Goal: Task Accomplishment & Management: Use online tool/utility

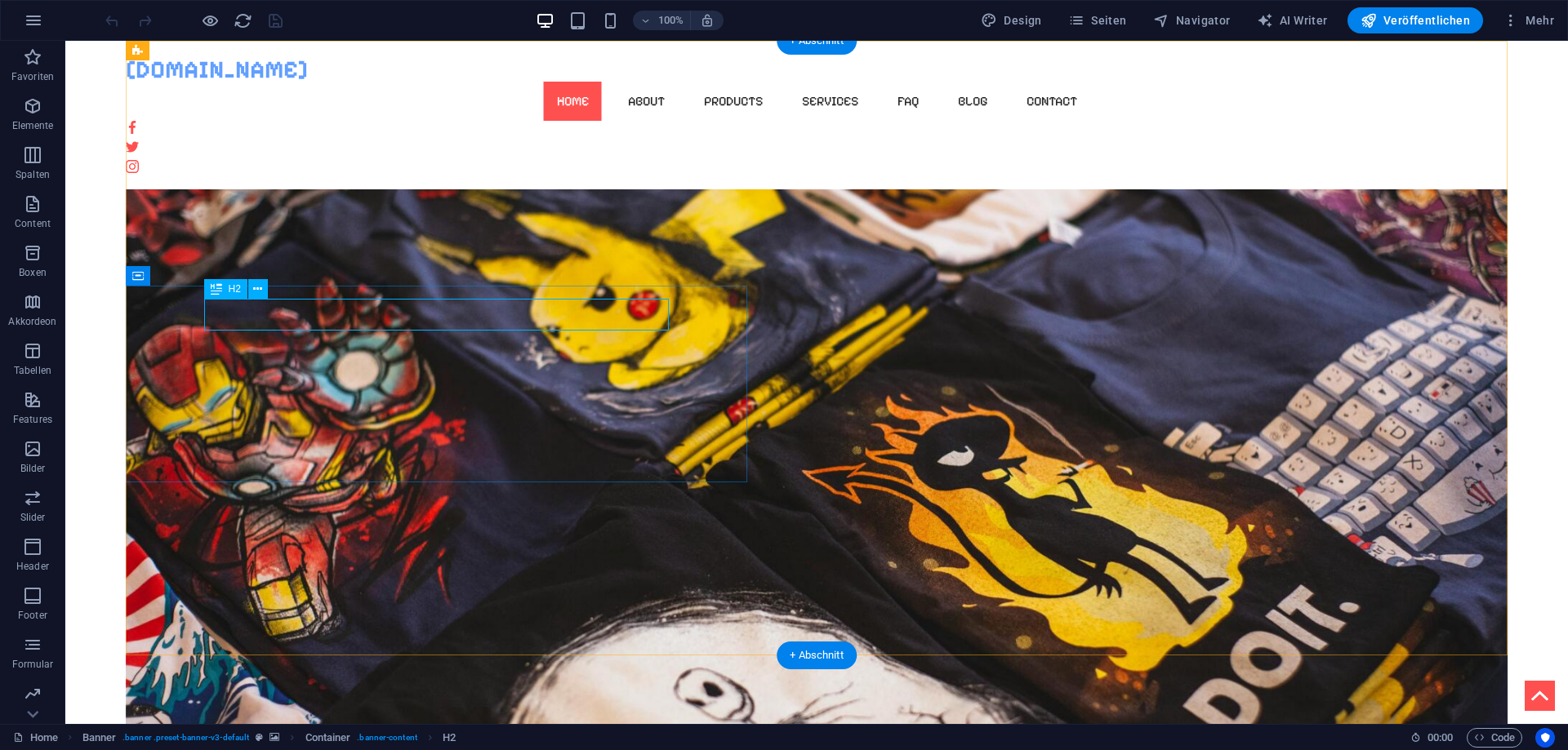
click at [451, 740] on div "WEBSITE IM AUFBAU..." at bounding box center [817, 755] width 732 height 31
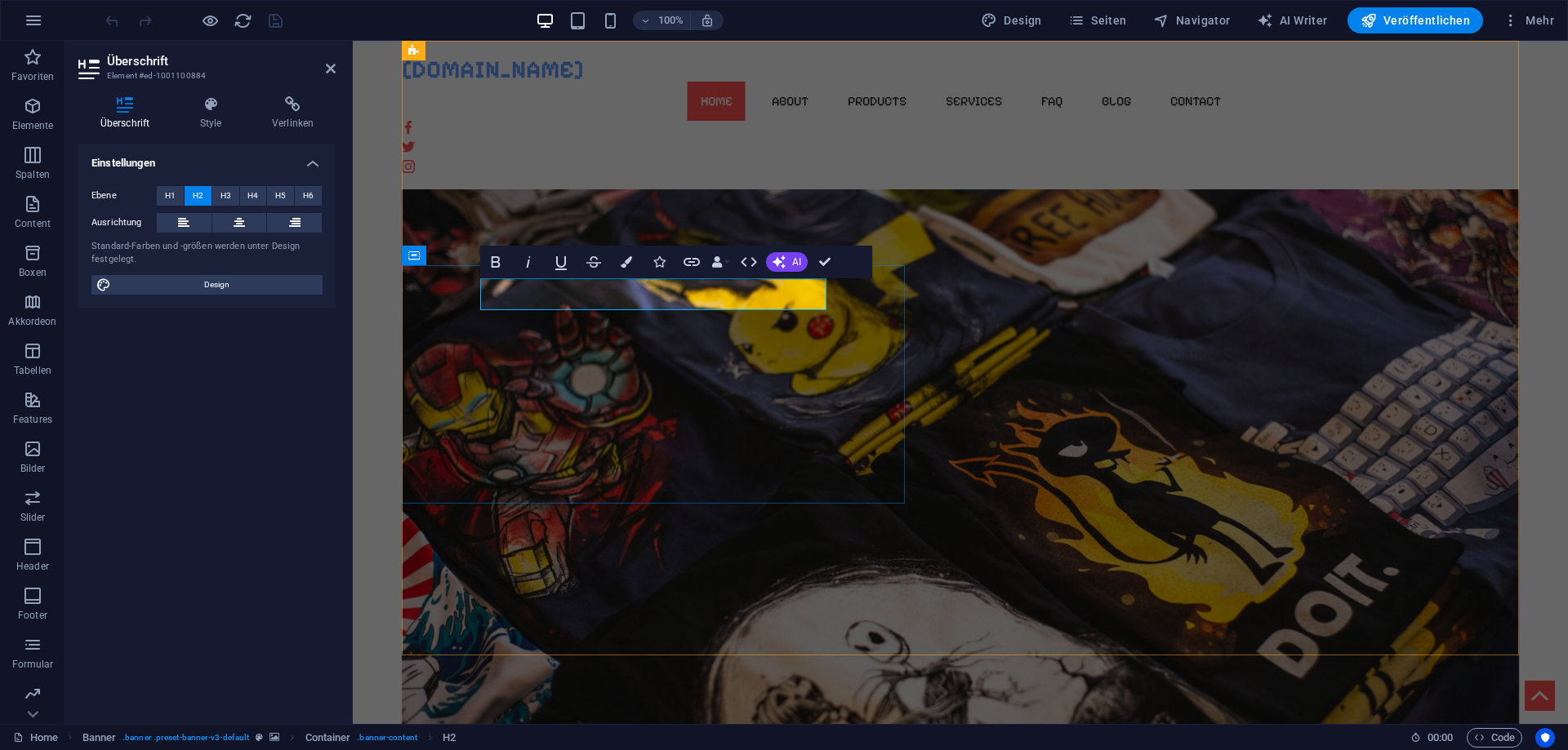
click at [597, 740] on h2 "WEBSITE IM AUFBAU..." at bounding box center [961, 755] width 732 height 31
drag, startPoint x: 589, startPoint y: 288, endPoint x: 704, endPoint y: 290, distance: 115.0
click at [704, 740] on h2 "WEBSITE IM AUFBAU..." at bounding box center [961, 755] width 732 height 31
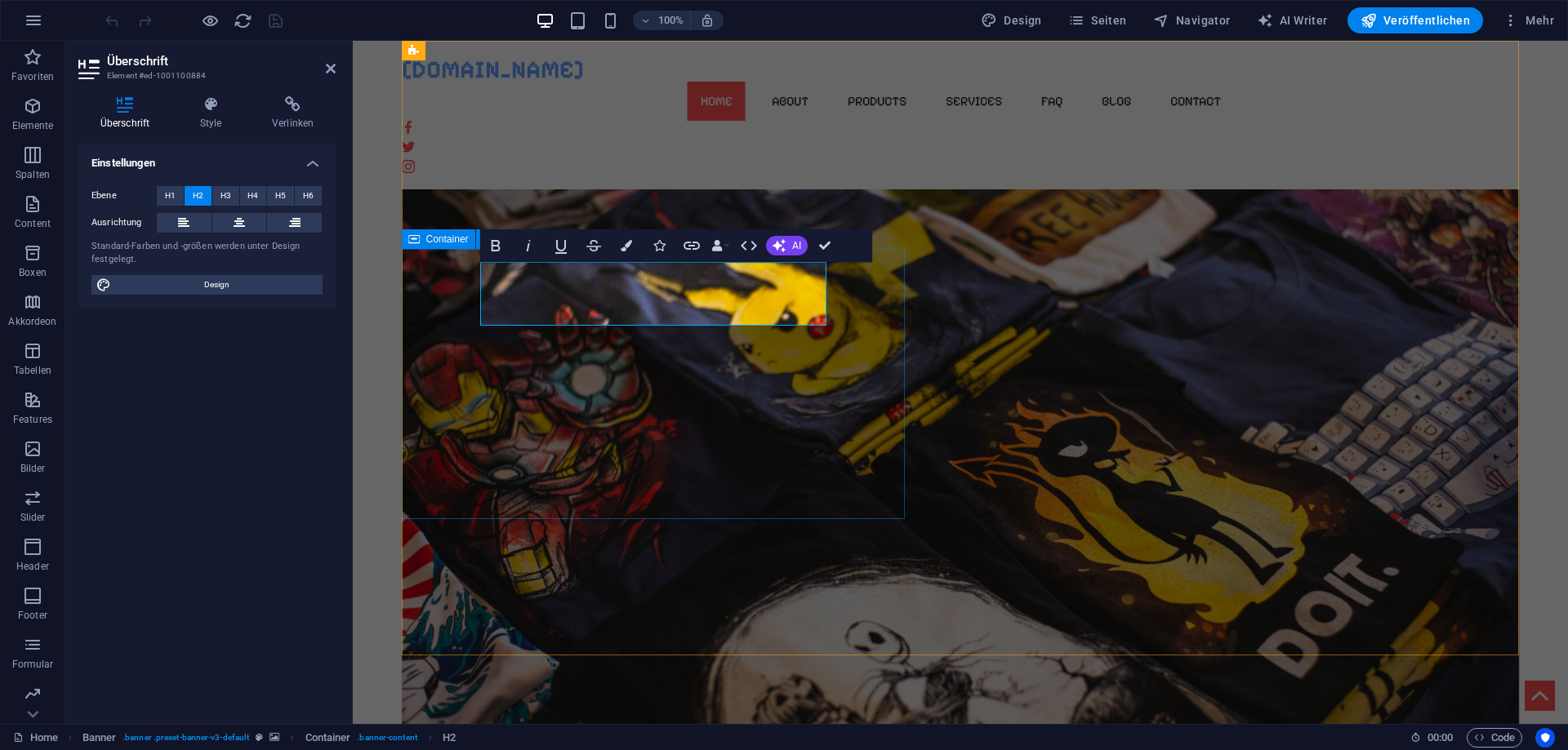
drag, startPoint x: 585, startPoint y: 277, endPoint x: 465, endPoint y: 279, distance: 120.0
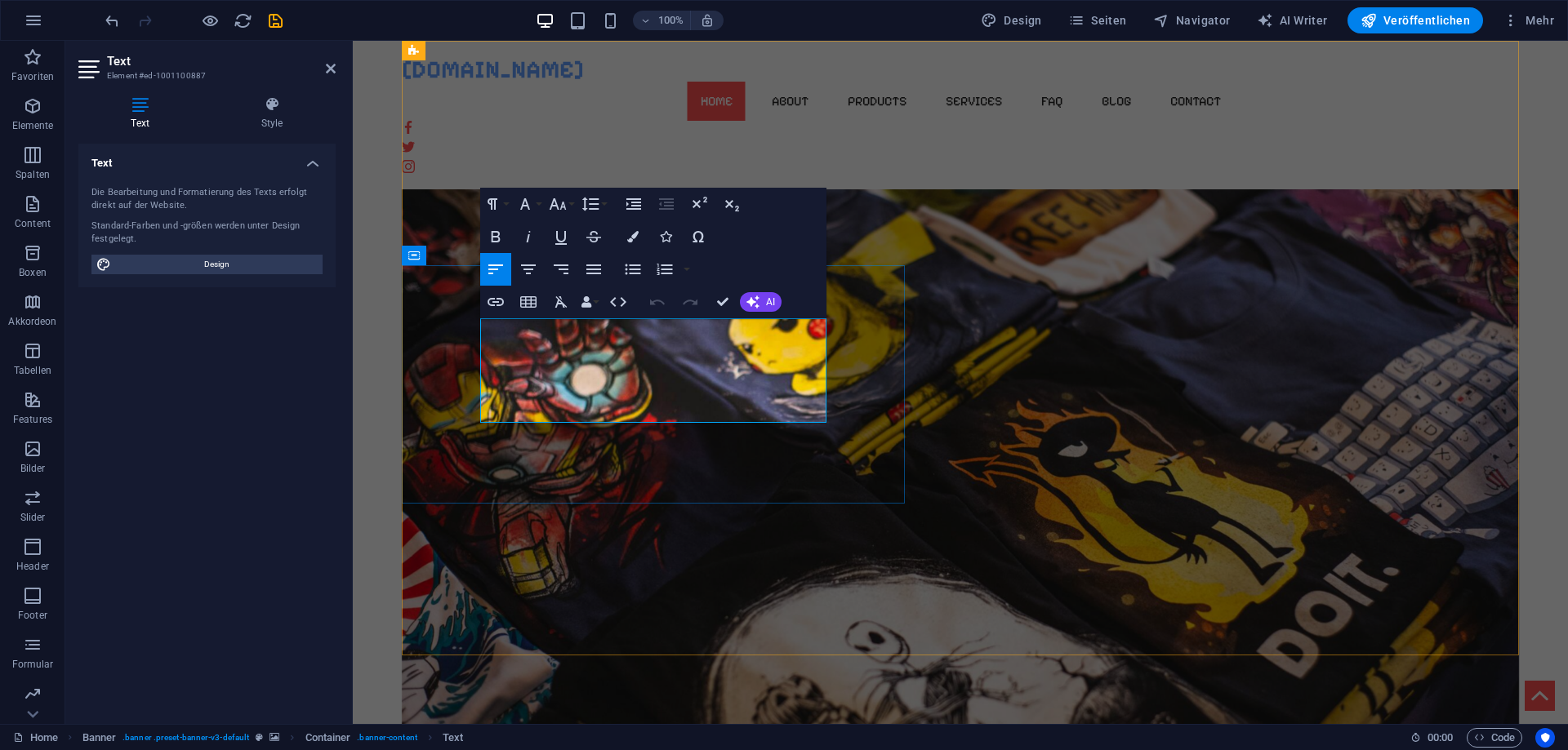
drag, startPoint x: 577, startPoint y: 327, endPoint x: 629, endPoint y: 326, distance: 52.0
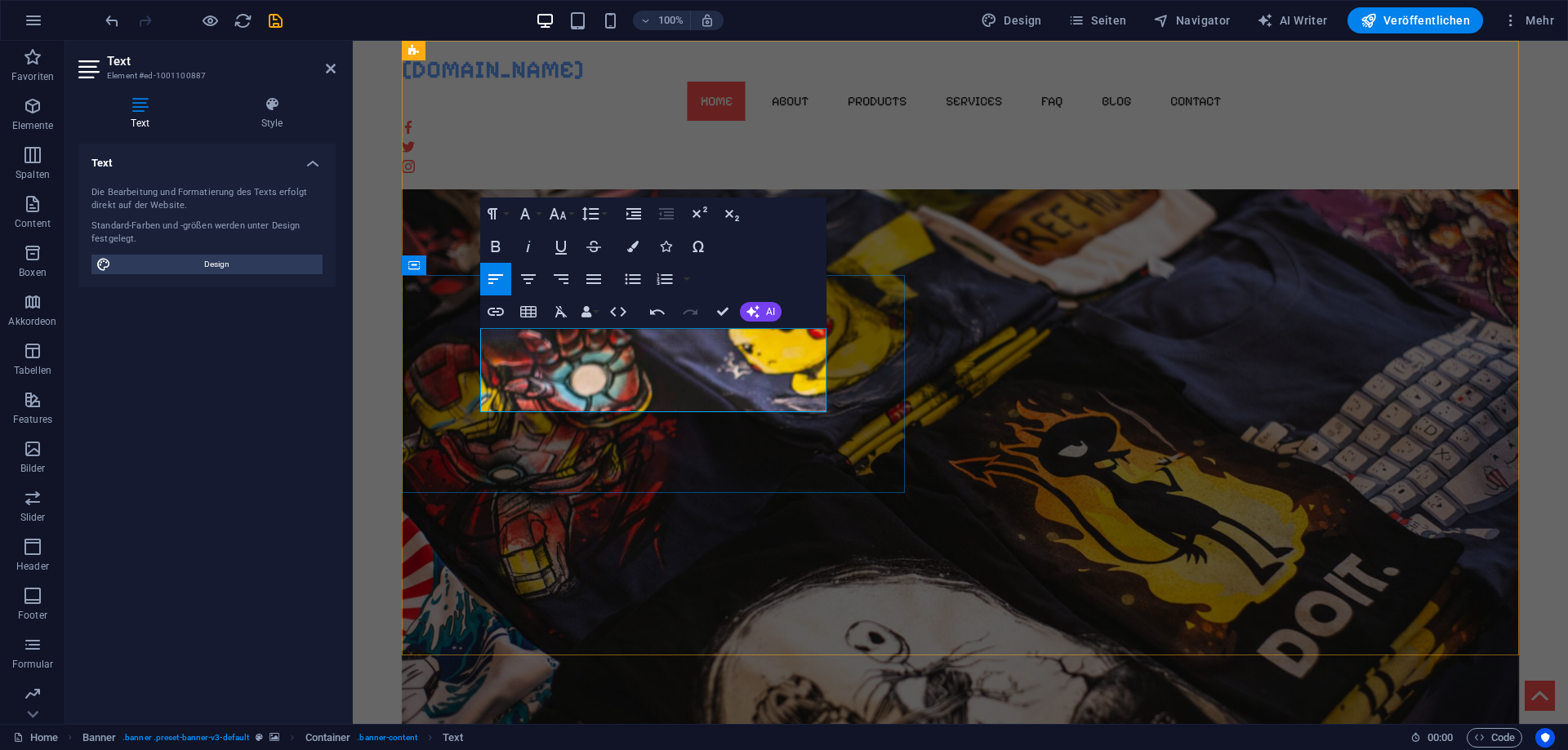
drag, startPoint x: 628, startPoint y: 378, endPoint x: 481, endPoint y: 380, distance: 147.0
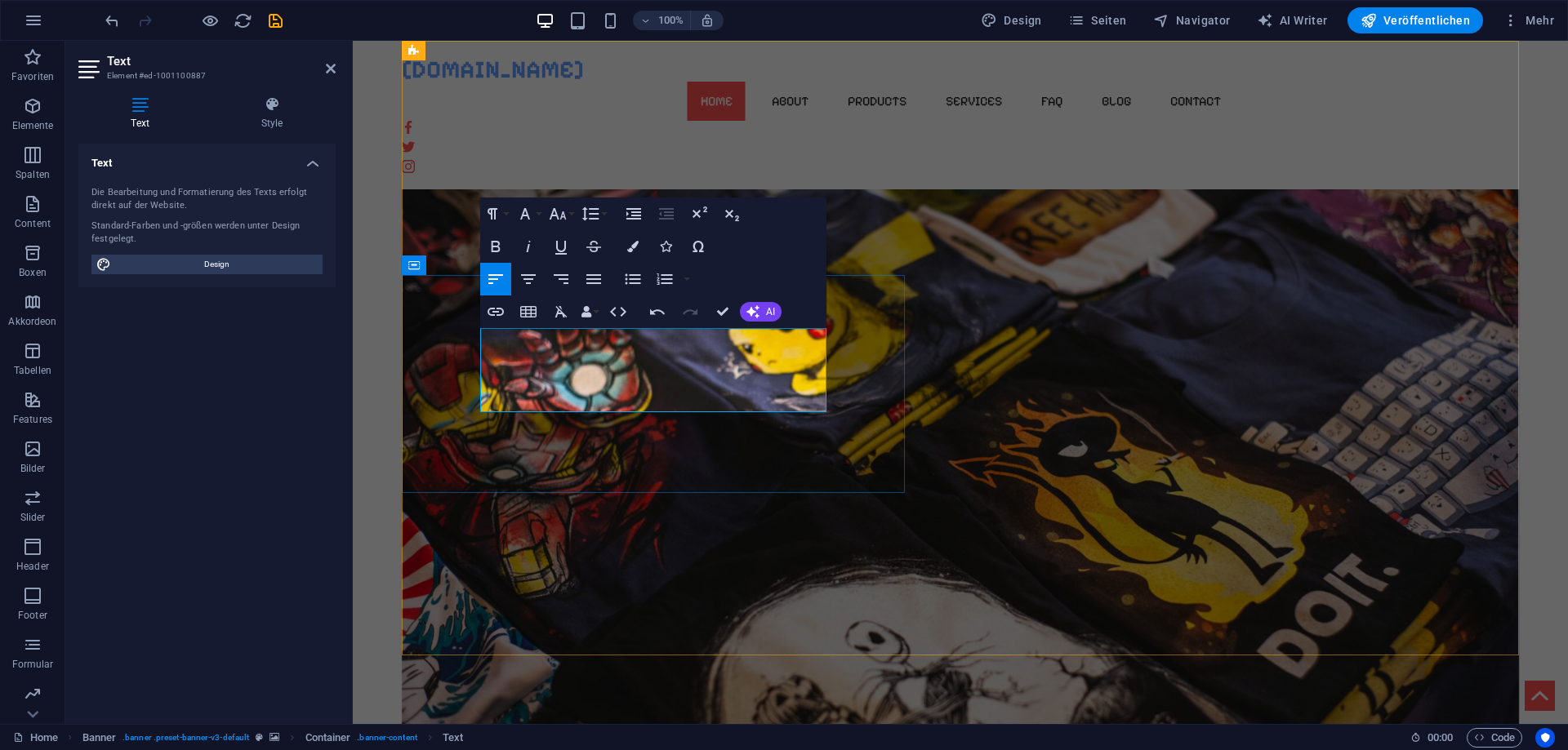
drag, startPoint x: 481, startPoint y: 384, endPoint x: 533, endPoint y: 401, distance: 54.7
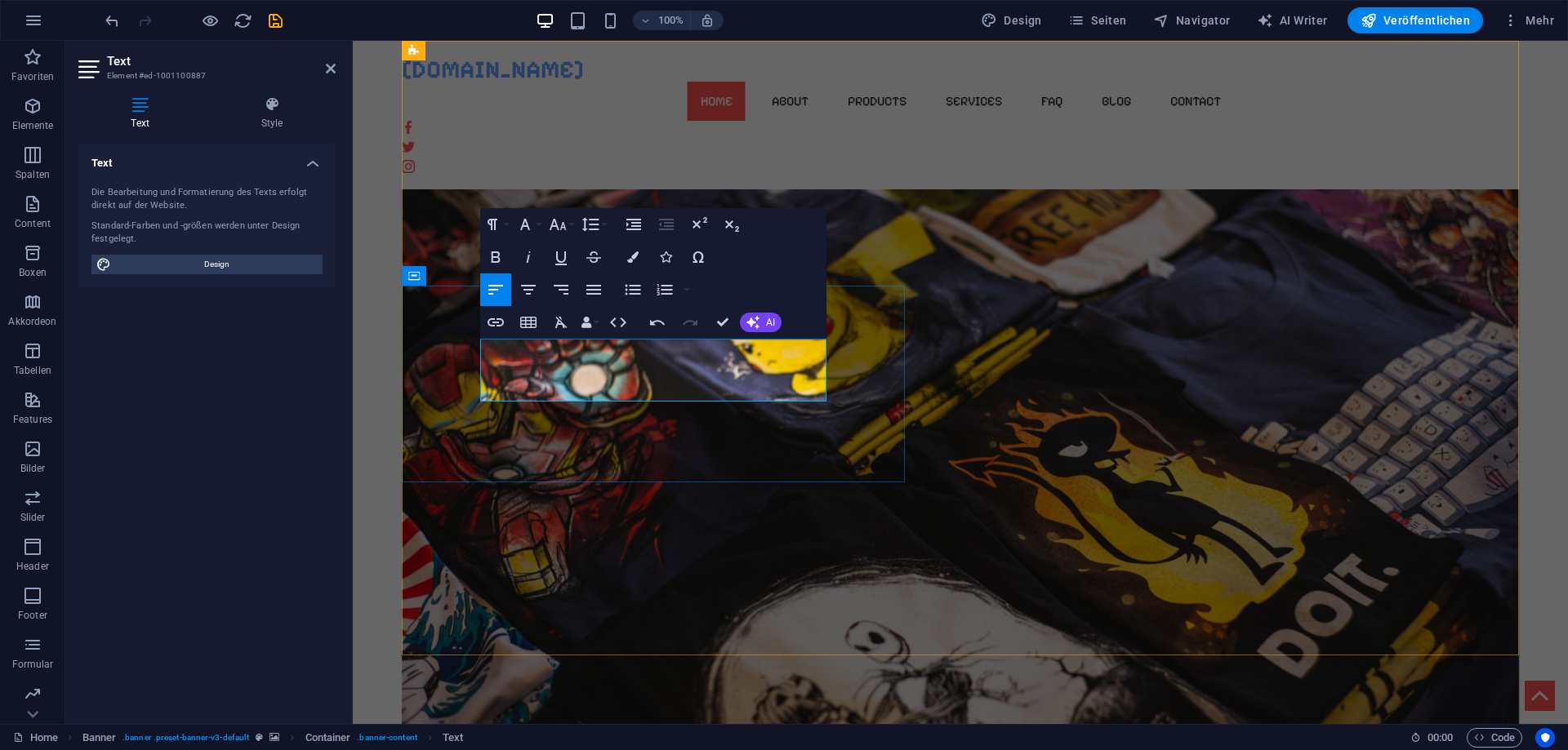
drag, startPoint x: 809, startPoint y: 391, endPoint x: 452, endPoint y: 337, distance: 361.1
copy div "Merchandise for the Gaming-Industry: Publishers, Devs, Creators, Communitys! In…"
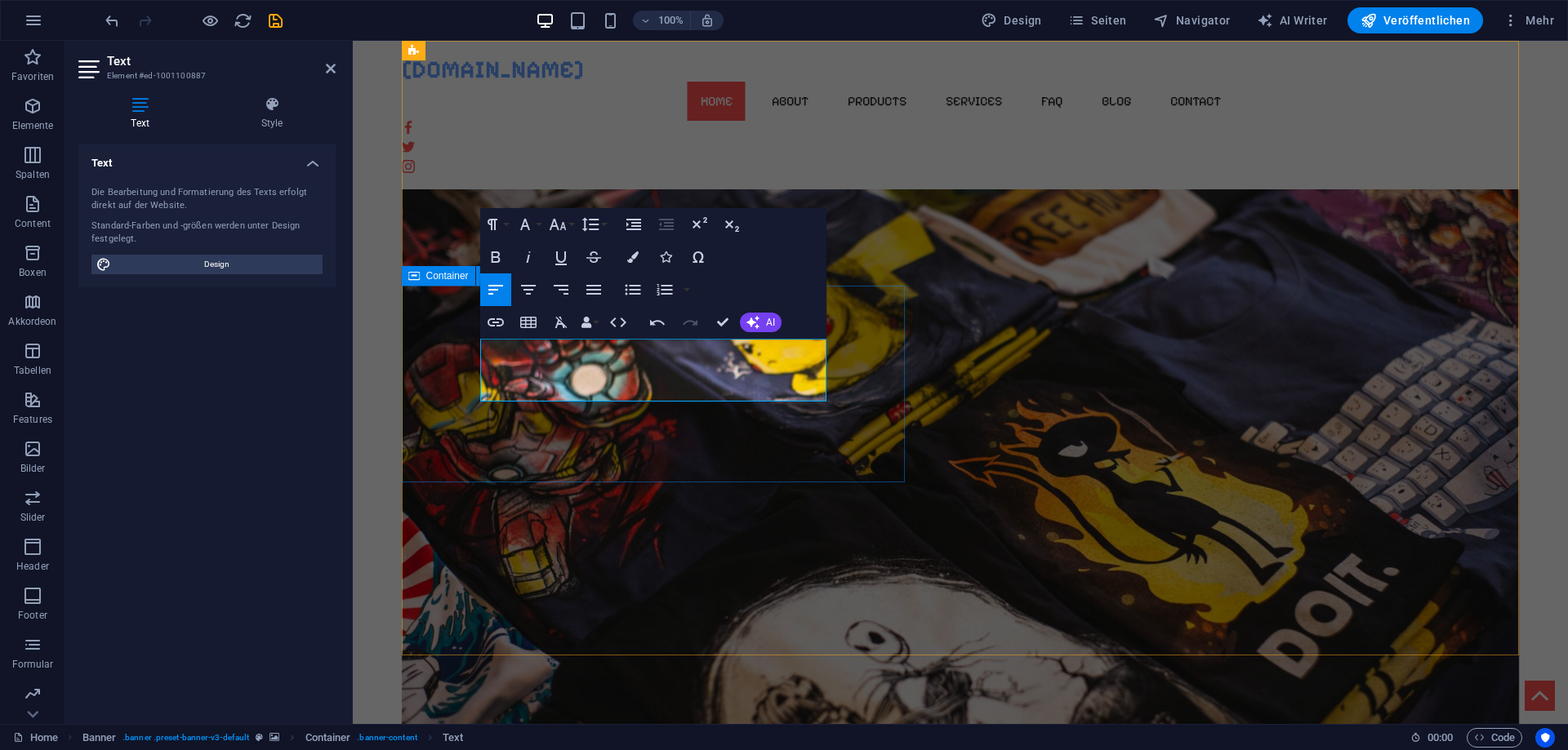
drag, startPoint x: 818, startPoint y: 394, endPoint x: 463, endPoint y: 355, distance: 357.1
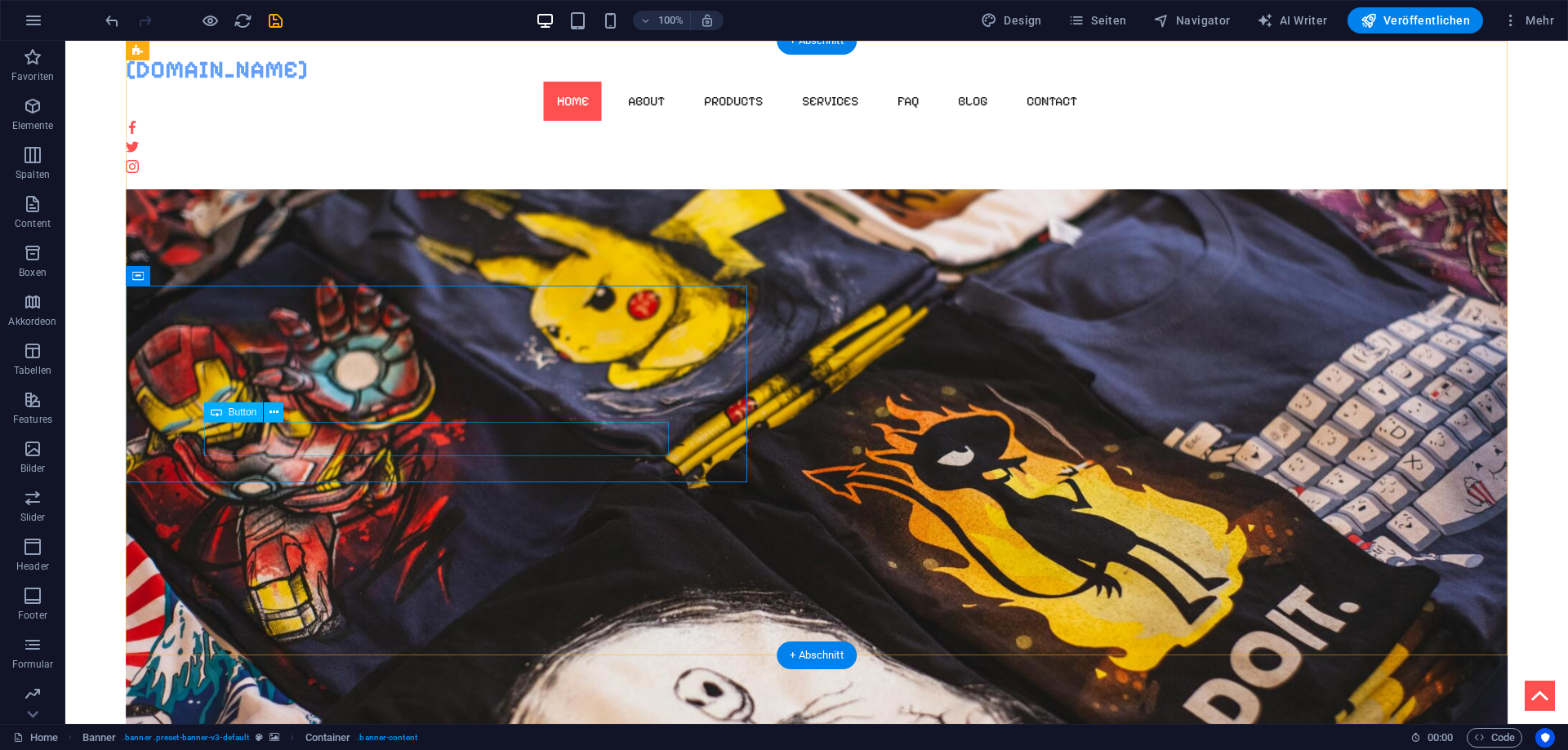
click at [248, 415] on span "Button" at bounding box center [243, 412] width 29 height 10
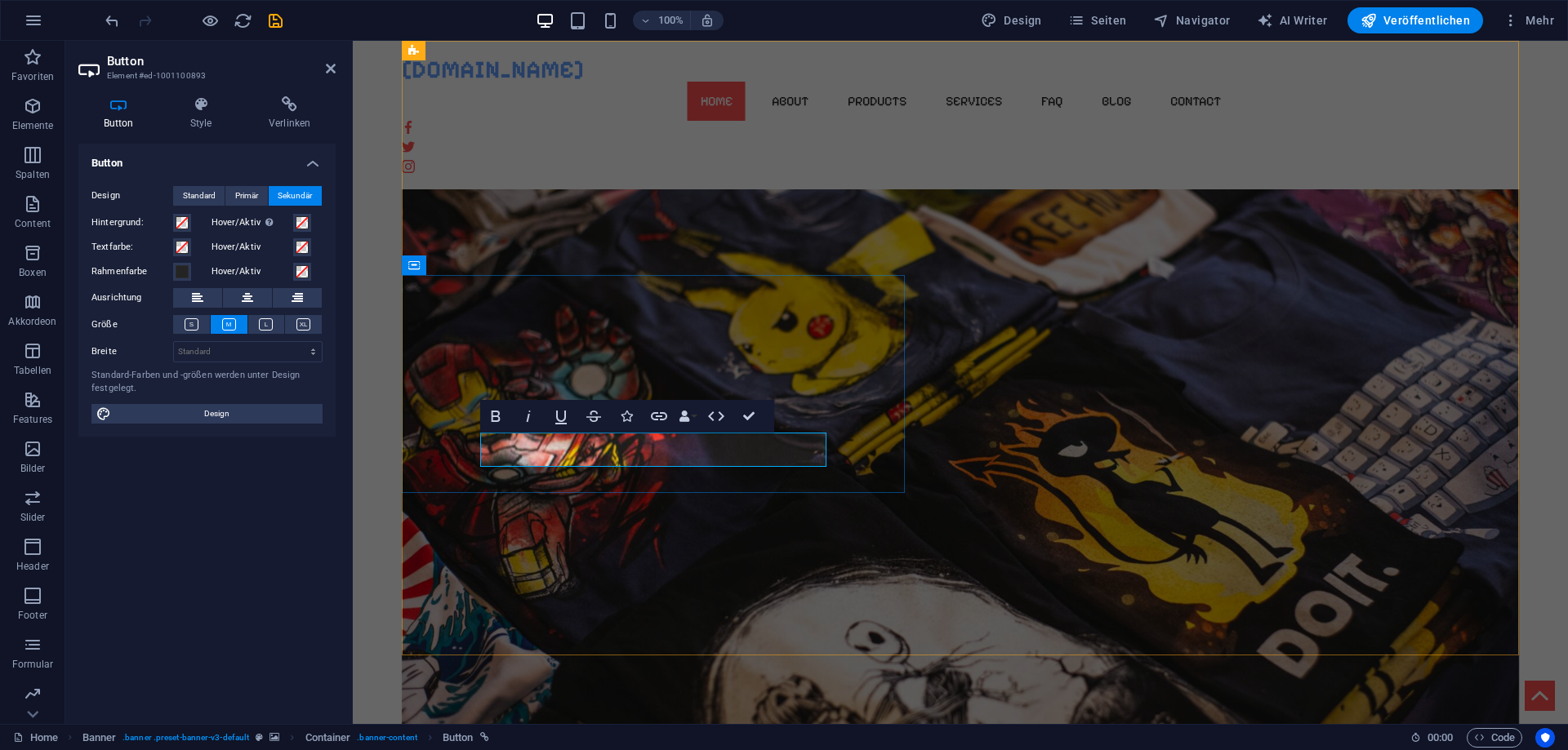
drag, startPoint x: 556, startPoint y: 450, endPoint x: 492, endPoint y: 450, distance: 64.0
click at [972, 388] on figure at bounding box center [961, 419] width 1118 height 615
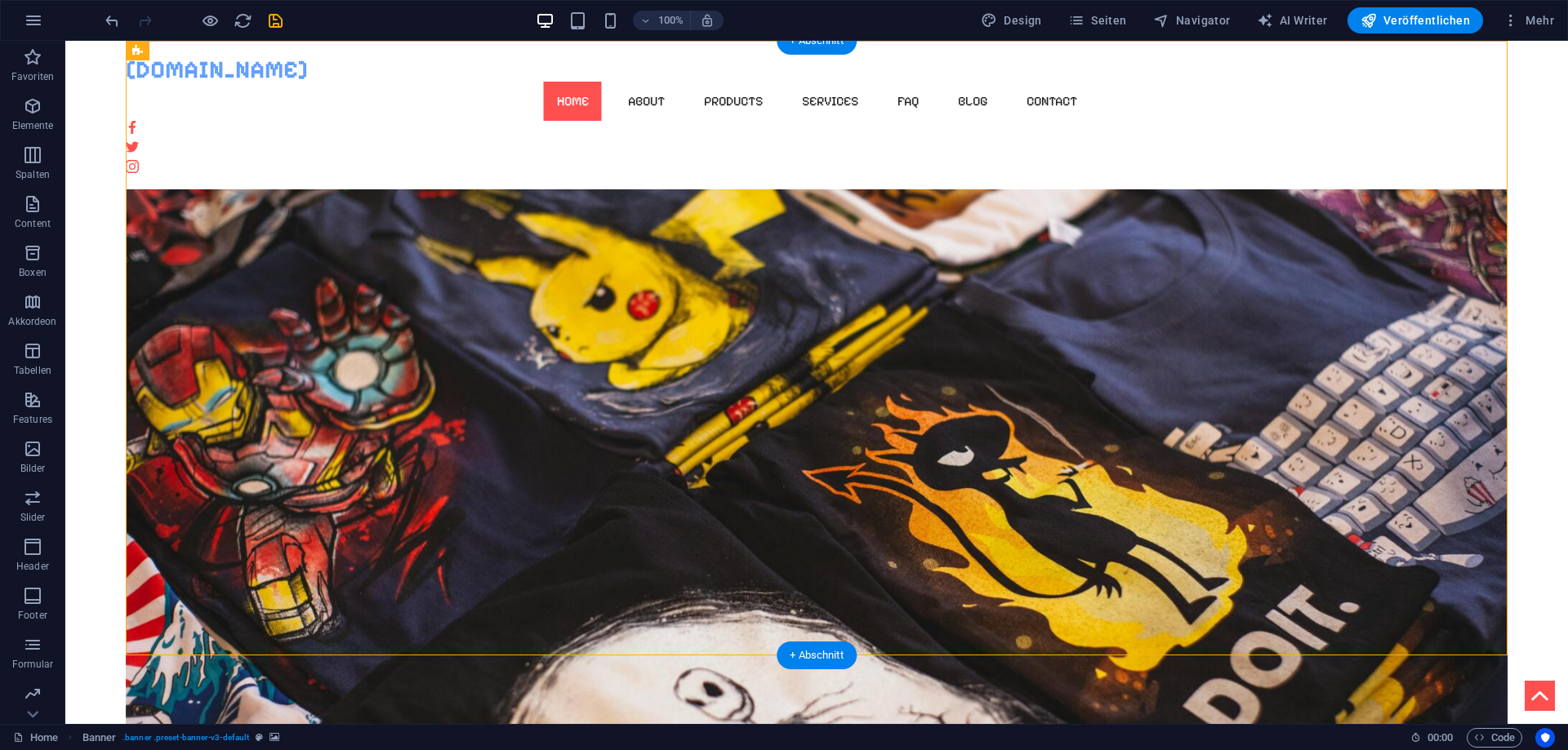
click at [974, 270] on figure at bounding box center [817, 419] width 1383 height 615
select select "vh"
select select "banner"
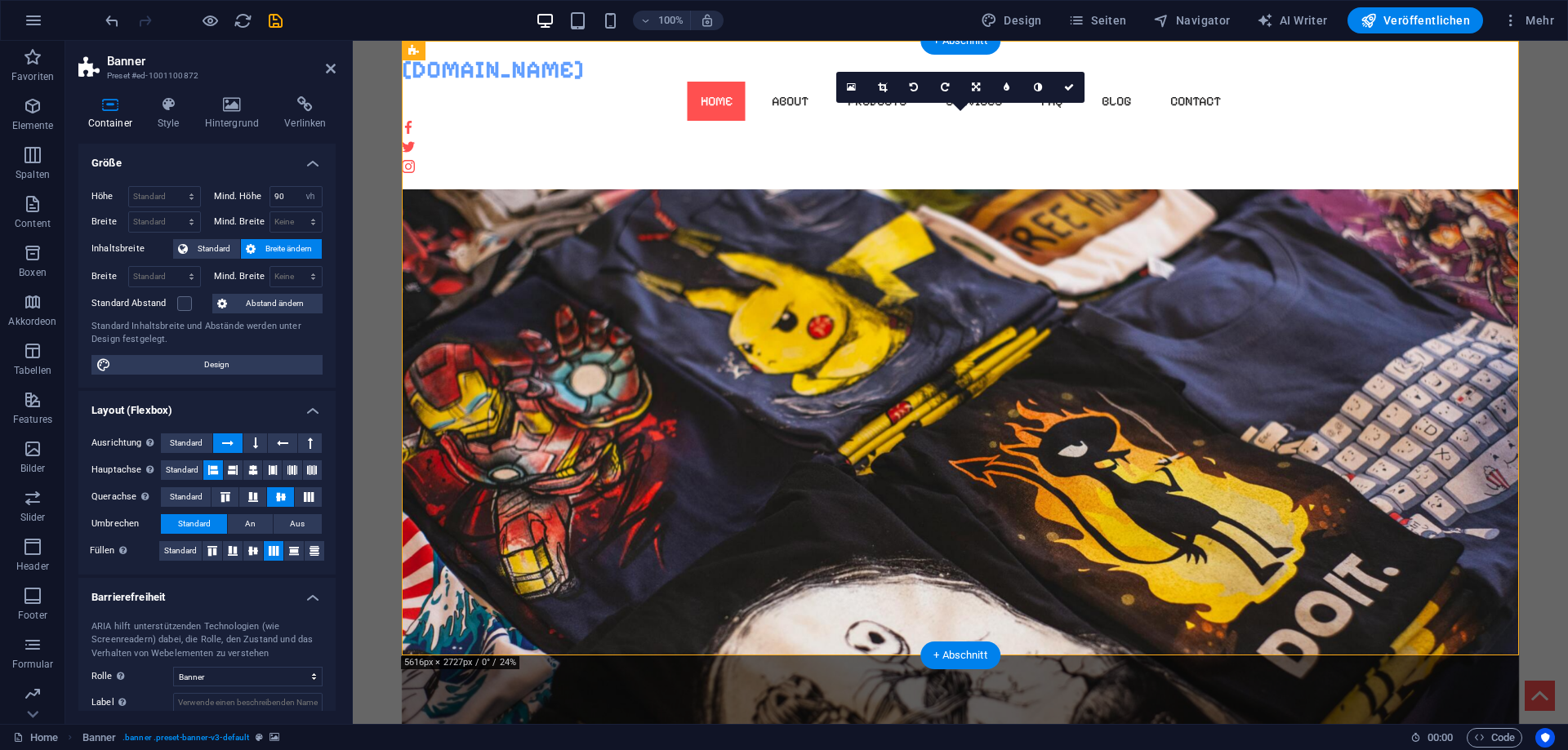
click at [884, 199] on figure at bounding box center [961, 419] width 1118 height 615
click at [237, 112] on h4 "Hintergrund" at bounding box center [235, 113] width 80 height 34
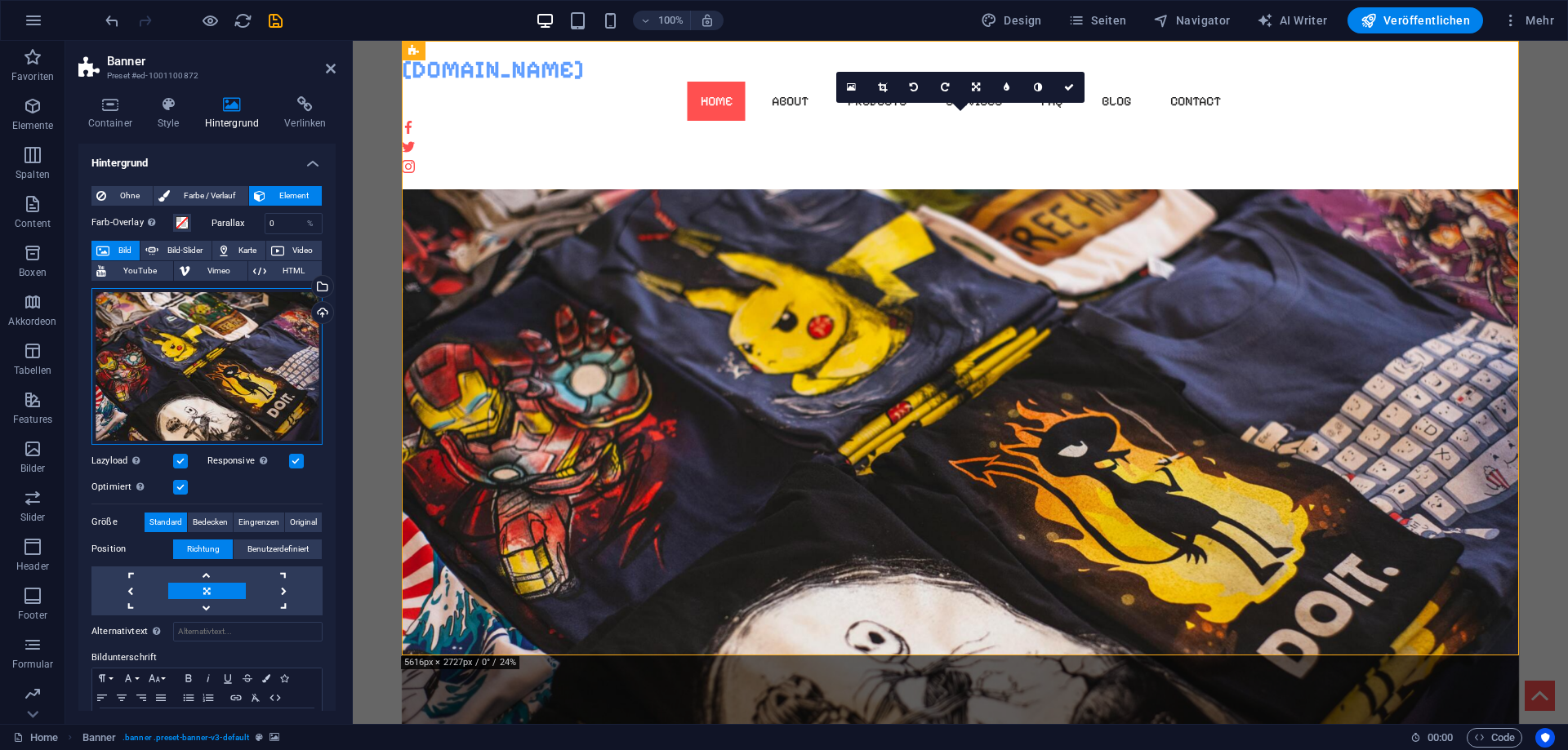
click at [254, 308] on div "Ziehe Dateien zum Hochladen hierher oder klicke hier, um aus Dateien oder koste…" at bounding box center [207, 366] width 231 height 156
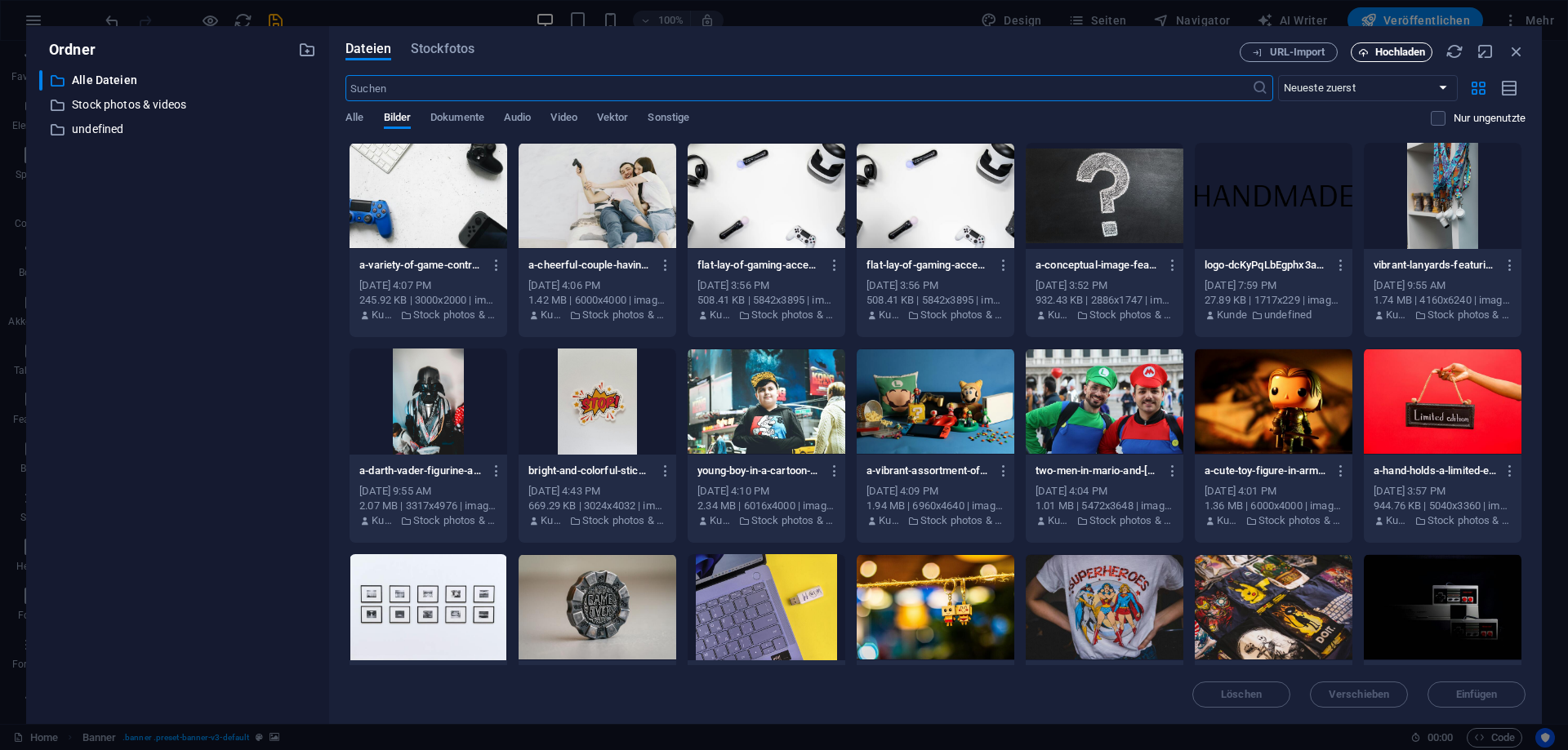
click at [1414, 50] on span "Hochladen" at bounding box center [1400, 53] width 51 height 10
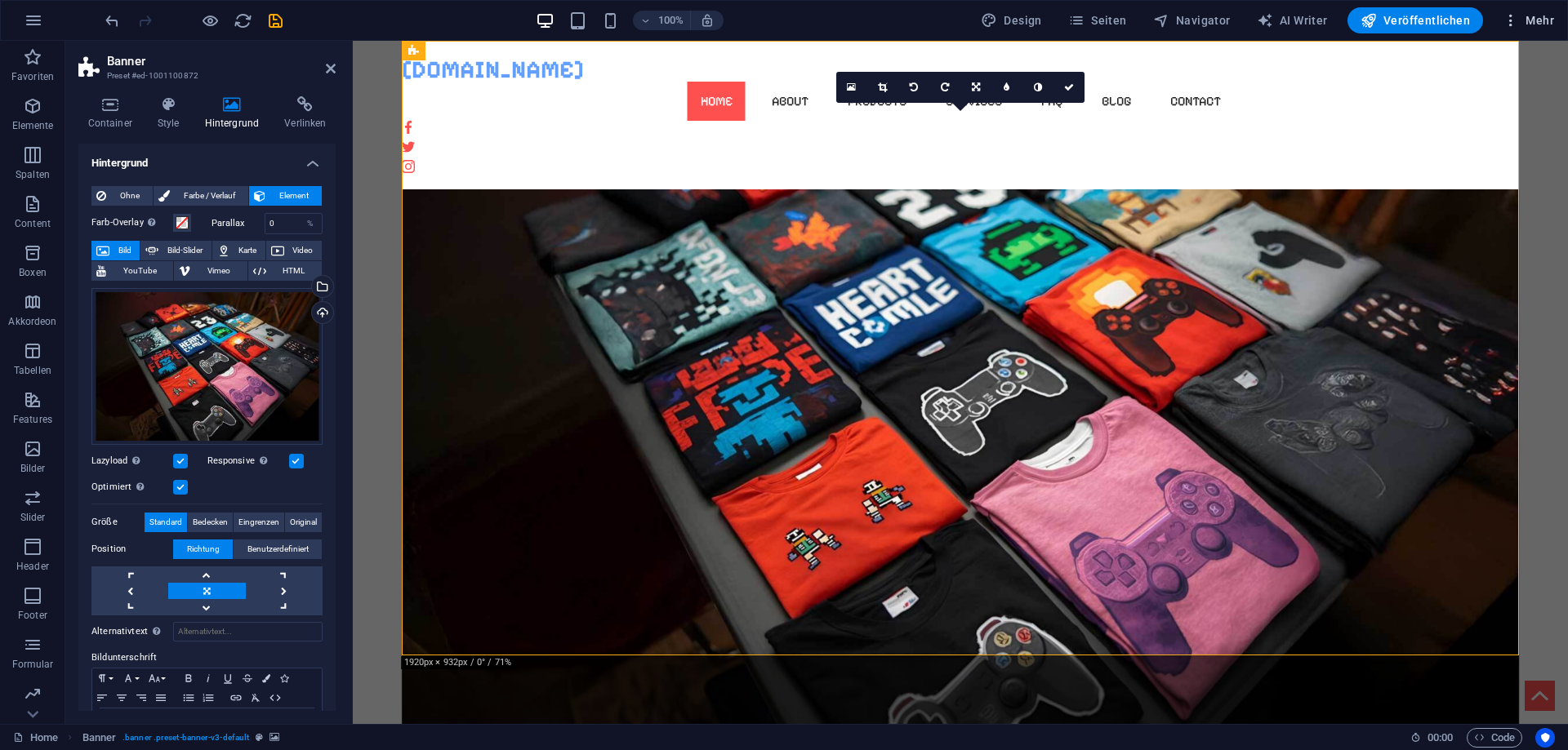
click at [1532, 21] on span "Mehr" at bounding box center [1528, 20] width 51 height 16
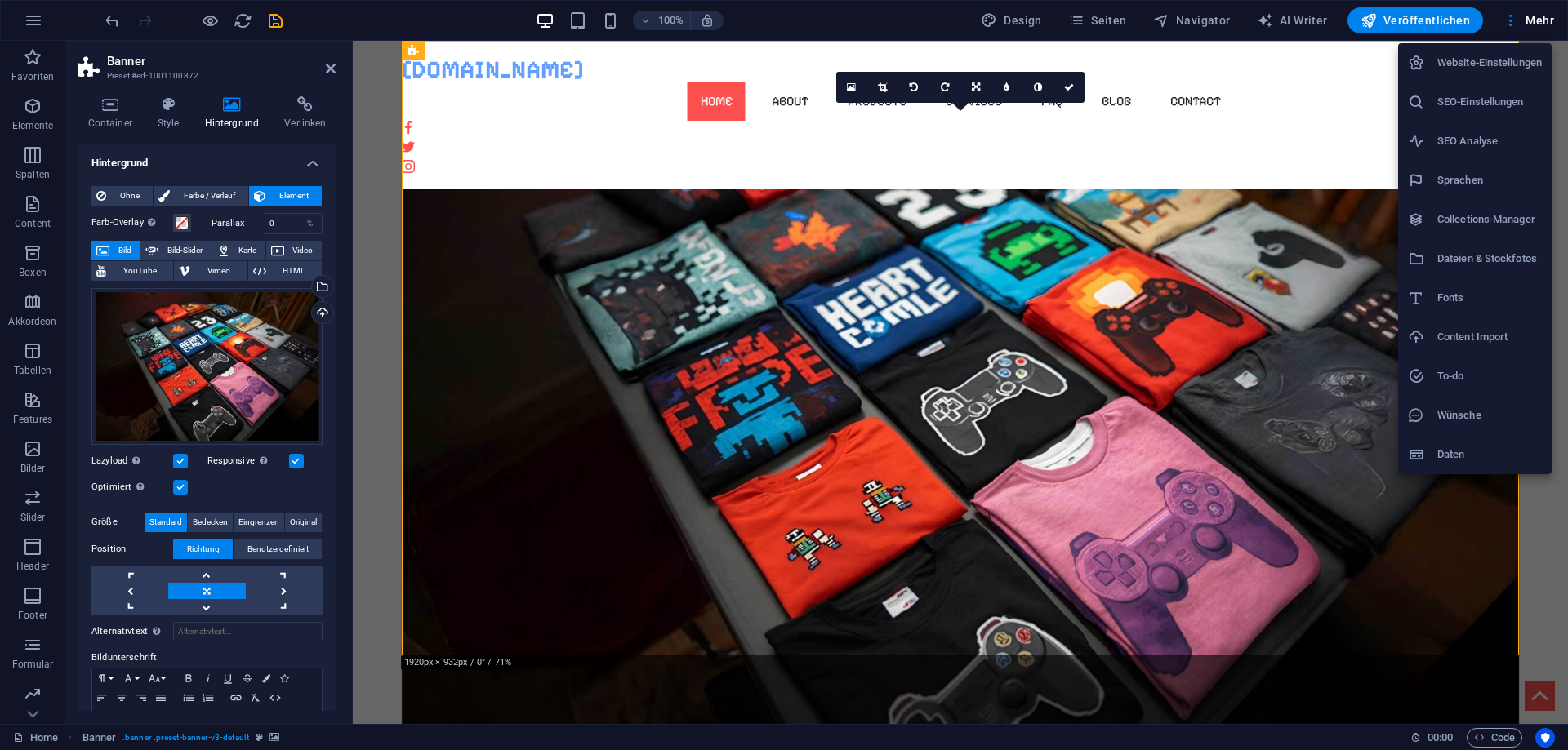
click at [1339, 82] on div at bounding box center [784, 375] width 1568 height 750
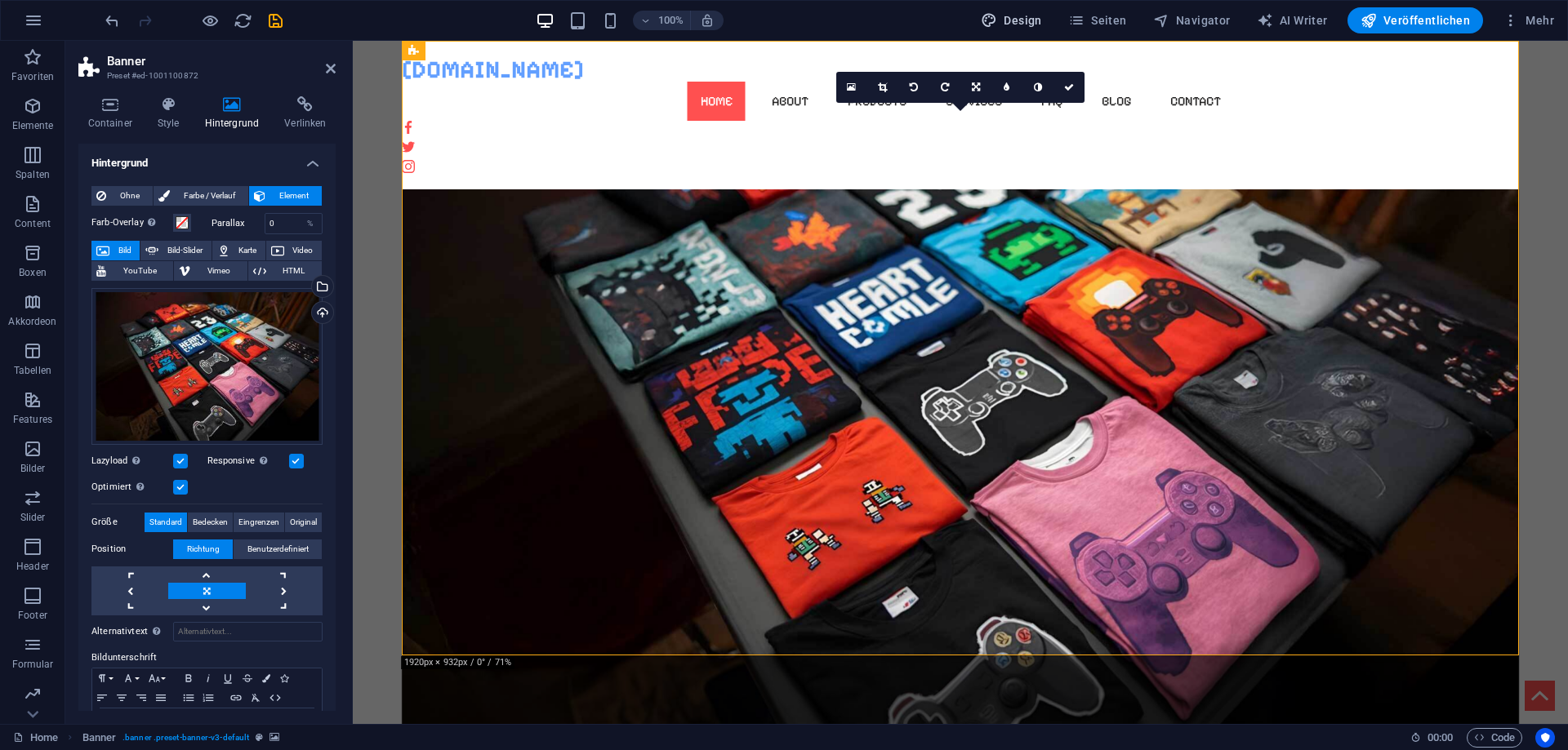
click at [1032, 28] on span "Design" at bounding box center [1012, 20] width 61 height 16
select select "px"
select select "500"
select select "px"
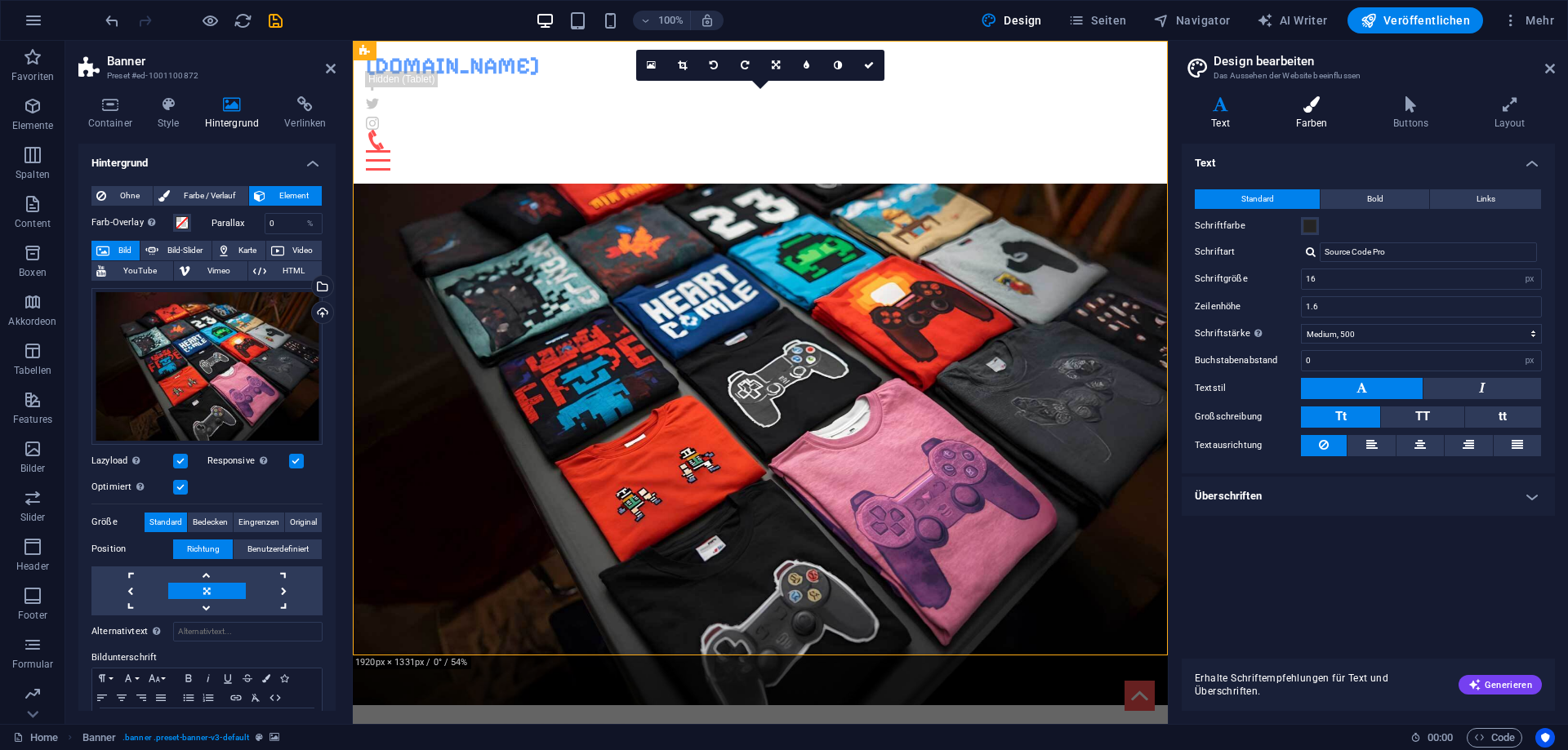
click at [1307, 111] on icon at bounding box center [1311, 104] width 91 height 16
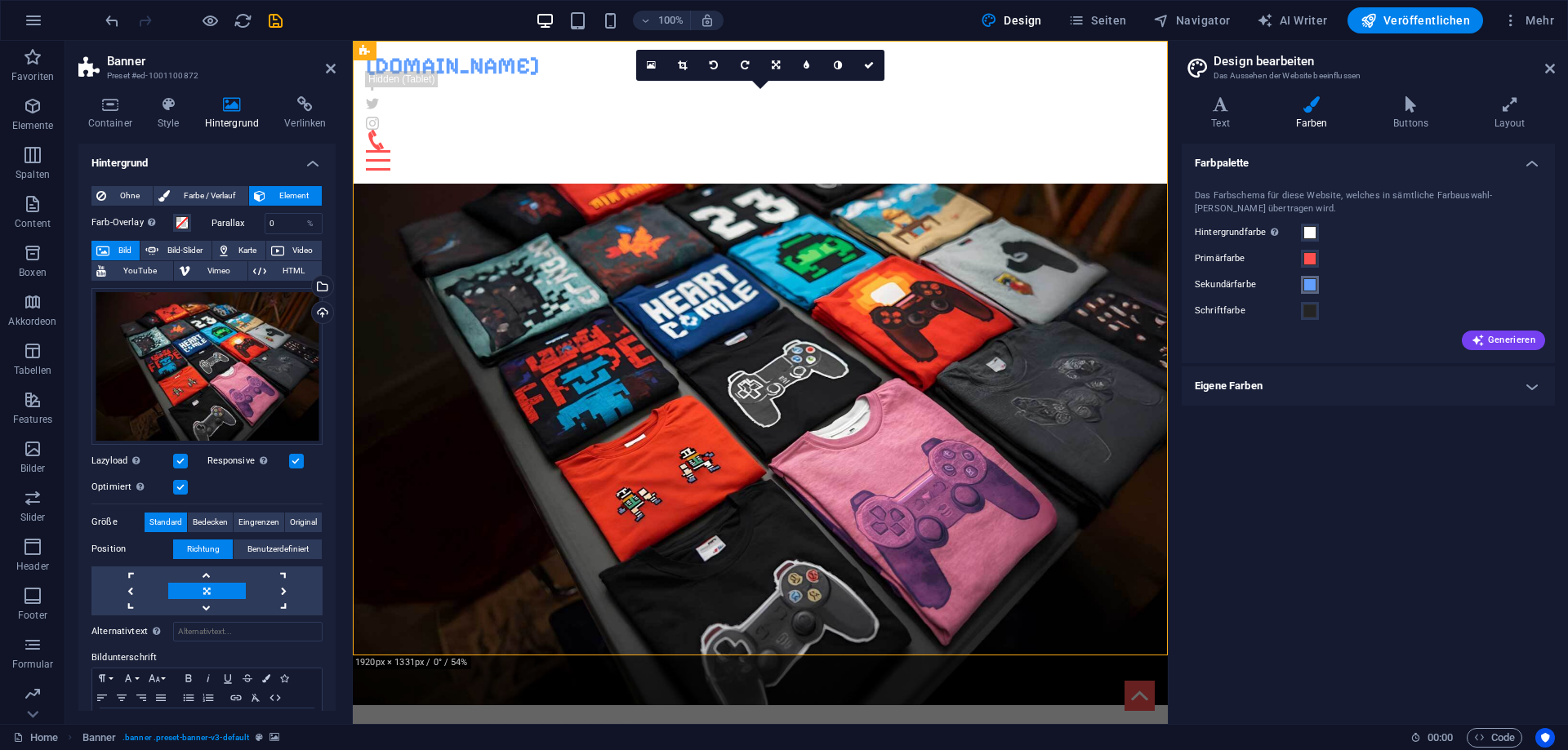
click at [1306, 285] on span at bounding box center [1309, 284] width 13 height 13
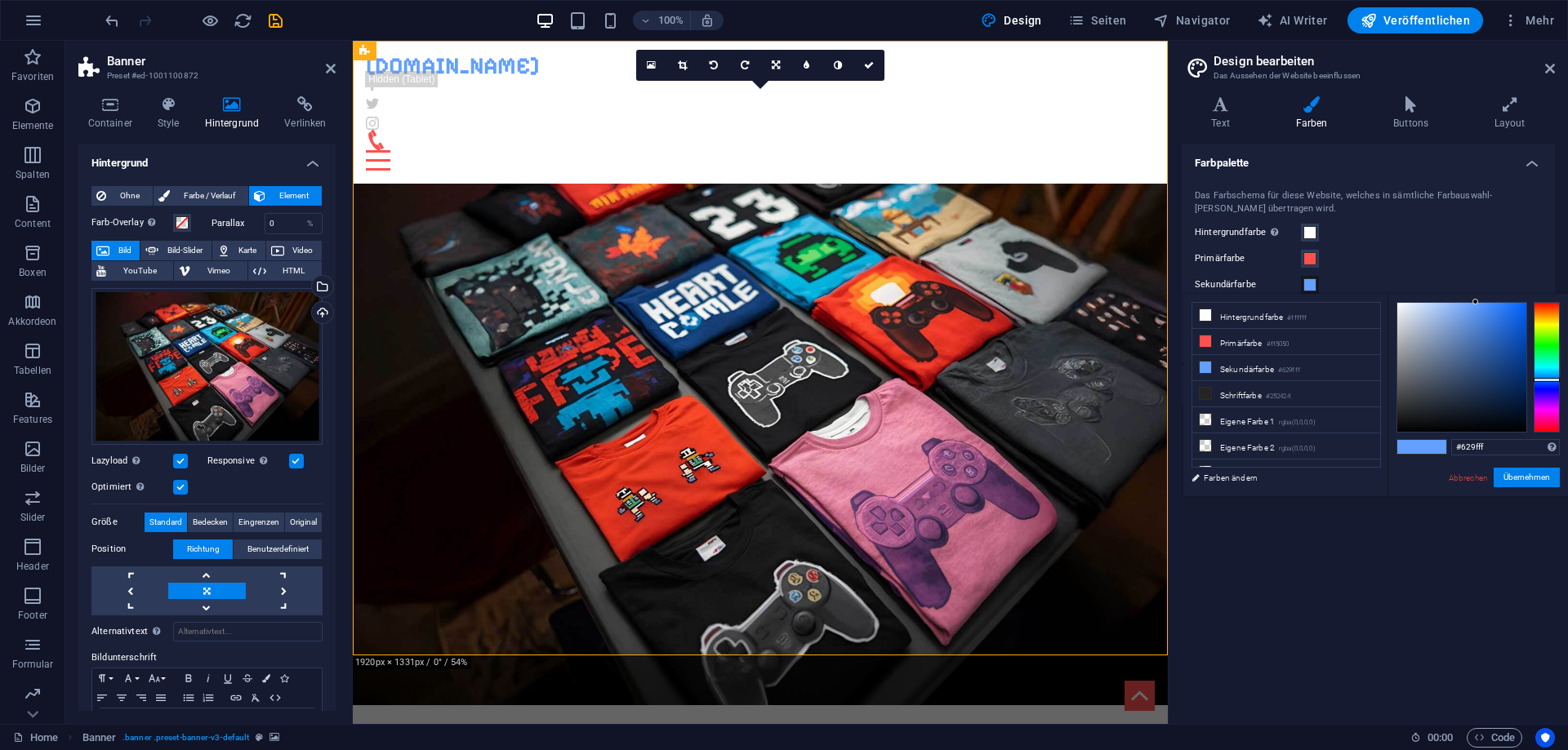
click at [1306, 285] on span at bounding box center [1309, 284] width 13 height 13
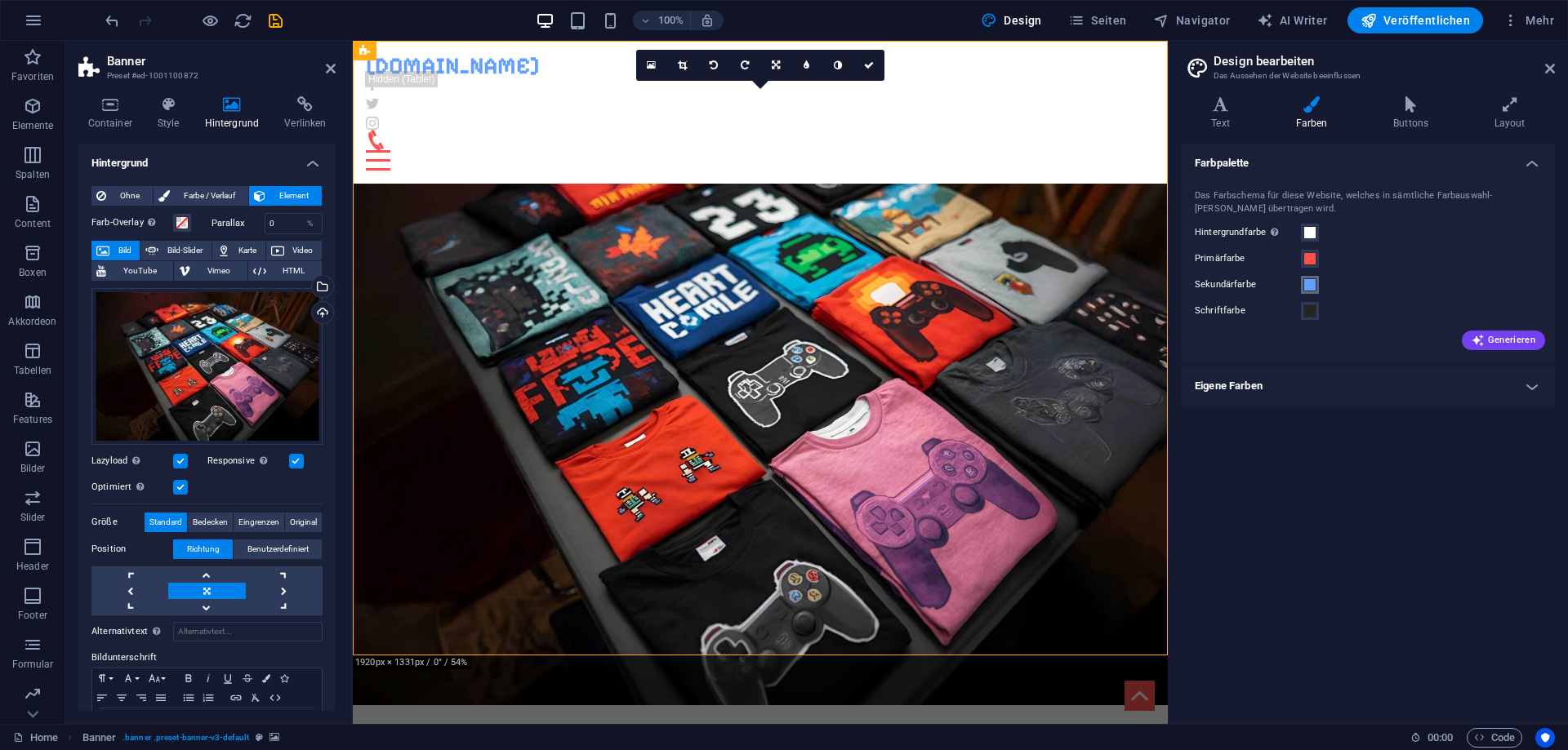
click at [1312, 281] on span at bounding box center [1309, 284] width 13 height 13
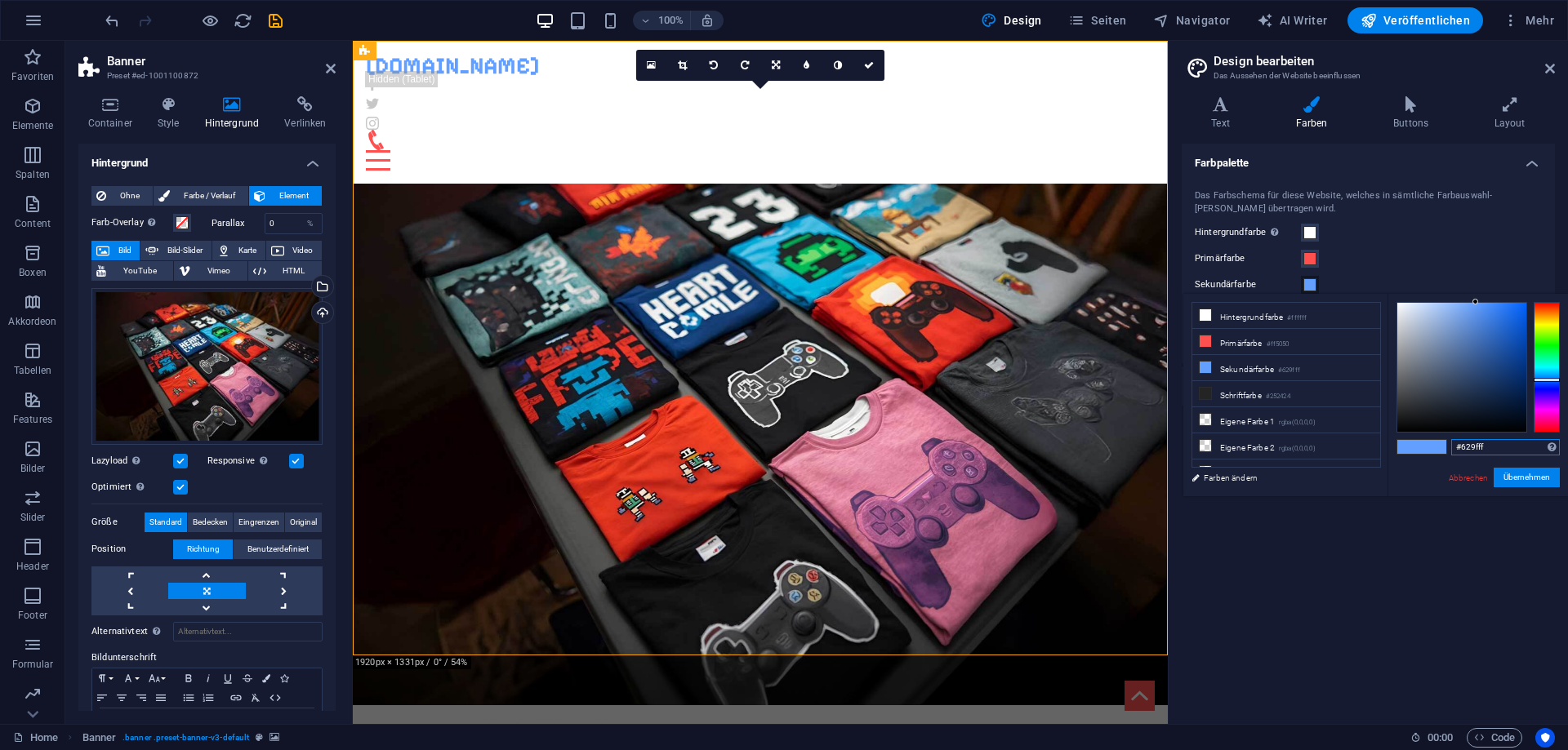
drag, startPoint x: 1501, startPoint y: 448, endPoint x: 1397, endPoint y: 448, distance: 104.0
click at [1451, 448] on input "#629fff" at bounding box center [1505, 446] width 109 height 16
paste input "00b9de"
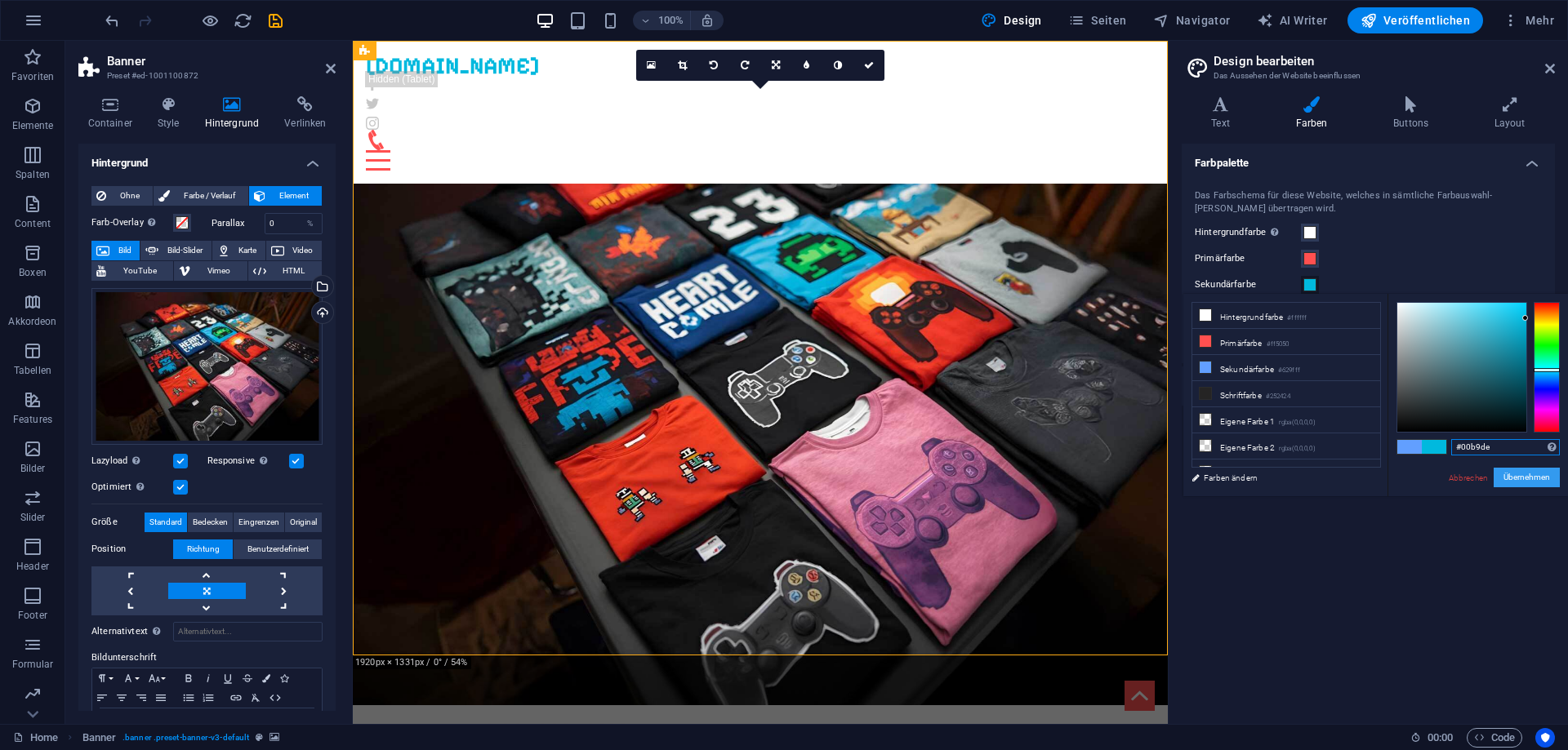
type input "#00b9de"
click at [1532, 476] on button "Übernehmen" at bounding box center [1526, 477] width 66 height 20
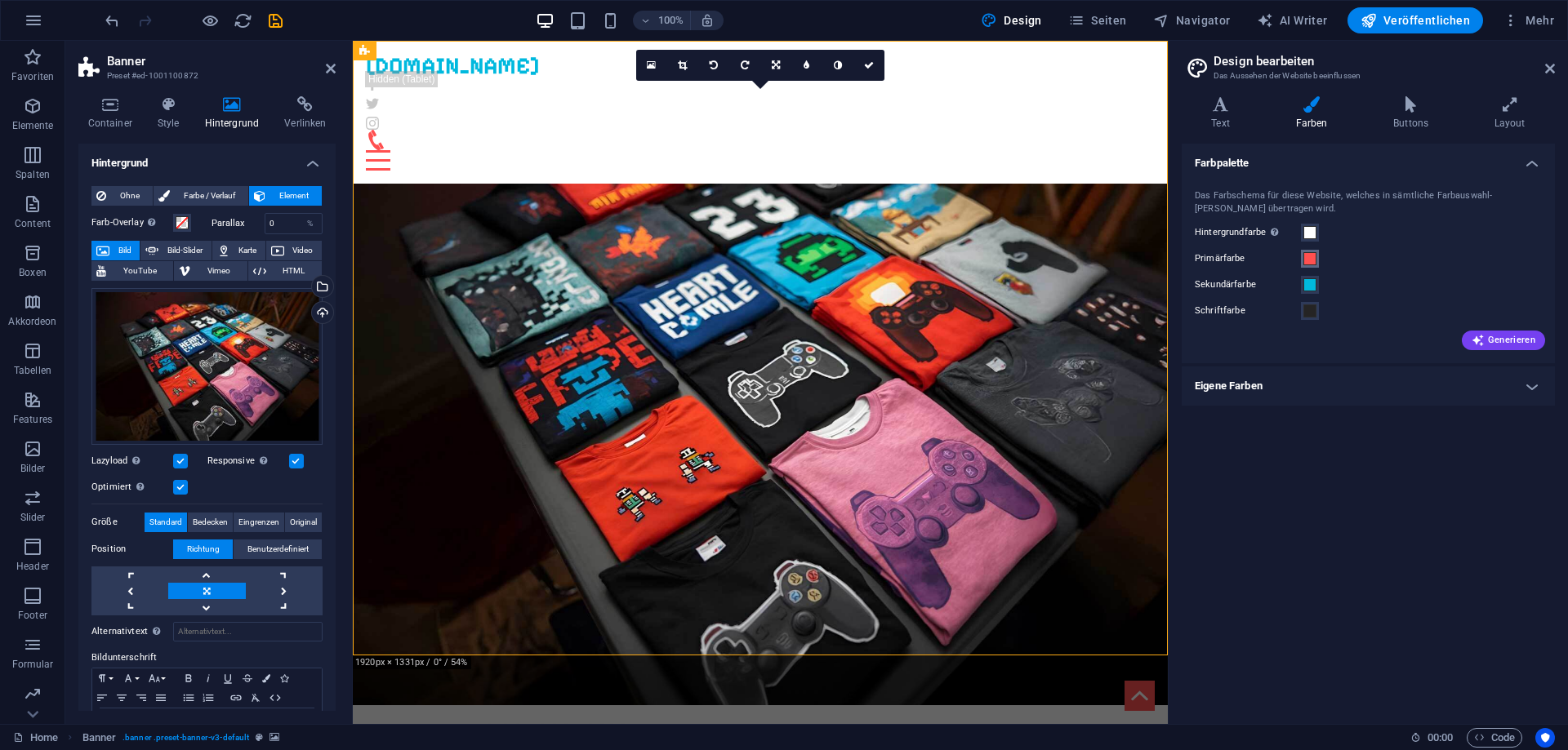
click at [1307, 256] on span at bounding box center [1309, 259] width 13 height 13
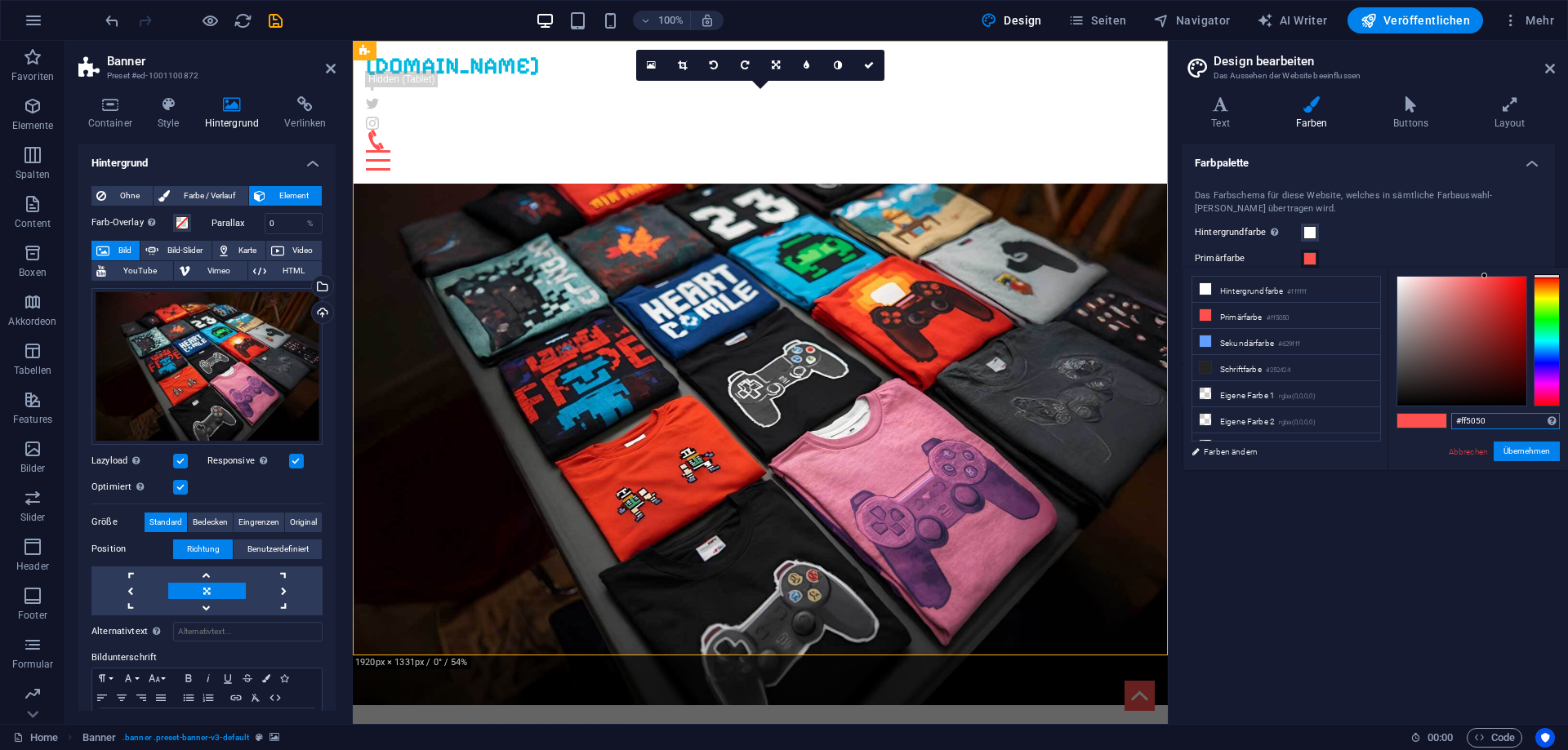
drag, startPoint x: 1500, startPoint y: 416, endPoint x: 1390, endPoint y: 409, distance: 110.2
click at [1451, 413] on input "#ff5050" at bounding box center [1505, 421] width 109 height 16
paste input "fc5f53"
type input "#fc5f53"
click at [1526, 455] on button "Übernehmen" at bounding box center [1526, 451] width 66 height 20
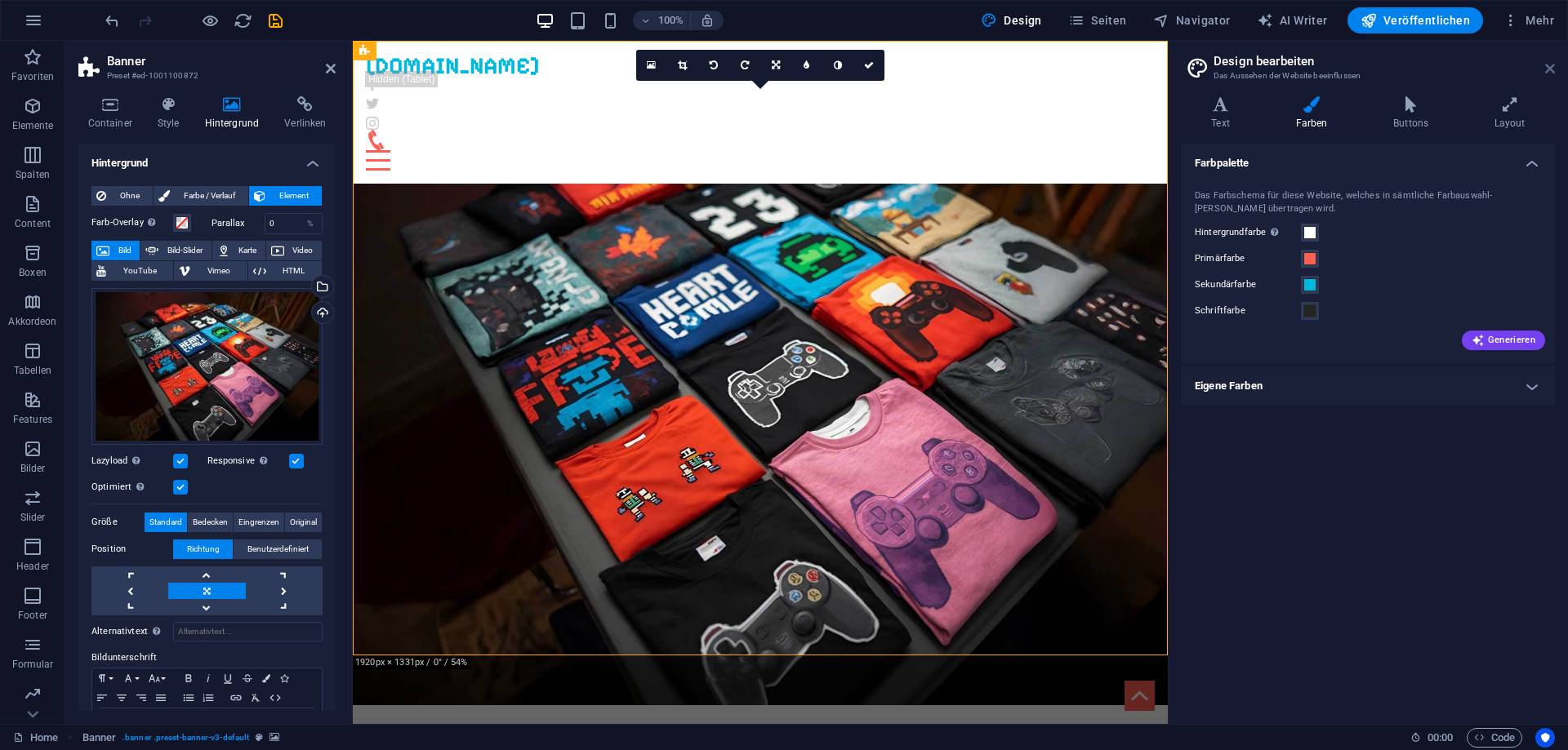
click at [1552, 70] on icon at bounding box center [1550, 68] width 10 height 13
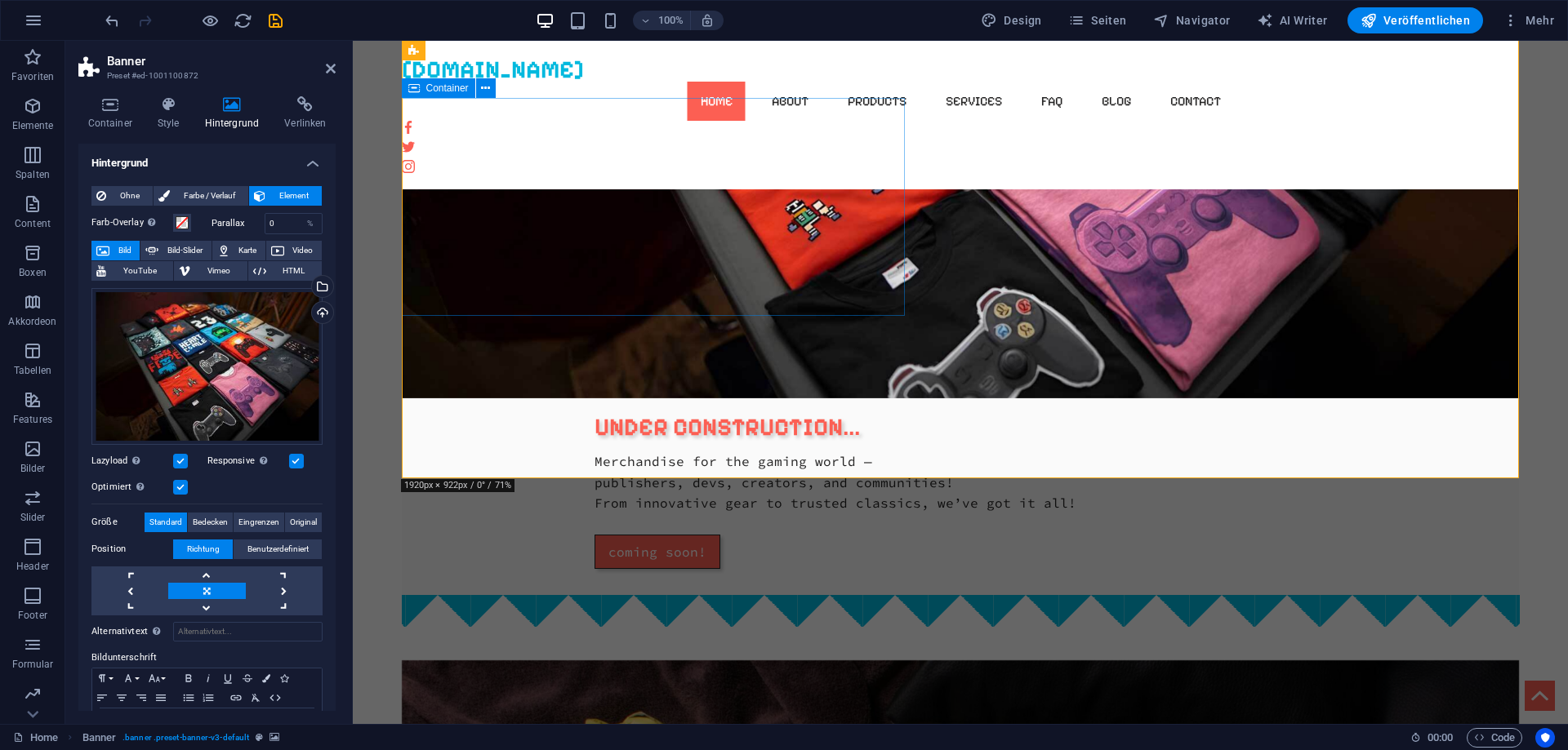
scroll to position [416, 0]
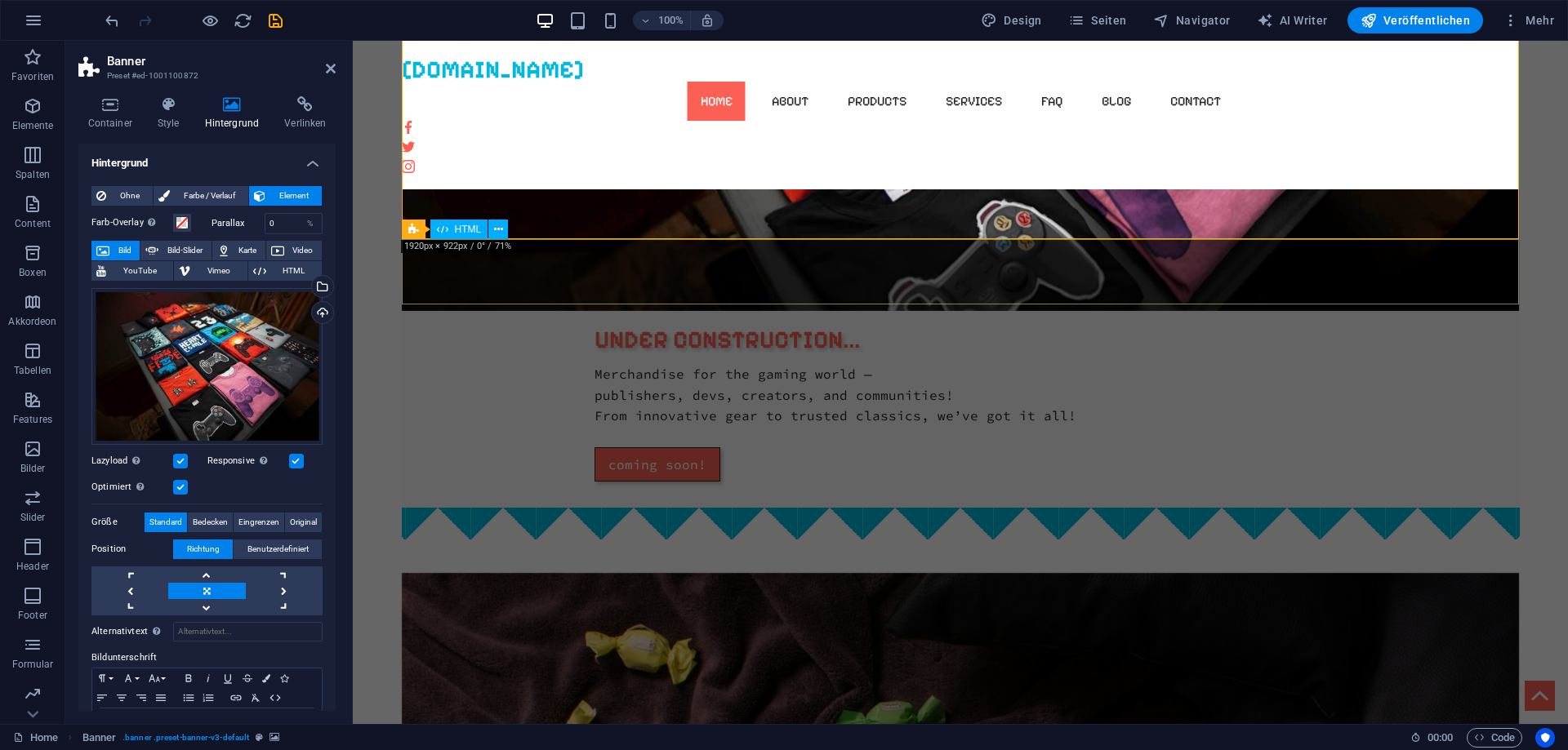
click at [1033, 508] on div at bounding box center [961, 540] width 1118 height 65
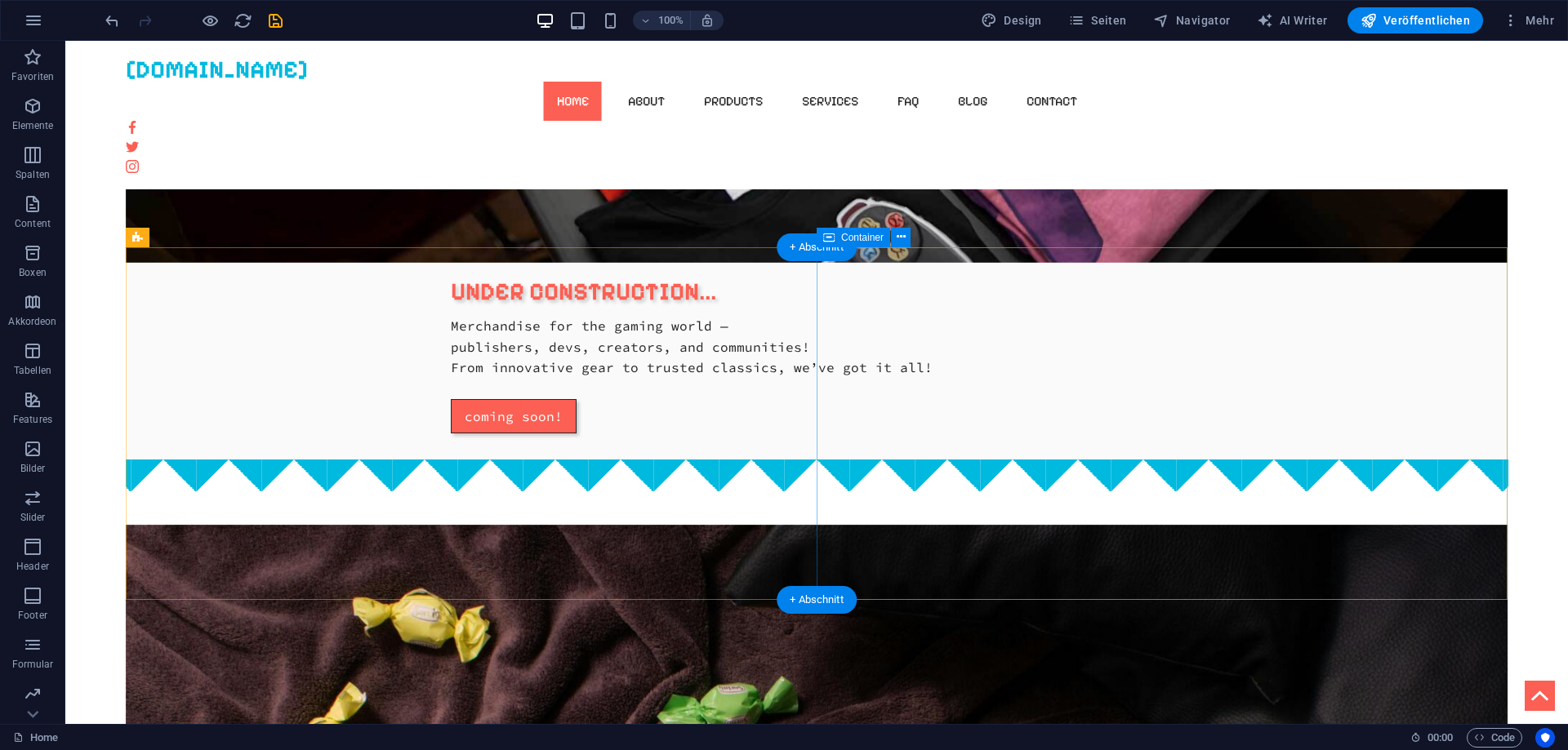
scroll to position [499, 0]
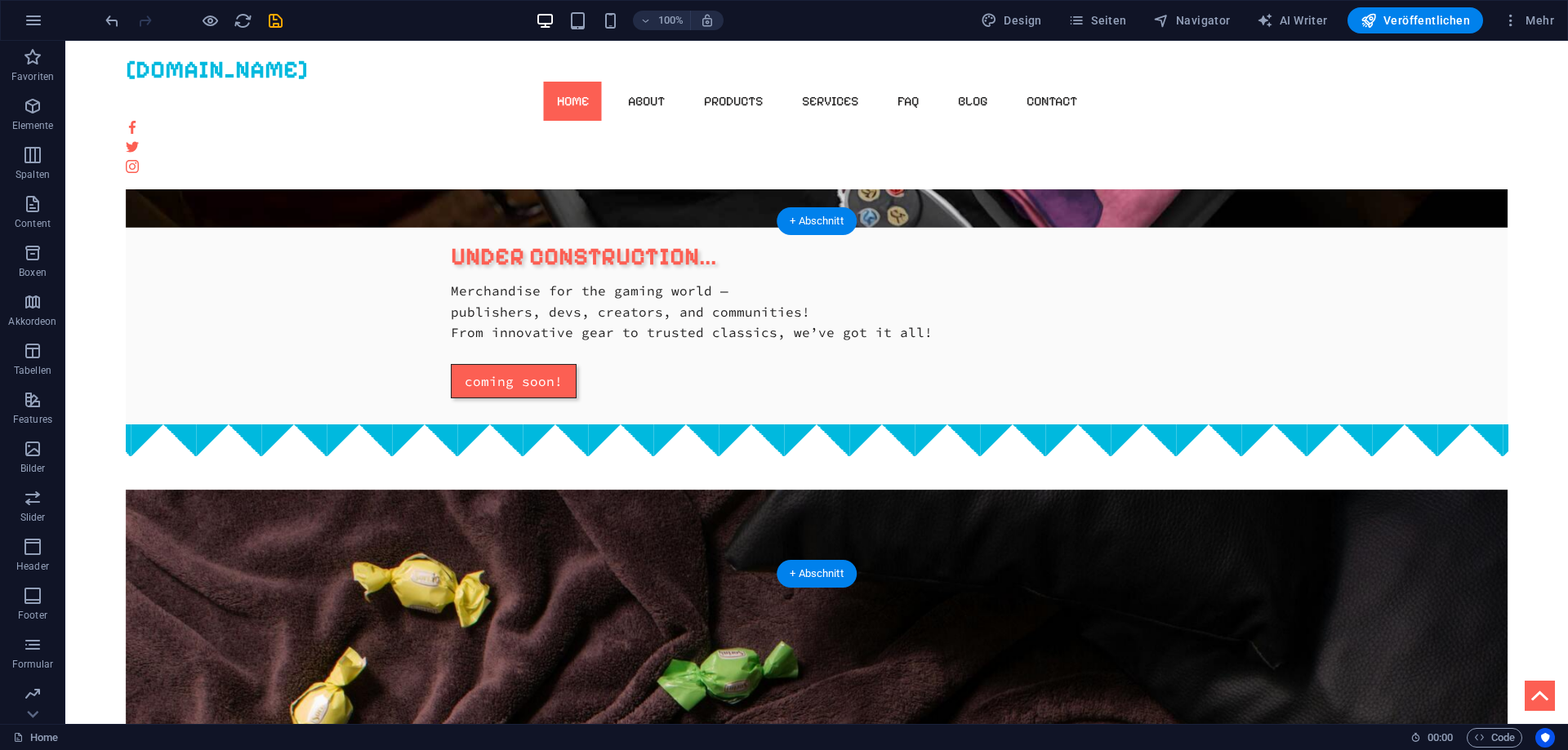
click at [693, 490] on figure at bounding box center [817, 666] width 1383 height 353
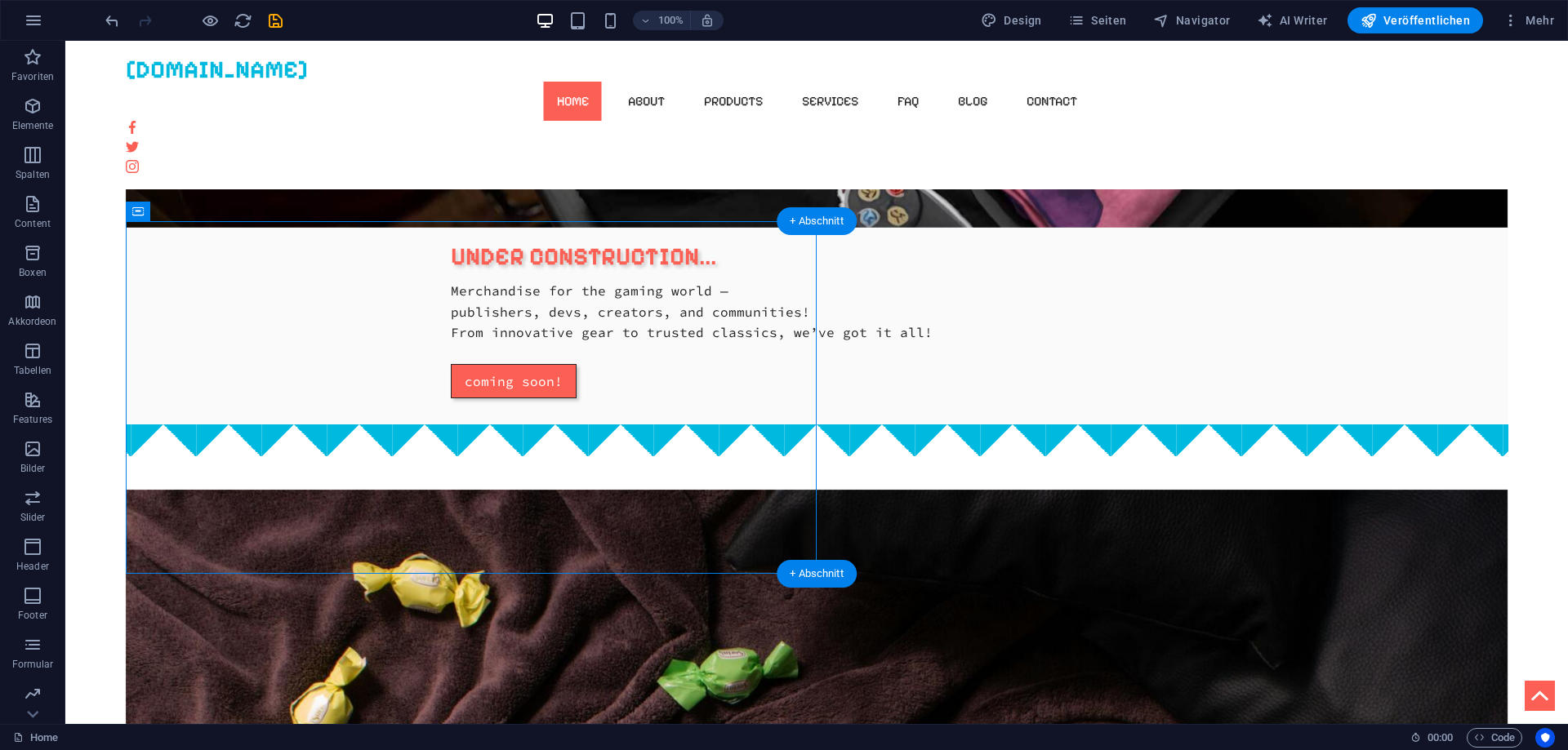
click at [693, 490] on figure at bounding box center [817, 666] width 1383 height 353
select select "px"
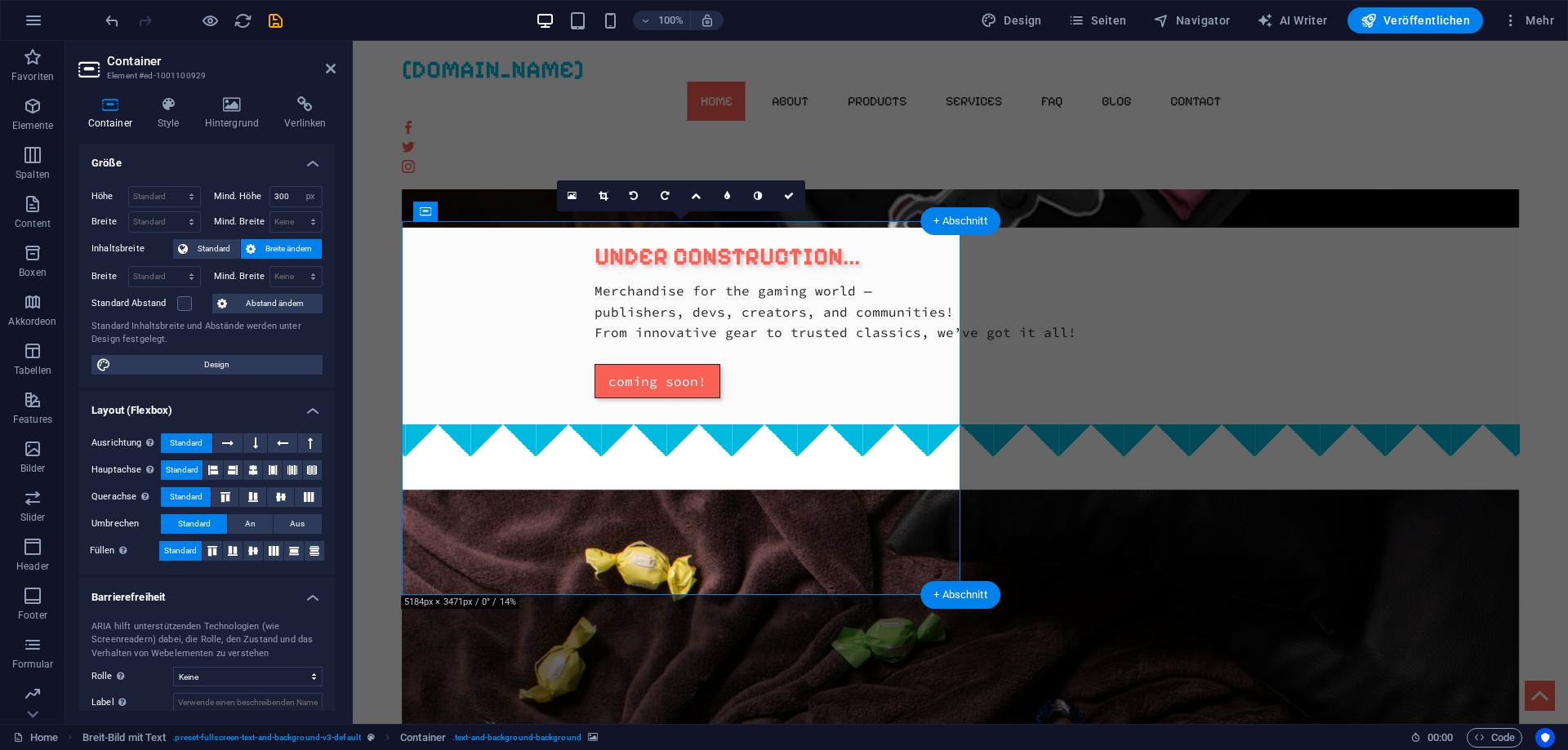
click at [669, 490] on figure at bounding box center [961, 677] width 1118 height 374
click at [738, 490] on figure at bounding box center [961, 677] width 1118 height 374
click at [222, 111] on icon at bounding box center [231, 104] width 73 height 16
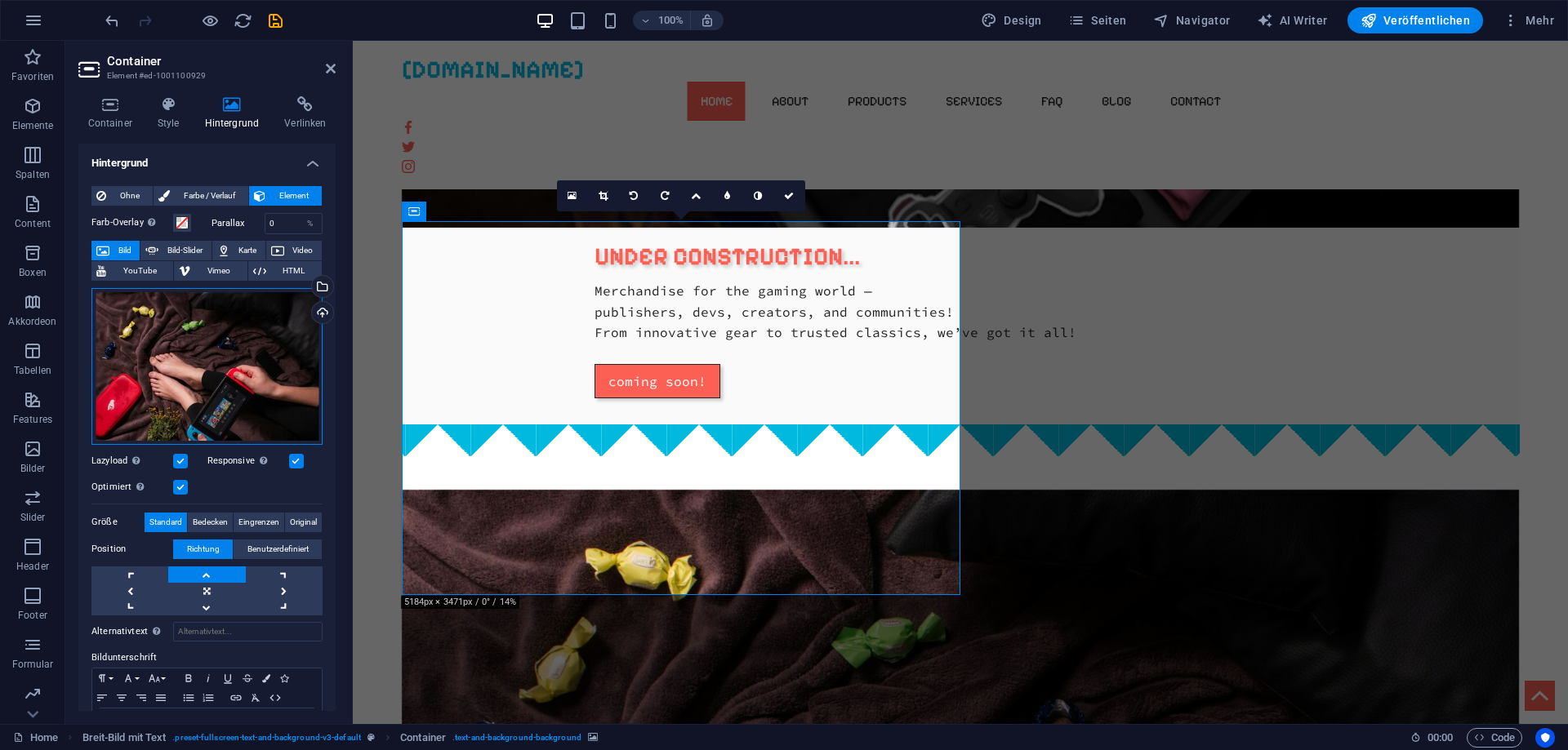
click at [237, 363] on div "Ziehe Dateien zum Hochladen hierher oder klicke hier, um aus Dateien oder koste…" at bounding box center [207, 366] width 231 height 156
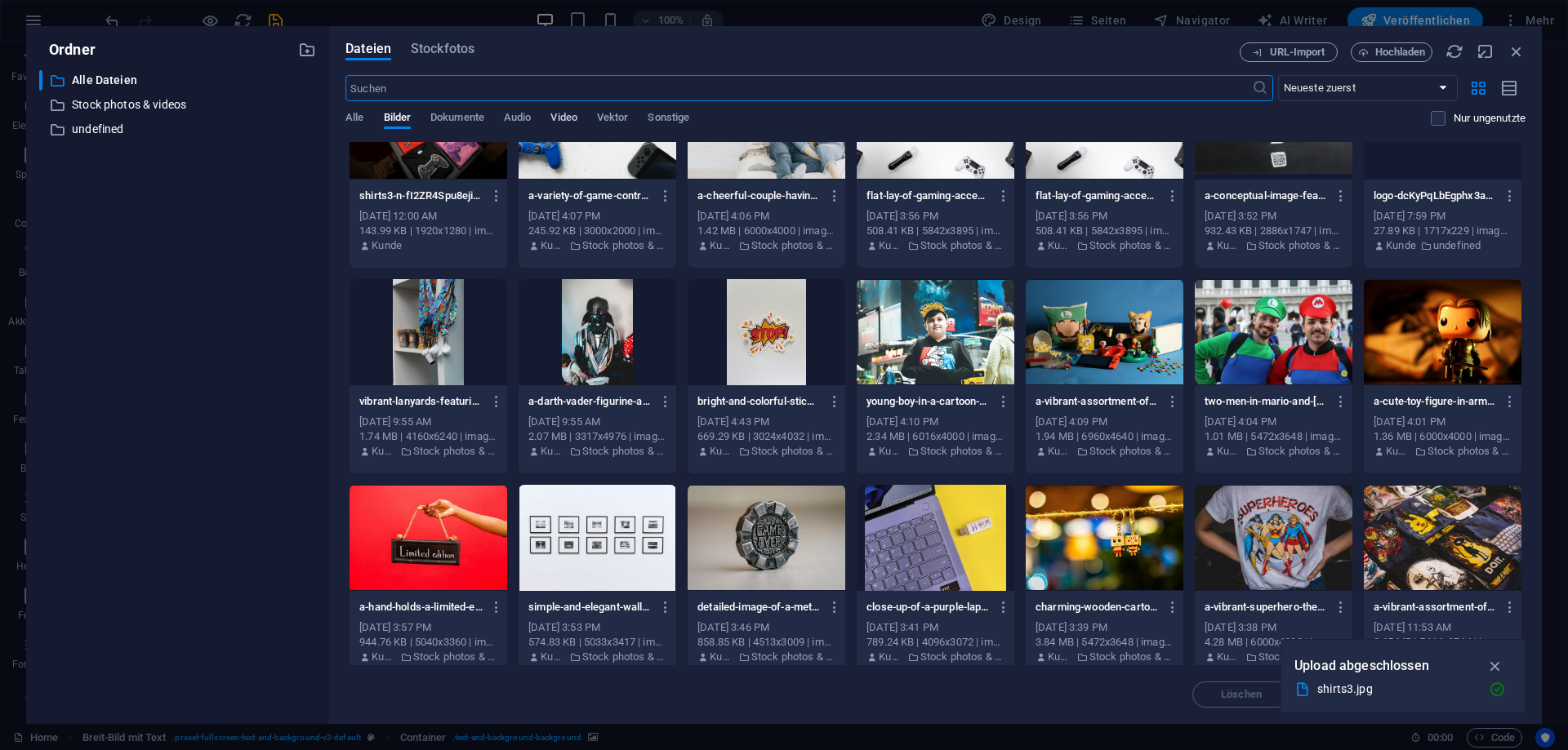
scroll to position [0, 0]
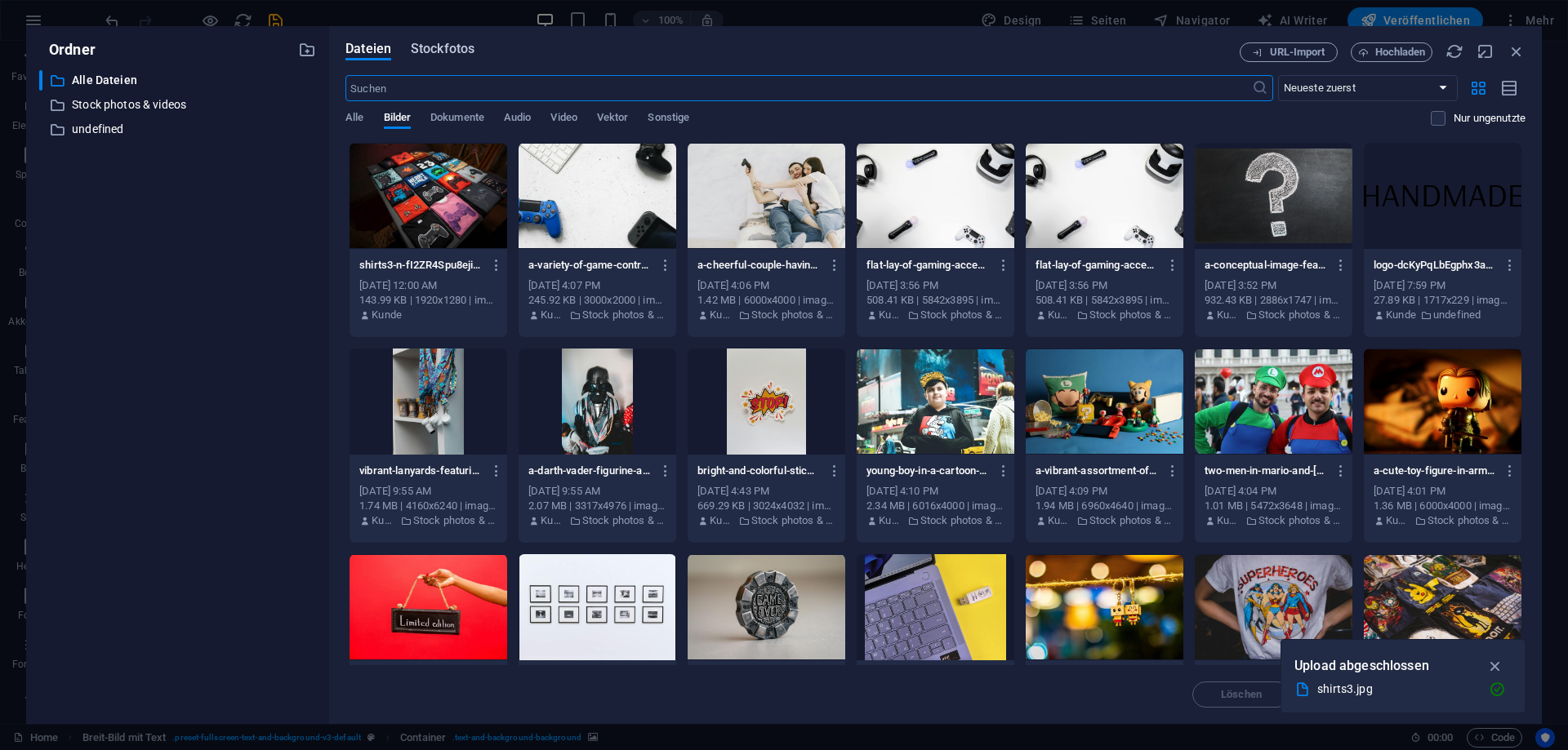
click at [459, 51] on span "Stockfotos" at bounding box center [442, 48] width 64 height 20
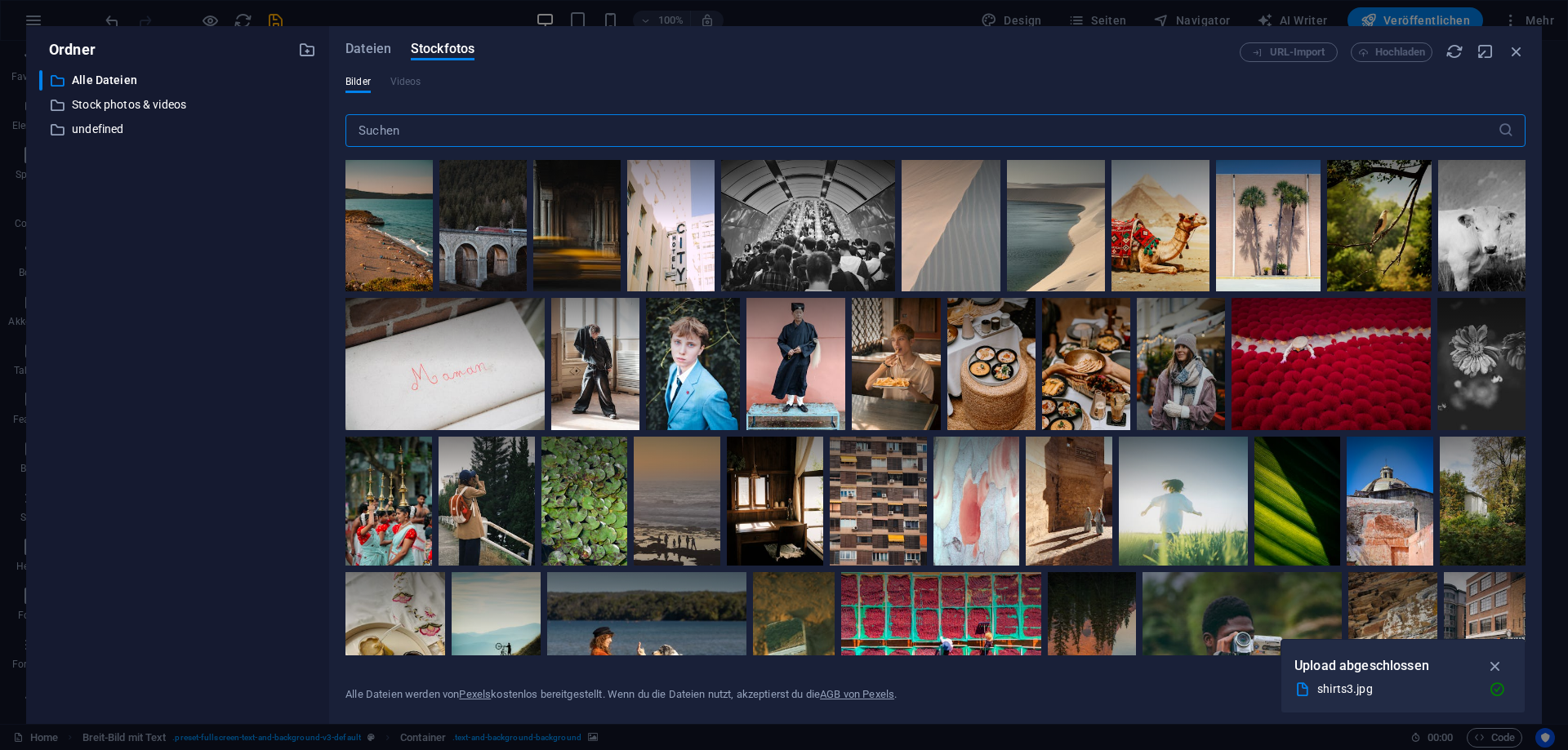
click at [434, 130] on input "text" at bounding box center [921, 130] width 1152 height 32
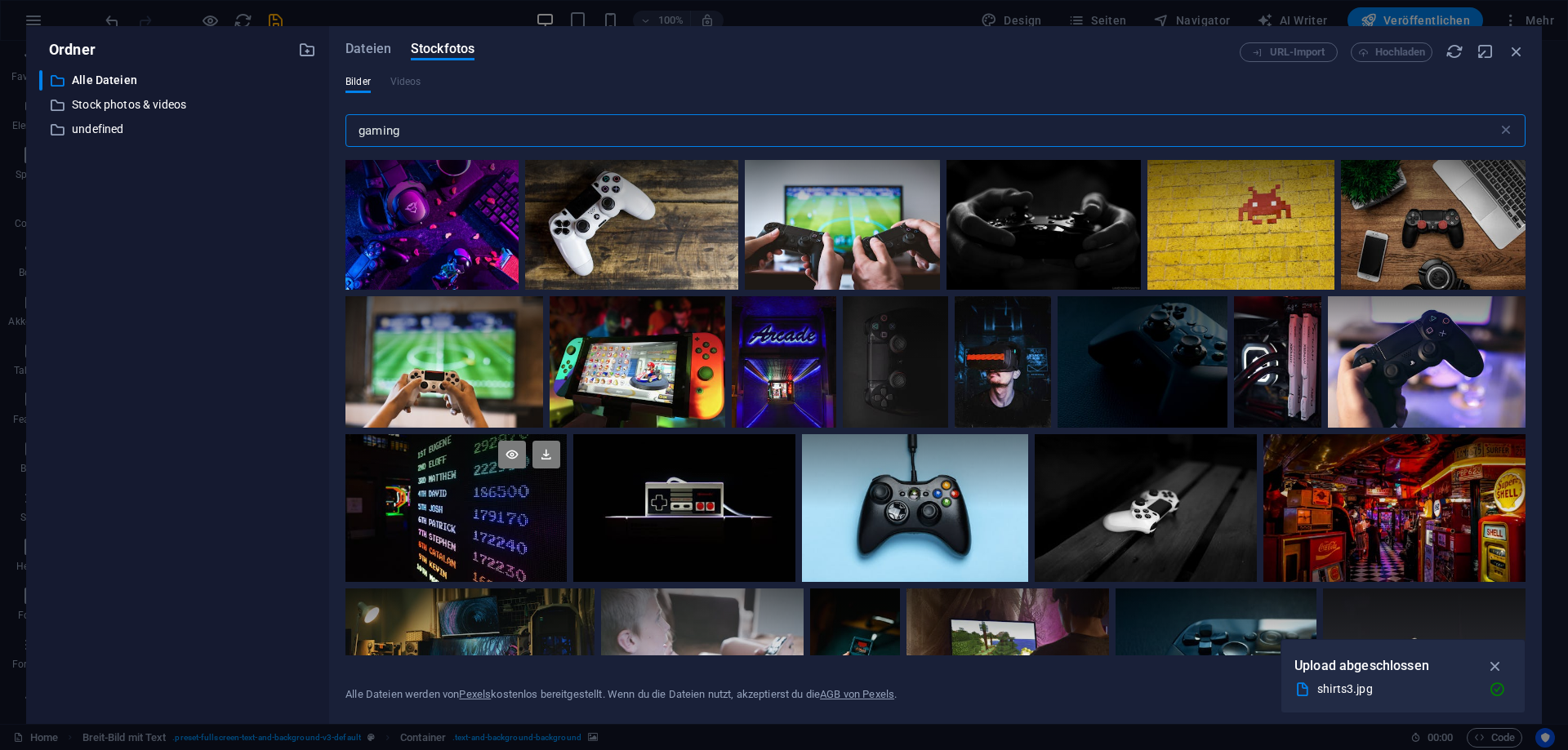
type input "gaming"
click at [479, 493] on div at bounding box center [456, 471] width 221 height 74
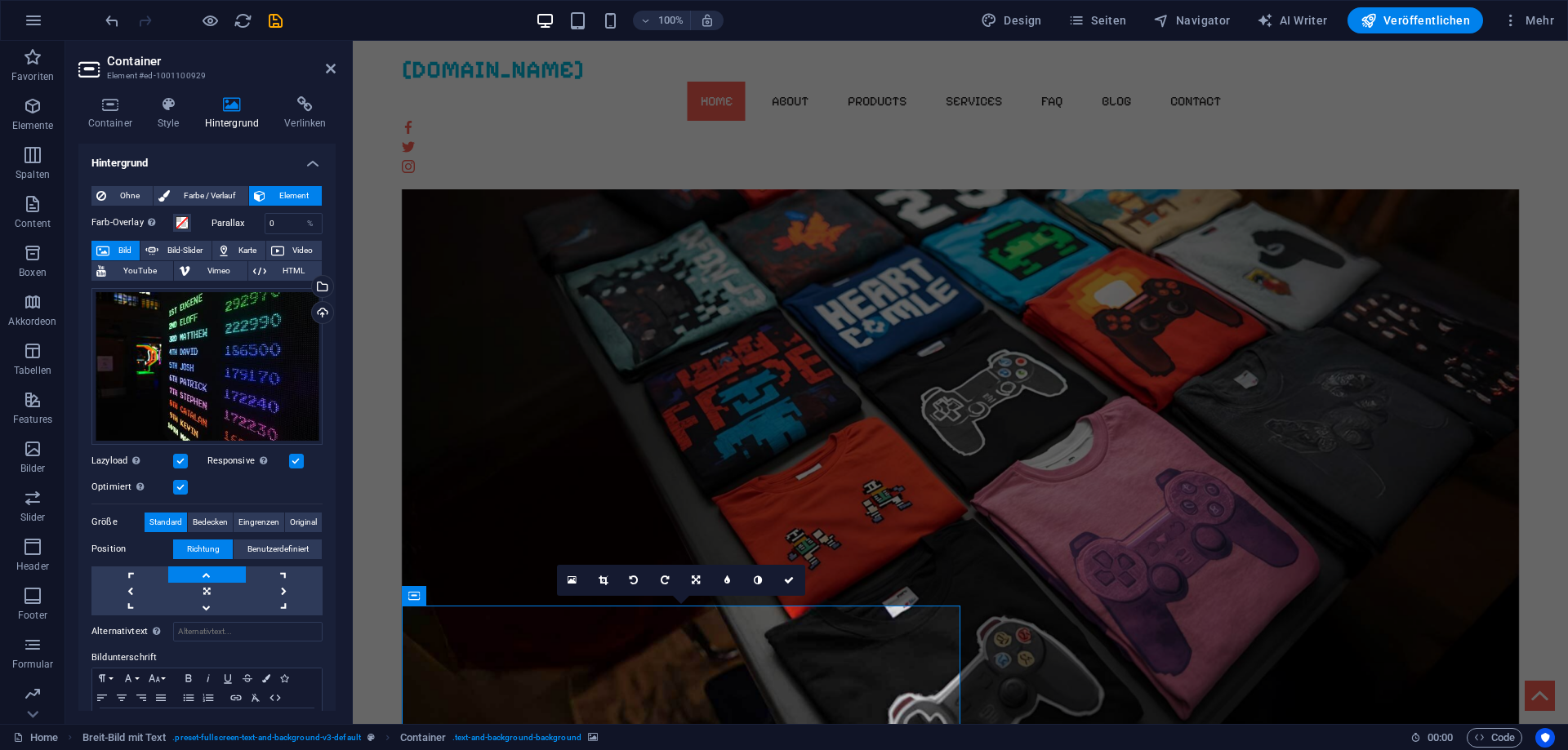
scroll to position [499, 0]
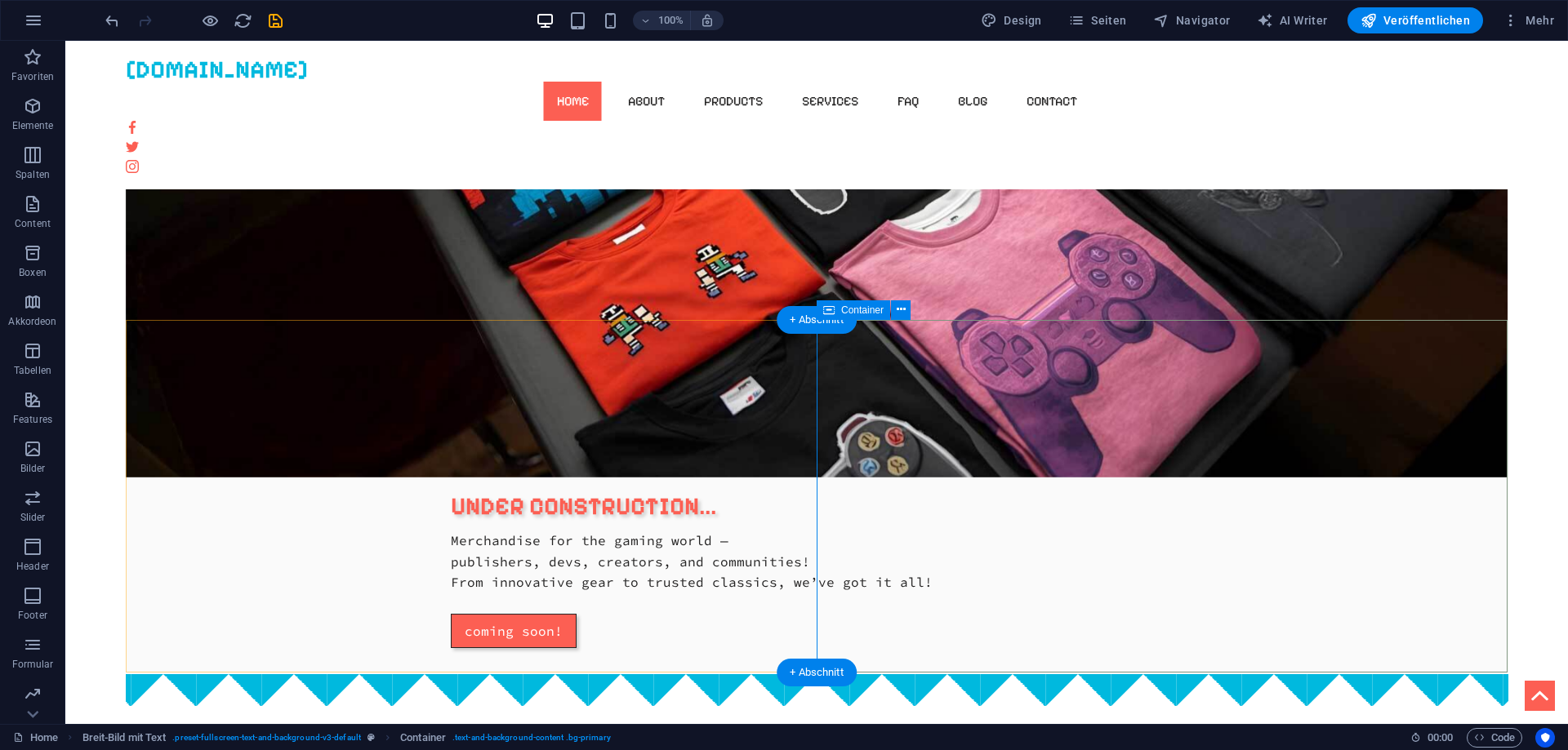
scroll to position [582, 0]
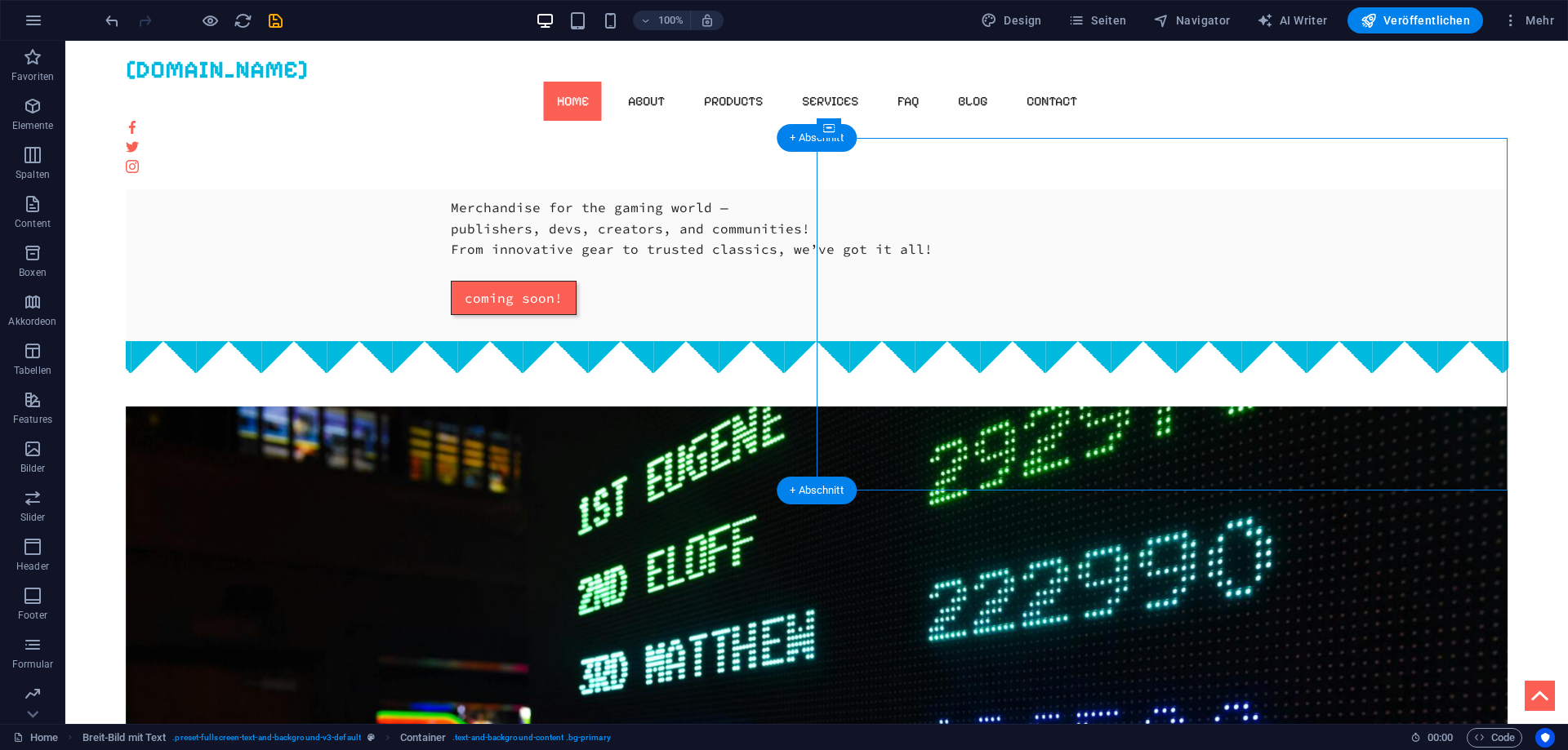
click at [732, 427] on figure at bounding box center [817, 582] width 1383 height 353
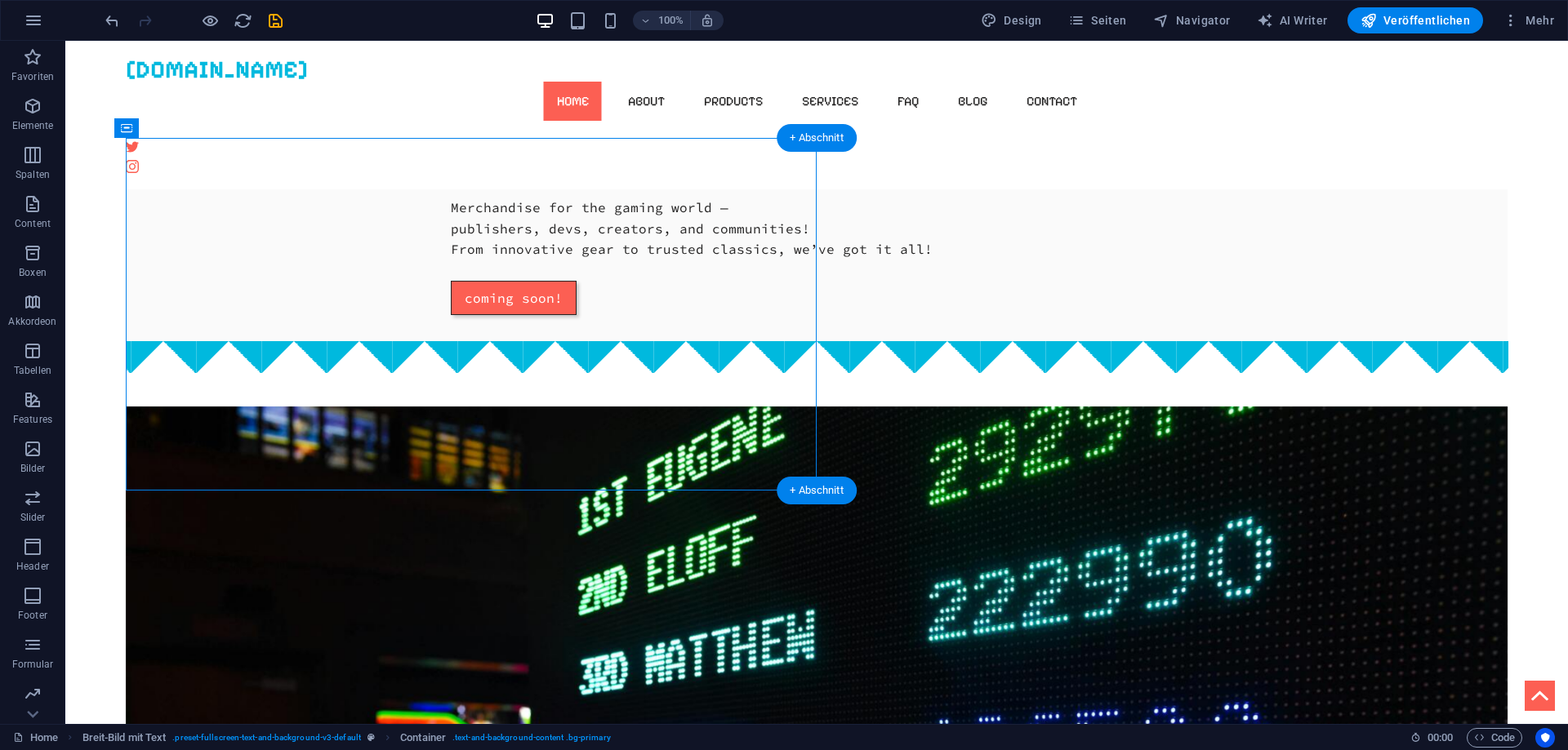
click at [732, 427] on figure at bounding box center [817, 582] width 1383 height 353
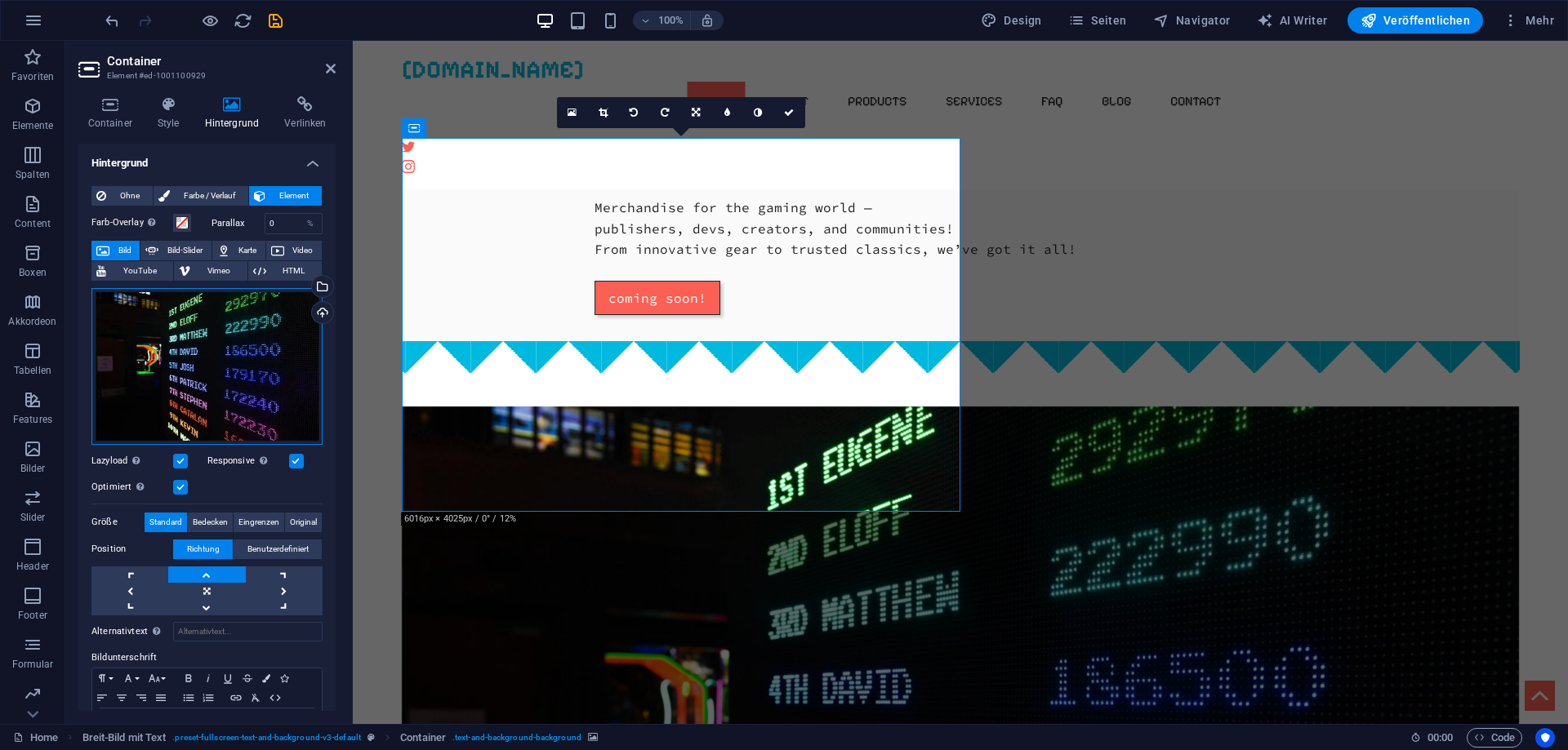
click at [245, 352] on div "Ziehe Dateien zum Hochladen hierher oder klicke hier, um aus Dateien oder koste…" at bounding box center [207, 366] width 231 height 156
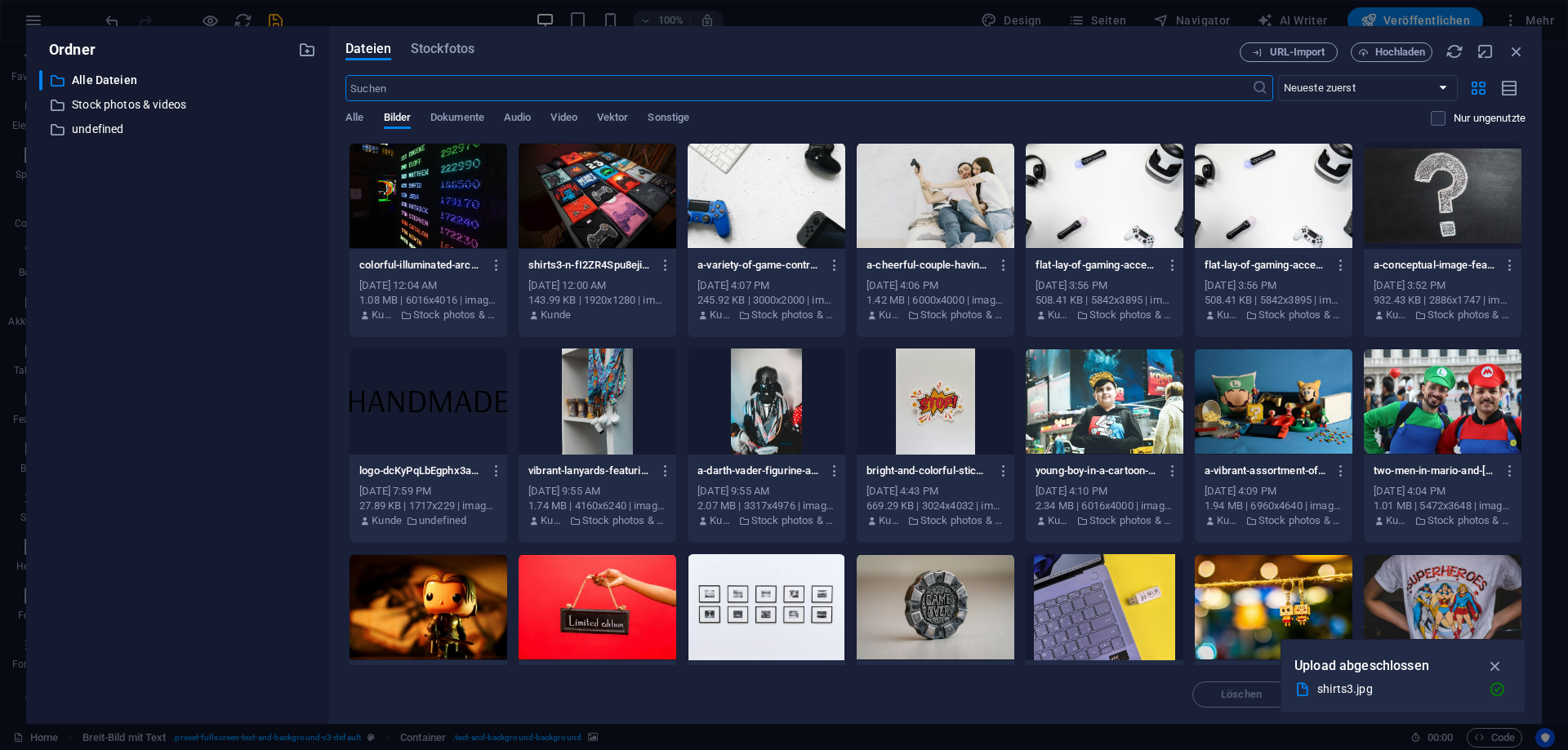
click at [430, 85] on input "text" at bounding box center [798, 88] width 905 height 26
click at [464, 47] on span "Stockfotos" at bounding box center [442, 48] width 64 height 20
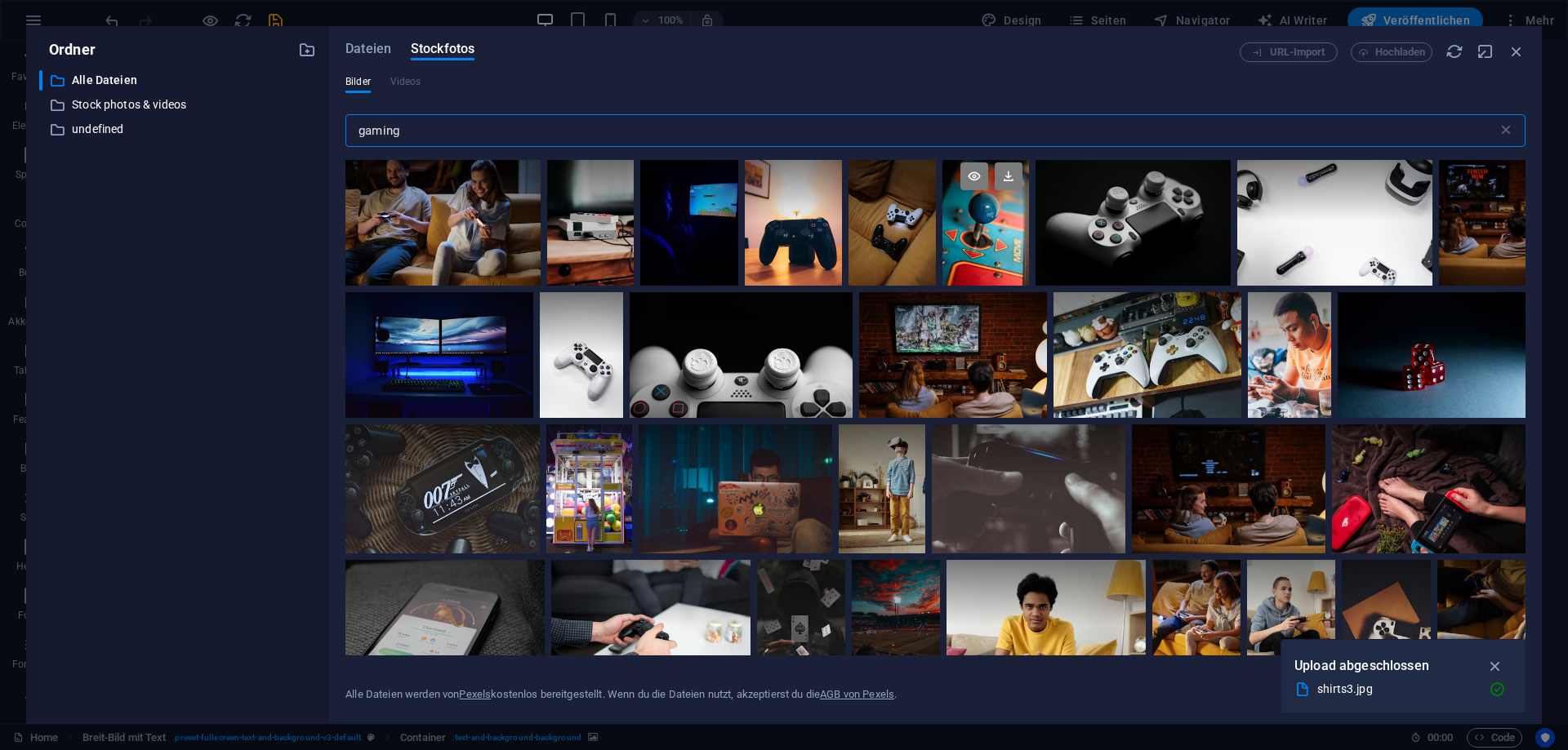
scroll to position [1543, 0]
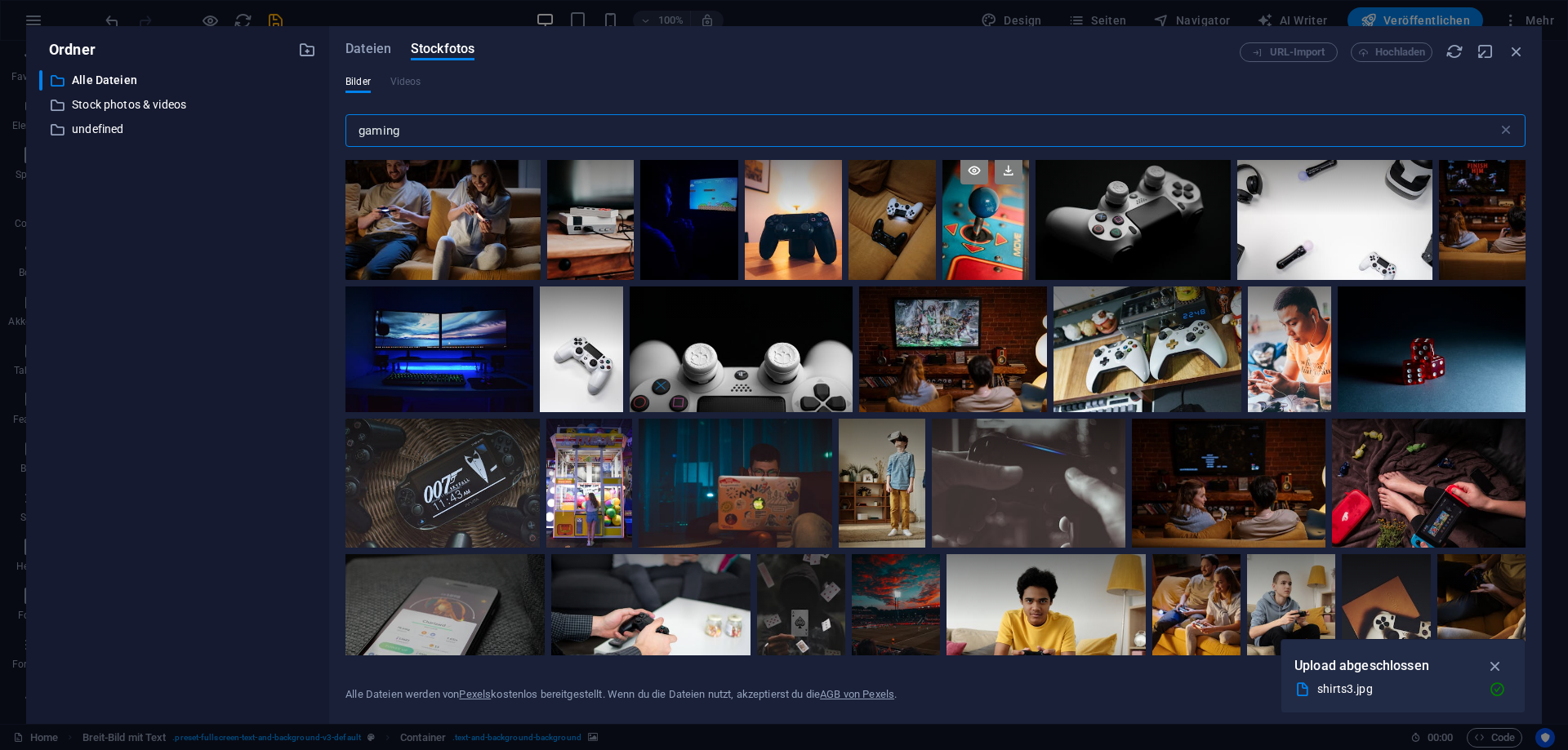
click at [1012, 253] on div at bounding box center [985, 215] width 87 height 130
click at [1012, 253] on div at bounding box center [985, 247] width 87 height 65
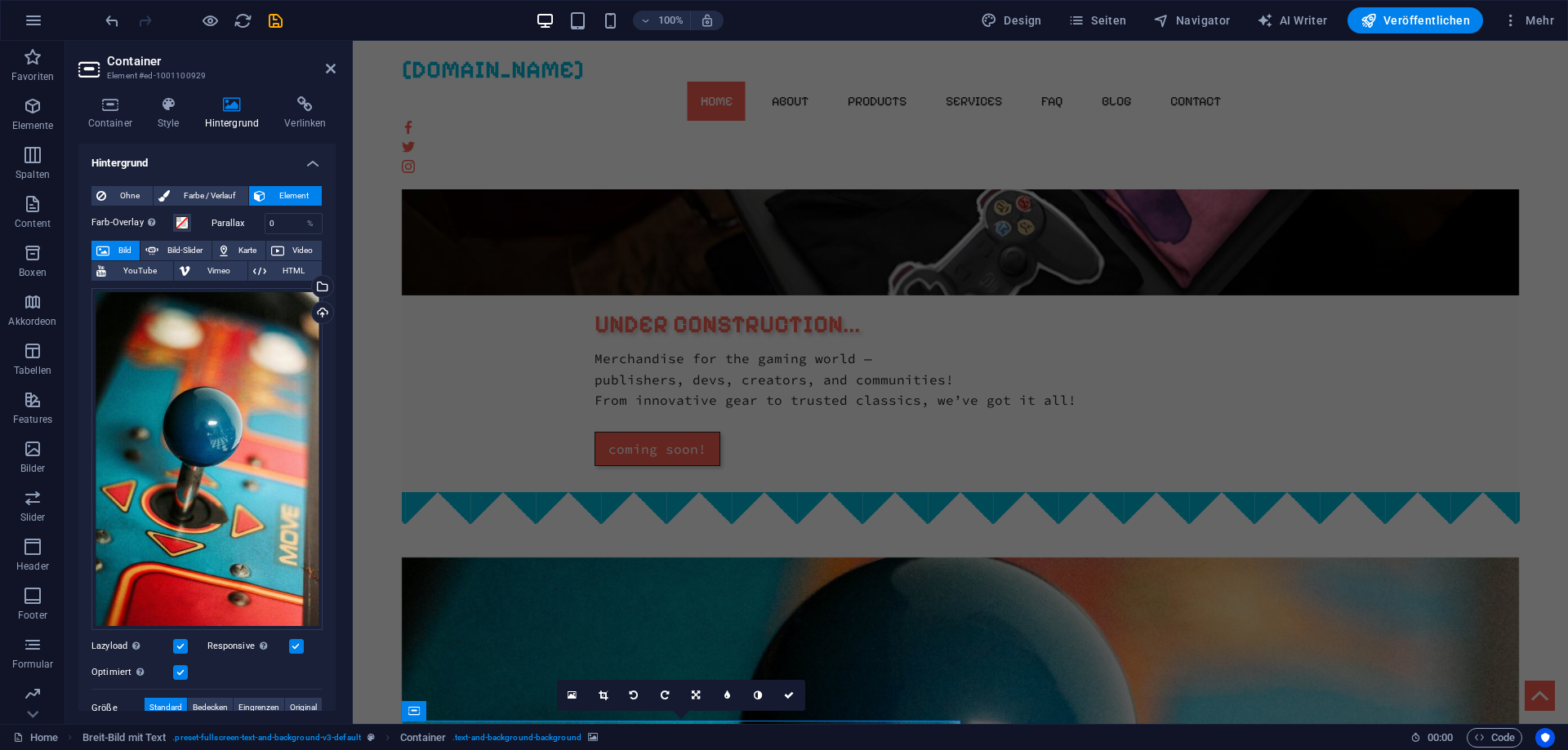
scroll to position [499, 0]
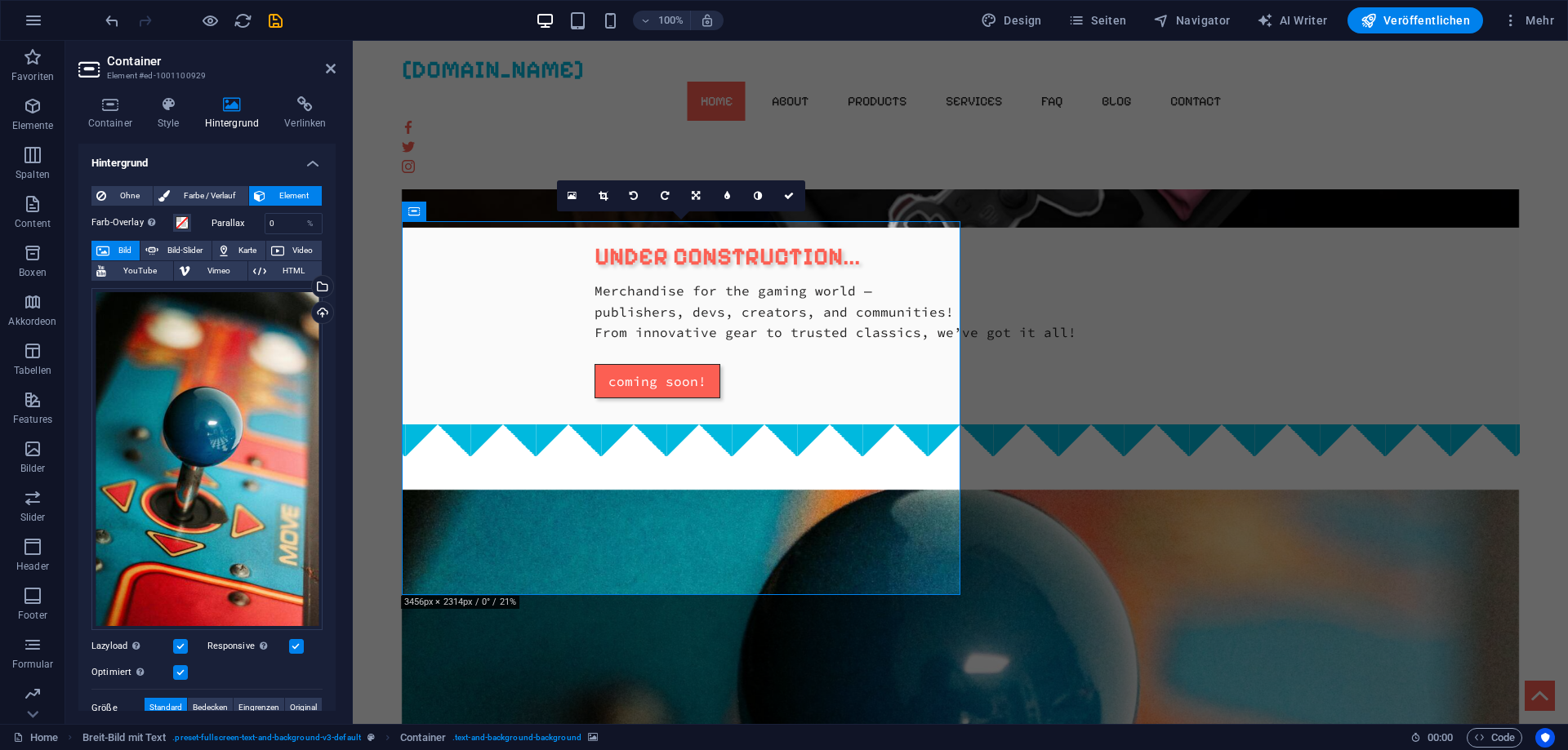
click at [890, 490] on figure at bounding box center [961, 677] width 1118 height 374
click at [292, 443] on div "Ziehe Dateien zum Hochladen hierher oder klicke hier, um aus Dateien oder koste…" at bounding box center [207, 459] width 231 height 343
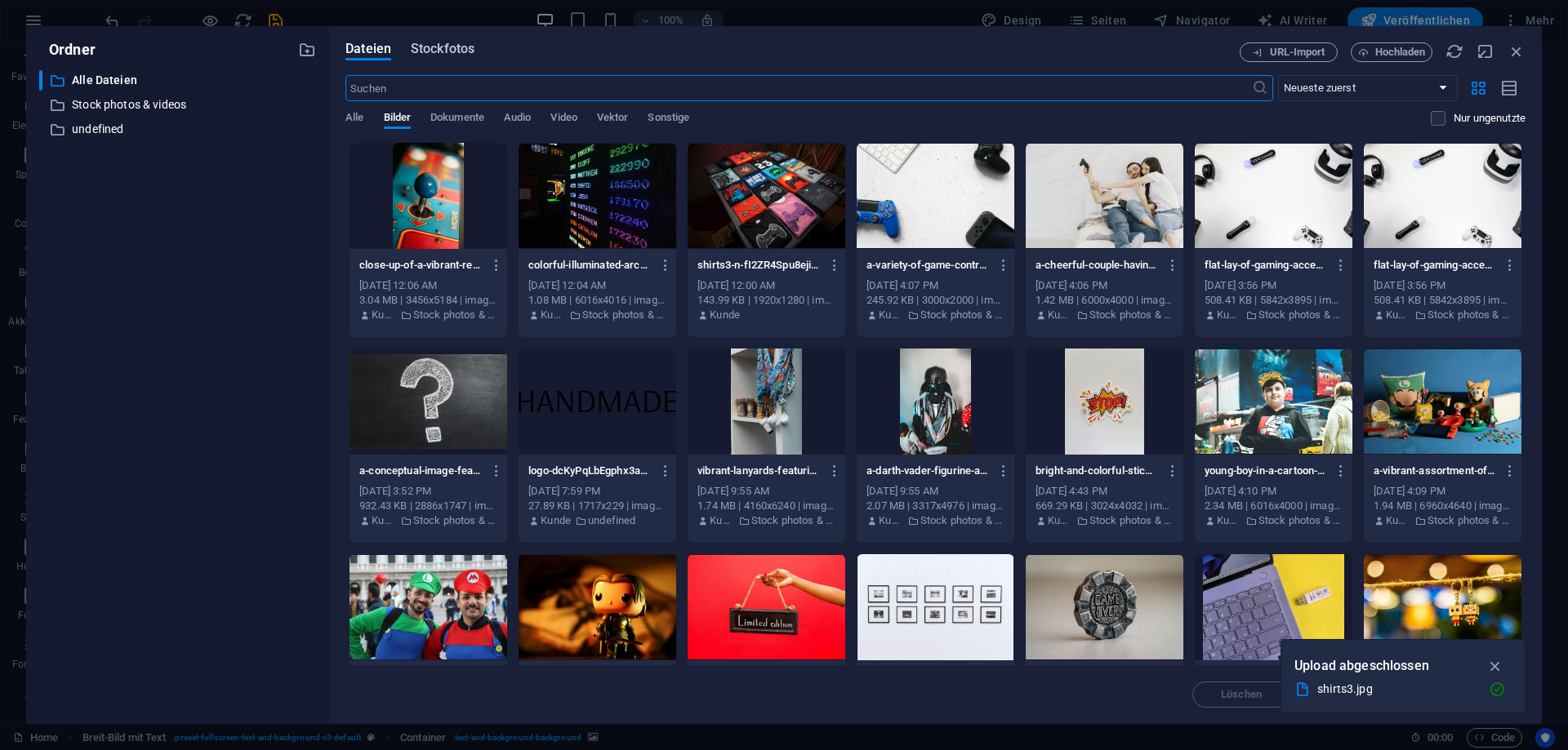
click at [465, 59] on button "Stockfotos" at bounding box center [442, 51] width 64 height 18
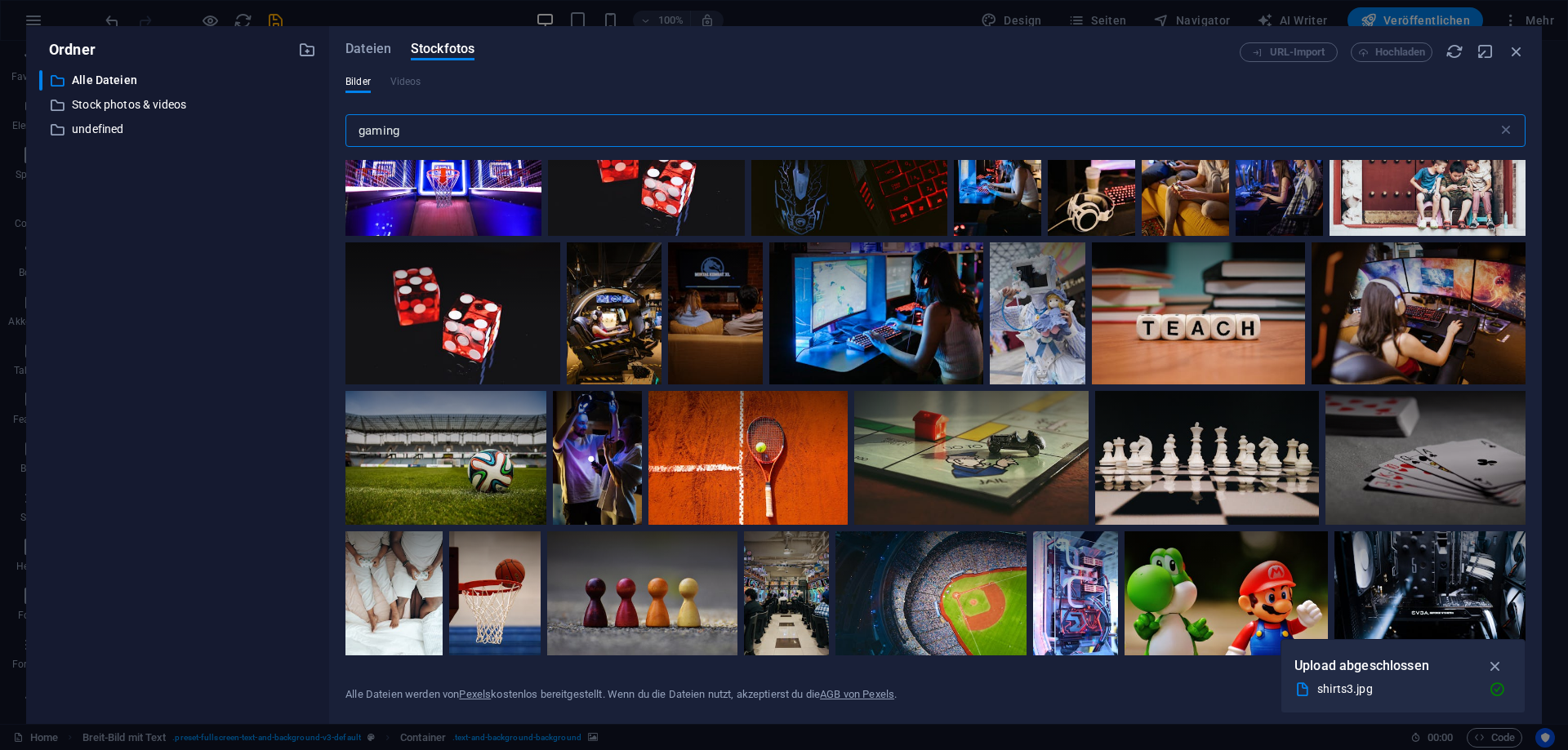
scroll to position [3893, 0]
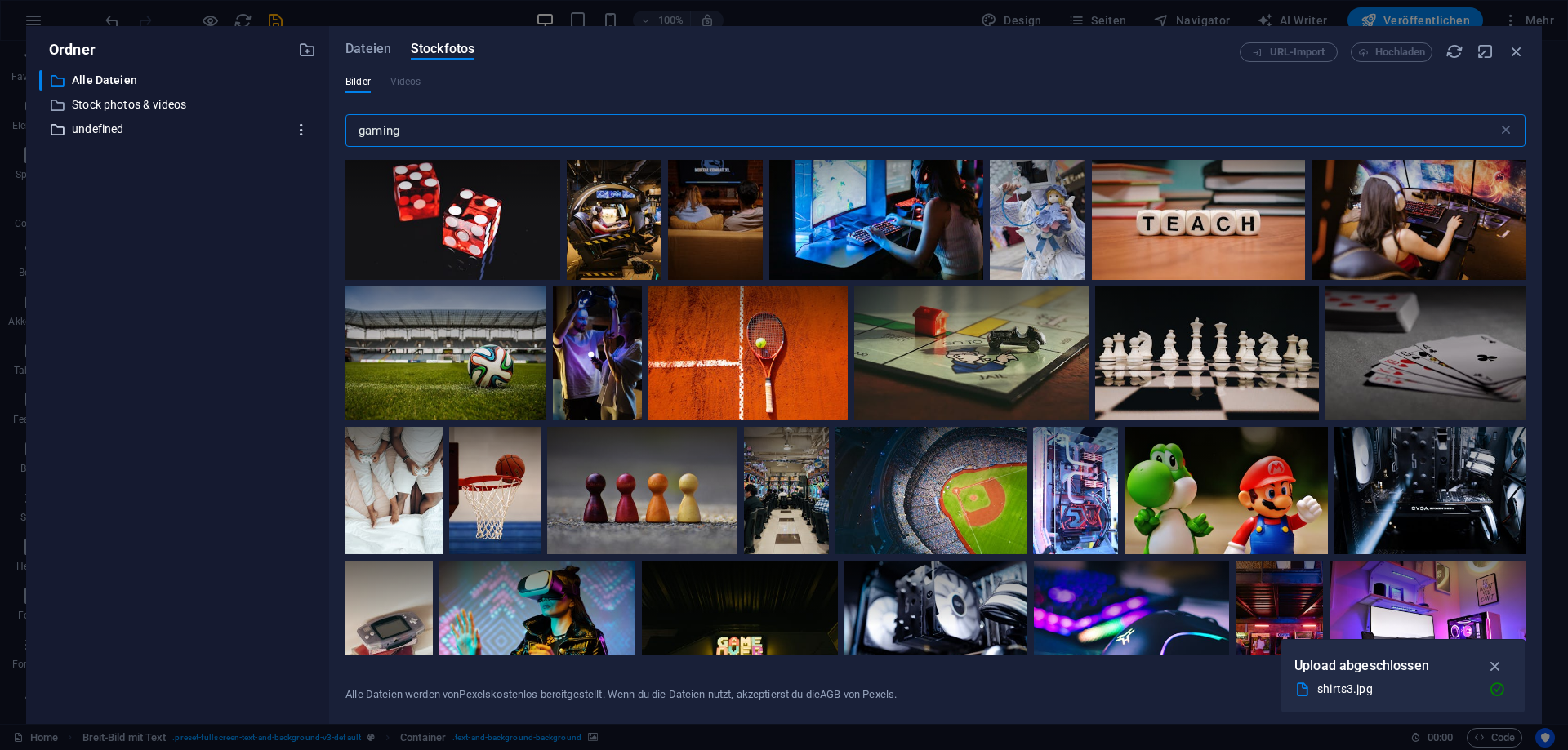
drag, startPoint x: 473, startPoint y: 125, endPoint x: 306, endPoint y: 137, distance: 167.4
click at [345, 137] on input "gaming" at bounding box center [921, 130] width 1152 height 32
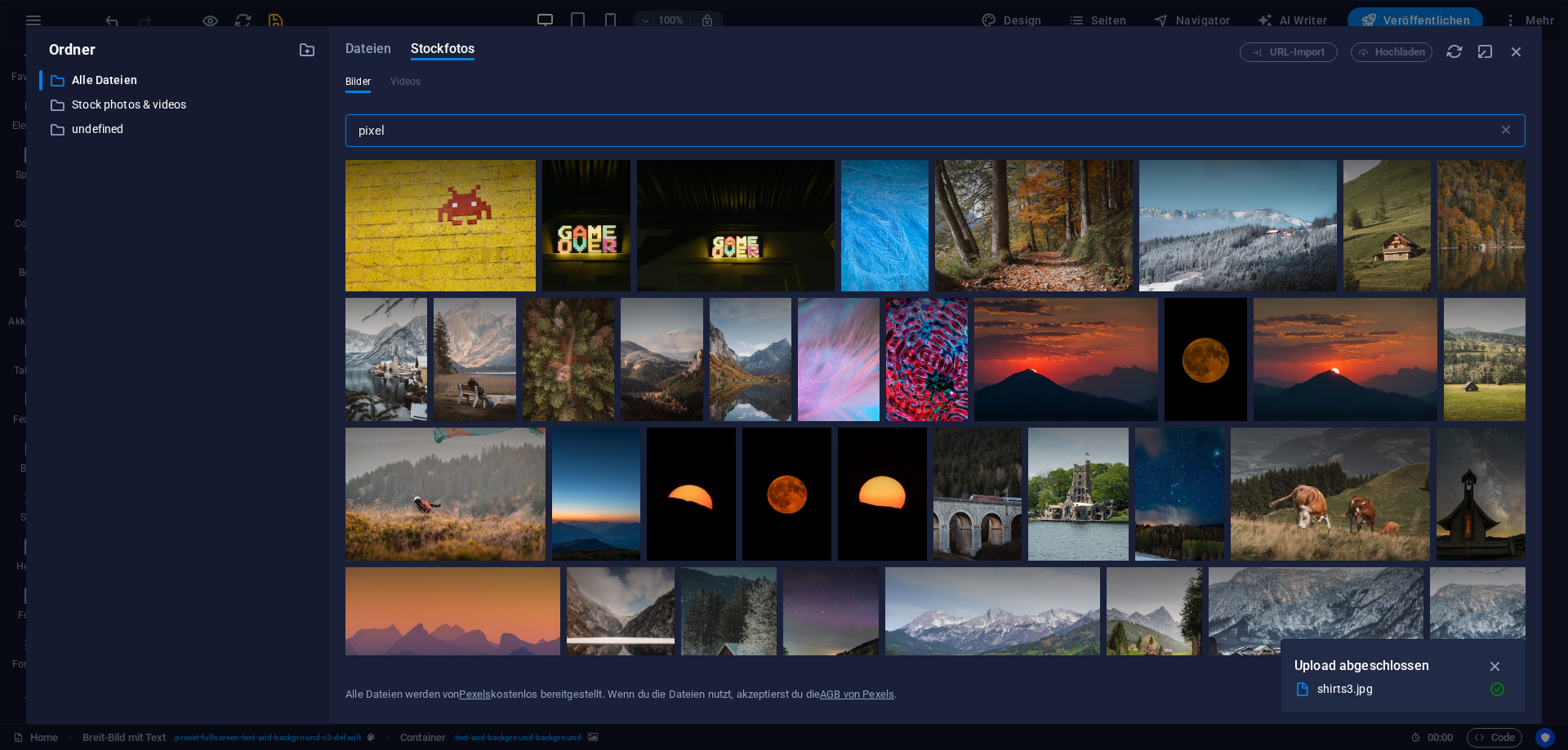
drag, startPoint x: 391, startPoint y: 126, endPoint x: 328, endPoint y: 122, distance: 63.1
click at [345, 122] on input "pixel" at bounding box center [921, 130] width 1152 height 32
click at [410, 136] on input "pixel" at bounding box center [921, 130] width 1152 height 32
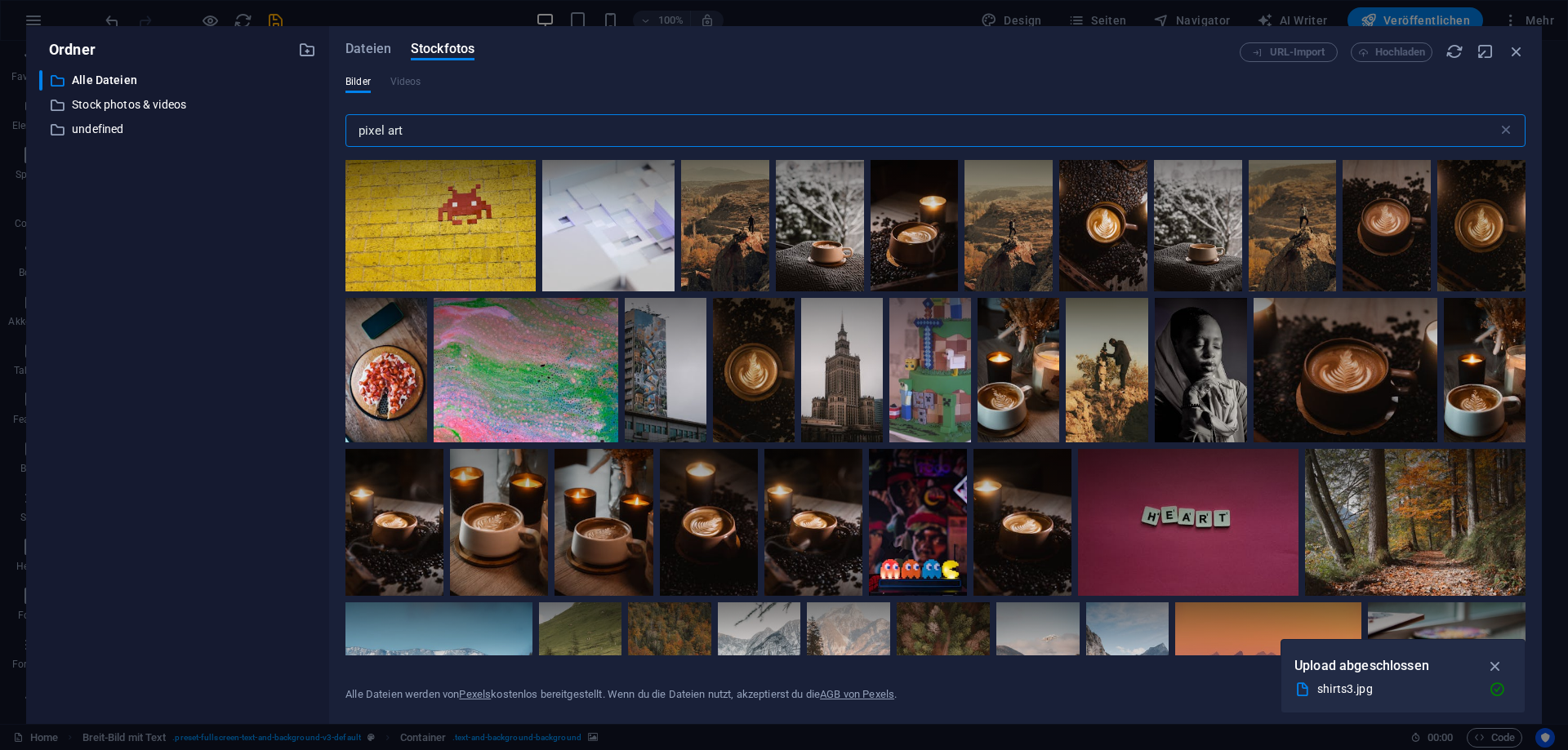
scroll to position [0, 0]
drag, startPoint x: 350, startPoint y: 131, endPoint x: 305, endPoint y: 131, distance: 45.0
click at [345, 131] on input "pixel art" at bounding box center [921, 130] width 1152 height 32
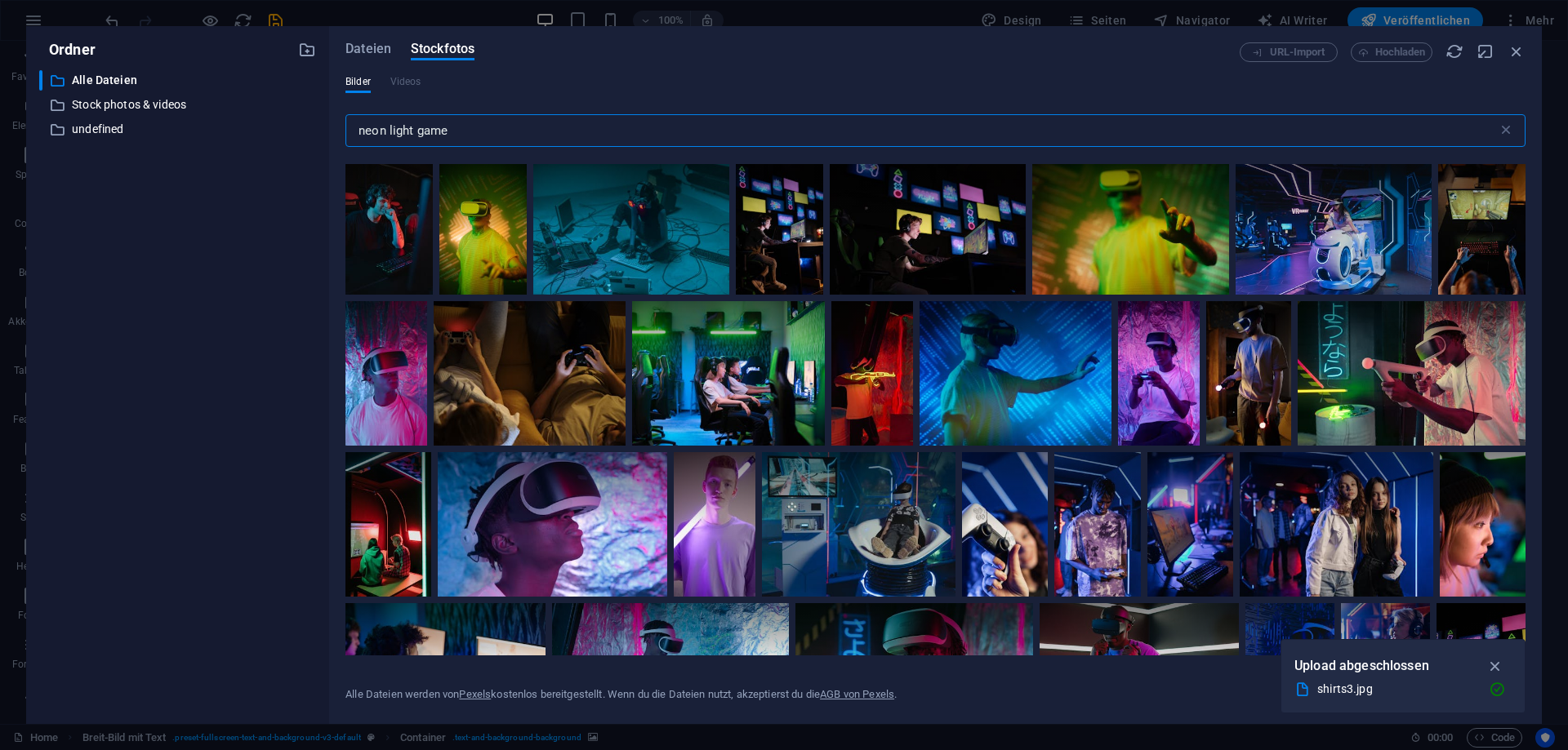
scroll to position [147, 0]
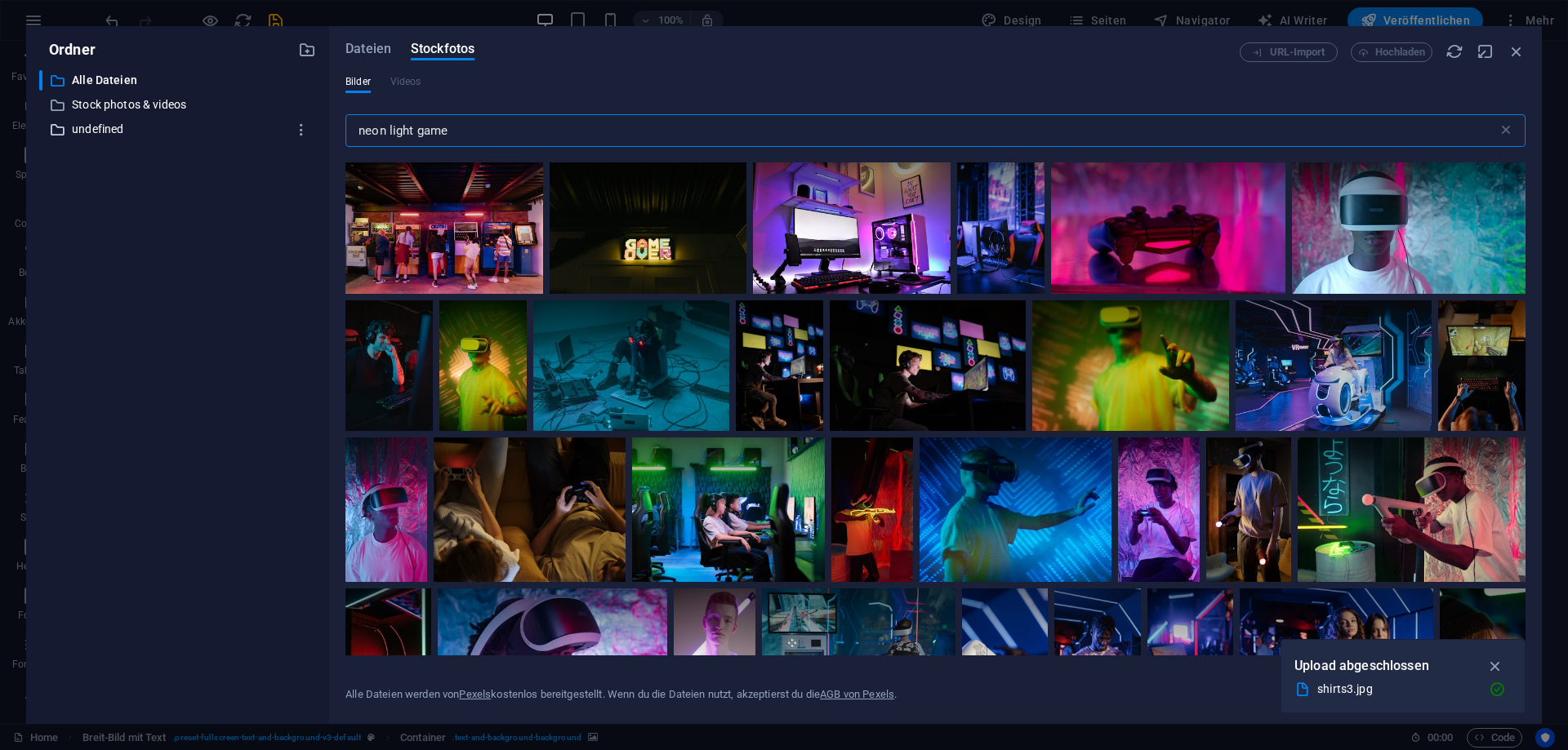
drag, startPoint x: 482, startPoint y: 128, endPoint x: 194, endPoint y: 132, distance: 288.0
click at [345, 134] on input "neon light game" at bounding box center [921, 130] width 1152 height 32
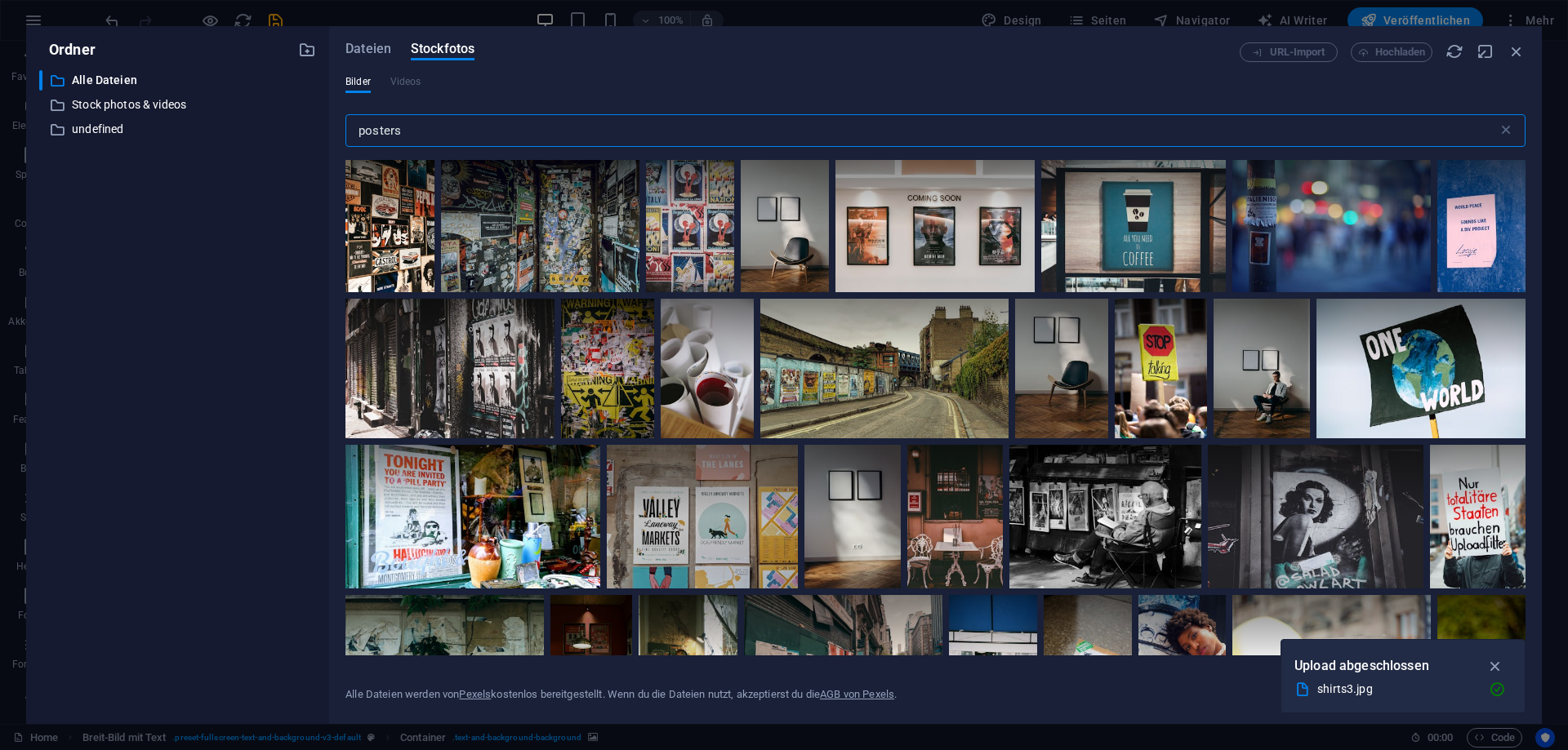
click at [353, 130] on input "posters" at bounding box center [921, 130] width 1152 height 32
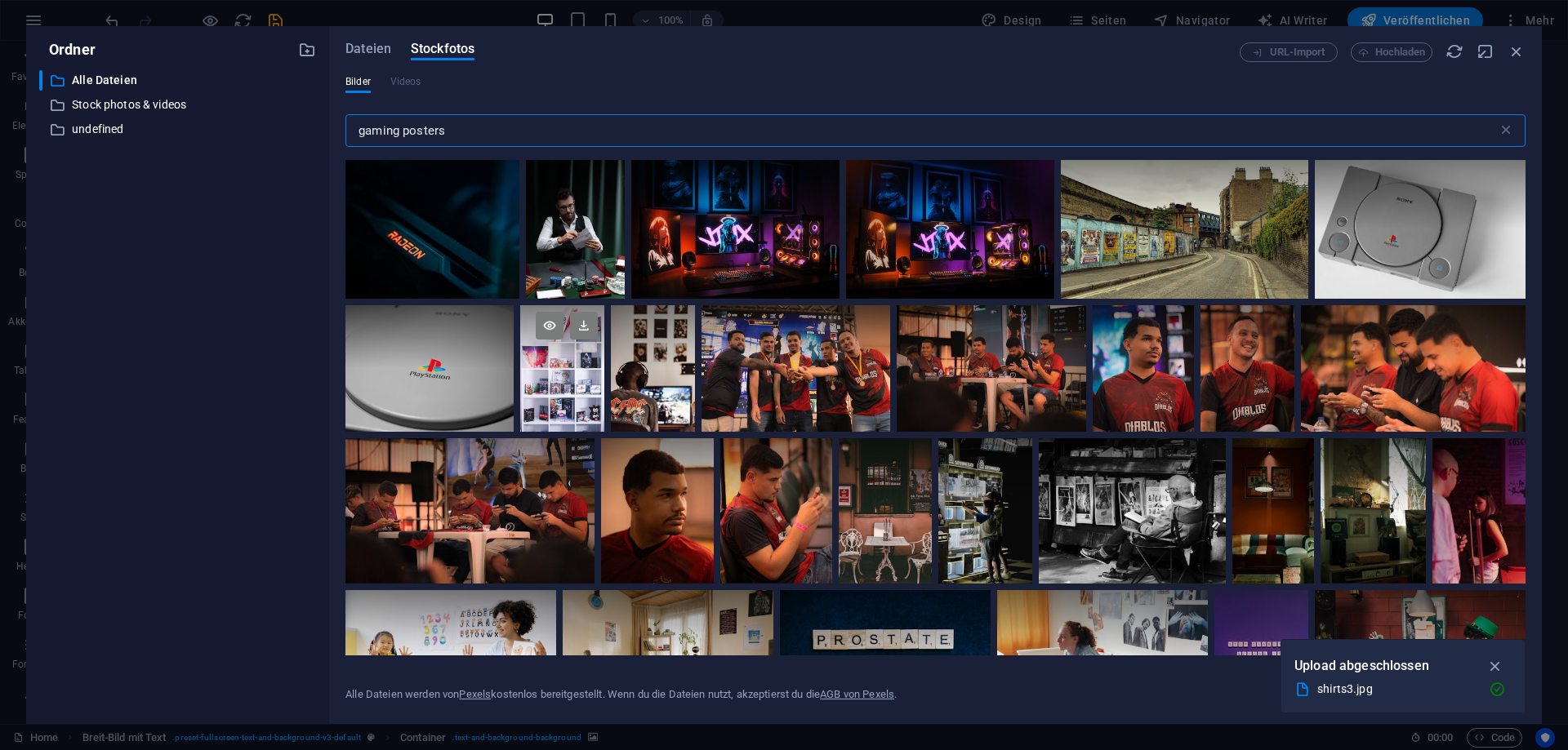
type input "gaming posters"
click at [577, 363] on div at bounding box center [562, 337] width 84 height 63
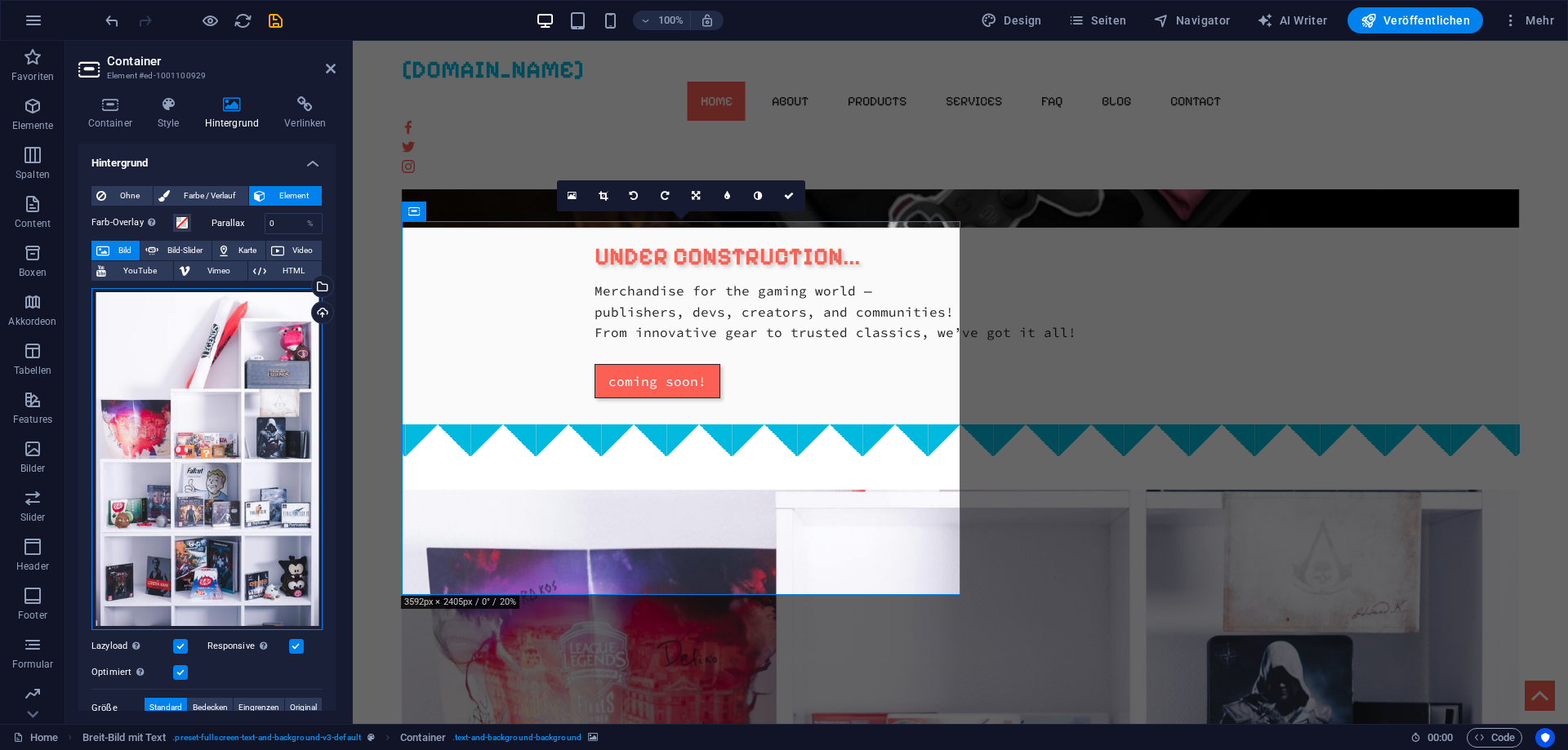
click at [134, 417] on div "Ziehe Dateien zum Hochladen hierher oder klicke hier, um aus Dateien oder koste…" at bounding box center [207, 459] width 231 height 343
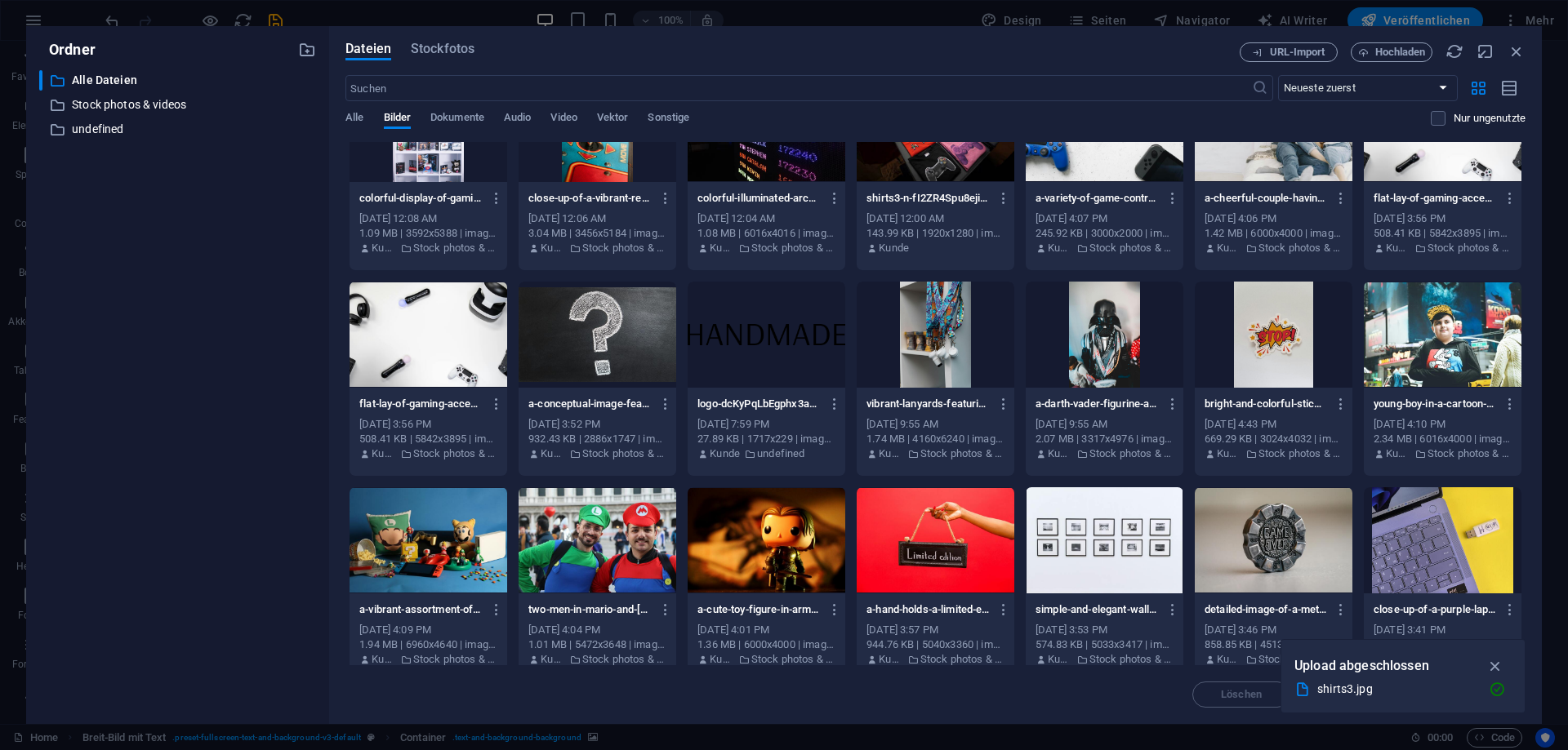
scroll to position [0, 0]
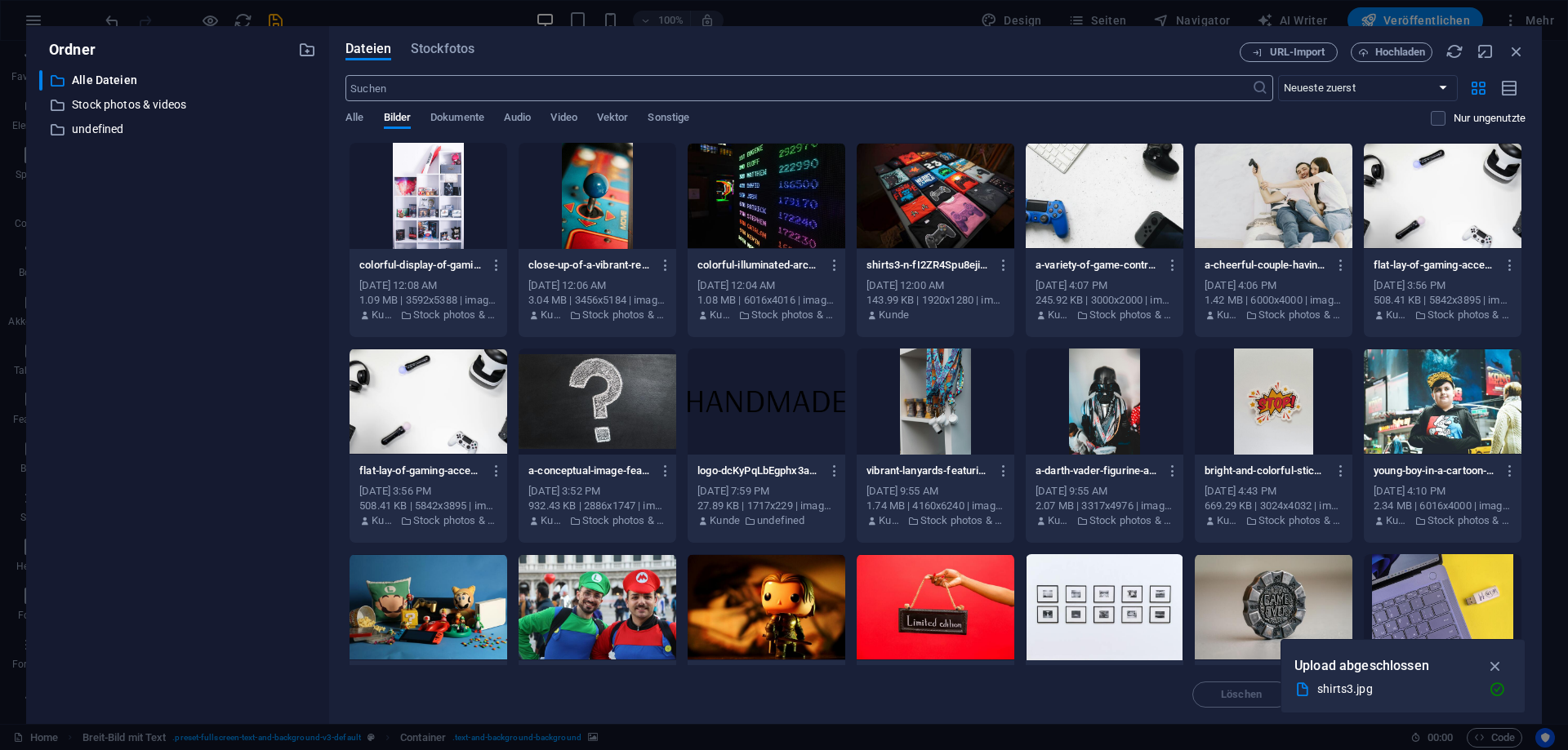
click at [399, 84] on input "text" at bounding box center [798, 88] width 905 height 26
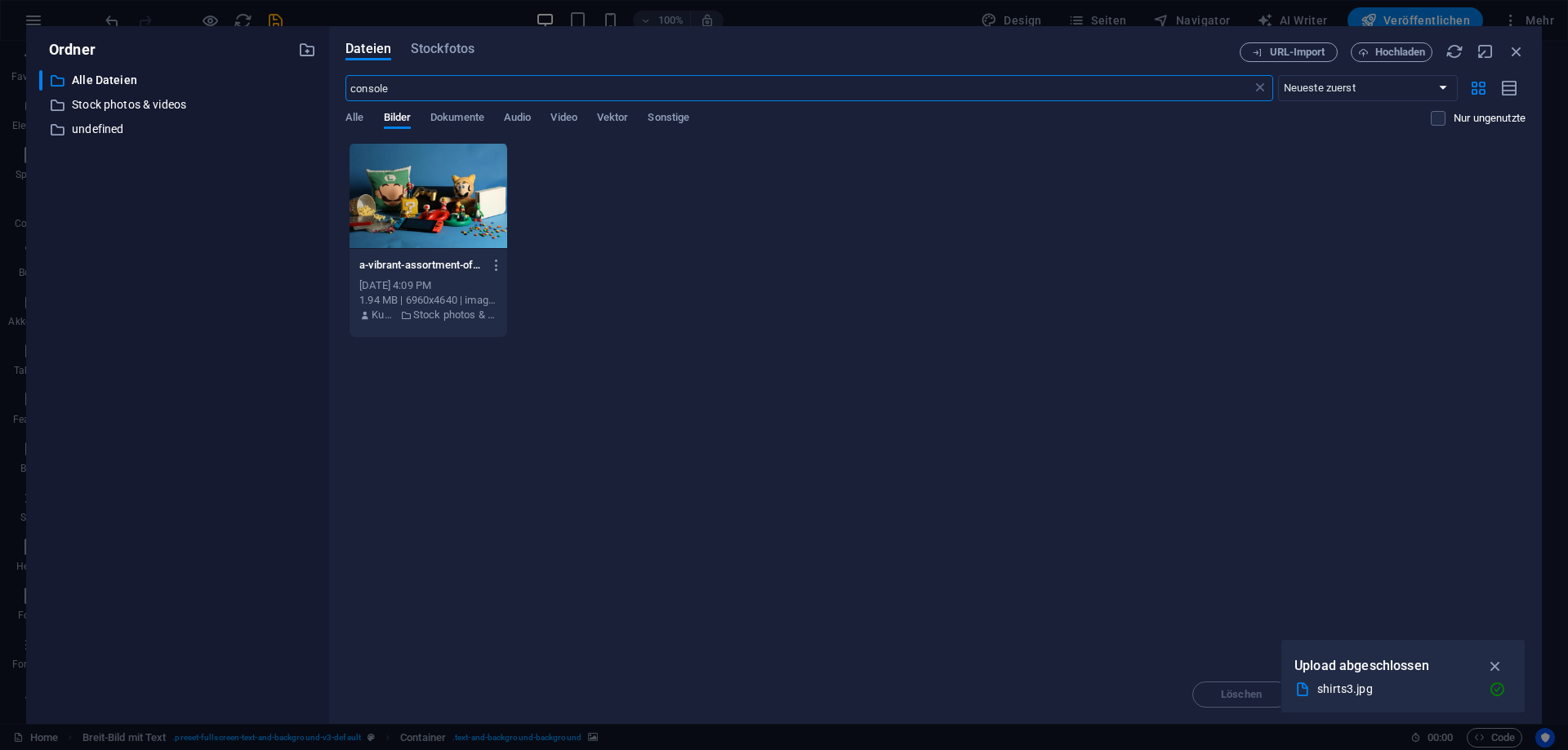
type input "console"
click at [436, 60] on div "Dateien Stockfotos" at bounding box center [792, 52] width 894 height 20
click at [450, 49] on span "Stockfotos" at bounding box center [442, 48] width 64 height 20
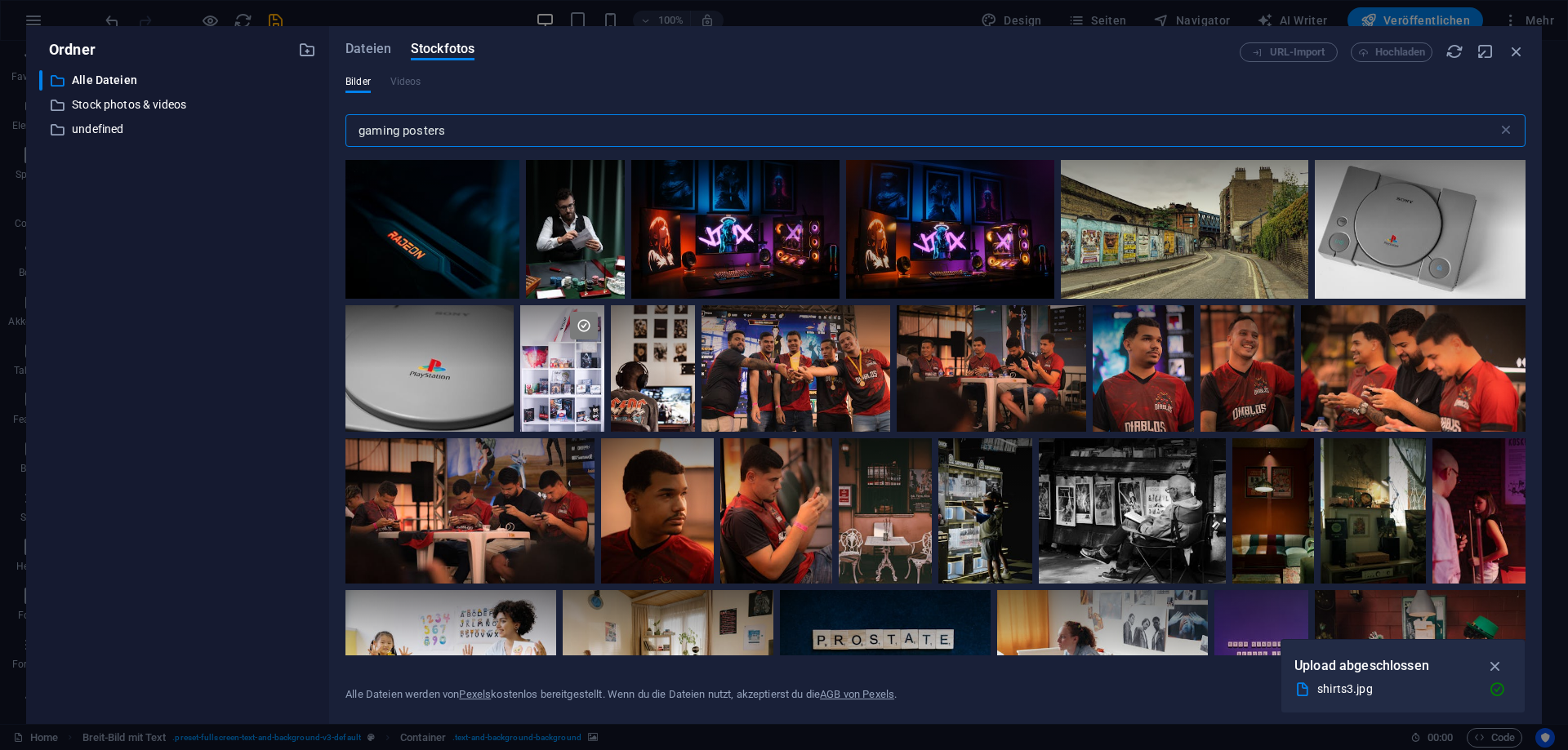
drag, startPoint x: 481, startPoint y: 135, endPoint x: 166, endPoint y: 169, distance: 316.8
click at [345, 147] on input "gaming posters" at bounding box center [921, 130] width 1152 height 32
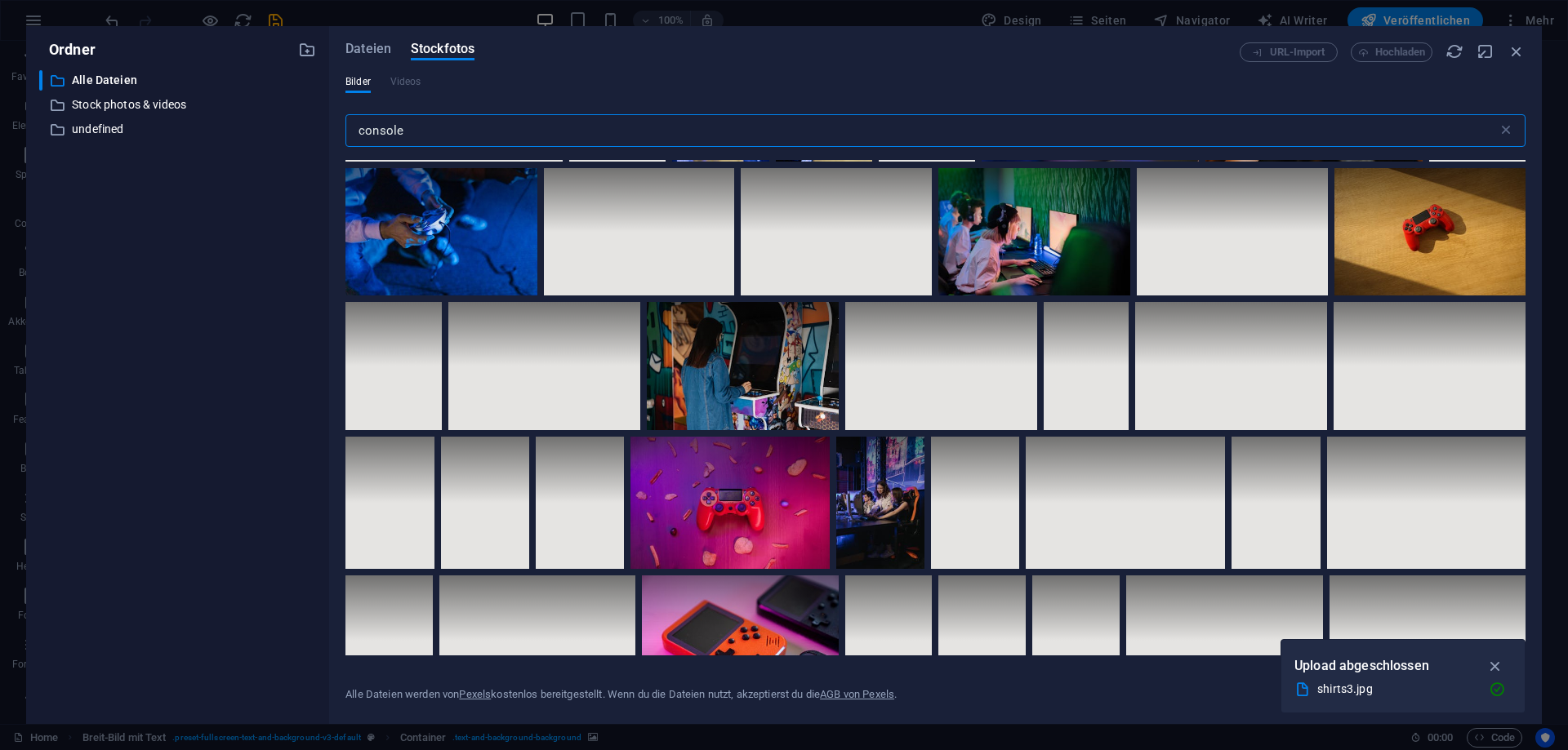
scroll to position [4554, 0]
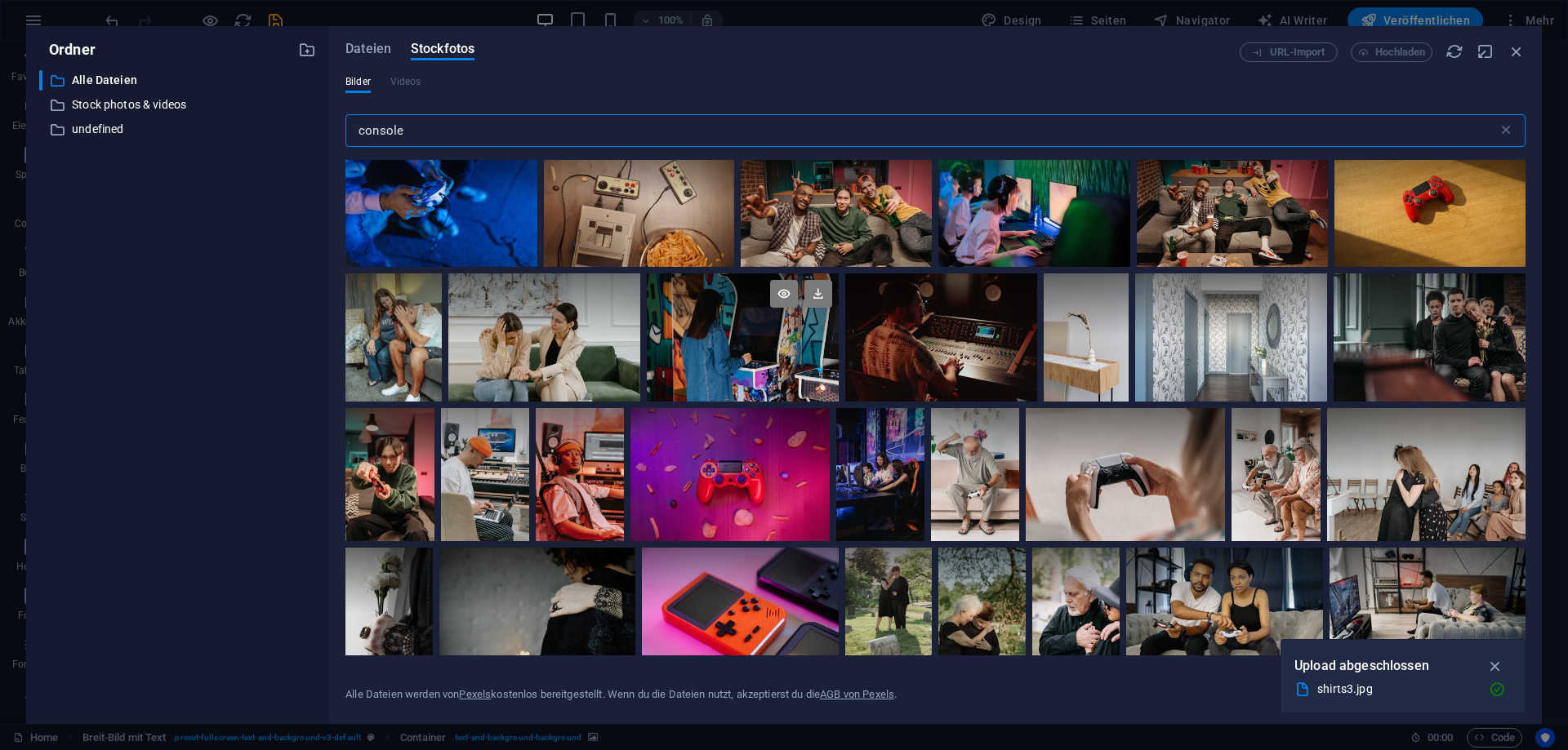
type input "console"
click at [771, 351] on div at bounding box center [743, 337] width 192 height 128
click at [771, 351] on div at bounding box center [743, 368] width 192 height 64
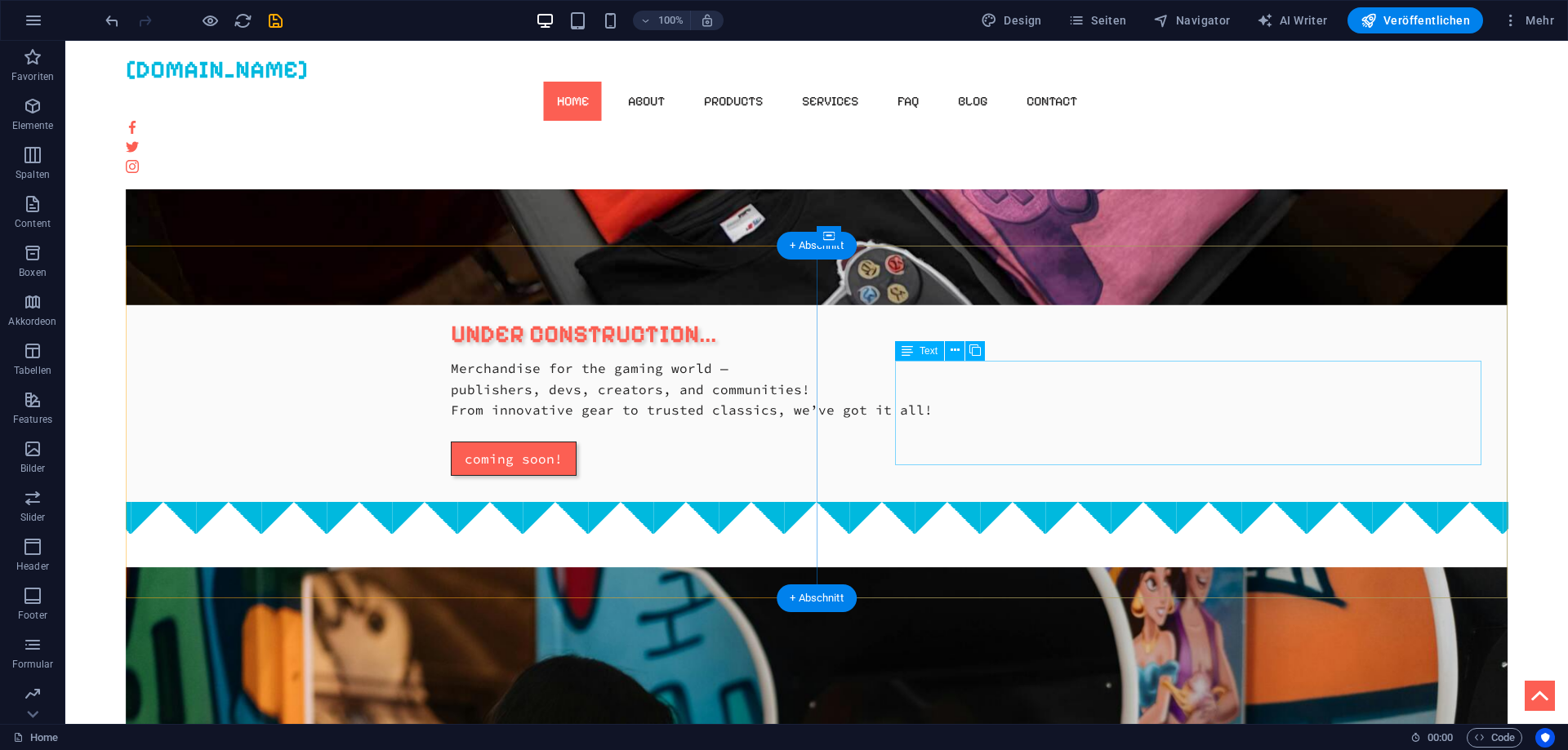
scroll to position [582, 0]
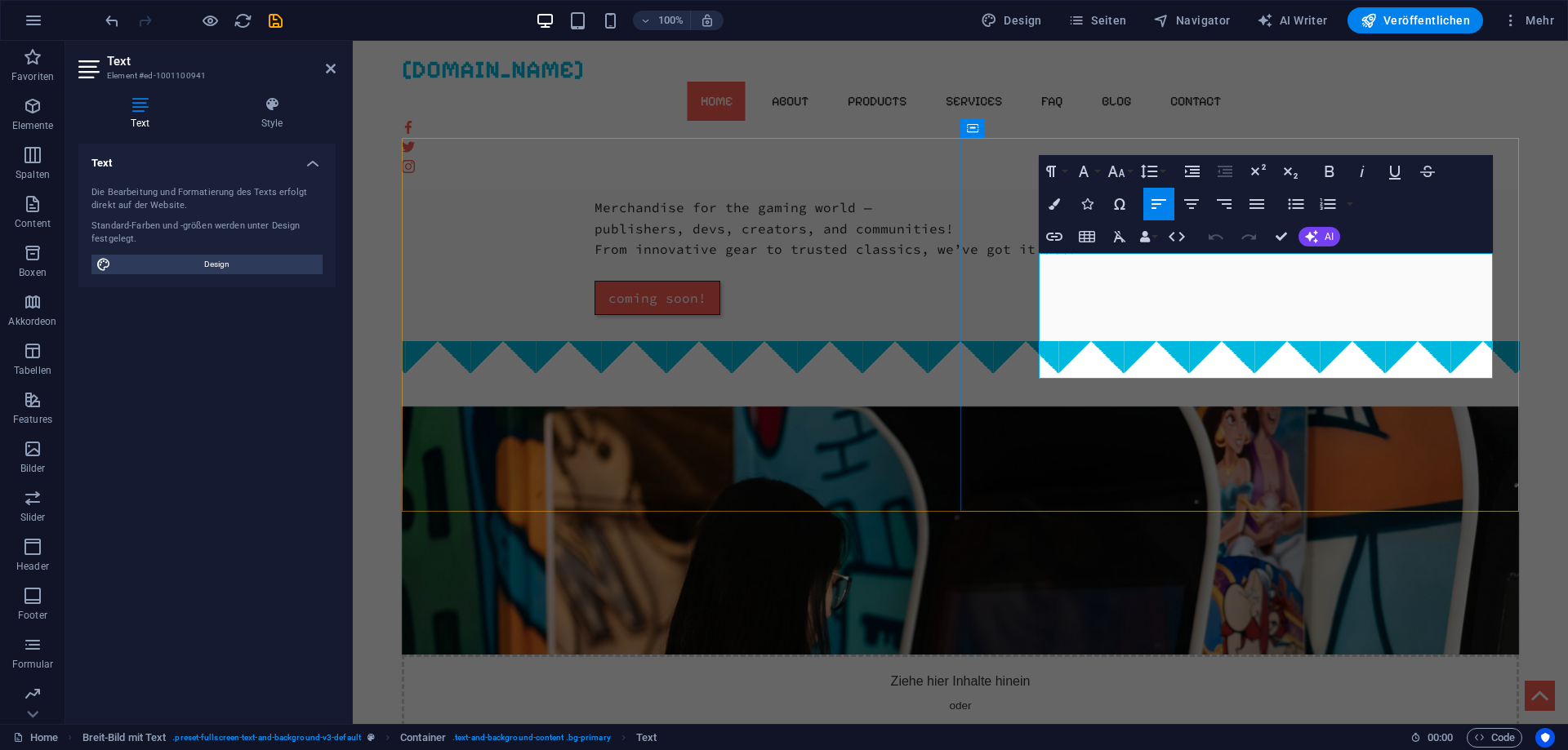
drag, startPoint x: 1331, startPoint y: 371, endPoint x: 1039, endPoint y: 263, distance: 311.3
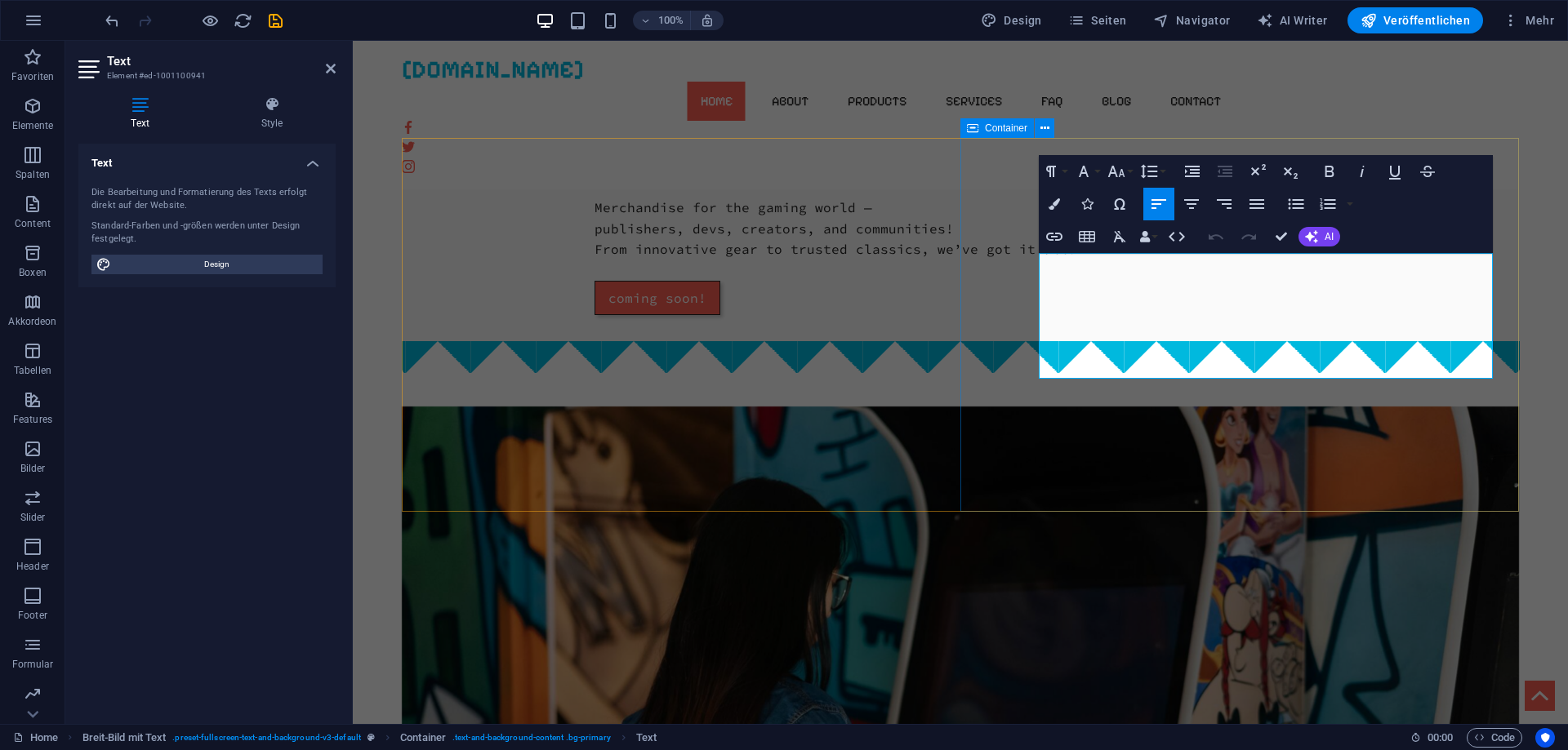
copy p "Willkommen bei [DOMAIN_NAME] – dem ultimativen Ziel für alle Gaming-Fans! Wir b…"
drag, startPoint x: 1330, startPoint y: 362, endPoint x: 1064, endPoint y: 266, distance: 282.8
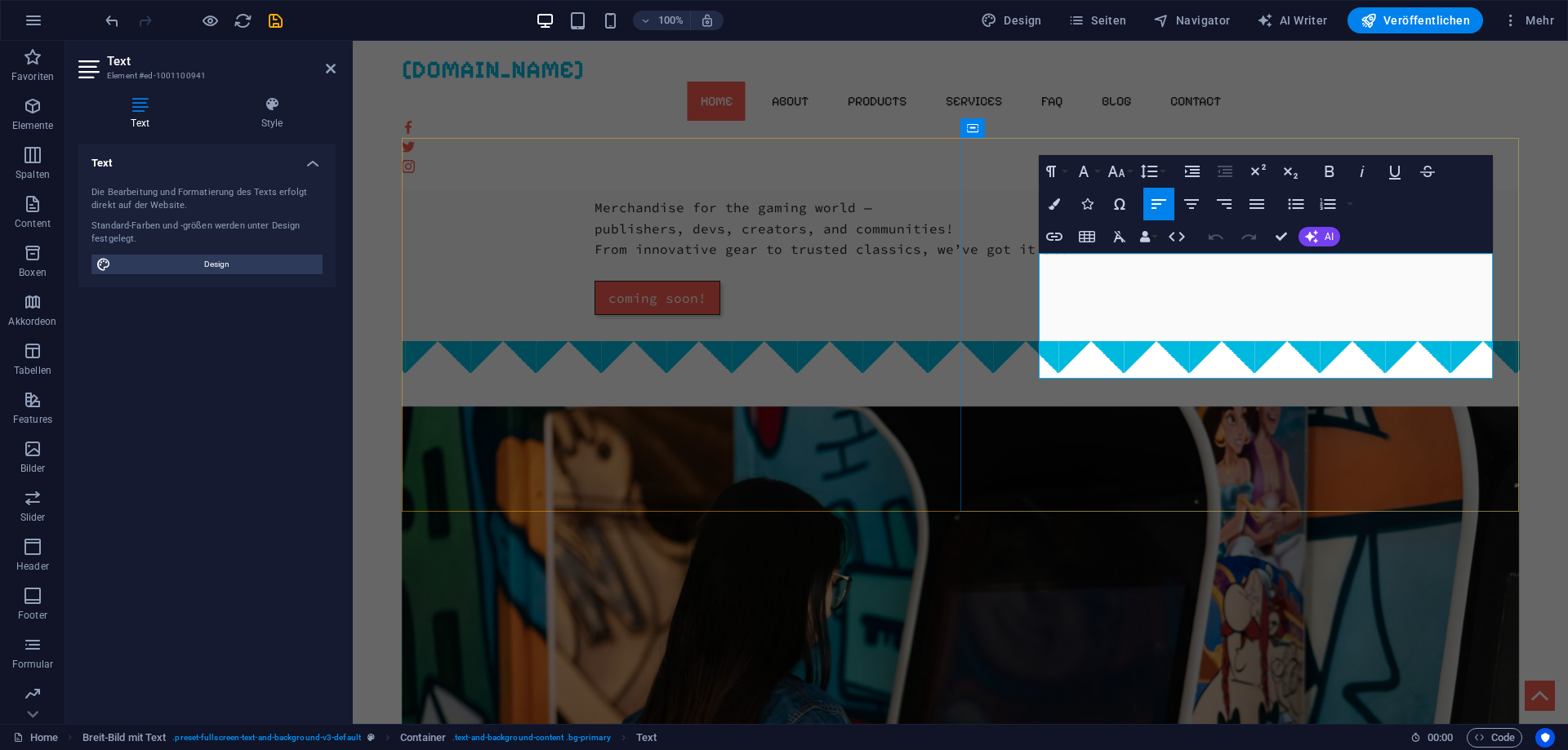
drag, startPoint x: 1047, startPoint y: 264, endPoint x: 1150, endPoint y: 270, distance: 103.2
drag, startPoint x: 1257, startPoint y: 266, endPoint x: 1334, endPoint y: 361, distance: 122.3
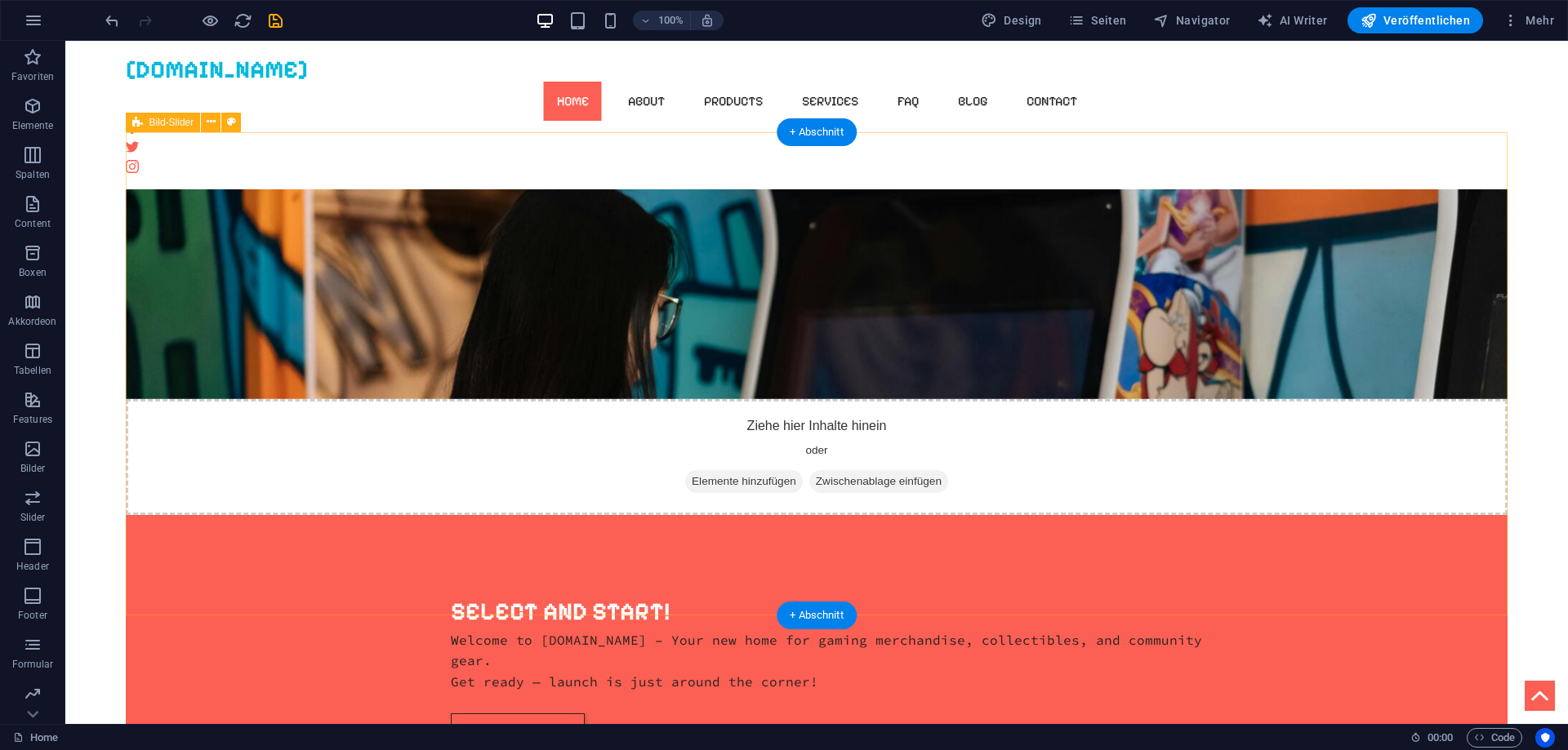
scroll to position [832, 0]
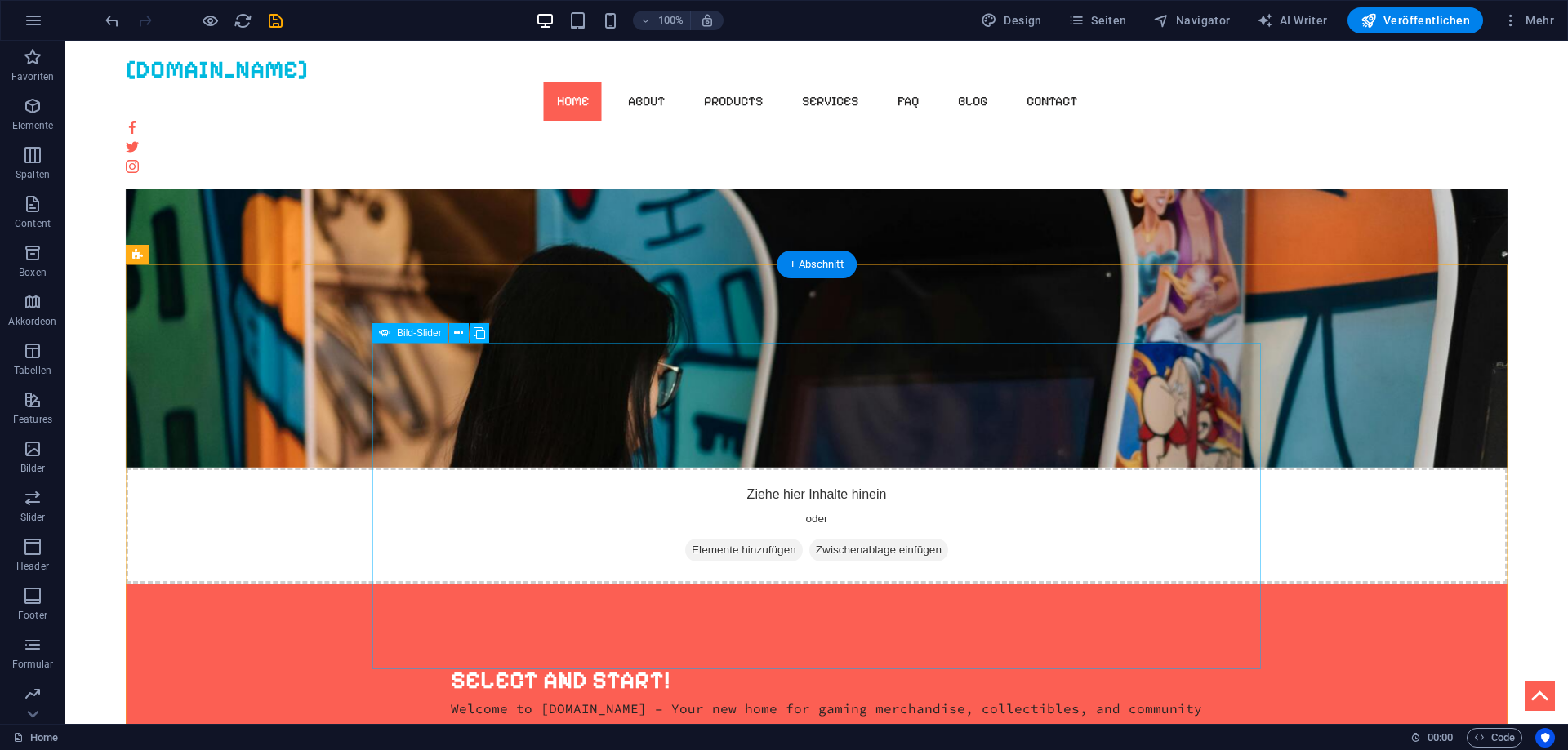
select select "px"
select select "ms"
select select "s"
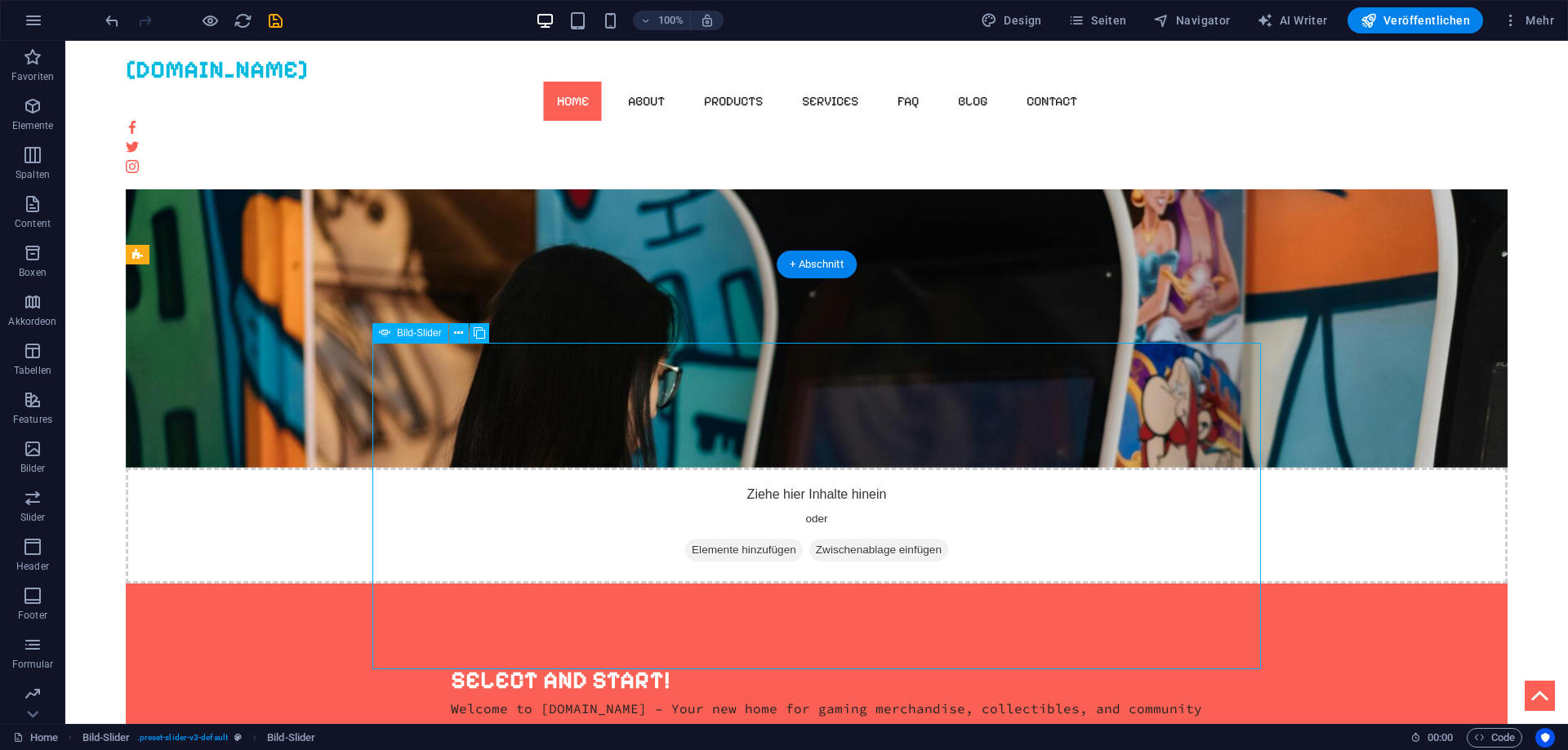
select select "progressive"
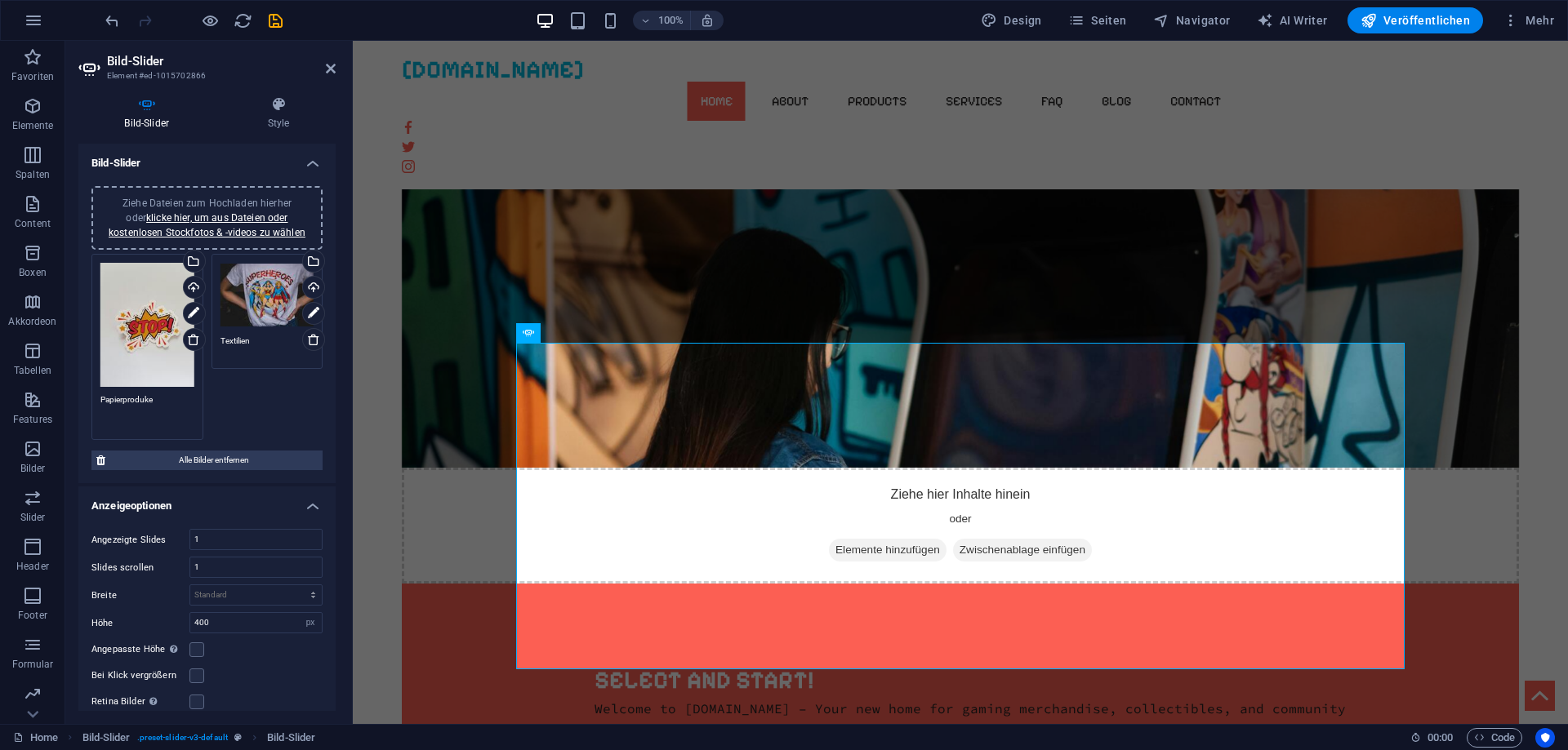
drag, startPoint x: 157, startPoint y: 401, endPoint x: 97, endPoint y: 401, distance: 60.0
click at [97, 401] on div "Ziehe Dateien zum Hochladen hierher oder klicke hier, um aus Dateien oder koste…" at bounding box center [147, 347] width 120 height 194
click at [128, 401] on textarea "Papierproduke" at bounding box center [147, 412] width 94 height 37
click at [196, 317] on icon at bounding box center [193, 313] width 11 height 20
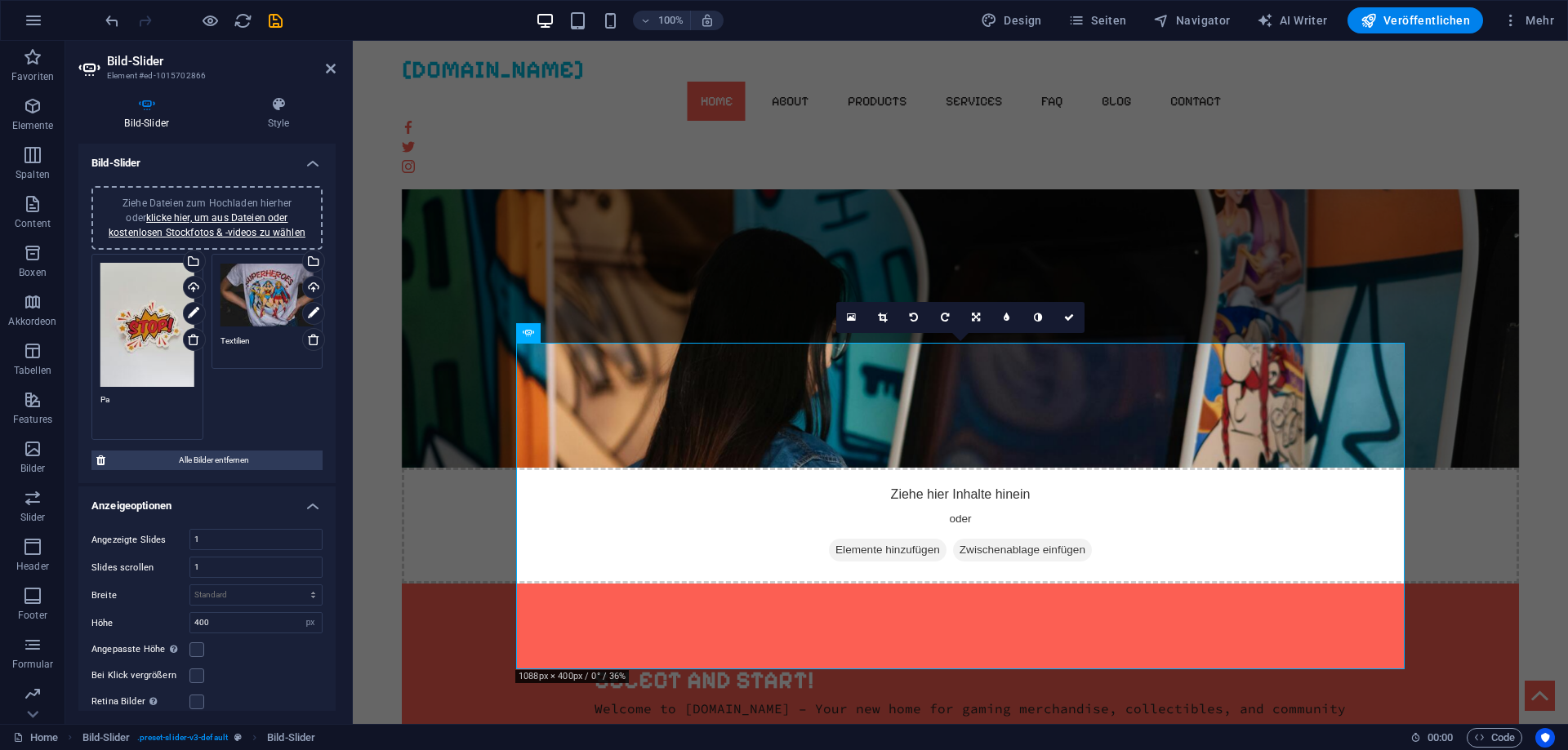
type textarea "P"
type textarea "paper products"
click at [233, 342] on textarea "Textilien" at bounding box center [267, 346] width 94 height 25
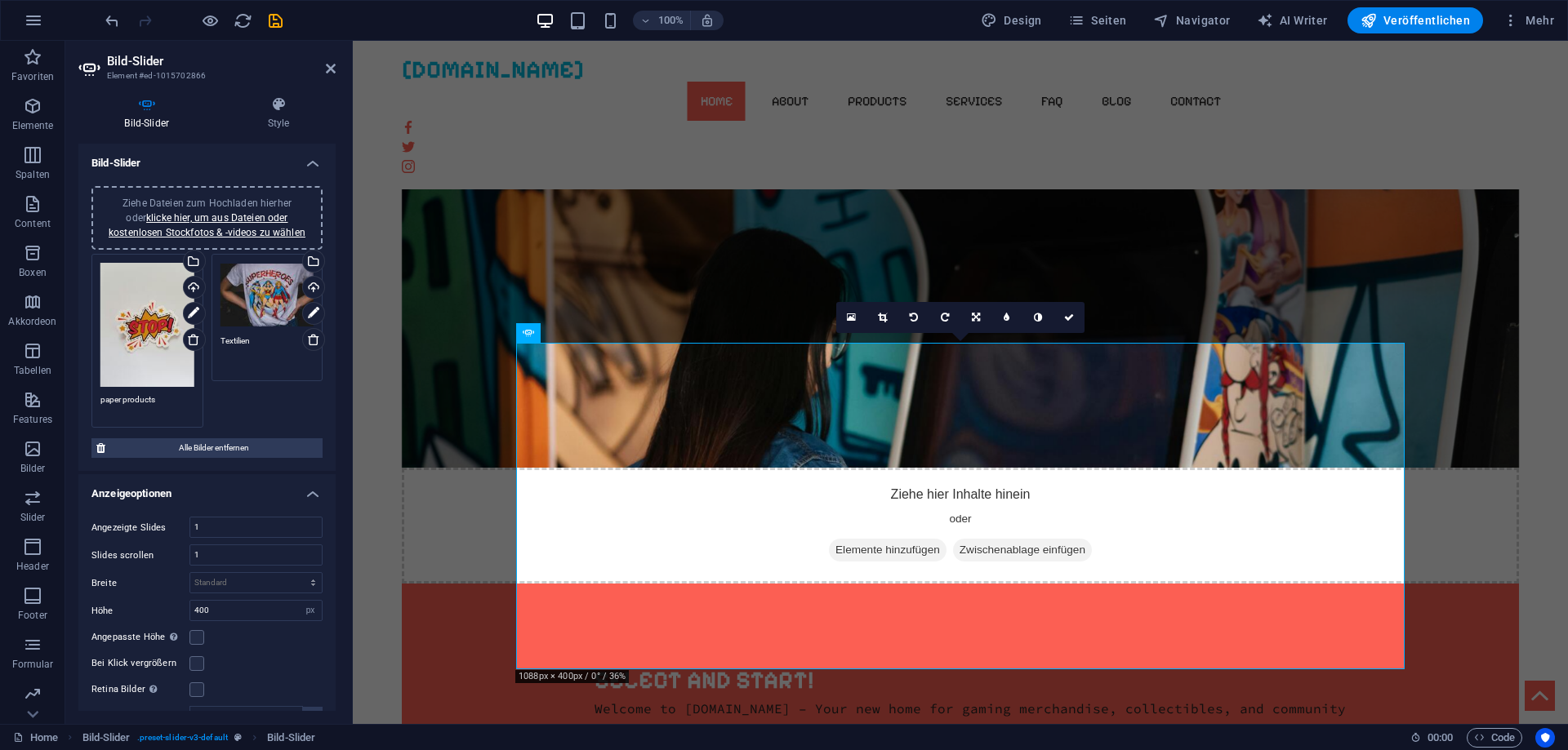
click at [233, 341] on textarea "Textilien" at bounding box center [267, 352] width 94 height 37
drag, startPoint x: 252, startPoint y: 339, endPoint x: 190, endPoint y: 339, distance: 62.0
click at [190, 339] on div "Ziehe Dateien zum Hochladen hierher oder klicke hier, um aus Dateien oder koste…" at bounding box center [207, 341] width 239 height 182
drag, startPoint x: 248, startPoint y: 342, endPoint x: 206, endPoint y: 343, distance: 42.0
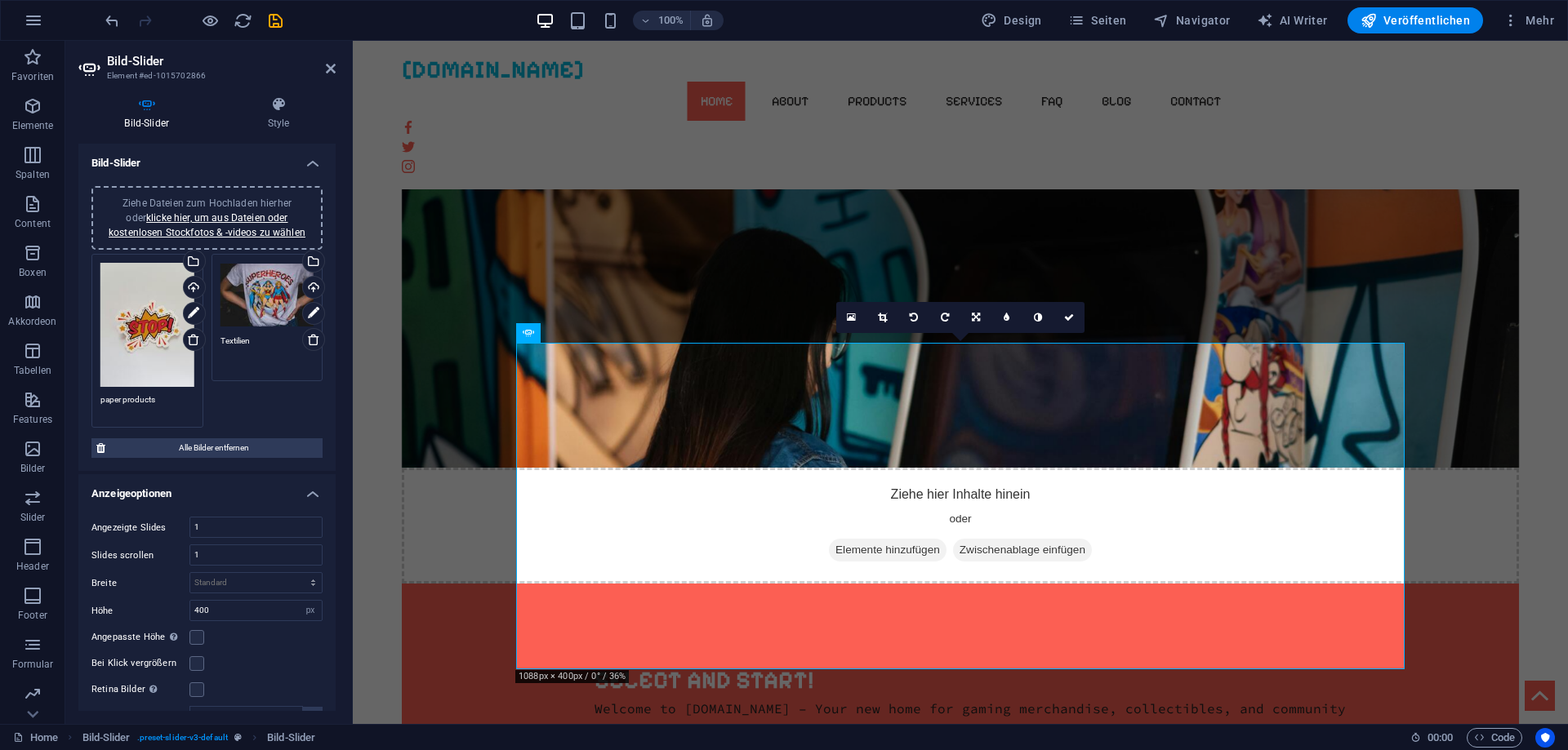
click at [206, 343] on div "Ziehe Dateien zum Hochladen hierher oder klicke hier, um aus Dateien oder koste…" at bounding box center [207, 341] width 239 height 182
type textarea "T"
type textarea "apparel"
click at [255, 408] on div "Ziehe Dateien zum Hochladen hierher oder klicke hier, um aus Dateien oder koste…" at bounding box center [207, 341] width 239 height 182
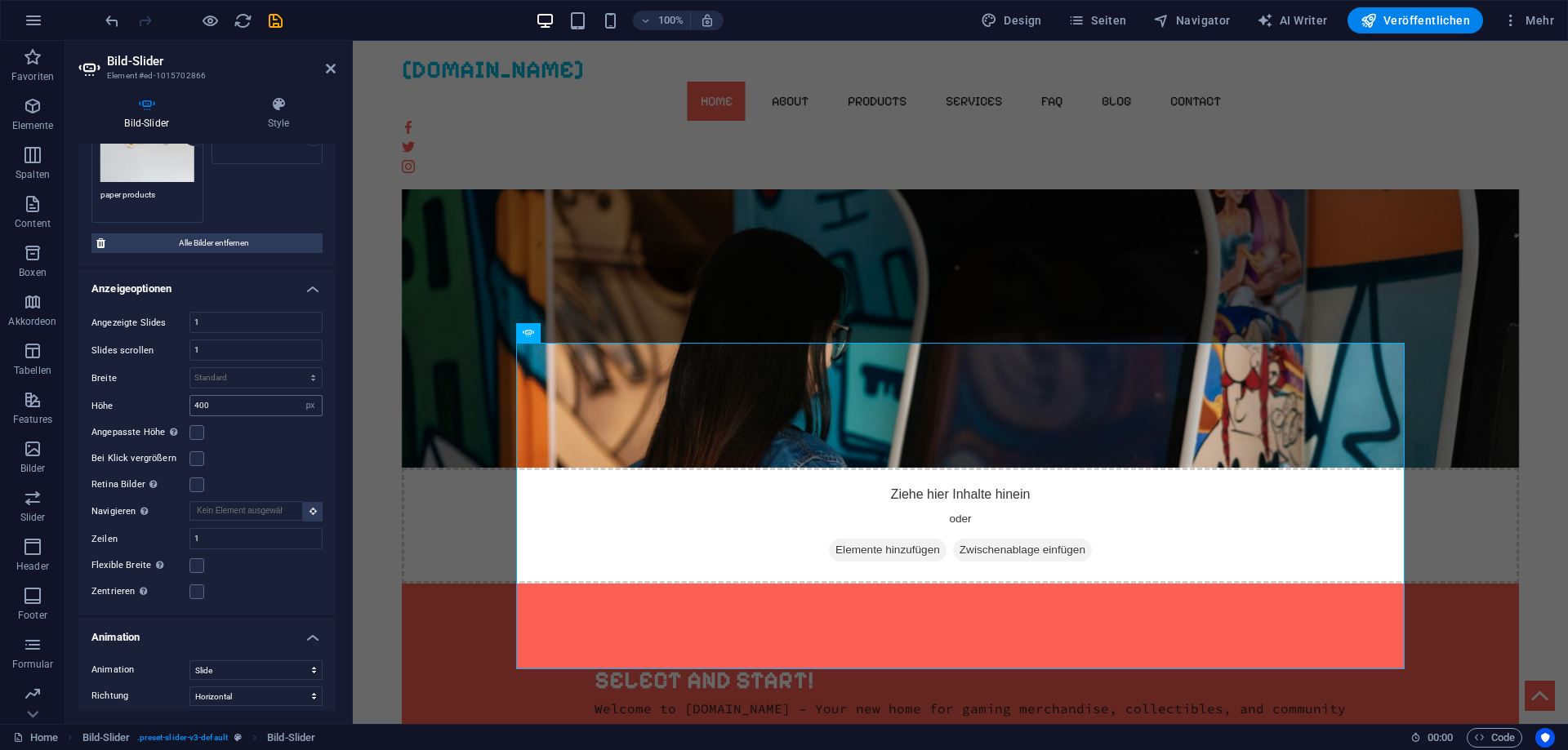
scroll to position [0, 0]
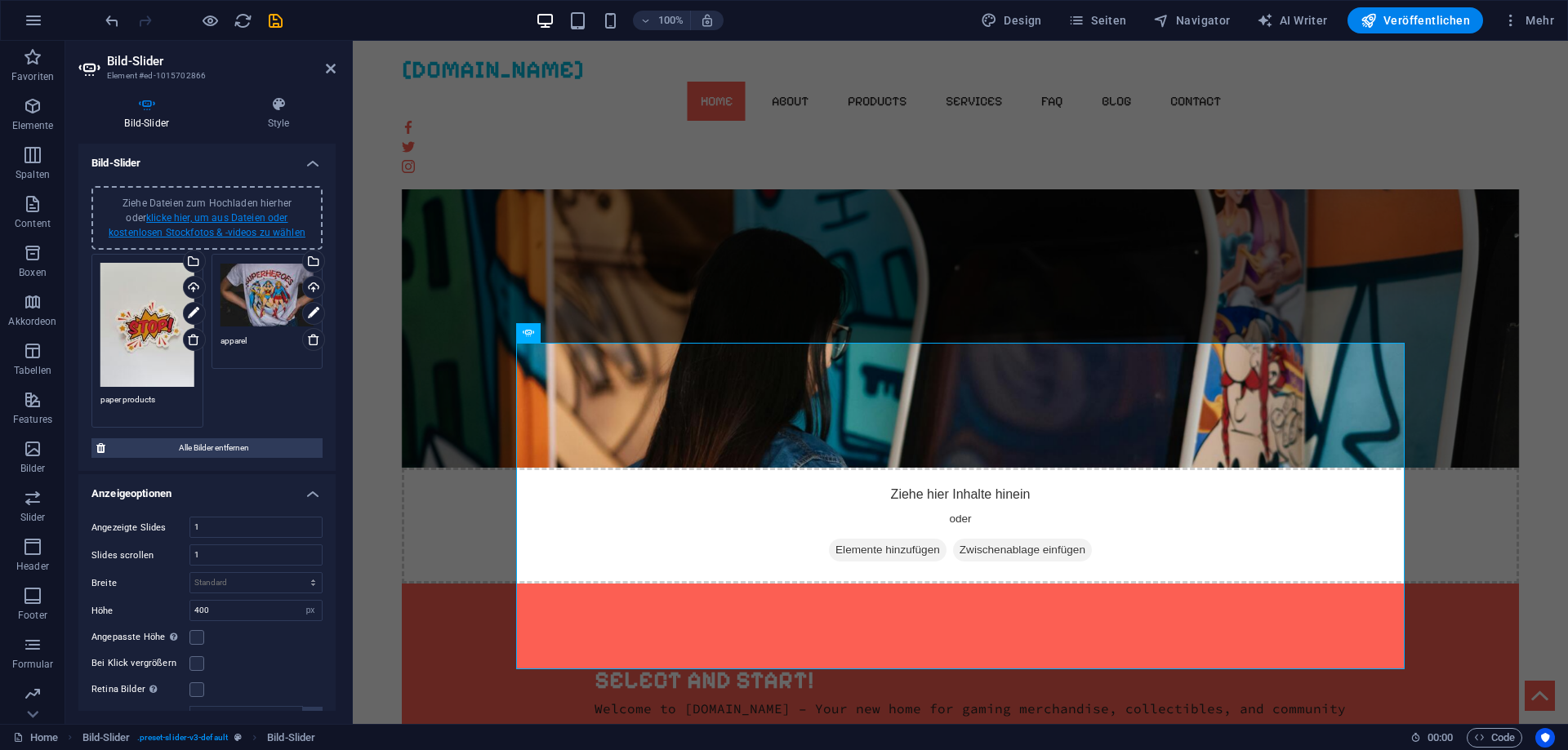
click at [244, 232] on link "klicke hier, um aus Dateien oder kostenlosen Stockfotos & -videos zu wählen" at bounding box center [207, 225] width 197 height 26
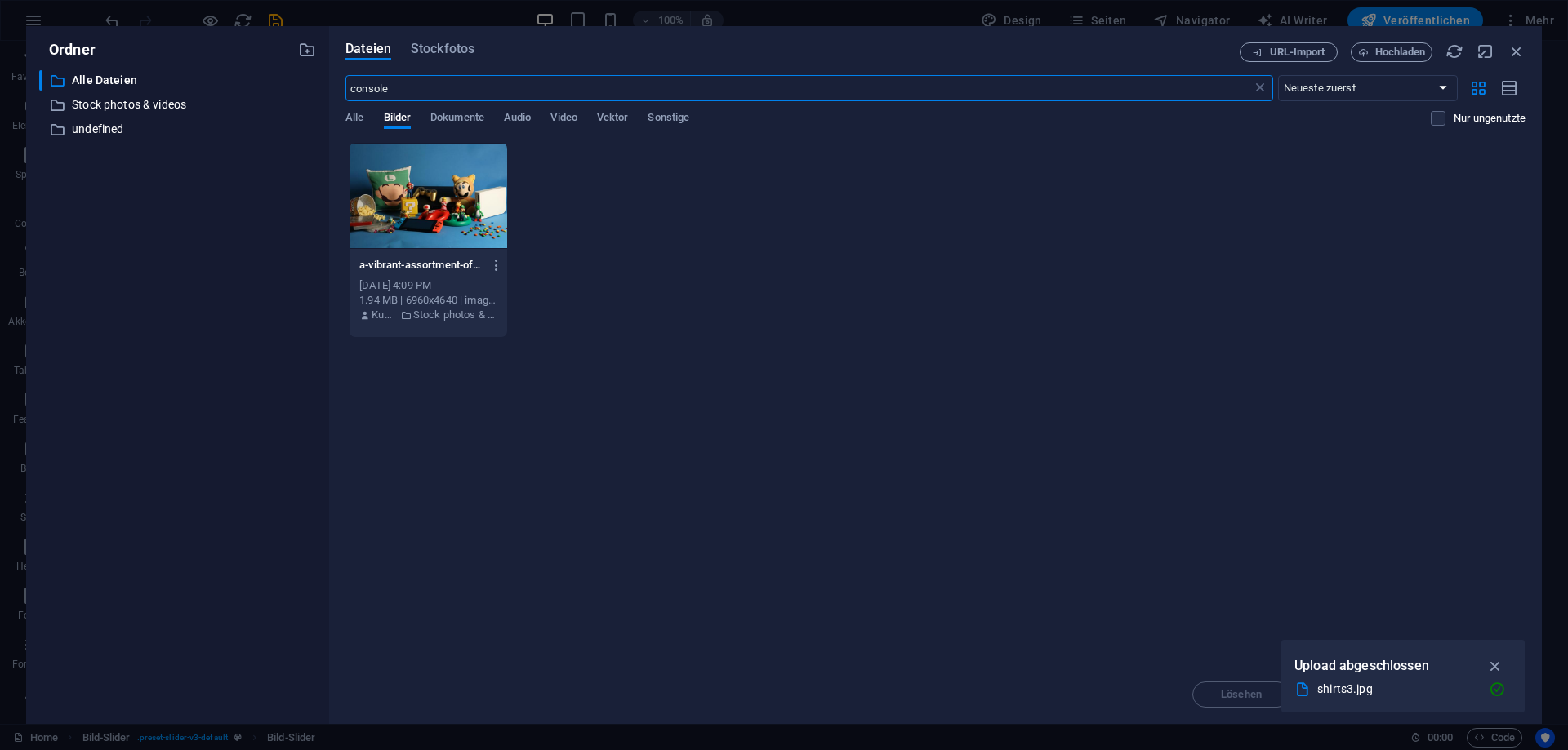
drag, startPoint x: 362, startPoint y: 87, endPoint x: 280, endPoint y: 87, distance: 82.0
click at [345, 87] on input "console" at bounding box center [798, 88] width 905 height 26
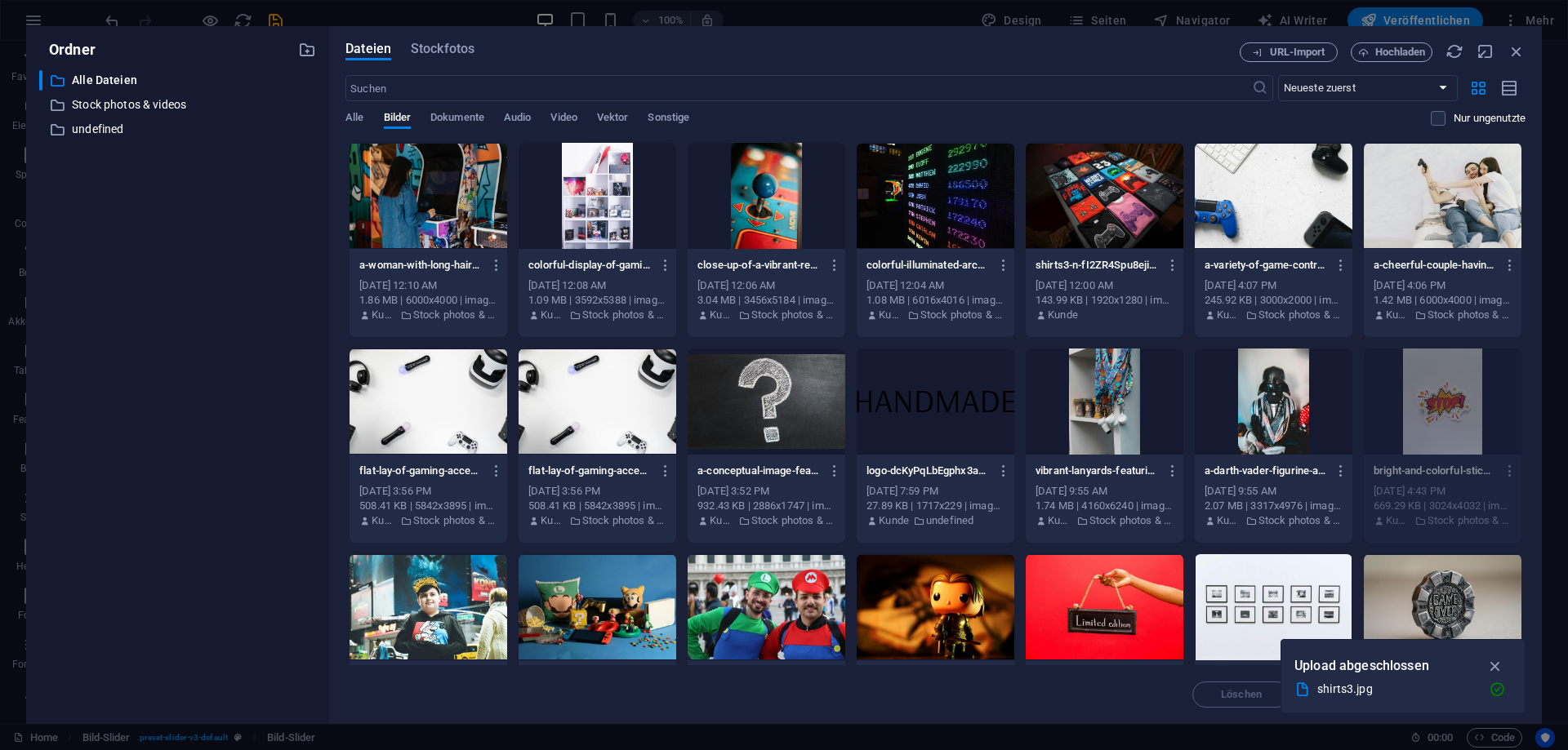
click at [1098, 390] on div at bounding box center [1103, 401] width 157 height 106
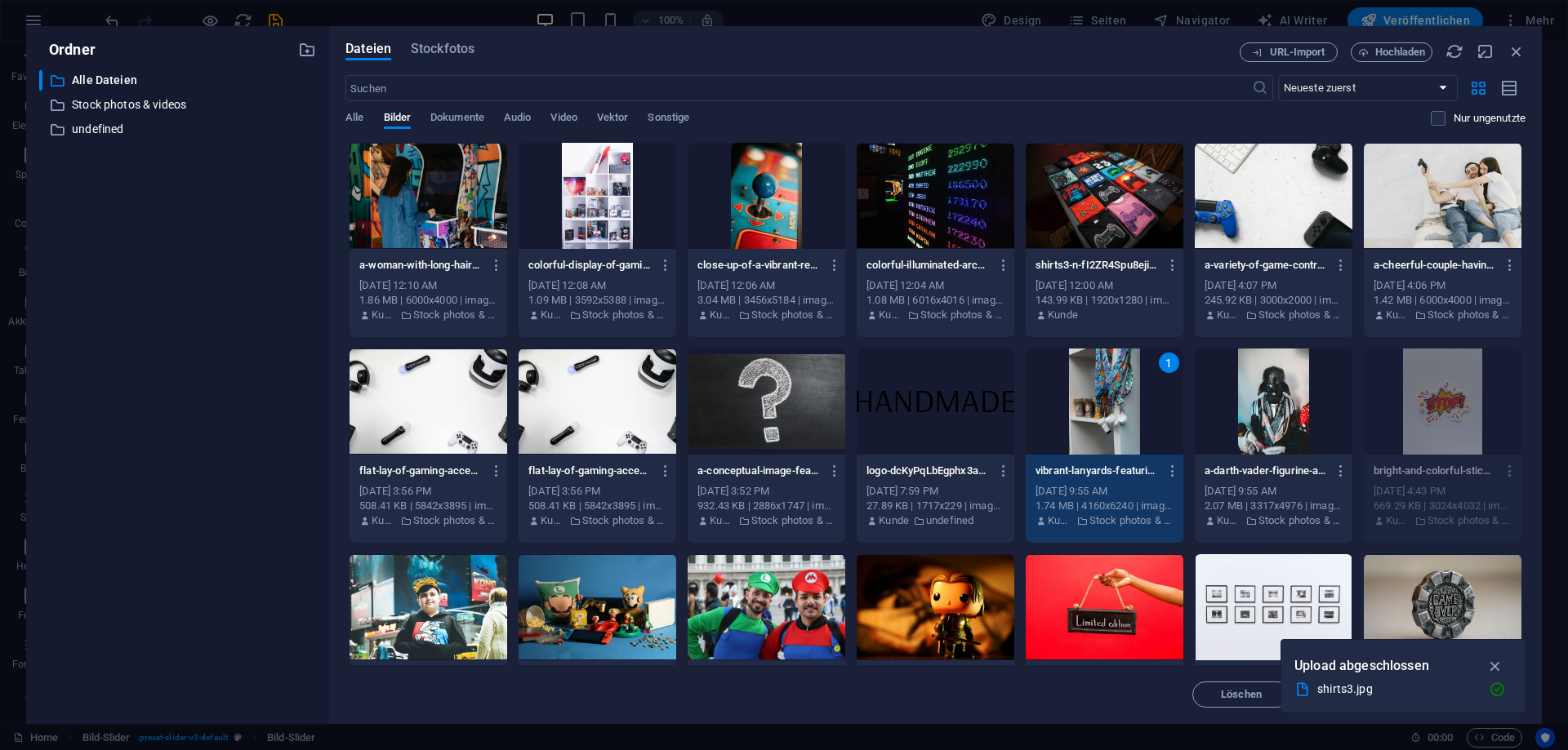
click at [1098, 390] on div "1" at bounding box center [1103, 401] width 157 height 106
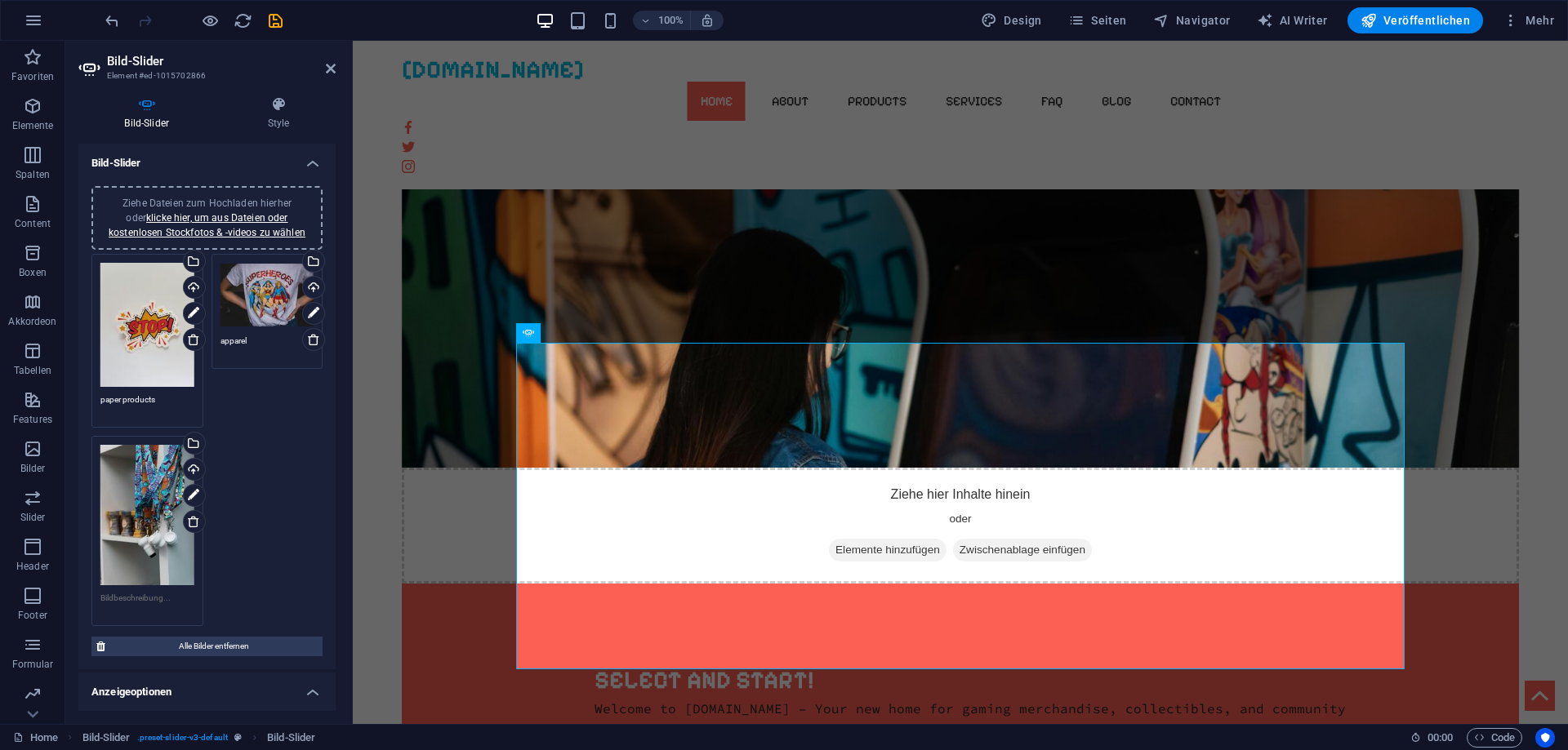
click at [139, 599] on textarea at bounding box center [147, 604] width 94 height 25
click at [139, 599] on textarea at bounding box center [147, 610] width 94 height 37
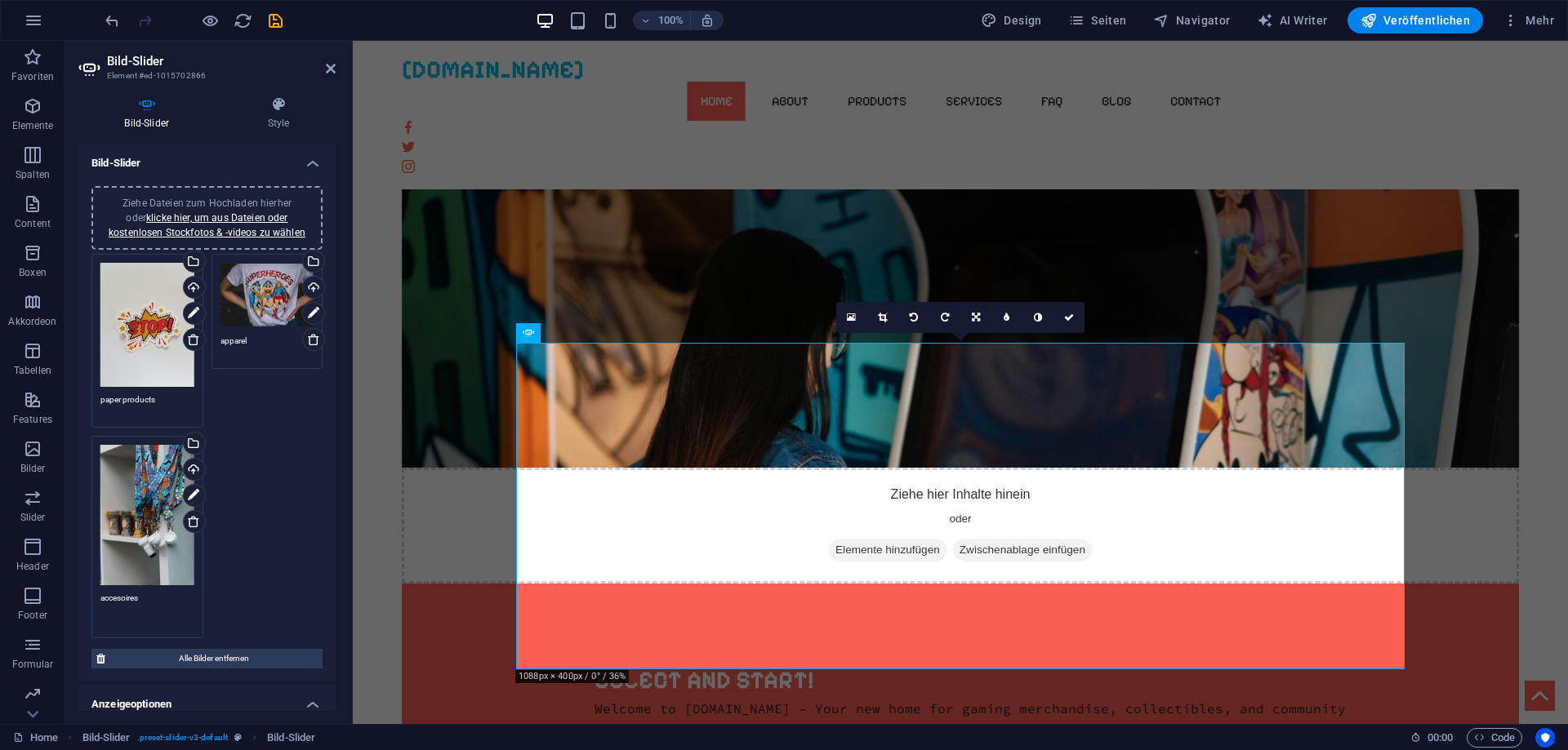
click at [121, 597] on textarea "accesoires" at bounding box center [147, 610] width 94 height 37
click at [115, 596] on textarea "accesoires" at bounding box center [147, 610] width 94 height 37
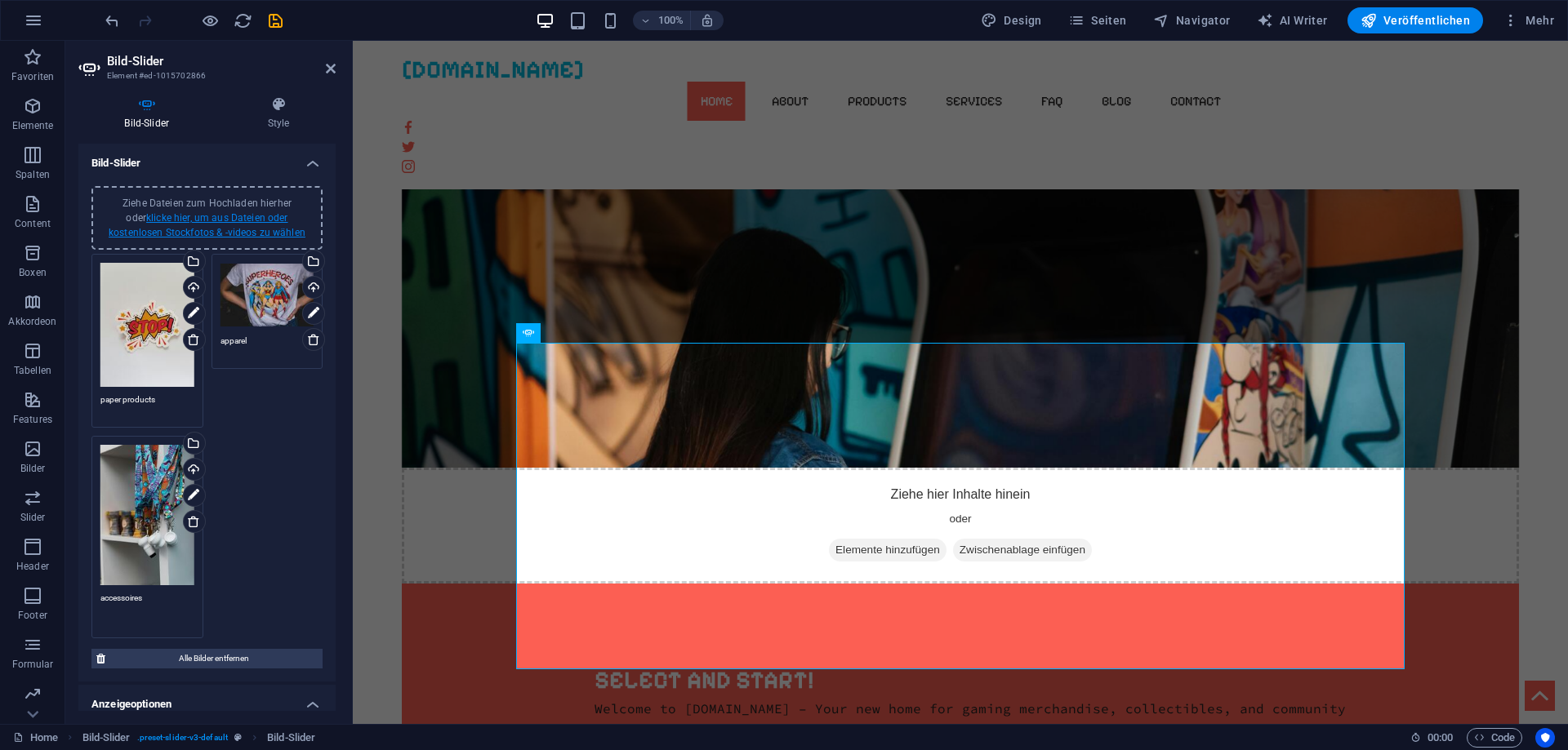
type textarea "accessoires"
click at [208, 233] on link "klicke hier, um aus Dateien oder kostenlosen Stockfotos & -videos zu wählen" at bounding box center [207, 225] width 197 height 26
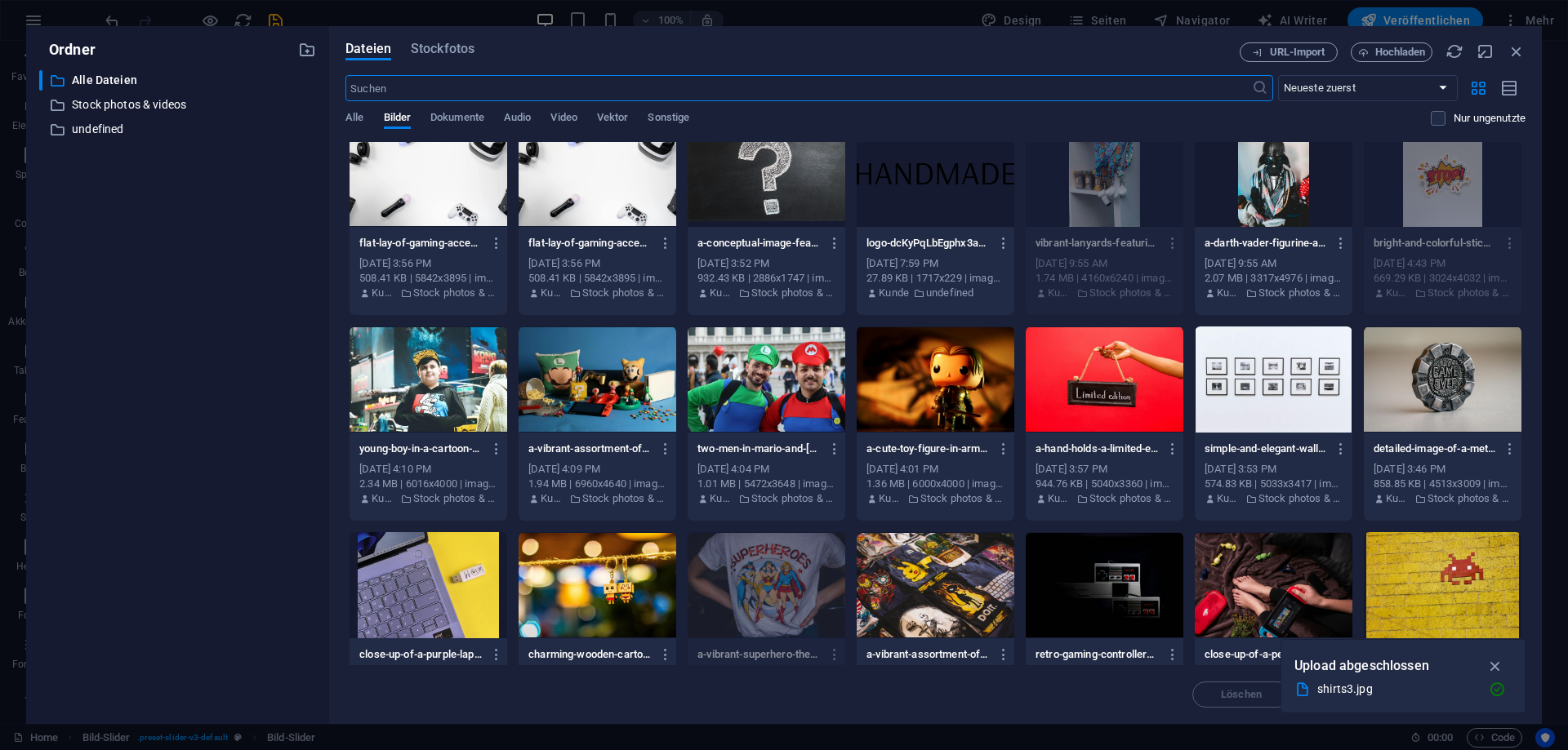
scroll to position [290, 0]
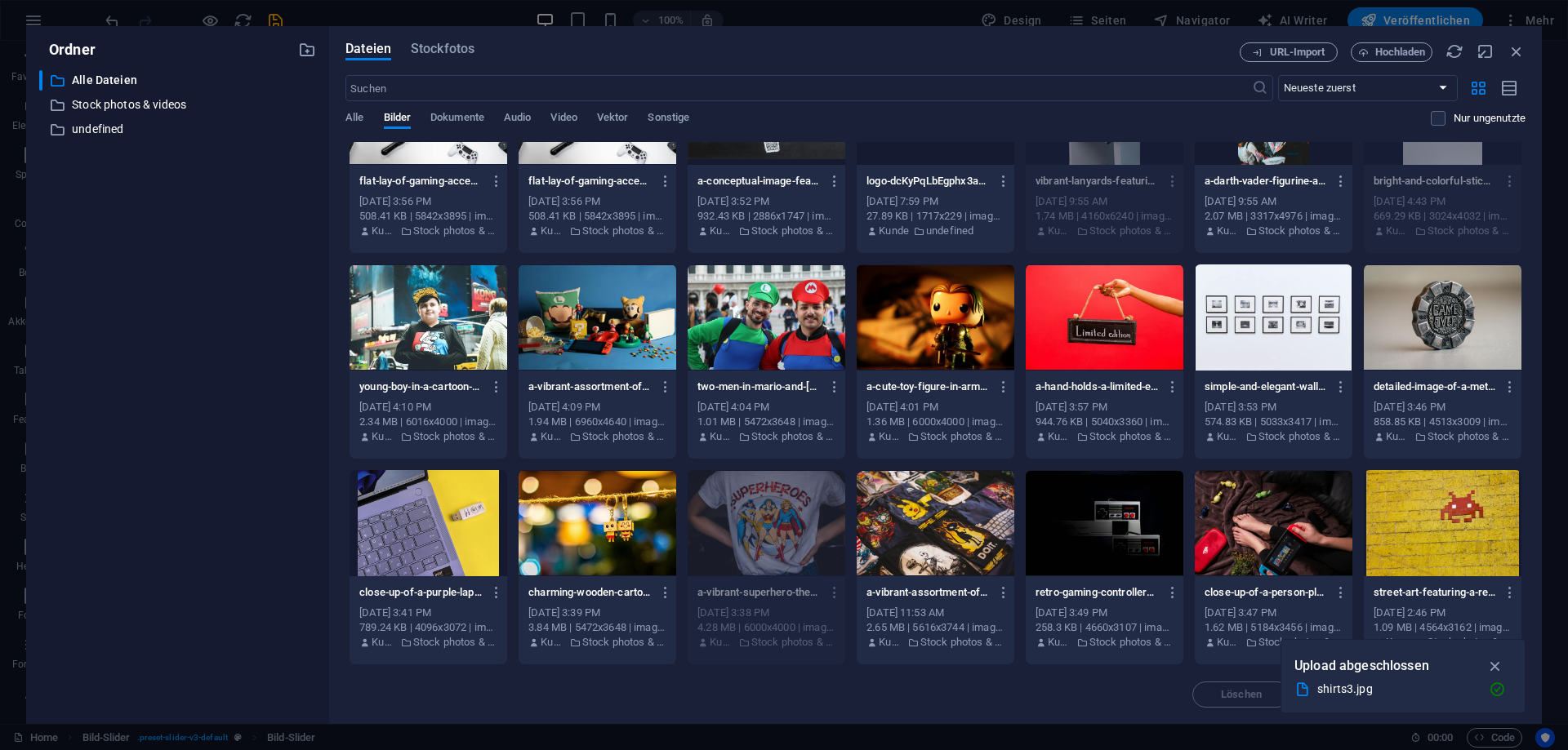
click at [1466, 333] on div at bounding box center [1442, 317] width 157 height 106
click at [1466, 333] on div "1" at bounding box center [1442, 317] width 157 height 106
click at [1466, 333] on div at bounding box center [1442, 317] width 157 height 106
click at [1497, 666] on icon "button" at bounding box center [1496, 666] width 19 height 18
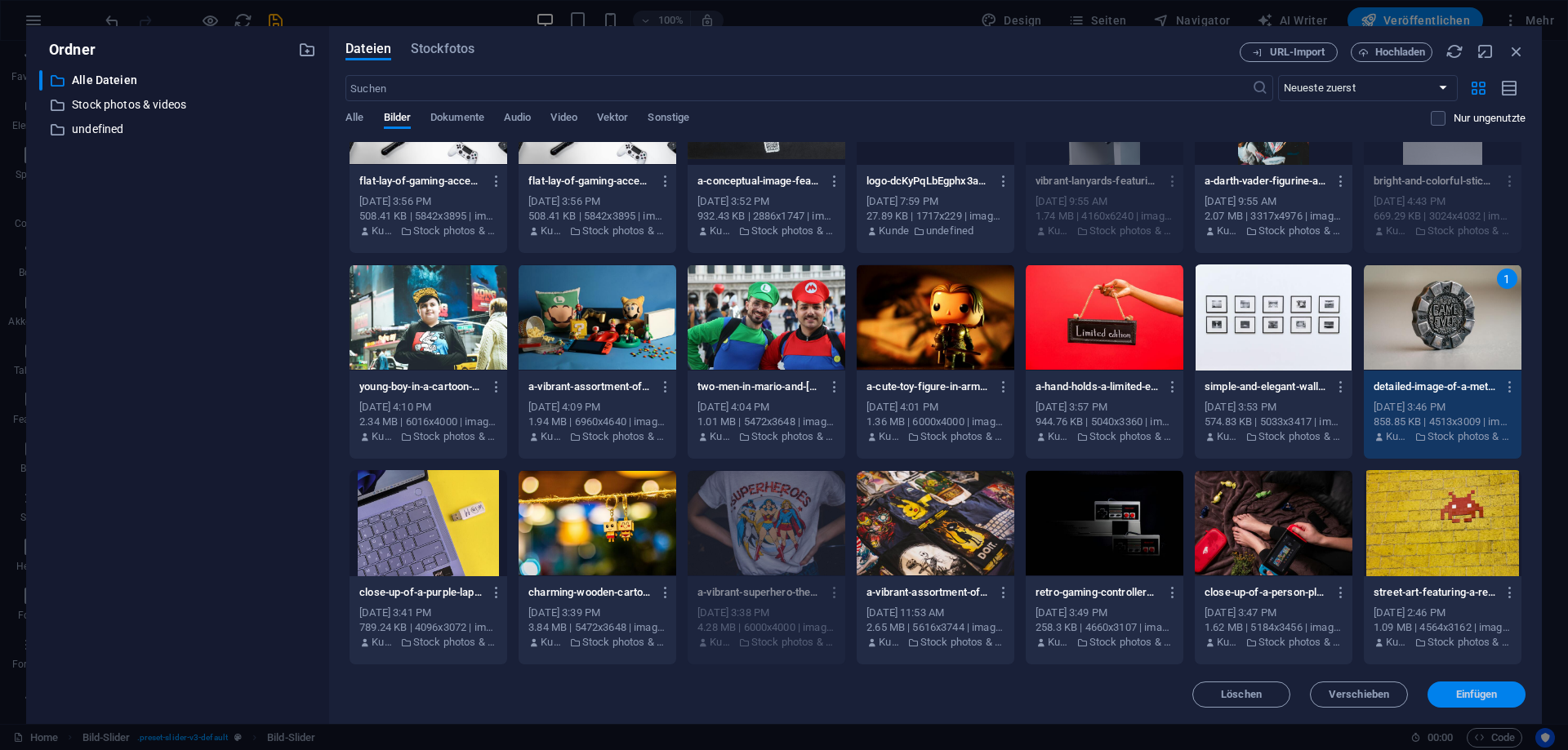
click at [1477, 705] on button "Einfügen" at bounding box center [1476, 694] width 98 height 26
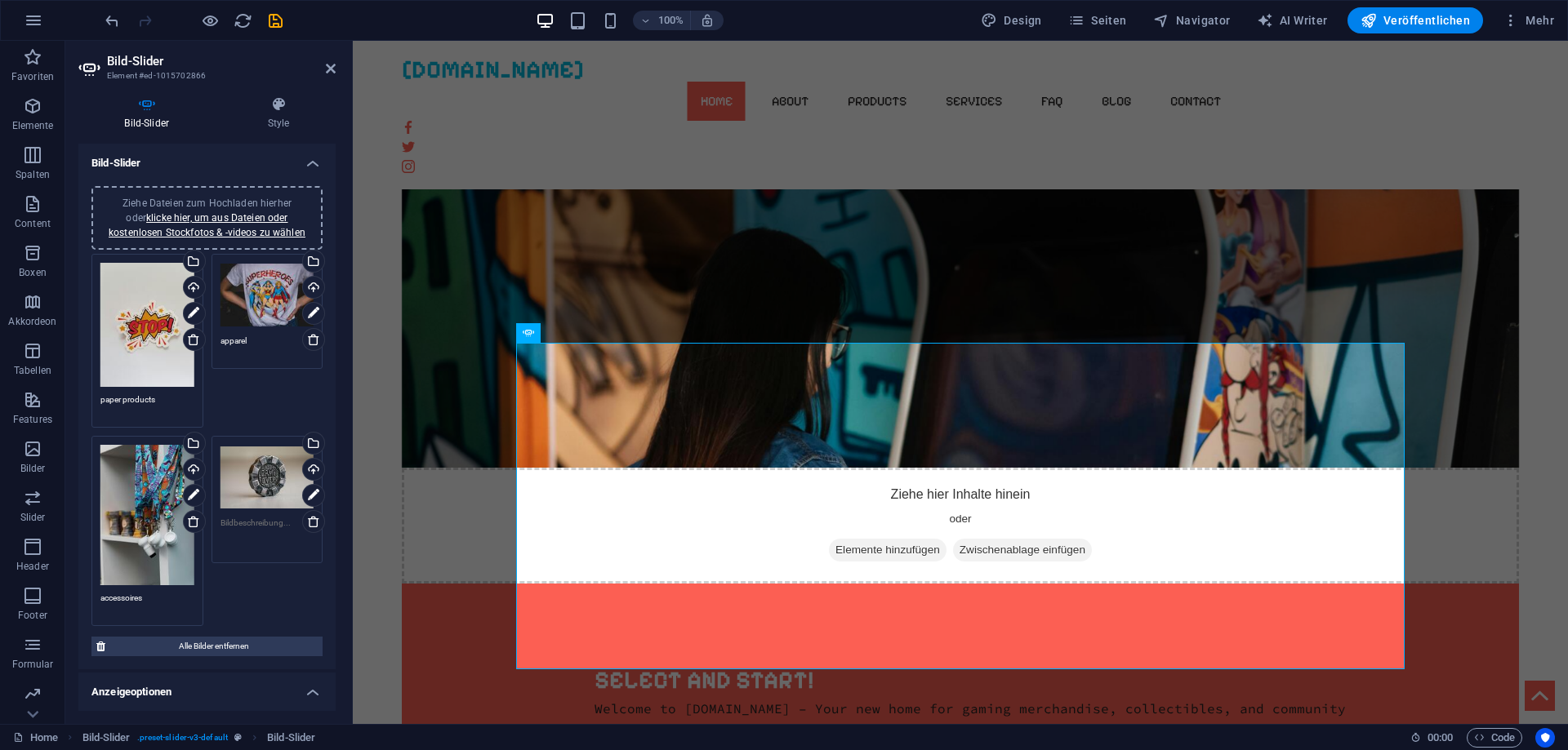
click at [254, 526] on textarea at bounding box center [267, 534] width 94 height 37
type textarea "collectibles"
click at [243, 608] on div "Ziehe Dateien zum Hochladen hierher oder klicke hier, um aus Dateien oder koste…" at bounding box center [207, 440] width 239 height 380
click at [193, 231] on link "klicke hier, um aus Dateien oder kostenlosen Stockfotos & -videos zu wählen" at bounding box center [207, 225] width 197 height 26
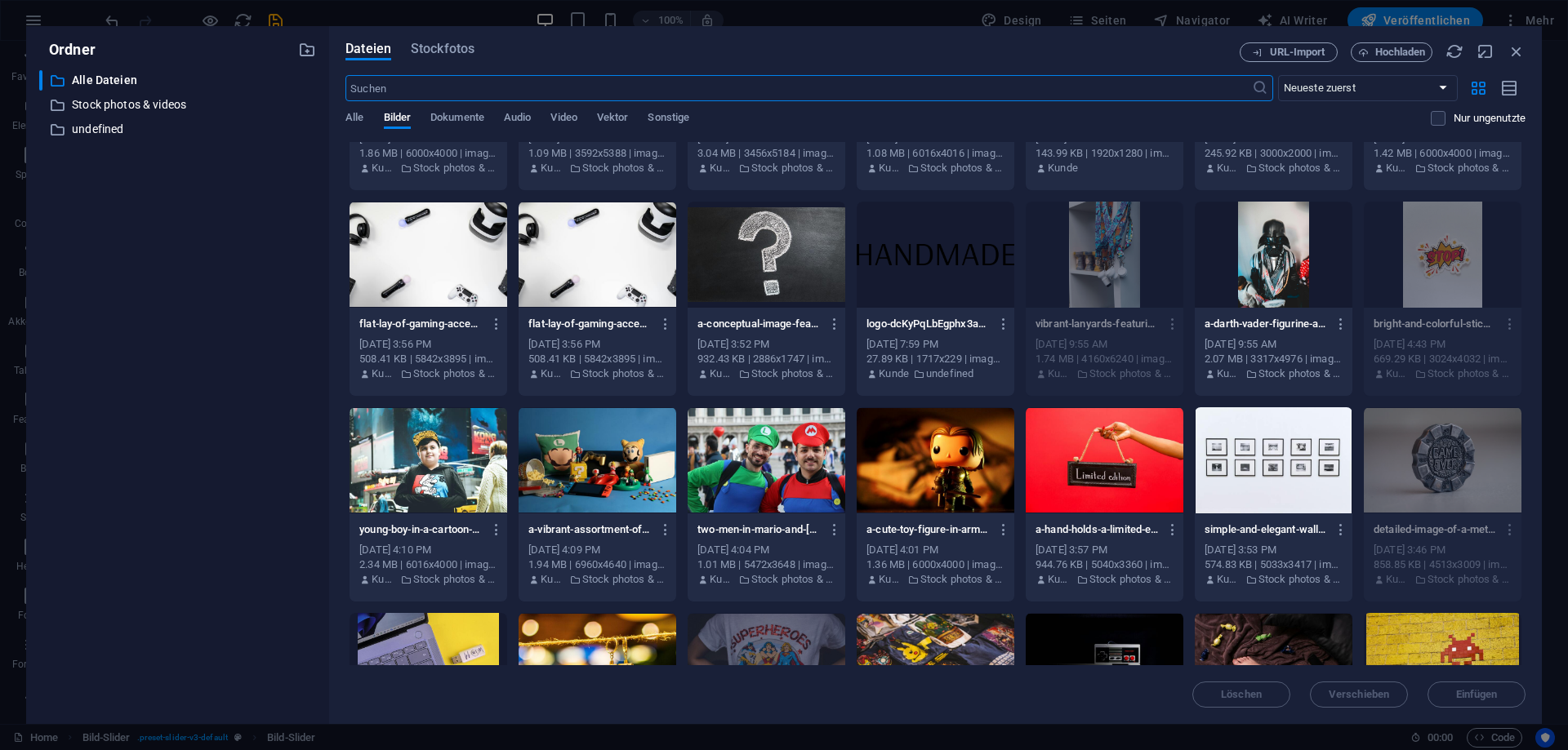
scroll to position [220, 0]
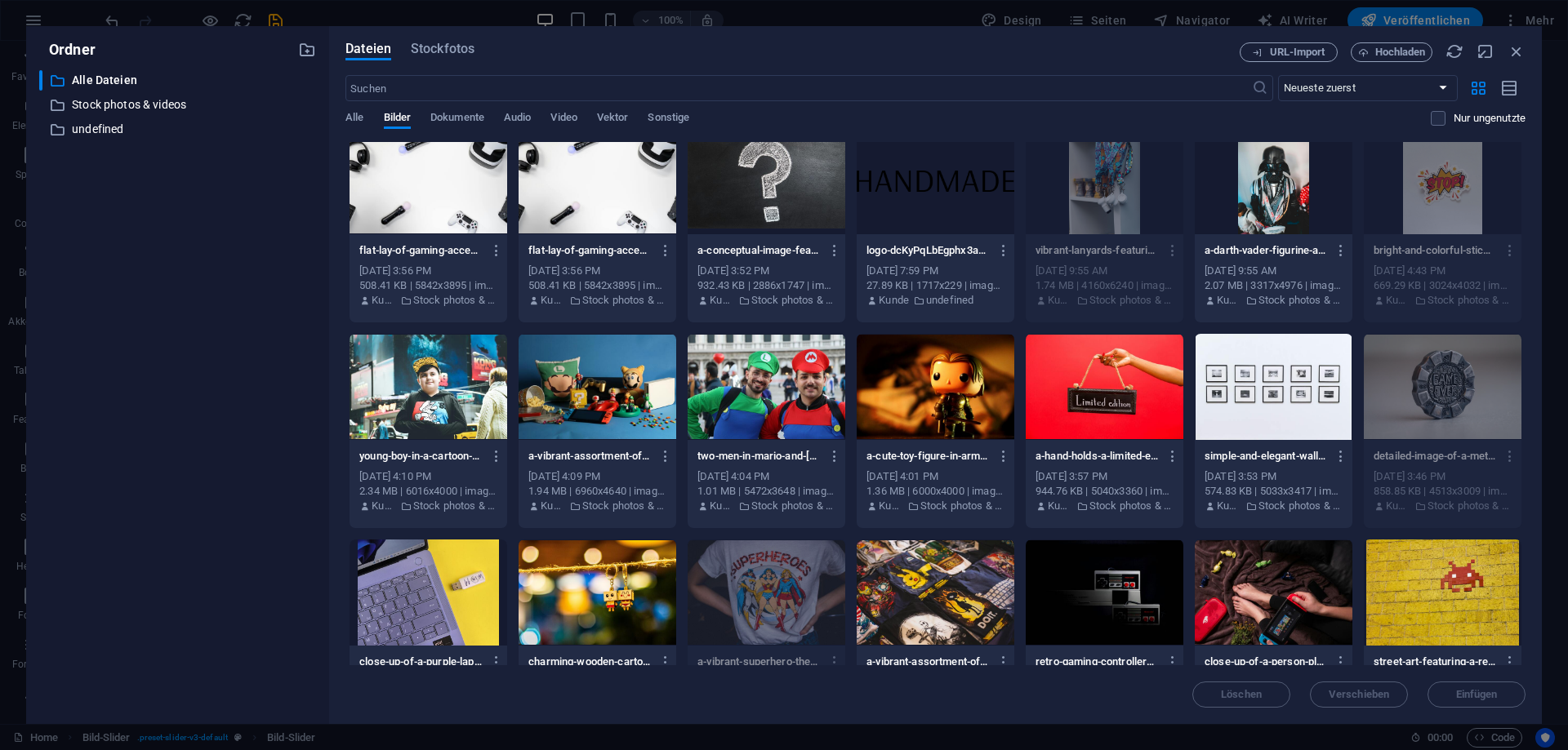
click at [606, 579] on div at bounding box center [596, 592] width 157 height 106
click at [1499, 691] on span "Einfügen" at bounding box center [1476, 695] width 85 height 10
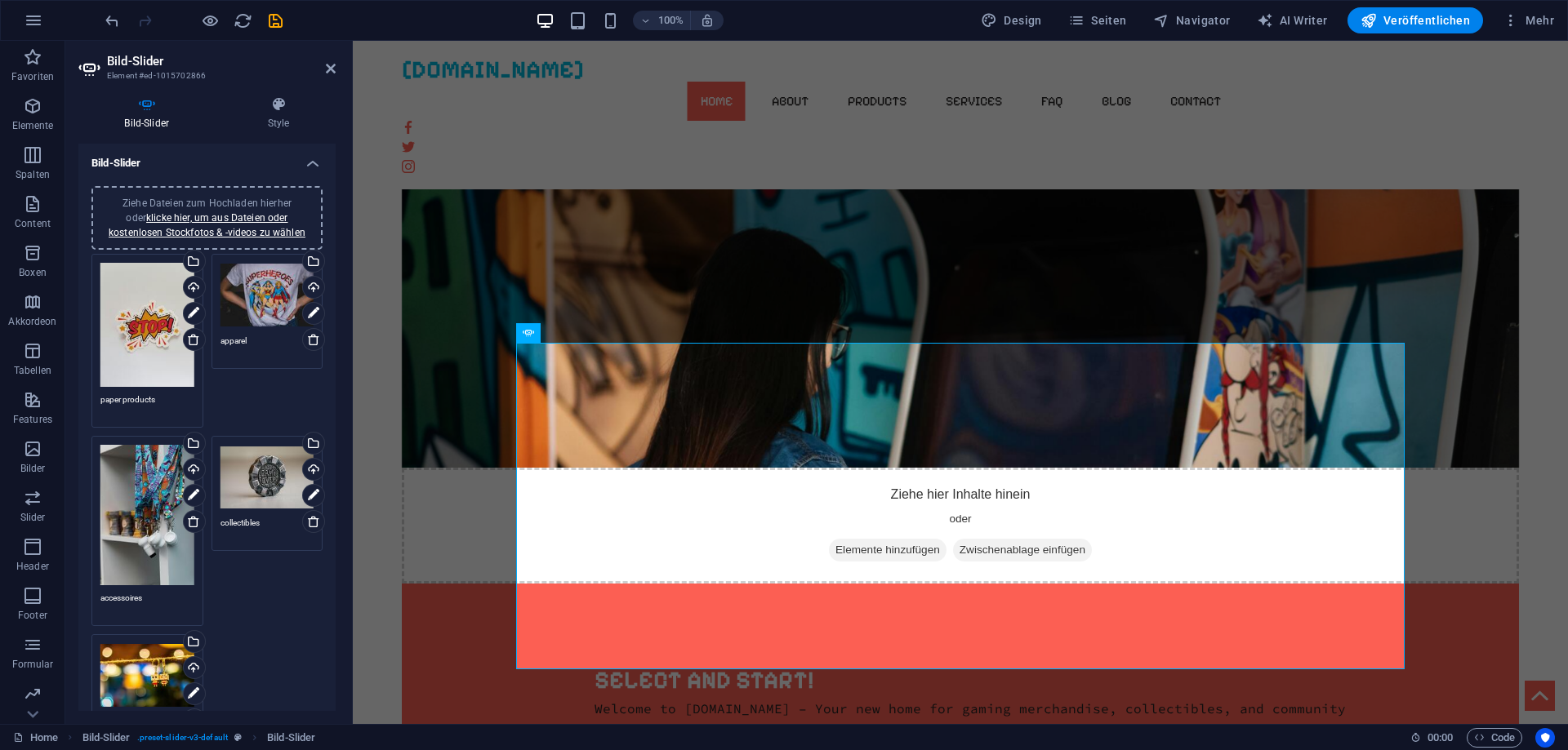
scroll to position [147, 0]
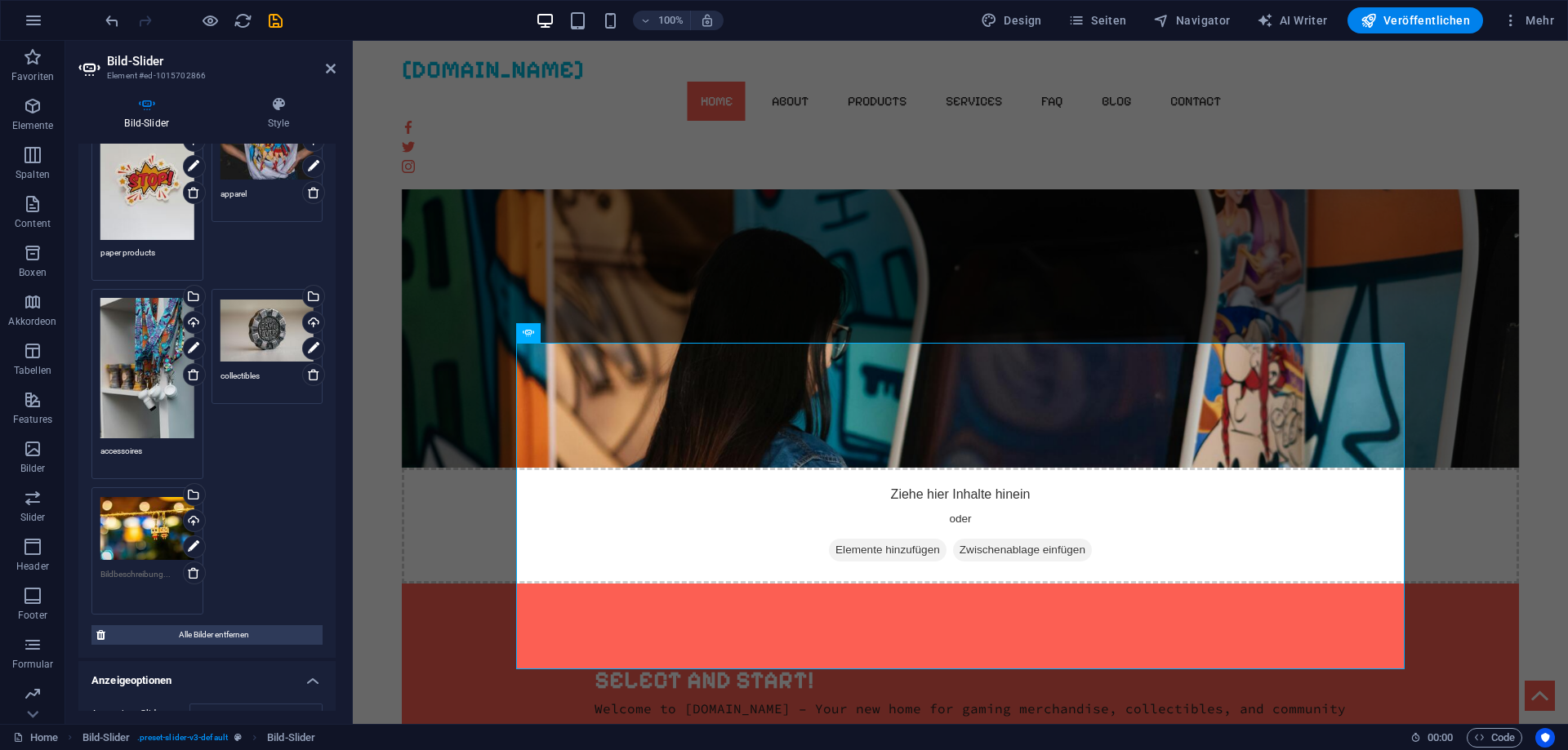
click at [130, 577] on textarea at bounding box center [147, 586] width 94 height 37
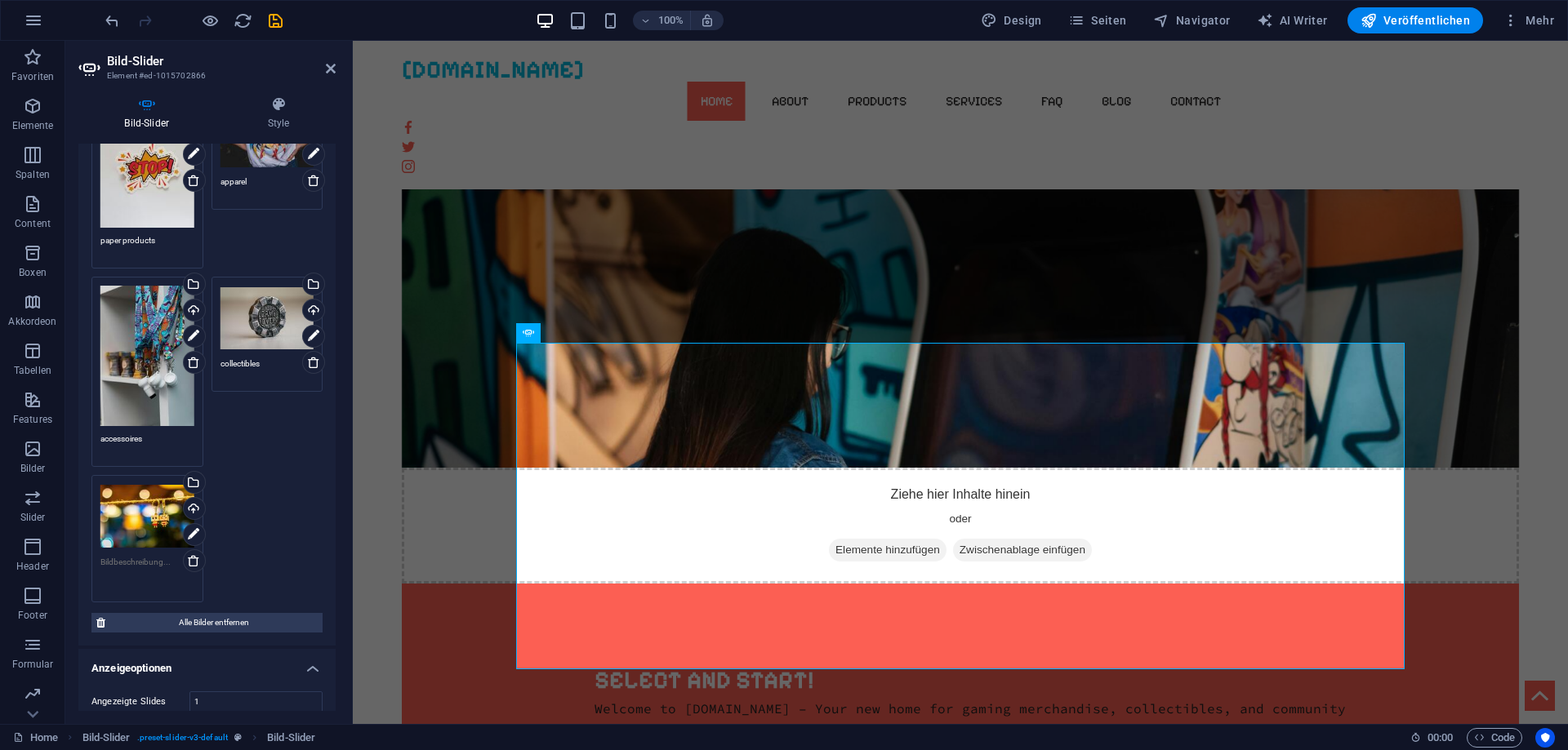
click at [130, 577] on textarea at bounding box center [147, 574] width 94 height 37
click at [134, 566] on textarea at bounding box center [147, 574] width 94 height 37
type textarea "giveaways"
click at [283, 474] on div "Ziehe Dateien zum Hochladen hierher oder klicke hier, um aus Dateien oder koste…" at bounding box center [207, 349] width 239 height 516
click at [151, 389] on div "Ziehe Dateien zum Hochladen hierher oder klicke hier, um aus Dateien oder koste…" at bounding box center [147, 355] width 94 height 140
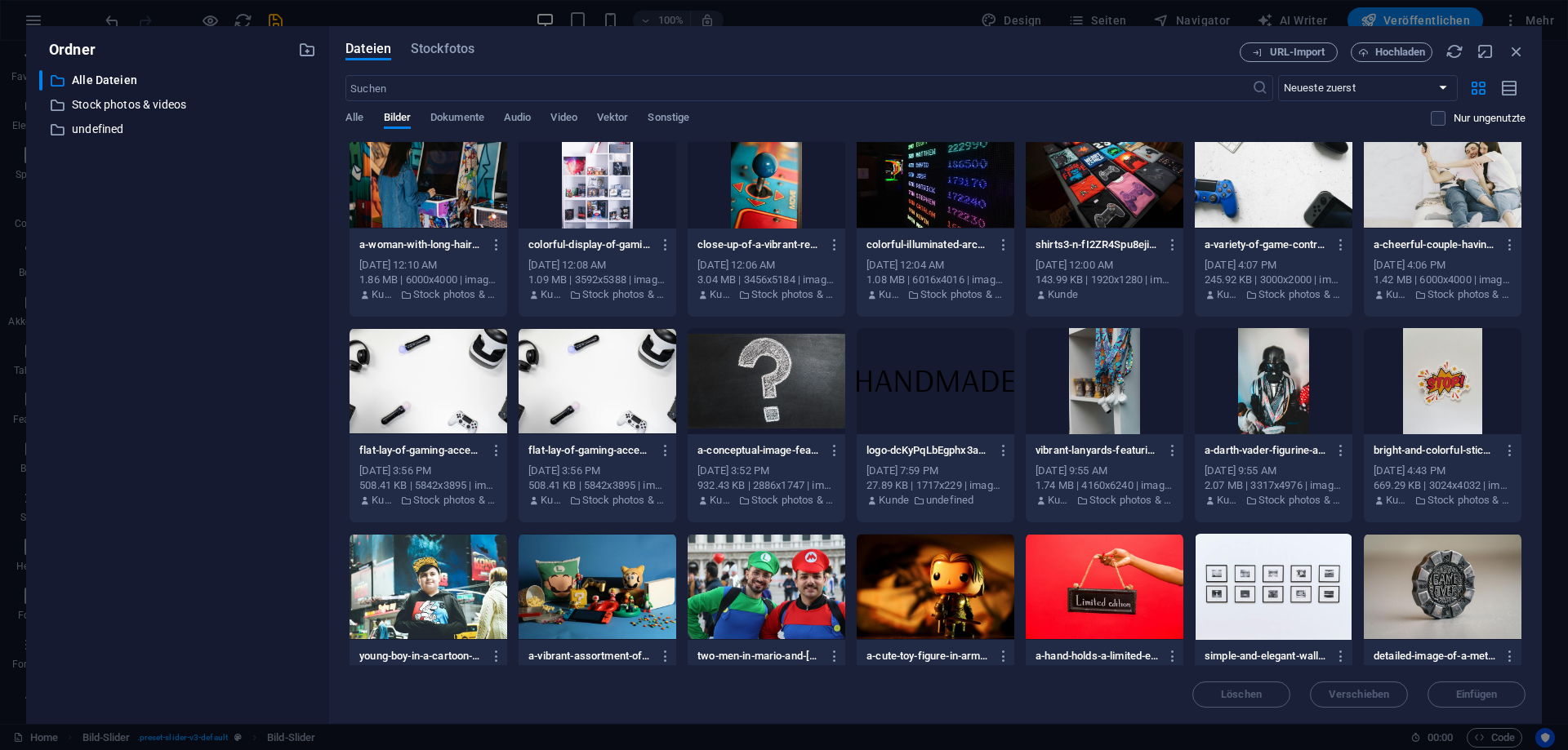
scroll to position [0, 0]
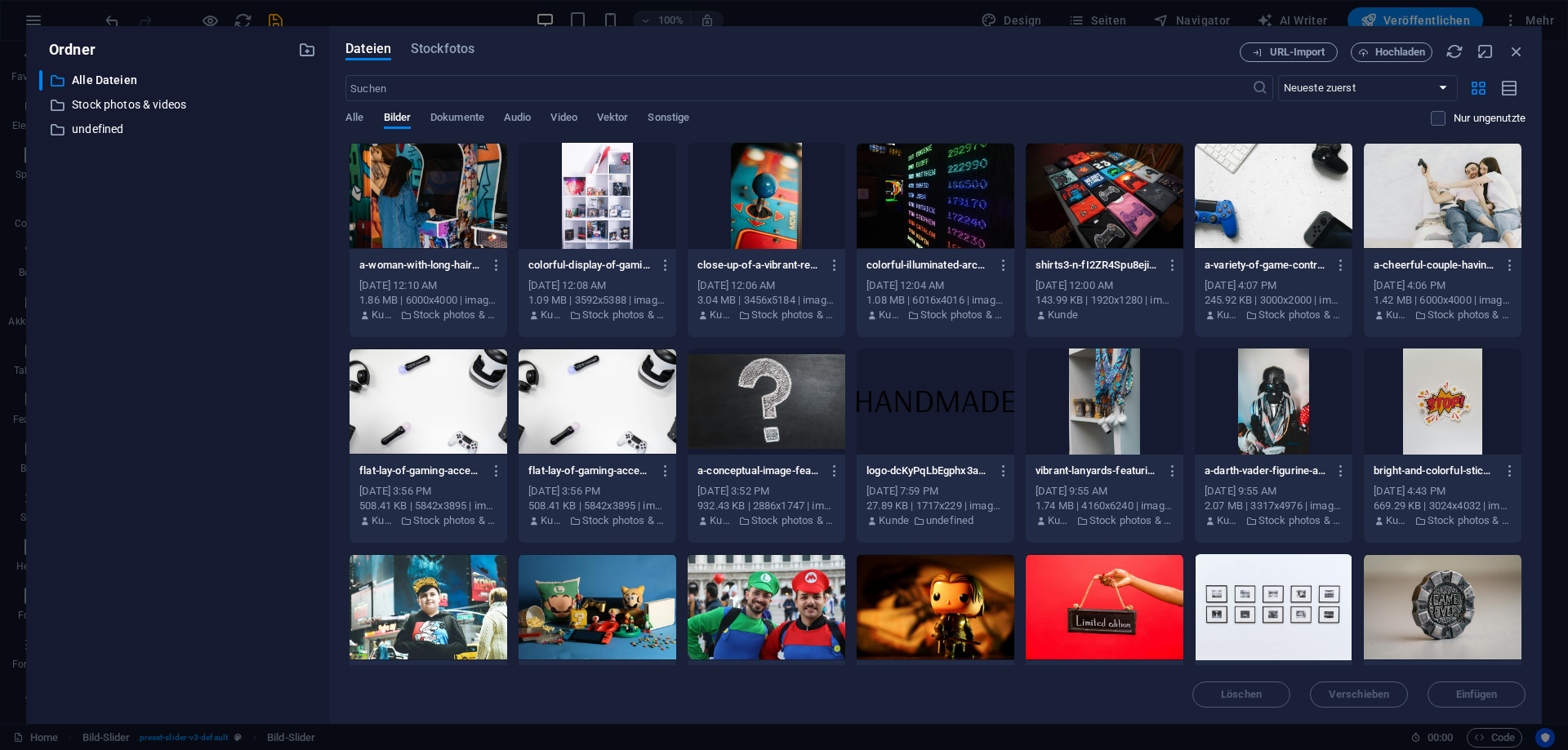
click at [434, 63] on div "Dateien Stockfotos URL-Import Hochladen ​ Neueste zuerst Älteste zuerst Name (A…" at bounding box center [935, 375] width 1180 height 665
click at [448, 50] on span "Stockfotos" at bounding box center [442, 48] width 64 height 20
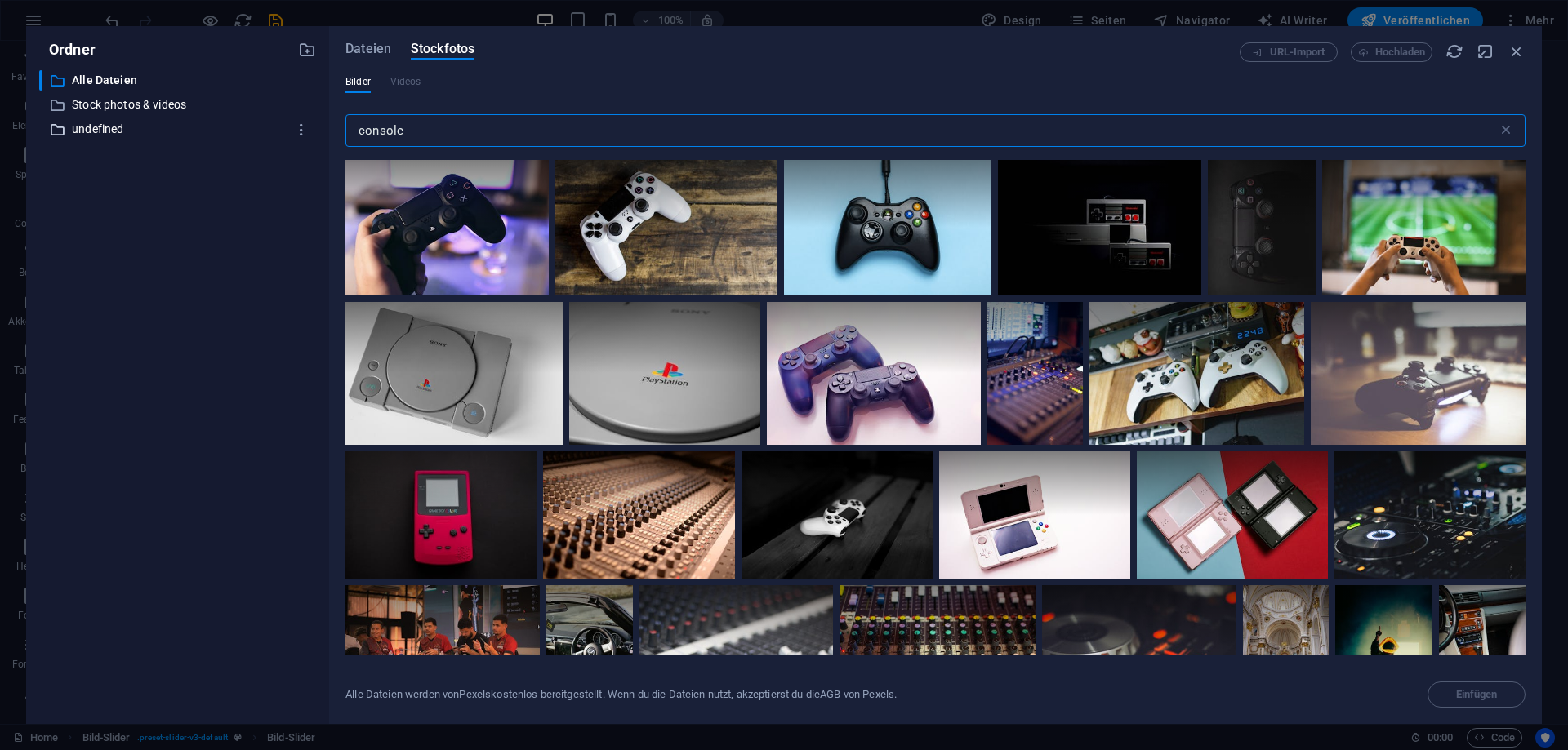
drag, startPoint x: 482, startPoint y: 120, endPoint x: 267, endPoint y: 120, distance: 215.0
click at [345, 127] on input "console" at bounding box center [921, 130] width 1152 height 32
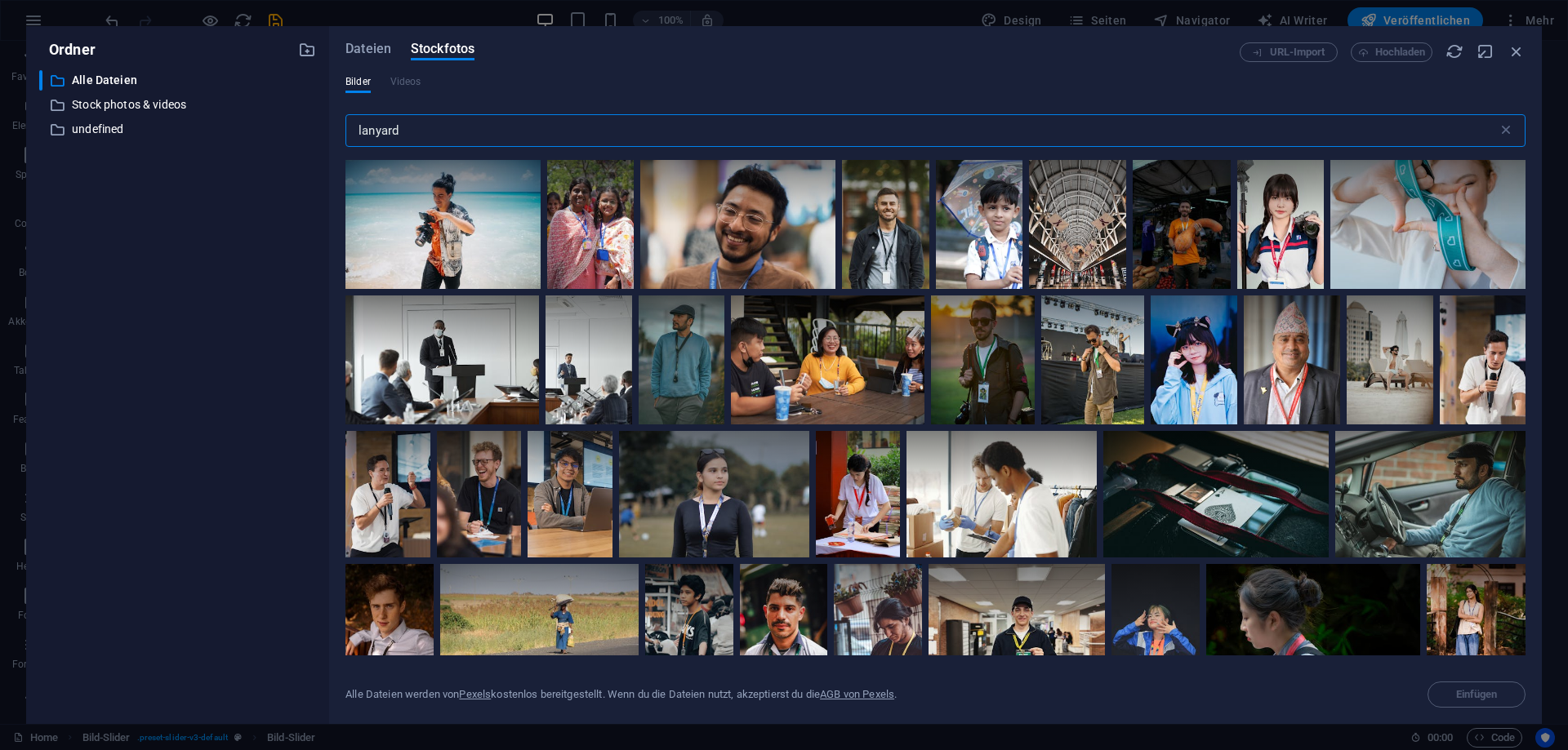
scroll to position [1543, 0]
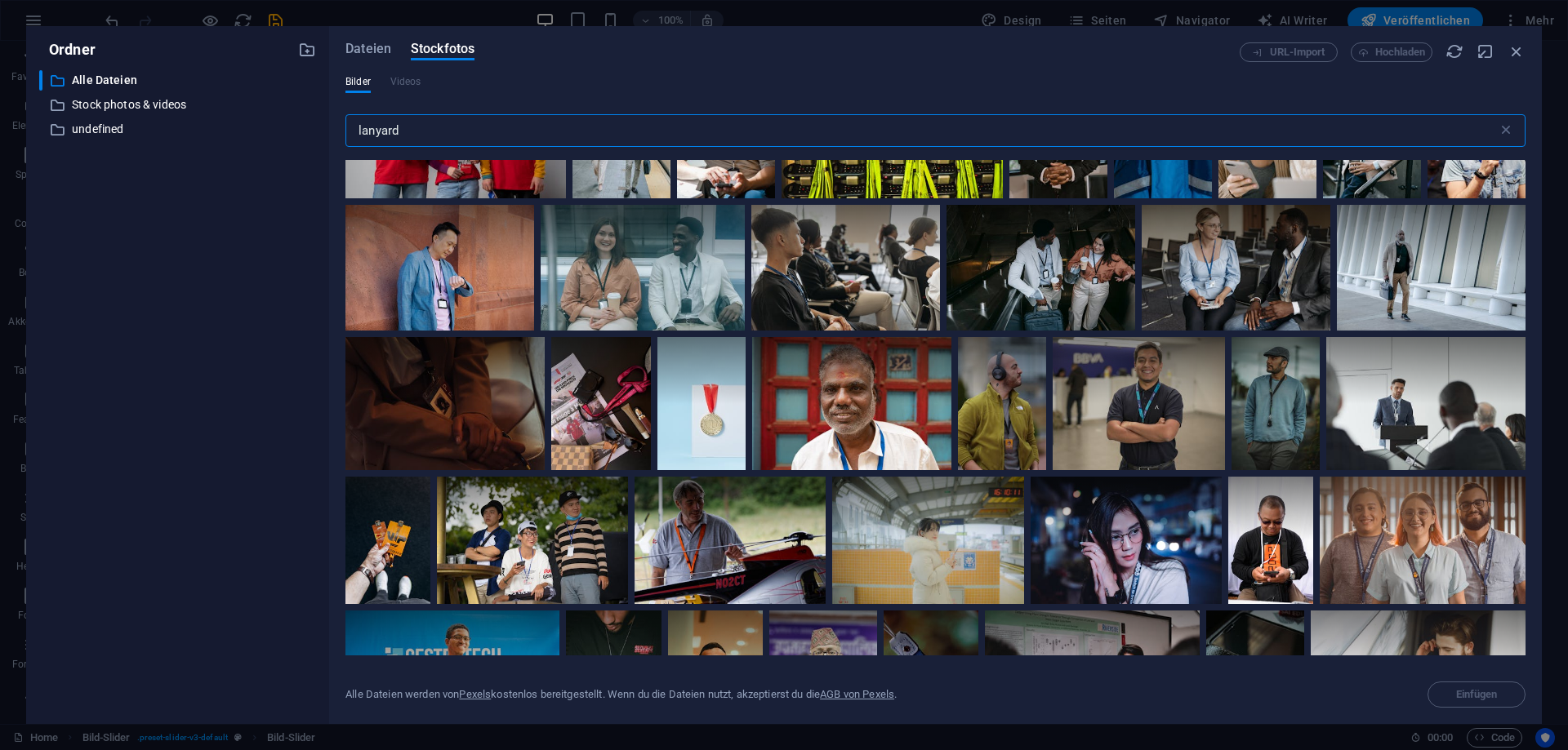
drag, startPoint x: 415, startPoint y: 123, endPoint x: 352, endPoint y: 117, distance: 63.3
click at [352, 117] on input "lanyard" at bounding box center [921, 130] width 1152 height 32
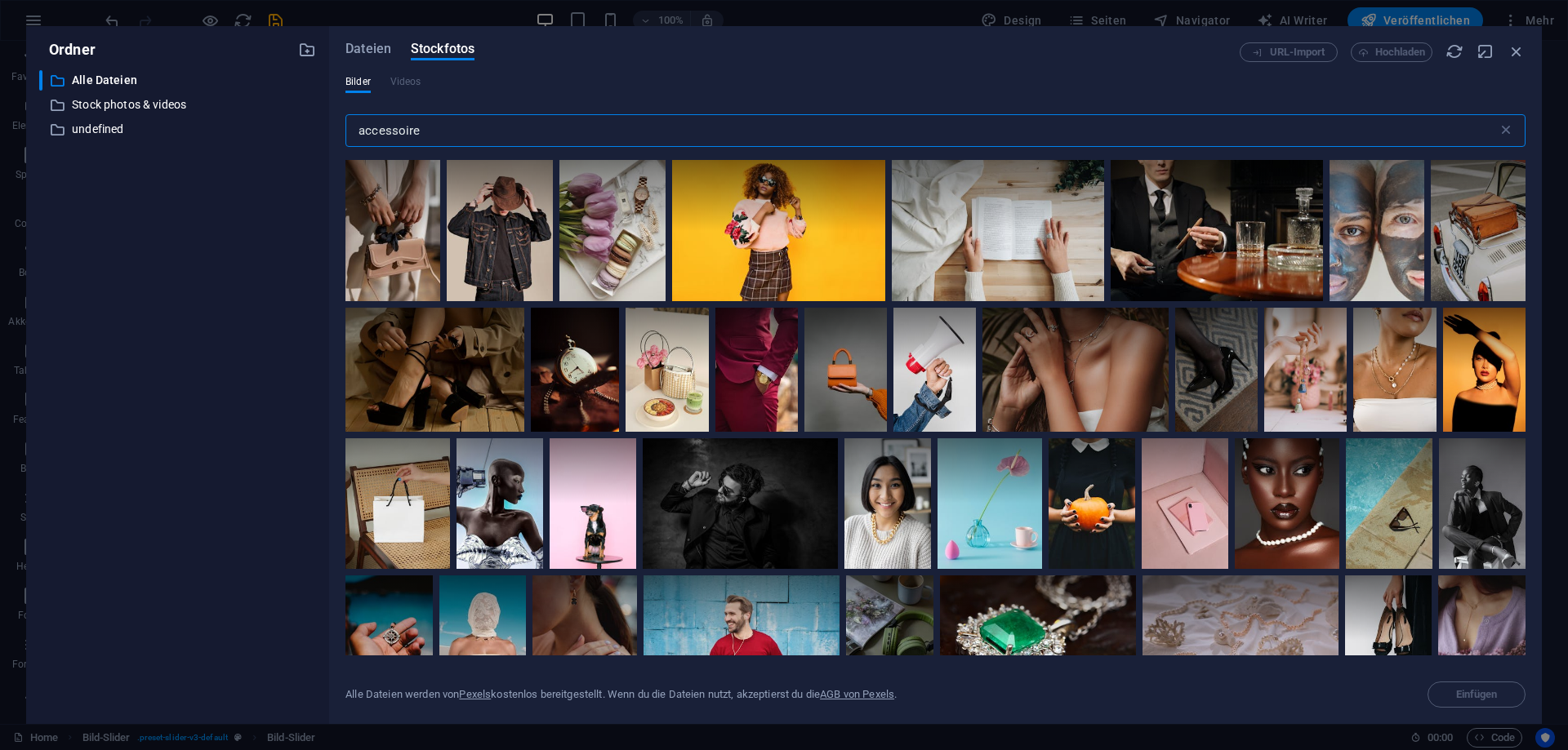
scroll to position [2791, 0]
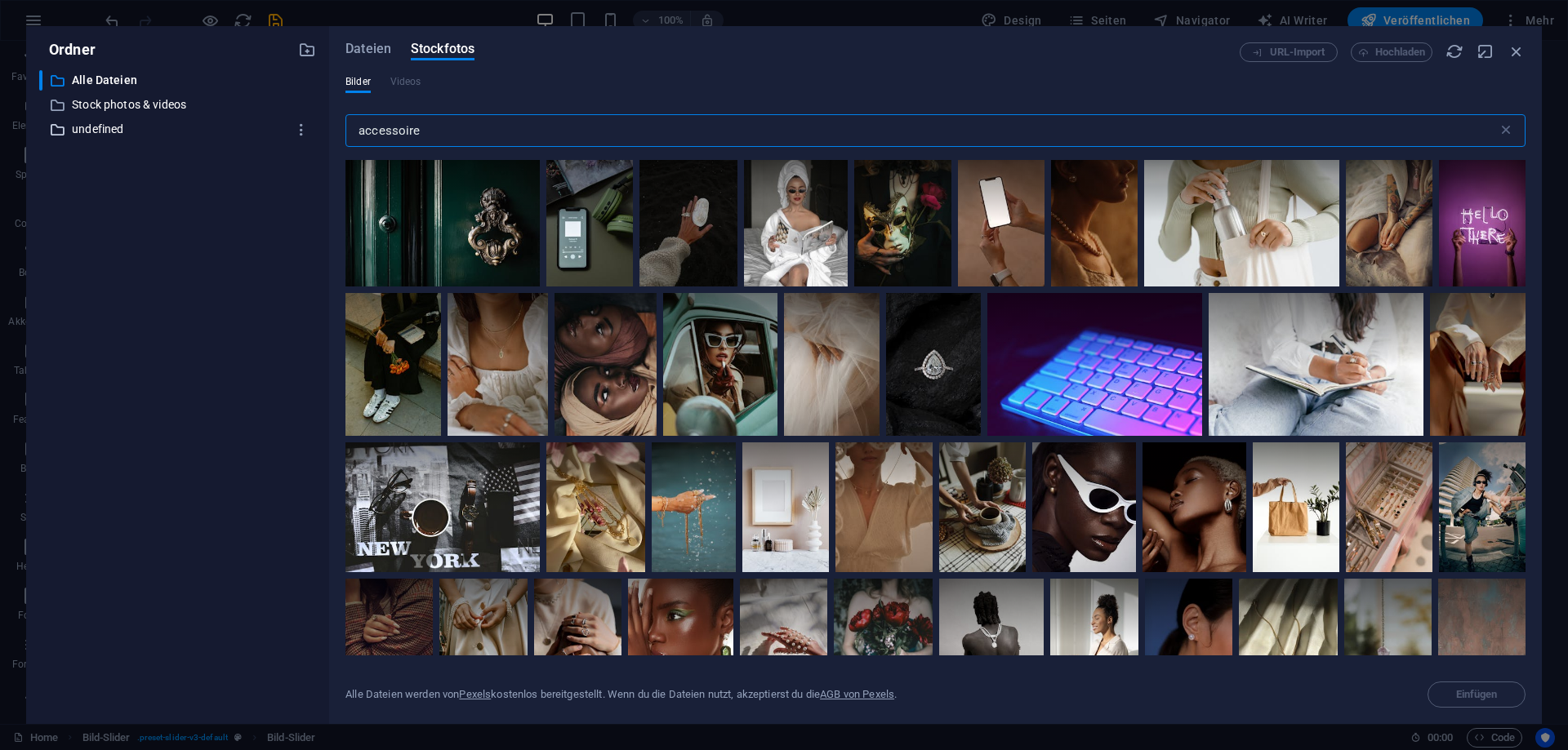
drag, startPoint x: 448, startPoint y: 131, endPoint x: 252, endPoint y: 128, distance: 196.0
click at [345, 128] on input "accessoire" at bounding box center [921, 130] width 1152 height 32
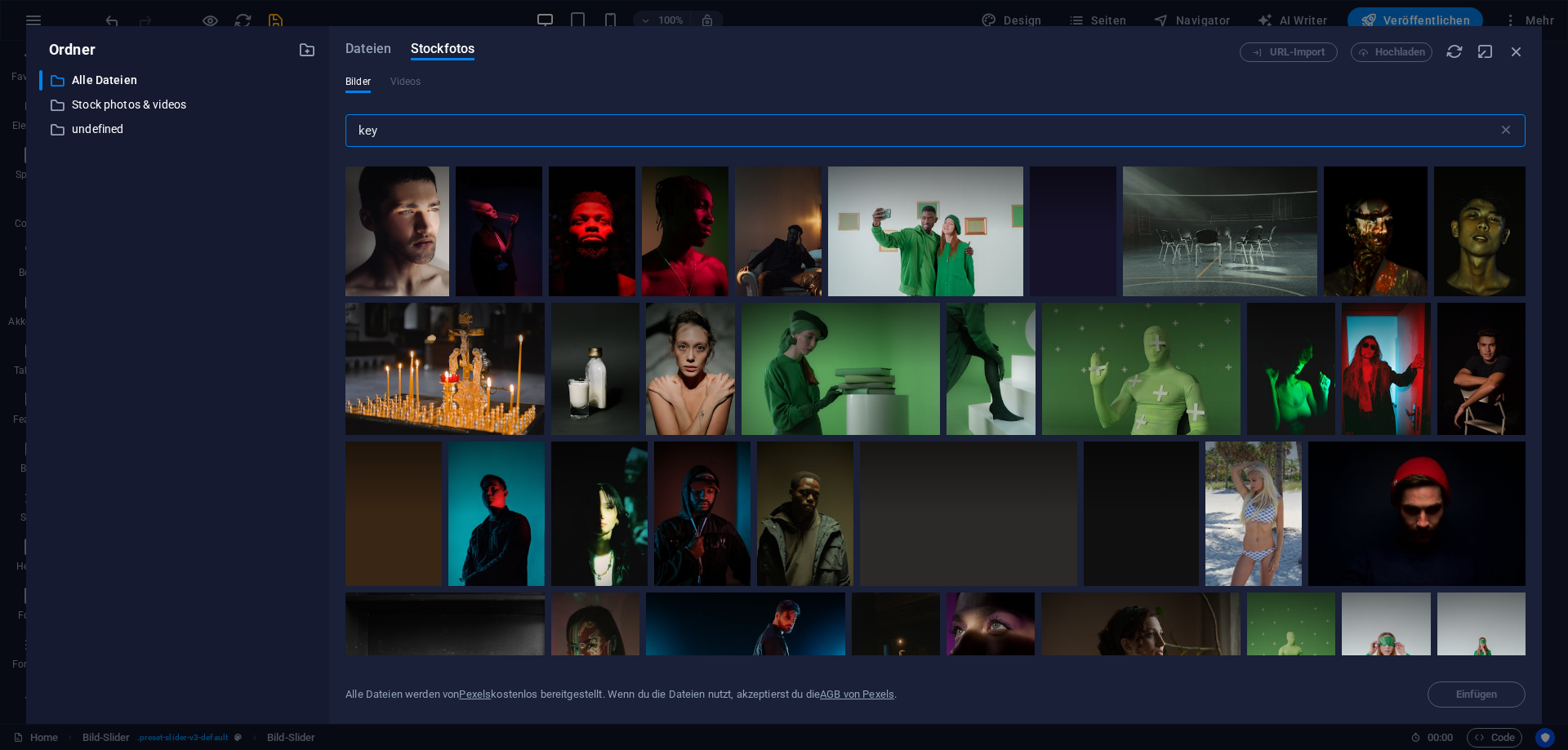
scroll to position [1836, 0]
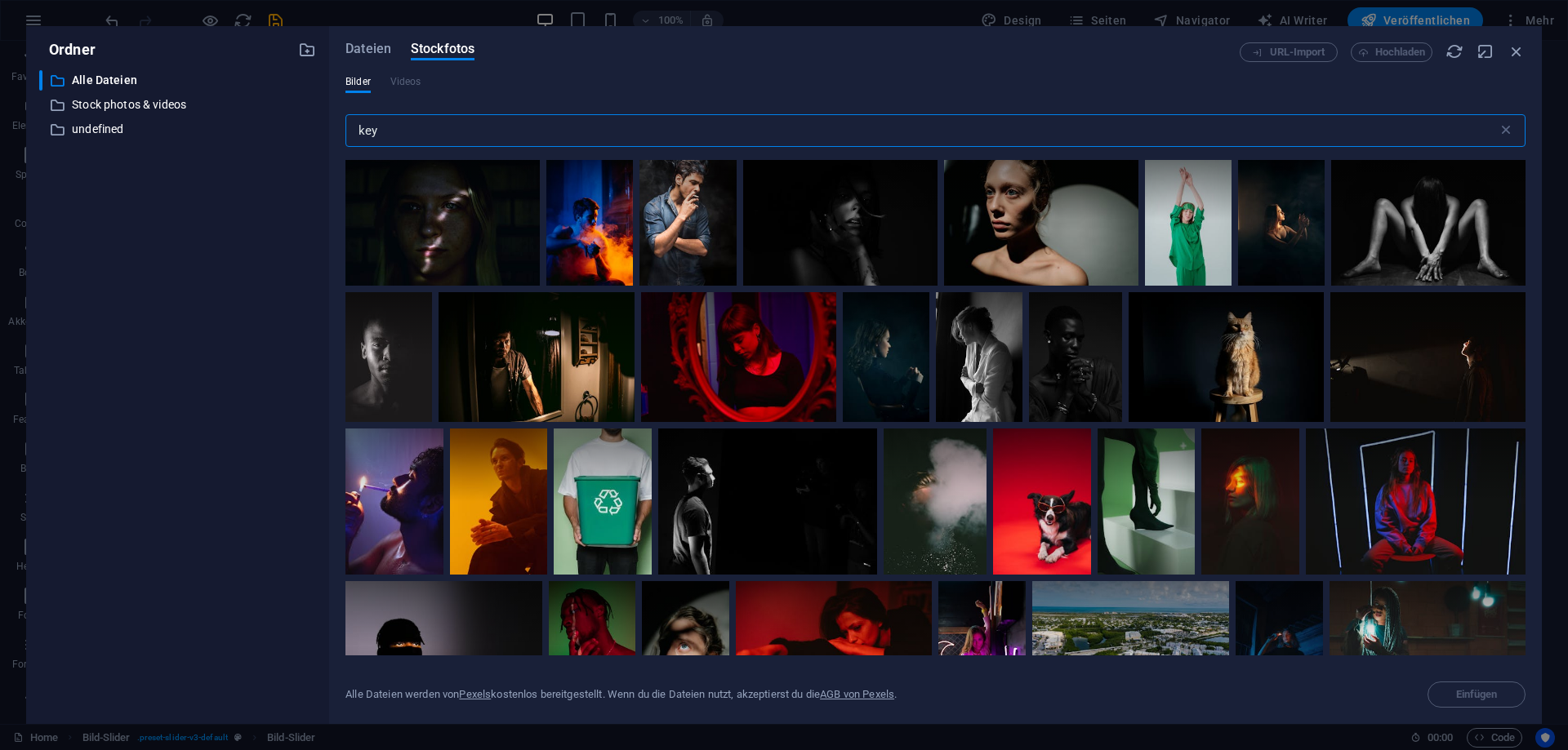
drag, startPoint x: 392, startPoint y: 131, endPoint x: 273, endPoint y: 126, distance: 119.1
click at [345, 126] on input "key" at bounding box center [921, 130] width 1152 height 32
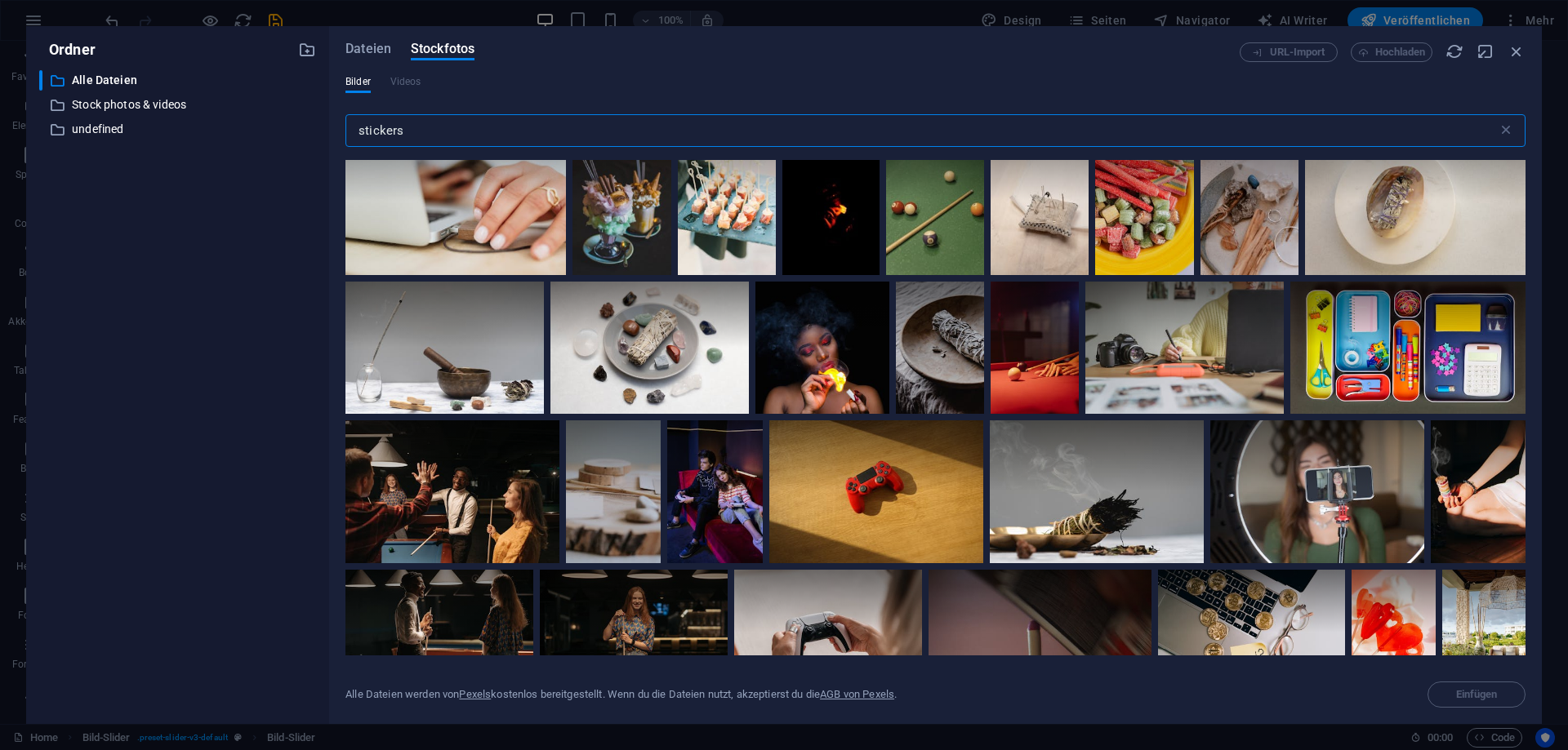
scroll to position [2423, 0]
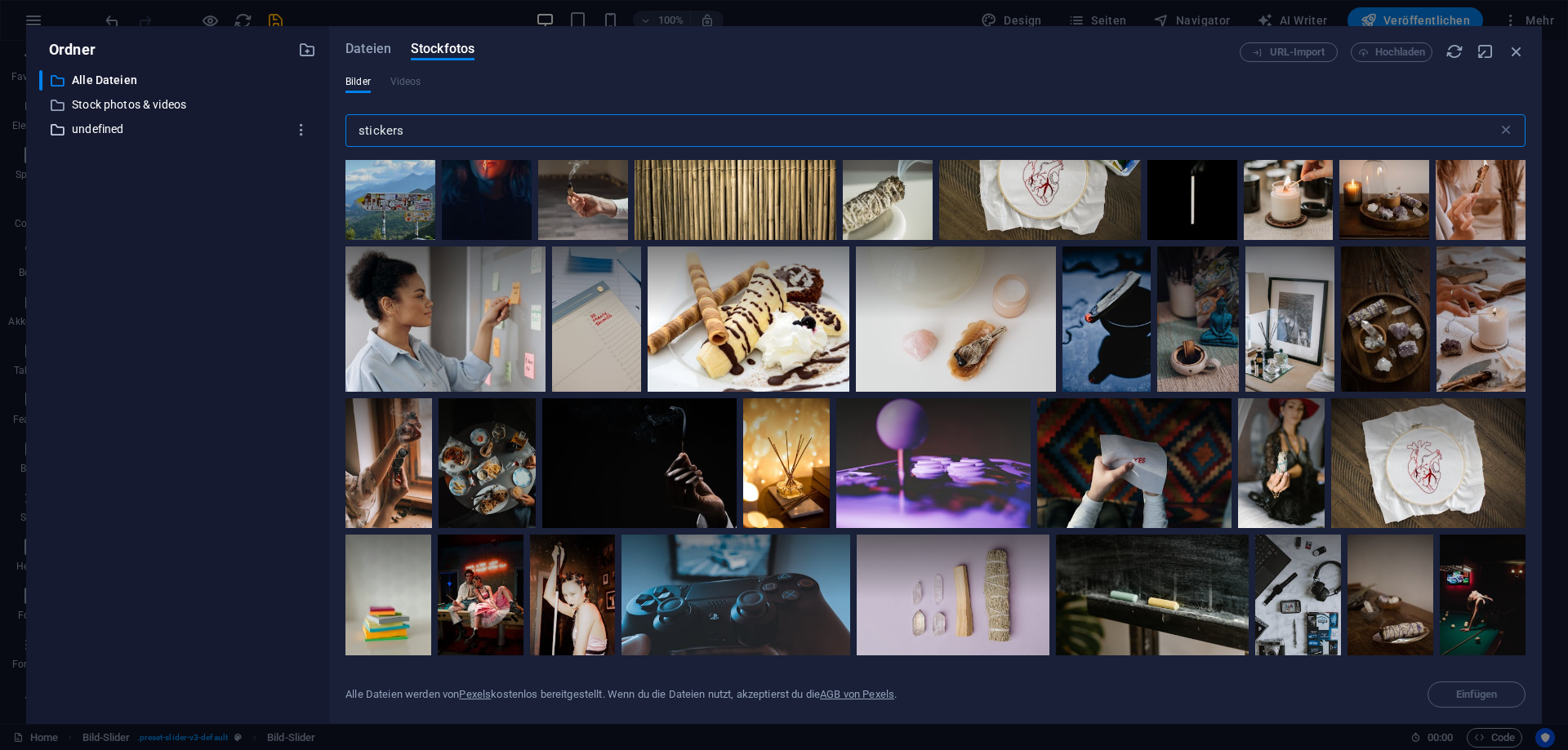
drag, startPoint x: 402, startPoint y: 123, endPoint x: 256, endPoint y: 133, distance: 146.3
click at [345, 139] on input "stickers" at bounding box center [921, 130] width 1152 height 32
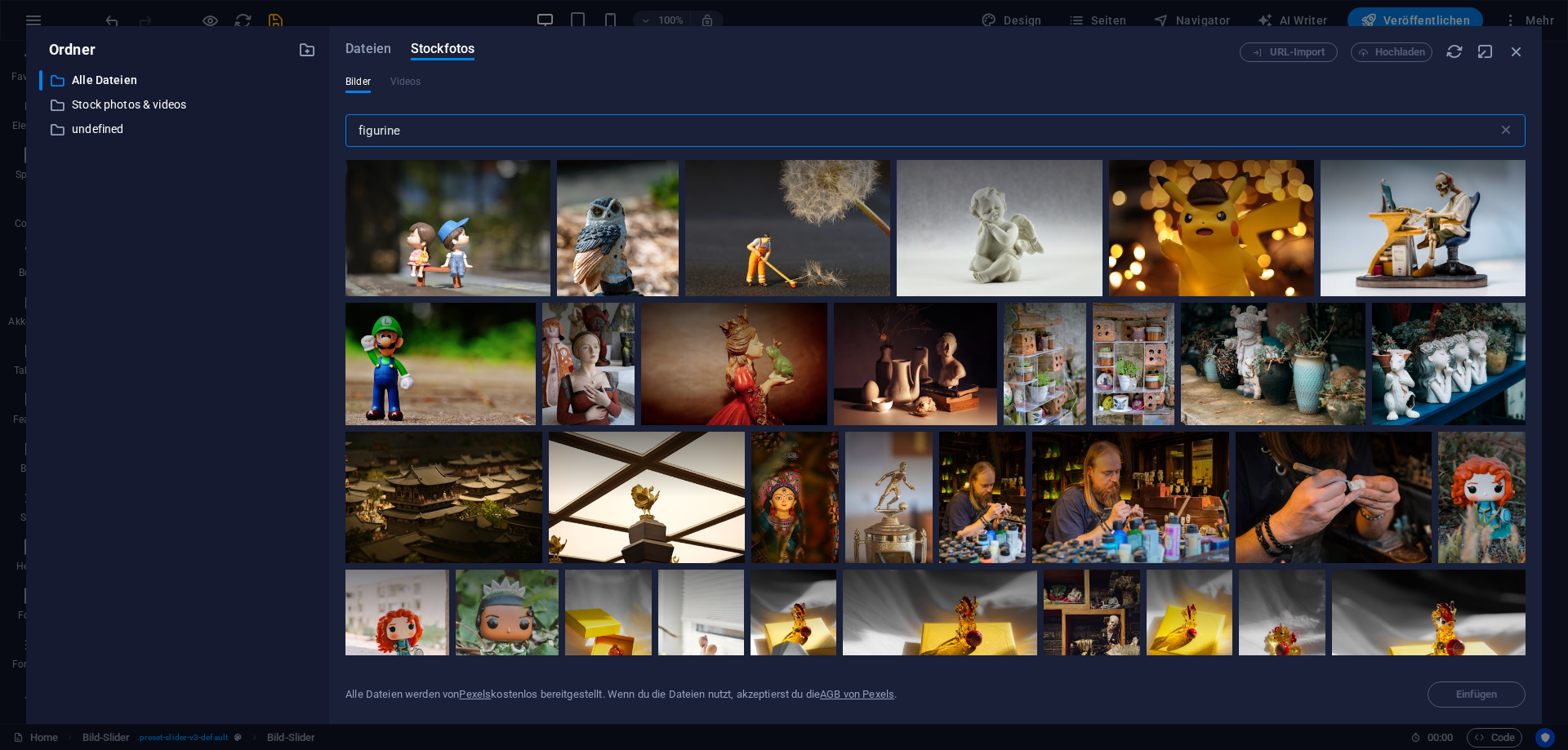
scroll to position [0, 0]
type input "figurine"
click at [488, 264] on div at bounding box center [448, 228] width 205 height 137
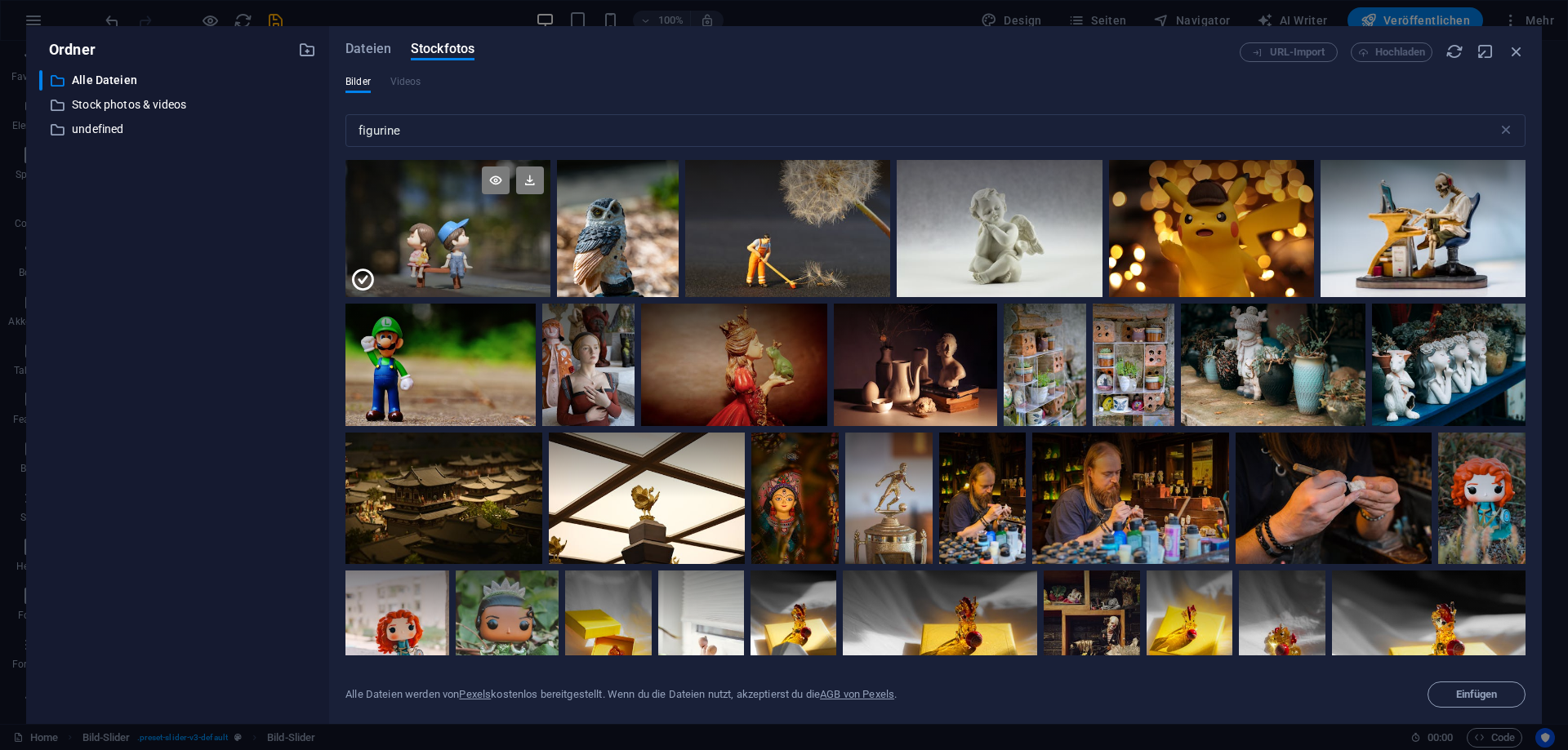
click at [488, 264] on div at bounding box center [448, 263] width 205 height 69
click at [488, 264] on div at bounding box center [448, 228] width 205 height 137
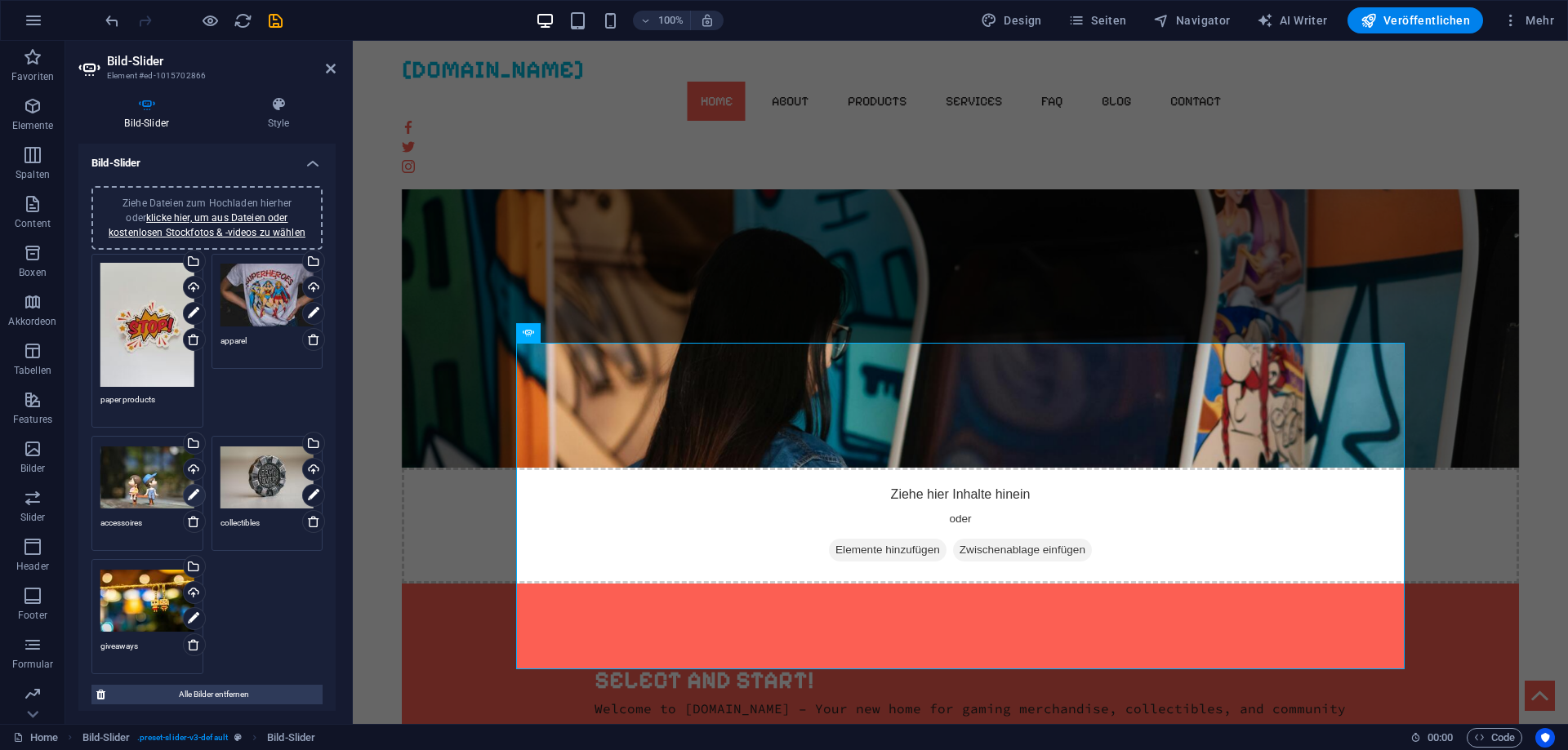
click at [199, 496] on icon at bounding box center [193, 495] width 11 height 20
click at [196, 496] on icon at bounding box center [193, 495] width 11 height 20
click at [163, 488] on div "Ziehe Dateien zum Hochladen hierher oder klicke hier, um aus Dateien oder koste…" at bounding box center [147, 477] width 94 height 65
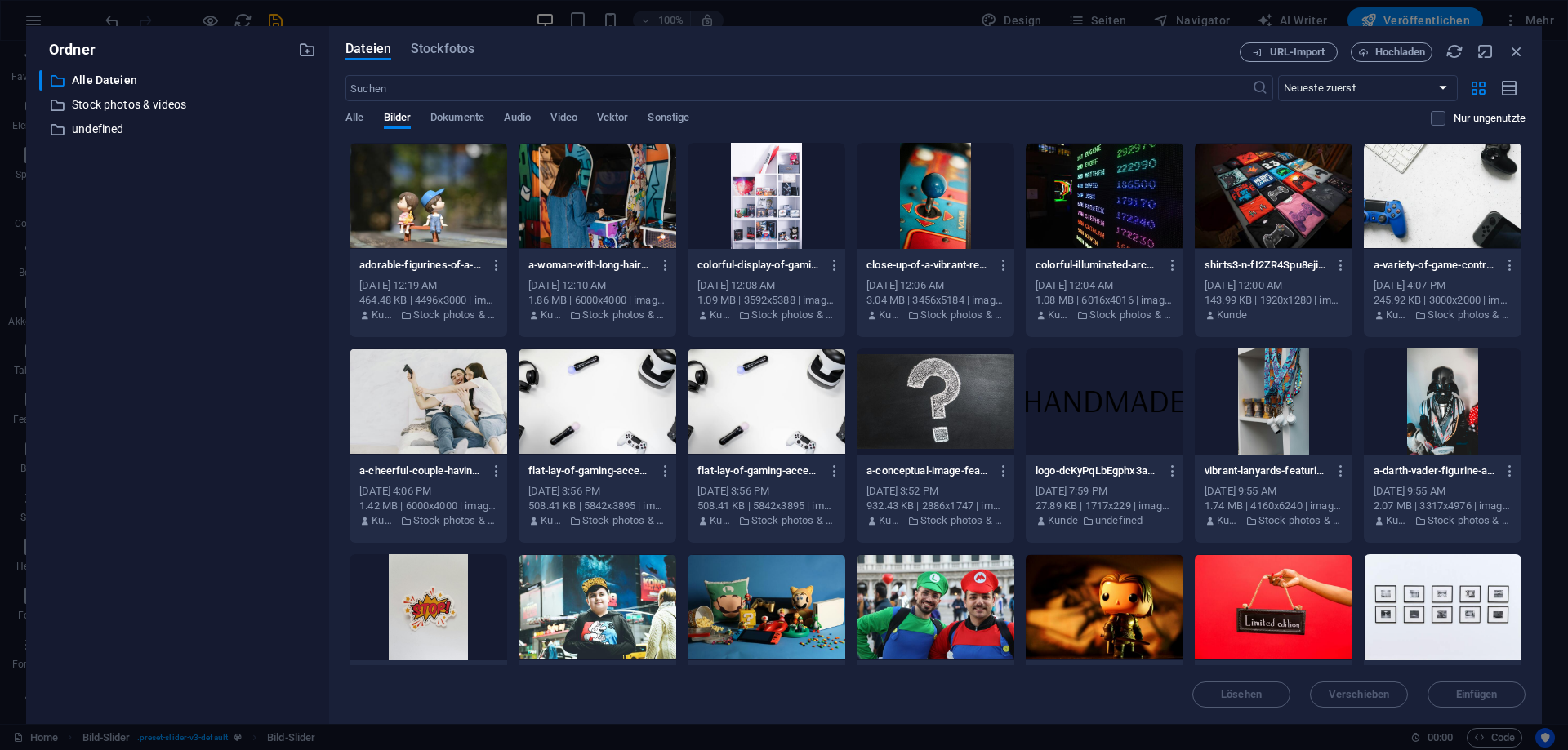
click at [163, 488] on div "​ Alle Dateien Alle Dateien ​ Stock photos & videos Stock photos & videos ​ und…" at bounding box center [177, 390] width 277 height 640
click at [1513, 51] on icon "button" at bounding box center [1516, 51] width 18 height 18
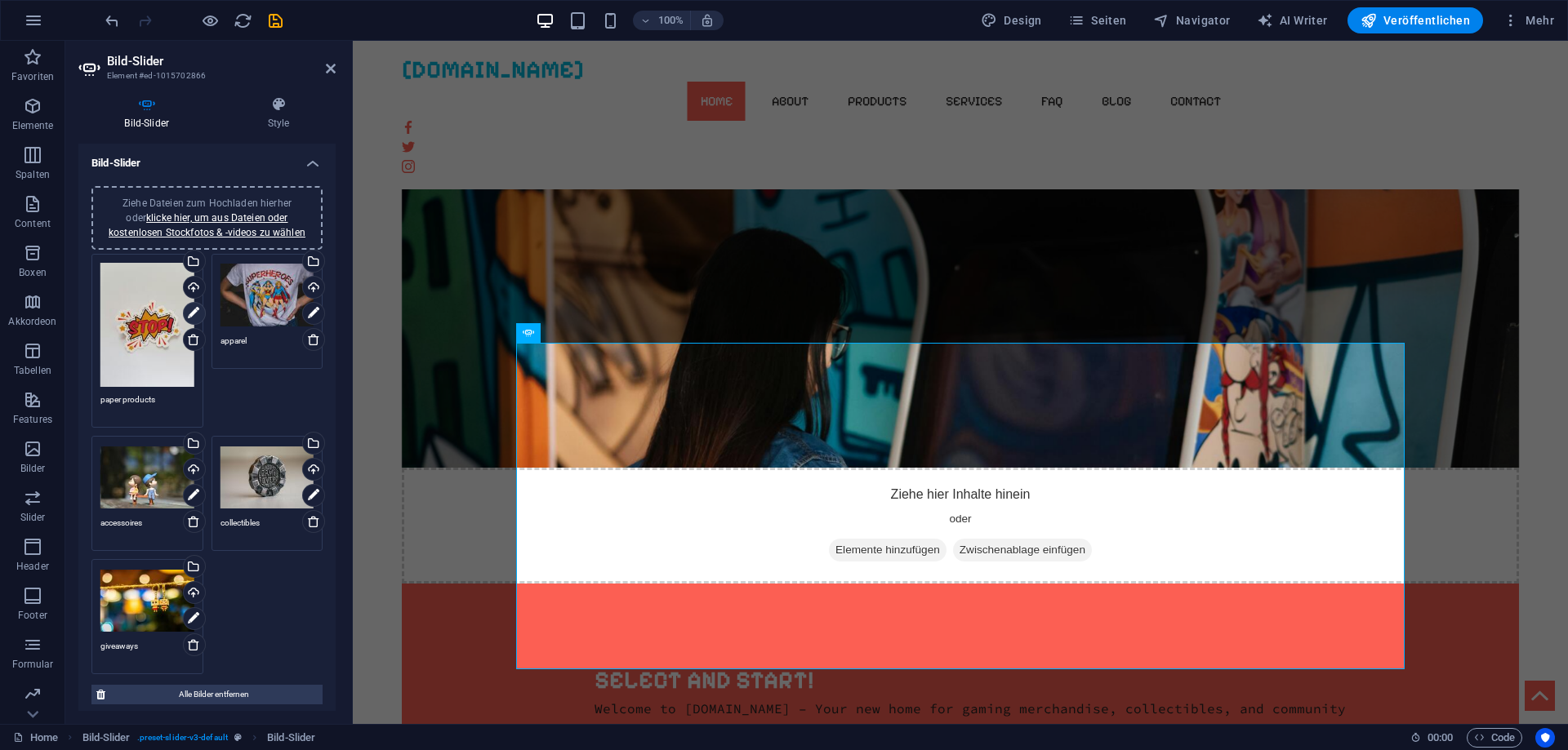
click at [197, 316] on icon at bounding box center [193, 313] width 11 height 20
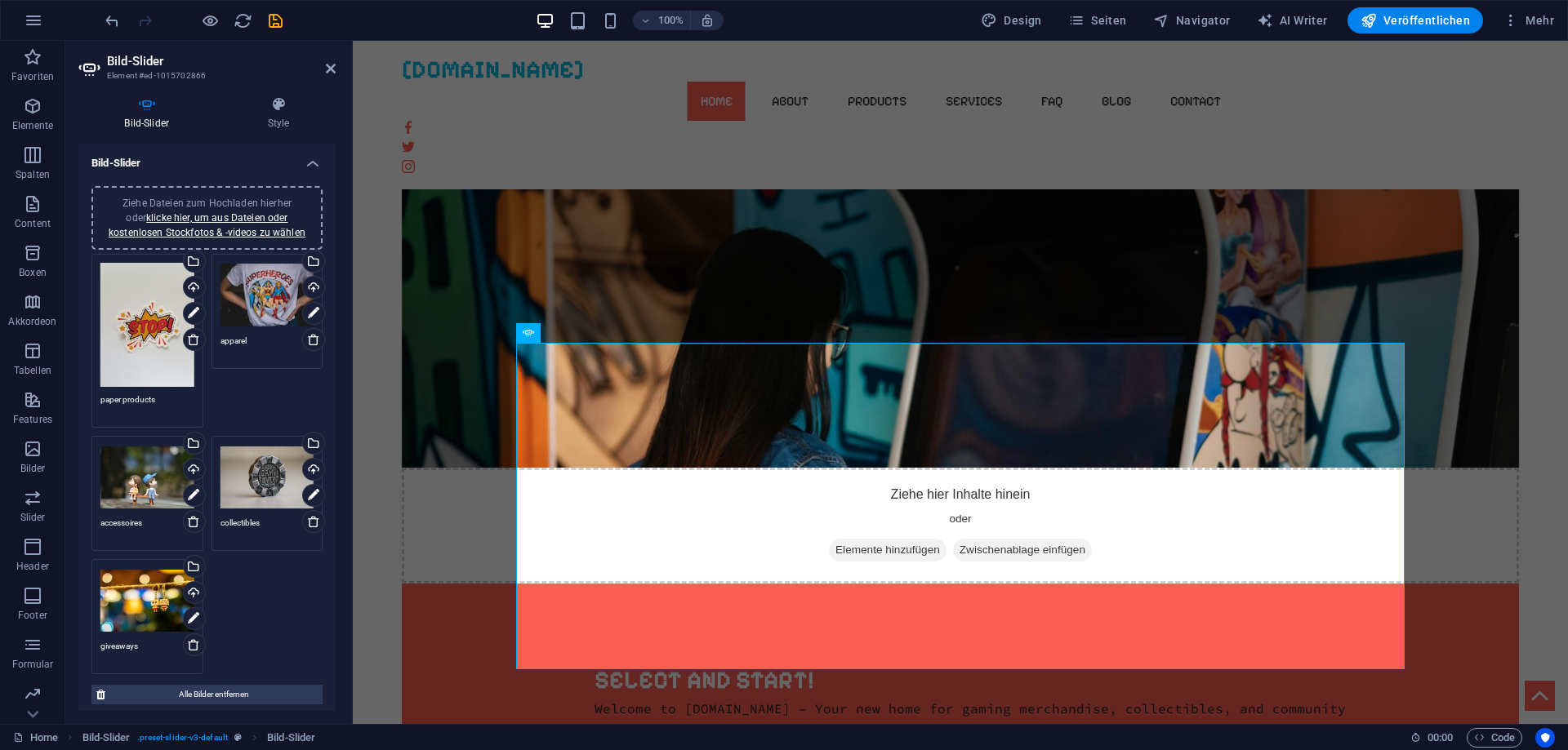
click at [151, 324] on div "Ziehe Dateien zum Hochladen hierher oder klicke hier, um aus Dateien oder koste…" at bounding box center [147, 325] width 94 height 124
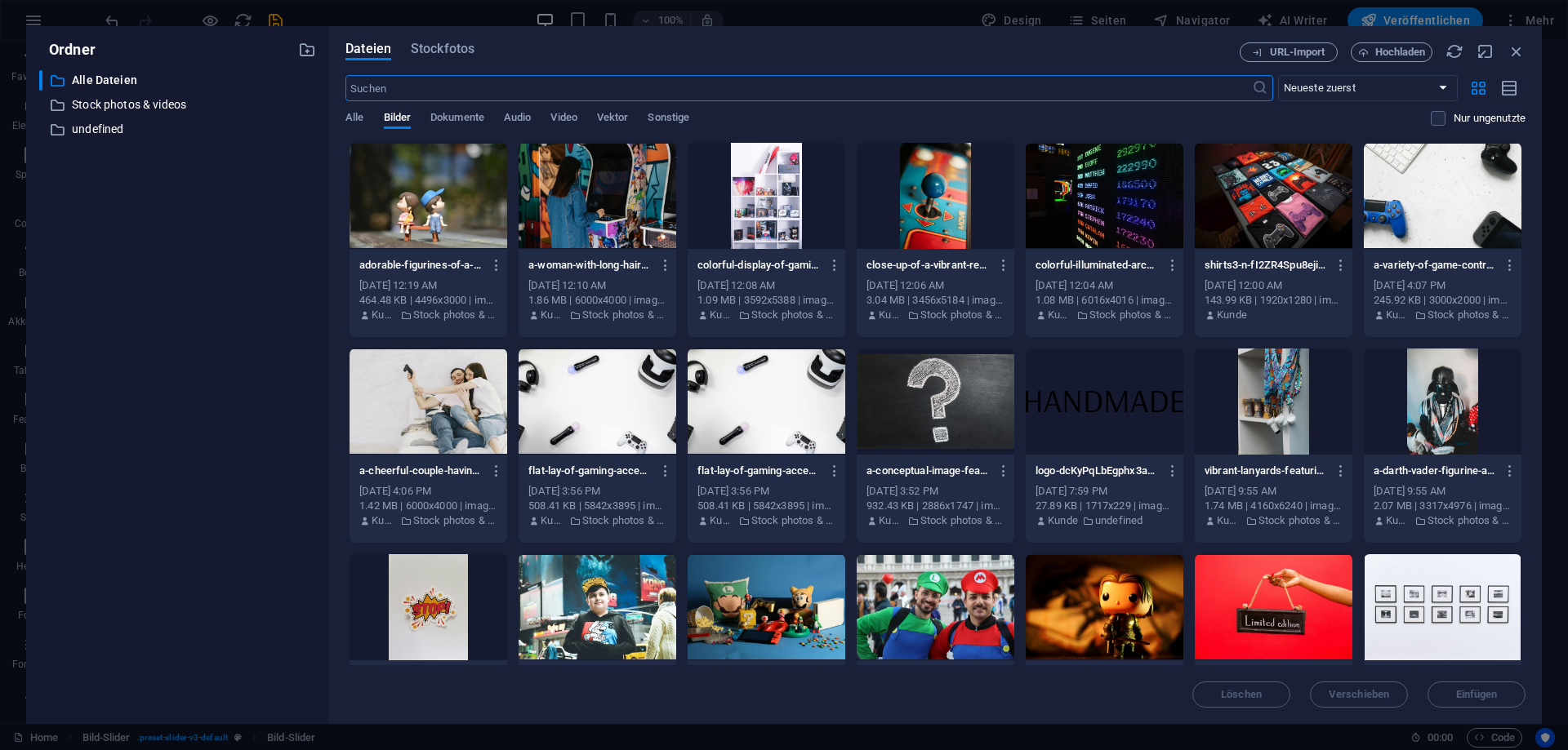
click at [476, 98] on input "text" at bounding box center [798, 88] width 905 height 26
drag, startPoint x: 478, startPoint y: 86, endPoint x: 270, endPoint y: 91, distance: 208.1
click at [345, 91] on input "text" at bounding box center [798, 88] width 905 height 26
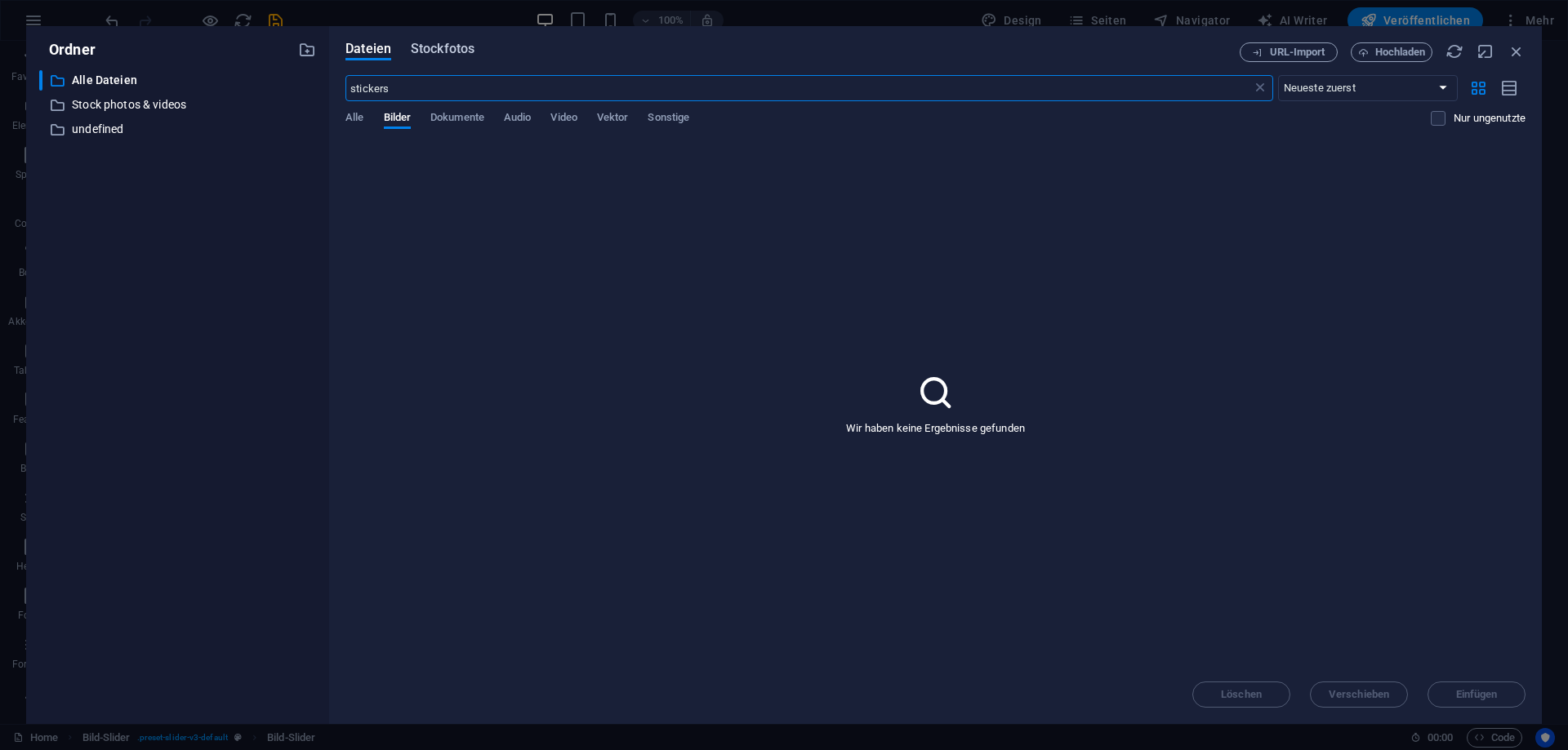
type input "stickers"
click at [453, 49] on span "Stockfotos" at bounding box center [442, 48] width 64 height 20
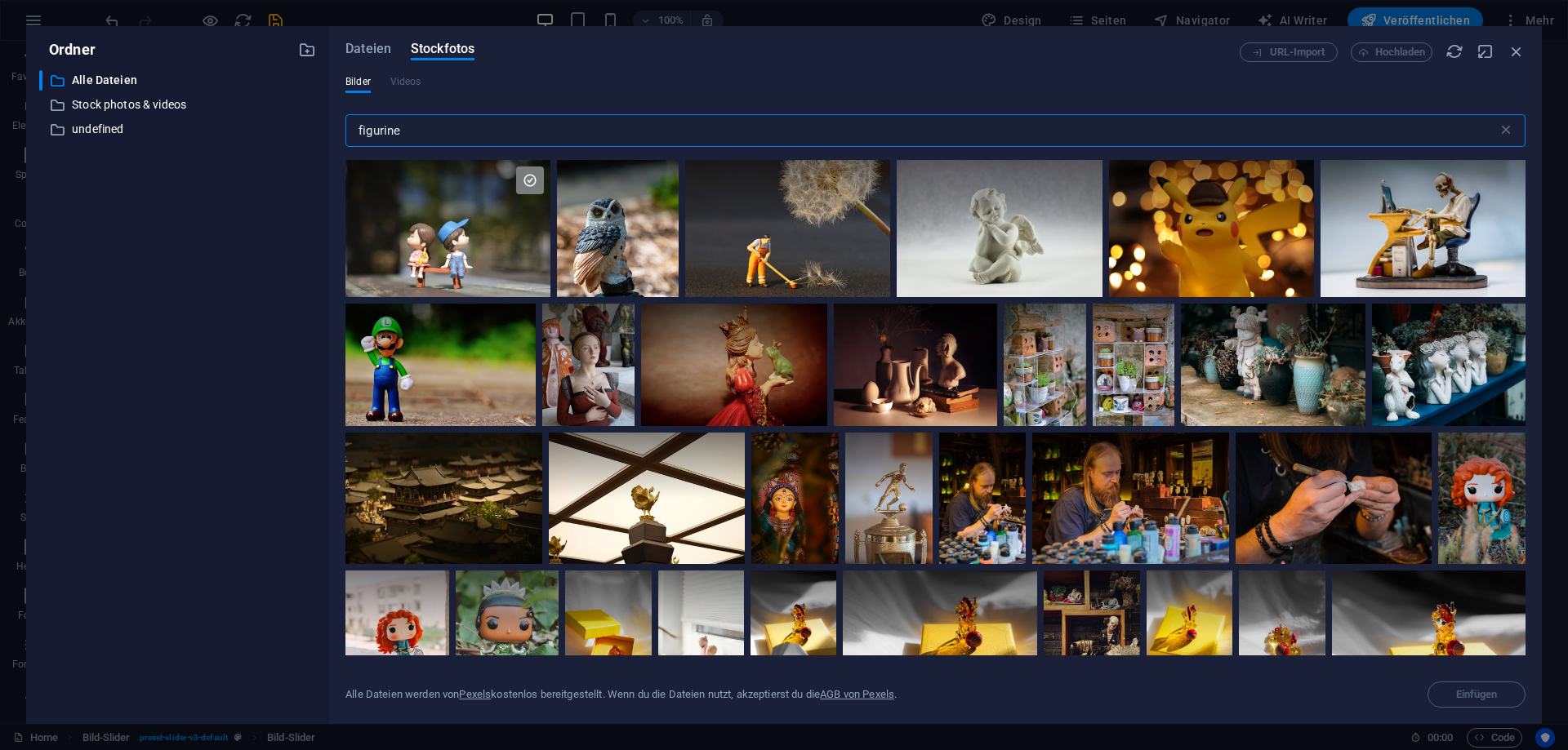
drag, startPoint x: 476, startPoint y: 134, endPoint x: 233, endPoint y: 128, distance: 243.1
click at [345, 128] on input "figurine" at bounding box center [921, 130] width 1152 height 32
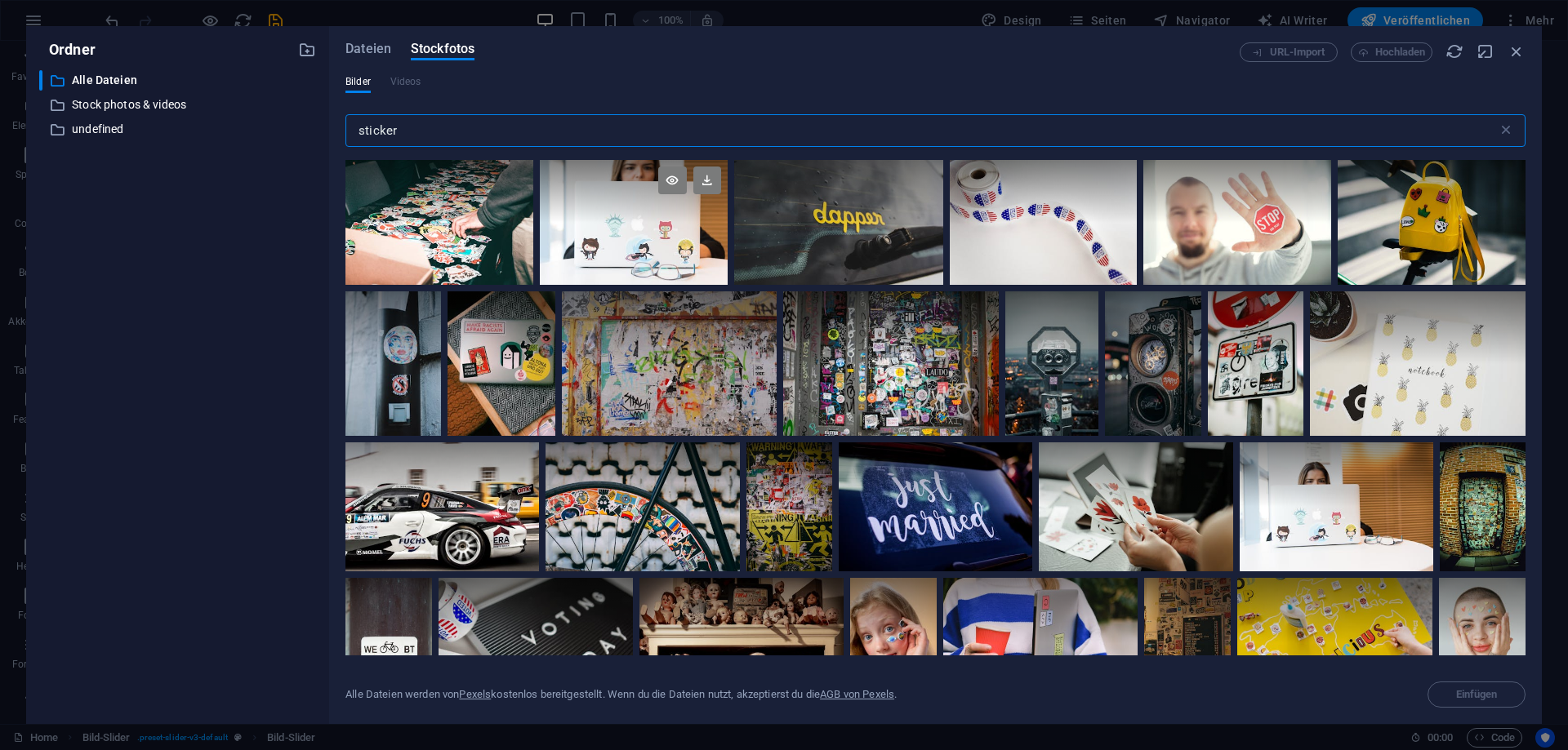
type input "sticker"
click at [678, 230] on div at bounding box center [633, 222] width 188 height 125
click at [1474, 687] on button "Einfügen" at bounding box center [1476, 694] width 98 height 26
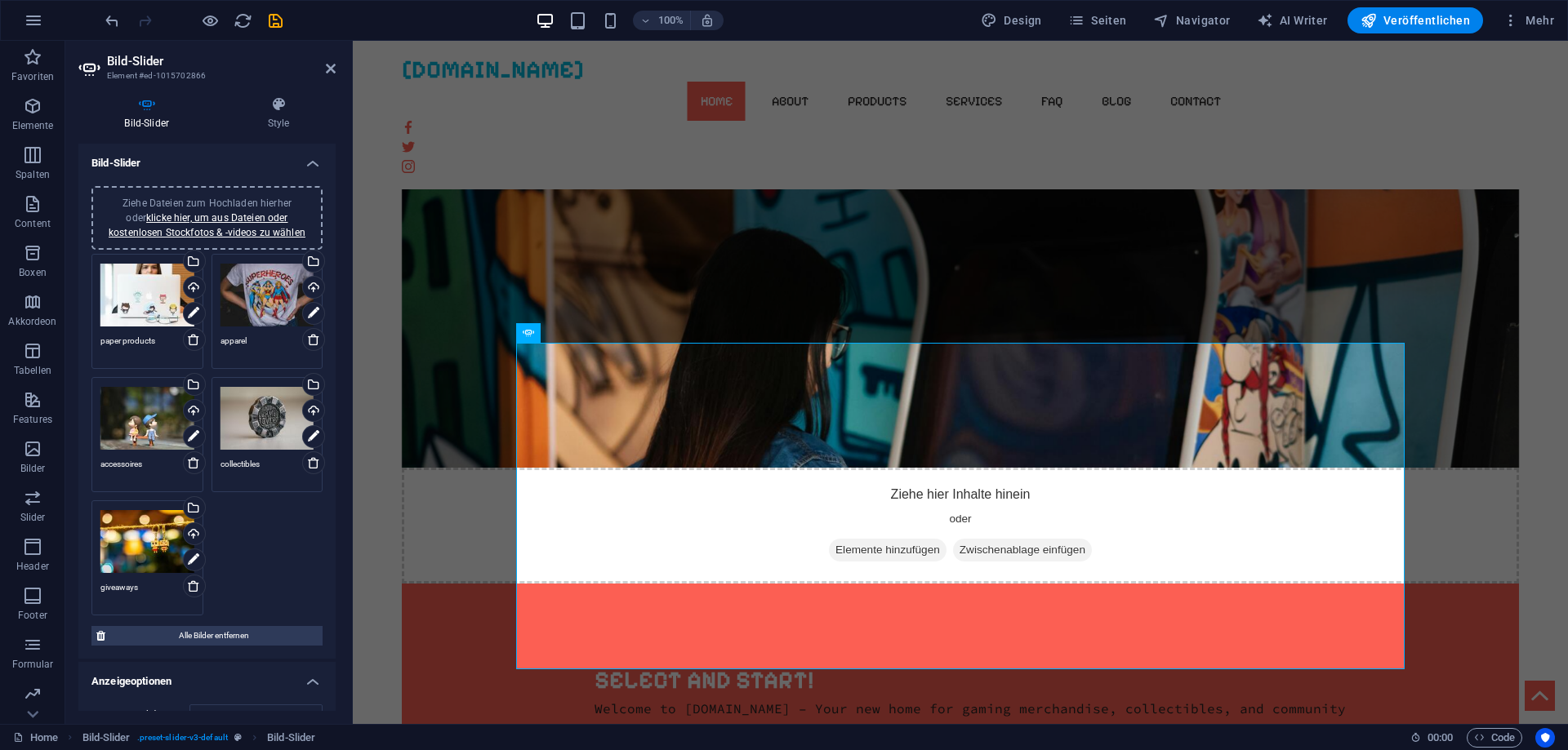
click at [154, 301] on div "Ziehe Dateien zum Hochladen hierher oder klicke hier, um aus Dateien oder koste…" at bounding box center [147, 295] width 94 height 65
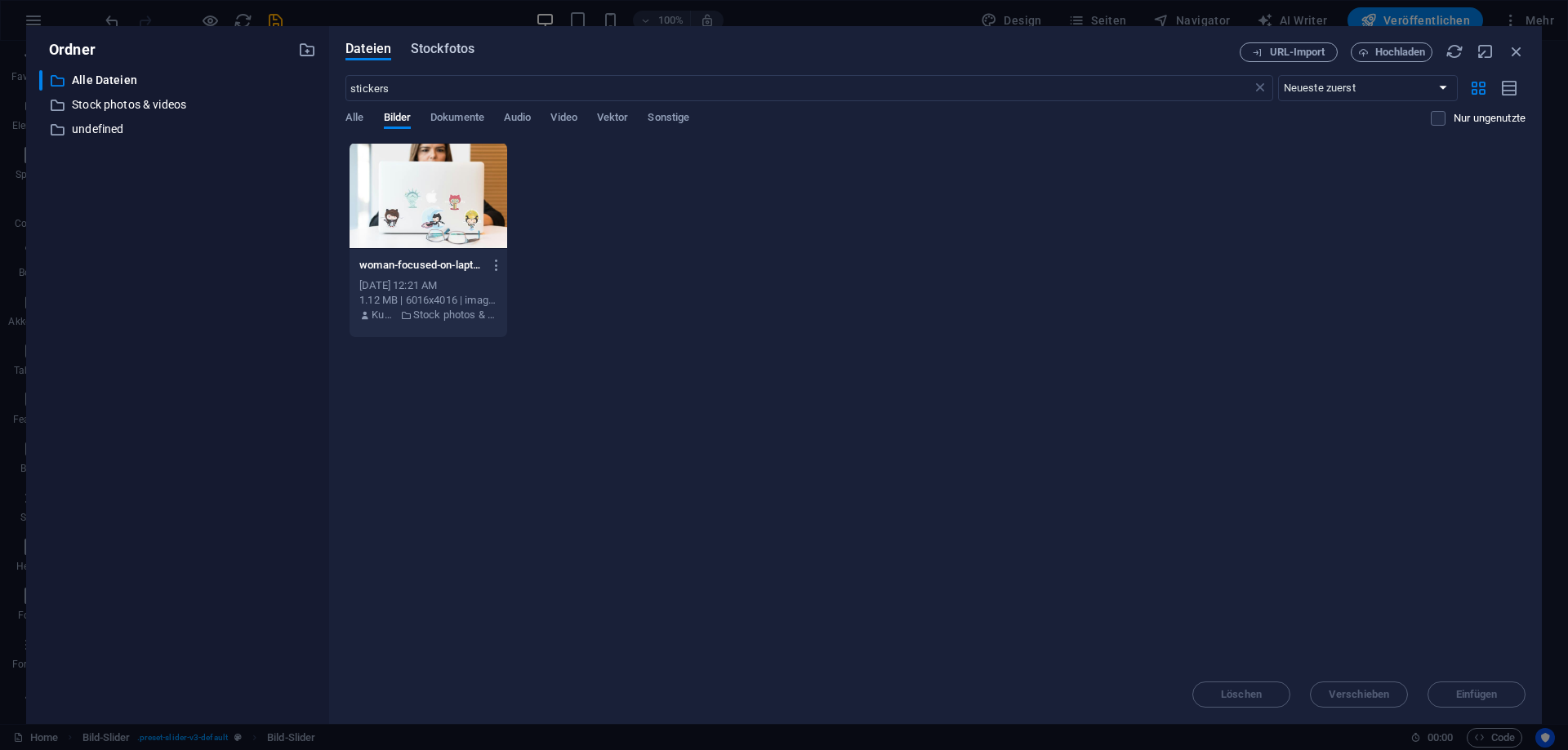
click at [435, 51] on span "Stockfotos" at bounding box center [442, 48] width 64 height 20
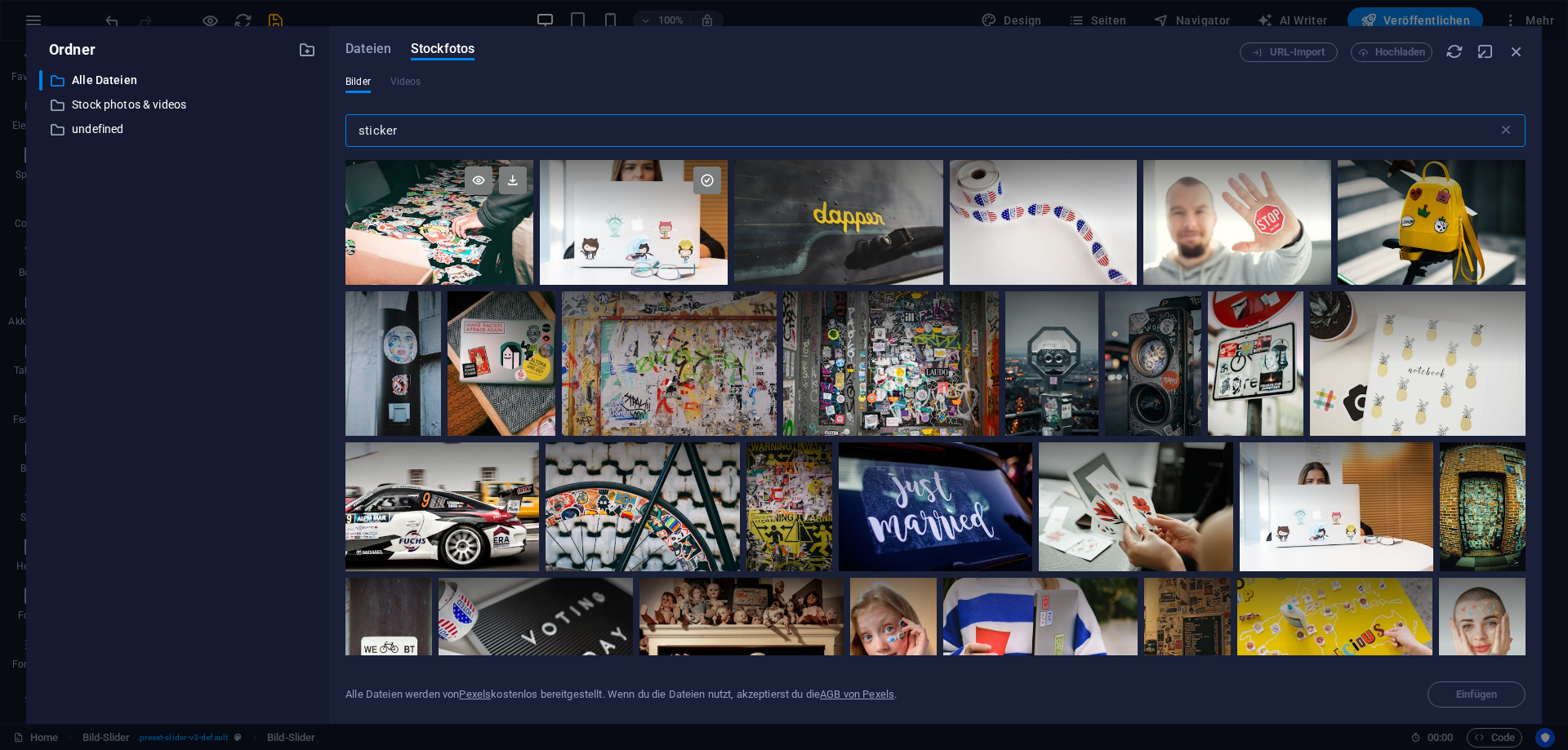
click at [462, 235] on div at bounding box center [439, 222] width 188 height 125
click at [1484, 697] on span "Einfügen" at bounding box center [1476, 695] width 42 height 10
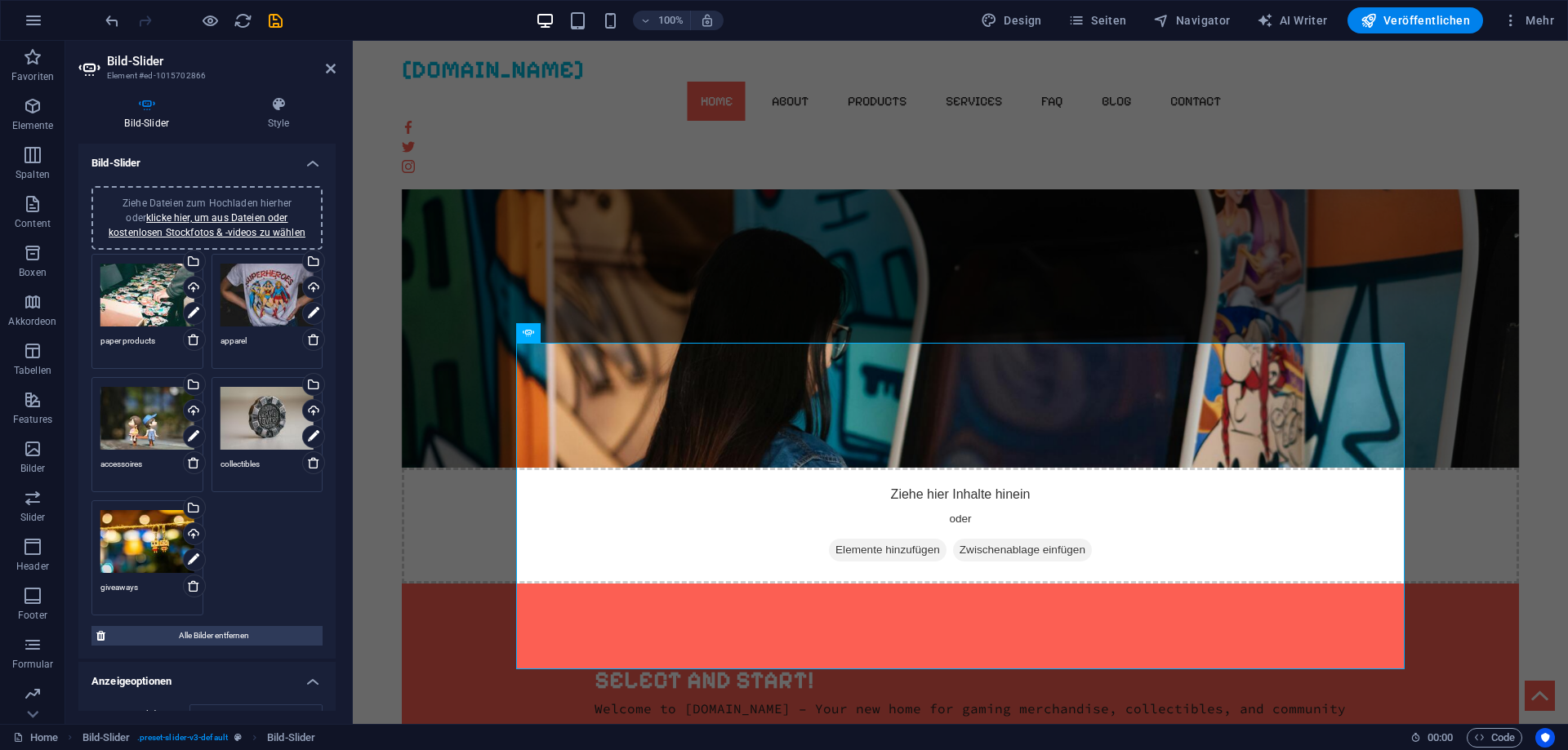
click at [261, 290] on div "Ziehe Dateien zum Hochladen hierher oder klicke hier, um aus Dateien oder koste…" at bounding box center [267, 295] width 94 height 65
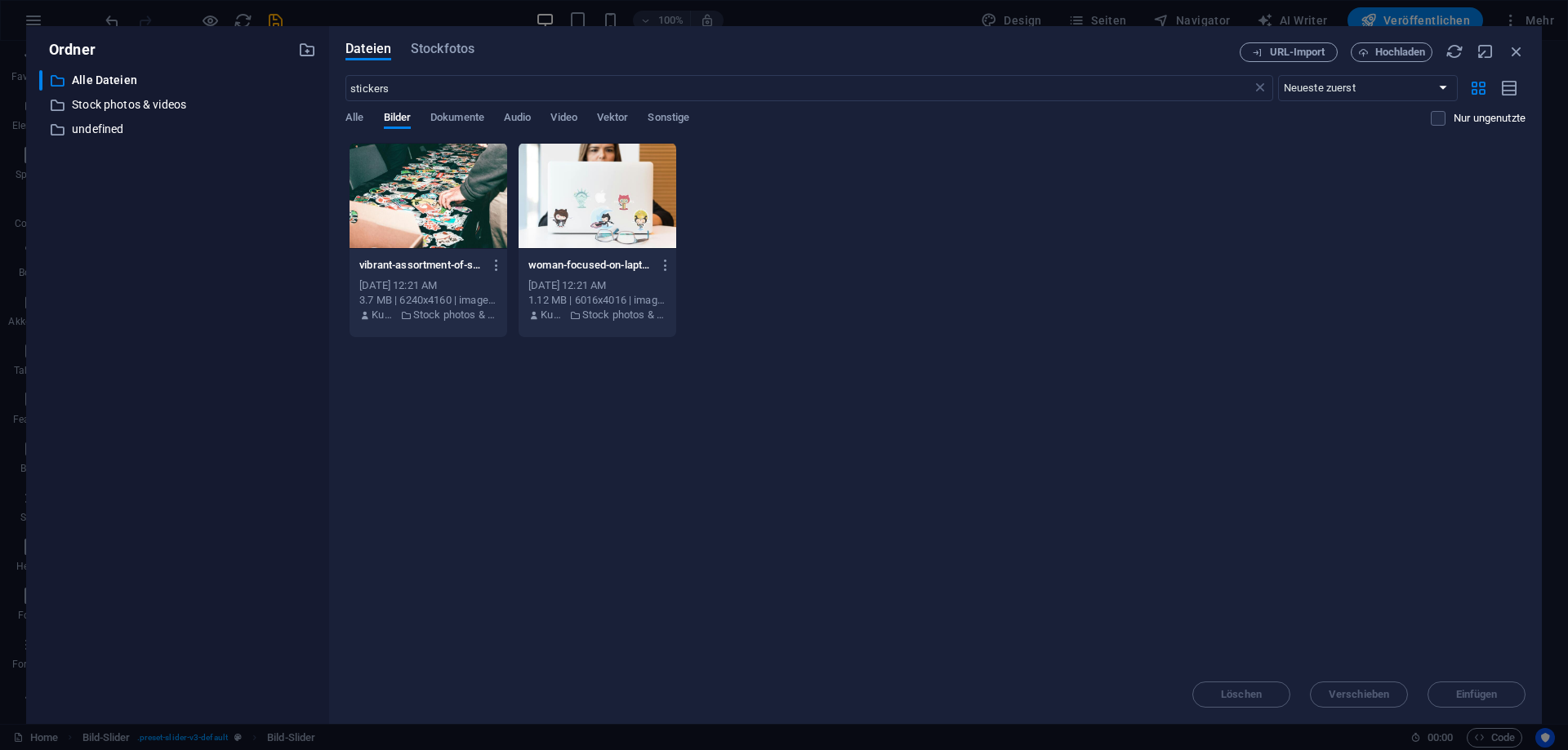
click at [261, 290] on div "​ Alle Dateien Alle Dateien ​ Stock photos & videos Stock photos & videos ​ und…" at bounding box center [177, 390] width 277 height 640
click at [450, 52] on span "Stockfotos" at bounding box center [442, 48] width 64 height 20
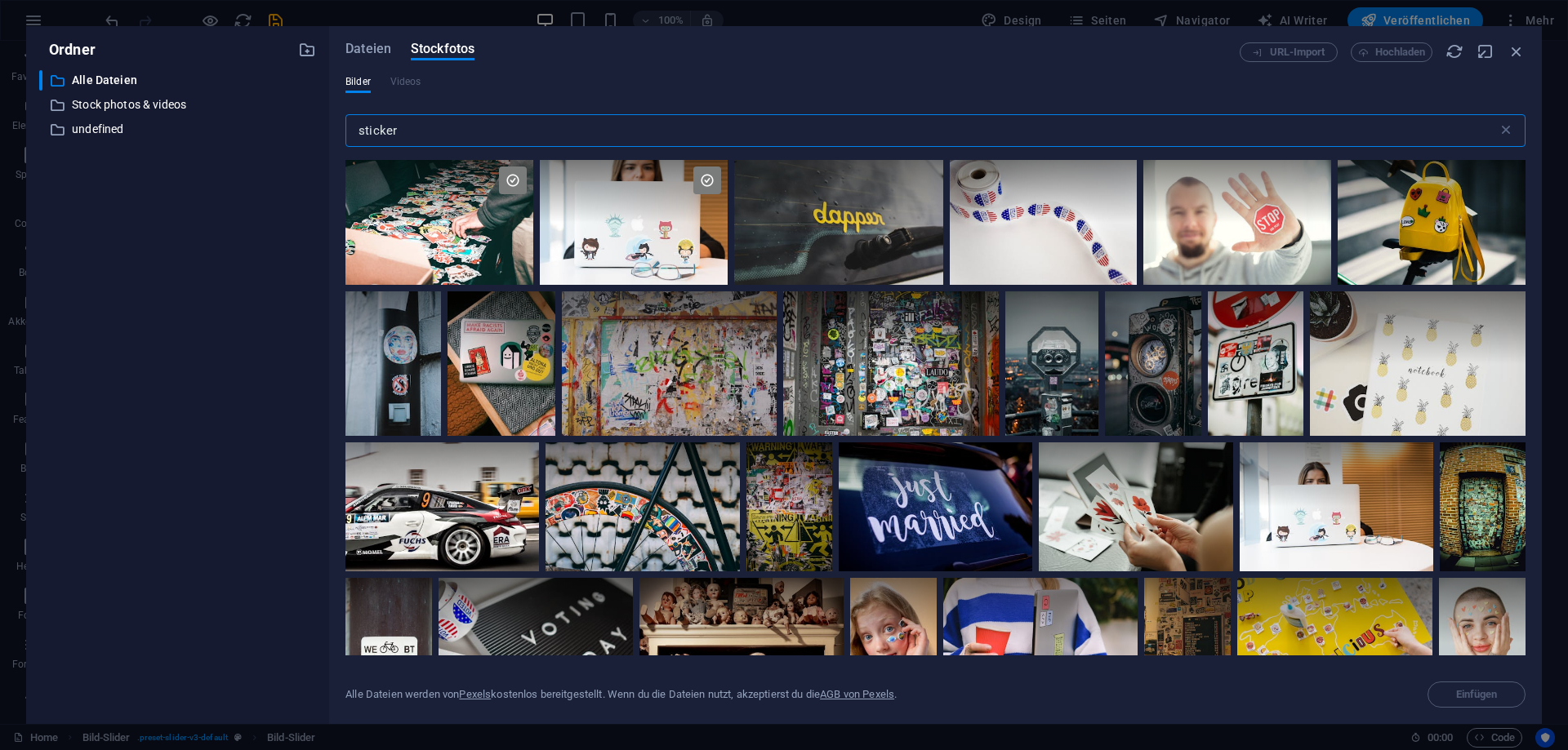
drag, startPoint x: 433, startPoint y: 121, endPoint x: 338, endPoint y: 130, distance: 95.4
click at [345, 130] on input "sticker" at bounding box center [921, 130] width 1152 height 32
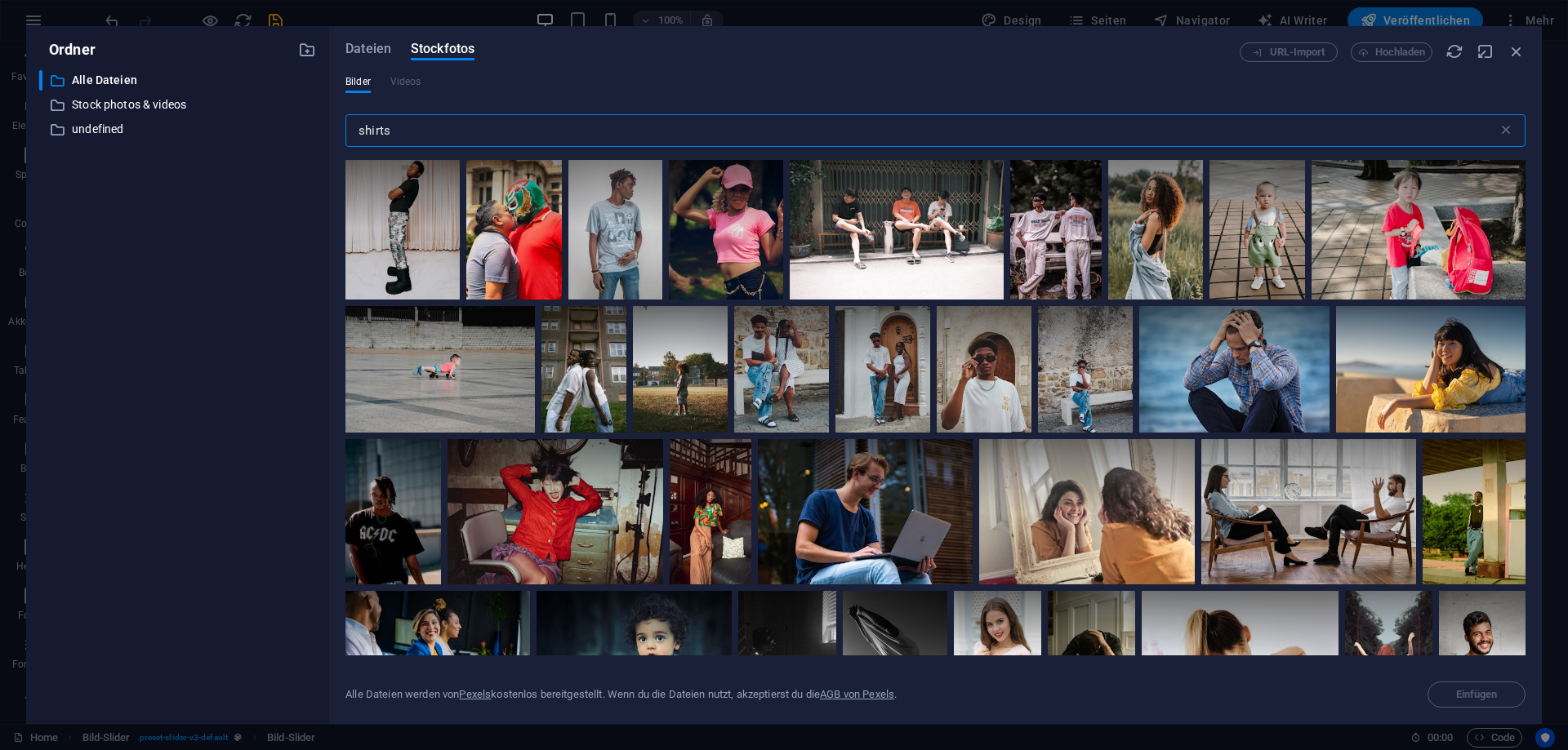
scroll to position [2938, 0]
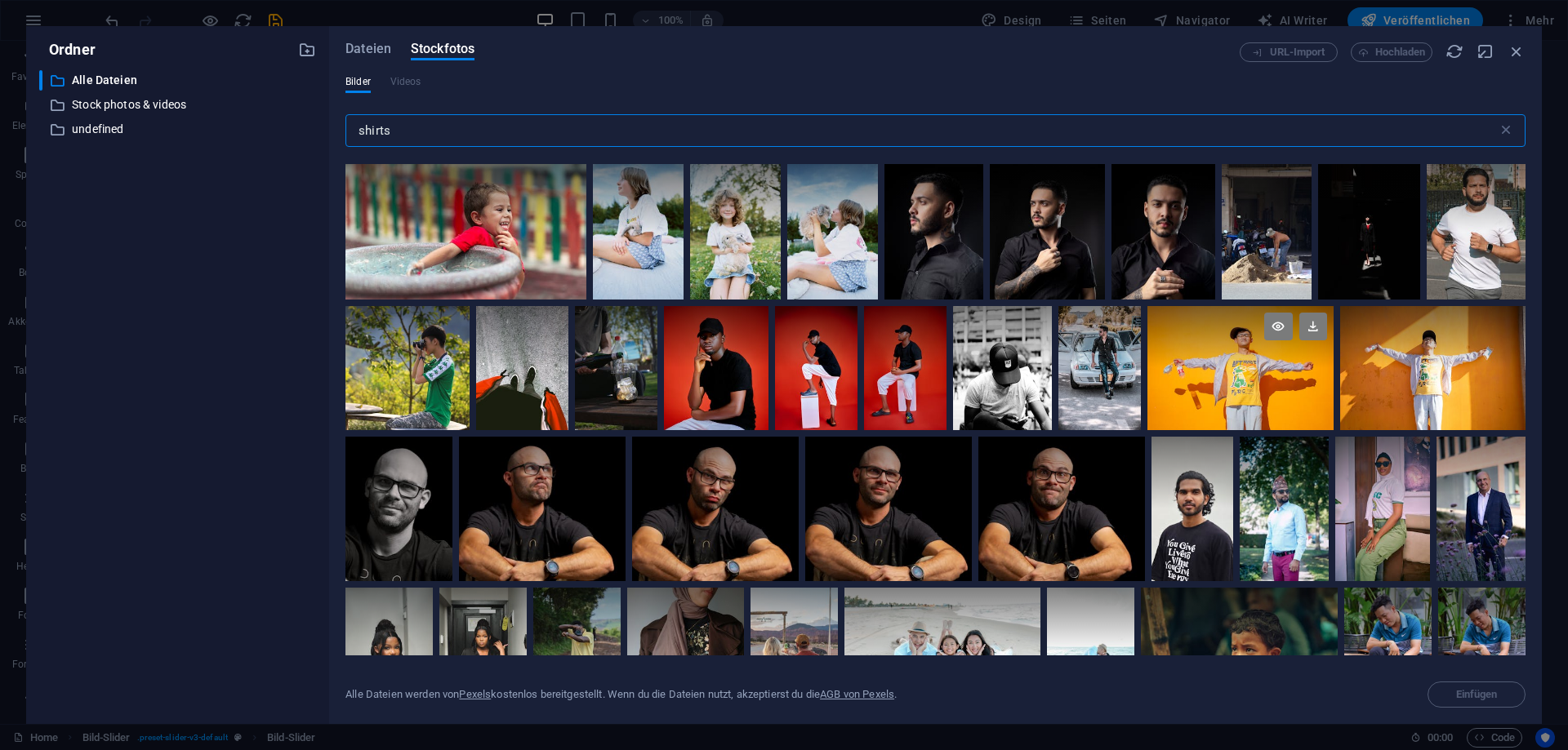
type input "shirts"
click at [1256, 386] on div at bounding box center [1240, 368] width 185 height 124
click at [1256, 386] on div at bounding box center [1240, 399] width 185 height 62
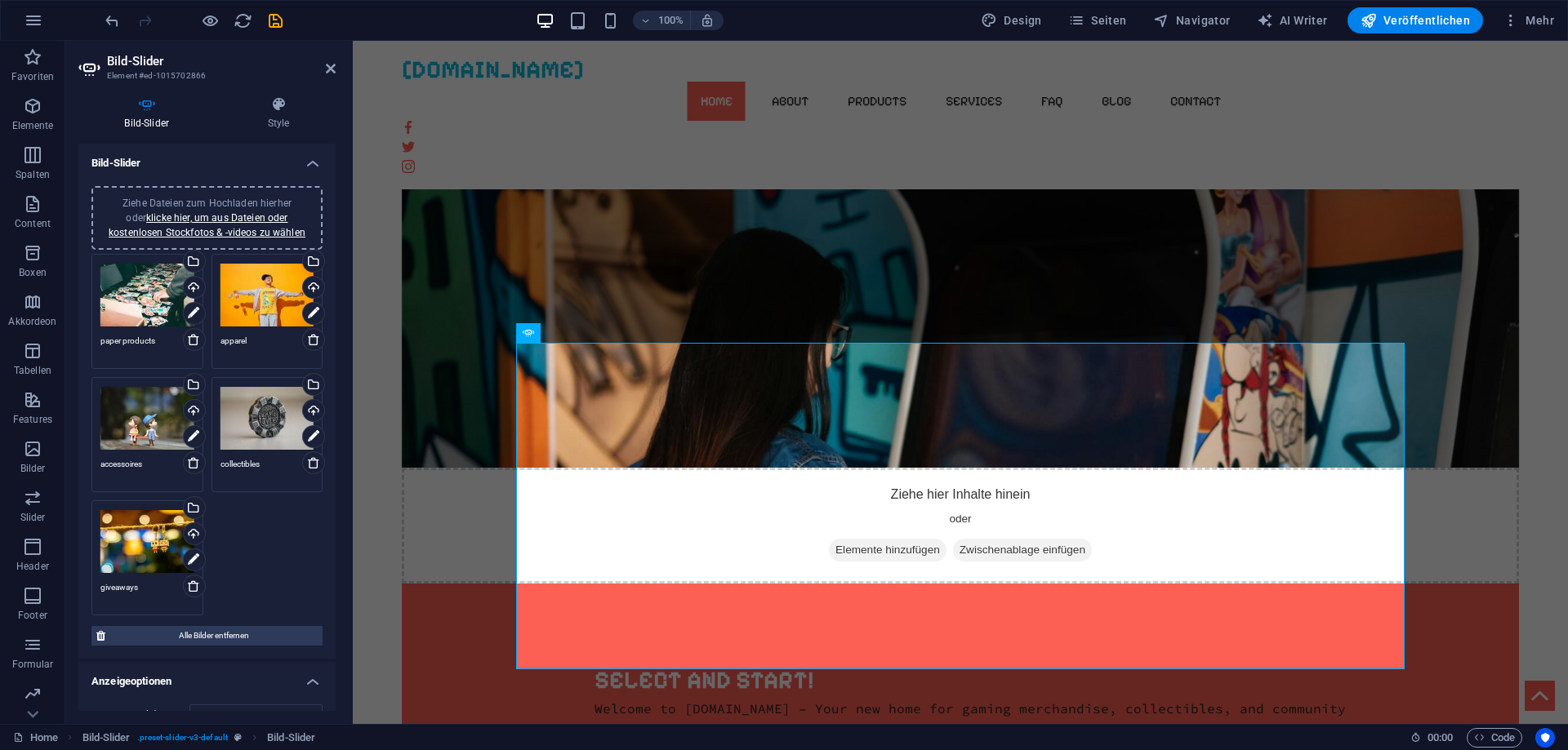
click at [162, 429] on div "Ziehe Dateien zum Hochladen hierher oder klicke hier, um aus Dateien oder koste…" at bounding box center [147, 418] width 94 height 65
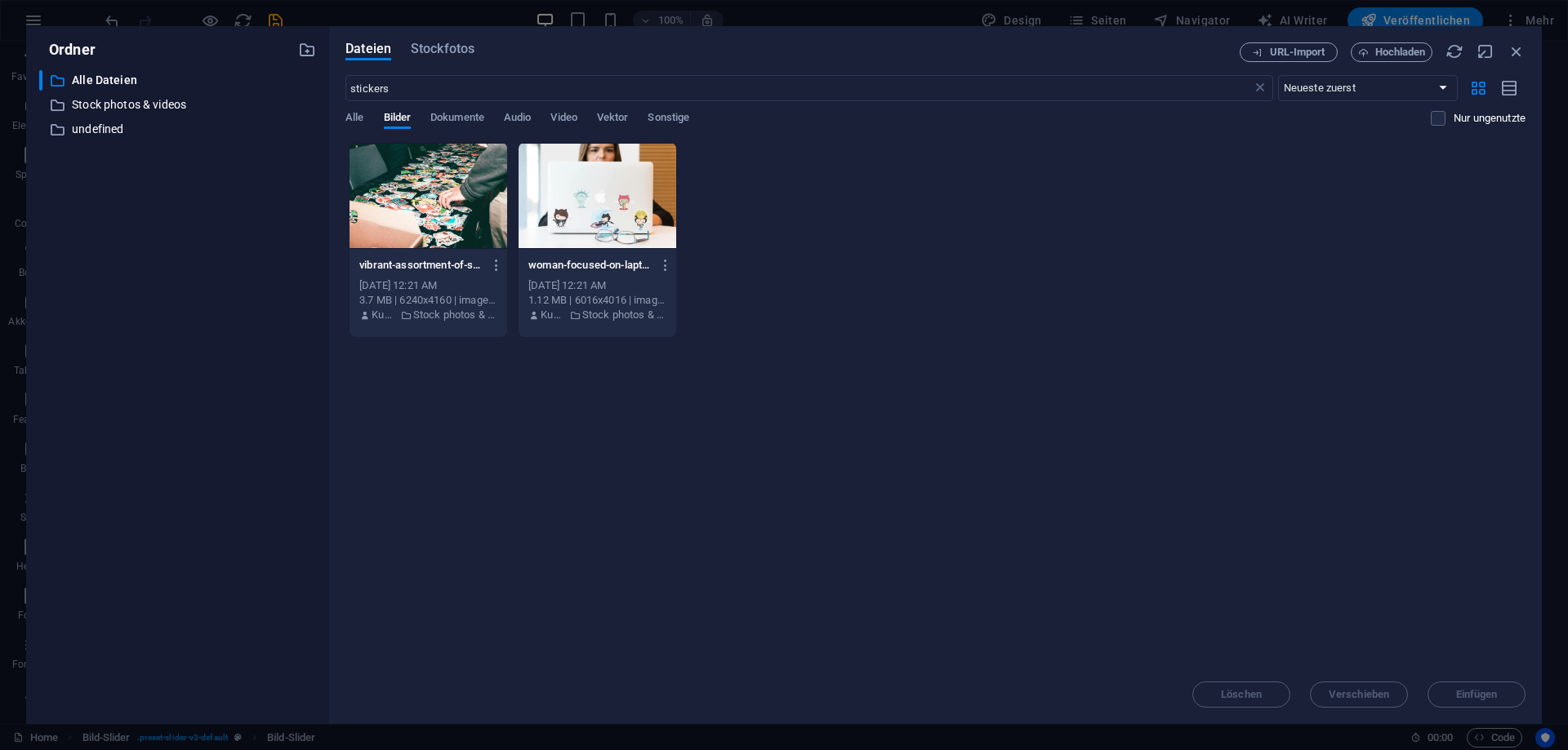
click at [162, 429] on div "​ Alle Dateien Alle Dateien ​ Stock photos & videos Stock photos & videos ​ und…" at bounding box center [177, 390] width 277 height 640
click at [468, 46] on span "Stockfotos" at bounding box center [442, 48] width 64 height 20
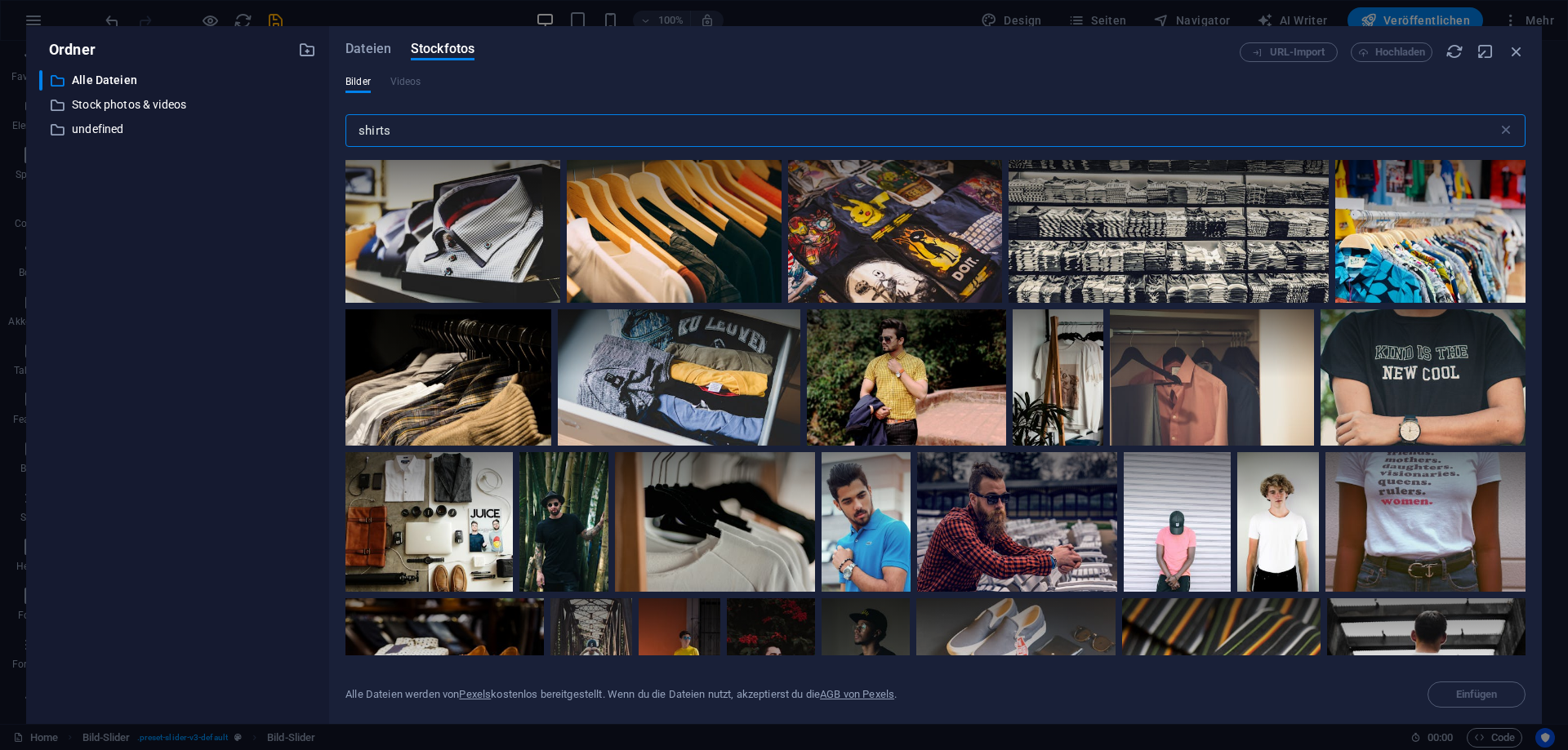
drag, startPoint x: 316, startPoint y: 117, endPoint x: 289, endPoint y: 116, distance: 27.0
click at [345, 116] on input "shirts" at bounding box center [921, 130] width 1152 height 32
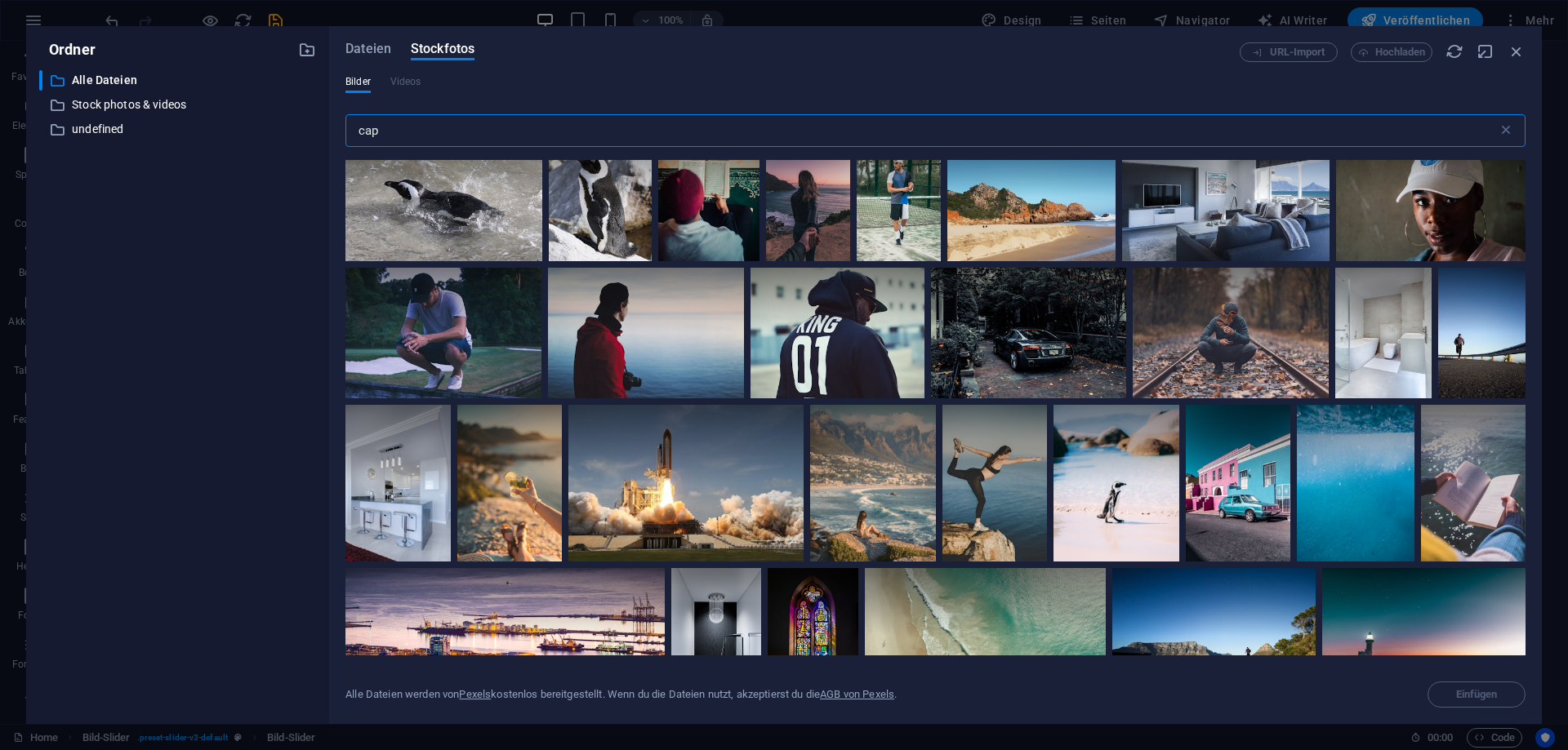
scroll to position [3599, 0]
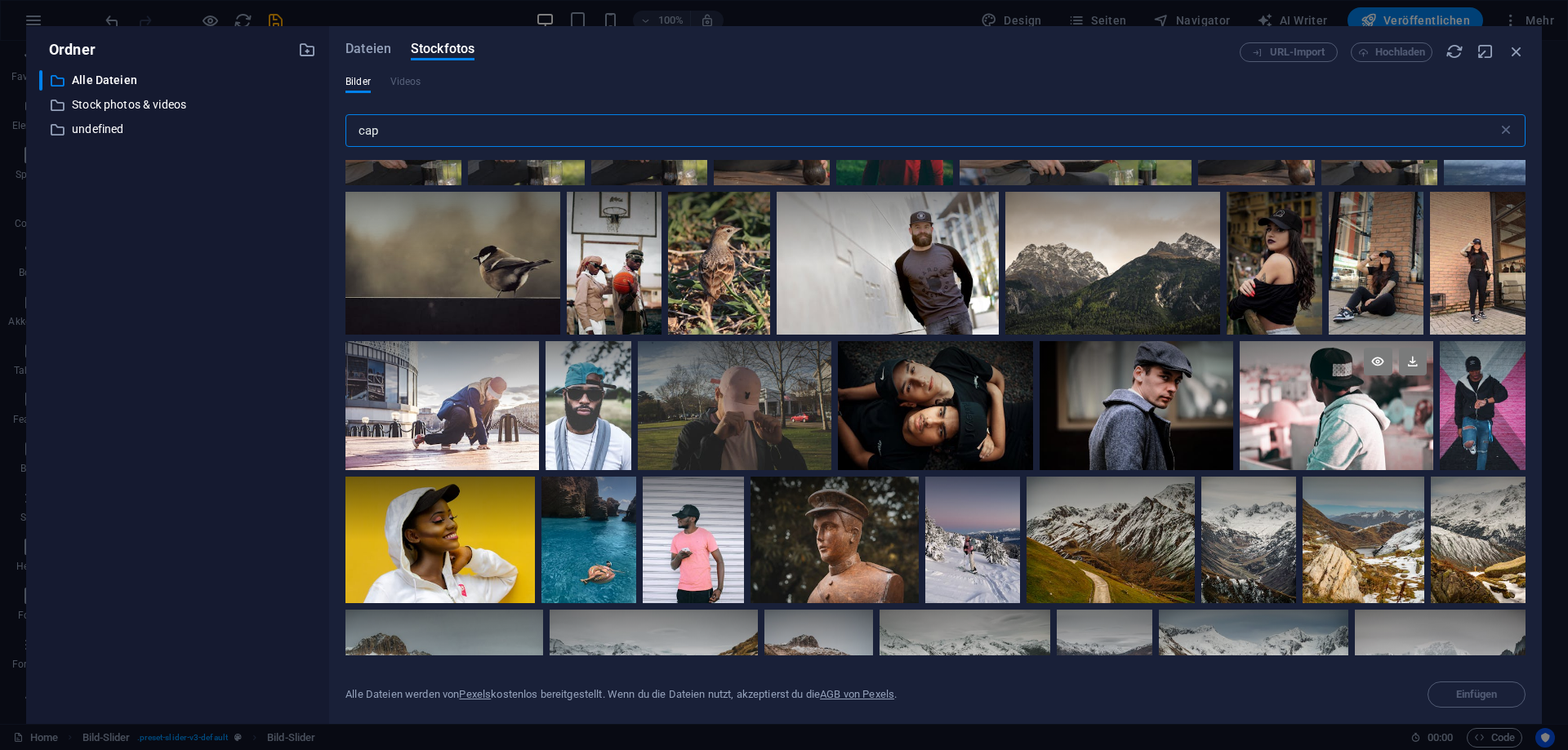
type input "cap"
click at [1358, 384] on div at bounding box center [1336, 373] width 193 height 65
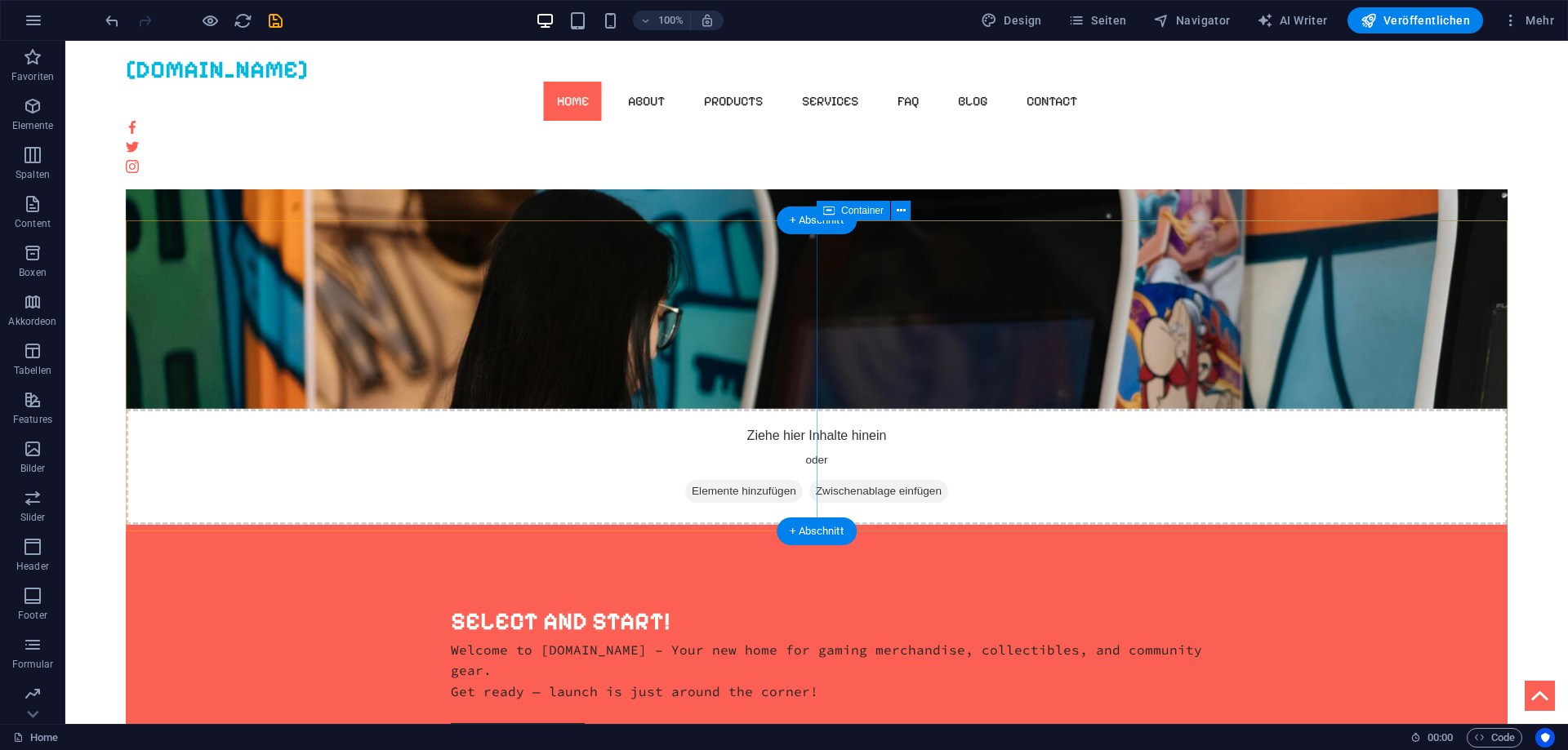
scroll to position [916, 0]
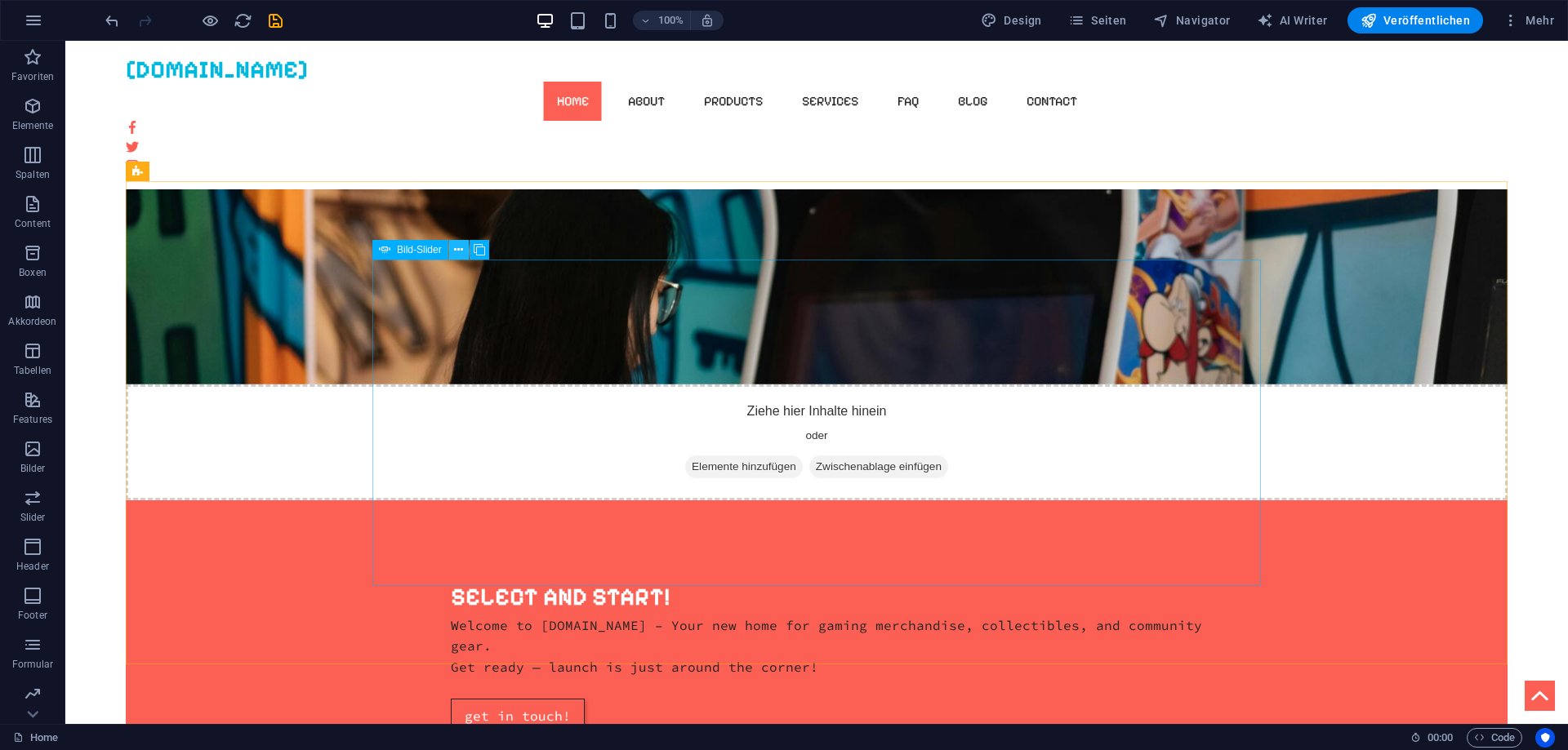
click at [461, 250] on icon at bounding box center [459, 250] width 9 height 17
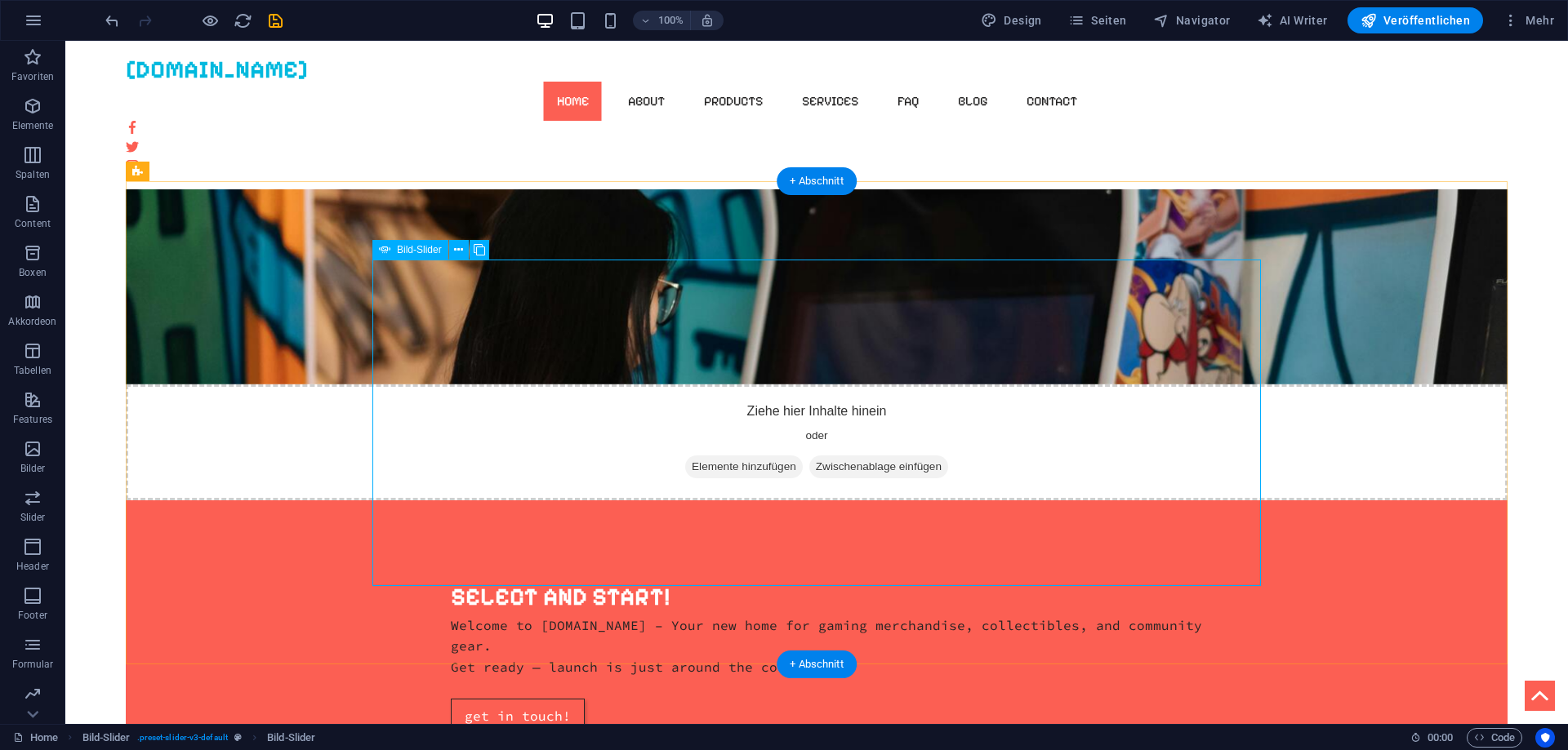
select select "px"
select select "ms"
select select "s"
select select "progressive"
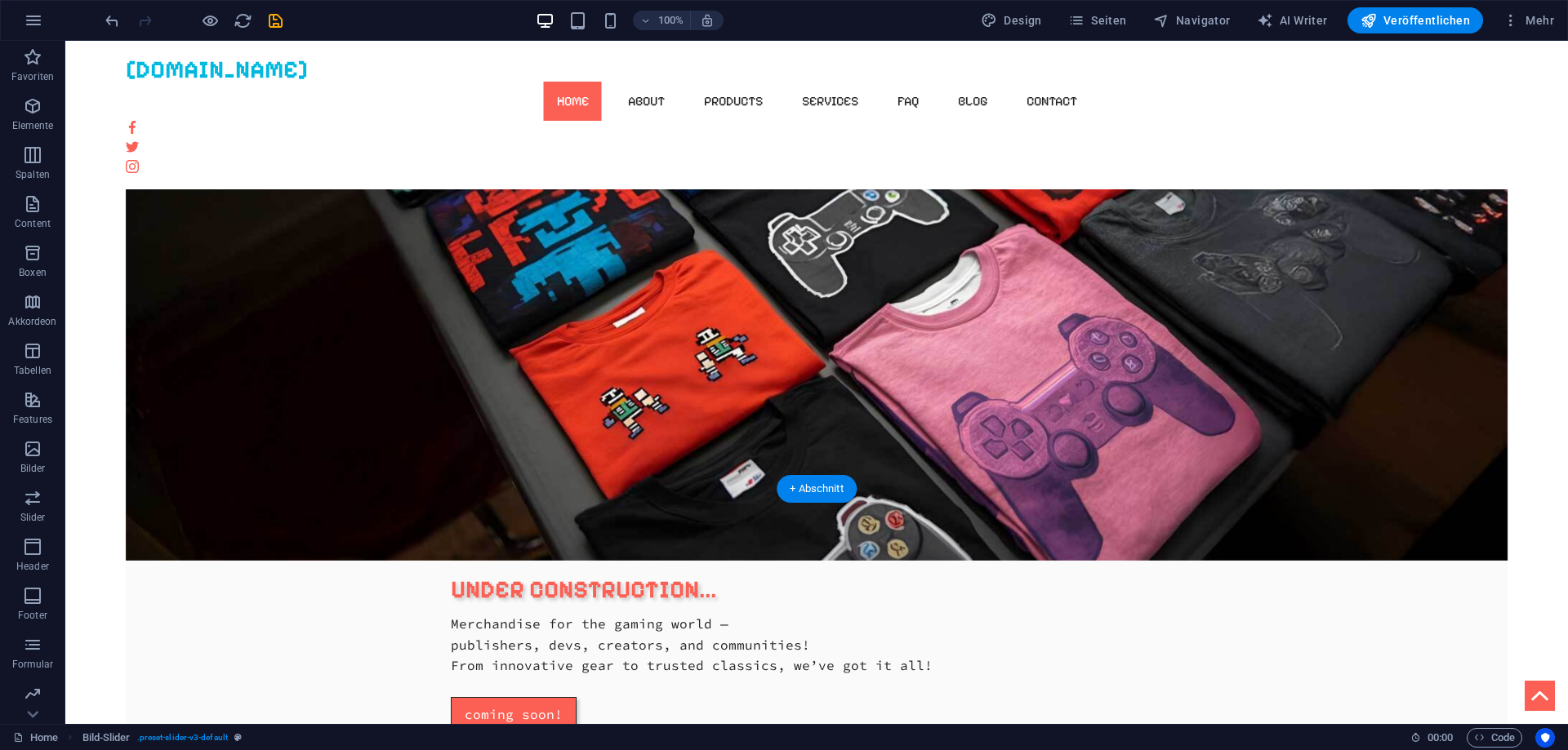
scroll to position [0, 0]
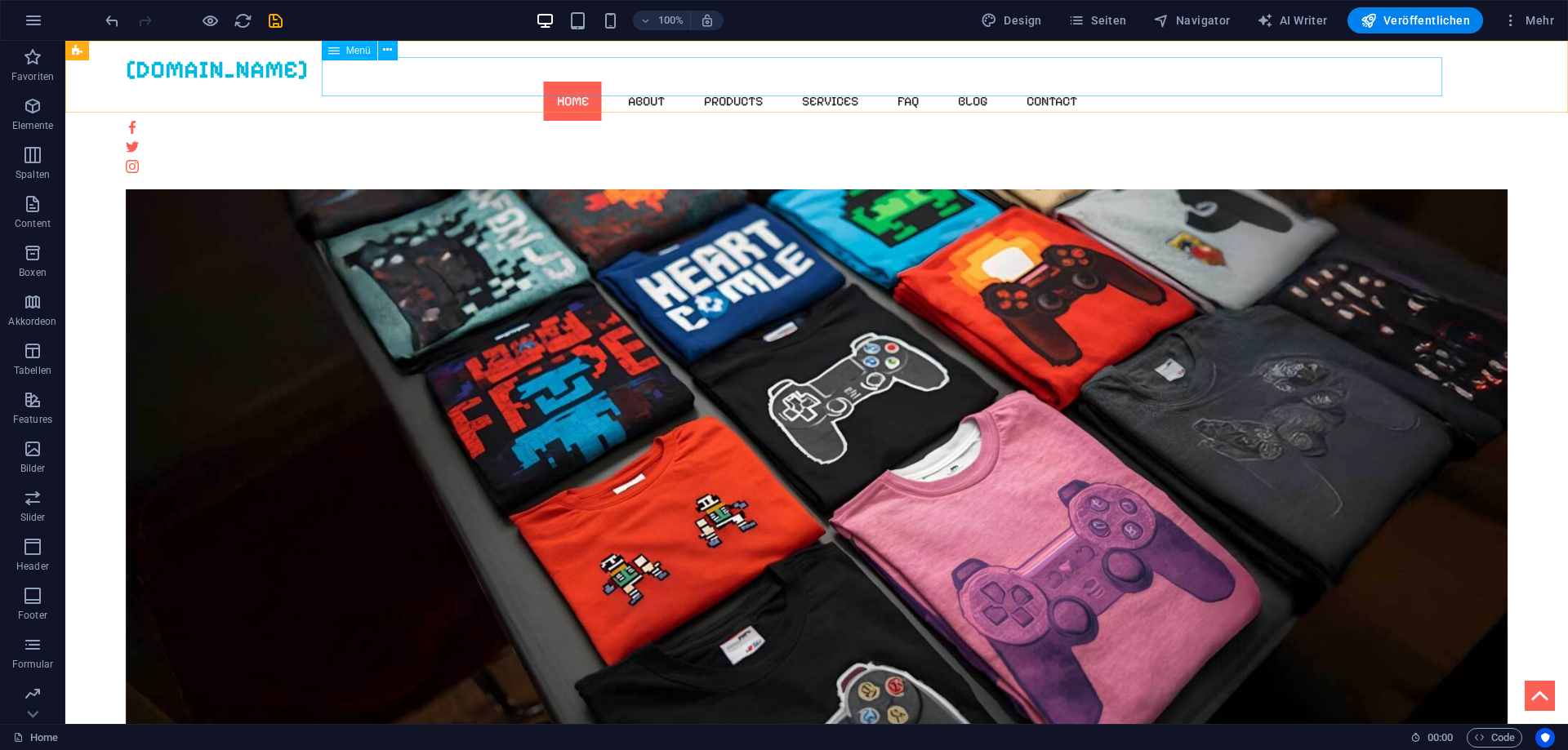
click at [713, 82] on nav "Home About Products Services FAQ Blog Contact" at bounding box center [817, 101] width 1383 height 39
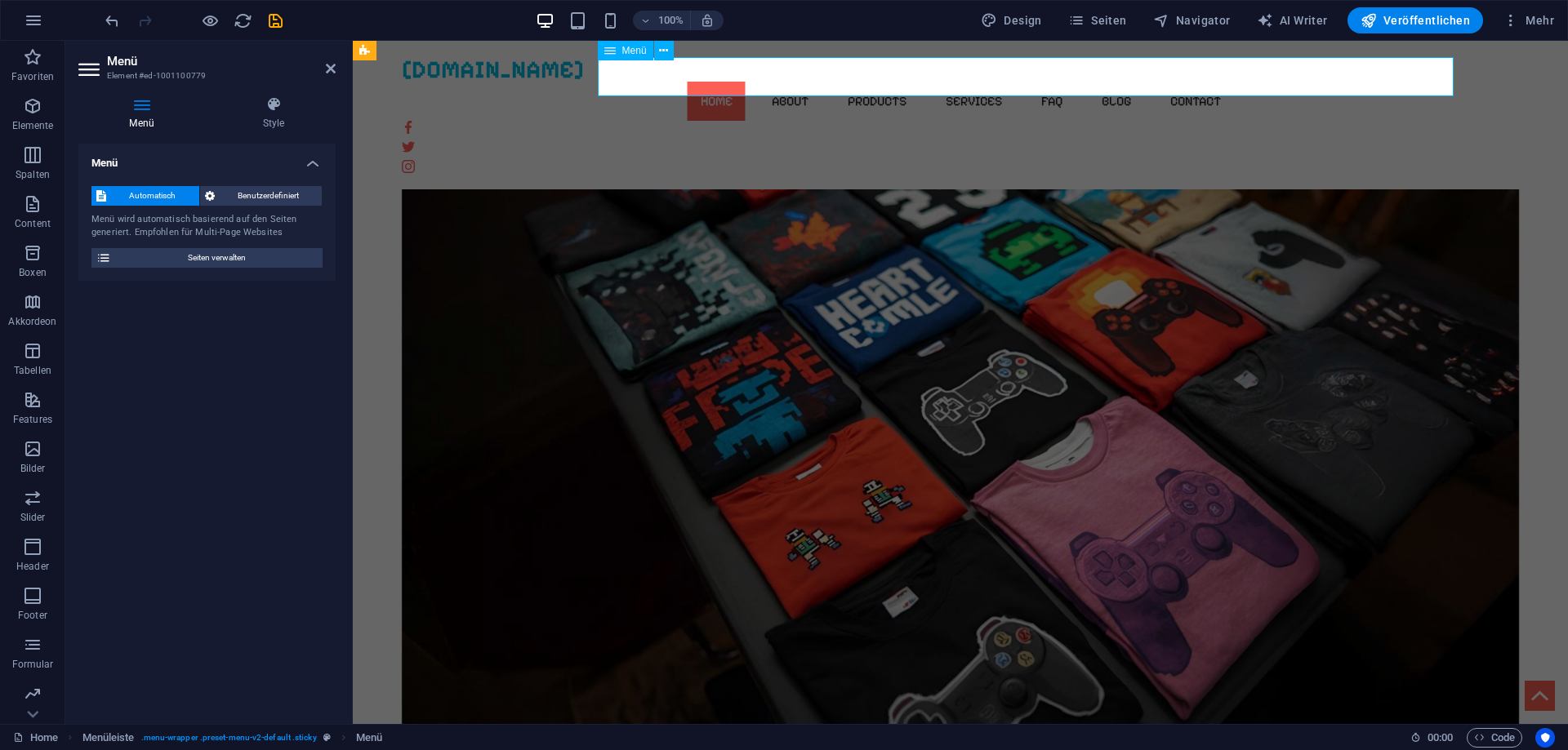
click at [835, 82] on nav "Home About Products Services FAQ Blog Contact" at bounding box center [961, 101] width 1118 height 39
click at [144, 113] on h4 "Menü" at bounding box center [145, 113] width 133 height 34
click at [215, 253] on span "Seiten verwalten" at bounding box center [216, 258] width 202 height 20
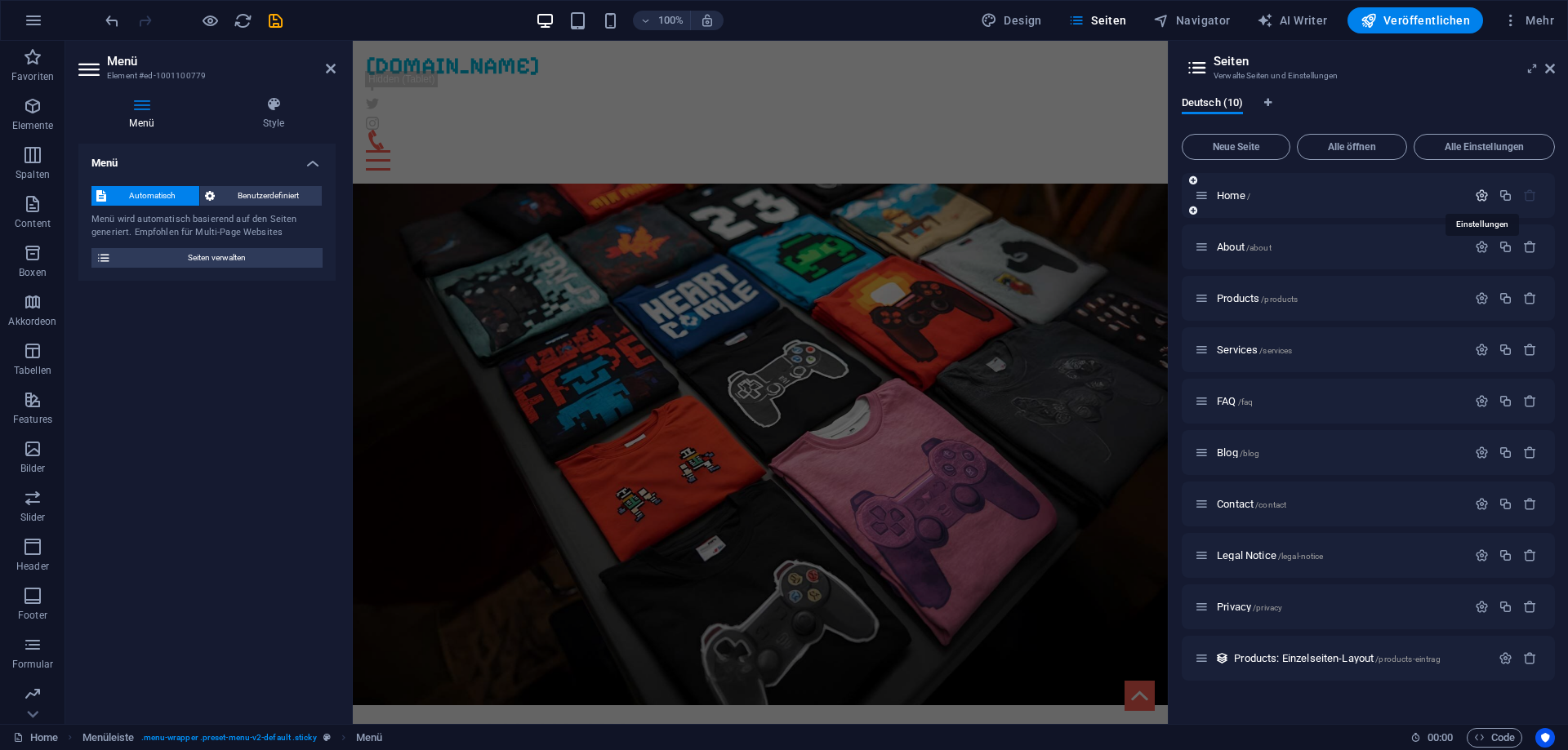
click at [1477, 195] on icon "button" at bounding box center [1481, 196] width 14 height 14
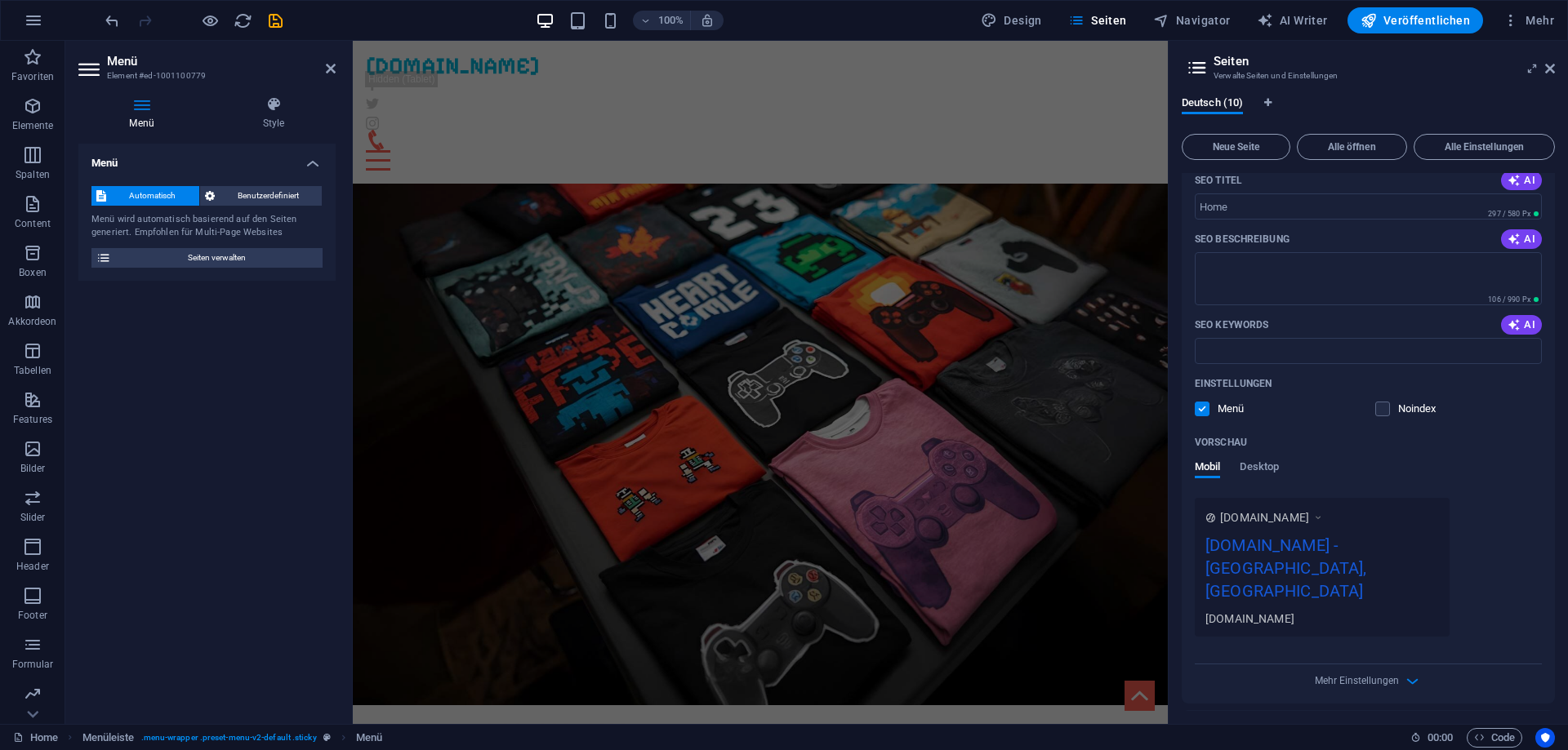
scroll to position [147, 0]
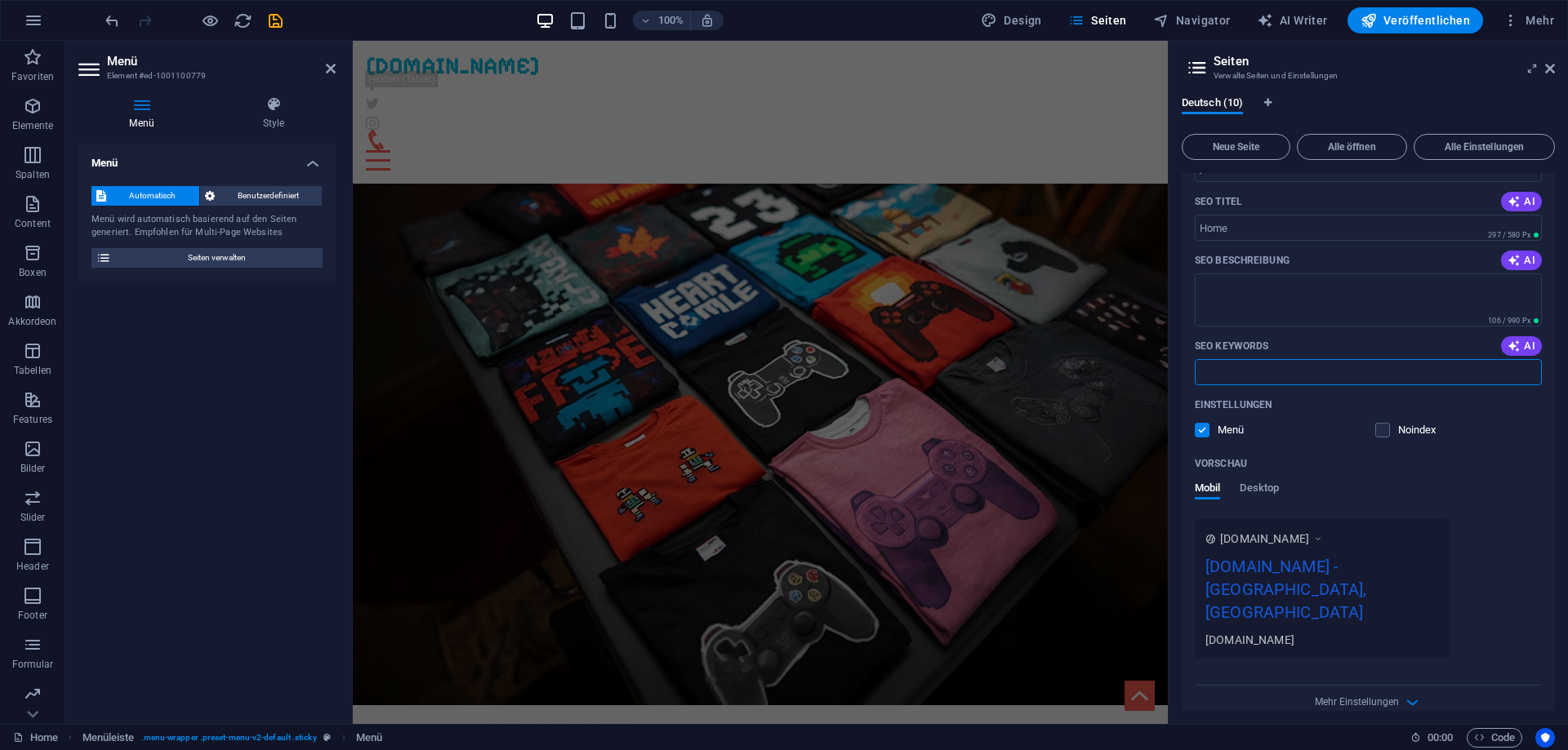
click at [1300, 371] on input "SEO Keywords" at bounding box center [1368, 372] width 347 height 26
type input "gaming"
click at [1347, 304] on textarea "SEO Beschreibung" at bounding box center [1368, 299] width 347 height 53
type textarea "gaming"
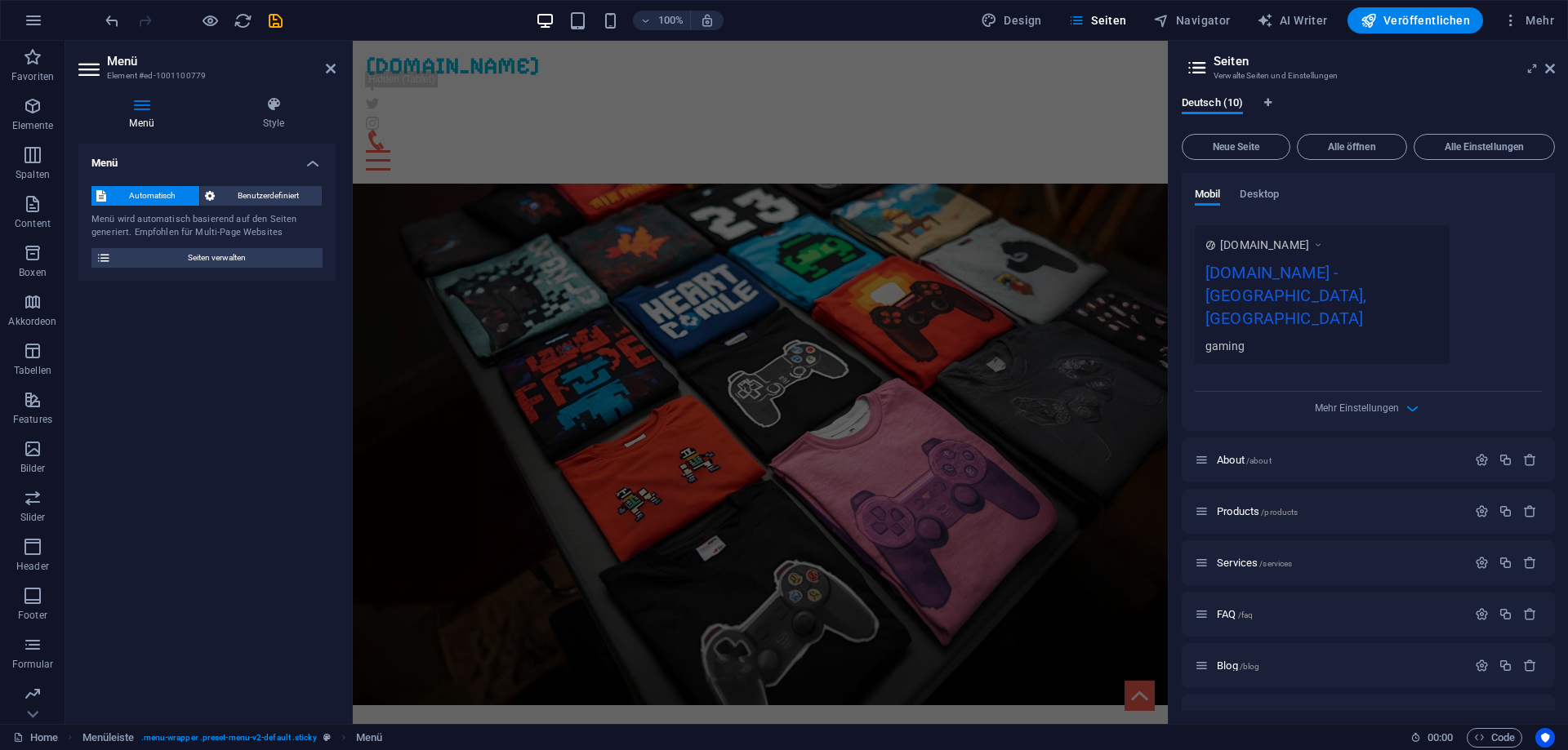
scroll to position [367, 0]
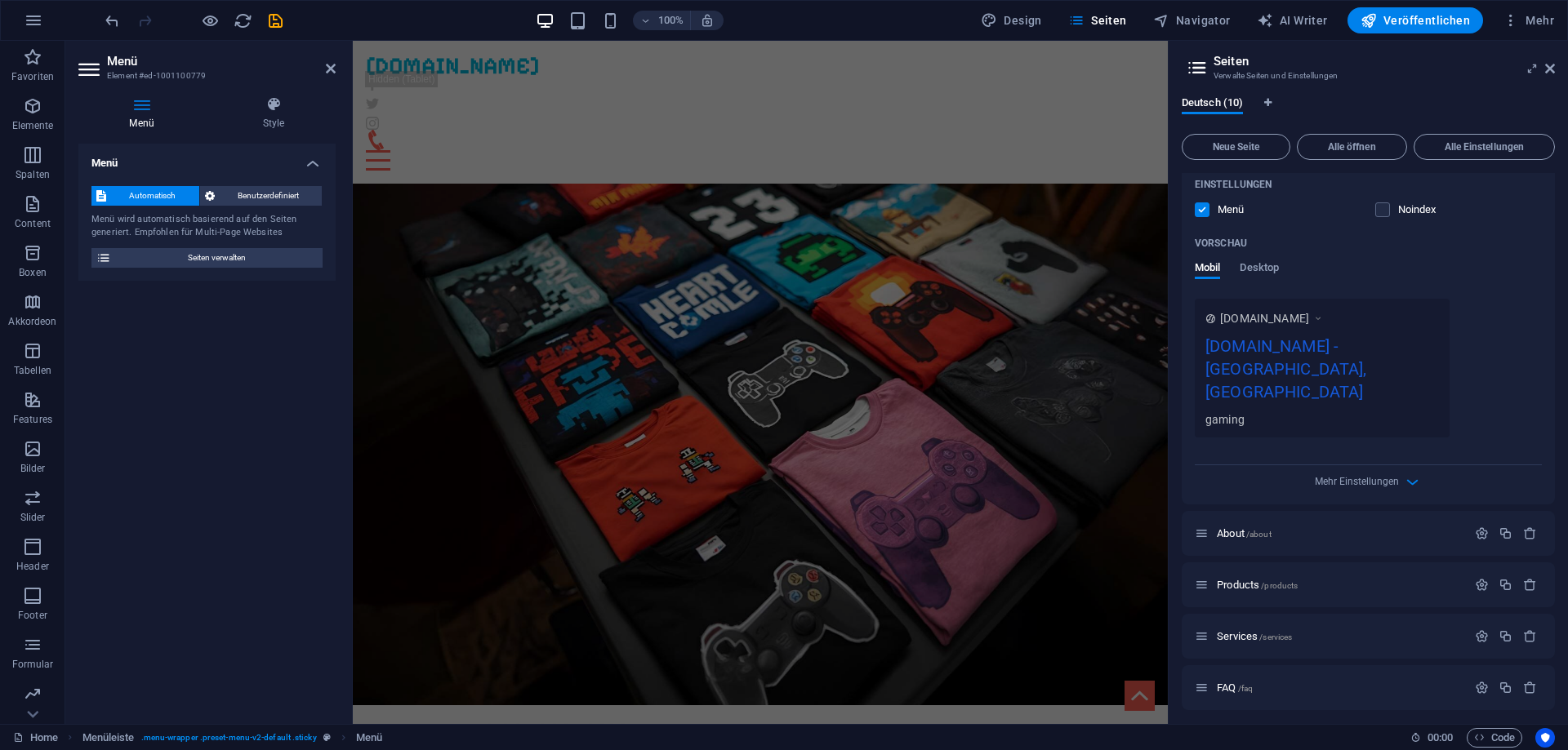
click at [1379, 349] on div "[DOMAIN_NAME] - [GEOGRAPHIC_DATA], [GEOGRAPHIC_DATA]" at bounding box center [1321, 372] width 233 height 77
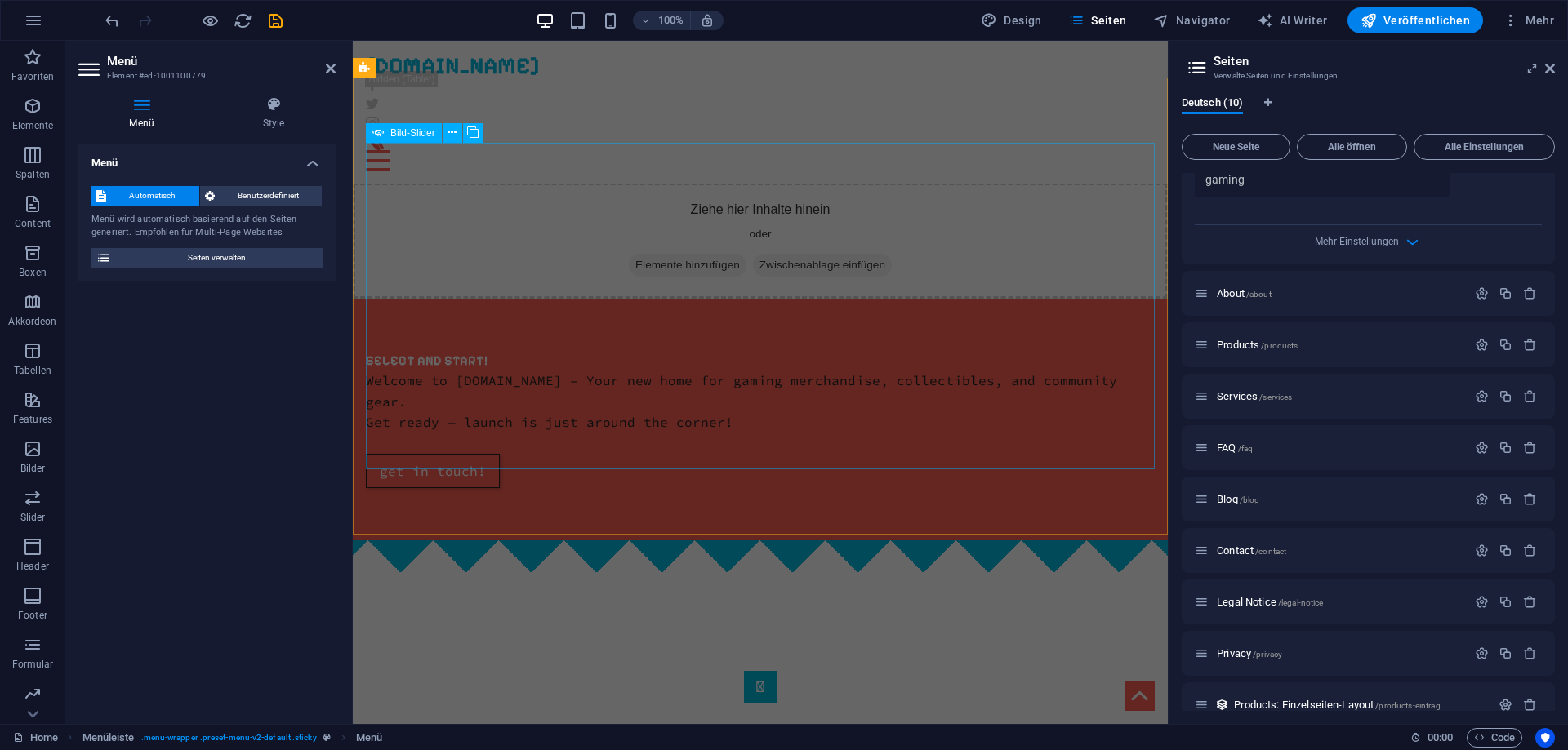
scroll to position [1043, 0]
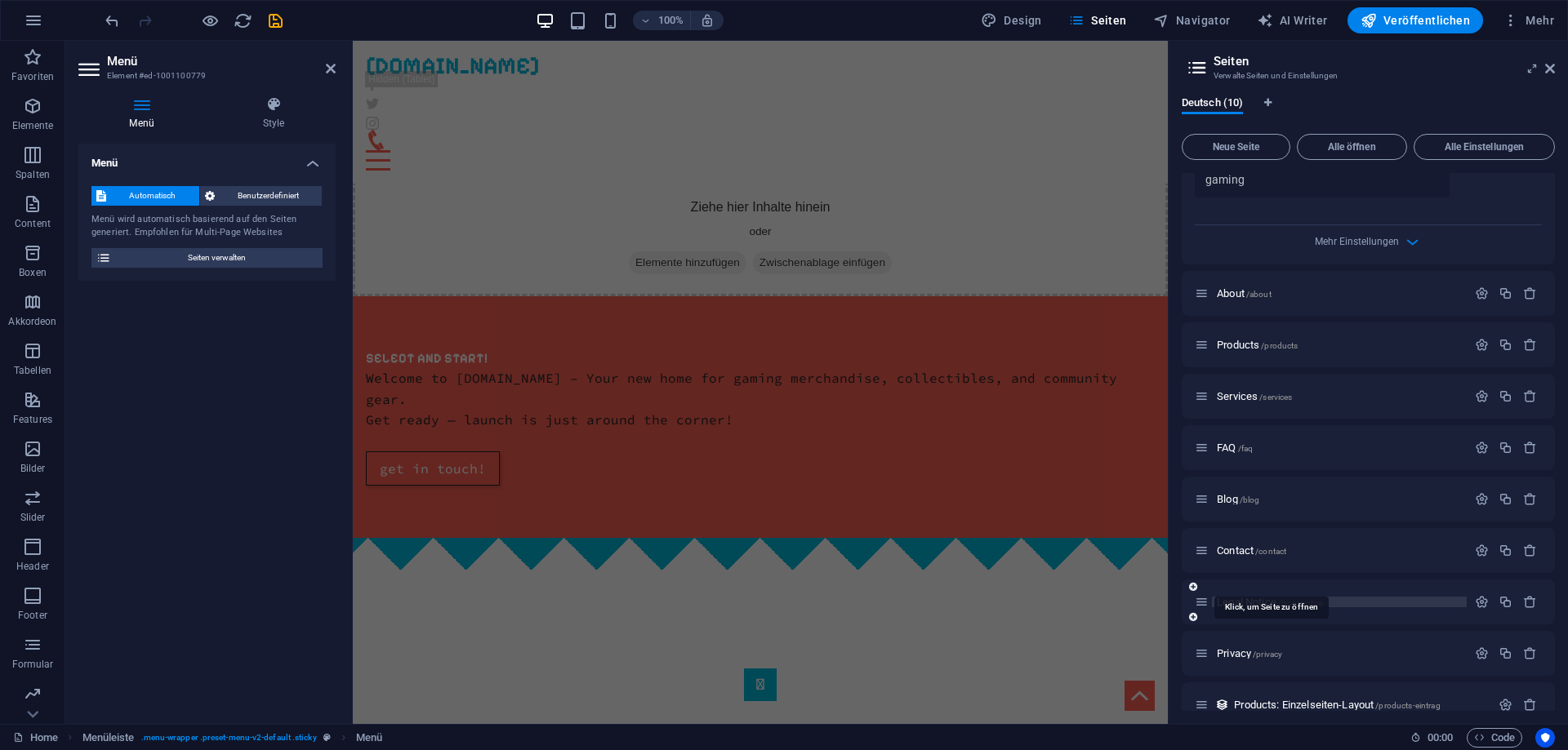
click at [1286, 598] on span "/legal-notice" at bounding box center [1301, 602] width 46 height 9
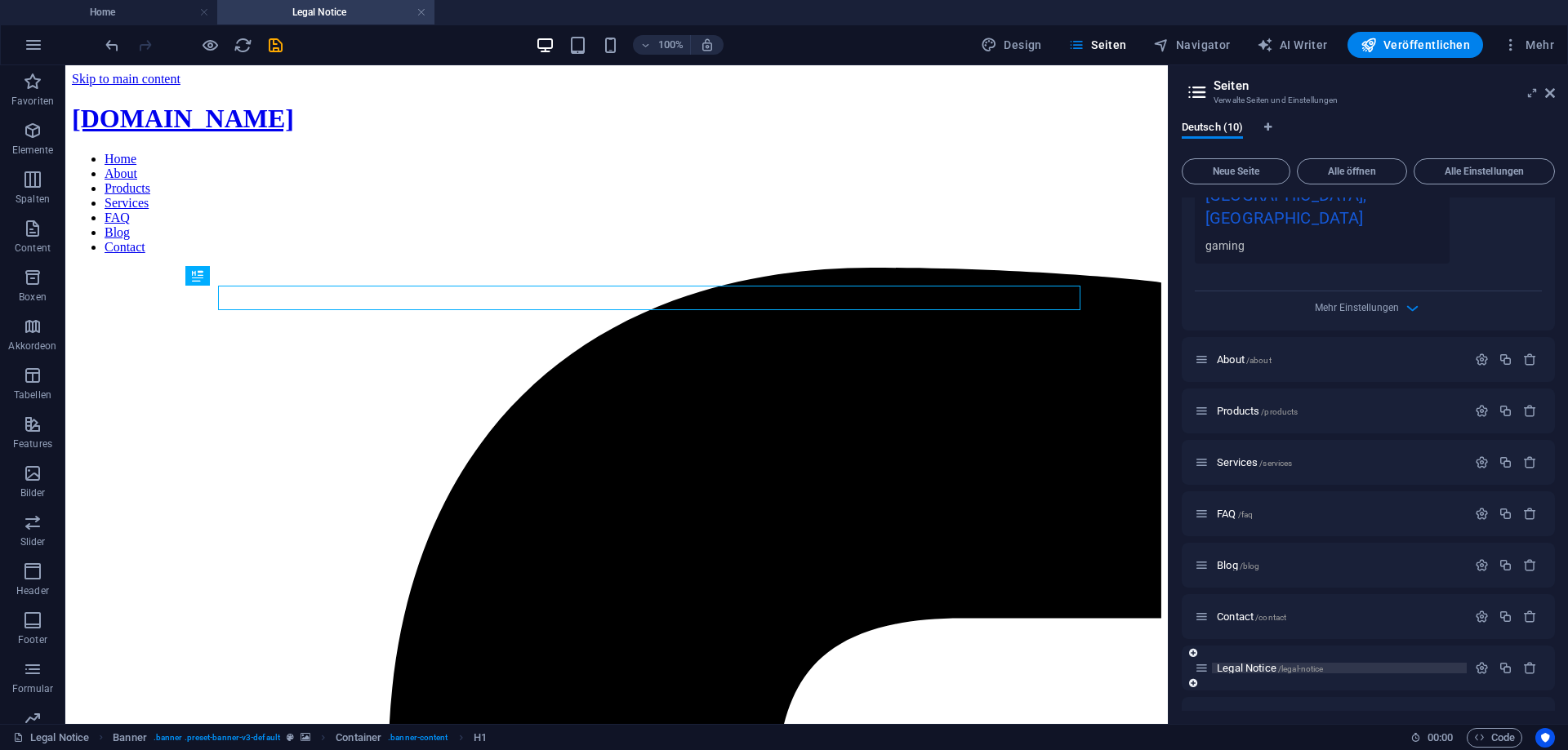
scroll to position [0, 0]
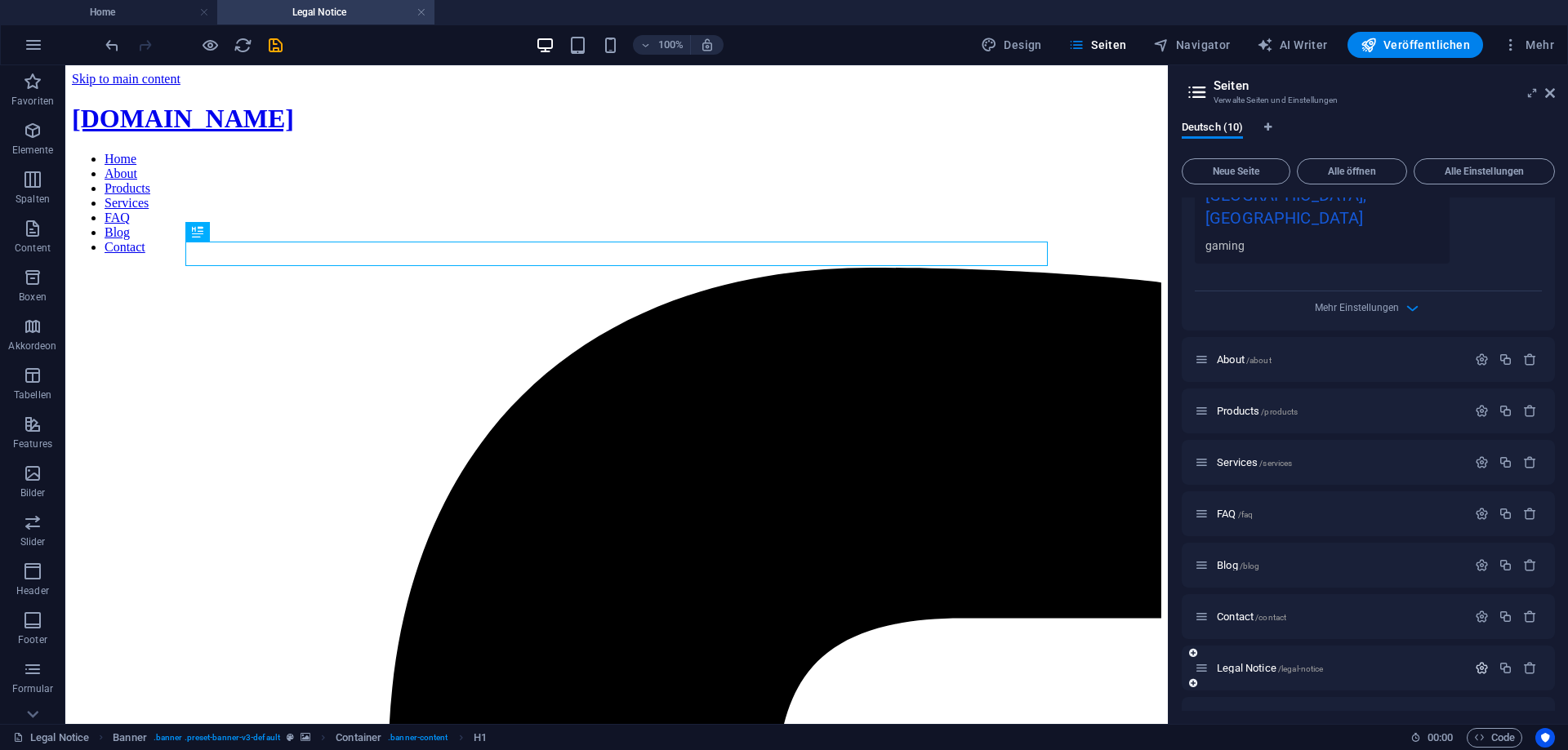
click at [1482, 661] on icon "button" at bounding box center [1481, 668] width 14 height 14
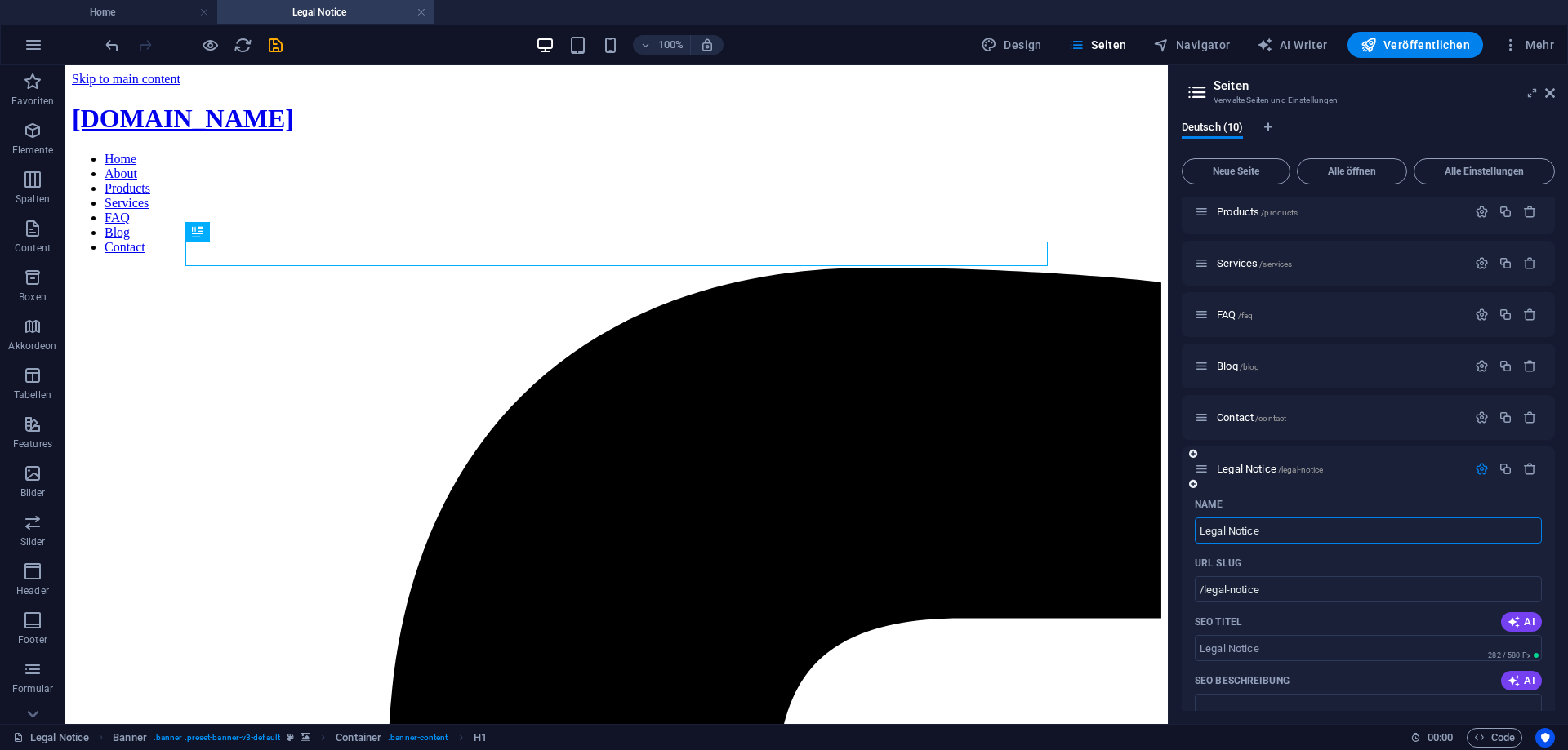
scroll to position [861, 0]
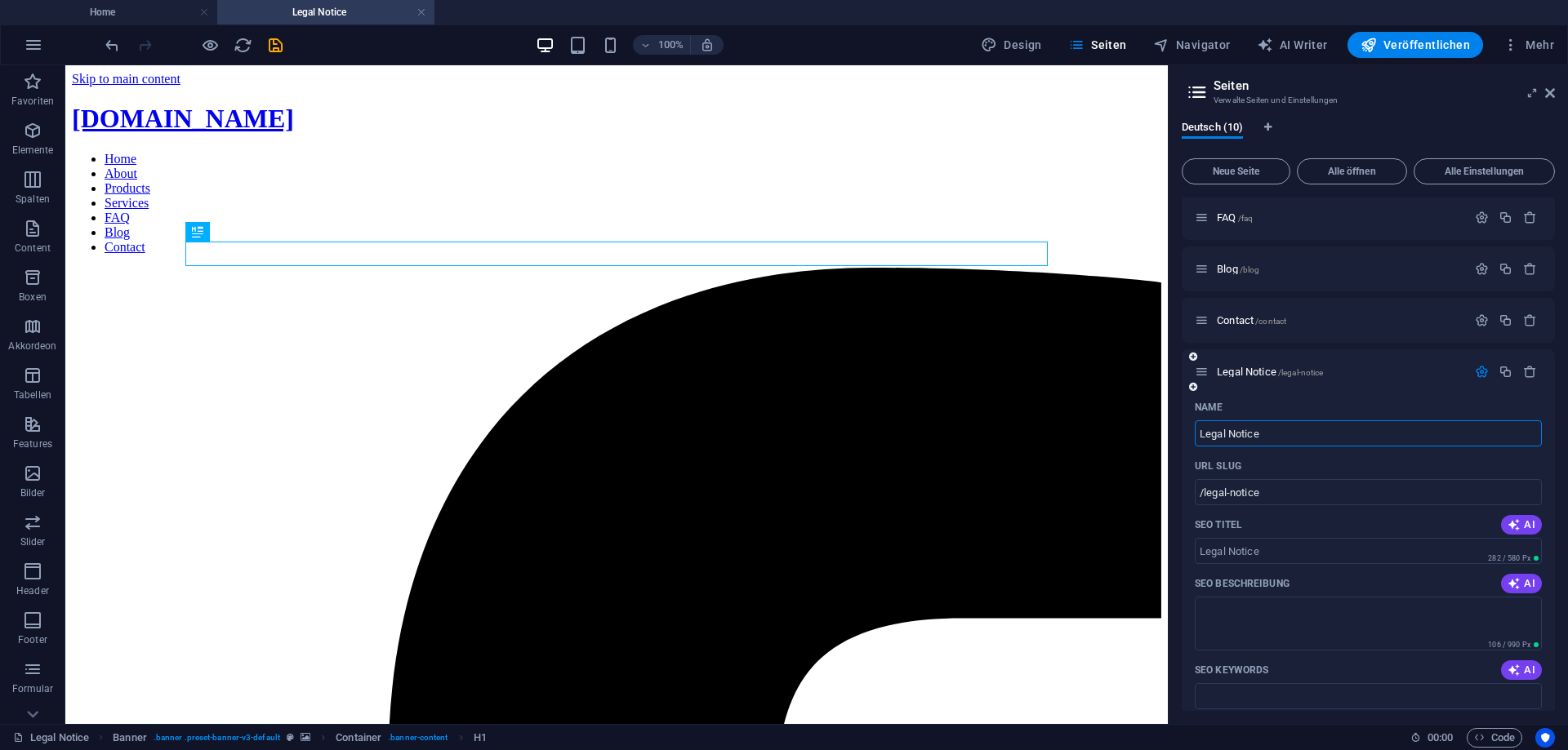
drag, startPoint x: 1280, startPoint y: 415, endPoint x: 1119, endPoint y: 414, distance: 161.0
click at [1195, 420] on input "Legal Notice" at bounding box center [1368, 433] width 347 height 26
type input "Impr"
type input "/im"
type input "Imprei"
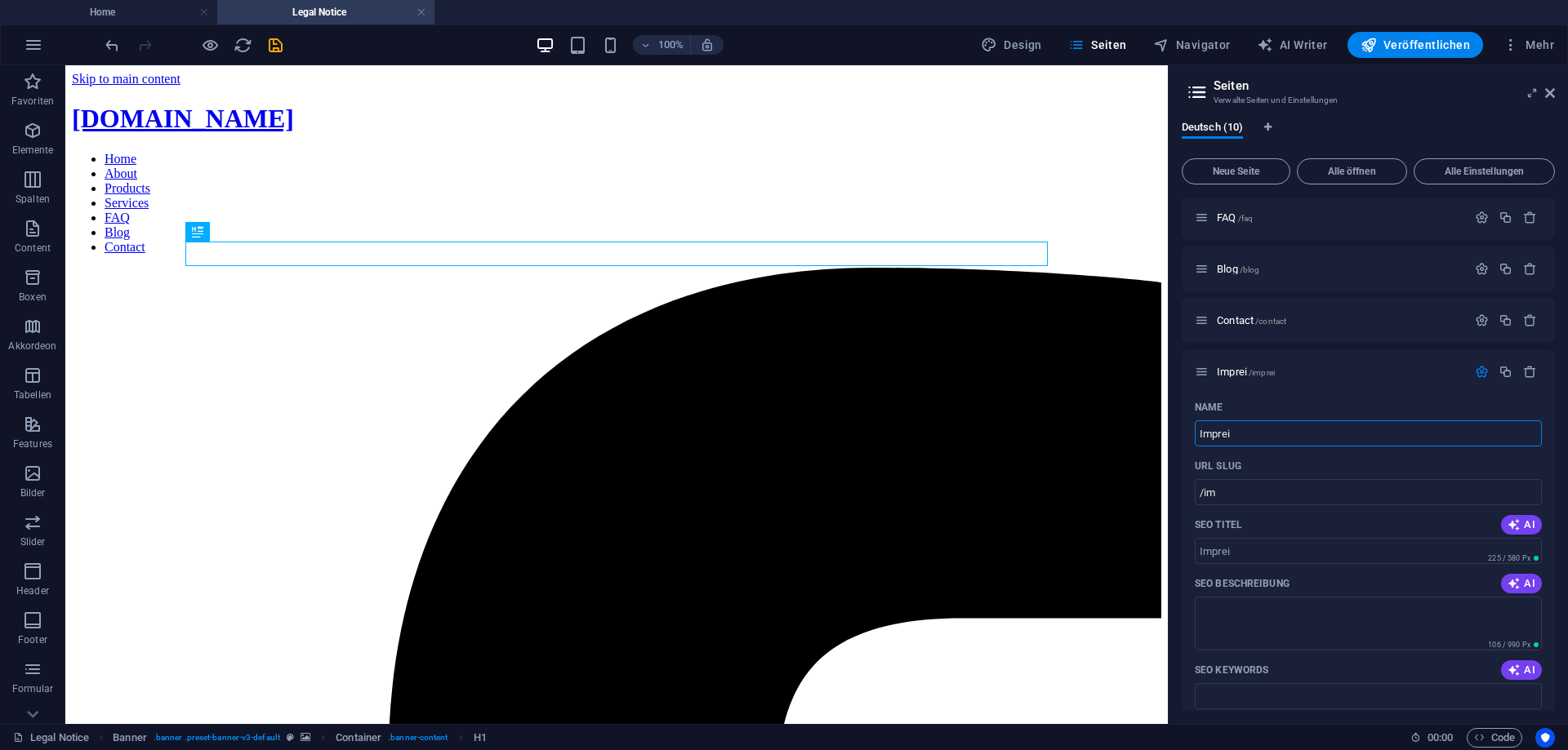
type input "/imprei"
type input "Impressum"
type input "/impressum"
click at [1463, 420] on input "Impressum" at bounding box center [1368, 433] width 347 height 26
click at [1391, 657] on div "SEO Keywords AI" at bounding box center [1368, 670] width 347 height 26
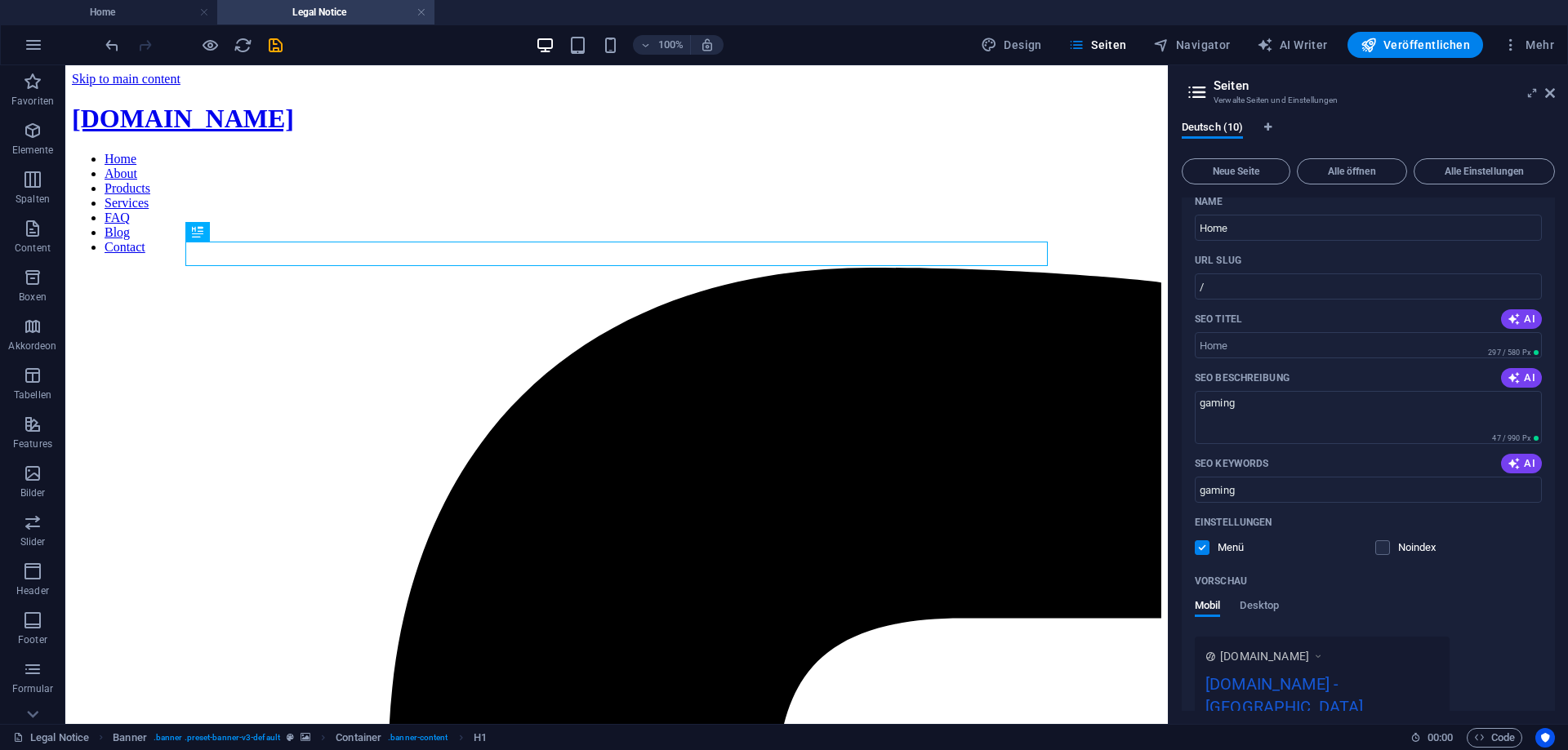
scroll to position [201, 0]
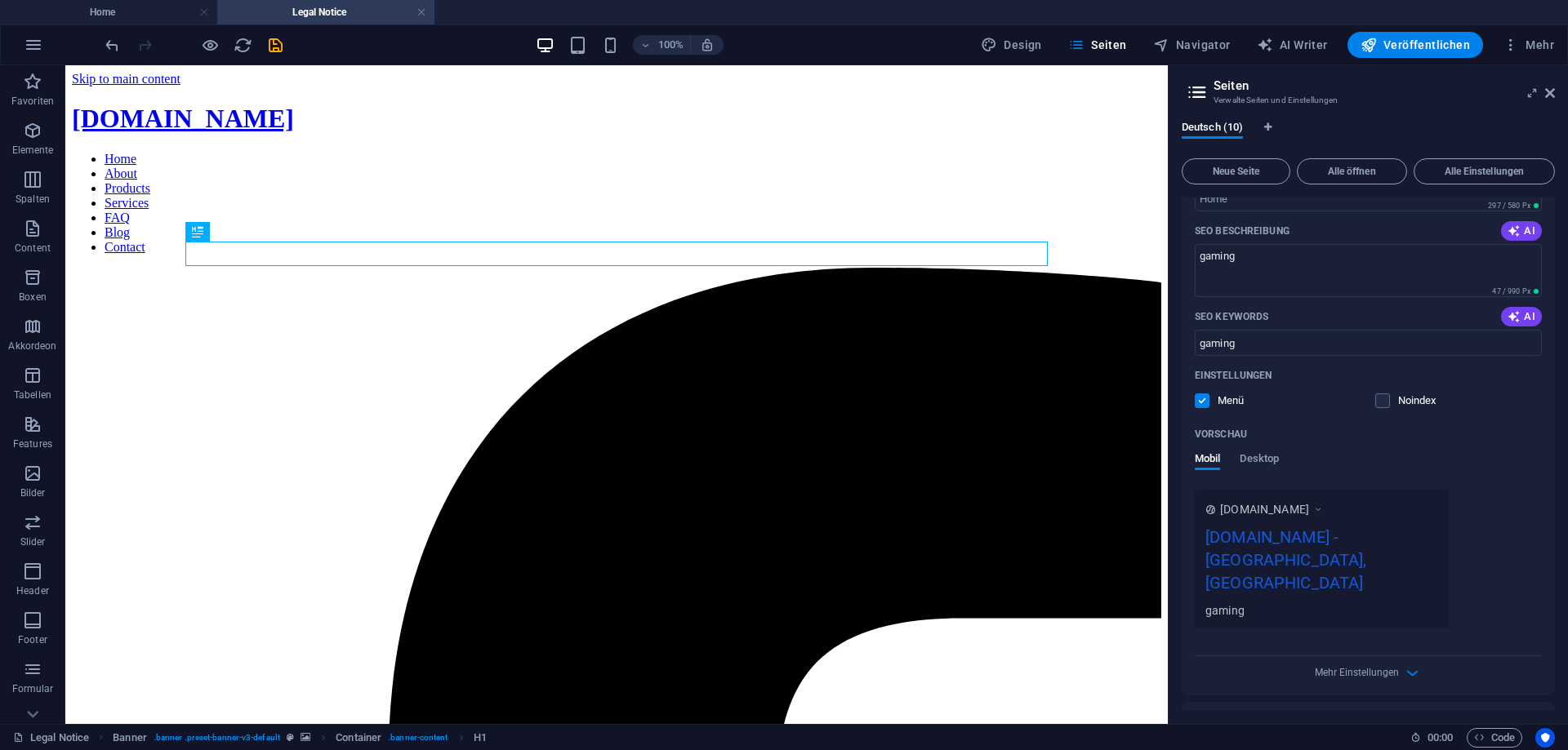
click at [1322, 535] on div "[DOMAIN_NAME] - [GEOGRAPHIC_DATA], [GEOGRAPHIC_DATA]" at bounding box center [1321, 563] width 233 height 77
click at [1299, 511] on span "[DOMAIN_NAME]" at bounding box center [1264, 509] width 89 height 16
click at [1389, 531] on div "[DOMAIN_NAME] - [GEOGRAPHIC_DATA], [GEOGRAPHIC_DATA]" at bounding box center [1321, 563] width 233 height 77
click at [1467, 529] on div "[DOMAIN_NAME] [DOMAIN_NAME] - [GEOGRAPHIC_DATA], [GEOGRAPHIC_DATA] gaming" at bounding box center [1368, 559] width 347 height 139
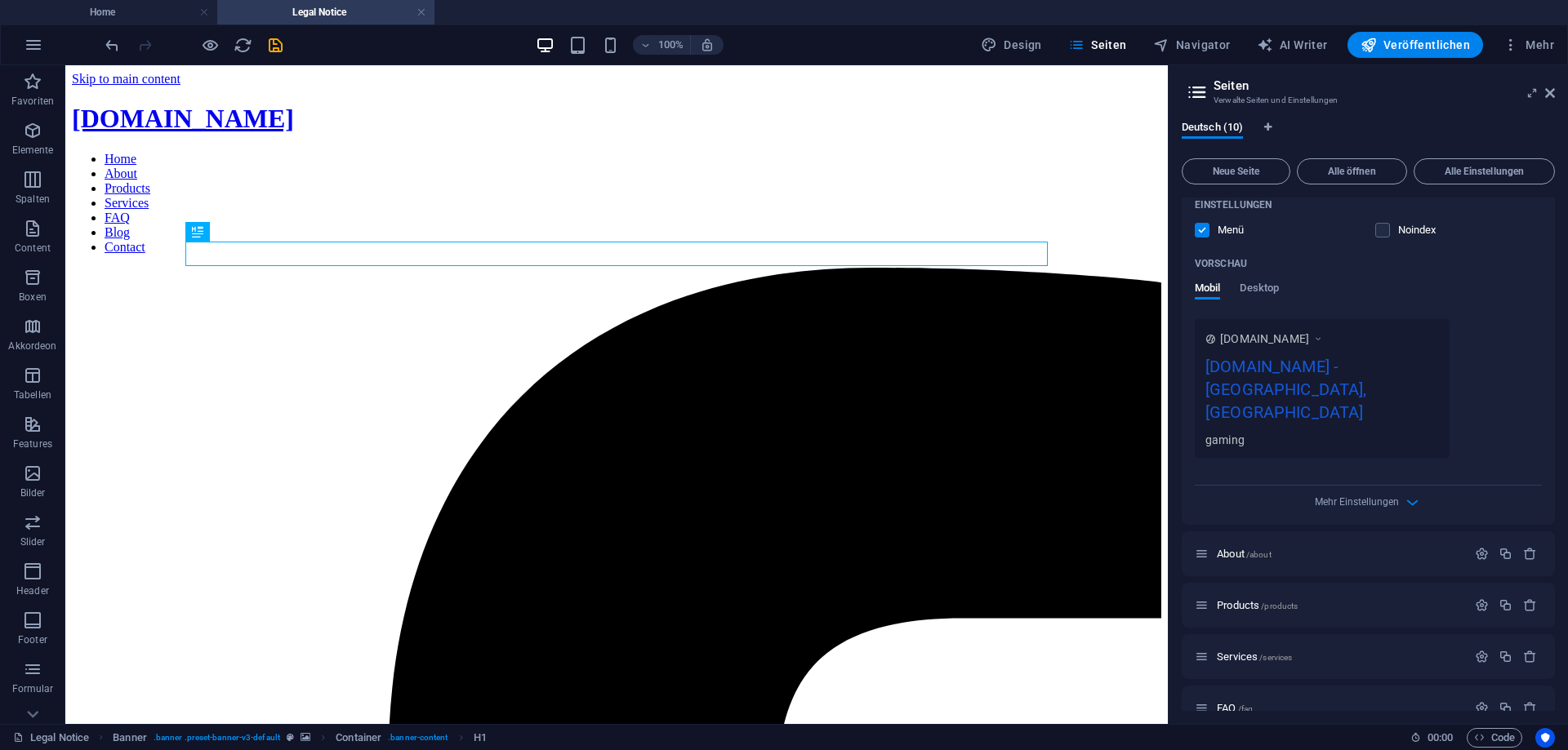
scroll to position [348, 0]
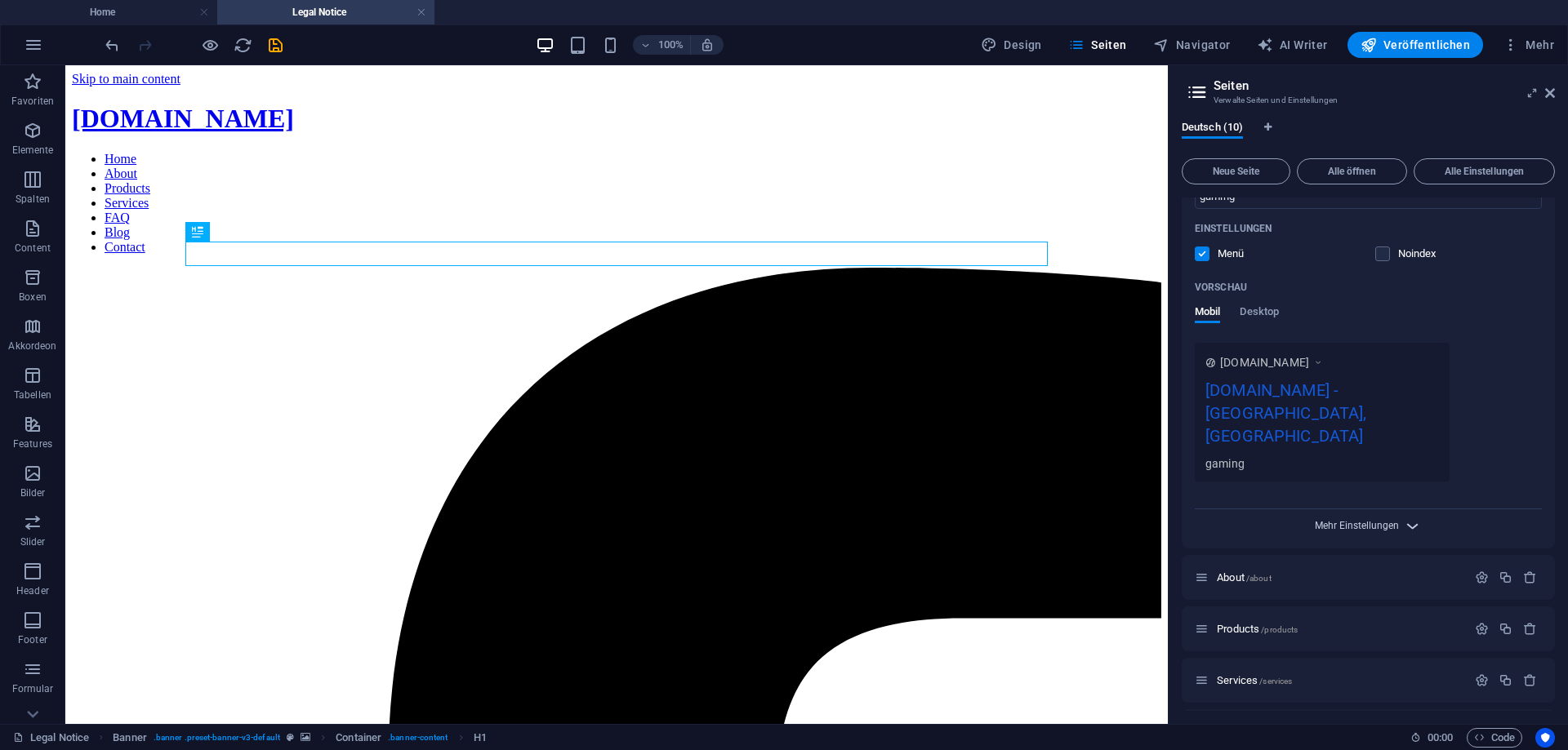
click at [1363, 520] on span "Mehr Einstellungen" at bounding box center [1356, 525] width 84 height 11
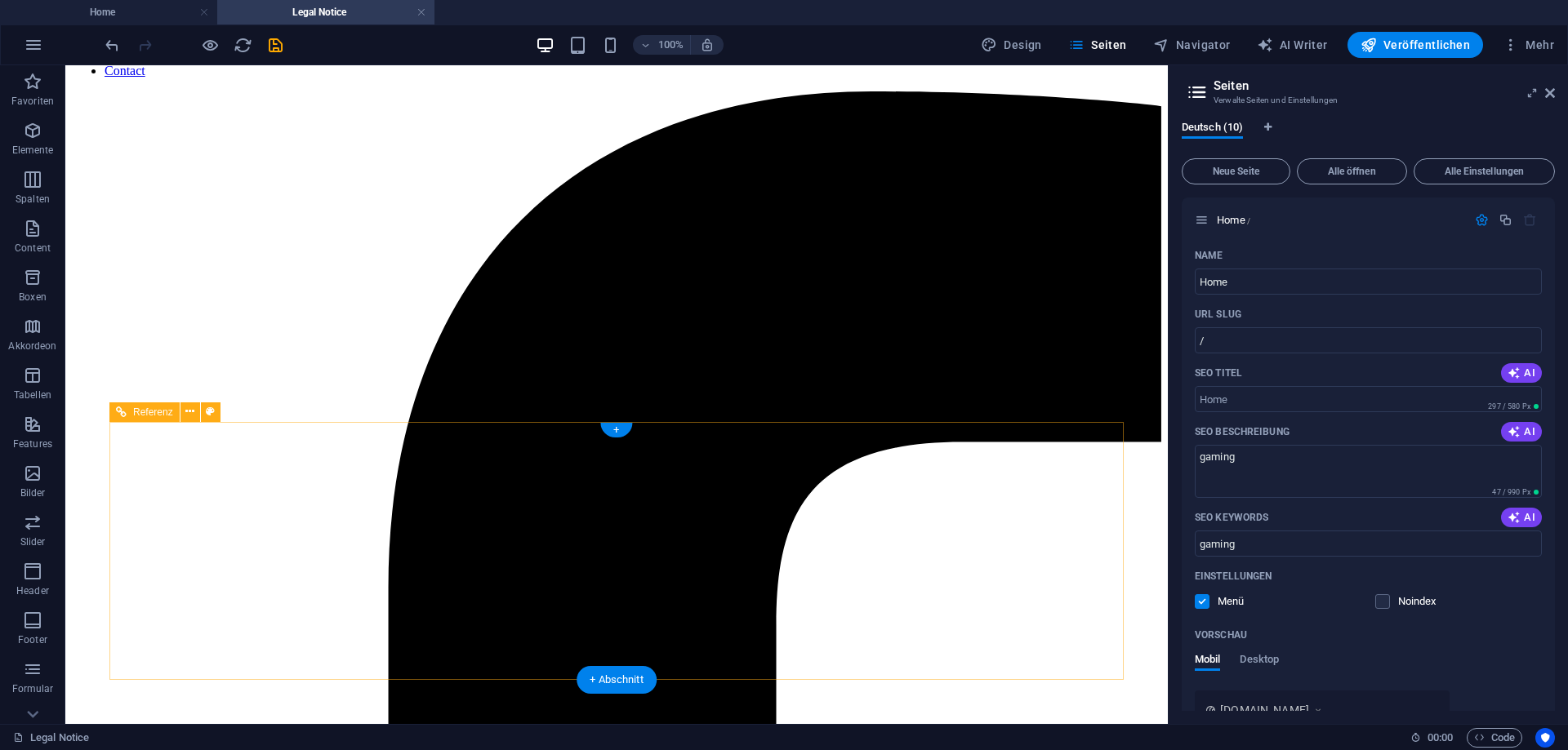
scroll to position [0, 0]
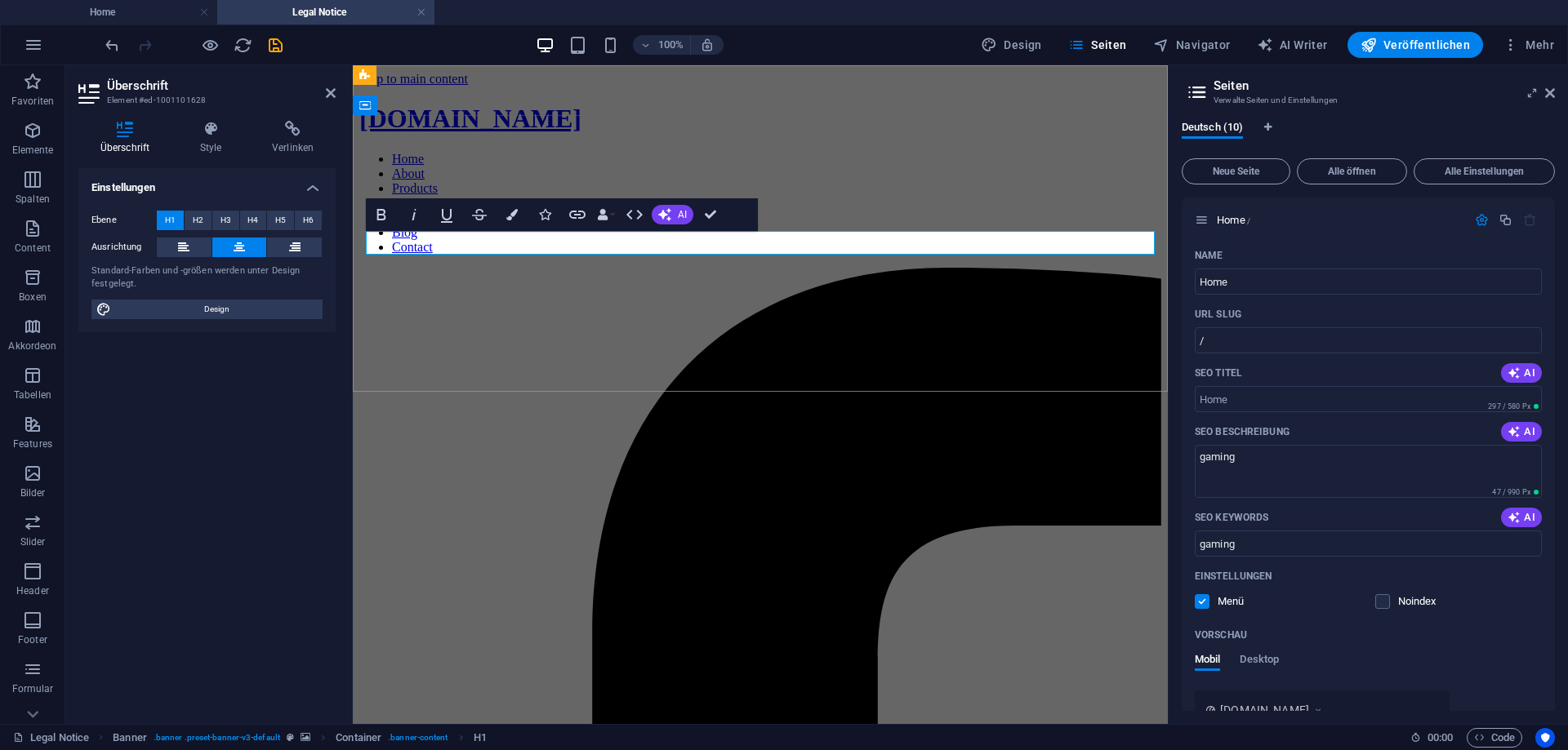
drag, startPoint x: 835, startPoint y: 240, endPoint x: 678, endPoint y: 241, distance: 157.0
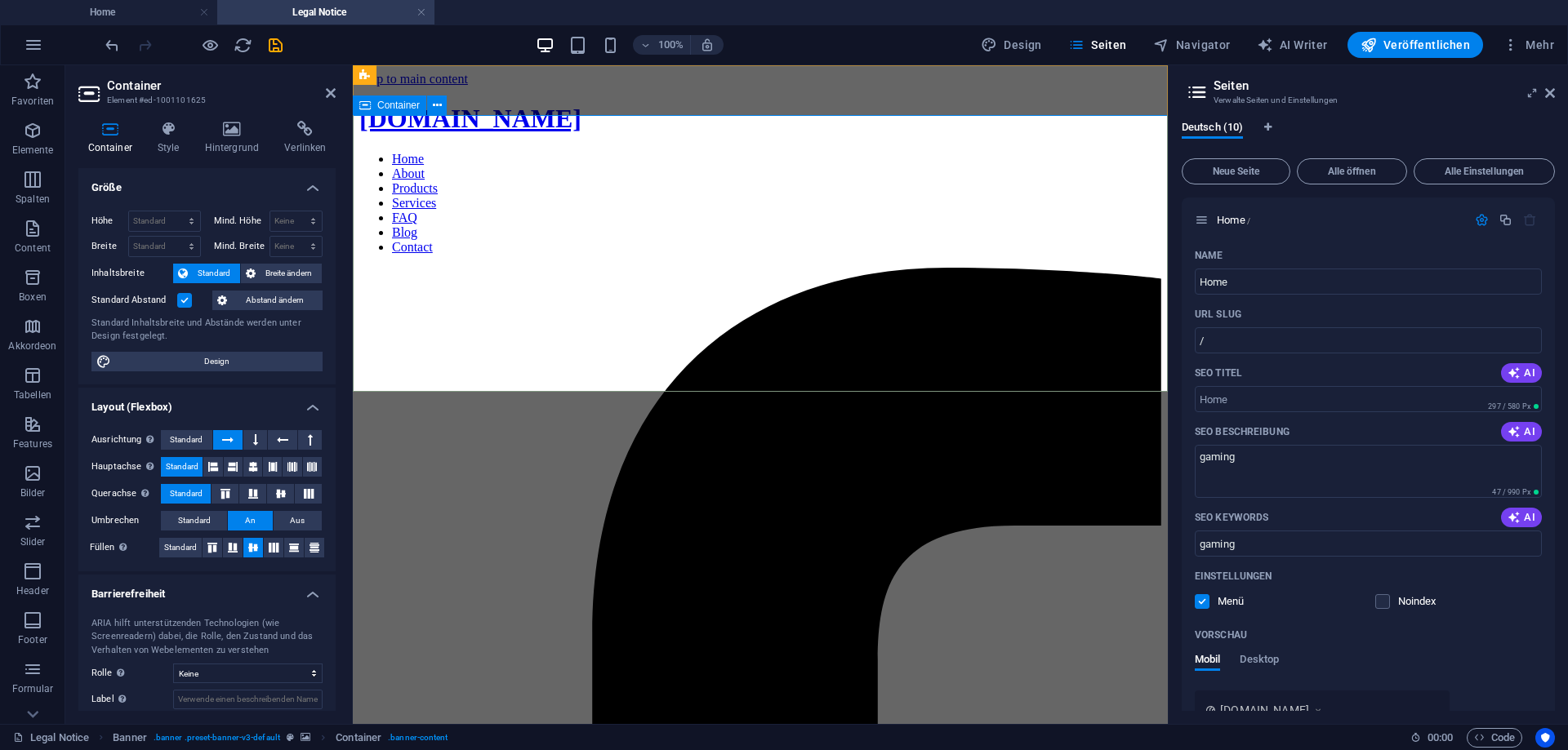
click at [391, 108] on span "Container" at bounding box center [398, 105] width 43 height 10
click at [394, 101] on span "Container" at bounding box center [398, 105] width 43 height 10
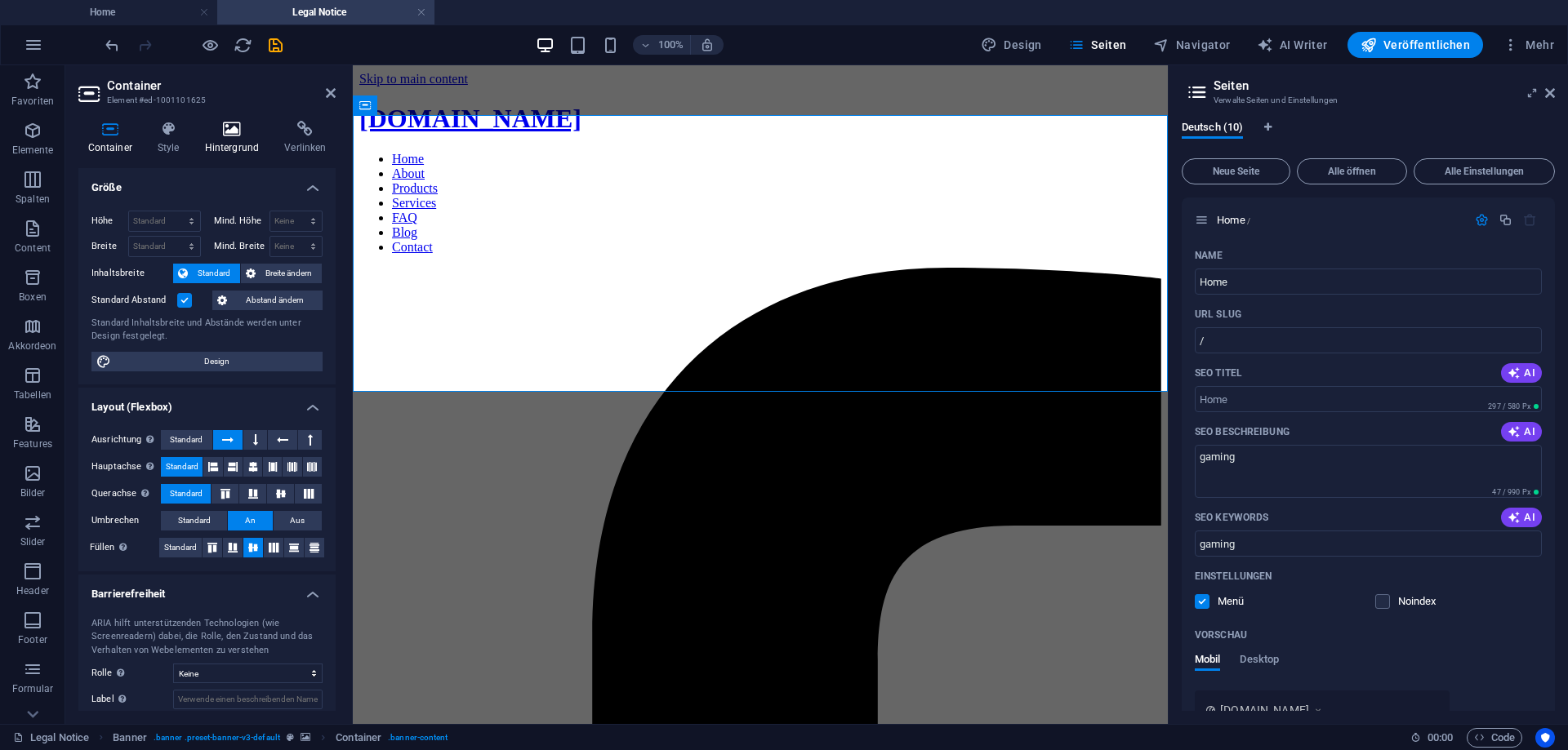
click at [236, 131] on icon at bounding box center [231, 128] width 73 height 16
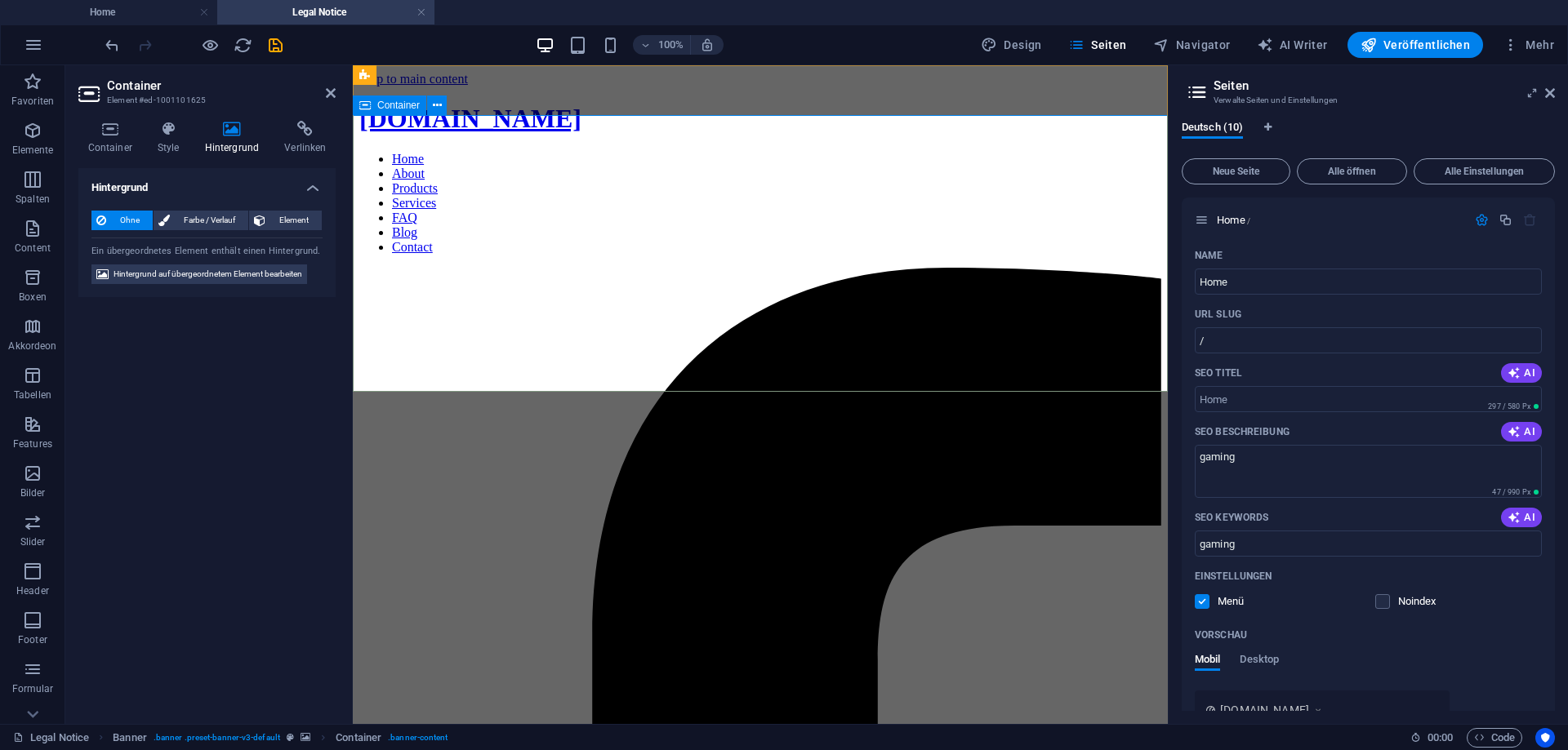
click at [396, 110] on span "Container" at bounding box center [398, 105] width 43 height 10
click at [396, 104] on span "Container" at bounding box center [398, 105] width 43 height 10
click at [433, 102] on icon at bounding box center [437, 105] width 9 height 17
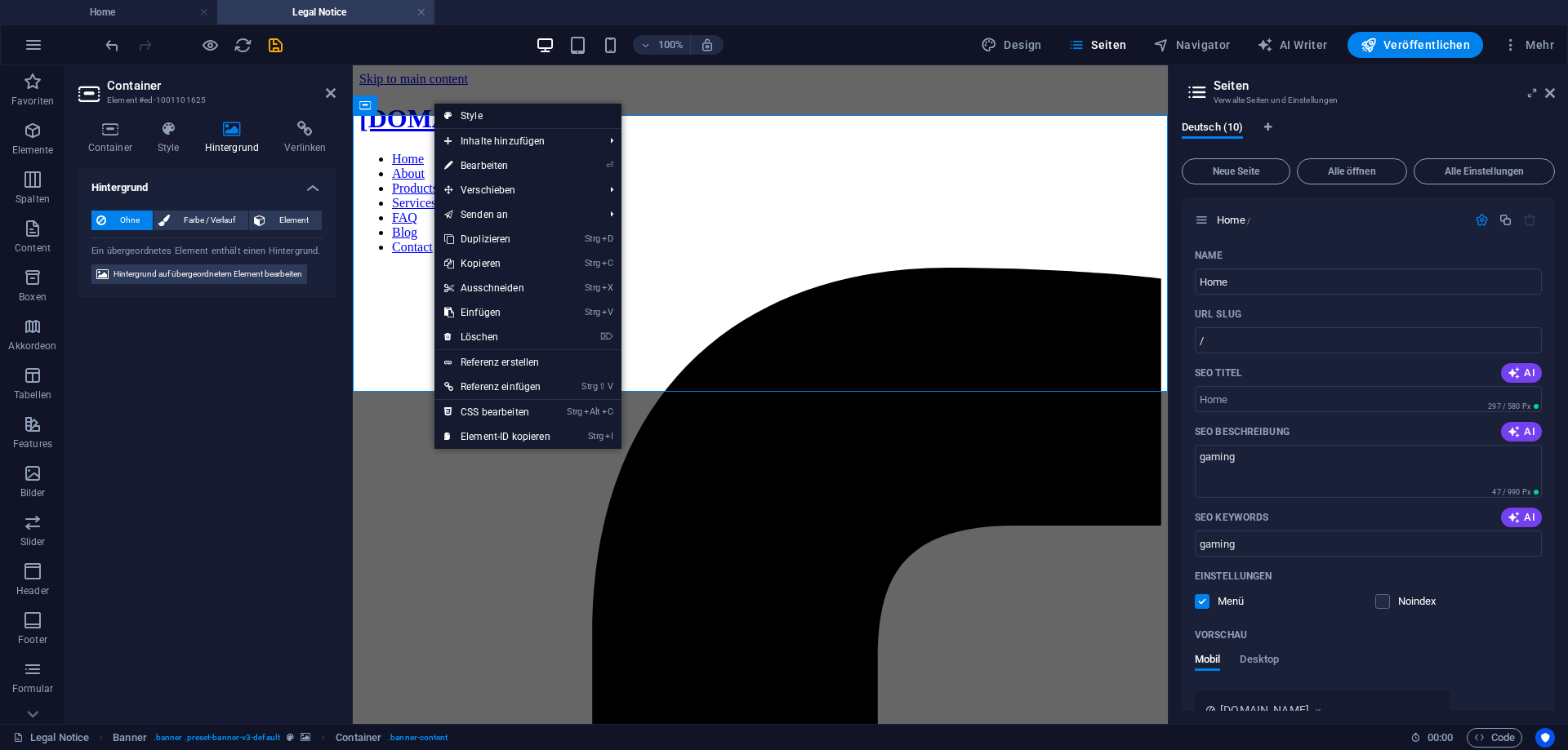
click at [475, 111] on link "Style" at bounding box center [528, 116] width 187 height 25
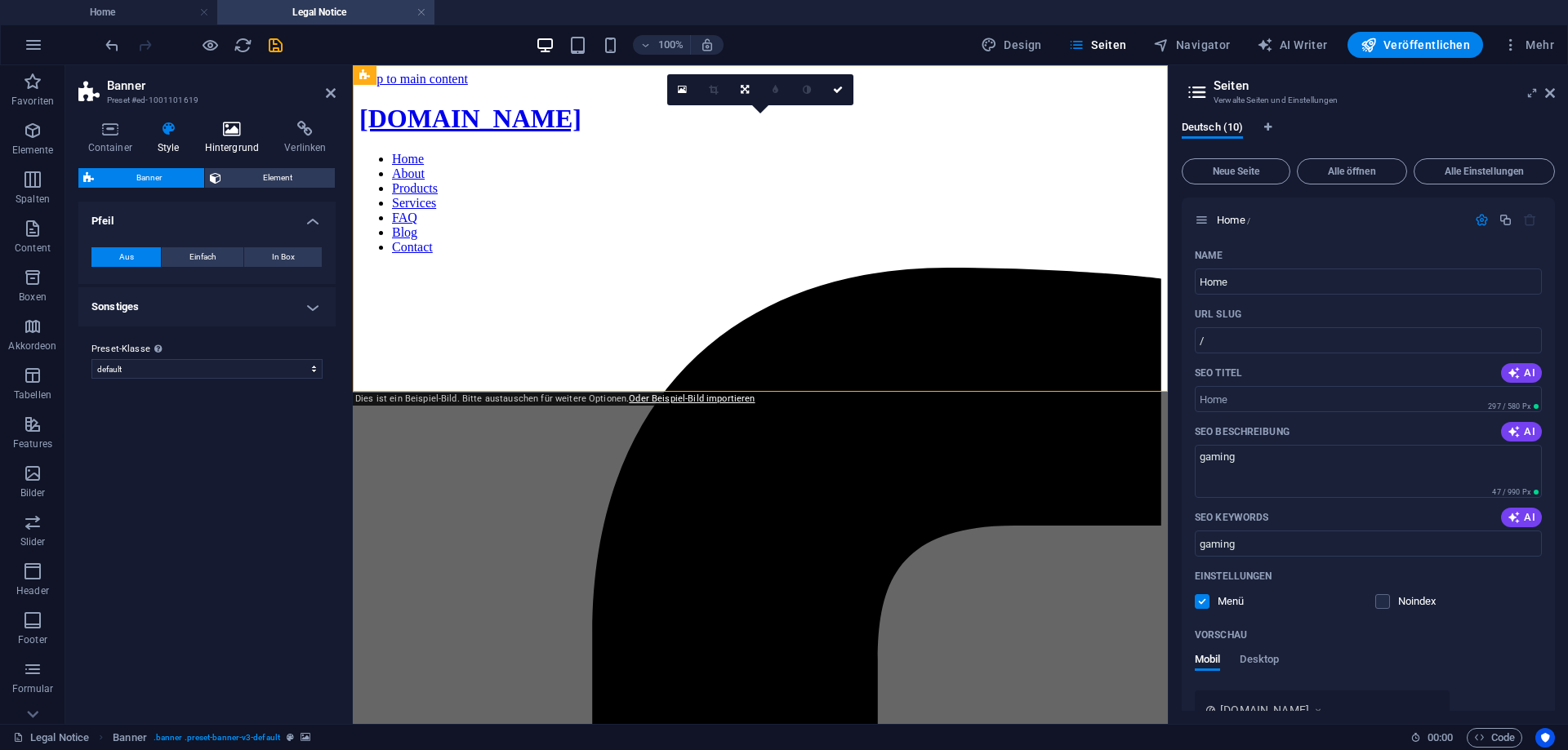
click at [233, 140] on h4 "Hintergrund" at bounding box center [235, 138] width 80 height 34
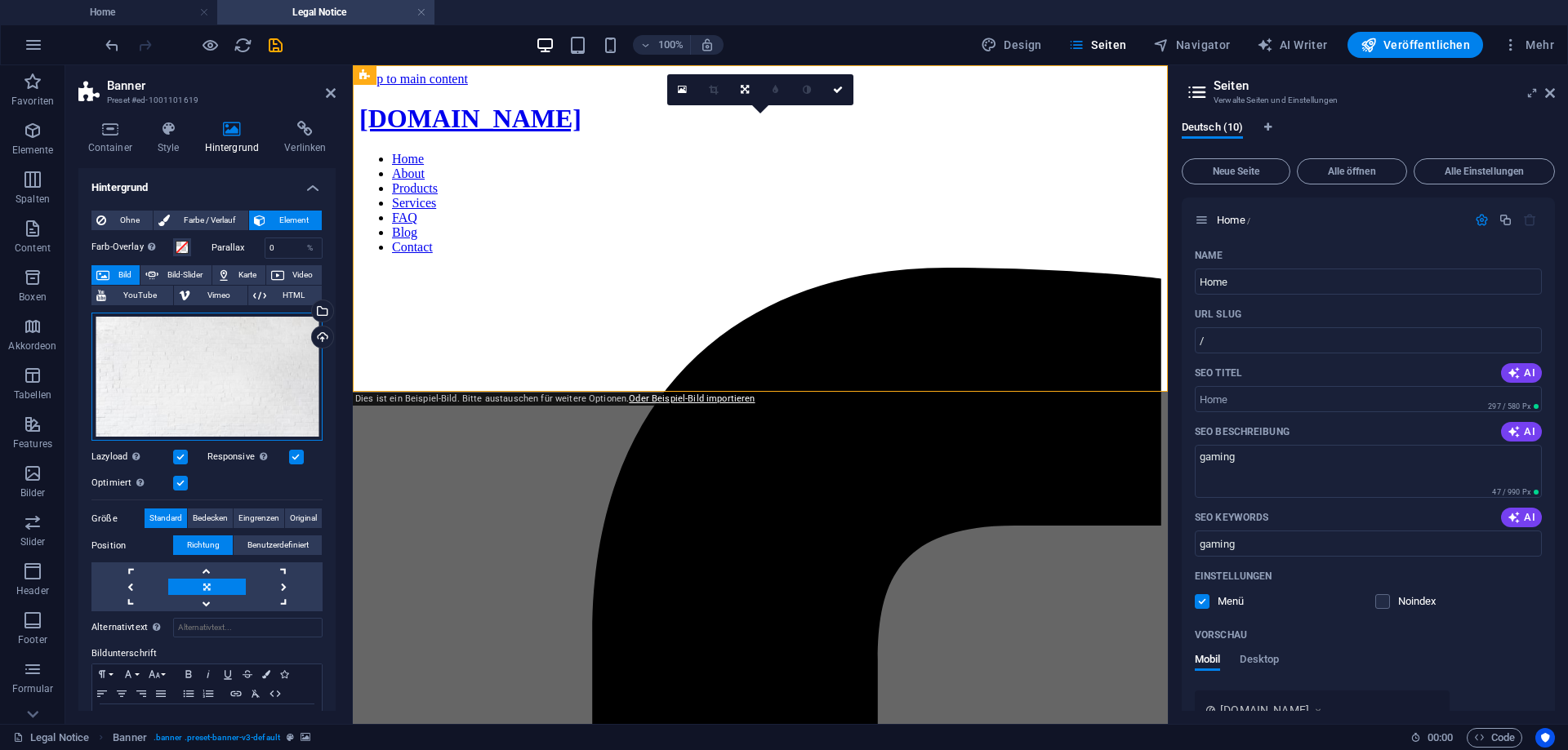
click at [266, 389] on div "Ziehe Dateien zum Hochladen hierher oder klicke hier, um aus Dateien oder koste…" at bounding box center [207, 377] width 231 height 128
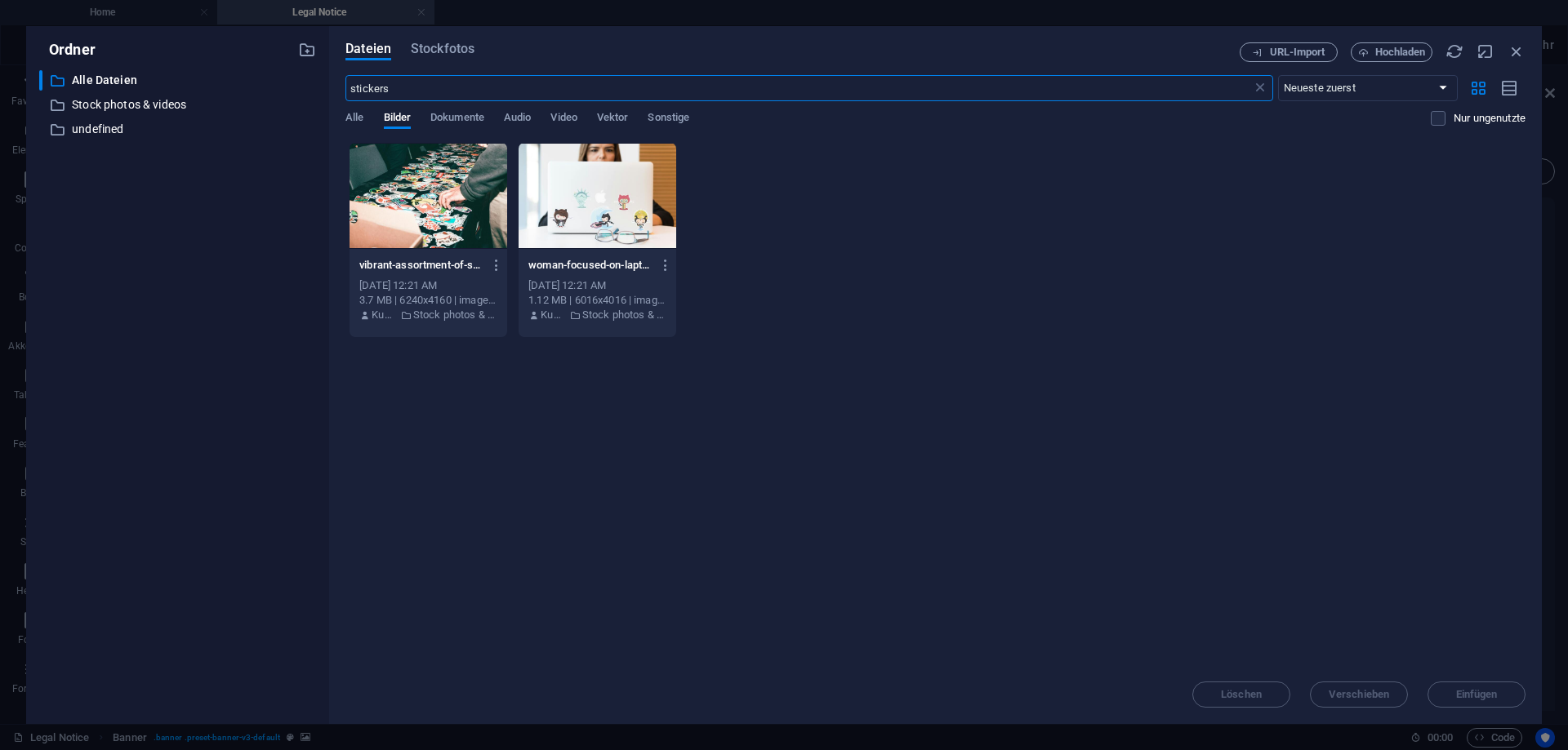
drag, startPoint x: 414, startPoint y: 85, endPoint x: 306, endPoint y: 91, distance: 108.2
click at [345, 91] on input "stickers" at bounding box center [798, 88] width 905 height 26
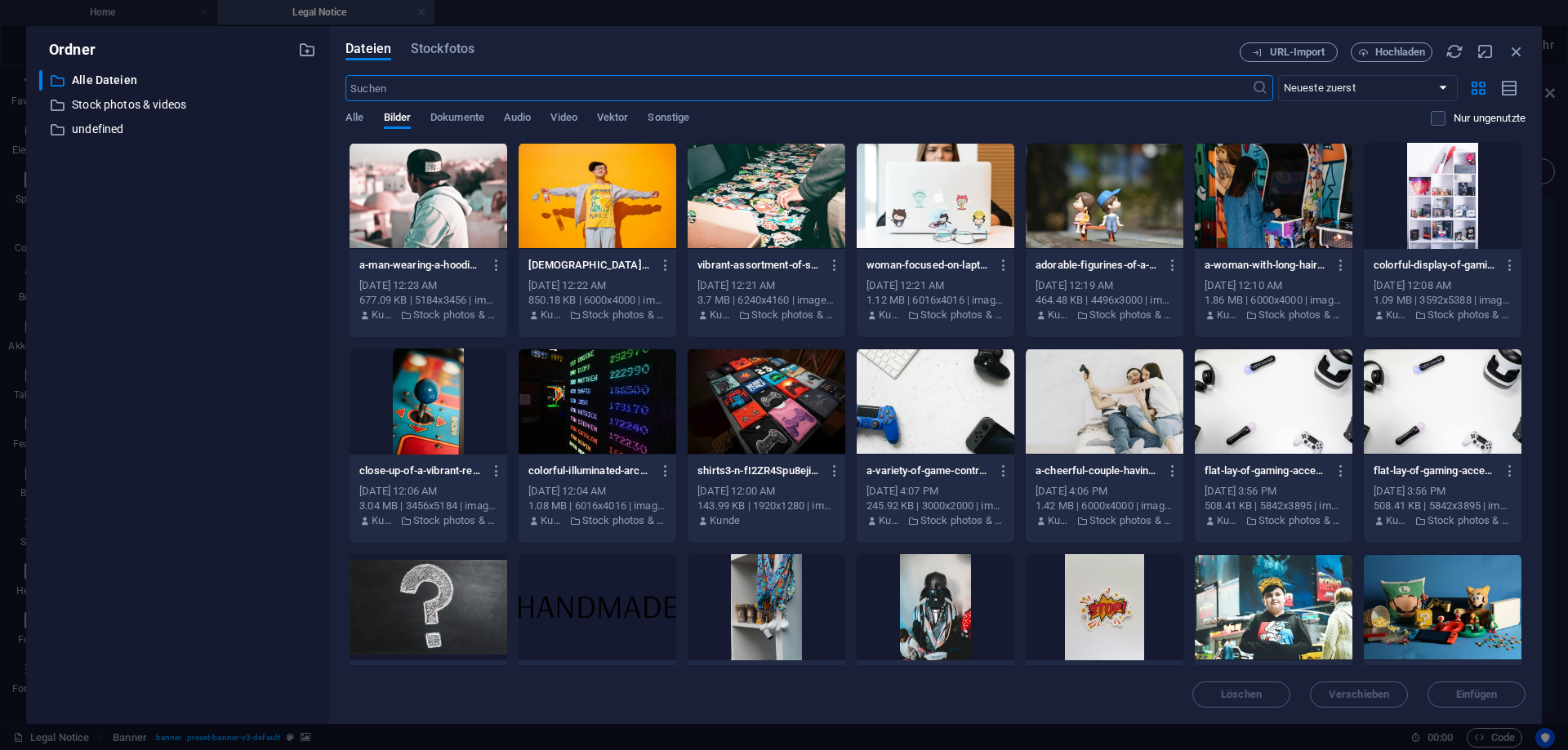
click at [914, 378] on div at bounding box center [935, 401] width 157 height 106
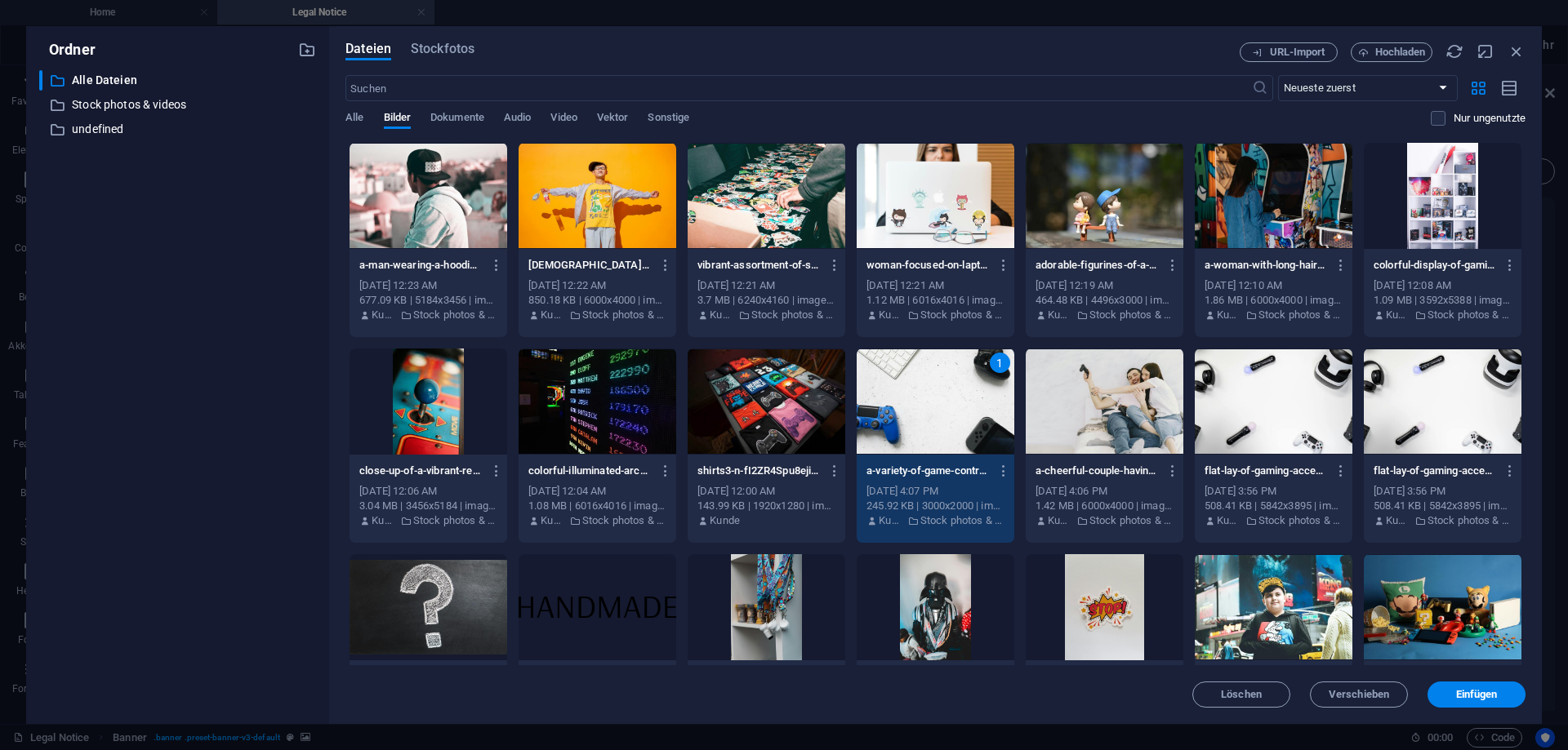
click at [914, 378] on div "1" at bounding box center [935, 401] width 157 height 106
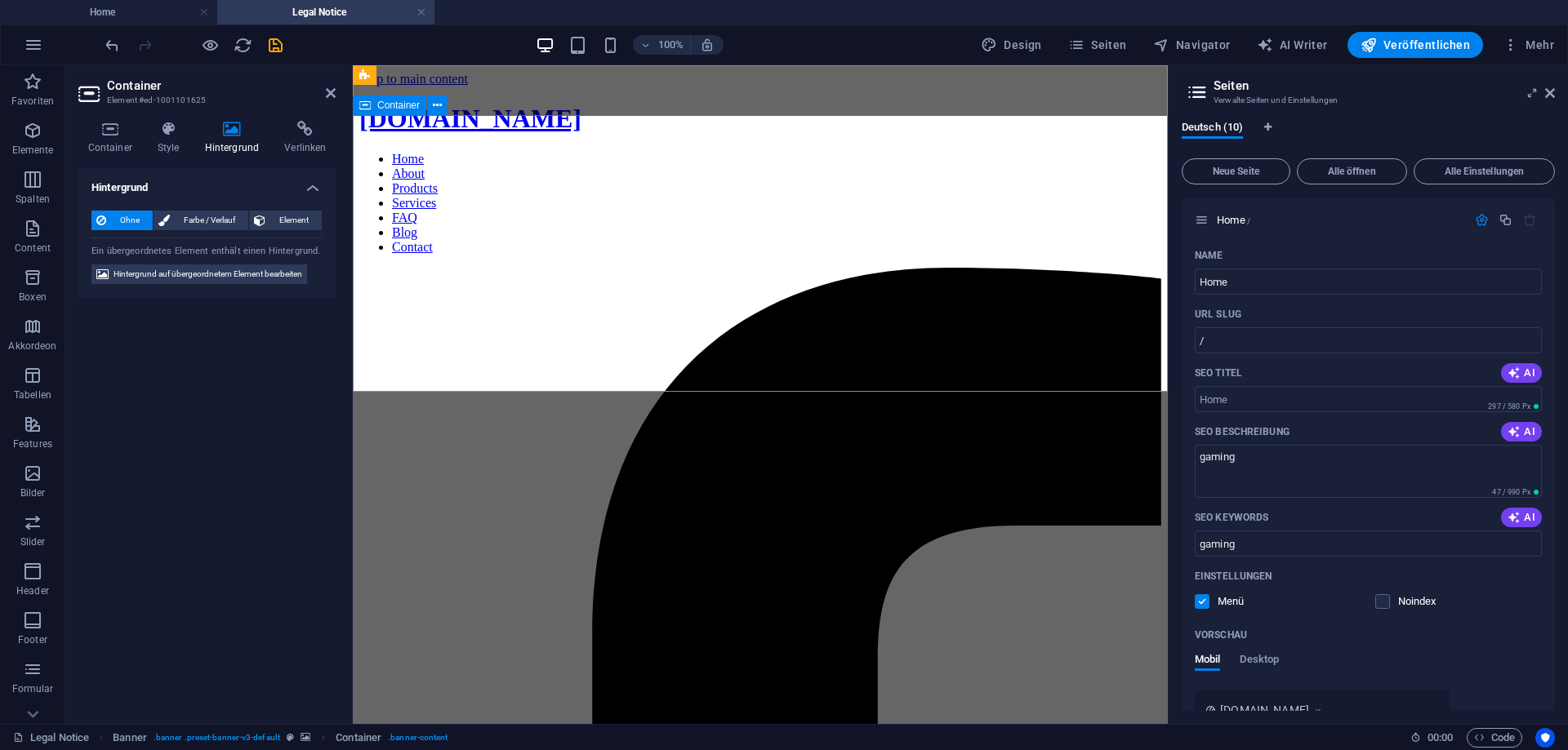
click at [398, 109] on span "Container" at bounding box center [398, 105] width 43 height 10
click at [398, 104] on span "Container" at bounding box center [398, 105] width 43 height 10
click at [452, 102] on div "Container" at bounding box center [405, 105] width 105 height 20
click at [444, 100] on button at bounding box center [436, 105] width 20 height 20
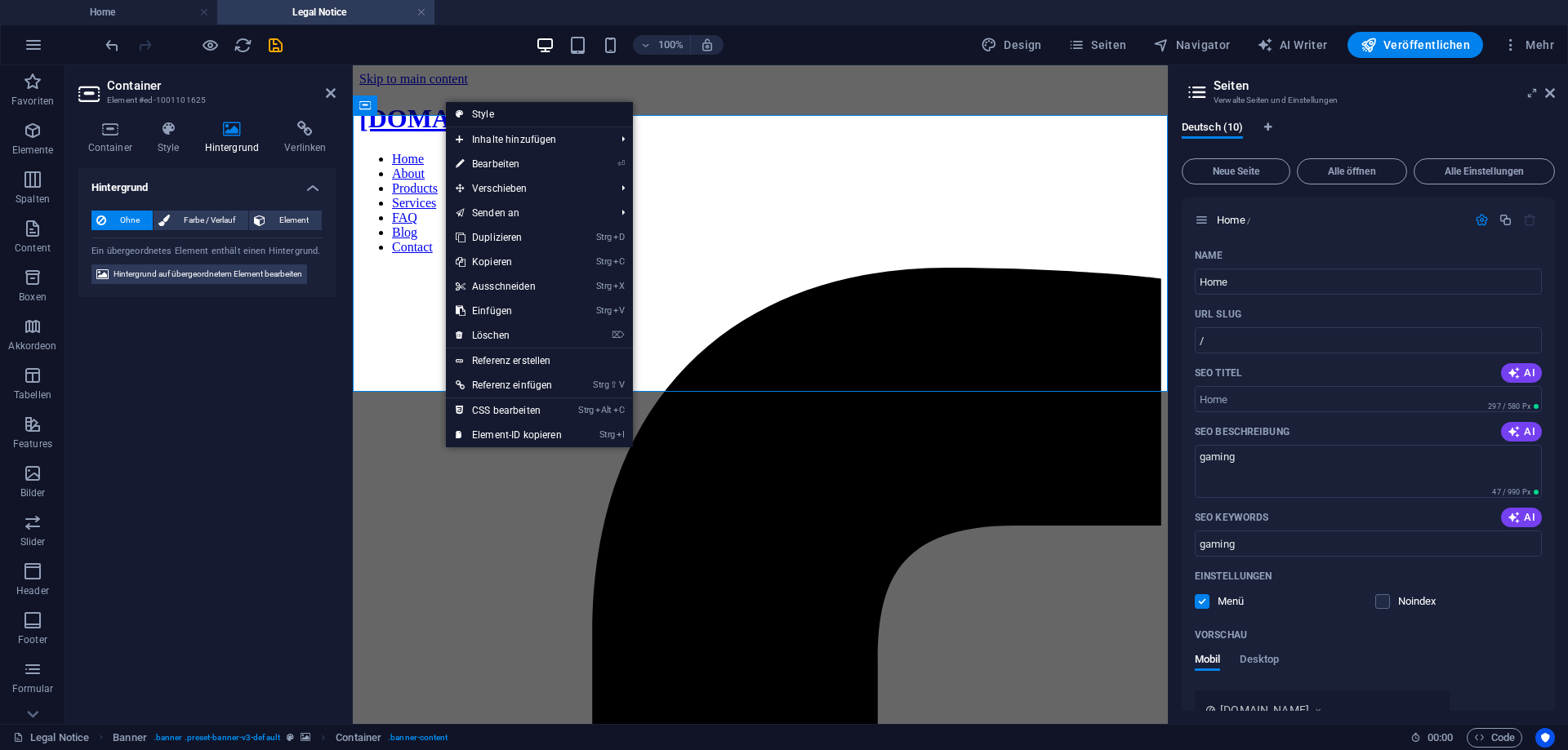
click at [474, 113] on link "Style" at bounding box center [539, 114] width 187 height 25
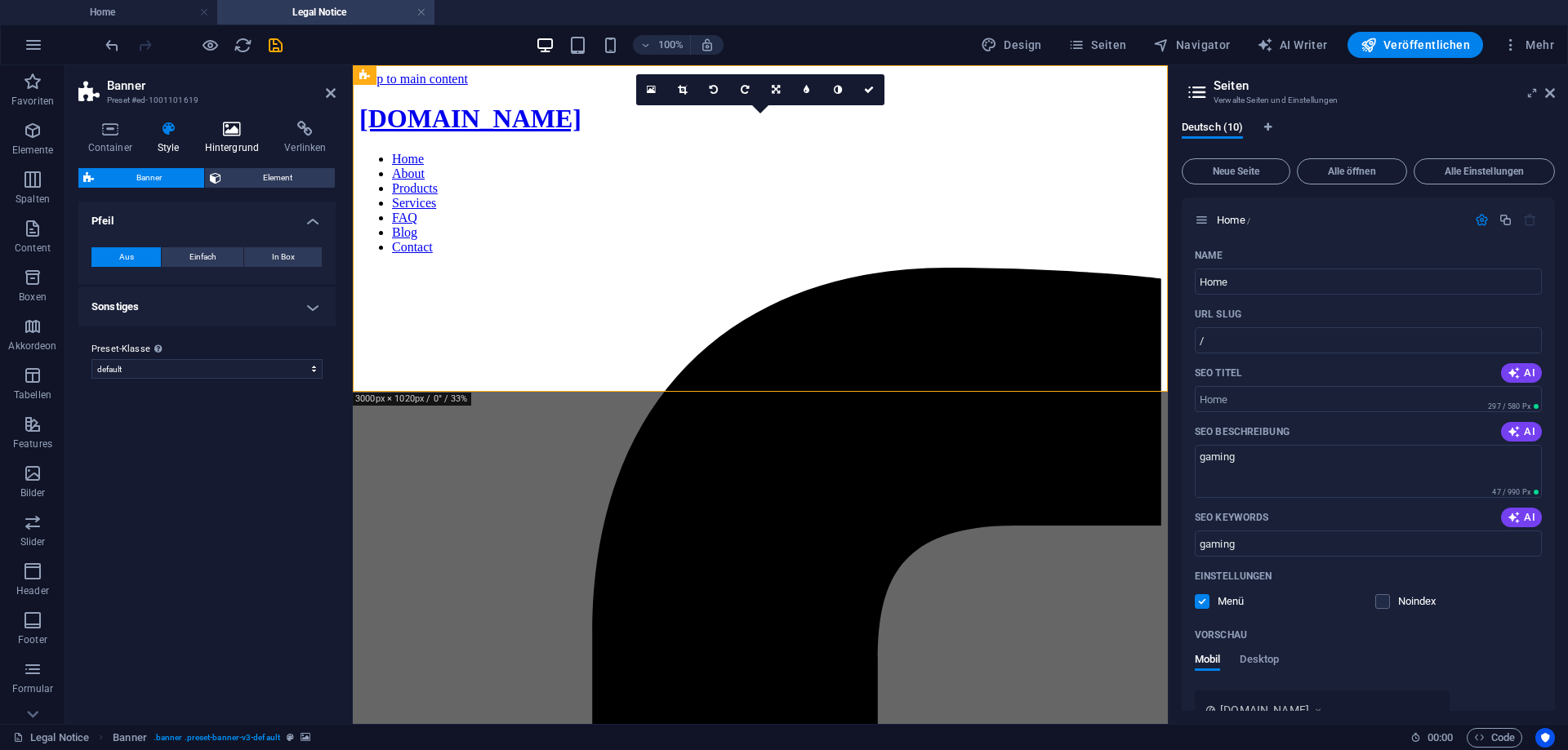
click at [216, 134] on icon at bounding box center [231, 128] width 73 height 16
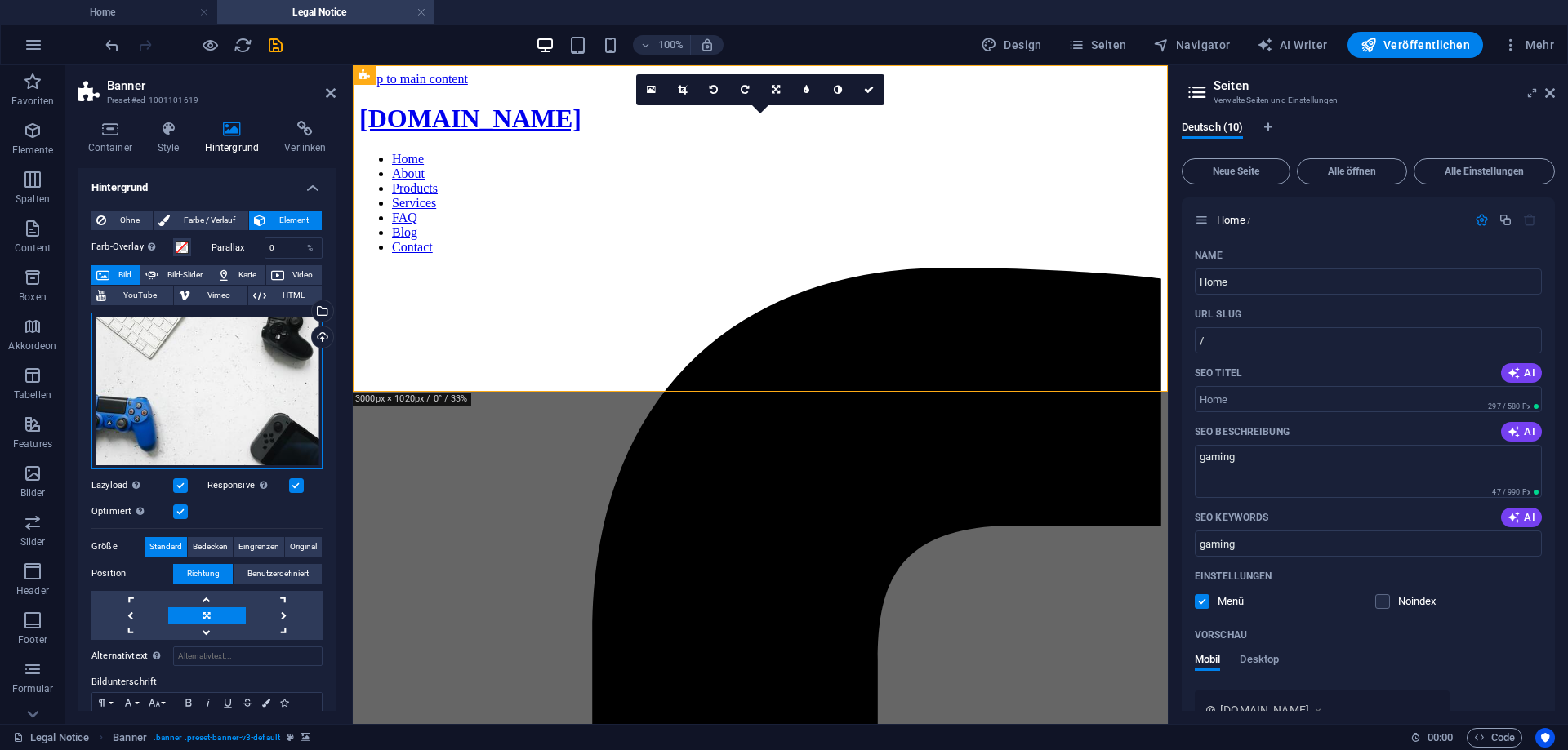
click at [225, 382] on div "Ziehe Dateien zum Hochladen hierher oder klicke hier, um aus Dateien oder koste…" at bounding box center [207, 391] width 231 height 156
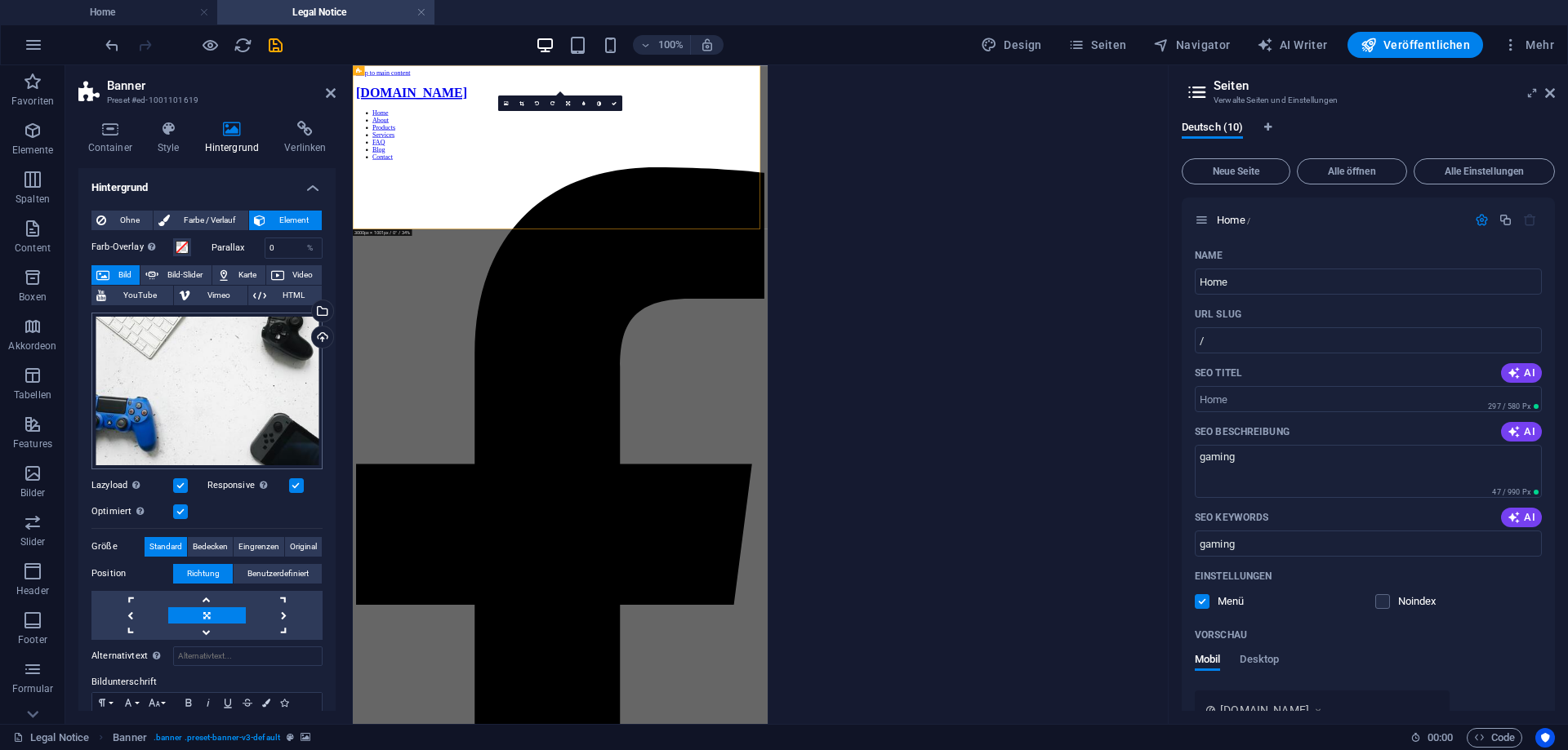
click at [225, 382] on body "[DOMAIN_NAME] Home Legal Notice Favoriten Elemente Spalten Content Boxen Akkord…" at bounding box center [784, 375] width 1568 height 750
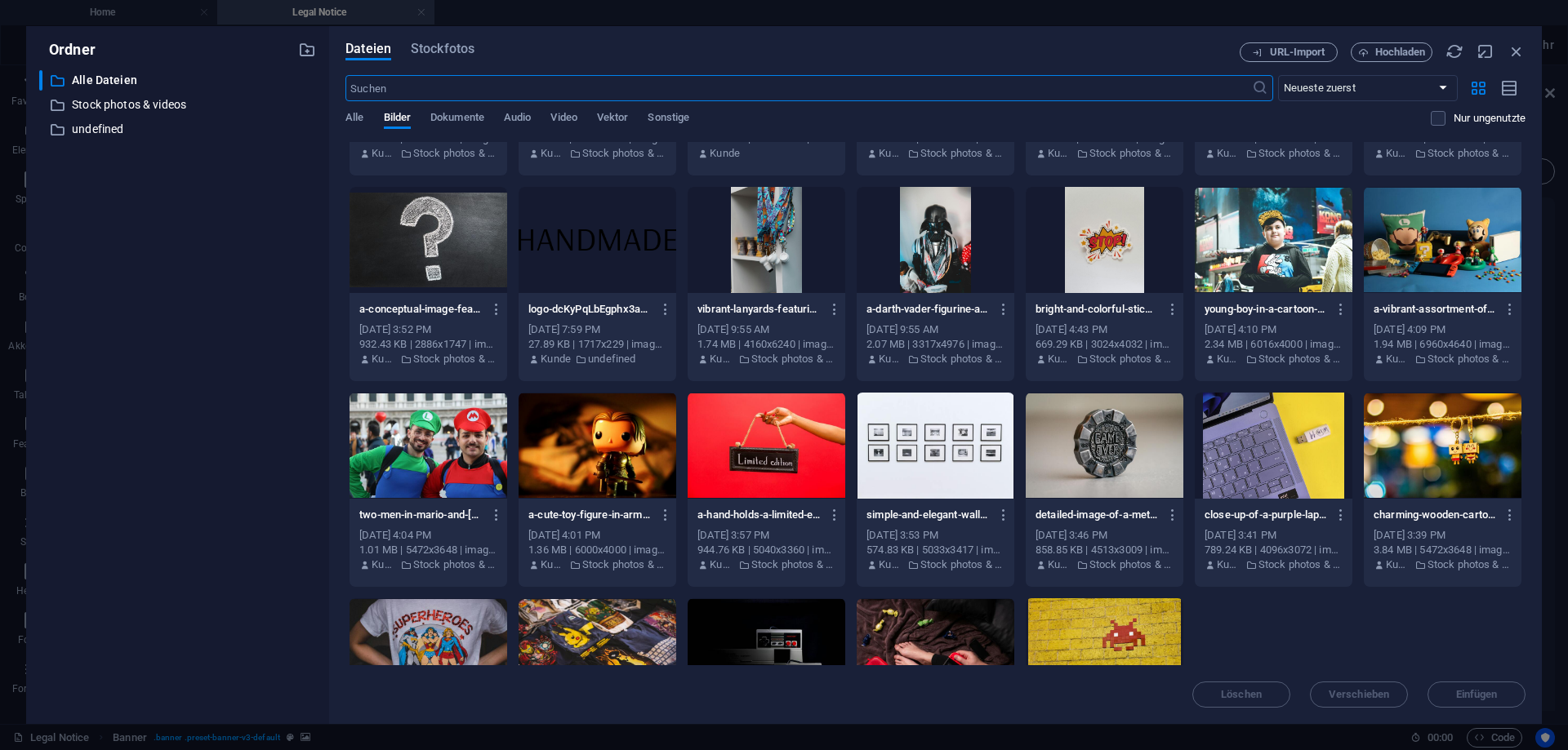
scroll to position [496, 0]
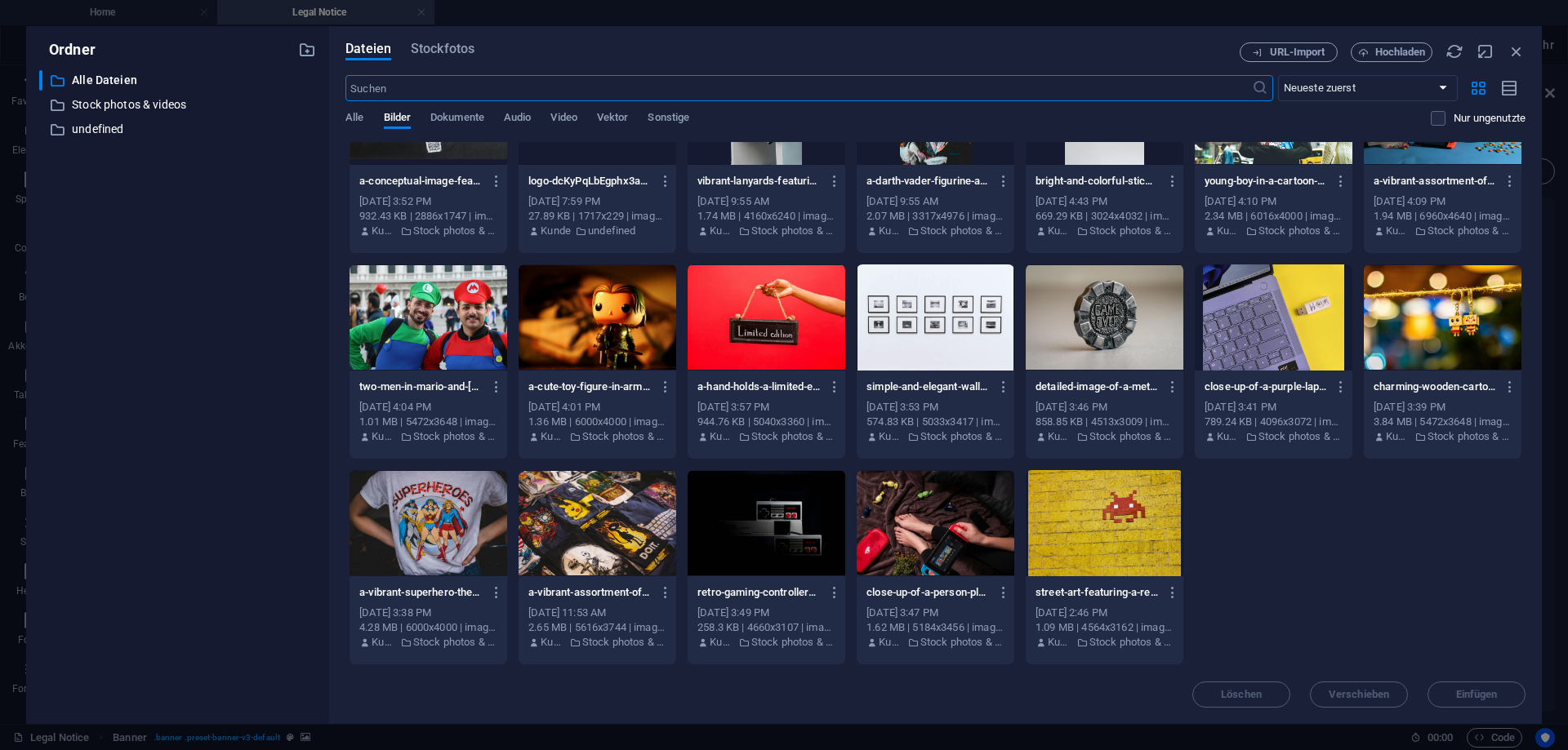
click at [1167, 521] on div at bounding box center [1103, 523] width 157 height 106
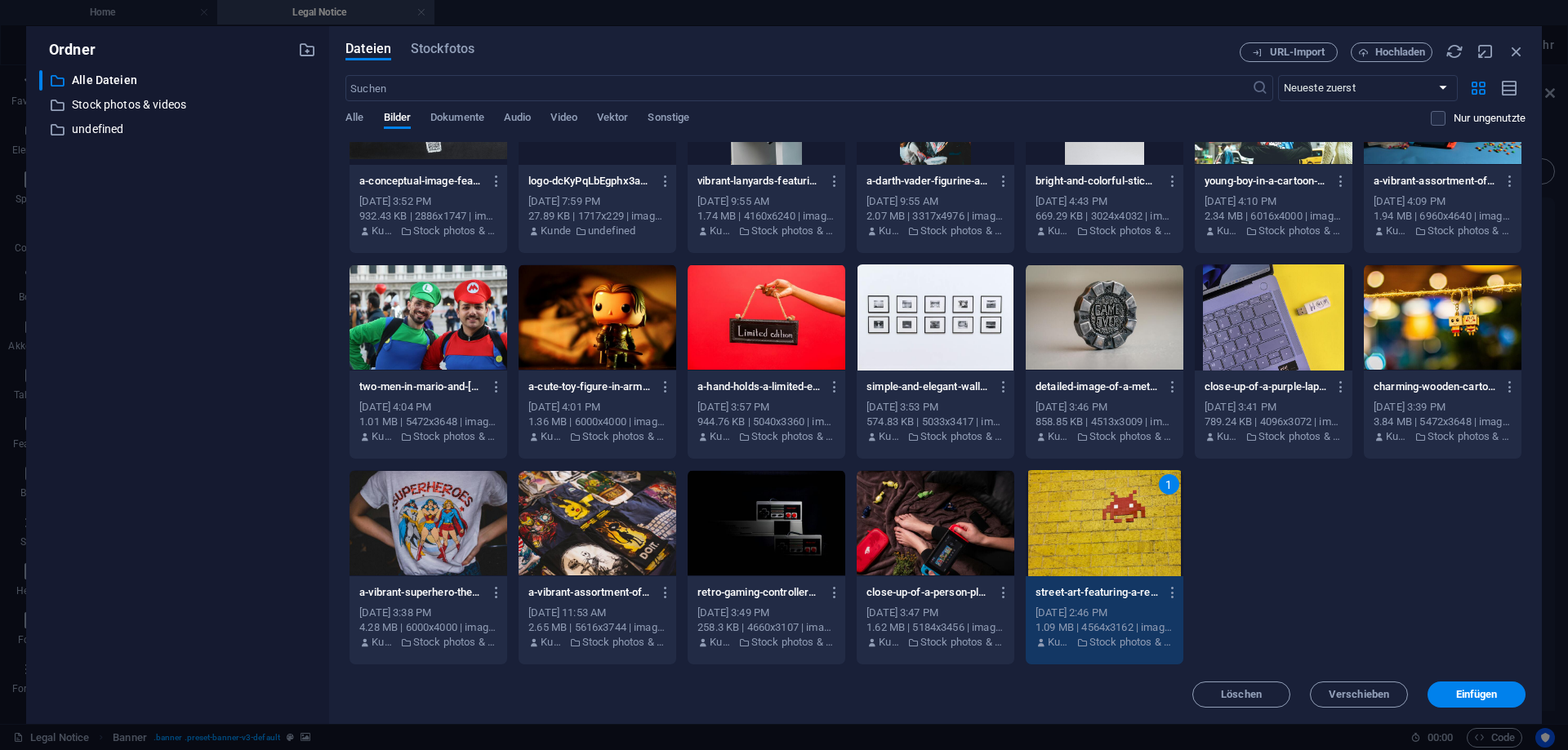
click at [1167, 521] on div "1" at bounding box center [1103, 523] width 157 height 106
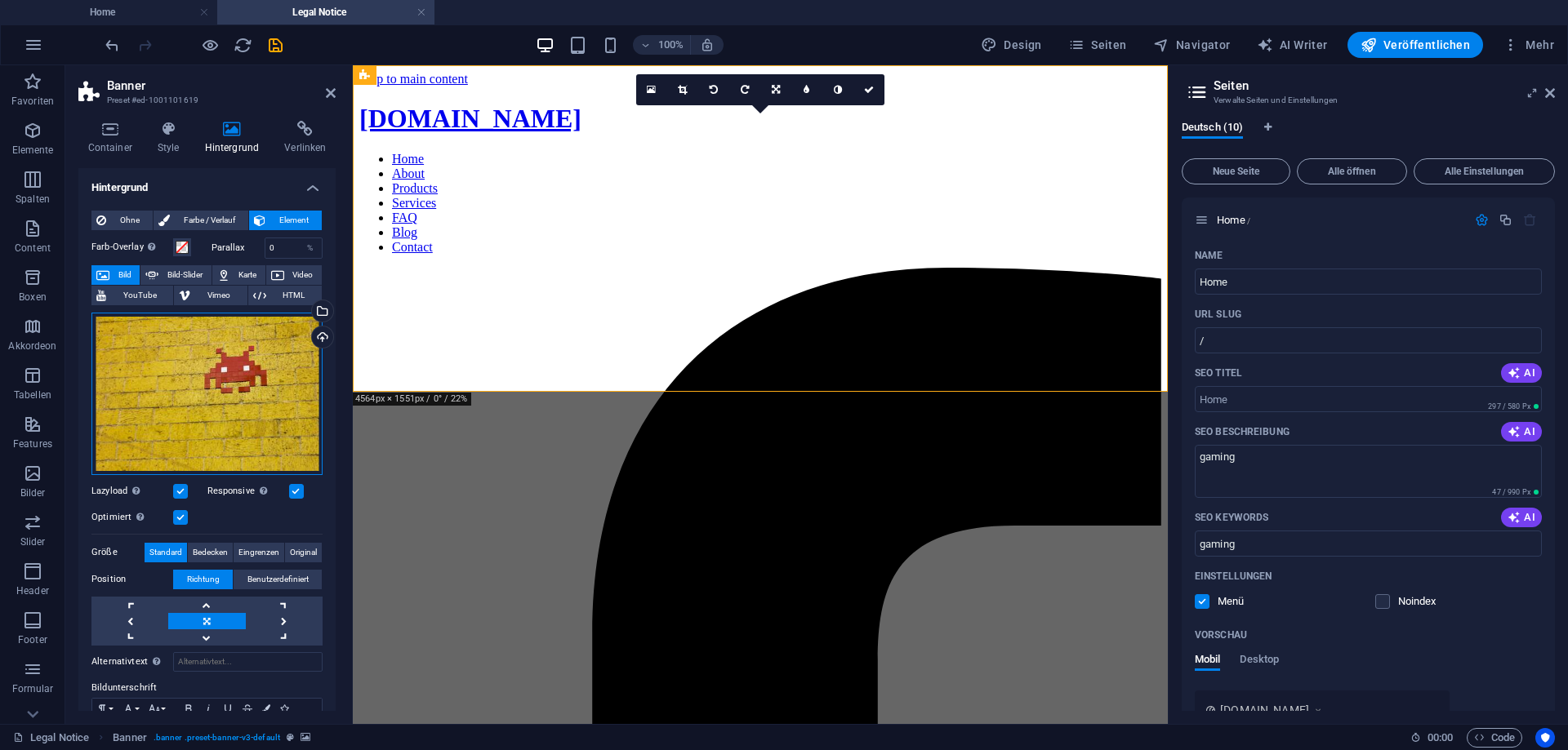
click at [230, 398] on div "Ziehe Dateien zum Hochladen hierher oder klicke hier, um aus Dateien oder koste…" at bounding box center [207, 394] width 231 height 162
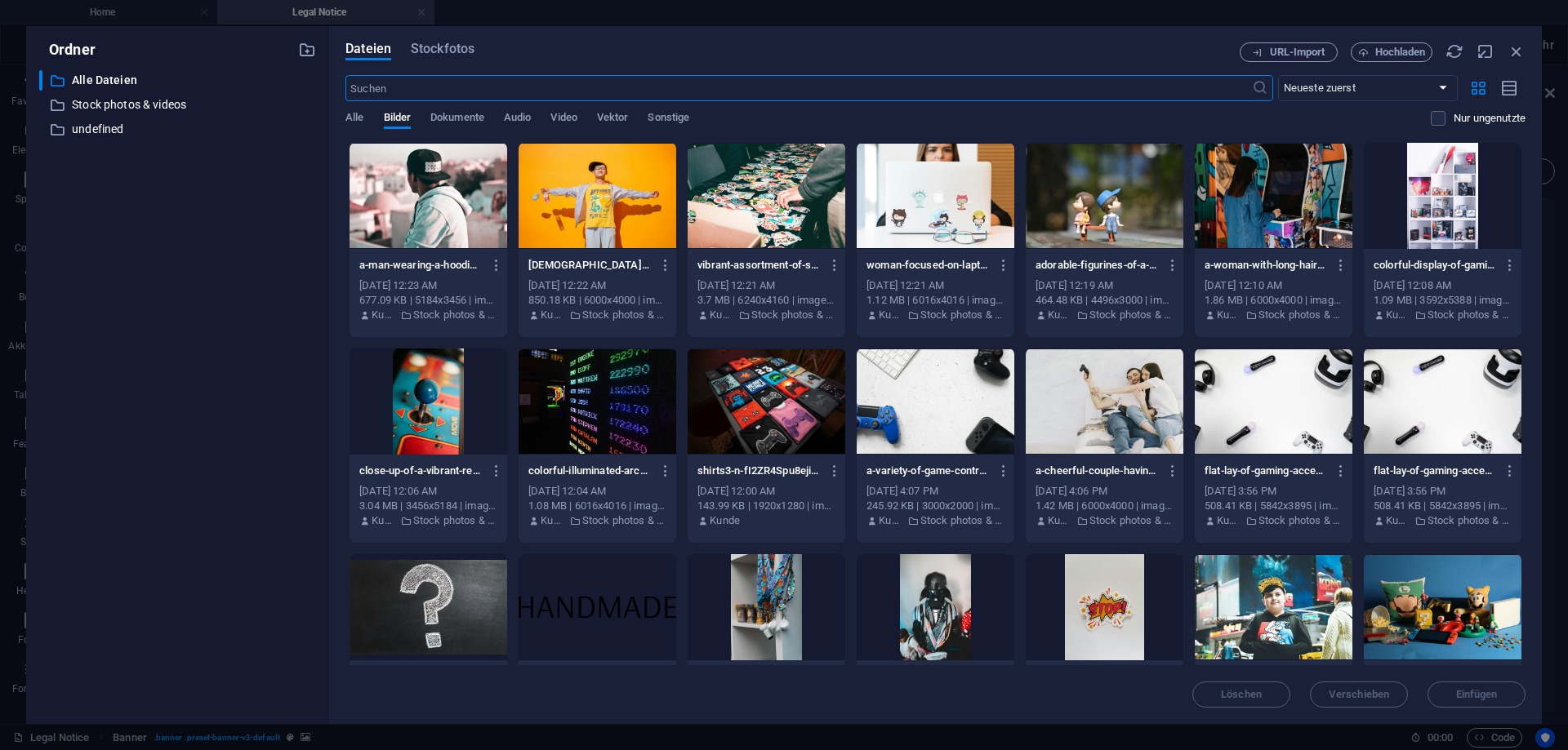
drag, startPoint x: 421, startPoint y: 86, endPoint x: 348, endPoint y: 87, distance: 73.0
click at [348, 87] on input "text" at bounding box center [798, 88] width 905 height 26
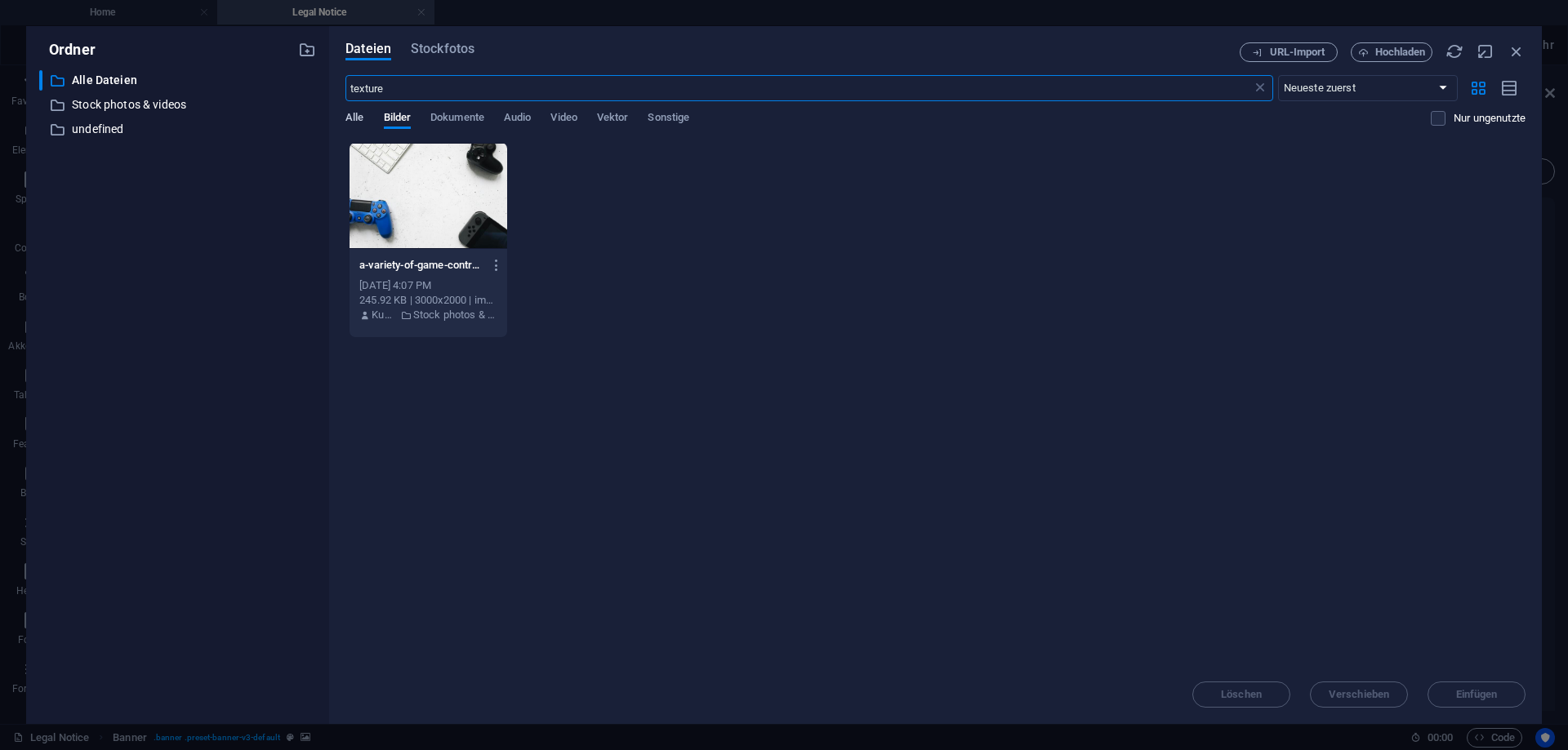
type input "texture"
click at [355, 121] on span "Alle" at bounding box center [354, 119] width 18 height 23
click at [431, 63] on div "Dateien Stockfotos URL-Import Hochladen texture ​ Neueste zuerst Älteste zuerst…" at bounding box center [935, 375] width 1180 height 665
click at [438, 54] on span "Stockfotos" at bounding box center [442, 48] width 64 height 20
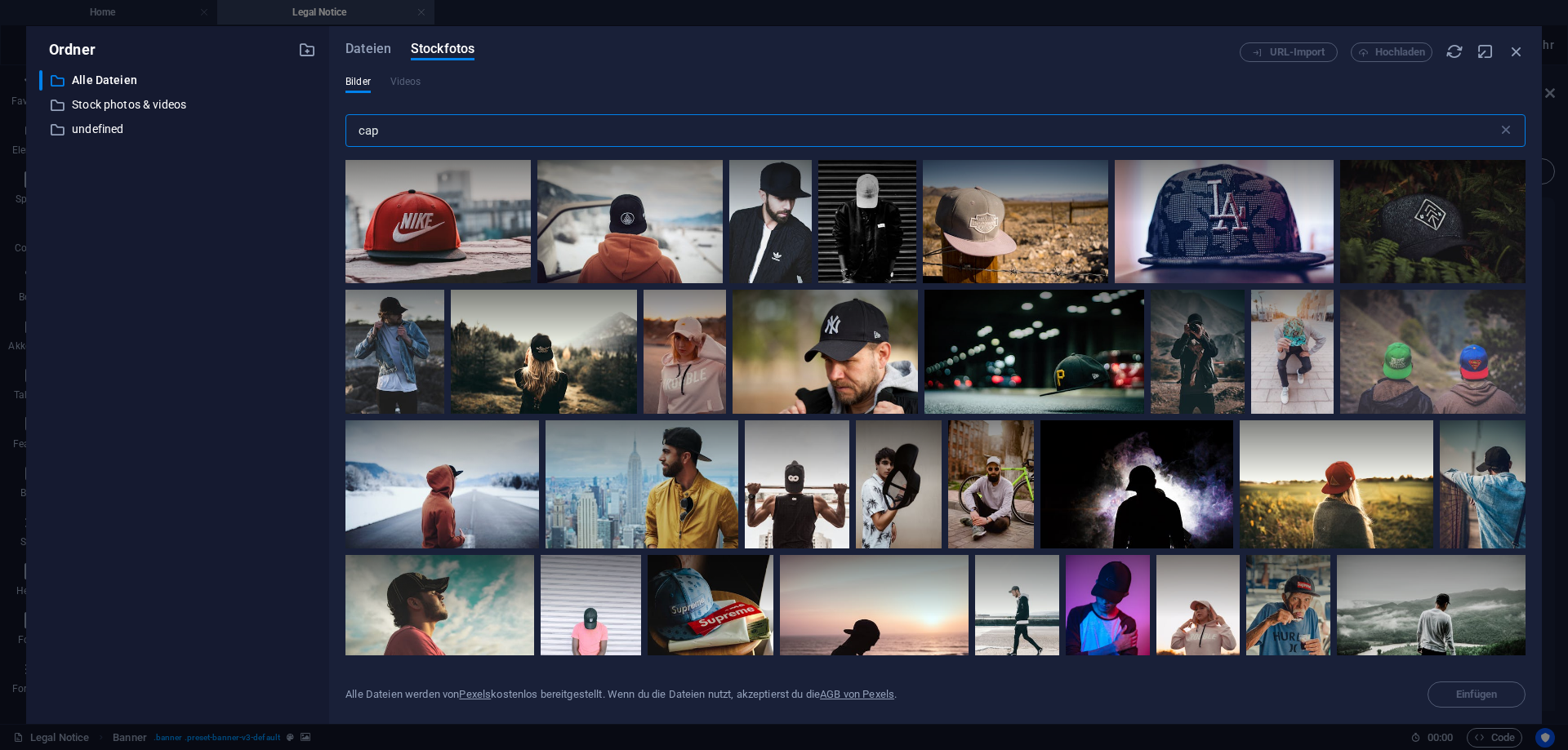
drag, startPoint x: 332, startPoint y: 136, endPoint x: 244, endPoint y: 140, distance: 88.1
click at [345, 140] on input "cap" at bounding box center [921, 130] width 1152 height 32
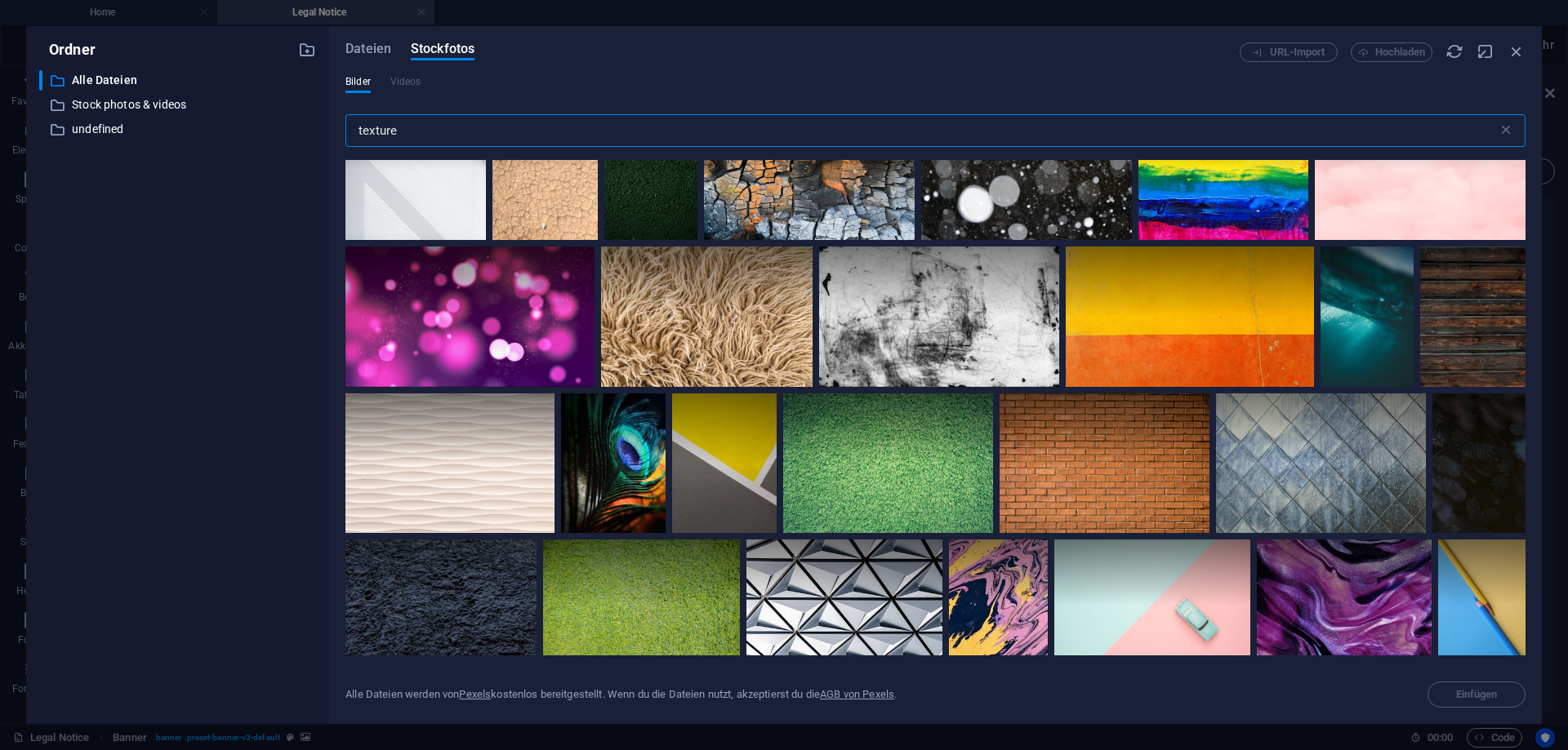
scroll to position [1836, 0]
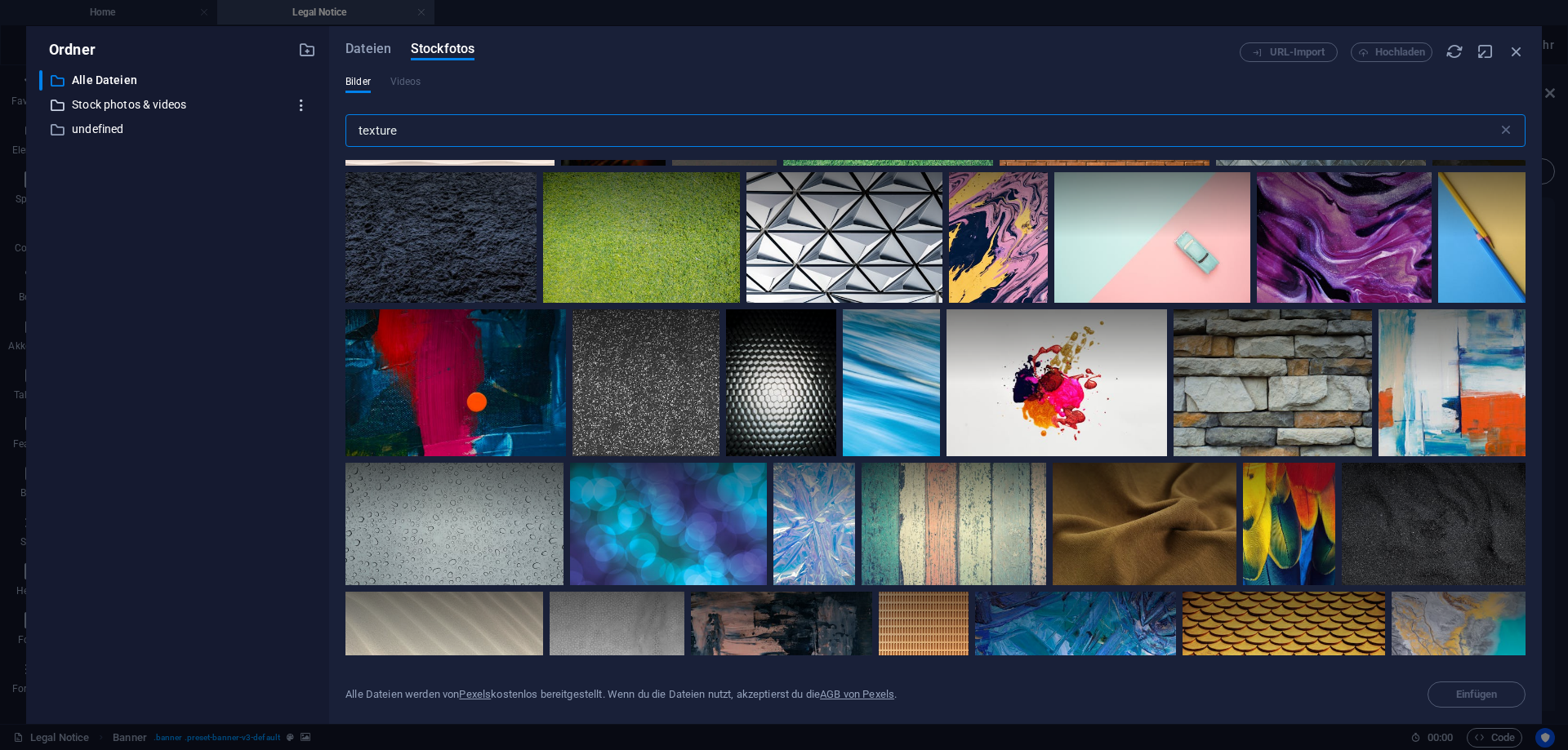
drag, startPoint x: 414, startPoint y: 126, endPoint x: 288, endPoint y: 112, distance: 126.8
click at [345, 114] on input "texture" at bounding box center [921, 130] width 1152 height 32
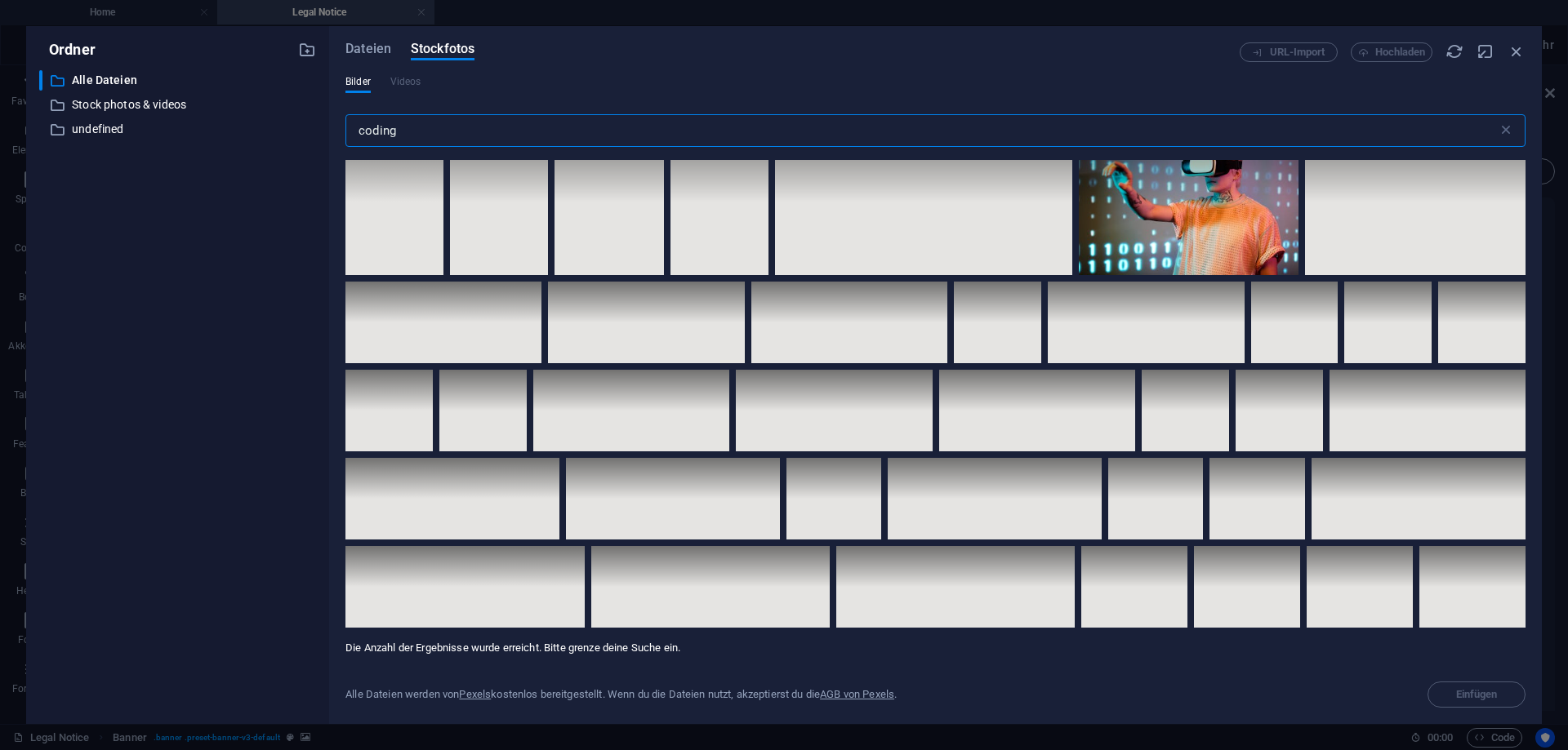
scroll to position [9469, 0]
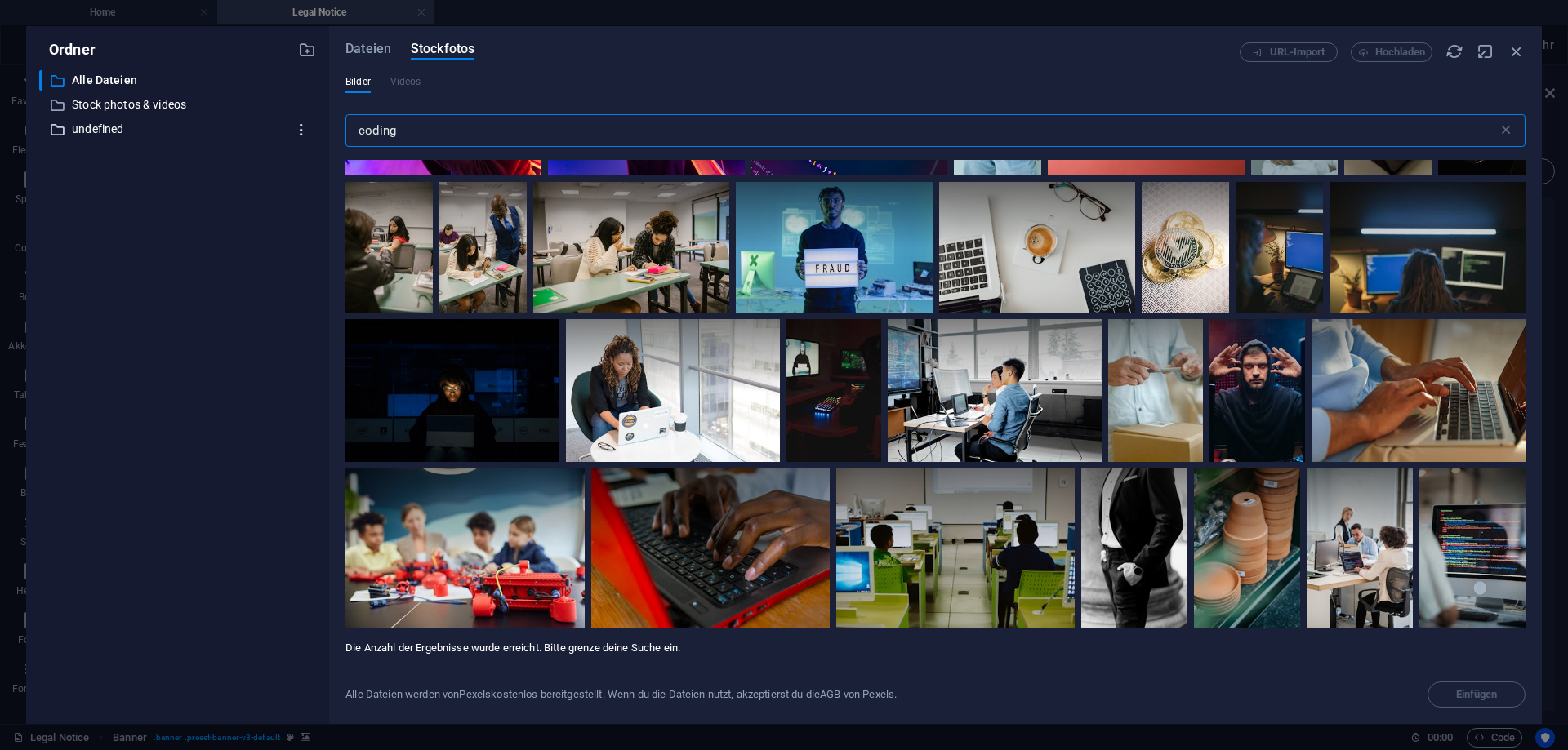
drag, startPoint x: 342, startPoint y: 137, endPoint x: 313, endPoint y: 132, distance: 29.4
click at [345, 139] on input "coding" at bounding box center [921, 130] width 1152 height 32
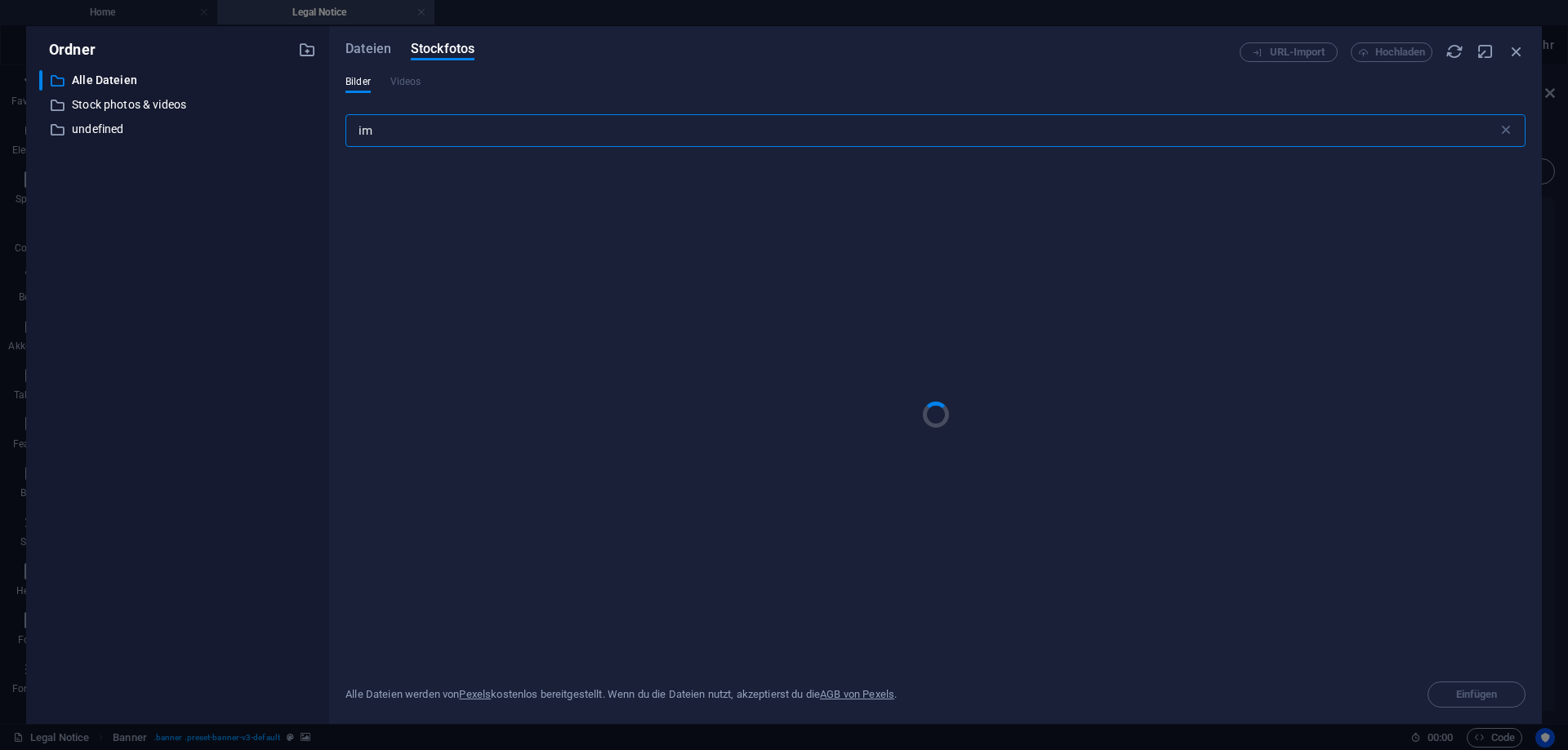
type input "i"
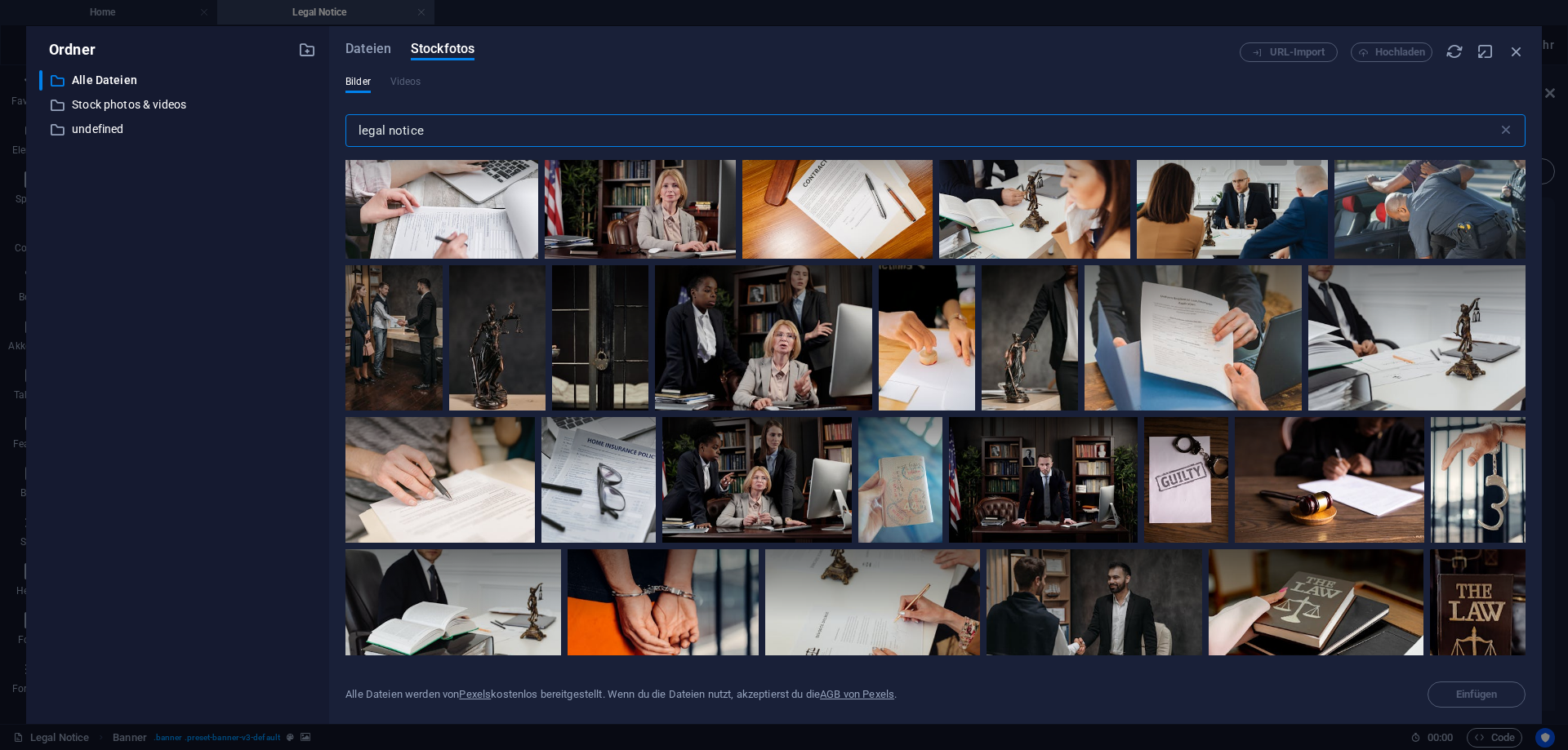
scroll to position [1616, 0]
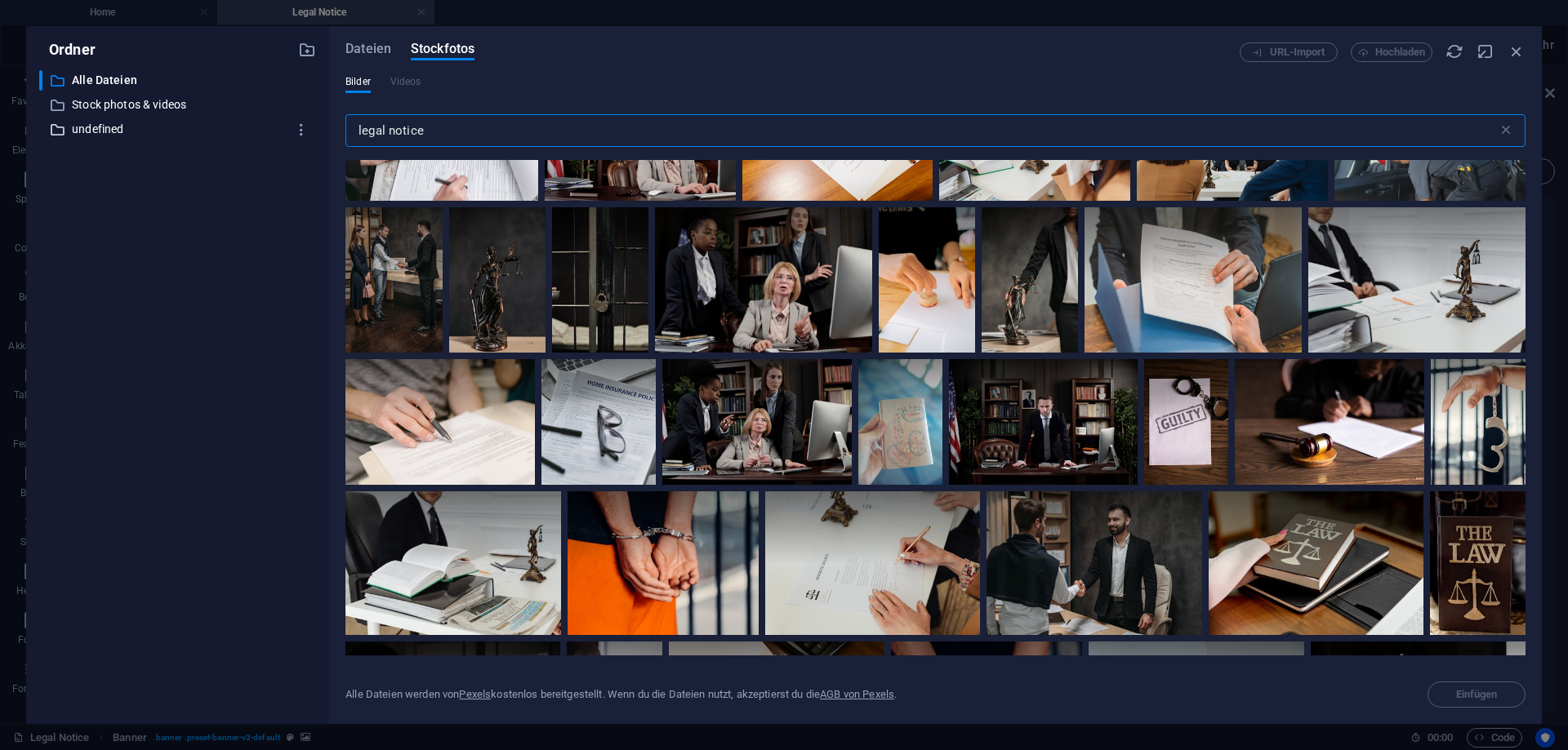
drag, startPoint x: 464, startPoint y: 134, endPoint x: 240, endPoint y: 132, distance: 224.0
click at [345, 132] on input "legal notice" at bounding box center [921, 130] width 1152 height 32
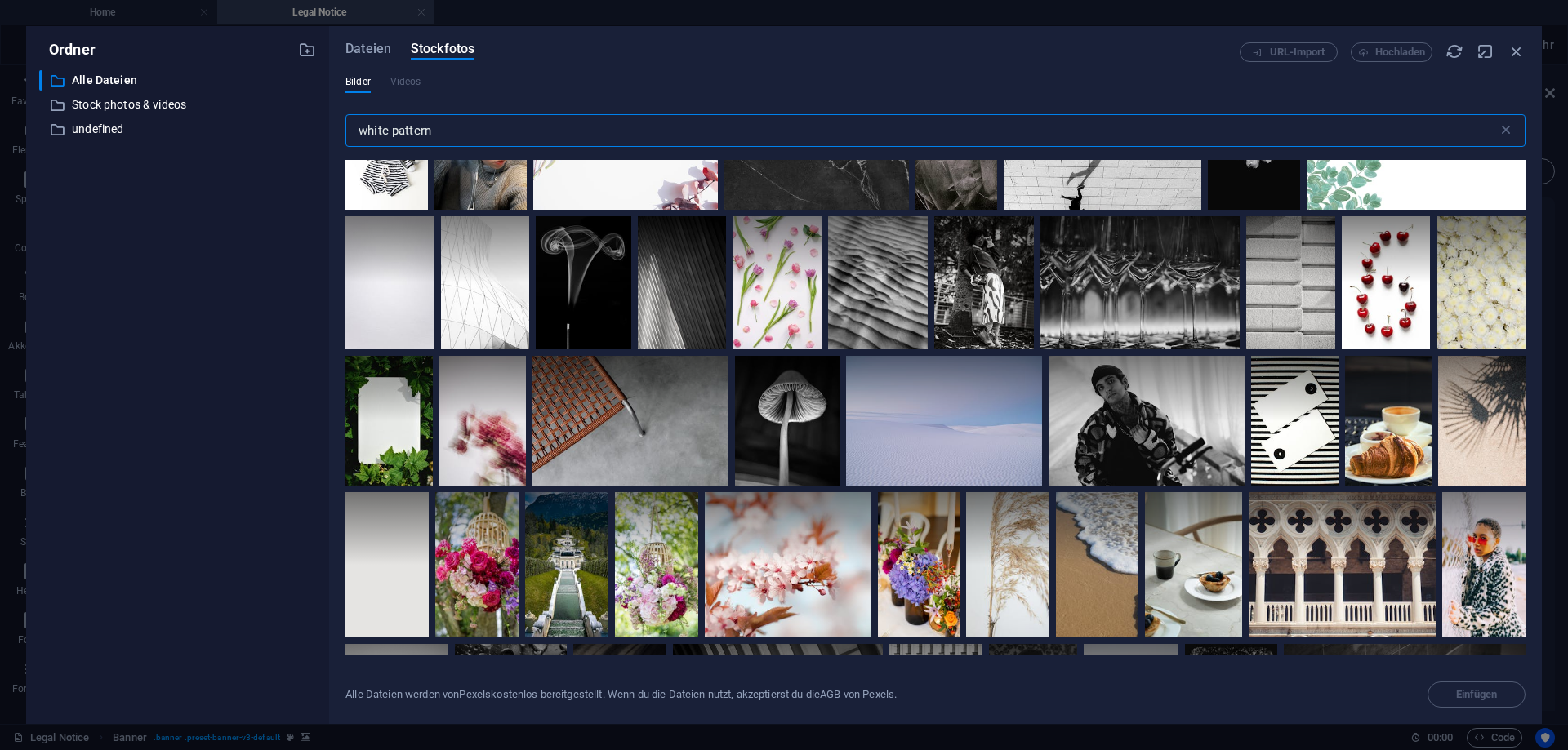
scroll to position [2350, 0]
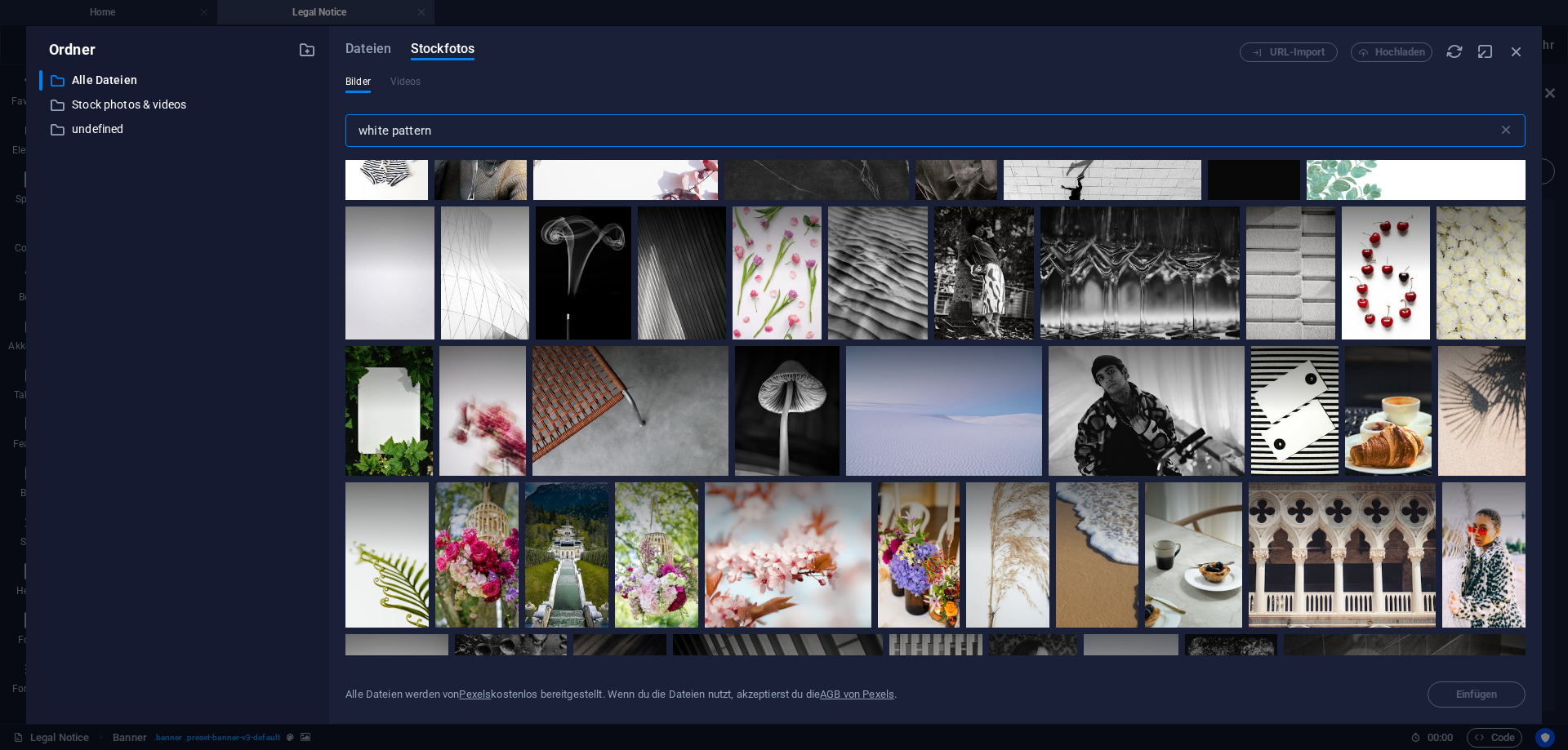
drag, startPoint x: 398, startPoint y: 128, endPoint x: 391, endPoint y: 139, distance: 13.0
click at [391, 139] on input "white pattern" at bounding box center [921, 130] width 1152 height 32
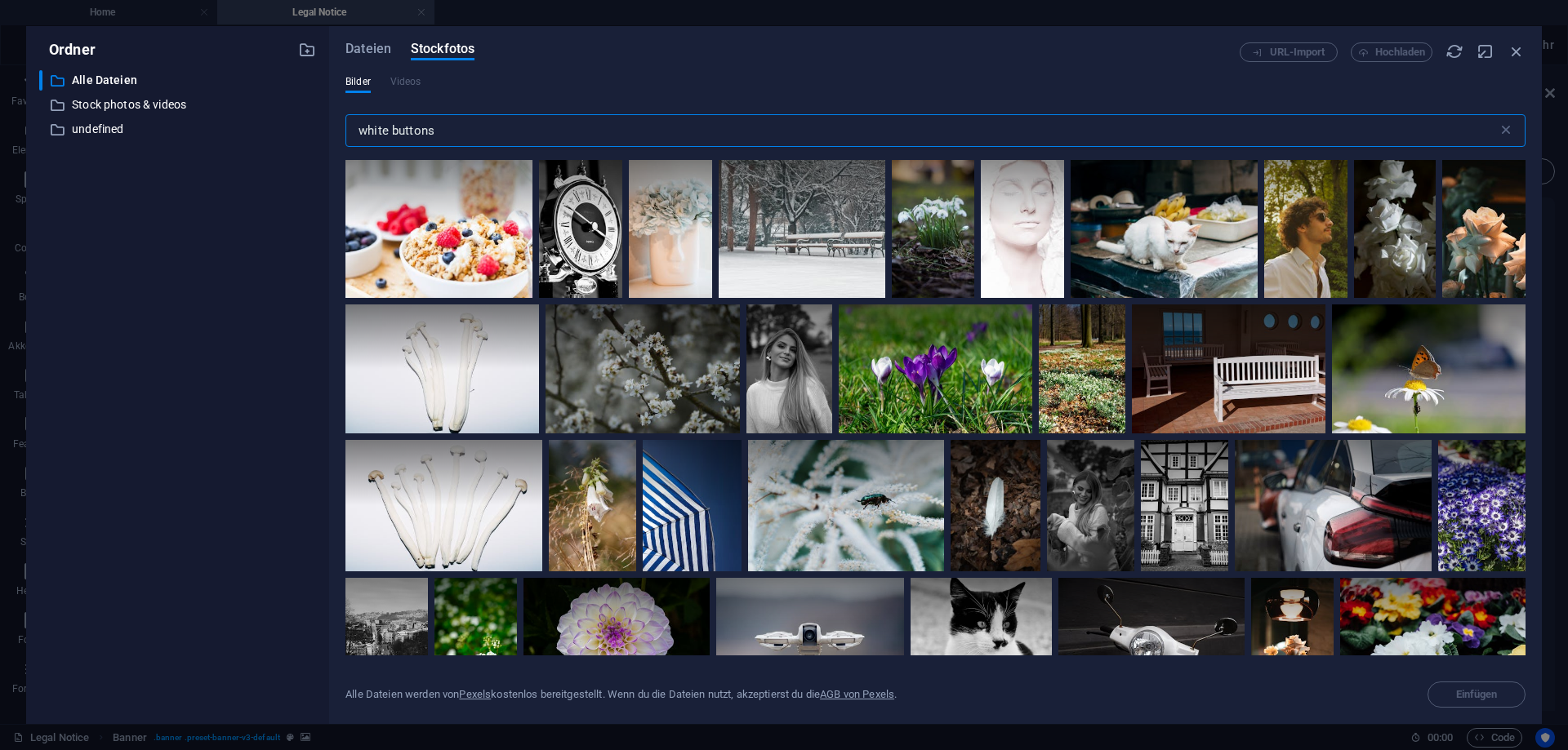
scroll to position [0, 0]
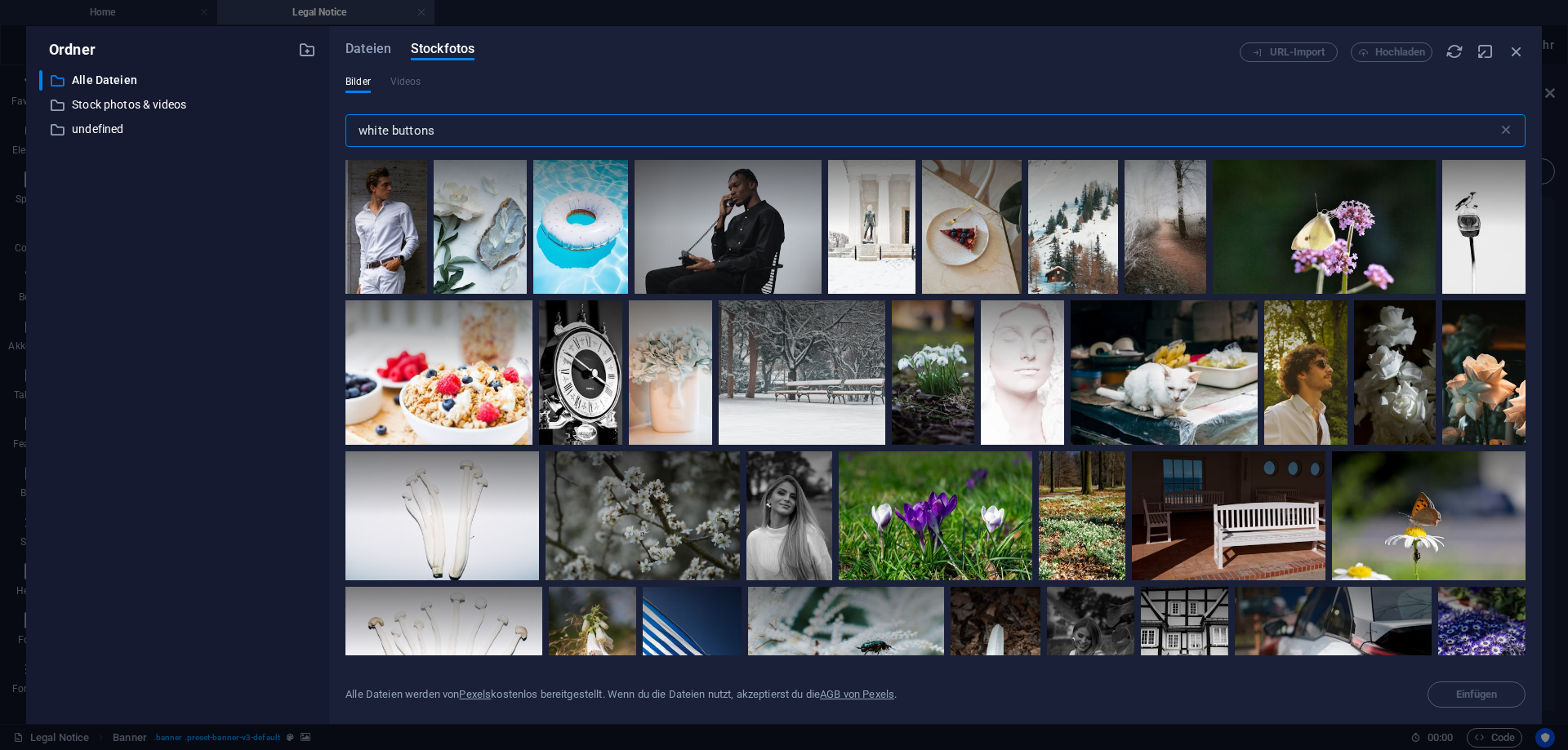
drag, startPoint x: 392, startPoint y: 126, endPoint x: 465, endPoint y: 140, distance: 74.3
click at [465, 140] on input "white buttons" at bounding box center [921, 130] width 1152 height 32
drag, startPoint x: 467, startPoint y: 134, endPoint x: 344, endPoint y: 132, distance: 123.0
click at [345, 132] on input "white buttons" at bounding box center [921, 130] width 1152 height 32
type input "bright"
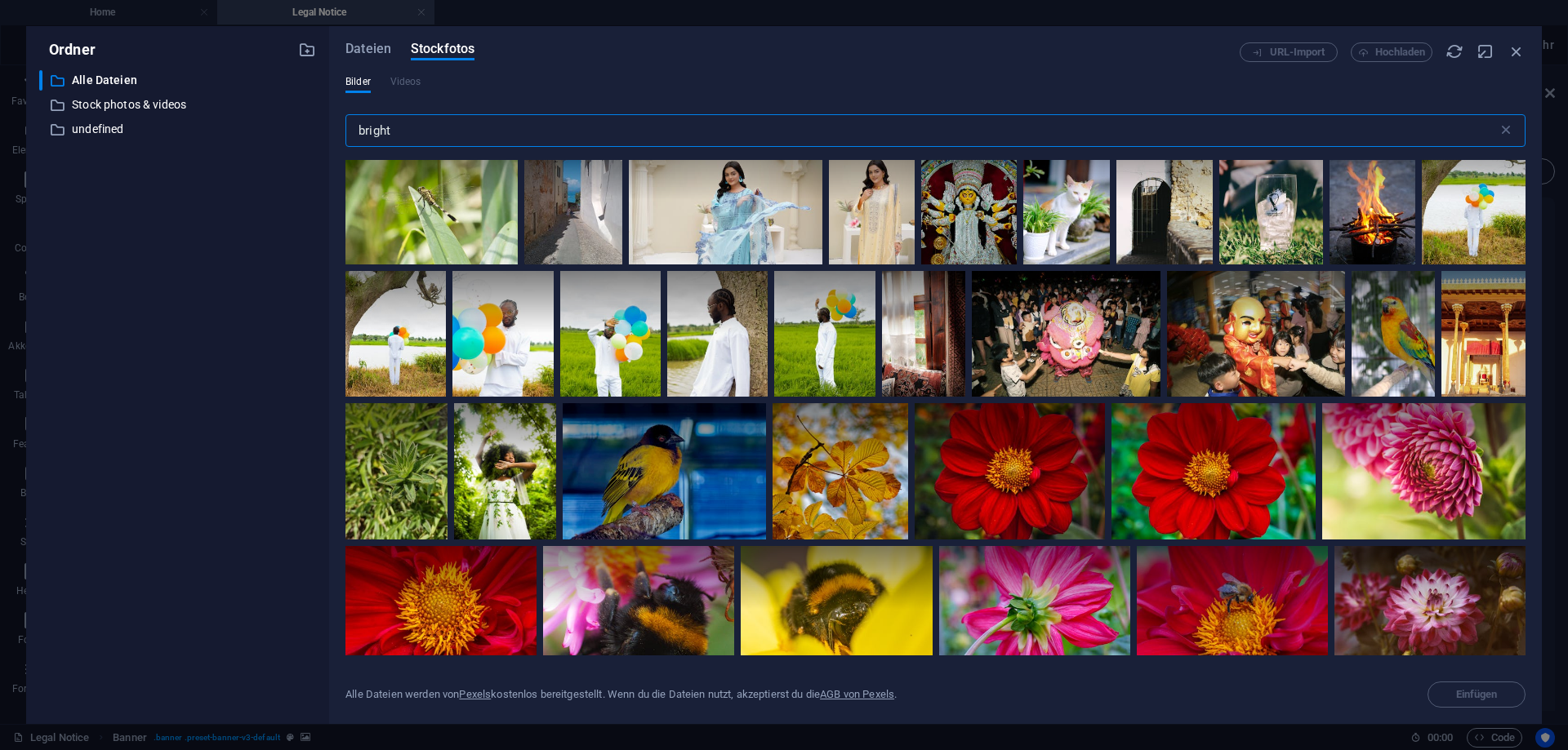
scroll to position [6169, 0]
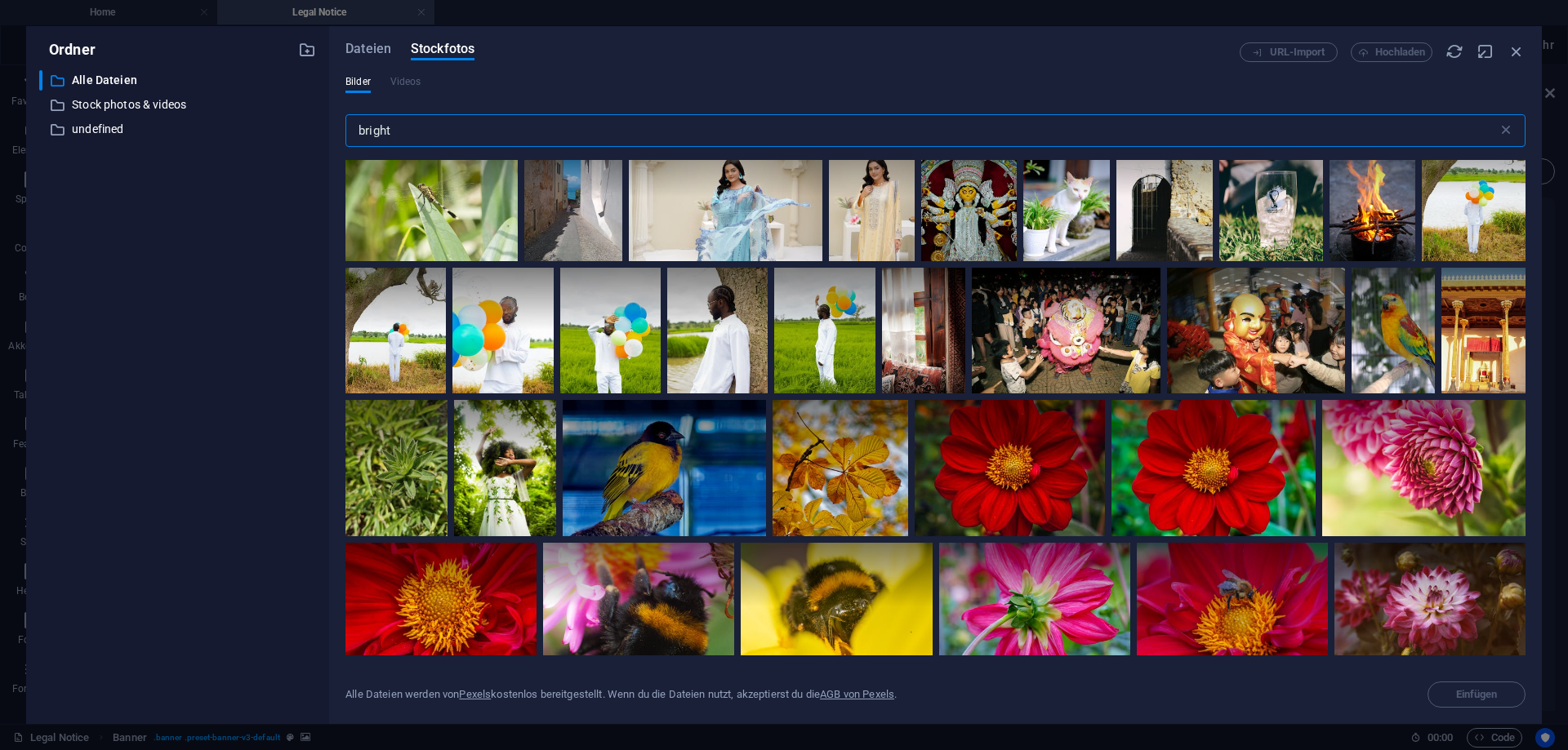
drag, startPoint x: 419, startPoint y: 123, endPoint x: 346, endPoint y: 131, distance: 73.4
click at [347, 131] on input "bright" at bounding box center [921, 130] width 1152 height 32
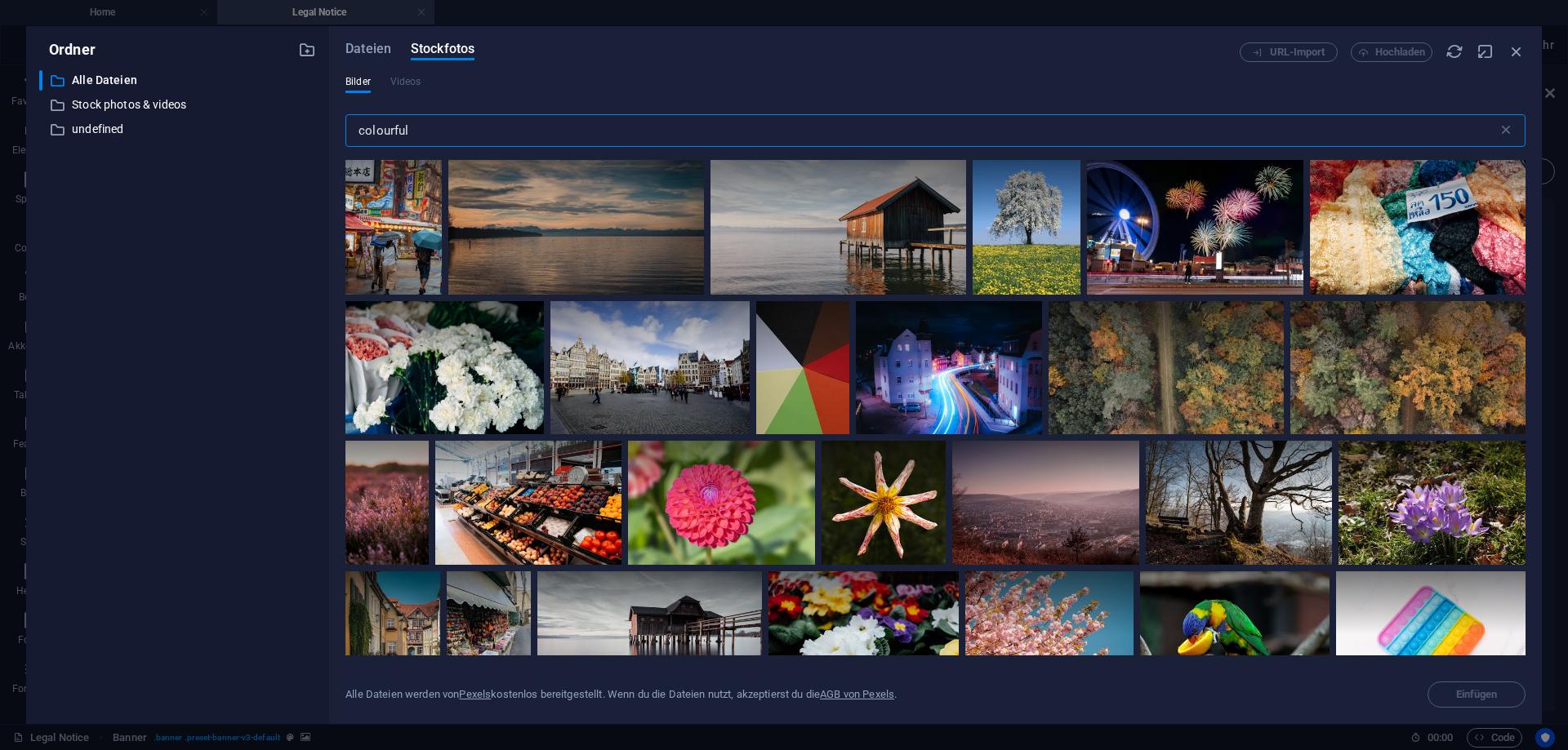
scroll to position [2864, 0]
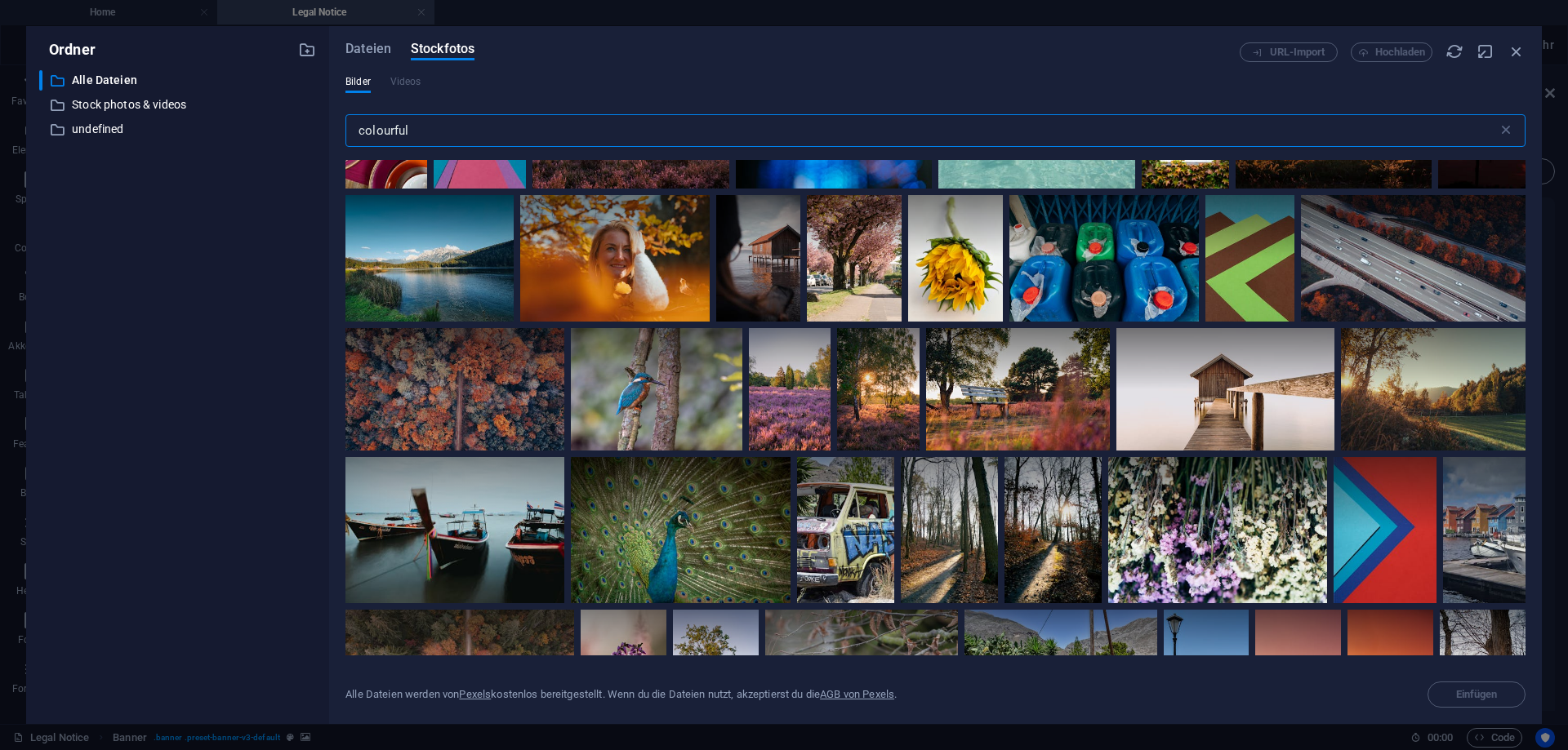
drag, startPoint x: 537, startPoint y: 135, endPoint x: 203, endPoint y: 139, distance: 334.0
click at [345, 139] on input "colourful" at bounding box center [921, 130] width 1152 height 32
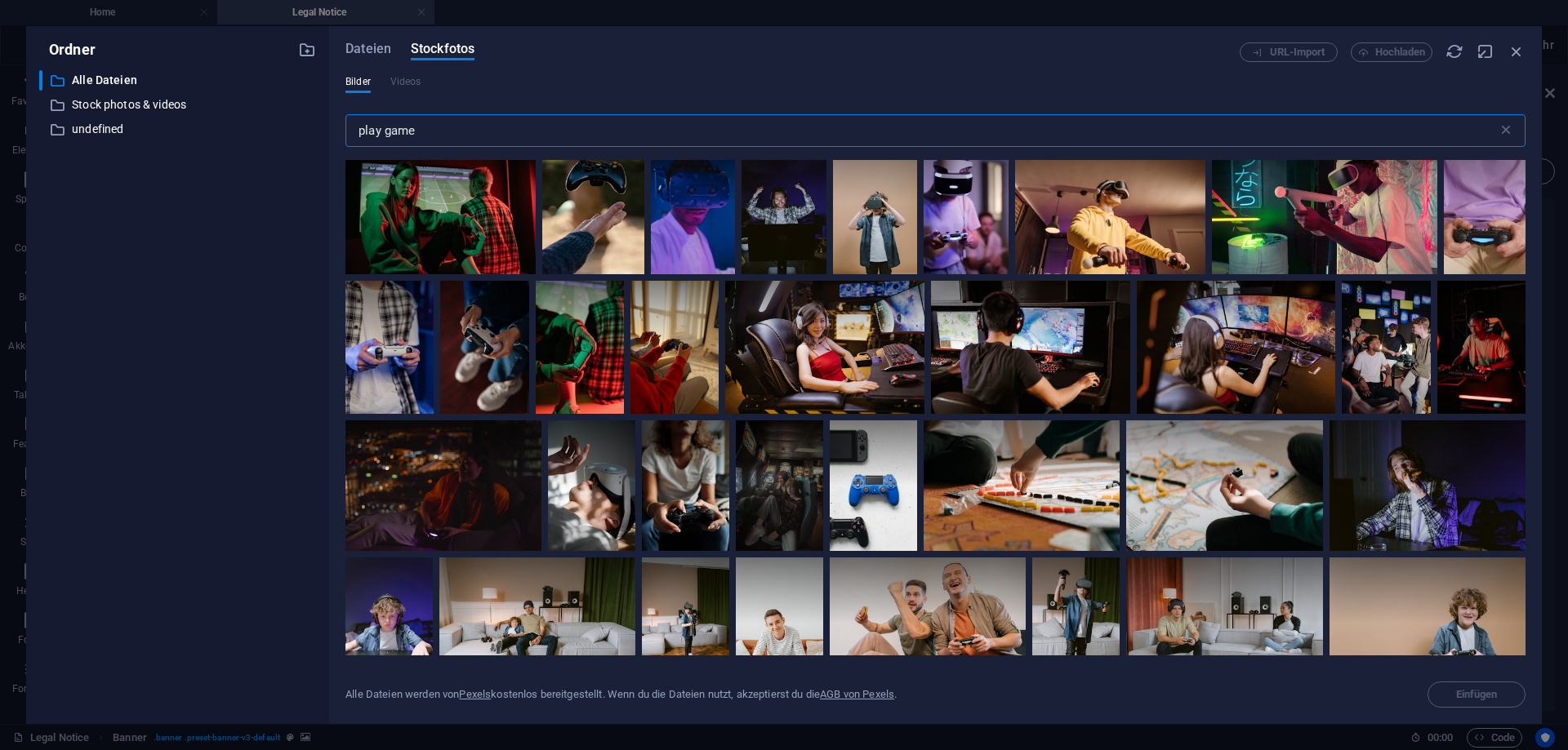
scroll to position [2130, 0]
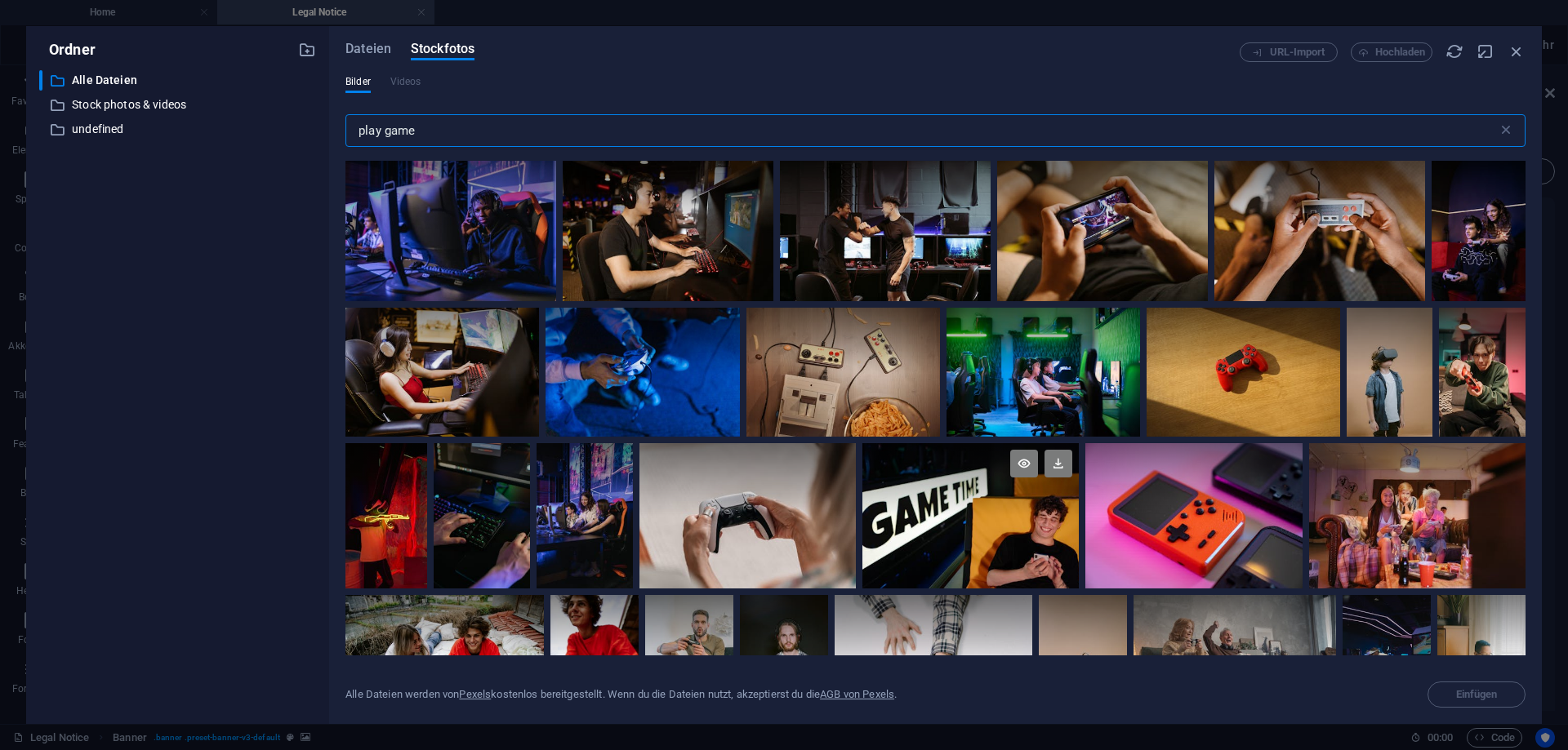
type input "play game"
click at [949, 510] on div at bounding box center [970, 479] width 216 height 72
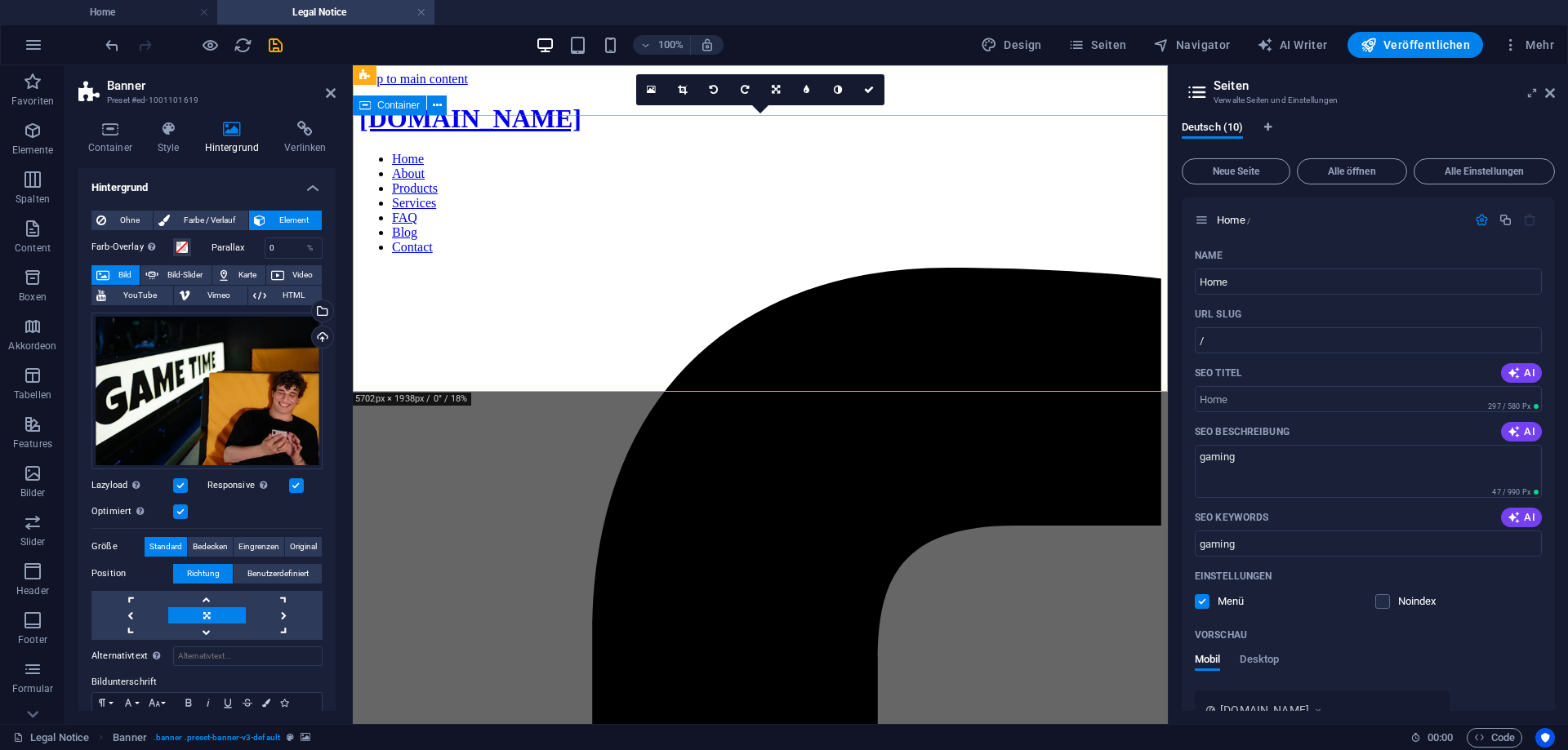
click at [182, 246] on span at bounding box center [181, 247] width 13 height 13
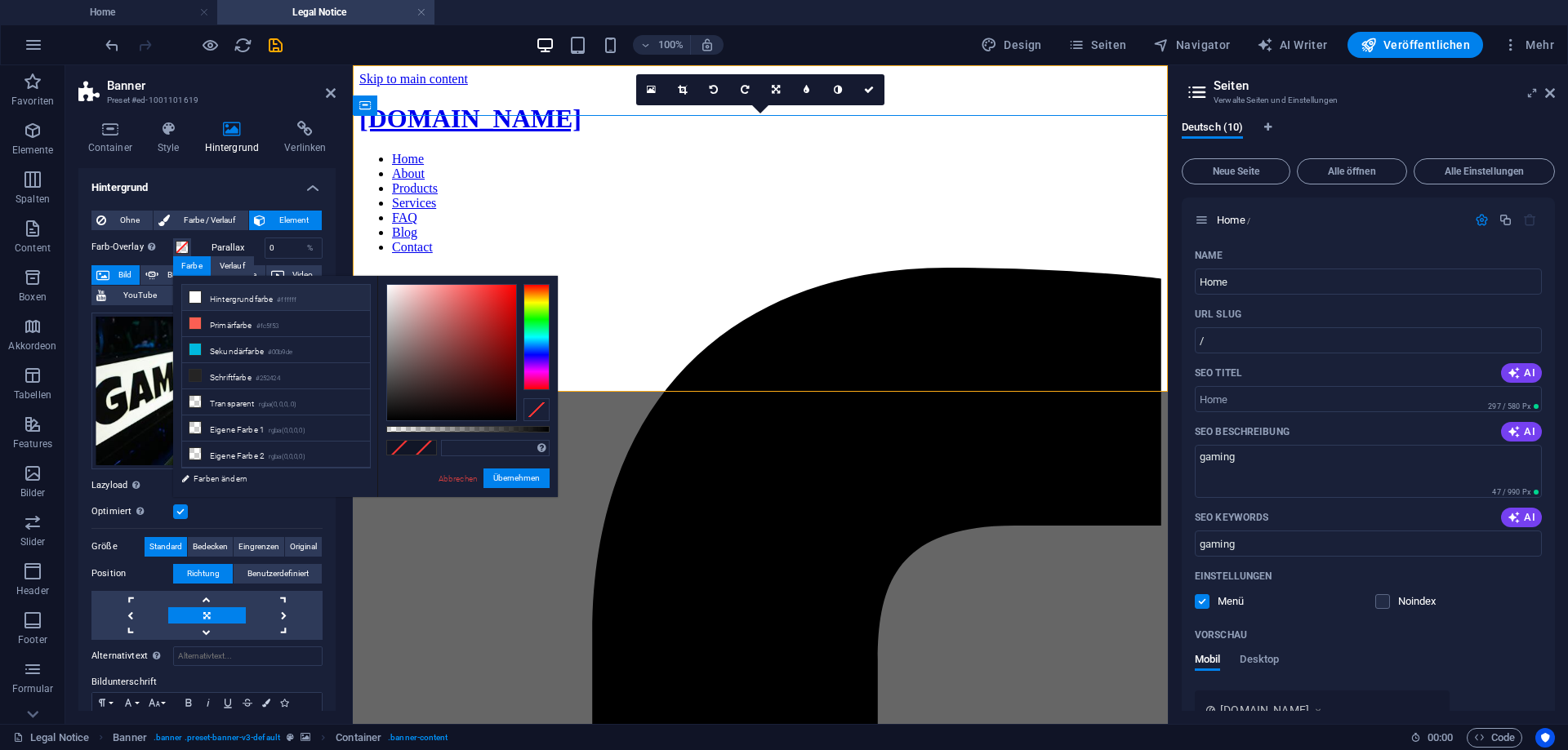
click at [249, 306] on li "Hintergrundfarbe #ffffff" at bounding box center [276, 298] width 188 height 26
click at [245, 318] on li "Primärfarbe #fc5f53" at bounding box center [276, 324] width 188 height 26
click at [242, 297] on li "Hintergrundfarbe #ffffff" at bounding box center [276, 298] width 188 height 26
click at [244, 406] on li "Transparent rgba(0,0,0,.0)" at bounding box center [276, 402] width 188 height 26
click at [256, 423] on li "Eigene Farbe 1 rgba(0,0,0,0)" at bounding box center [276, 428] width 188 height 26
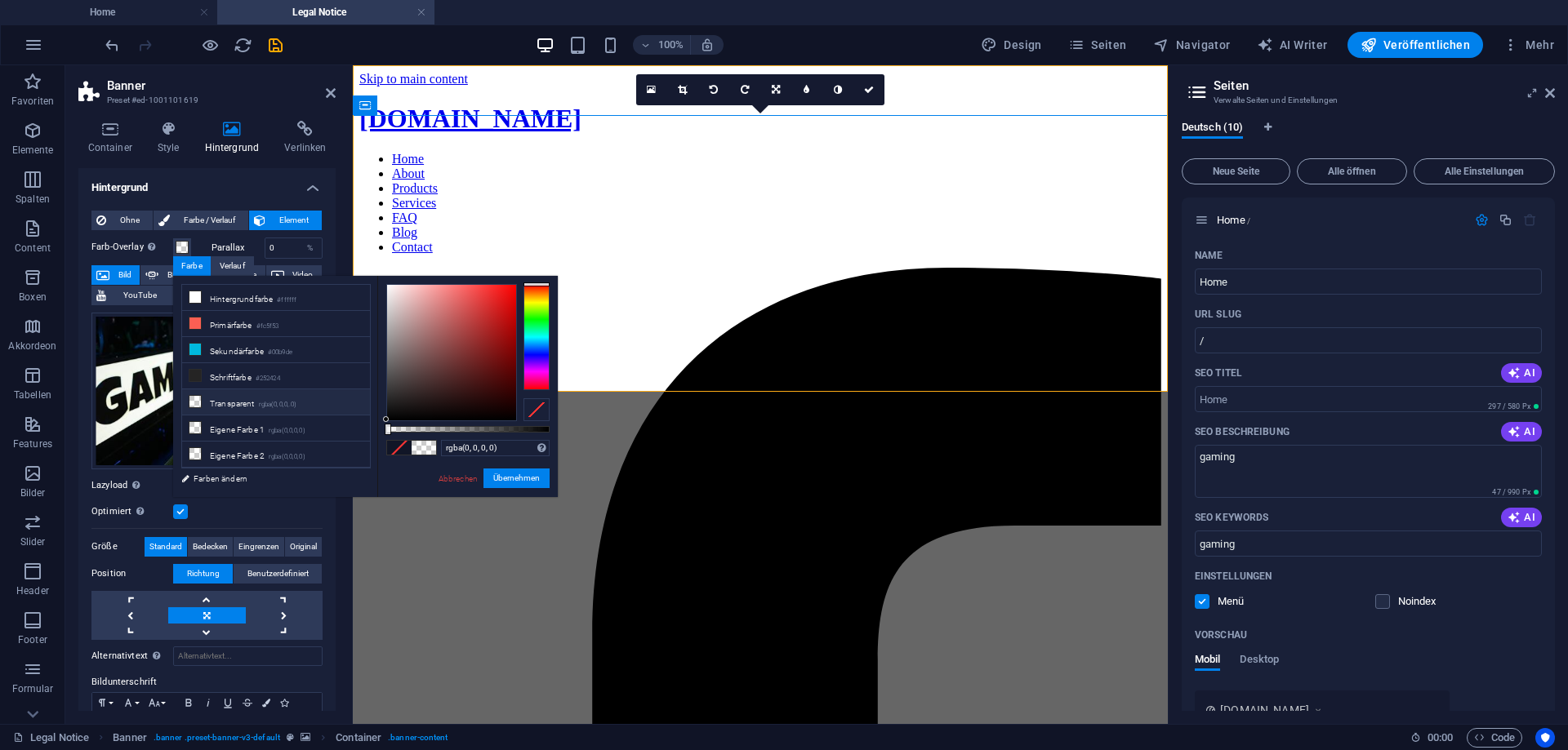
click at [254, 398] on li "Transparent rgba(0,0,0,.0)" at bounding box center [276, 402] width 188 height 26
drag, startPoint x: 390, startPoint y: 429, endPoint x: 373, endPoint y: 430, distance: 17.0
click at [373, 430] on div "less Hintergrundfarbe #ffffff Primärfarbe #fc5f53 Sekundärfarbe #00b9de Schrift…" at bounding box center [365, 386] width 385 height 221
click at [383, 418] on div "rgba(0, 0, 0, 0) Unterstützte Formate: #0852ed rgb(8, 82, 237) rgba(8, 82, 237,…" at bounding box center [467, 504] width 180 height 457
drag, startPoint x: 386, startPoint y: 416, endPoint x: 29, endPoint y: 207, distance: 413.7
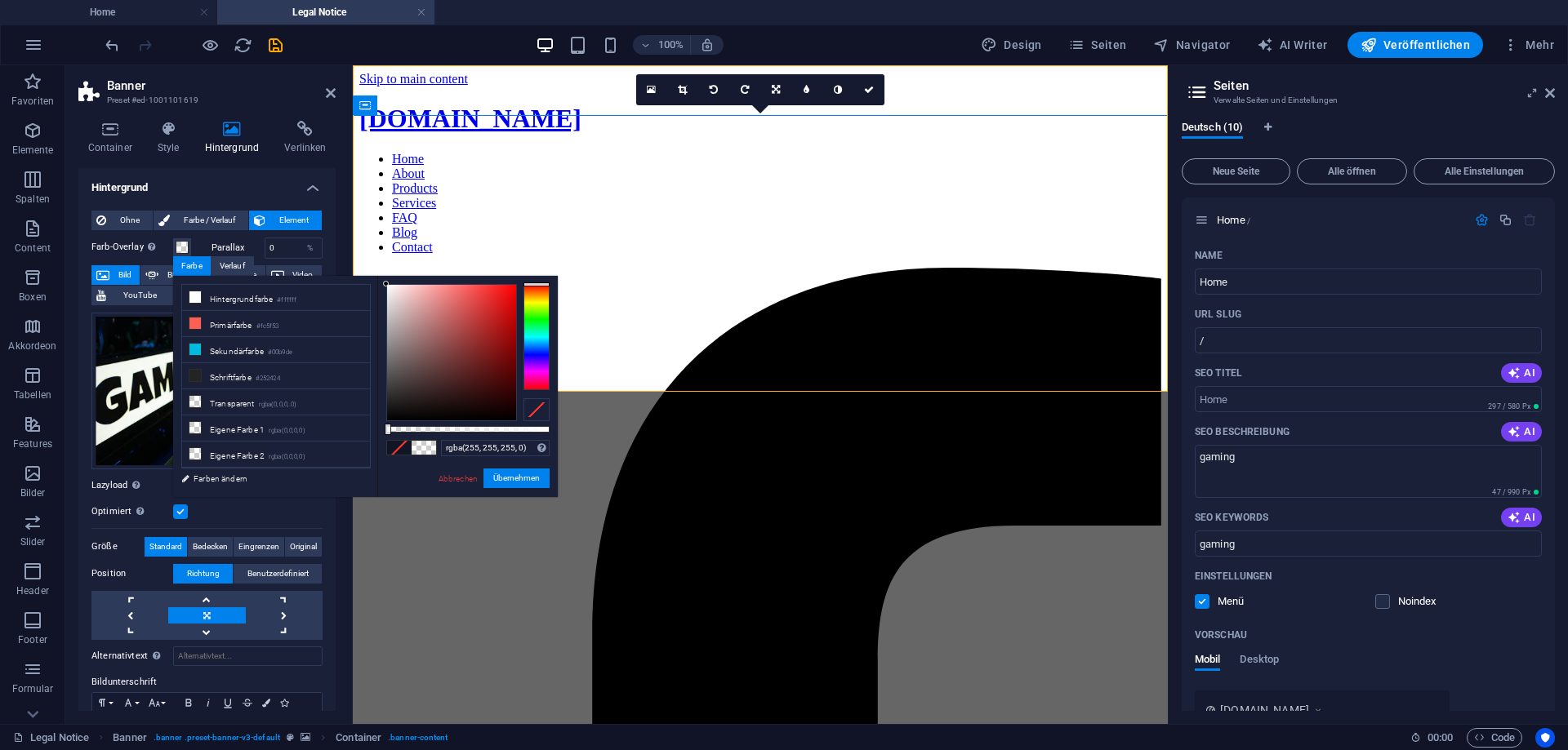
click at [381, 263] on body "[DOMAIN_NAME] Home Legal Notice Favoriten Elemente Spalten Content Boxen Akkord…" at bounding box center [784, 375] width 1568 height 750
type input "rgba(255, 255, 255, 0.835)"
drag, startPoint x: 389, startPoint y: 429, endPoint x: 522, endPoint y: 427, distance: 133.0
click at [522, 427] on div at bounding box center [524, 429] width 7 height 11
click at [522, 480] on button "Übernehmen" at bounding box center [516, 478] width 66 height 20
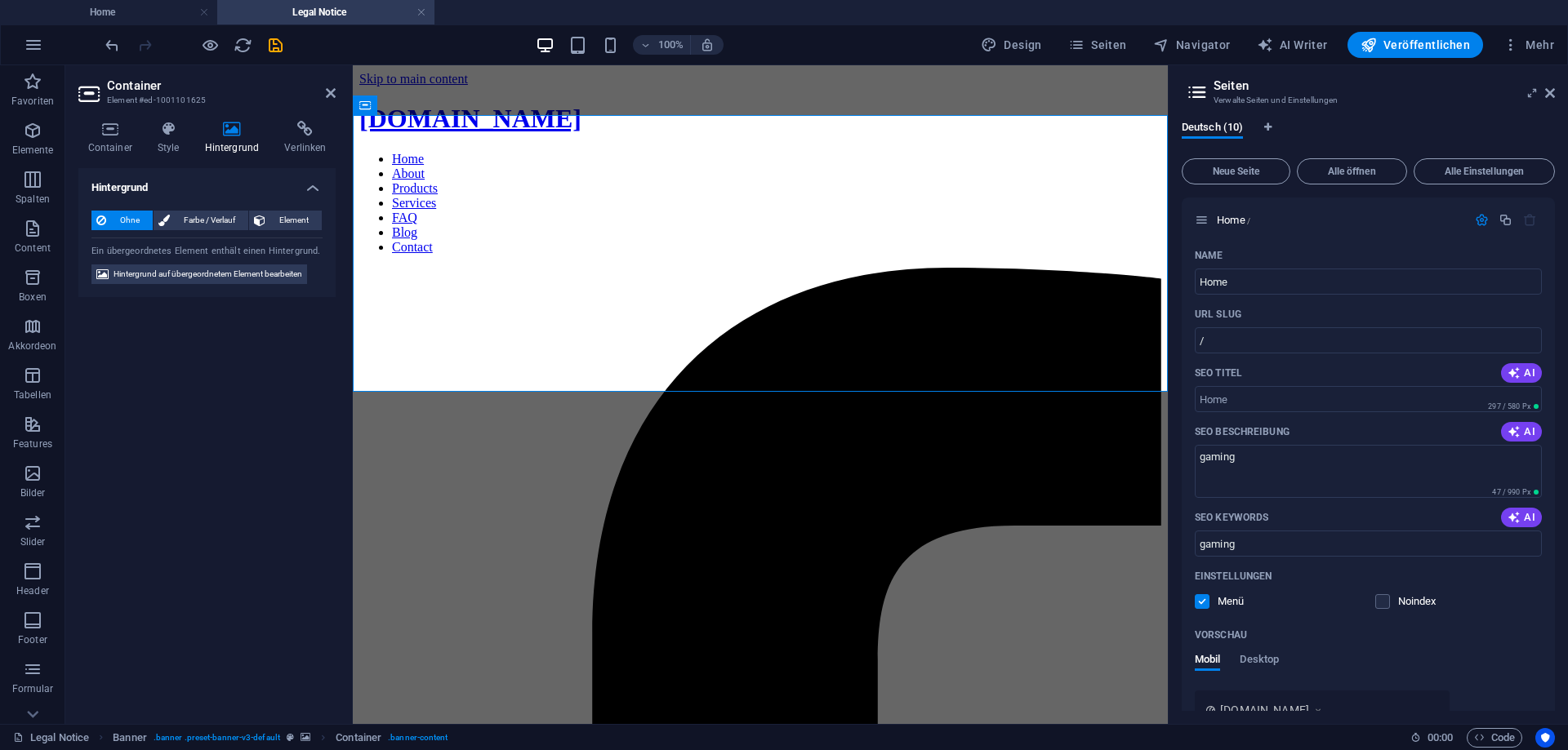
click at [239, 140] on h4 "Hintergrund" at bounding box center [235, 138] width 80 height 34
click at [165, 134] on icon at bounding box center [168, 128] width 41 height 16
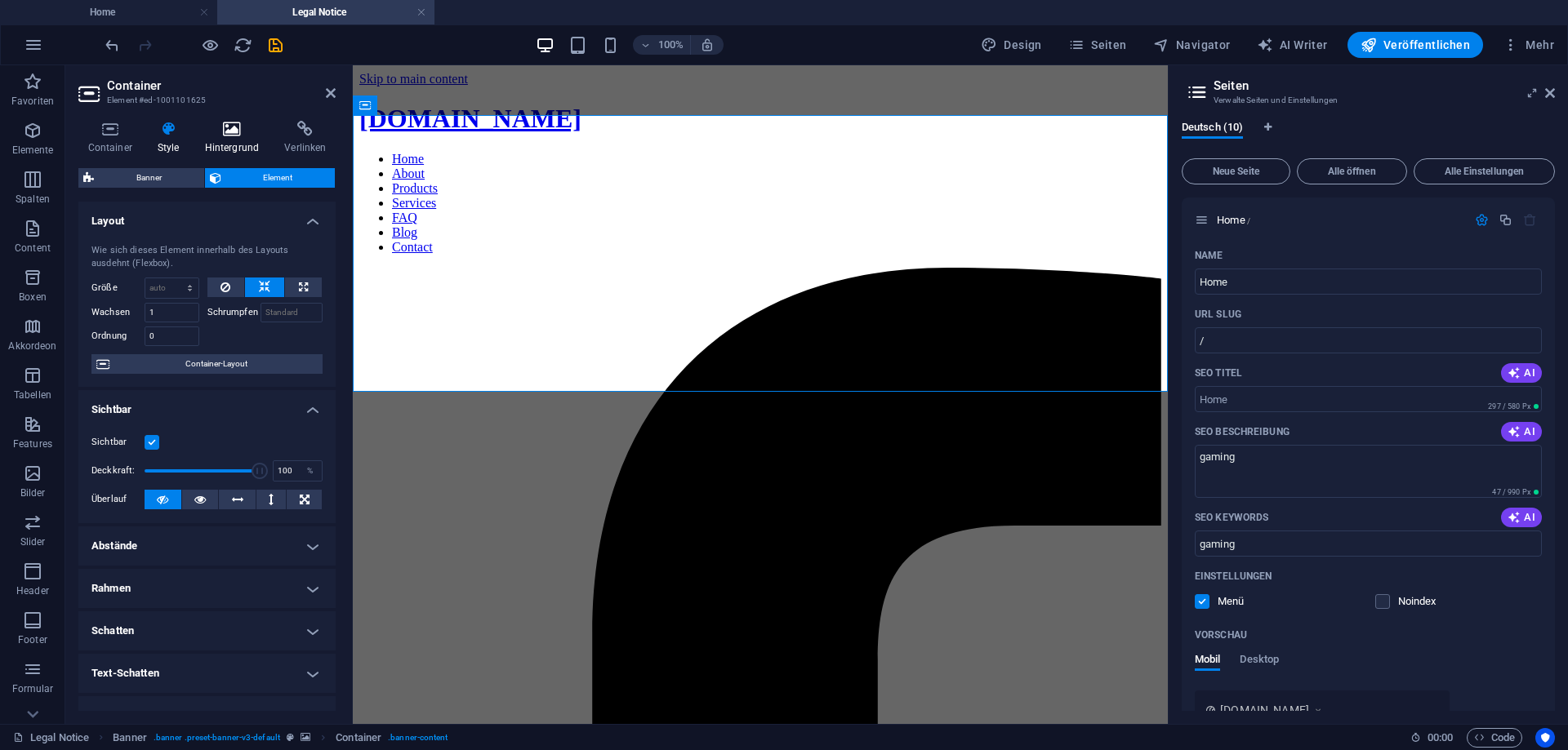
click at [231, 139] on h4 "Hintergrund" at bounding box center [235, 138] width 80 height 34
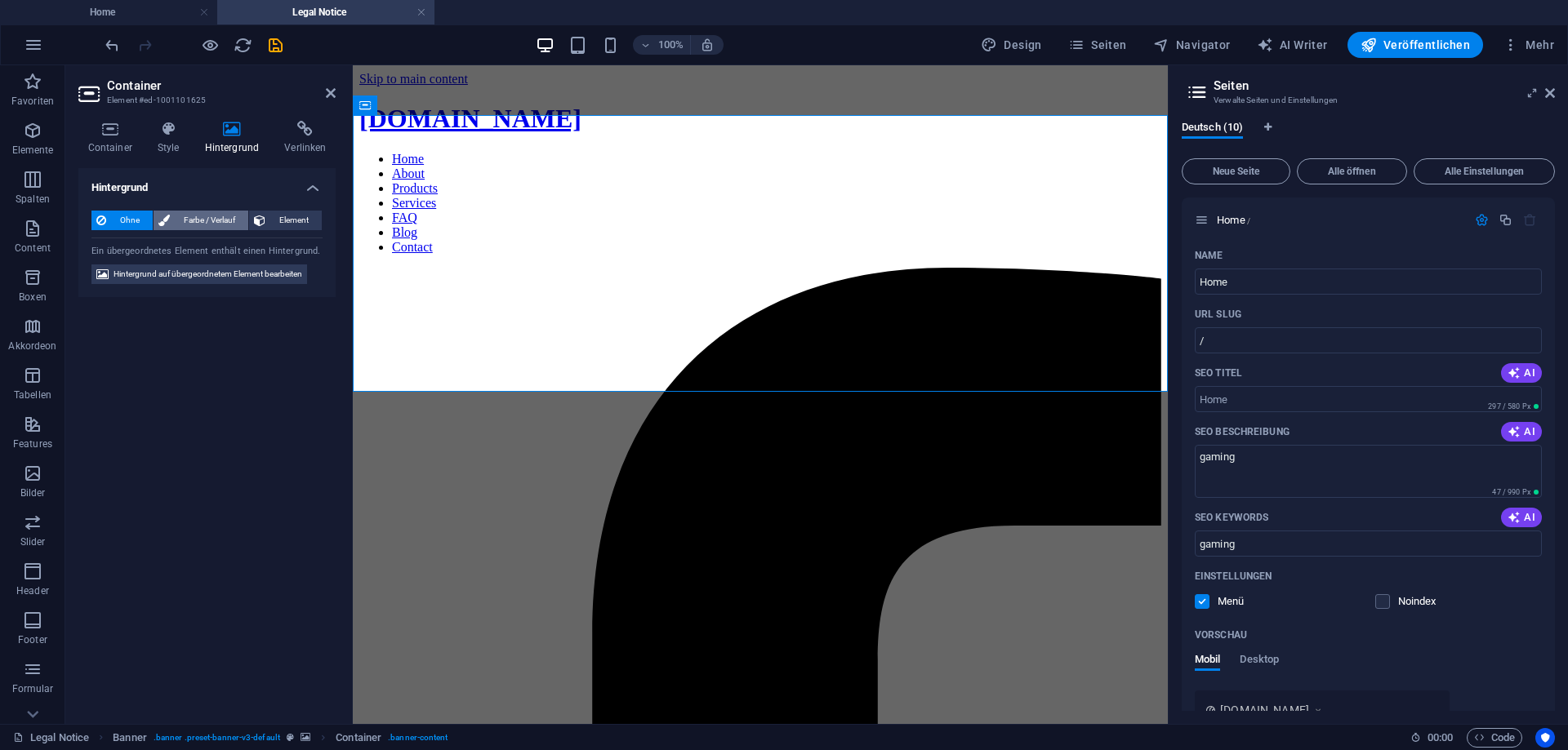
click at [224, 213] on span "Farbe / Verlauf" at bounding box center [208, 220] width 69 height 20
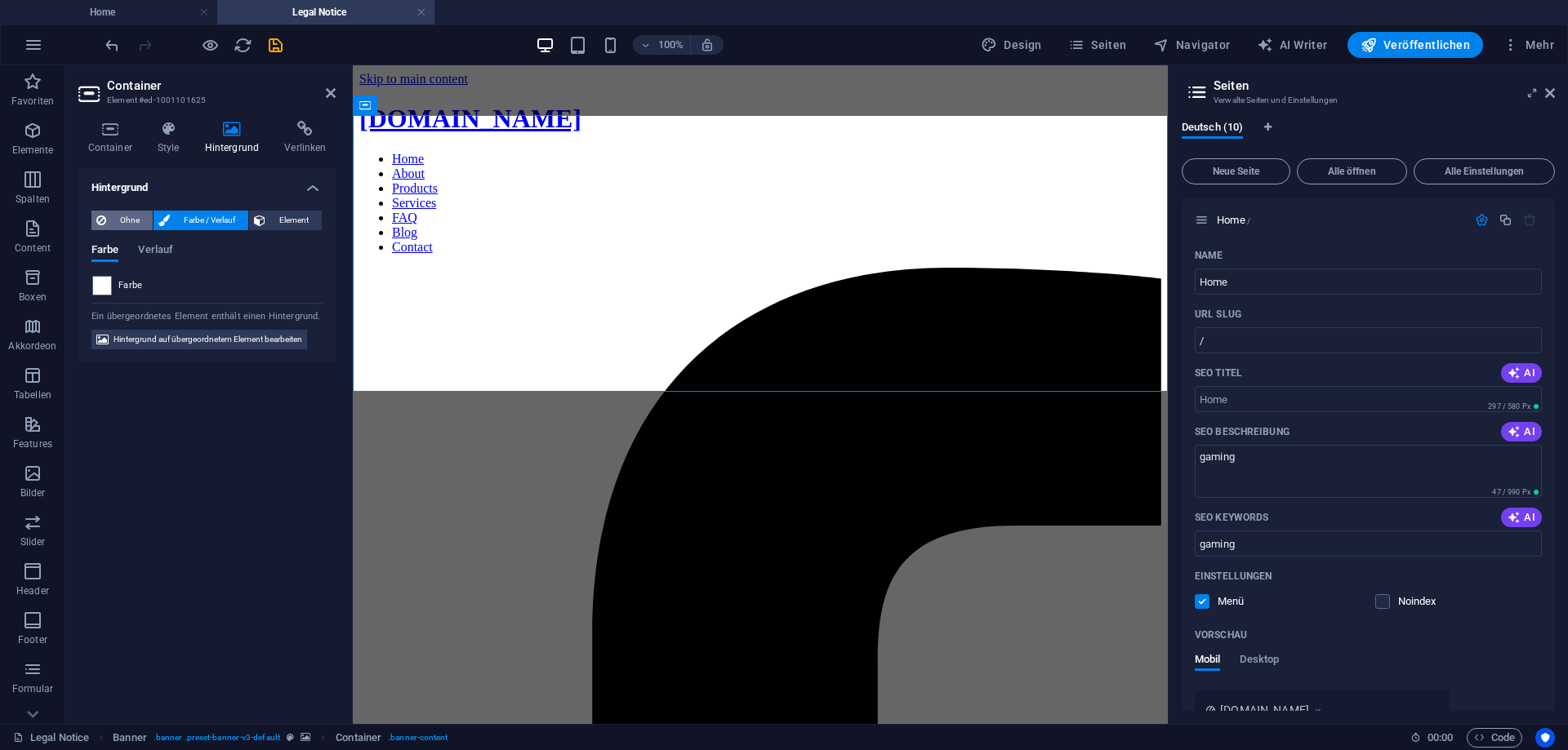
click at [126, 218] on span "Ohne" at bounding box center [129, 220] width 37 height 20
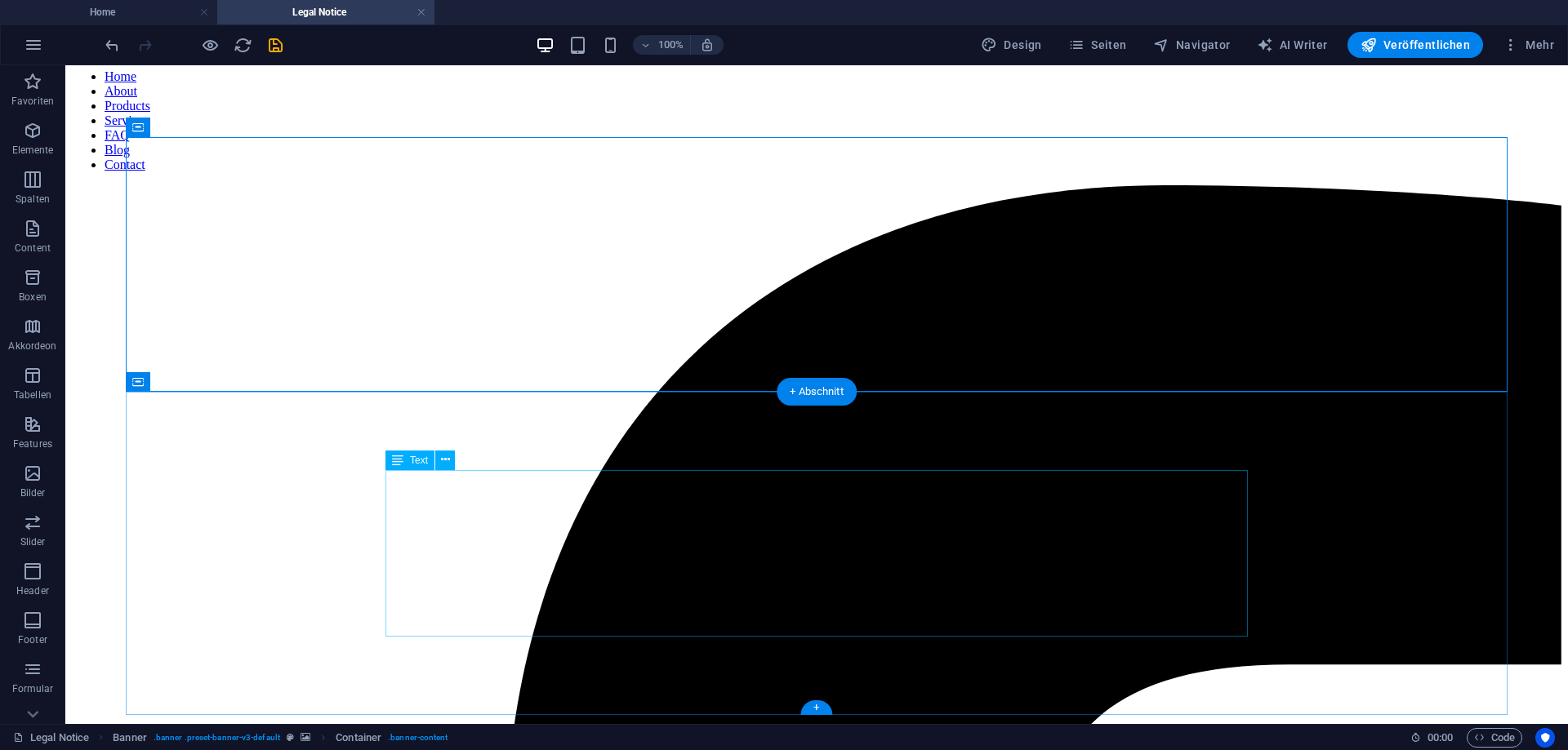
scroll to position [0, 0]
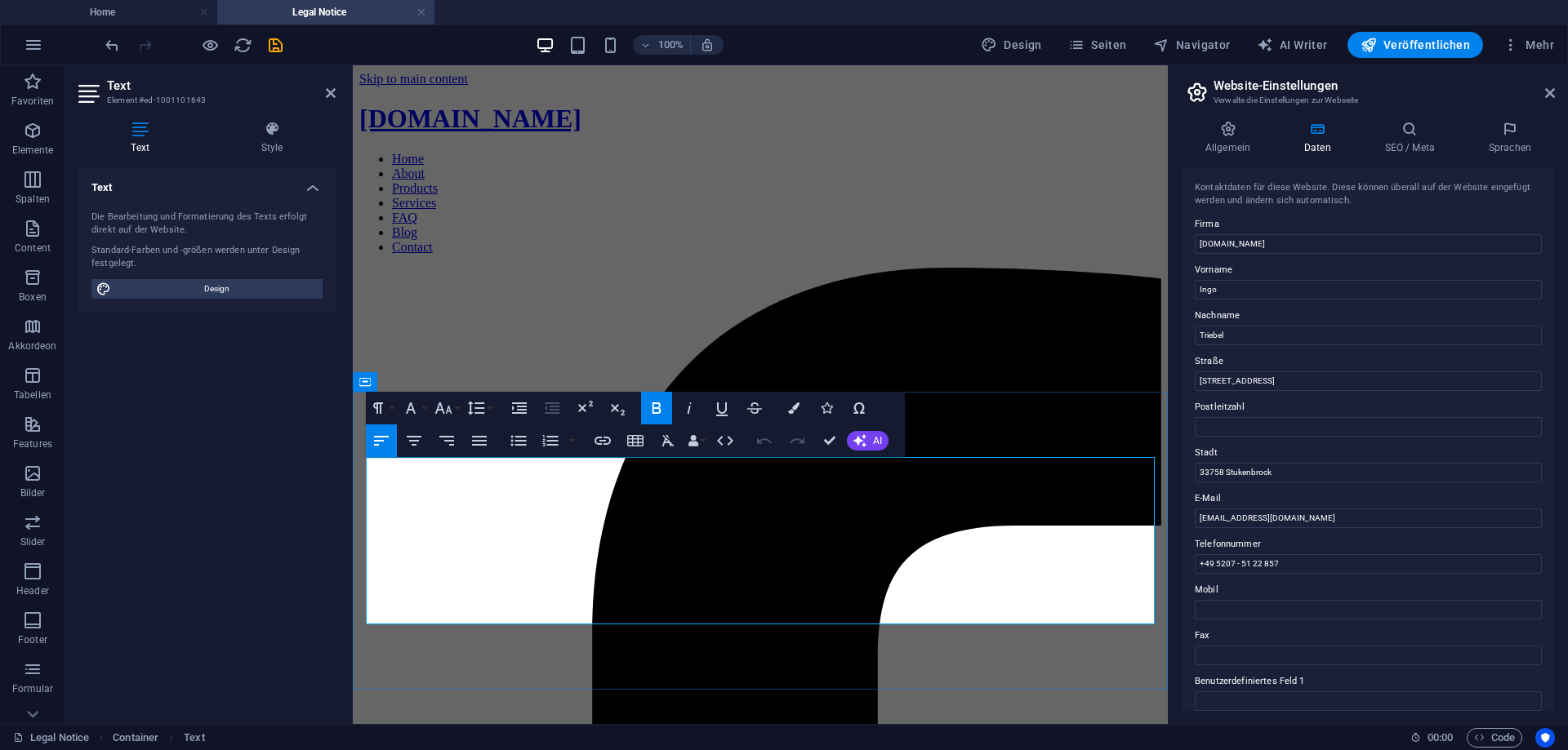
click at [1309, 245] on input "[DOMAIN_NAME]" at bounding box center [1368, 243] width 347 height 20
type input "[DOMAIN_NAME]"
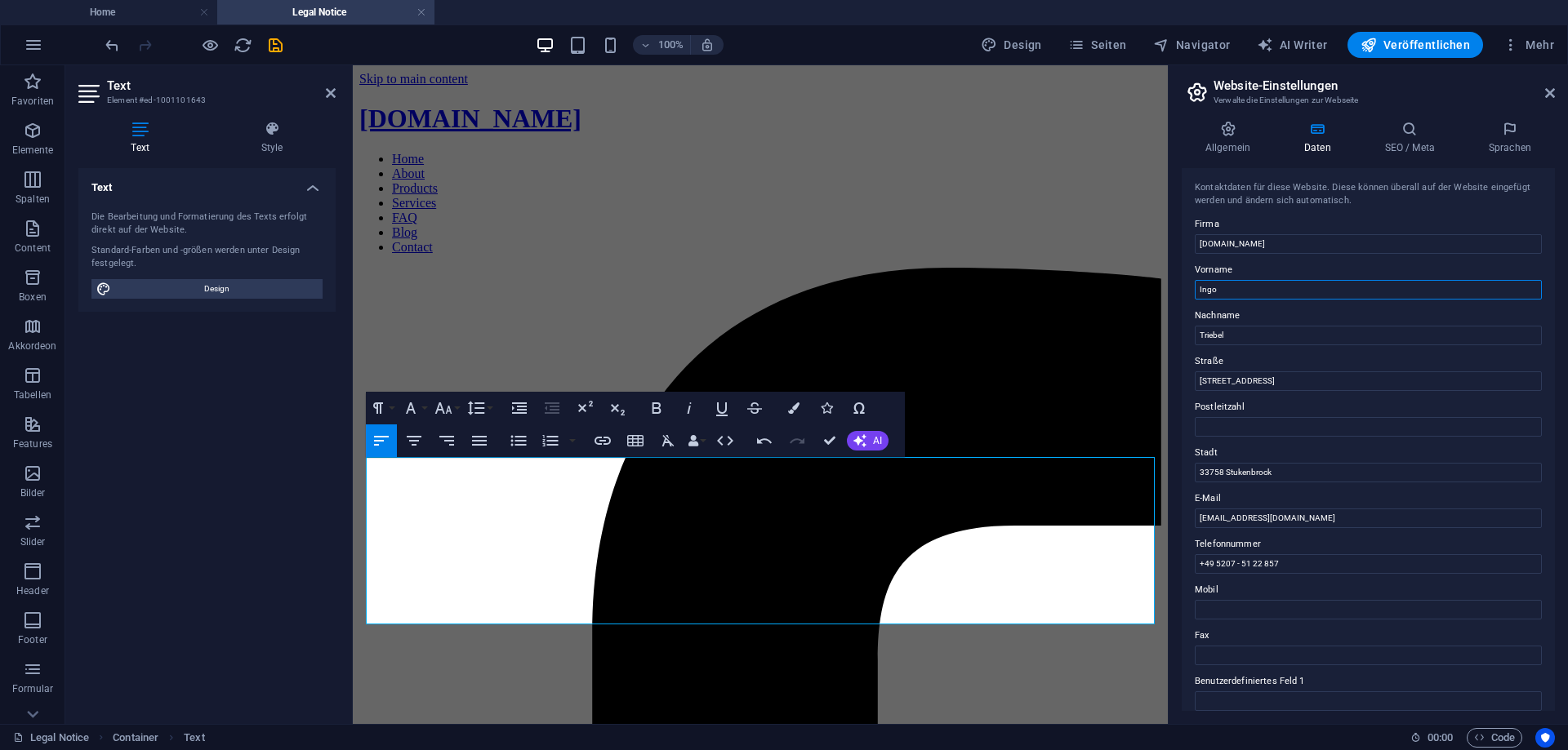
click at [1288, 285] on input "Ingo" at bounding box center [1368, 289] width 347 height 20
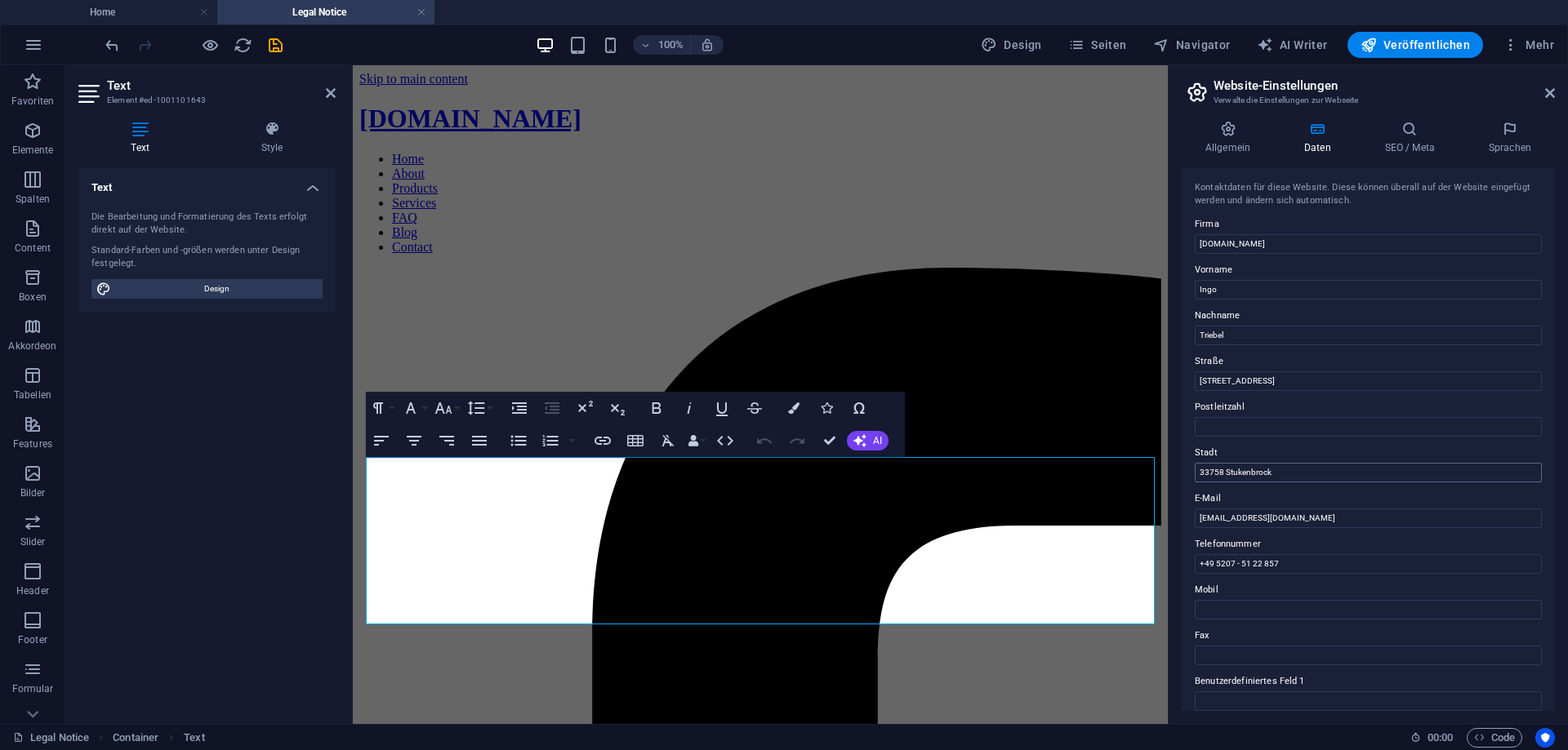
click at [1223, 470] on input "33758 Stukenbrock" at bounding box center [1368, 472] width 347 height 20
click at [1246, 469] on input "33758 S.H.- Stukenbrock" at bounding box center [1368, 472] width 347 height 20
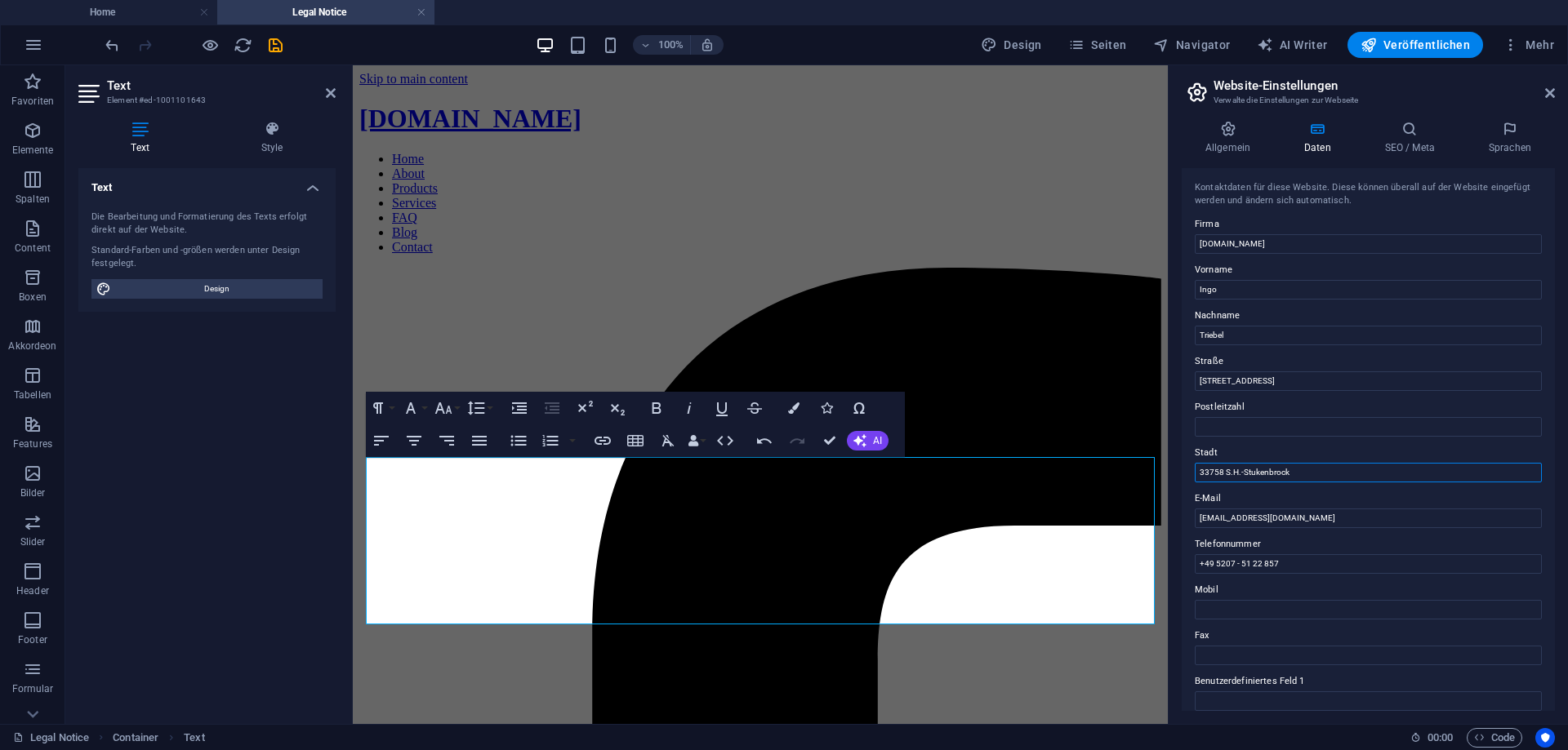
type input "33758 S.H.-Stukenbrock"
click at [1364, 588] on label "Mobil" at bounding box center [1368, 589] width 347 height 20
click at [1364, 599] on input "Mobil" at bounding box center [1368, 609] width 347 height 20
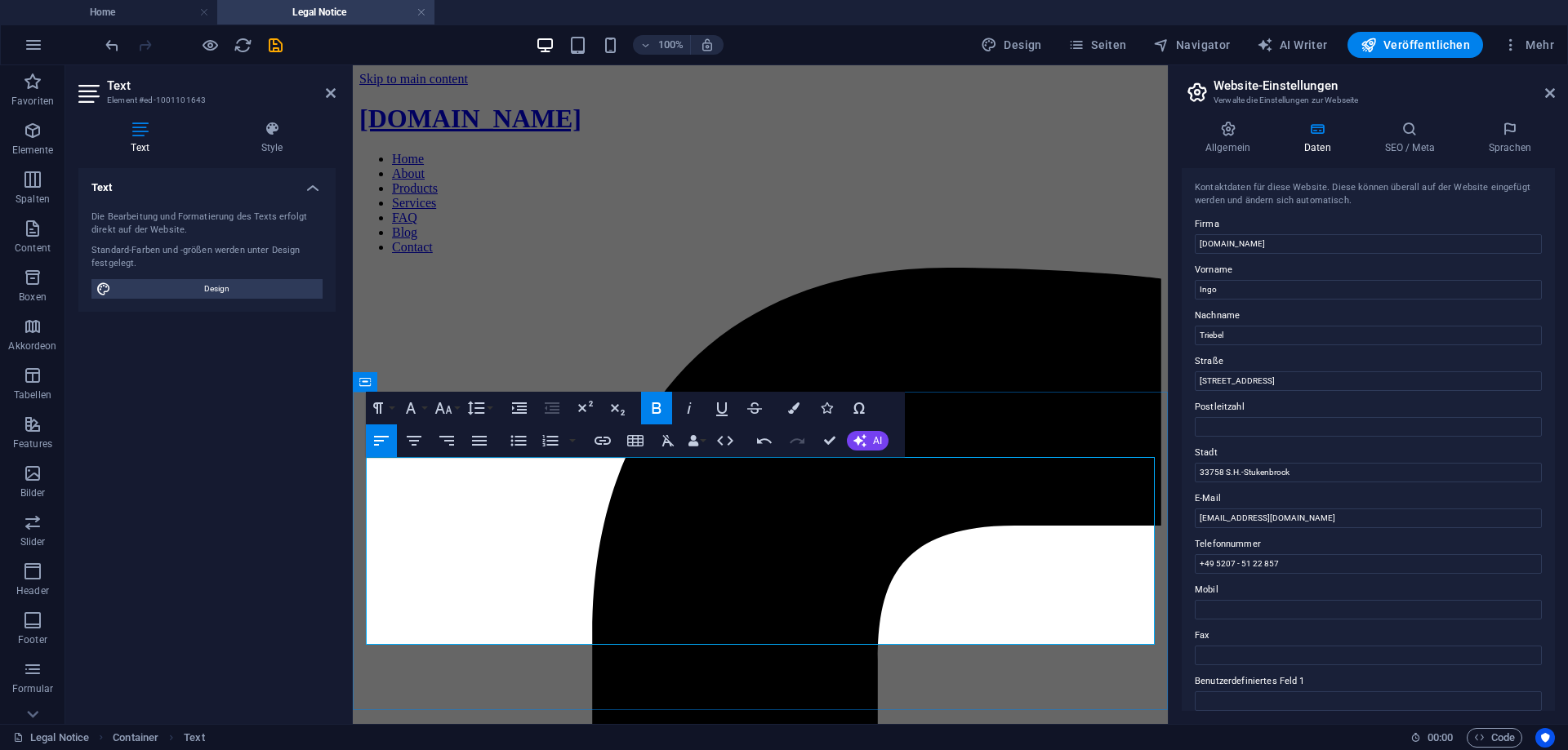
drag, startPoint x: 408, startPoint y: 614, endPoint x: 360, endPoint y: 616, distance: 48.0
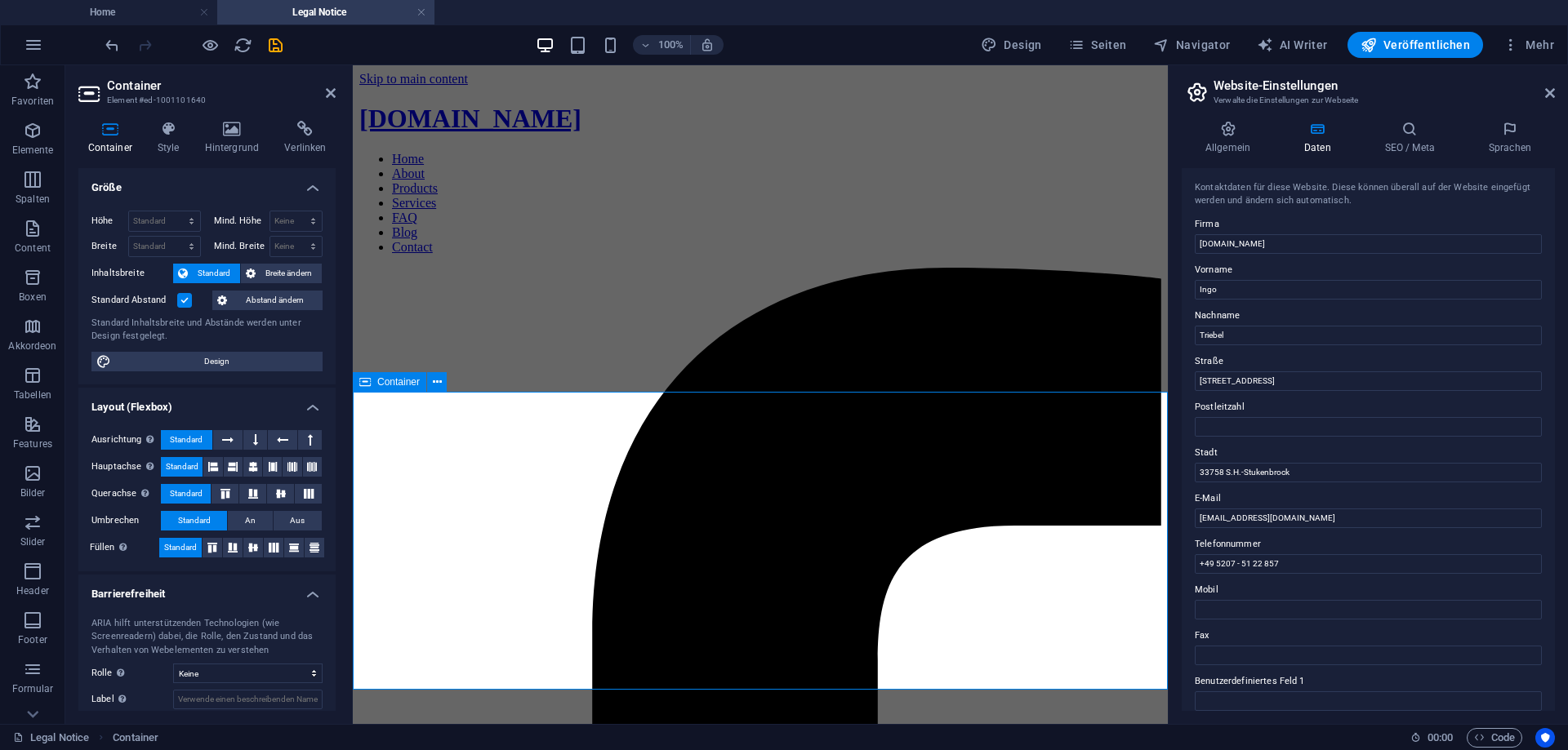
click at [1426, 118] on div "Allgemein Daten SEO / Meta Sprachen Name der Website gamingmerch.de Logo Ziehe …" at bounding box center [1367, 416] width 399 height 616
click at [1413, 138] on h4 "SEO / Meta" at bounding box center [1413, 138] width 104 height 34
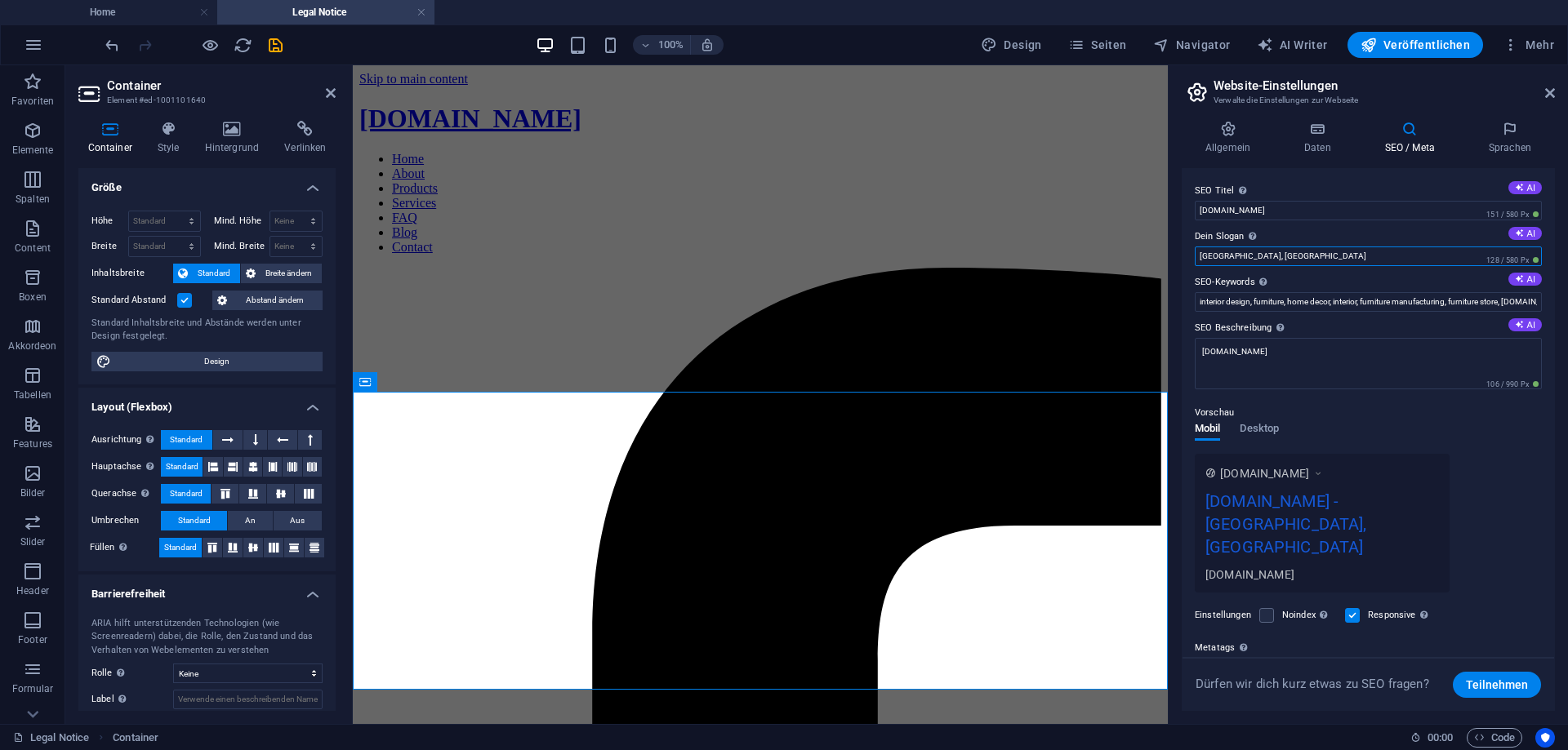
drag, startPoint x: 1311, startPoint y: 257, endPoint x: 1195, endPoint y: 256, distance: 116.0
click at [1195, 256] on input "Bethesda, MD" at bounding box center [1368, 256] width 347 height 20
click at [1331, 309] on input "interior design, furniture, home decor, interior, furniture manufacturing, furn…" at bounding box center [1368, 302] width 347 height 20
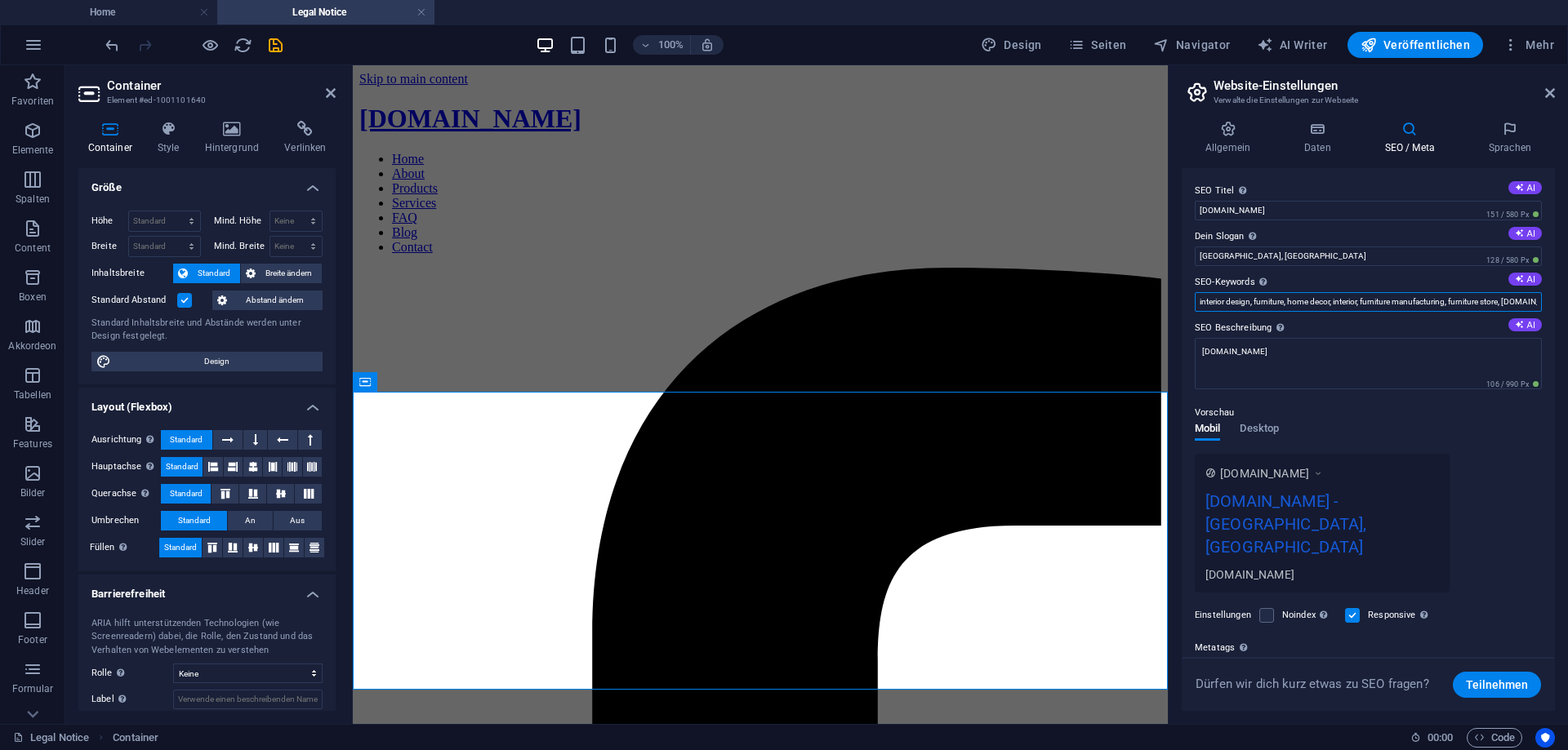
click at [1420, 293] on input "interior design, furniture, home decor, interior, furniture manufacturing, furn…" at bounding box center [1368, 302] width 347 height 20
drag, startPoint x: 1506, startPoint y: 298, endPoint x: 1008, endPoint y: 313, distance: 498.2
click at [1195, 312] on input "interior design, furniture, home decor, interior, furniture manufacturing, furn…" at bounding box center [1368, 302] width 347 height 20
drag, startPoint x: 1331, startPoint y: 302, endPoint x: 1268, endPoint y: 303, distance: 63.0
click at [1268, 303] on input ", gamingmerch.de, Bethesda, MD" at bounding box center [1368, 302] width 347 height 20
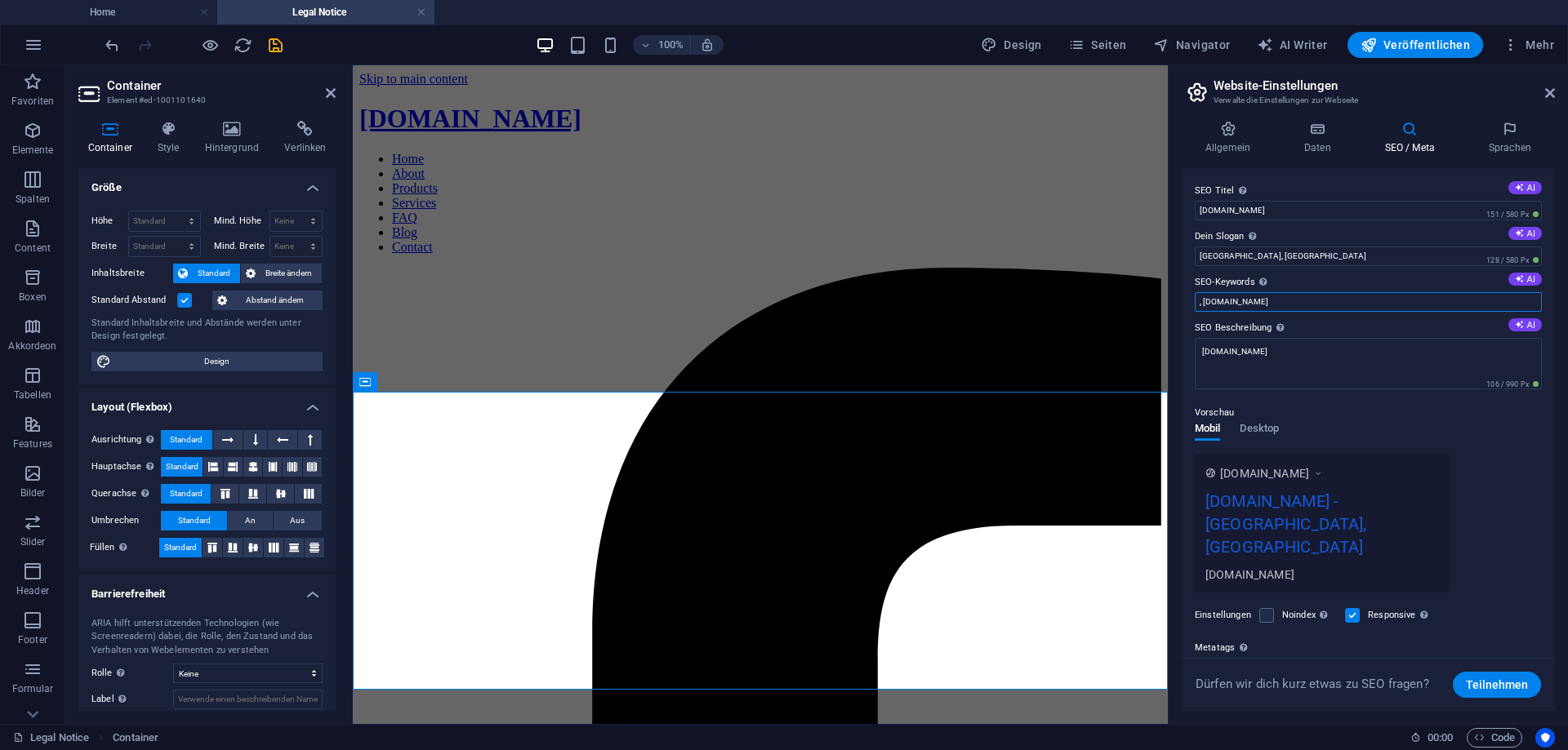
drag, startPoint x: 1202, startPoint y: 299, endPoint x: 1183, endPoint y: 299, distance: 19.0
click at [1195, 299] on input ", gamingmerch.de" at bounding box center [1368, 302] width 347 height 20
click at [1202, 303] on input "[DOMAIN_NAME]" at bounding box center [1368, 302] width 347 height 20
type input "[DOMAIN_NAME]"
drag, startPoint x: 1271, startPoint y: 256, endPoint x: 1165, endPoint y: 256, distance: 106.0
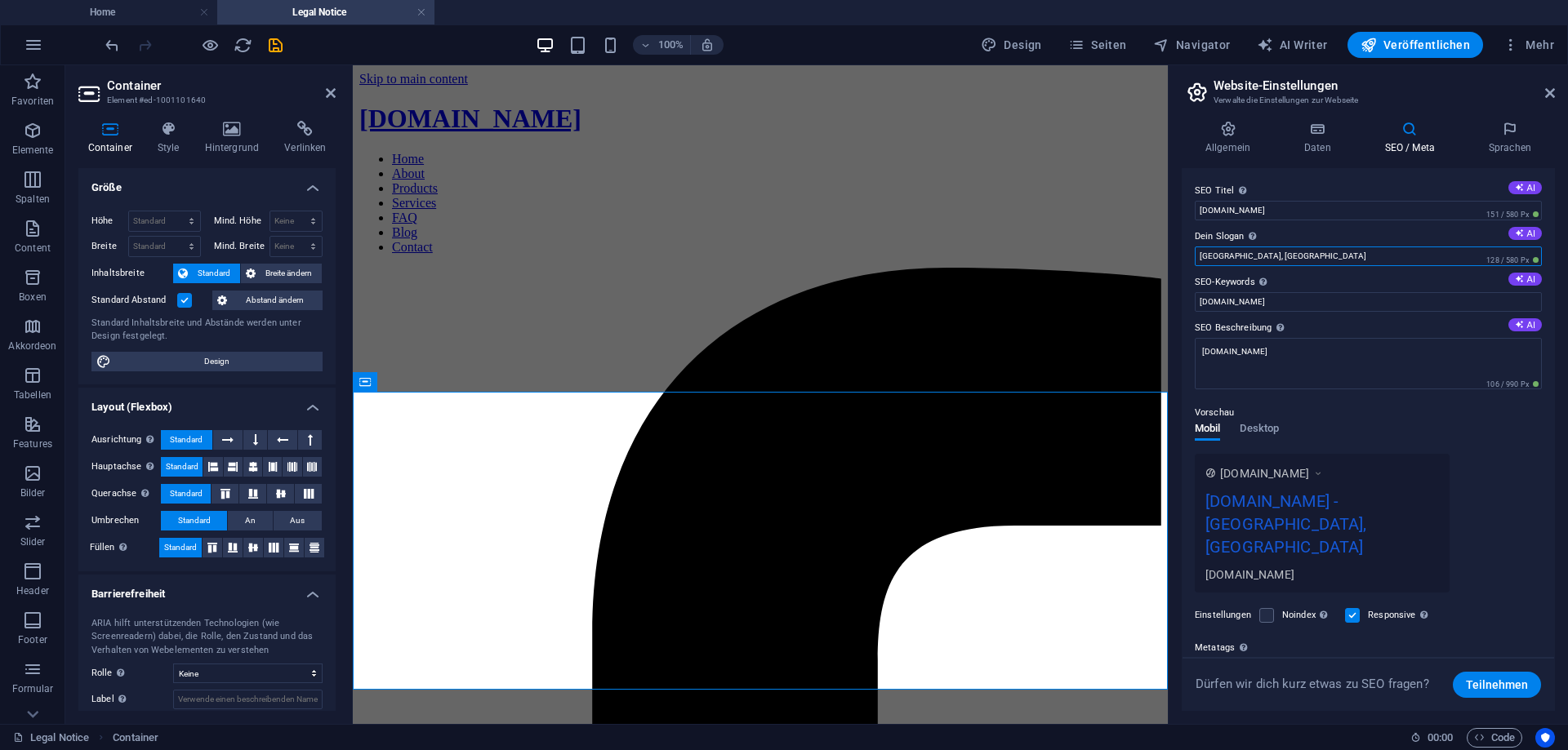
click at [1195, 256] on input "Bethesda, MD" at bounding box center [1368, 256] width 347 height 20
paste input "Your Home for Premium Gaming Merchandise"
type input "Your Home for Premium Gaming Merchandise"
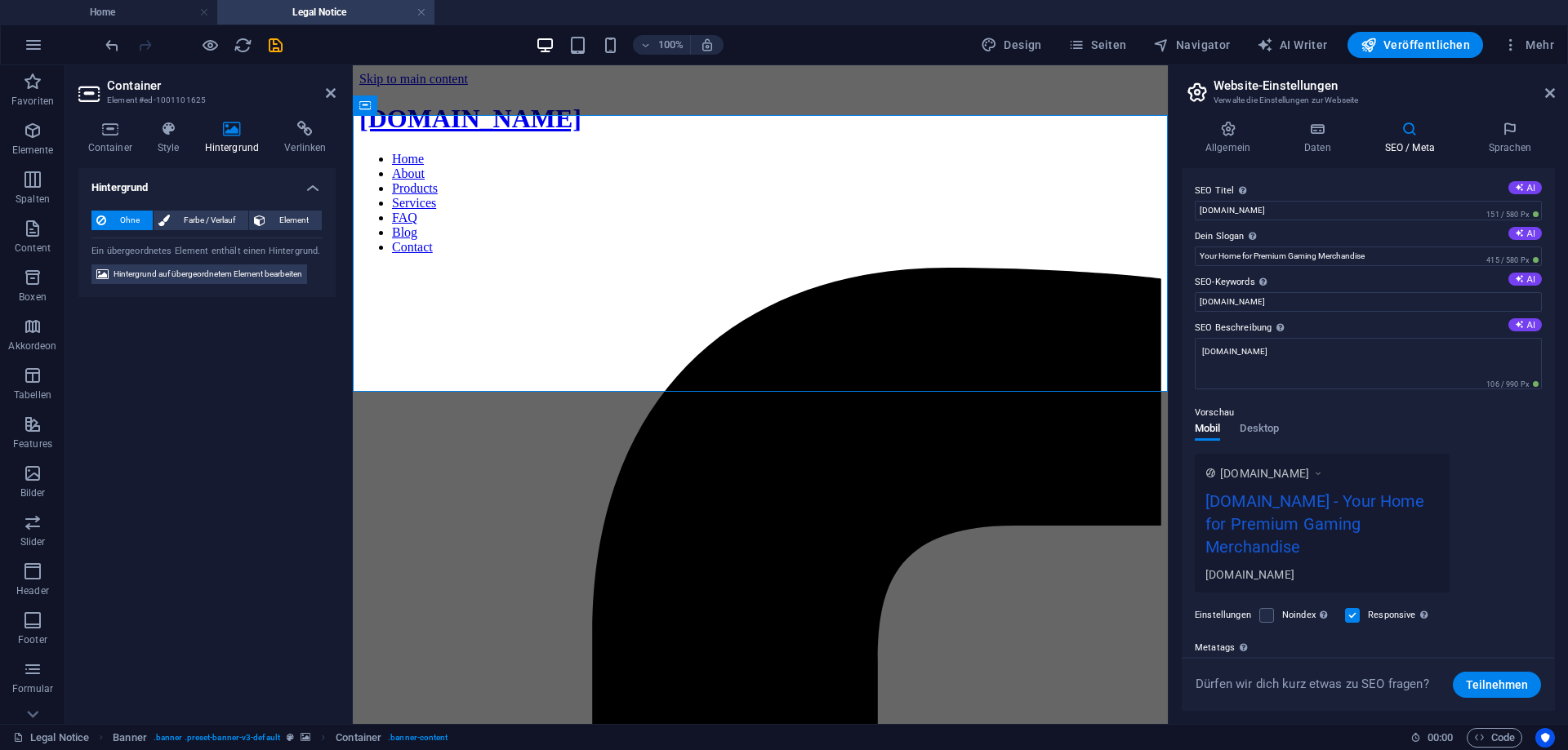
click at [233, 128] on icon at bounding box center [231, 128] width 73 height 16
click at [237, 133] on icon at bounding box center [231, 128] width 73 height 16
click at [149, 134] on icon at bounding box center [168, 128] width 41 height 16
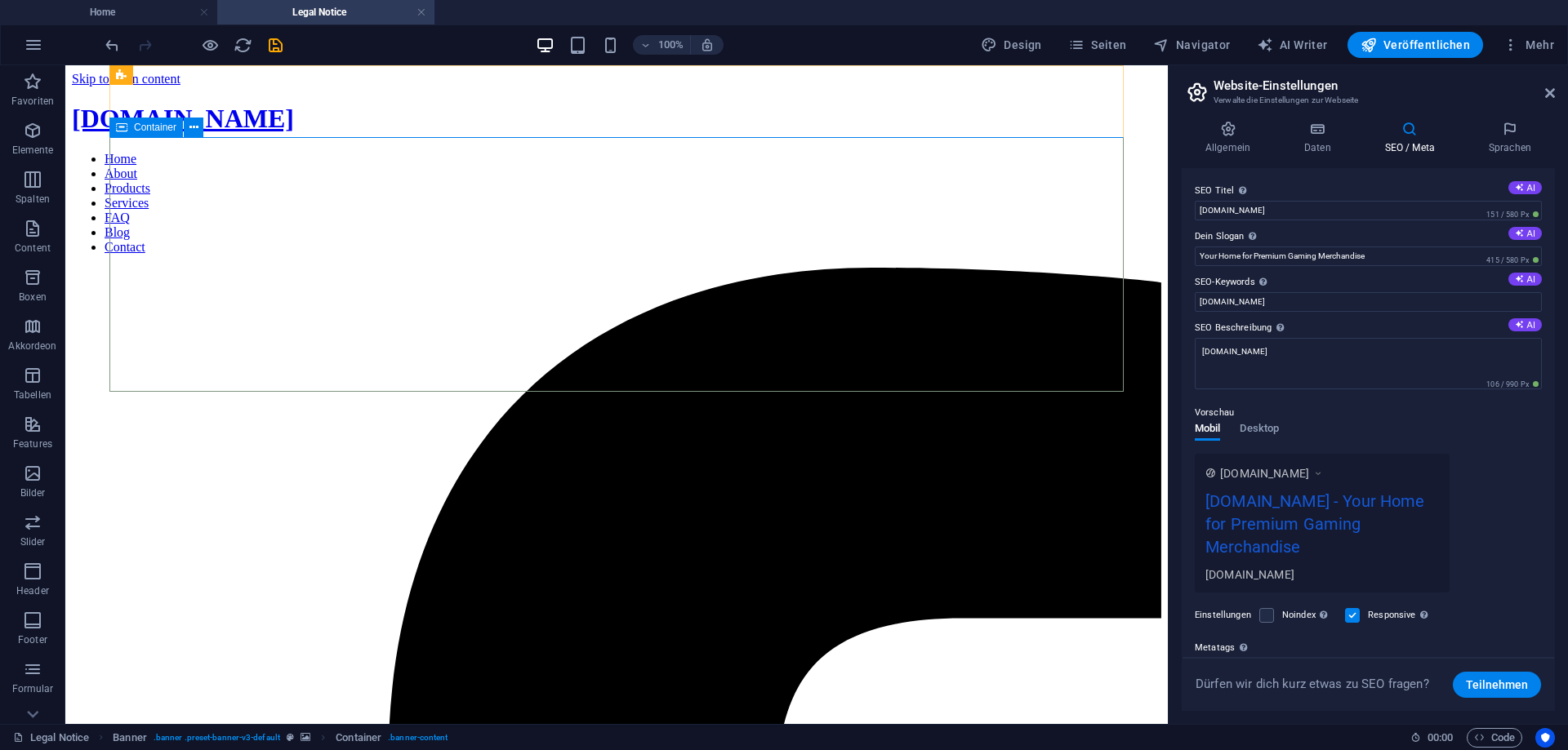
click at [153, 128] on span "Container" at bounding box center [155, 128] width 43 height 10
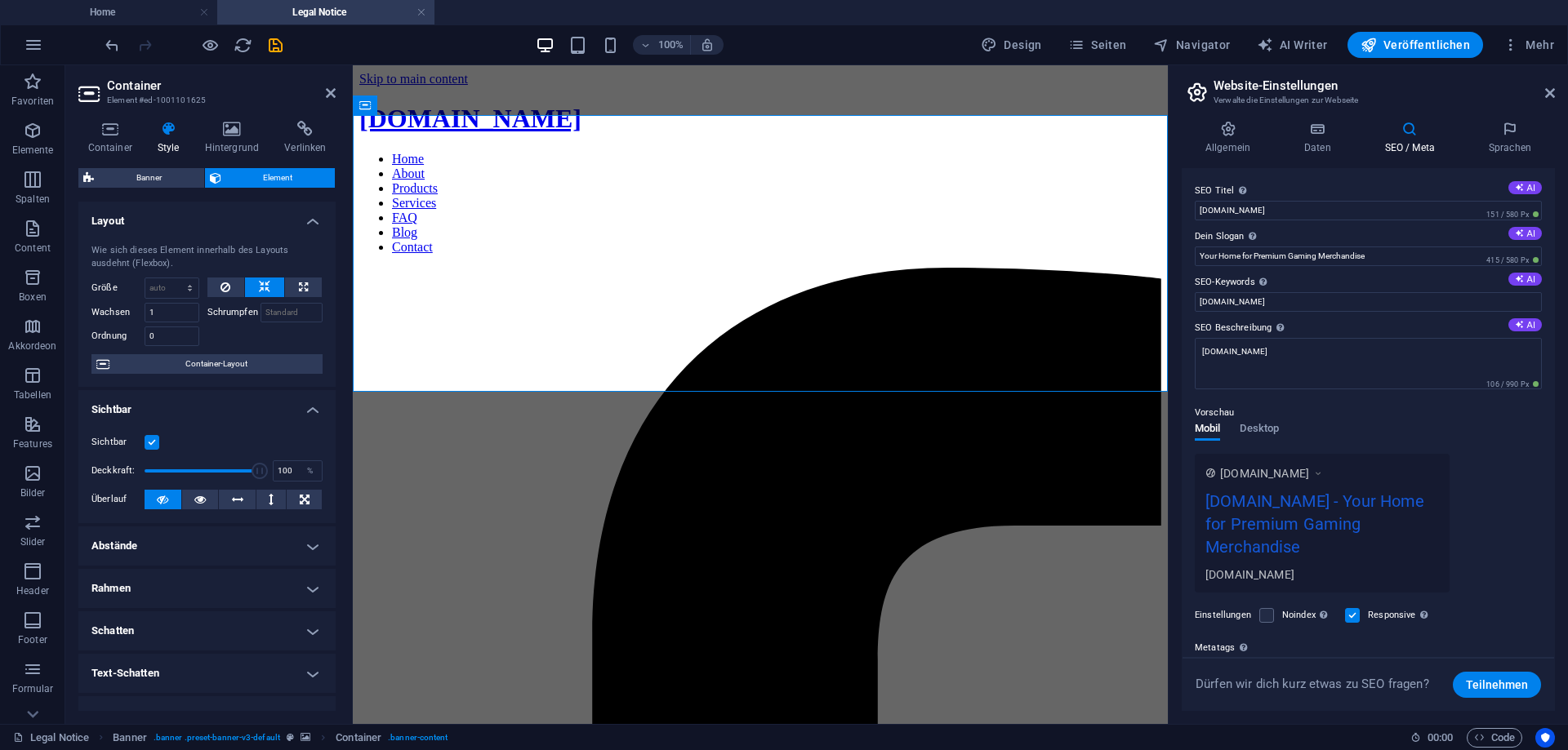
click at [232, 117] on div "Container Style Hintergrund Verlinken Größe Höhe Standard px rem % vh vw Mind. …" at bounding box center [207, 416] width 283 height 616
click at [228, 131] on icon at bounding box center [231, 128] width 73 height 16
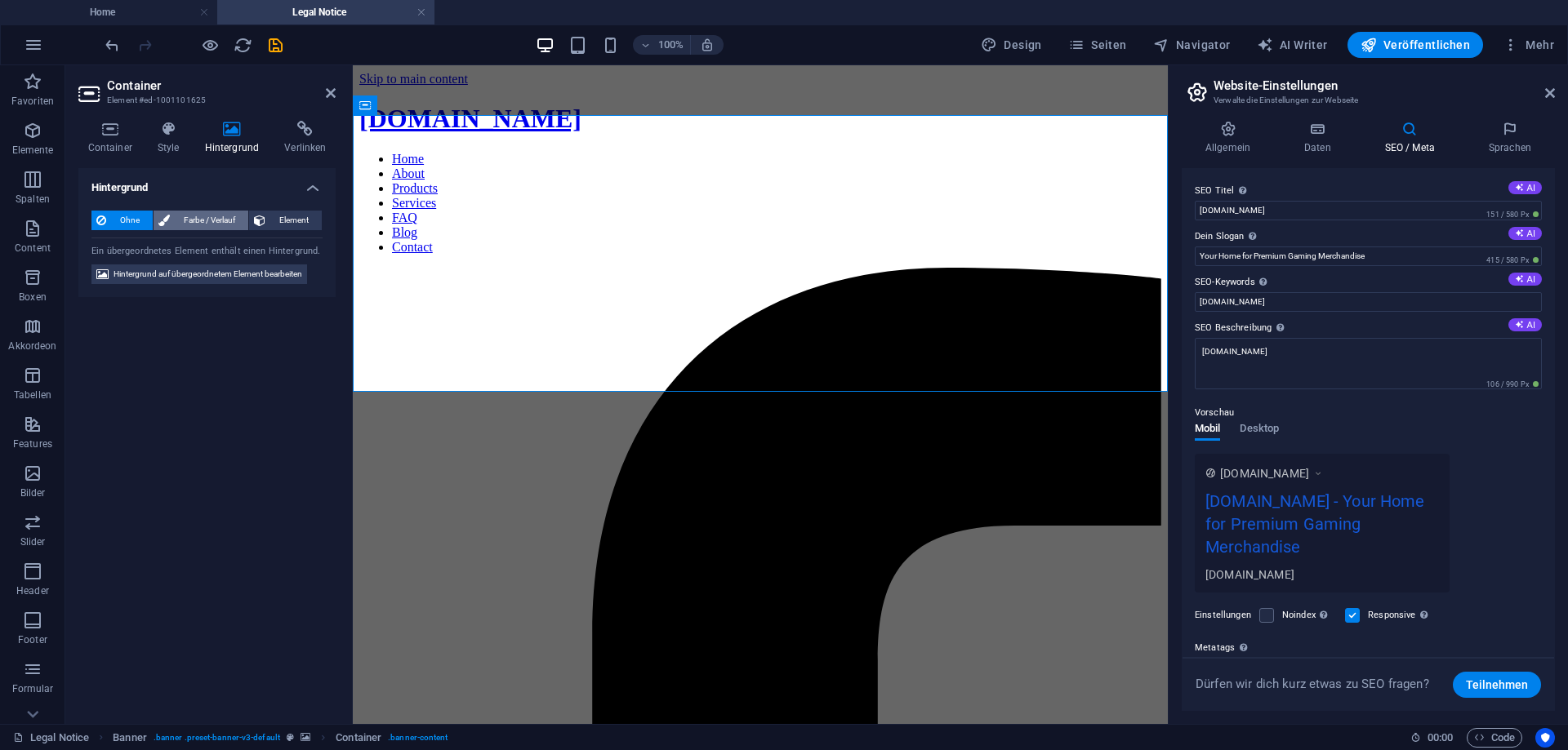
click at [214, 213] on span "Farbe / Verlauf" at bounding box center [208, 220] width 69 height 20
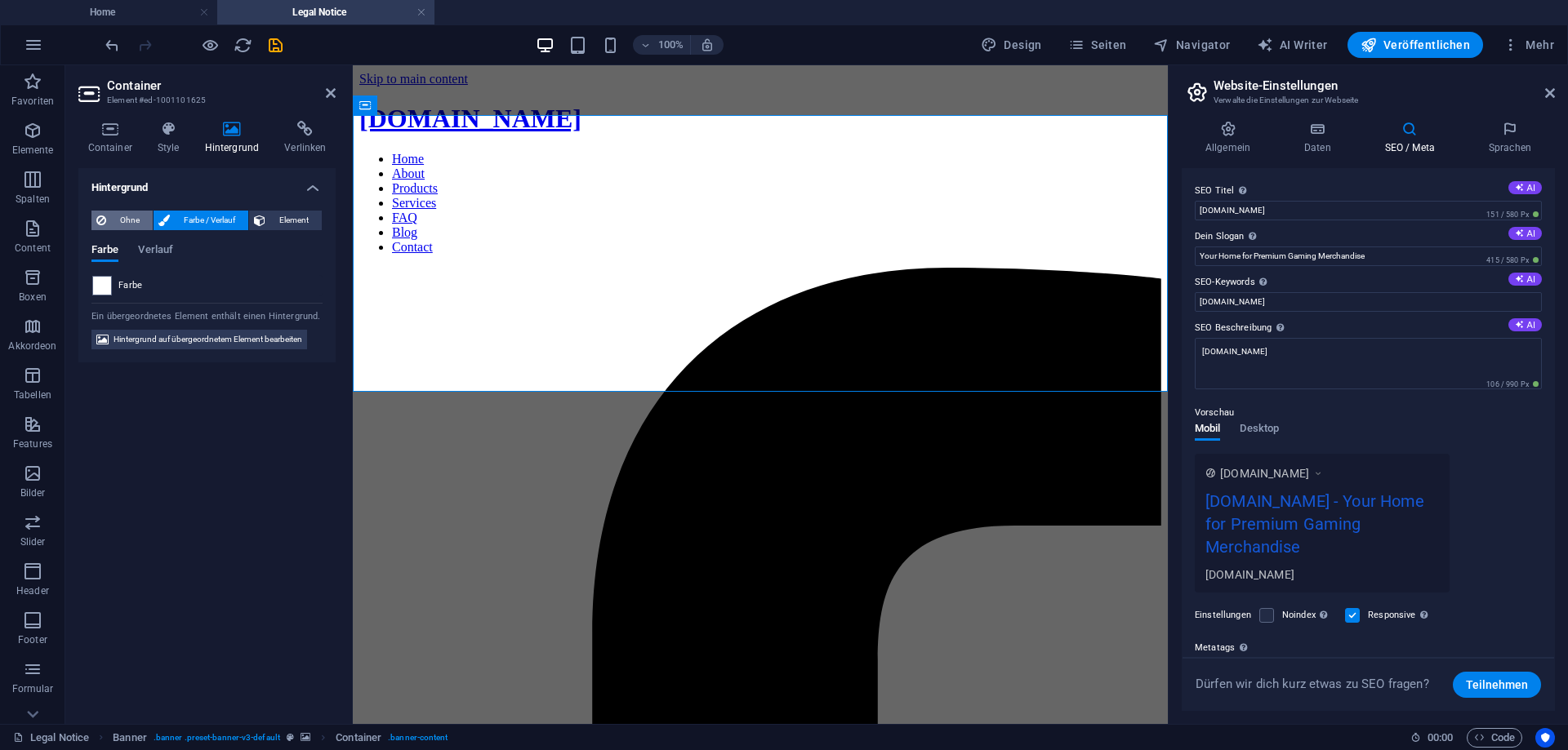
click at [134, 222] on span "Ohne" at bounding box center [129, 220] width 37 height 20
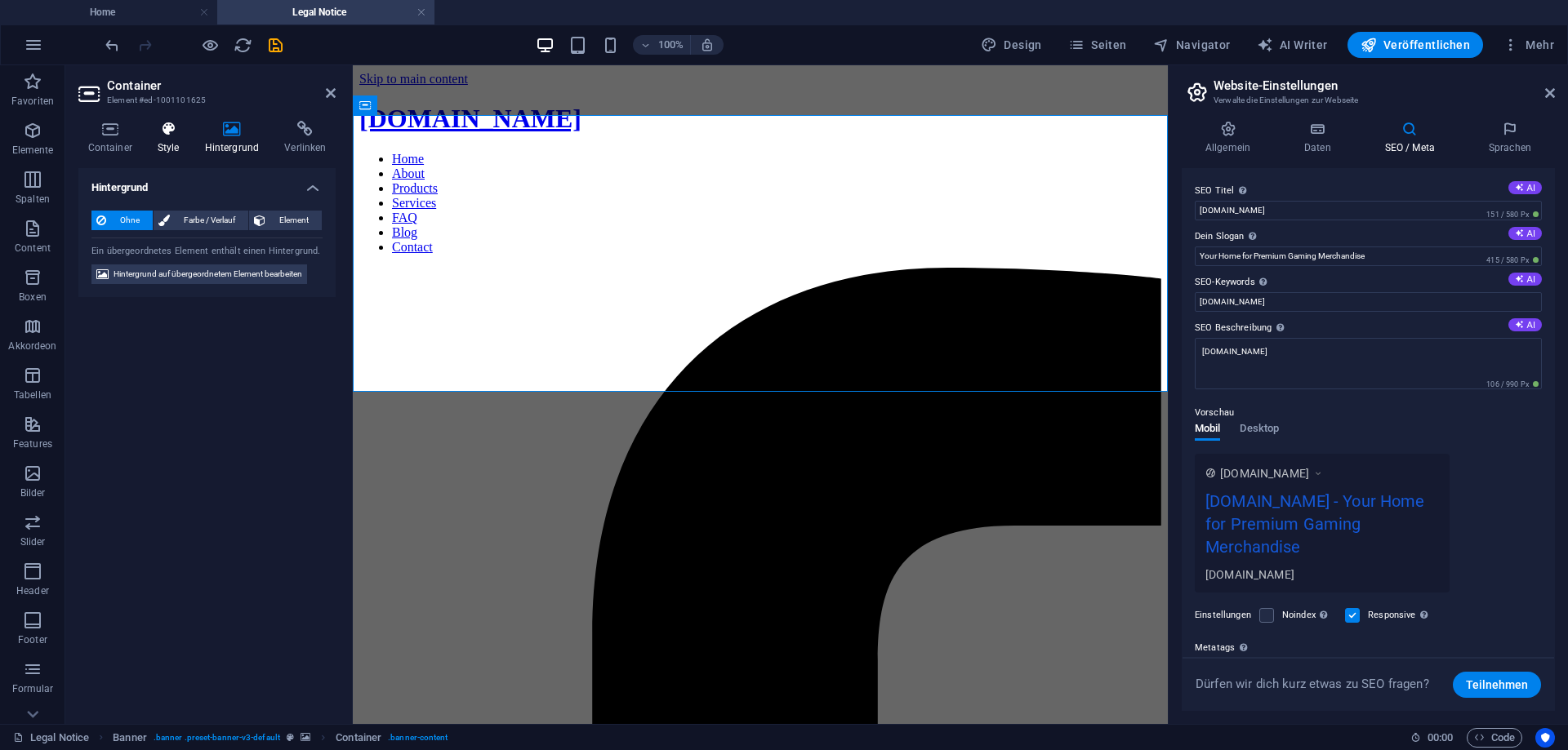
click at [174, 139] on h4 "Style" at bounding box center [172, 138] width 48 height 34
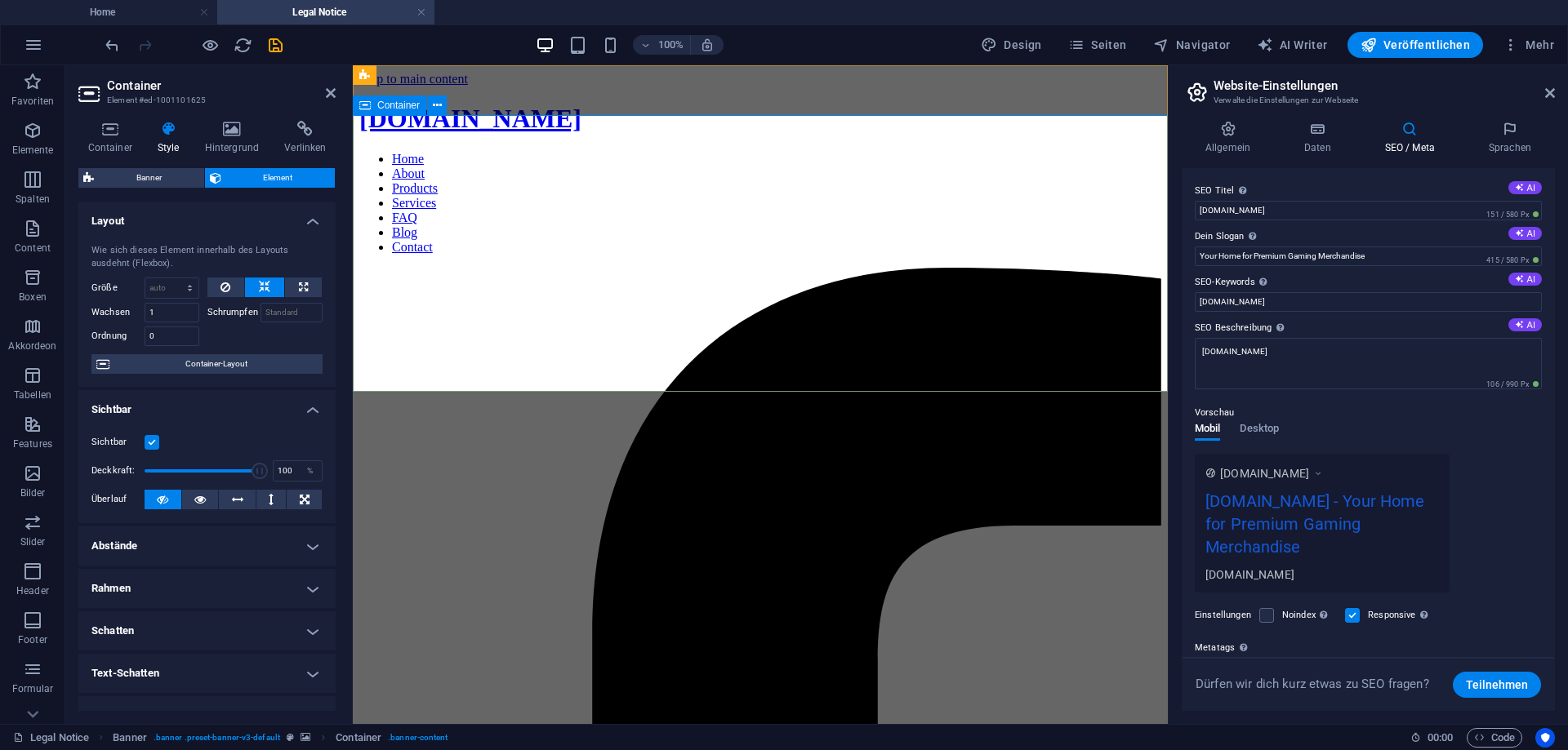
drag, startPoint x: 447, startPoint y: 149, endPoint x: 793, endPoint y: 179, distance: 347.3
click at [440, 105] on icon at bounding box center [437, 105] width 9 height 17
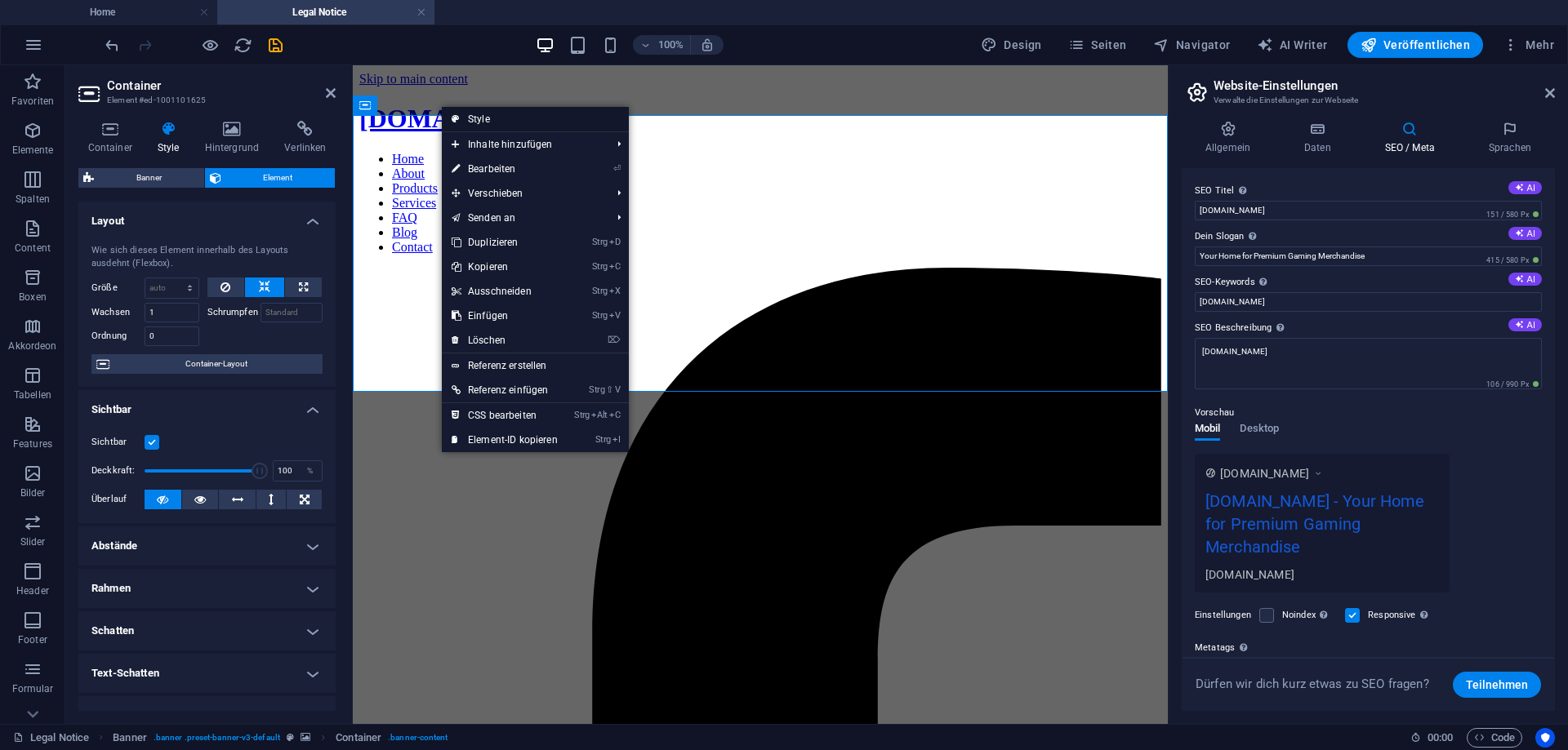
click at [476, 116] on link "Style" at bounding box center [535, 119] width 187 height 25
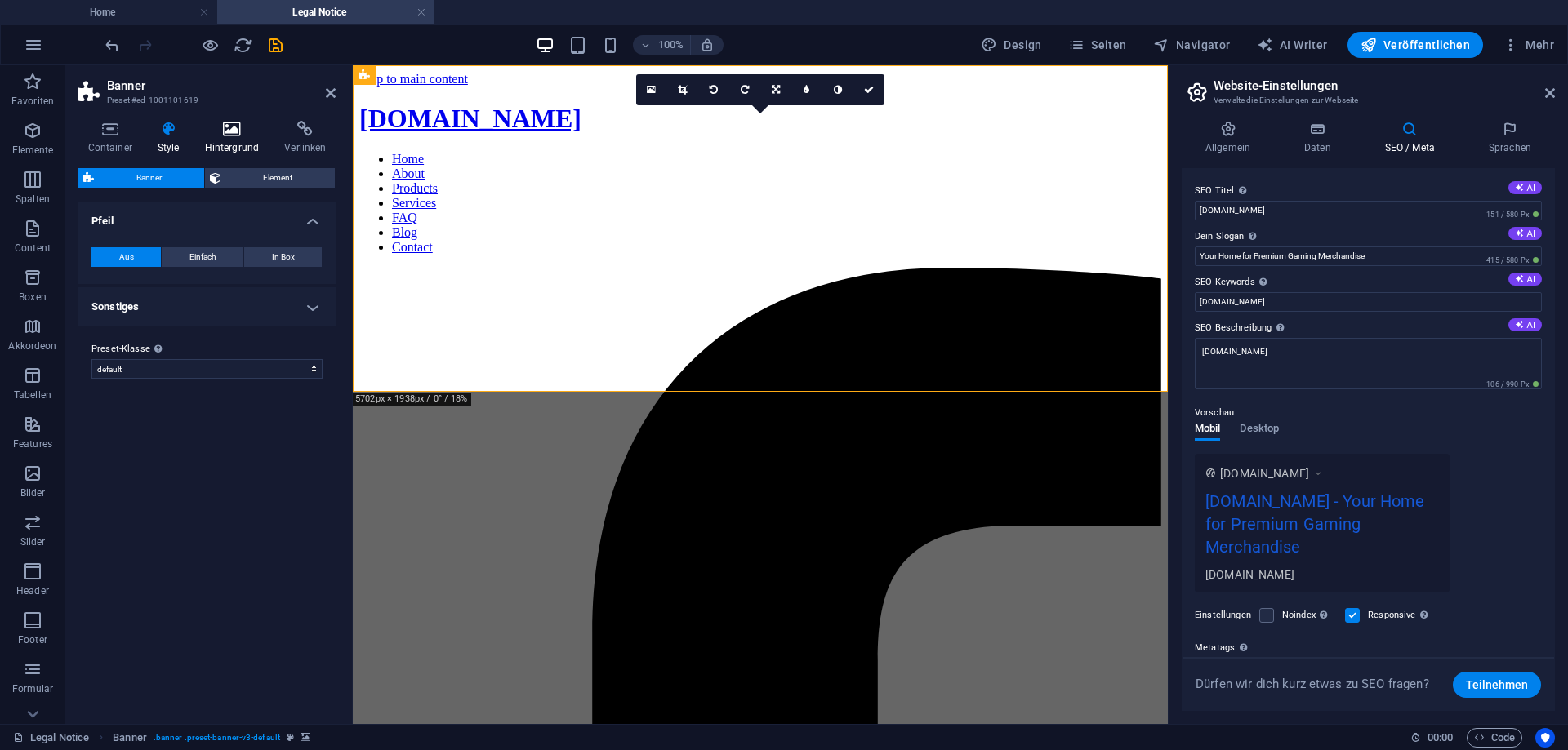
click at [259, 139] on h4 "Hintergrund" at bounding box center [235, 138] width 80 height 34
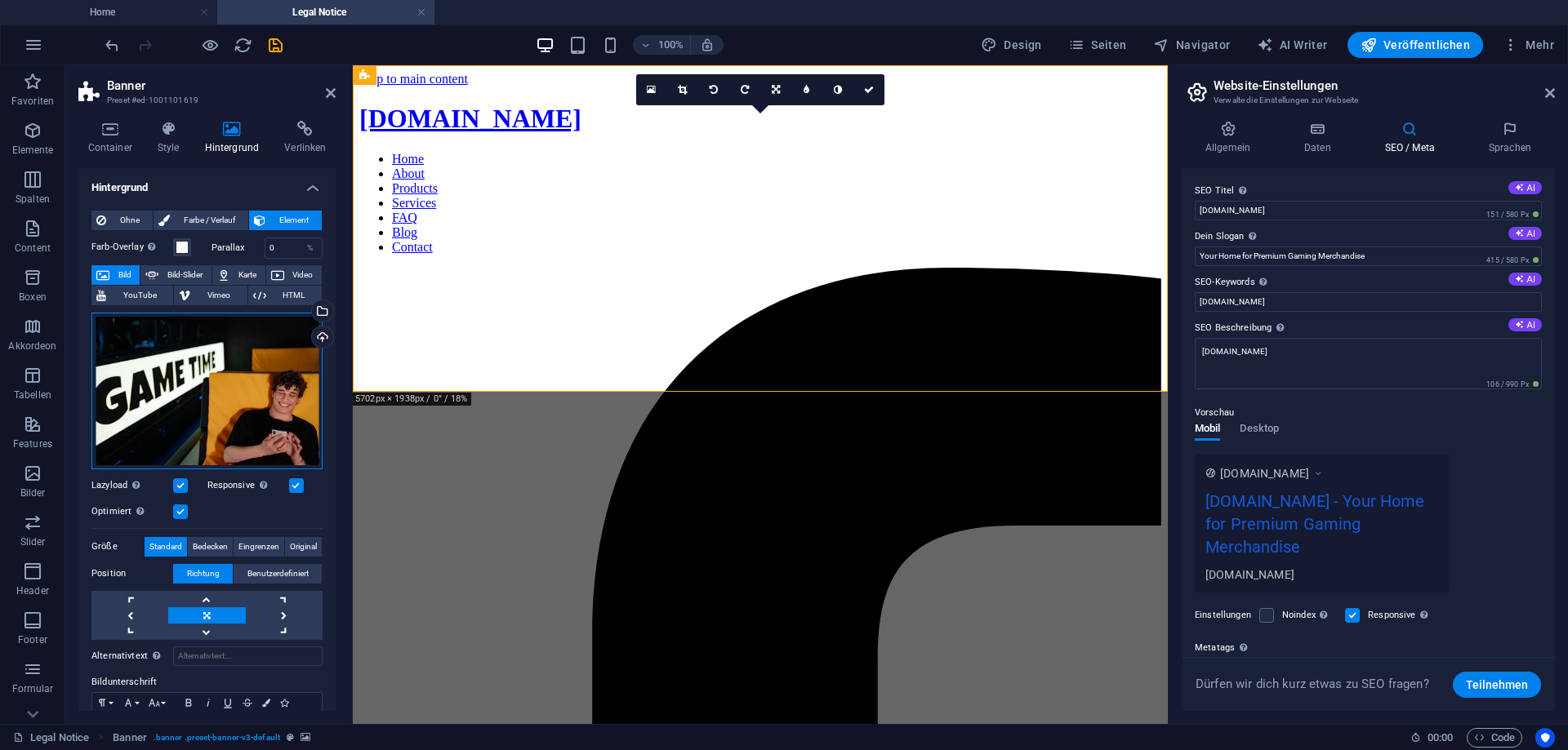
click at [275, 362] on div "Ziehe Dateien zum Hochladen hierher oder klicke hier, um aus Dateien oder koste…" at bounding box center [207, 391] width 231 height 156
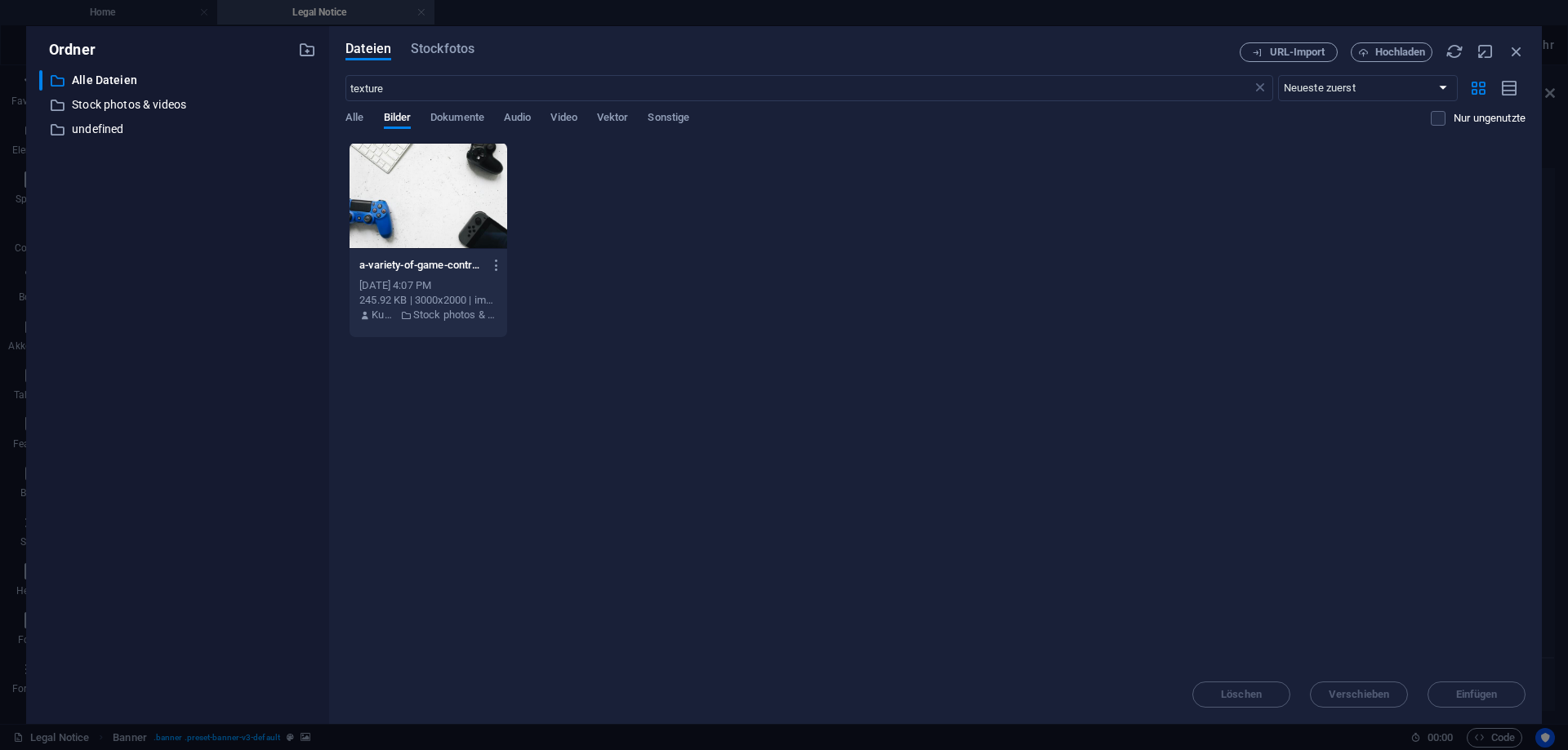
click at [436, 194] on div at bounding box center [428, 196] width 157 height 106
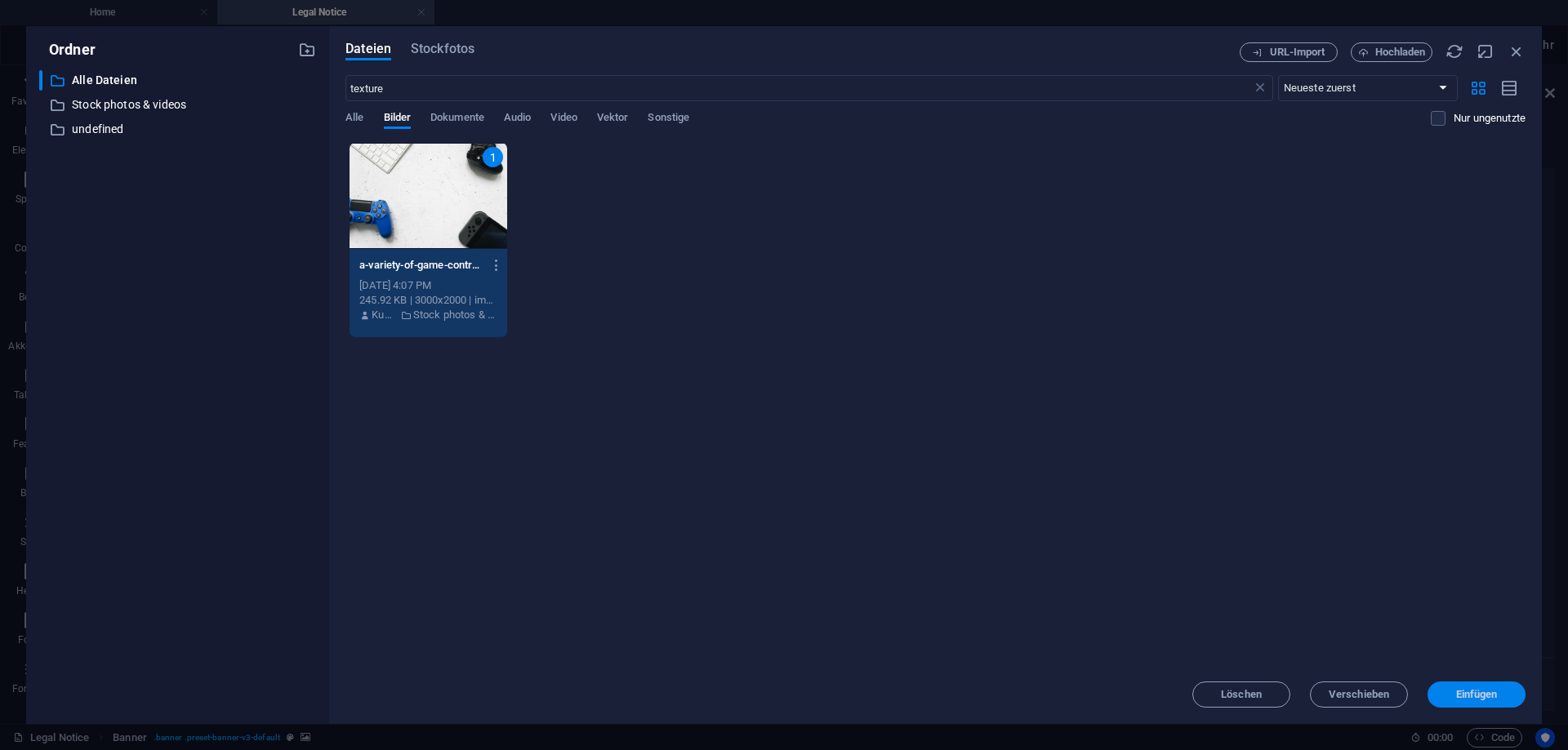
click at [1491, 696] on span "Einfügen" at bounding box center [1476, 695] width 42 height 10
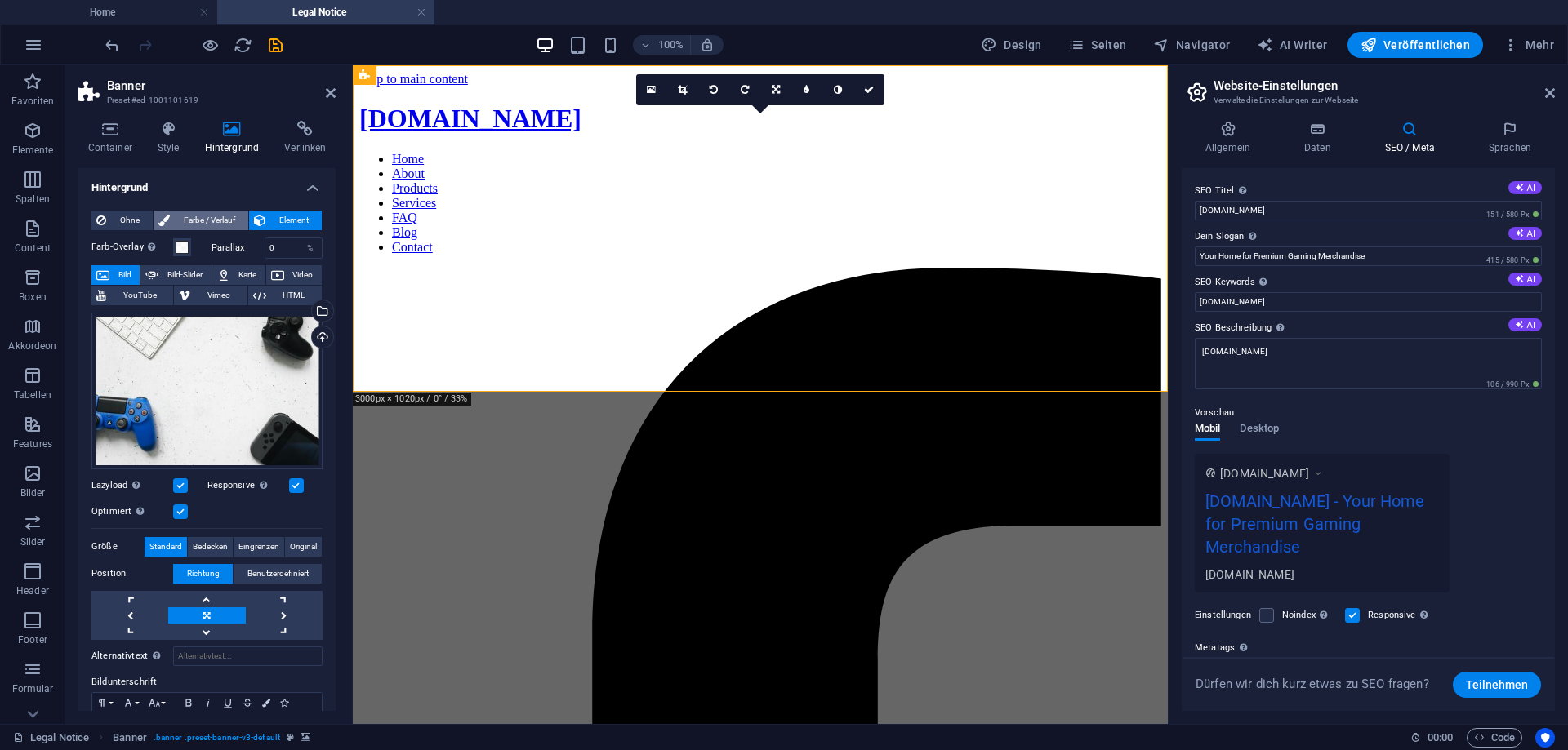
click at [208, 221] on span "Farbe / Verlauf" at bounding box center [208, 220] width 69 height 20
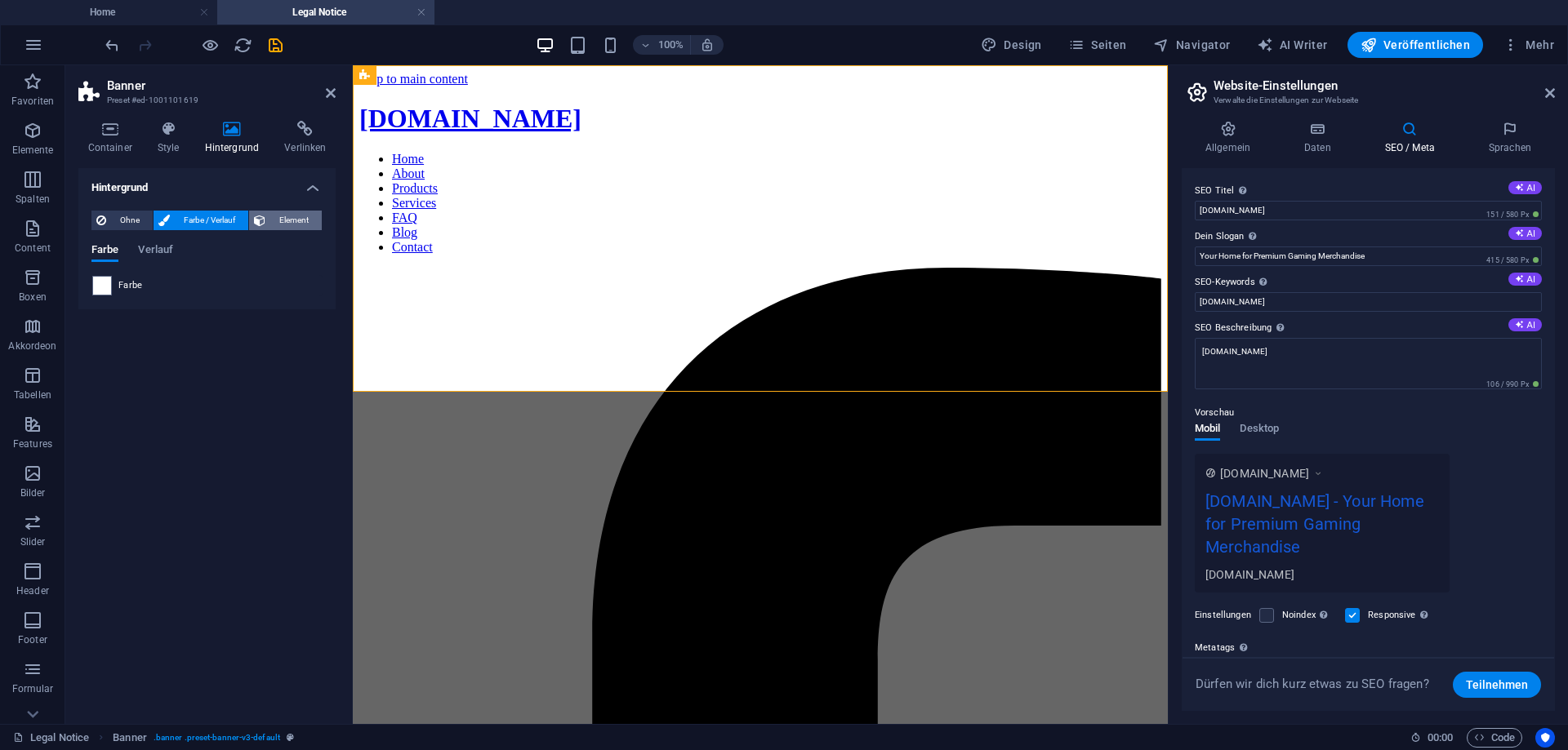
click at [279, 219] on span "Element" at bounding box center [294, 220] width 47 height 20
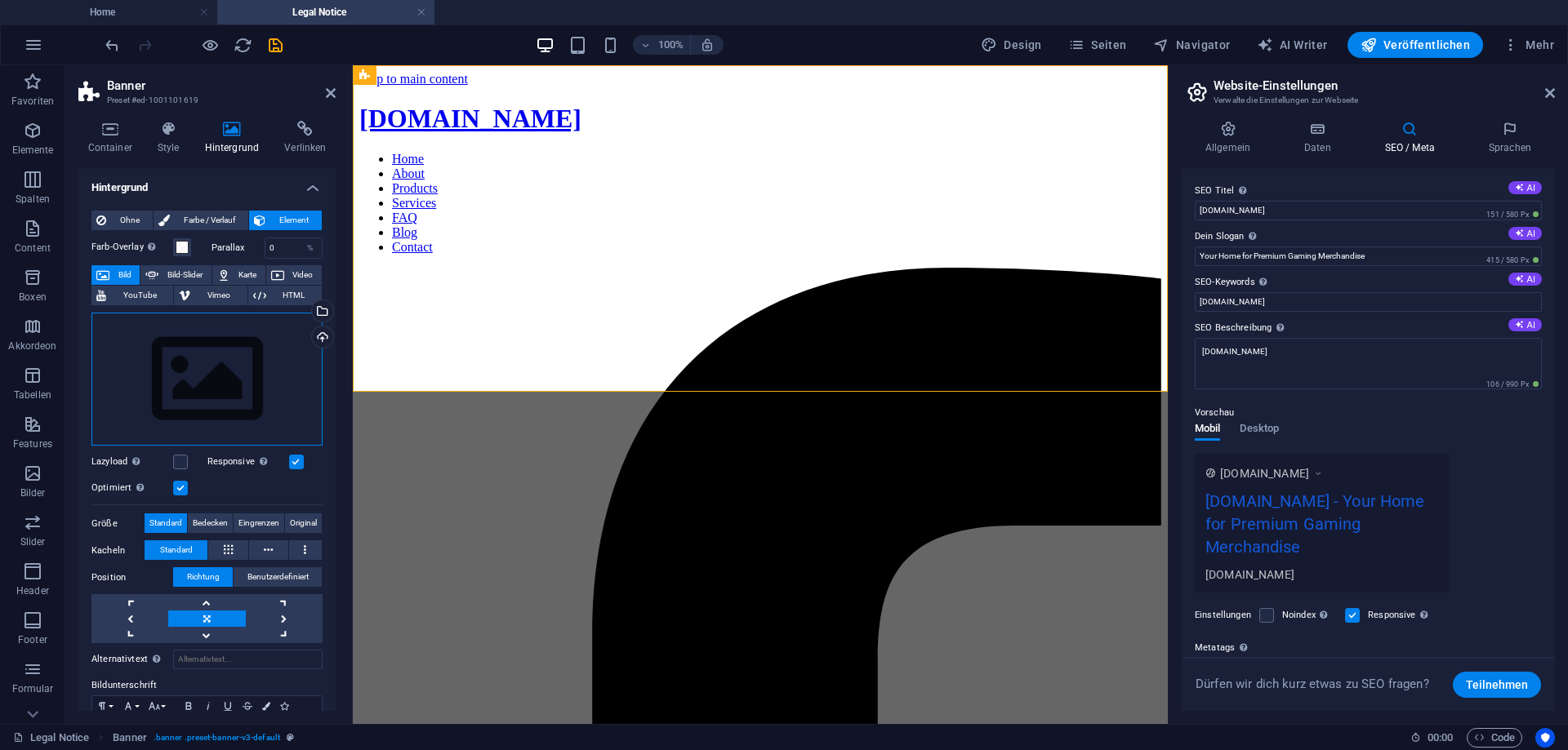
click at [188, 350] on div "Ziehe Dateien zum Hochladen hierher oder klicke hier, um aus Dateien oder koste…" at bounding box center [207, 379] width 231 height 134
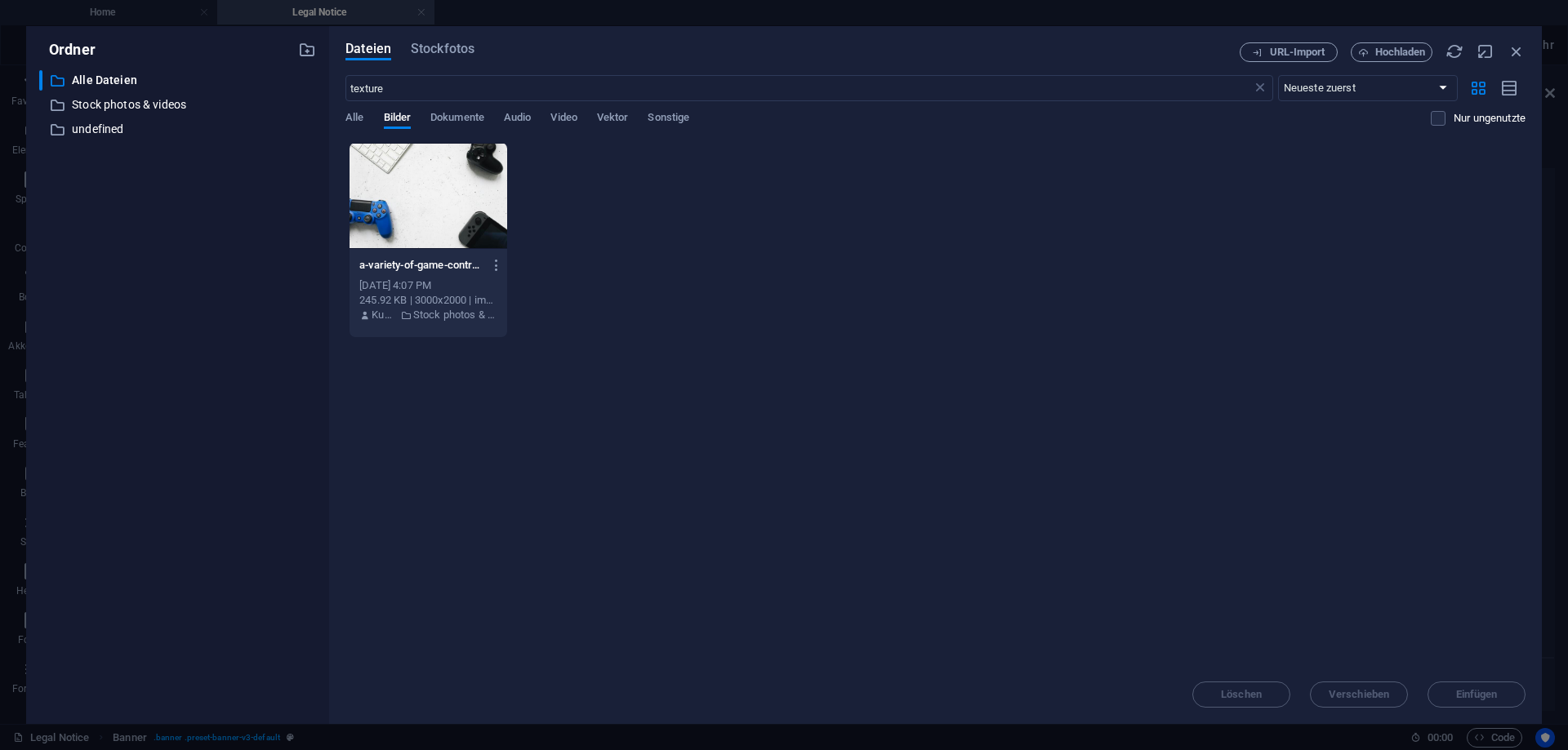
click at [391, 205] on div at bounding box center [428, 196] width 157 height 106
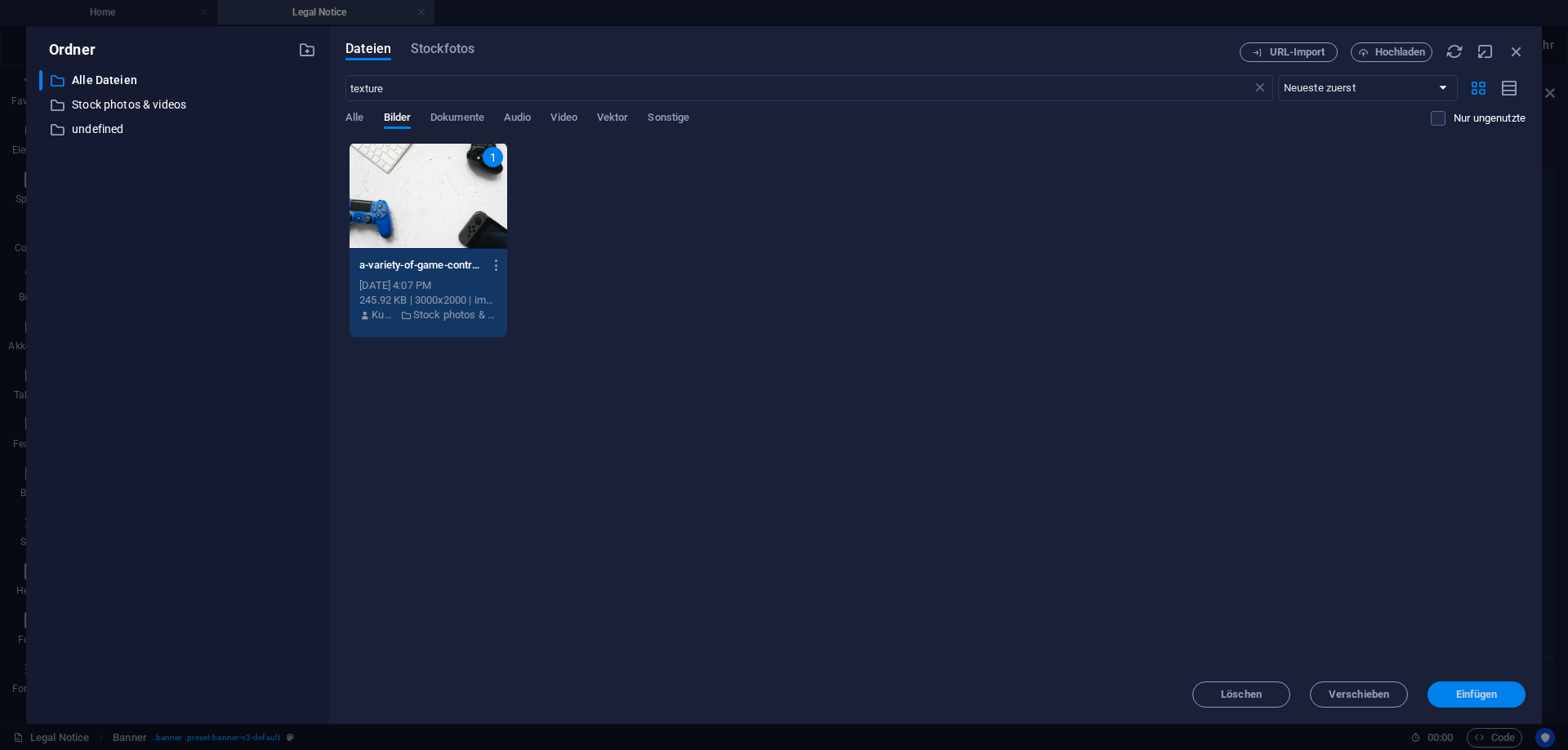
click at [1497, 701] on button "Einfügen" at bounding box center [1476, 694] width 98 height 26
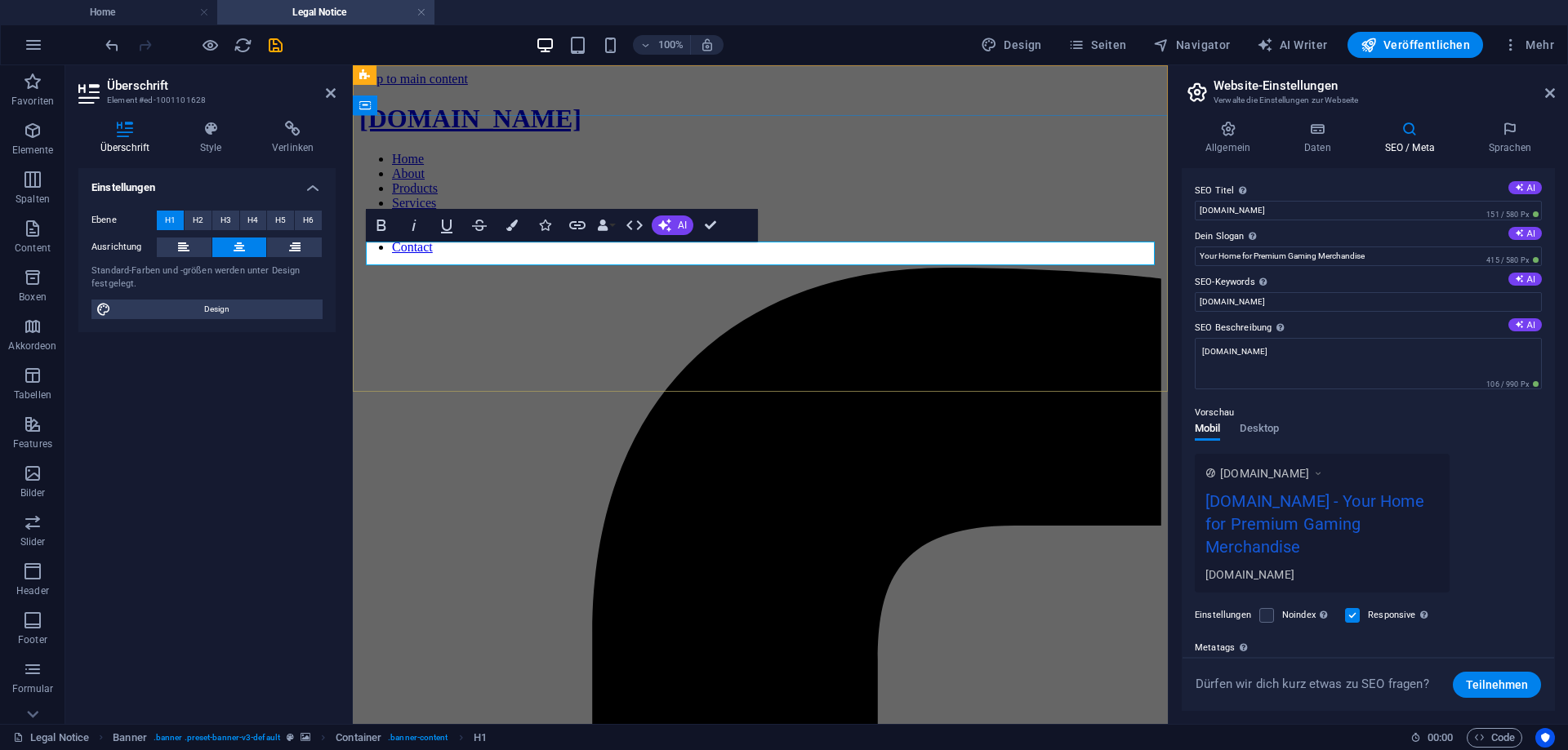
drag, startPoint x: 823, startPoint y: 253, endPoint x: 685, endPoint y: 253, distance: 138.0
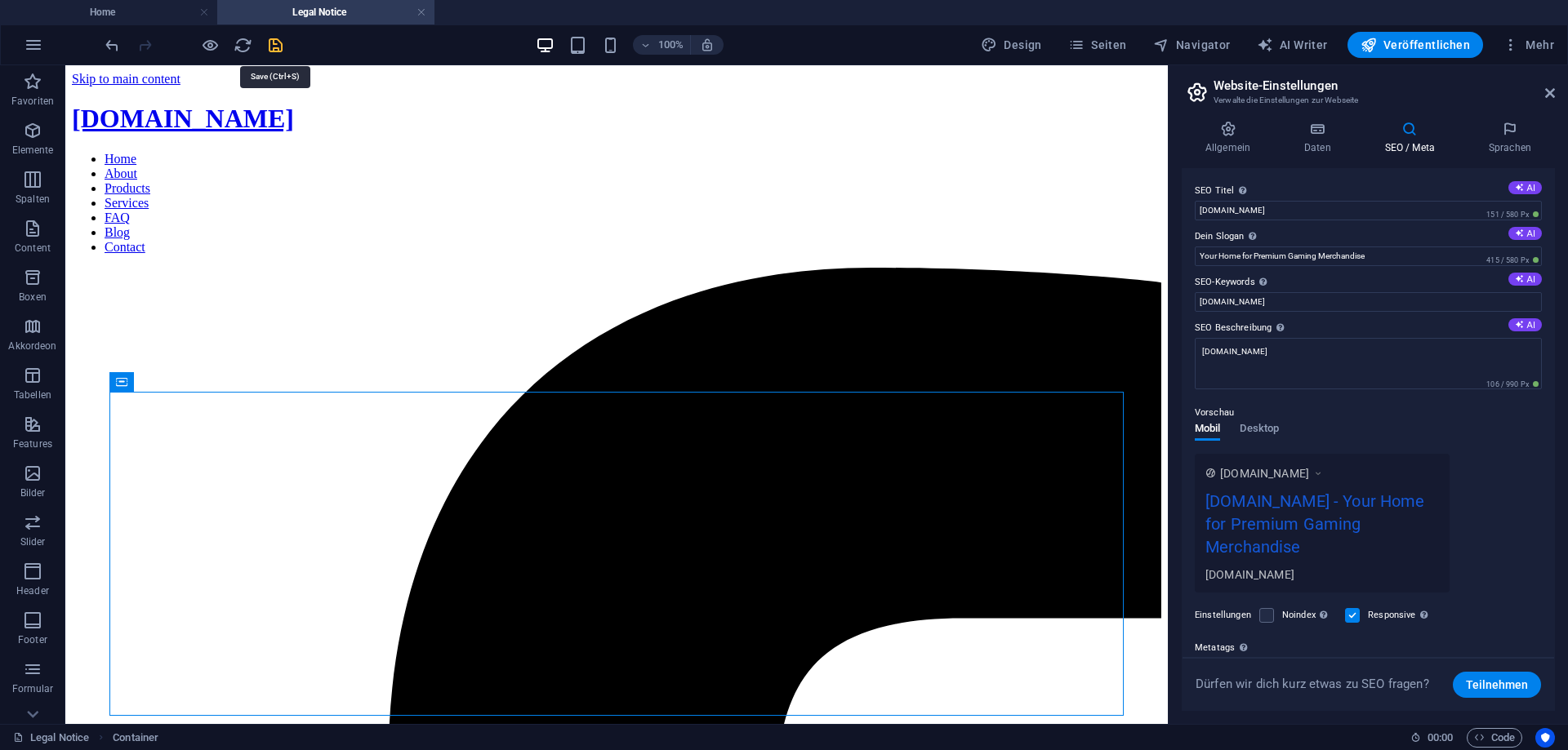
click at [274, 47] on icon "save" at bounding box center [276, 45] width 19 height 19
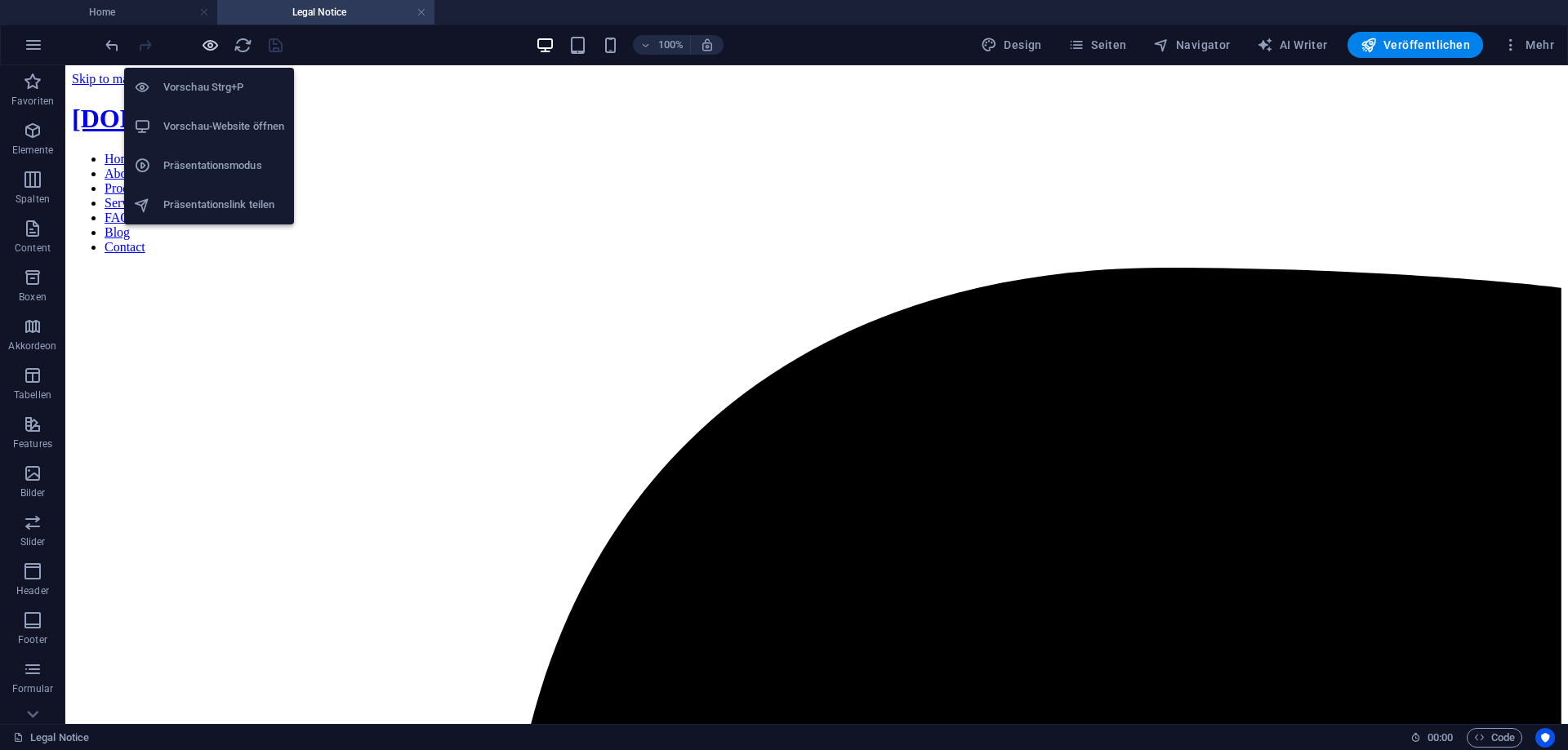
click at [215, 39] on icon "button" at bounding box center [210, 45] width 19 height 19
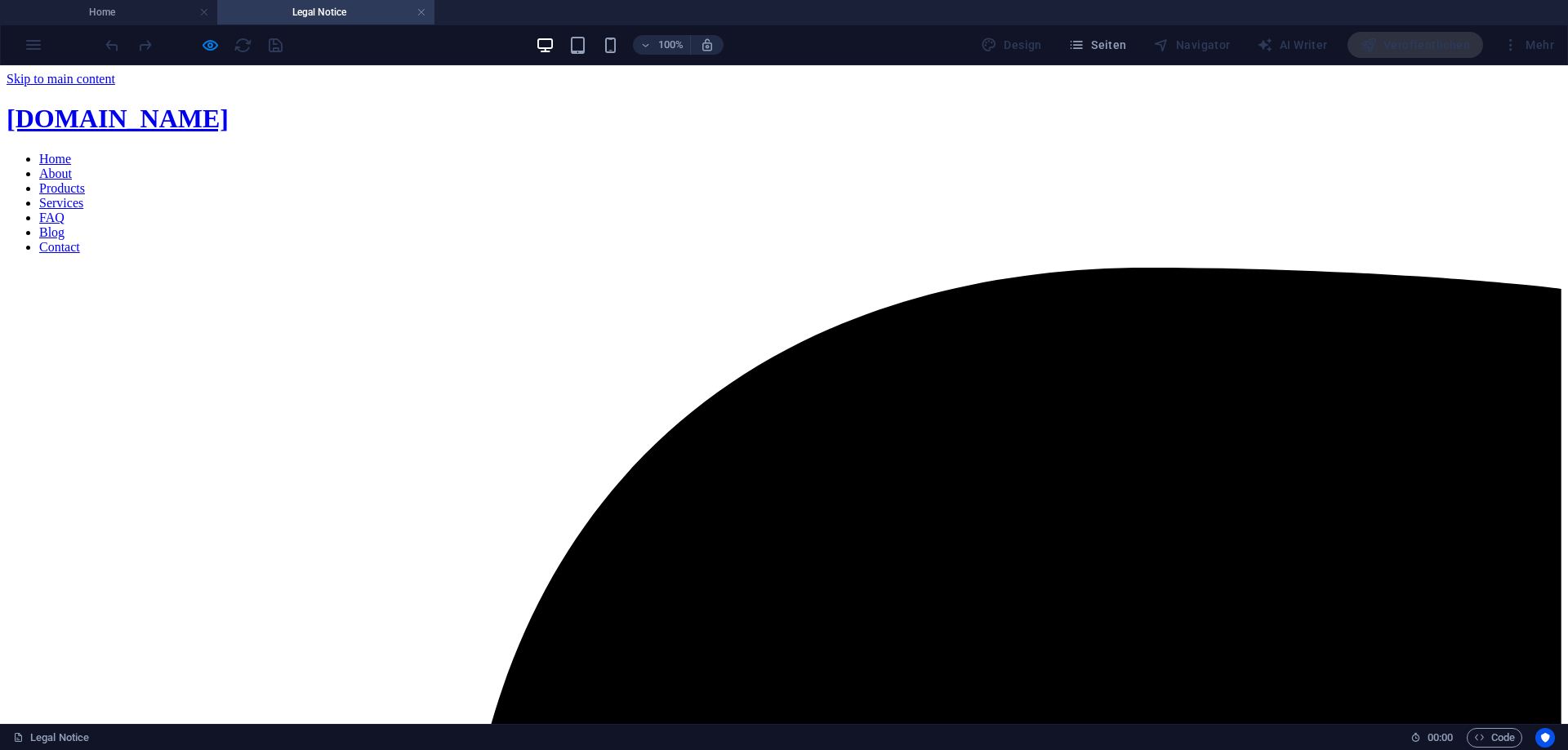
click at [71, 167] on link "About" at bounding box center [55, 173] width 32 height 14
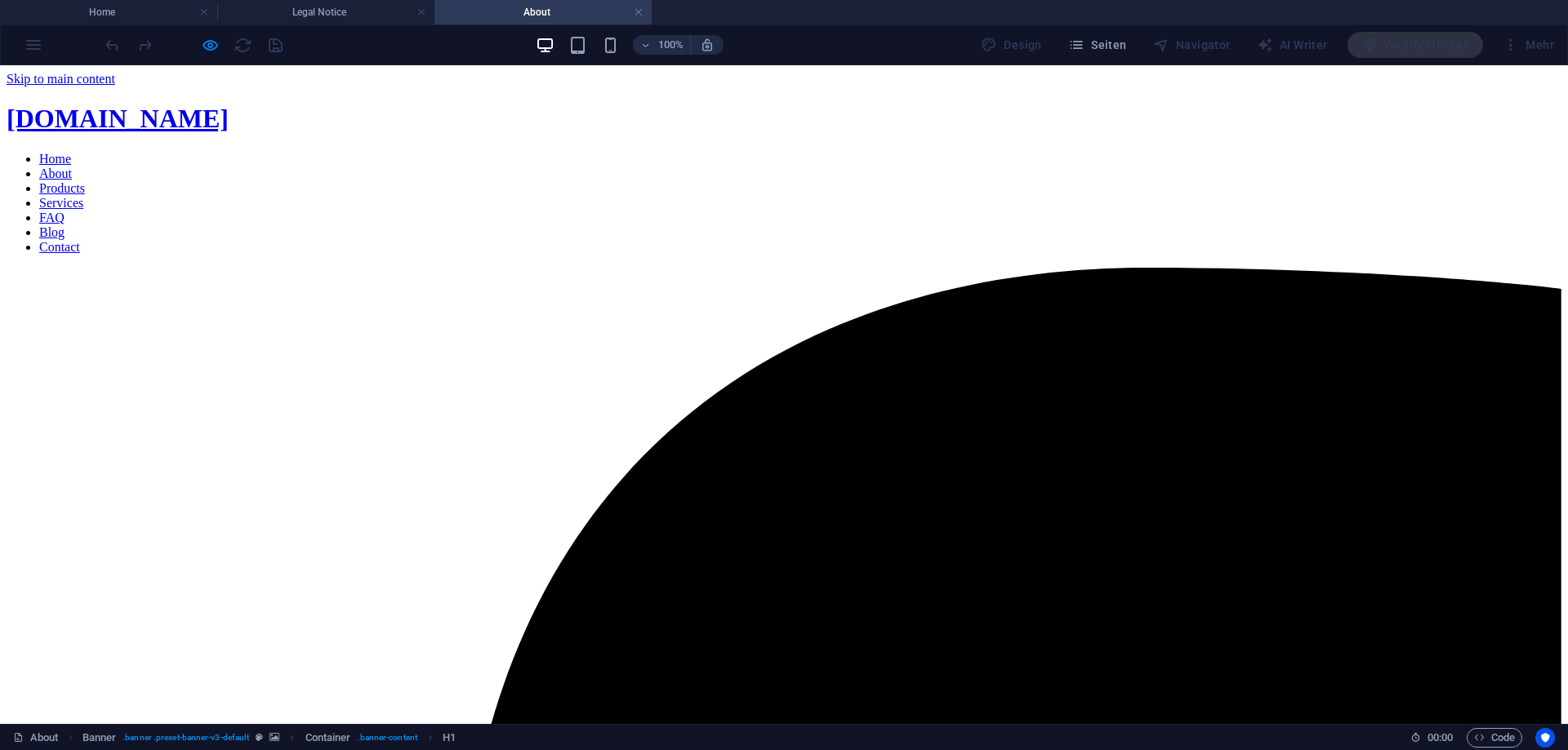
click at [766, 152] on nav "Home About Products Services FAQ Blog Contact" at bounding box center [784, 203] width 1554 height 103
click at [627, 152] on nav "Home About Products Services FAQ Blog Contact" at bounding box center [784, 203] width 1554 height 103
click at [638, 13] on link at bounding box center [639, 13] width 10 height 15
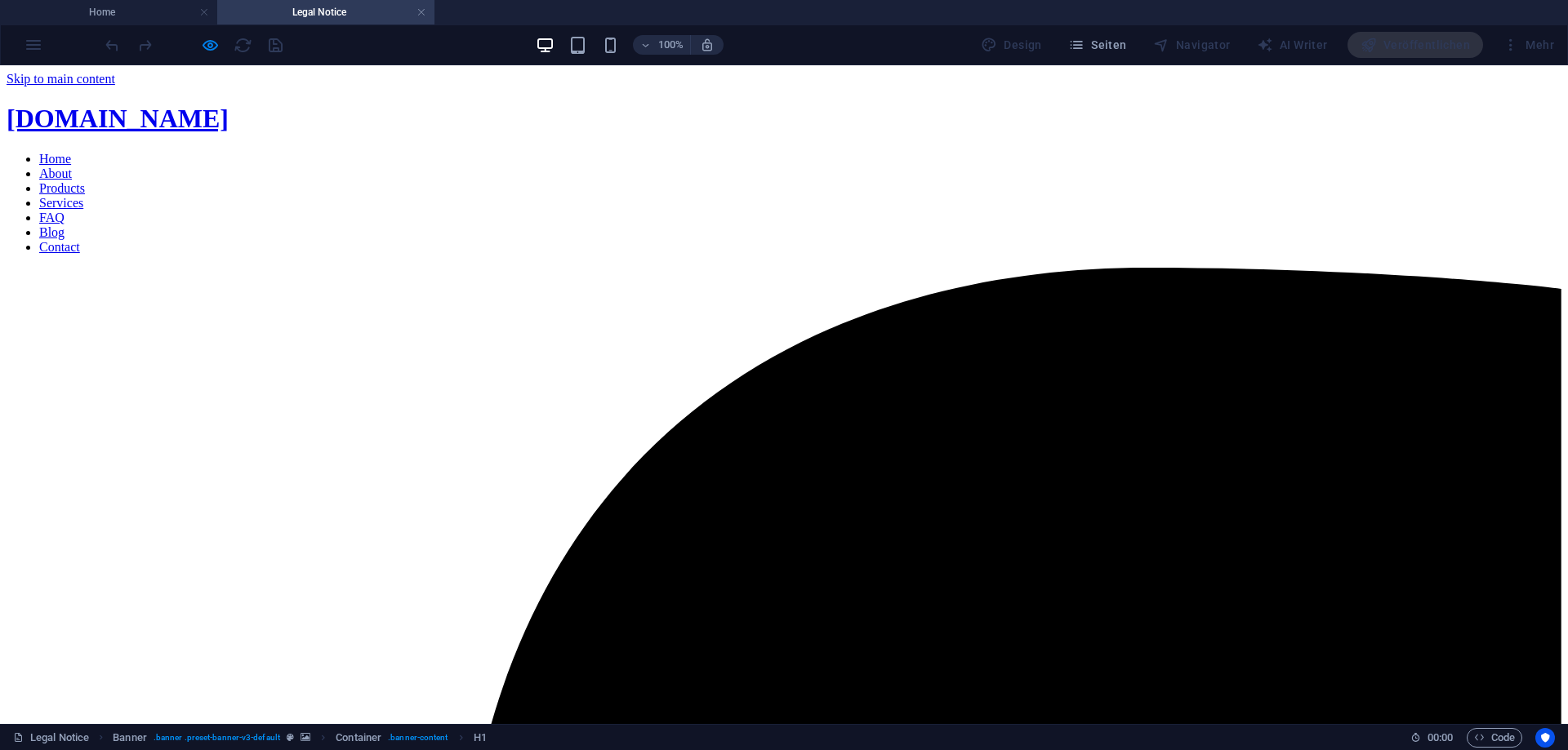
click at [71, 152] on link "Home" at bounding box center [54, 159] width 31 height 14
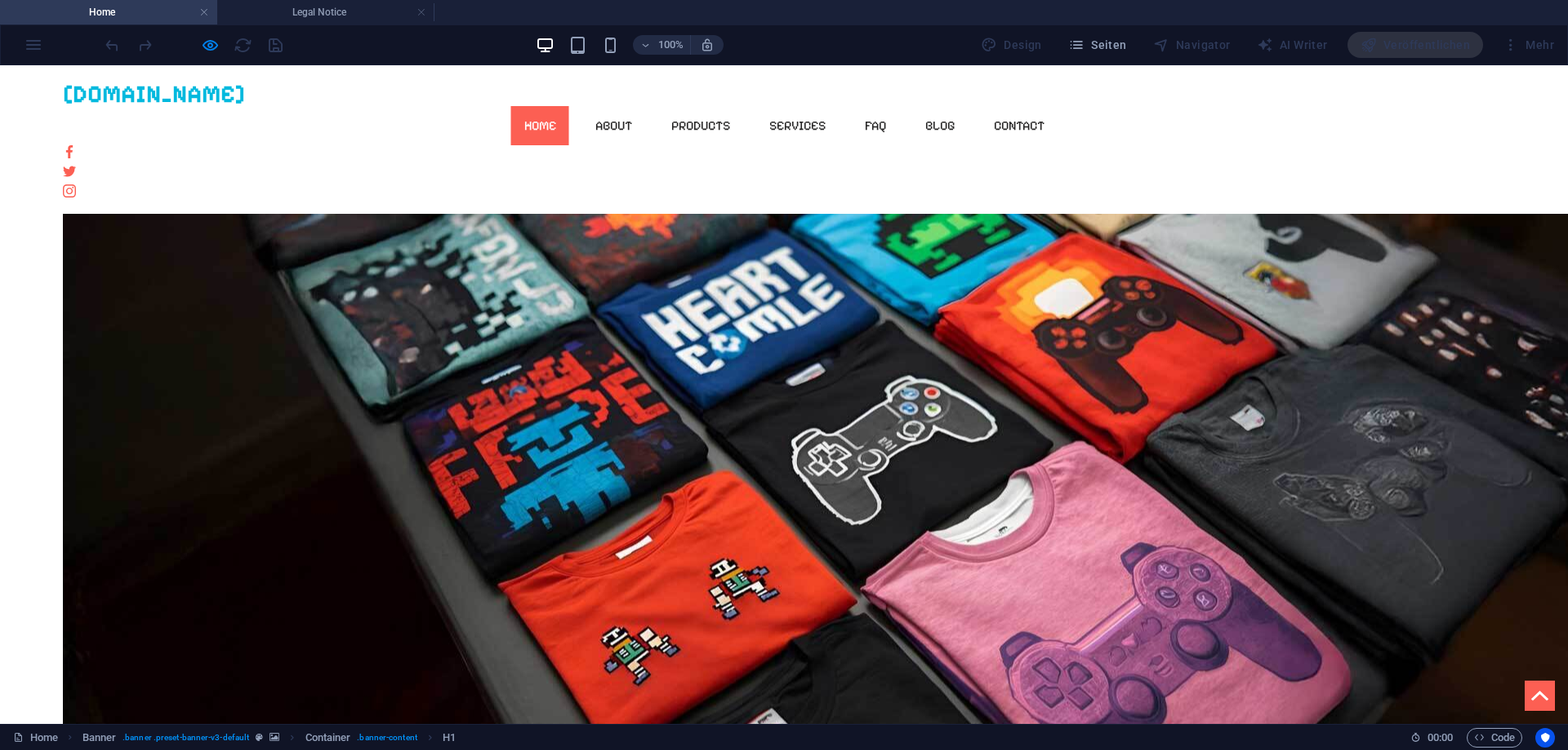
scroll to position [1039, 0]
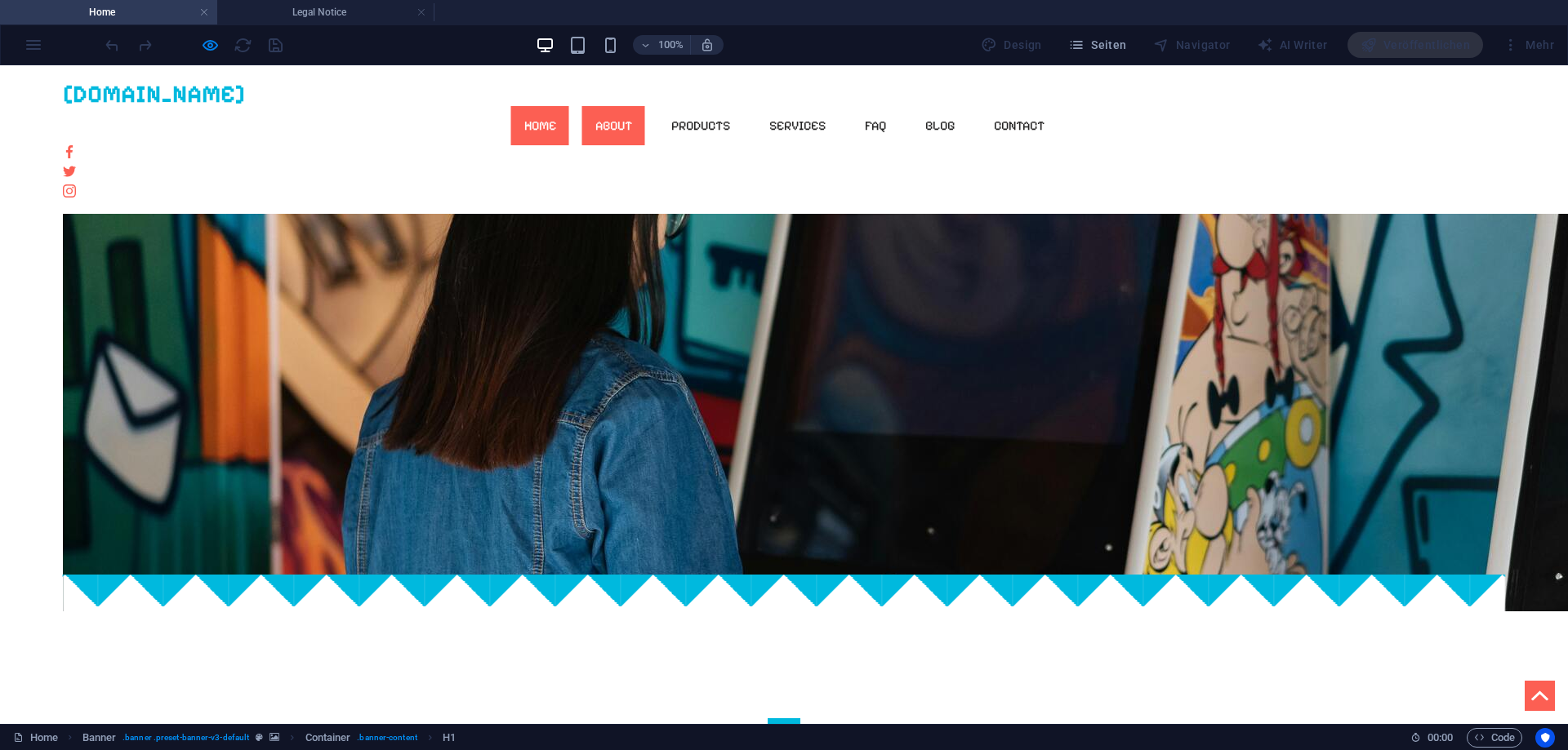
click at [645, 106] on link "About" at bounding box center [613, 126] width 63 height 39
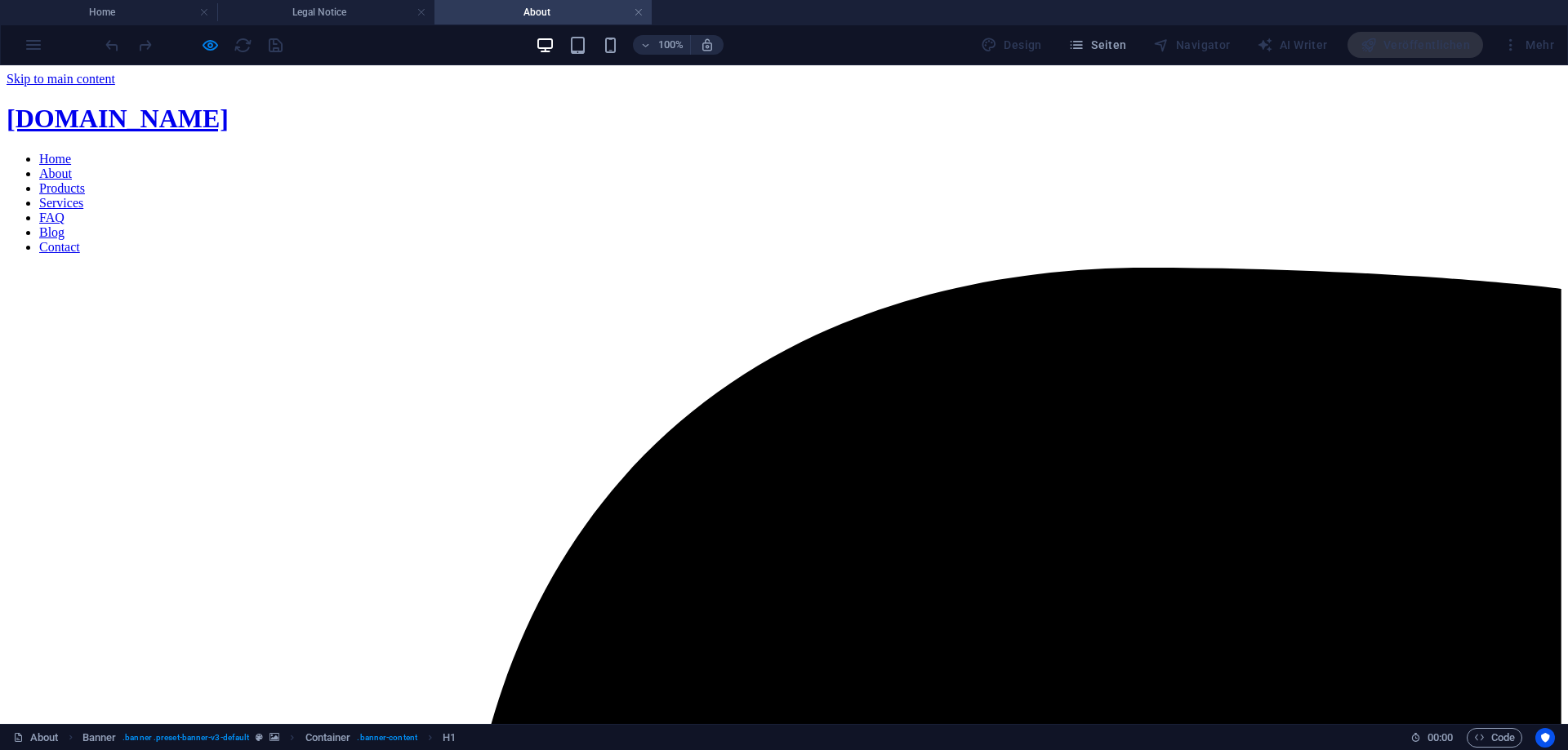
scroll to position [0, 0]
click at [601, 152] on nav "Home About Products Services FAQ Blog Contact" at bounding box center [784, 203] width 1554 height 103
click at [774, 152] on nav "Home About Products Services FAQ Blog Contact" at bounding box center [784, 203] width 1554 height 103
click at [675, 152] on nav "Home About Products Services FAQ Blog Contact" at bounding box center [784, 203] width 1554 height 103
click at [613, 152] on nav "Home About Products Services FAQ Blog Contact" at bounding box center [784, 203] width 1554 height 103
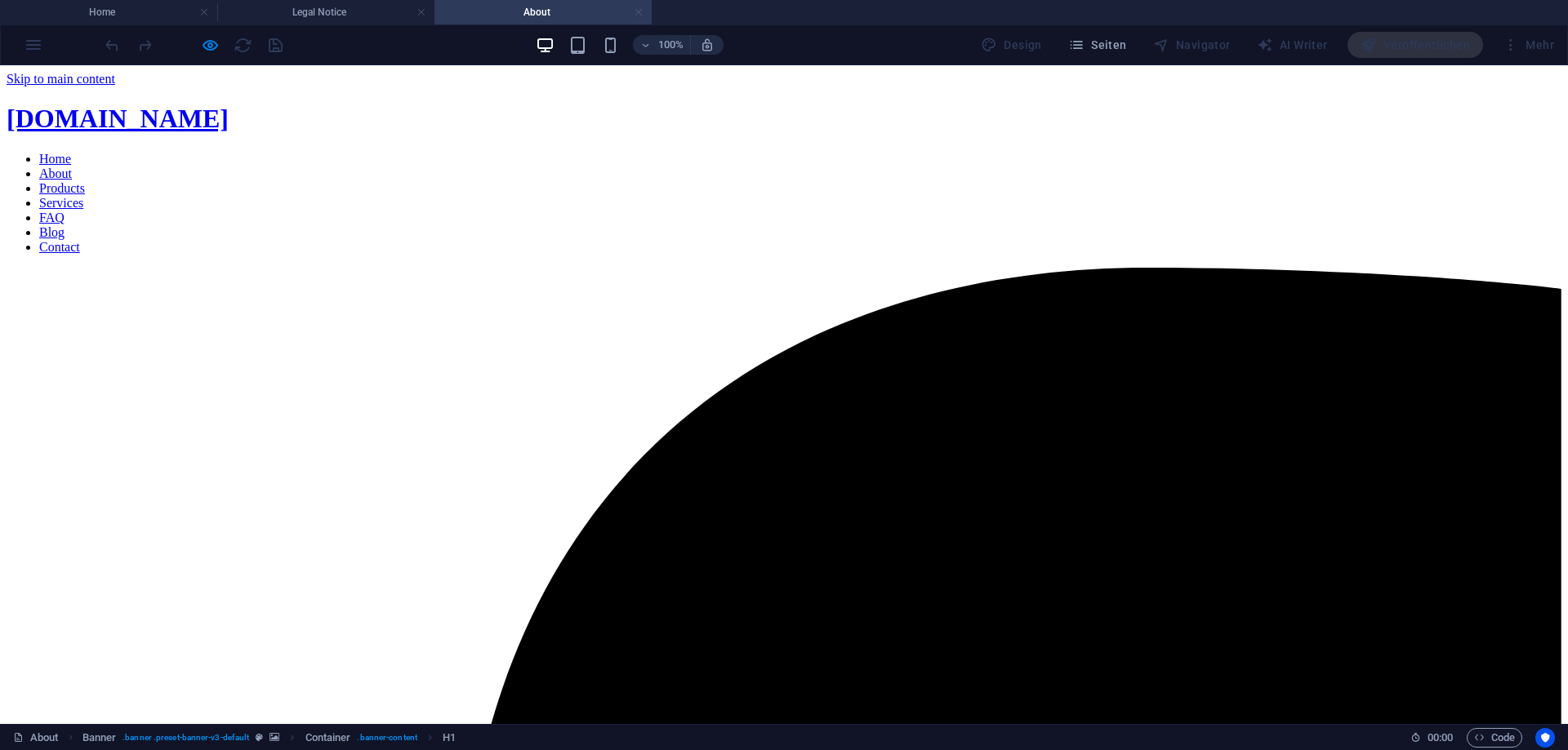
click at [638, 11] on link at bounding box center [639, 13] width 10 height 15
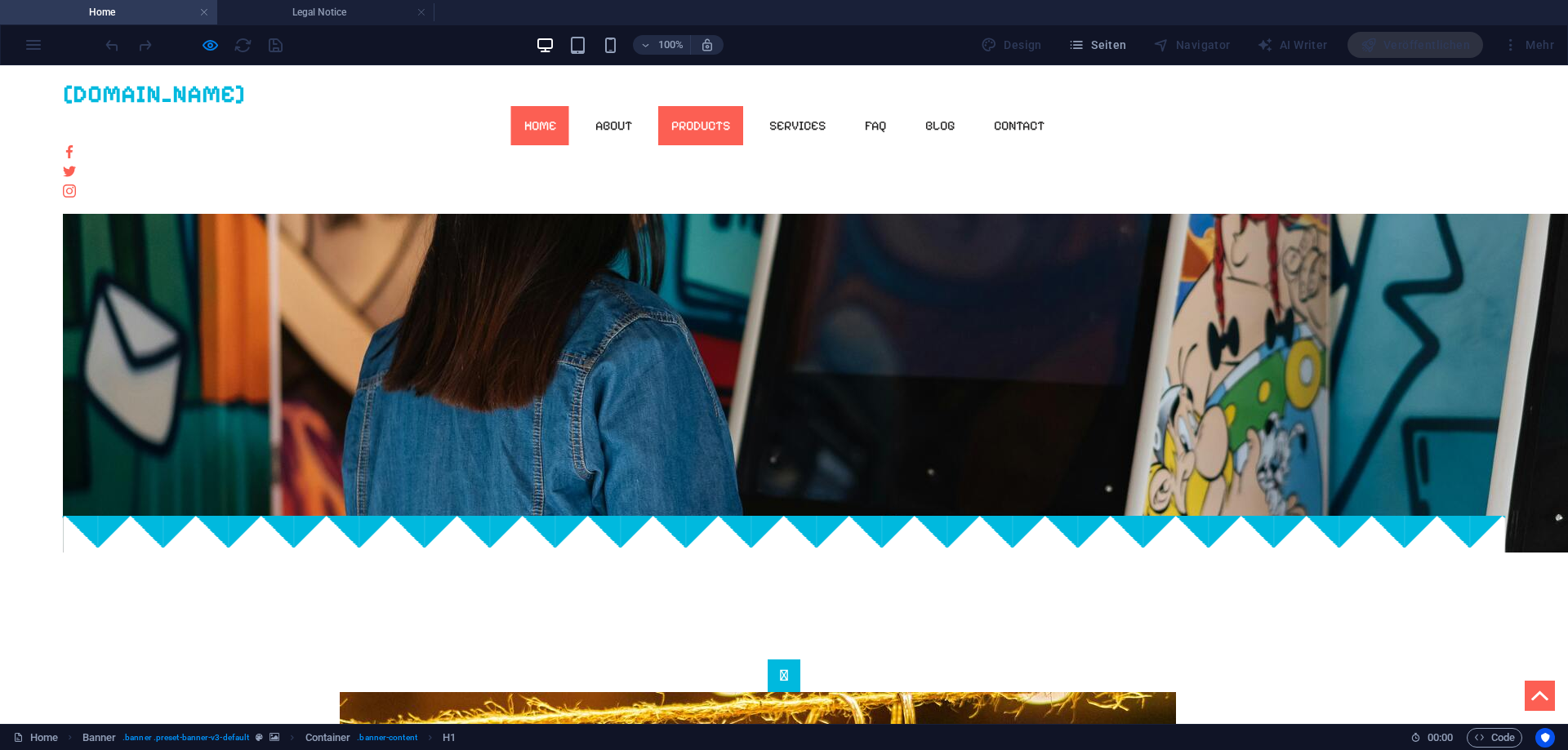
click at [743, 108] on link "Products" at bounding box center [701, 126] width 85 height 39
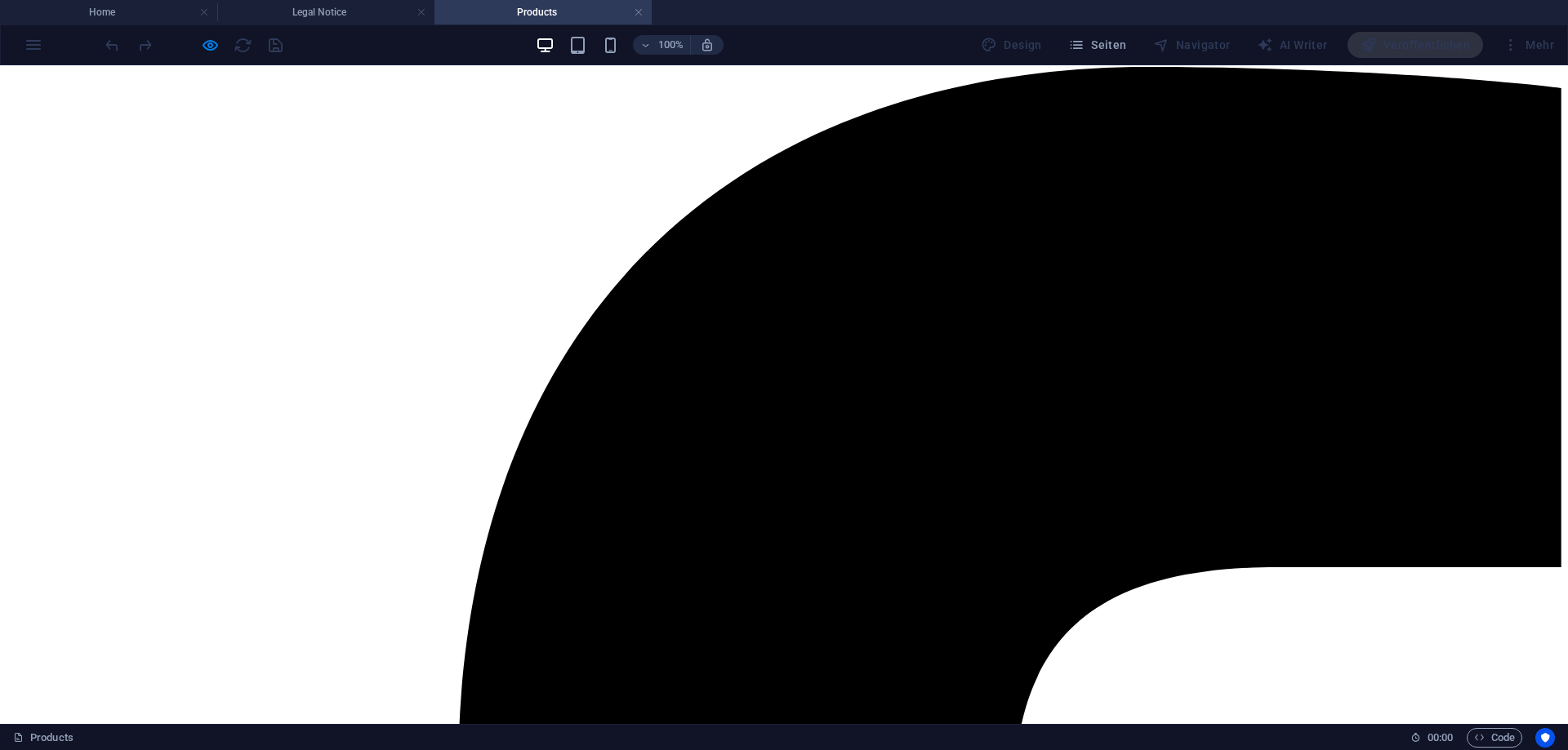
scroll to position [162, 0]
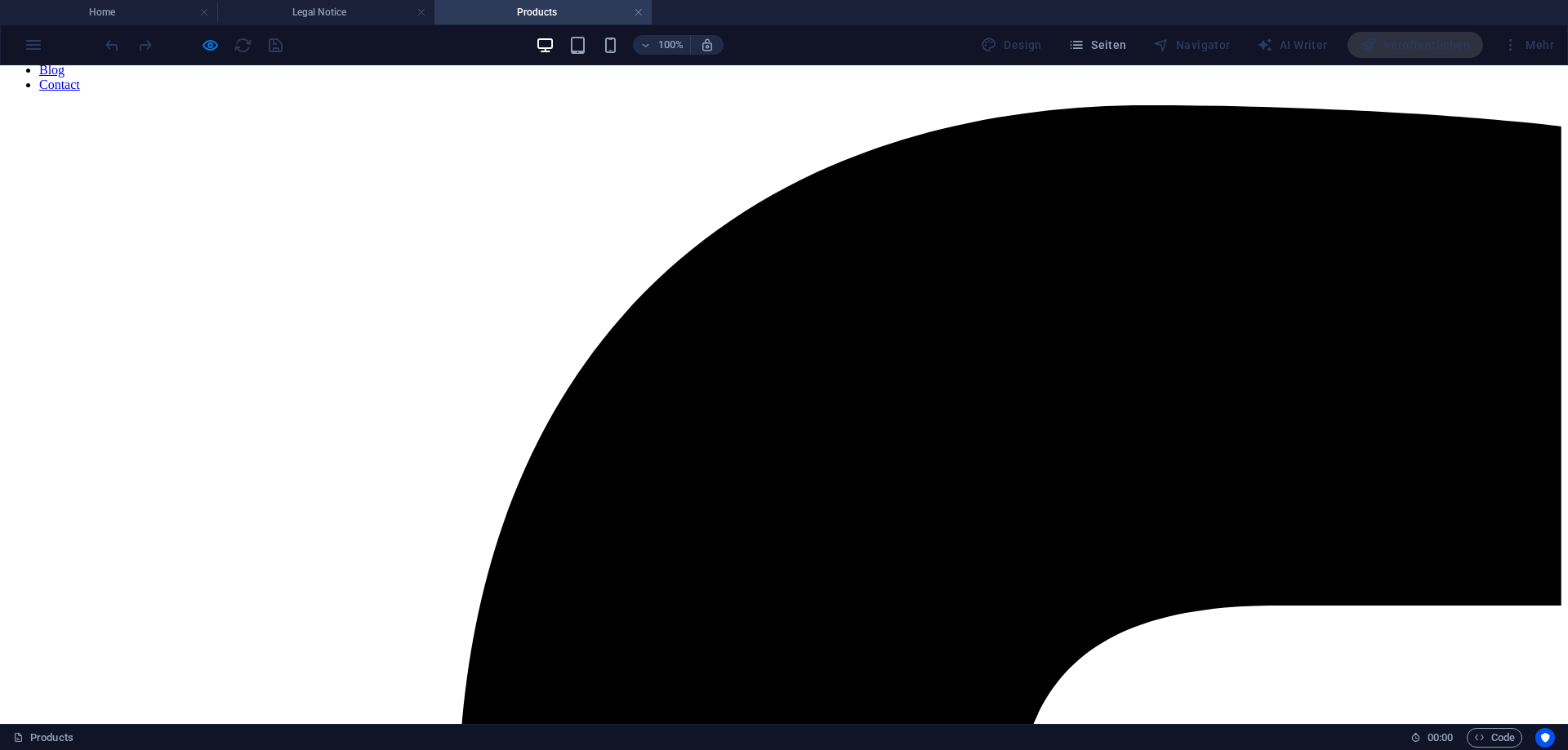
click at [612, 92] on nav "Home About Products Services FAQ Blog Contact" at bounding box center [784, 41] width 1554 height 103
click at [123, 12] on h4 "Home" at bounding box center [108, 12] width 217 height 18
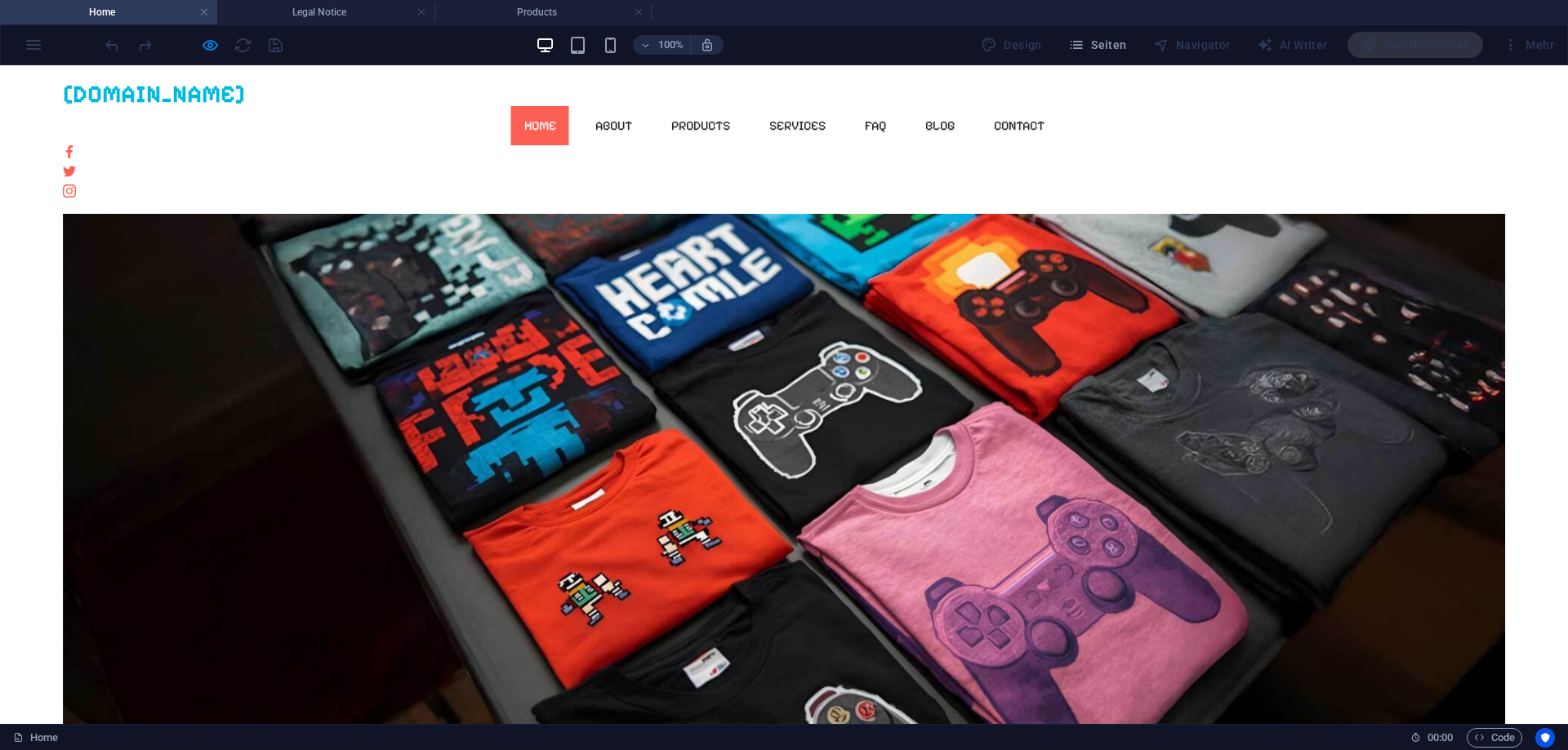
scroll to position [0, 0]
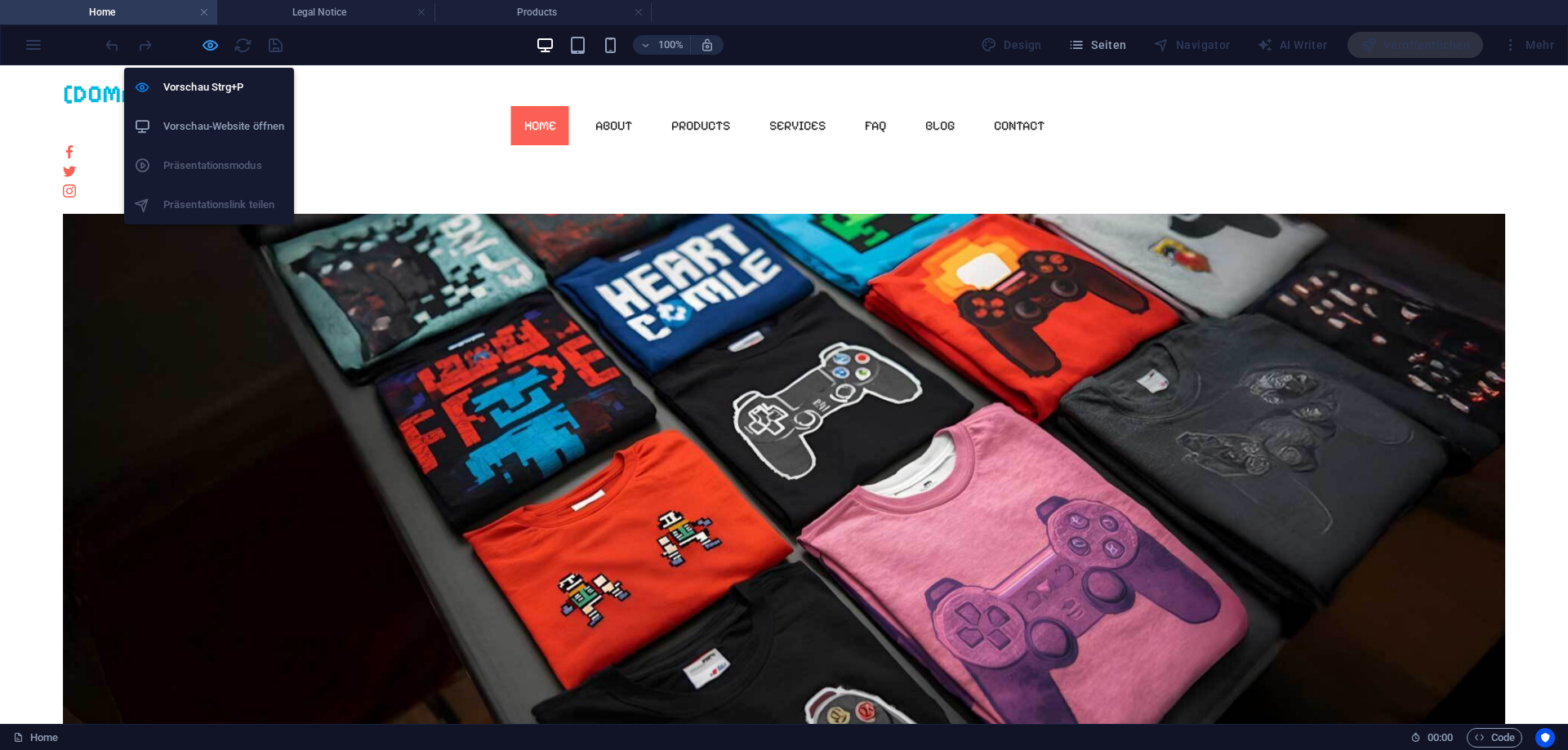
click at [218, 47] on icon "button" at bounding box center [210, 45] width 19 height 19
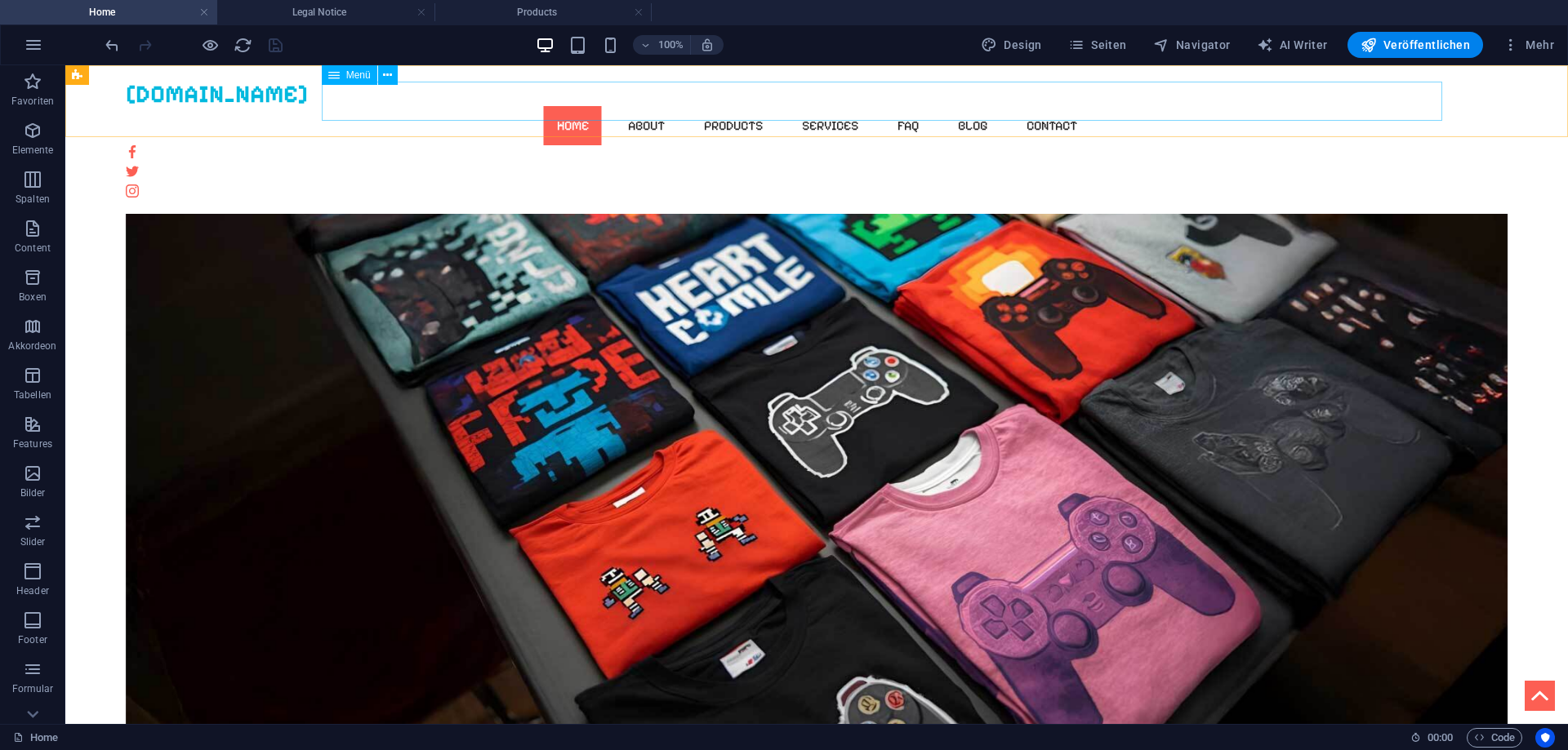
click at [702, 106] on nav "Home About Products Services FAQ Blog Contact" at bounding box center [817, 126] width 1383 height 39
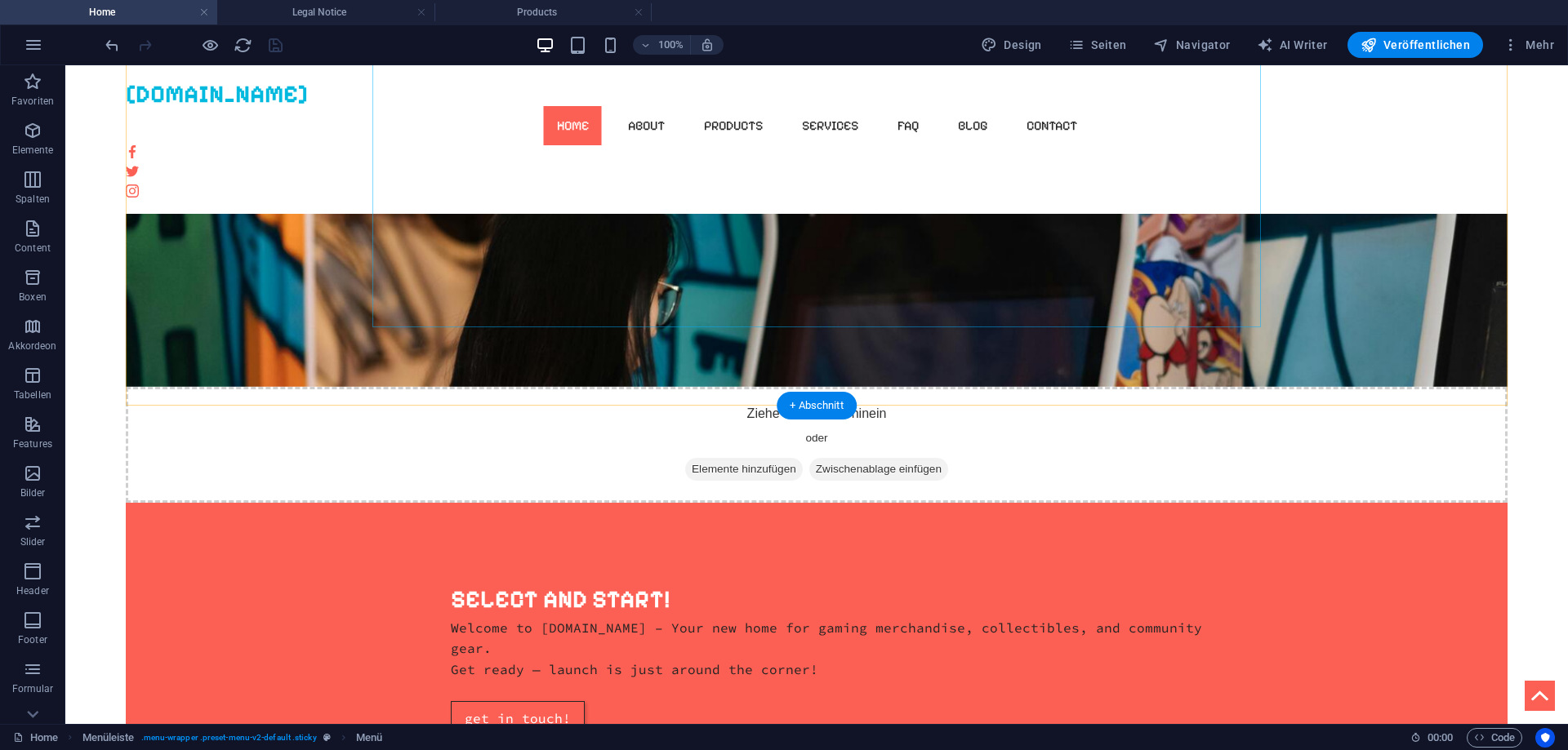
scroll to position [1177, 0]
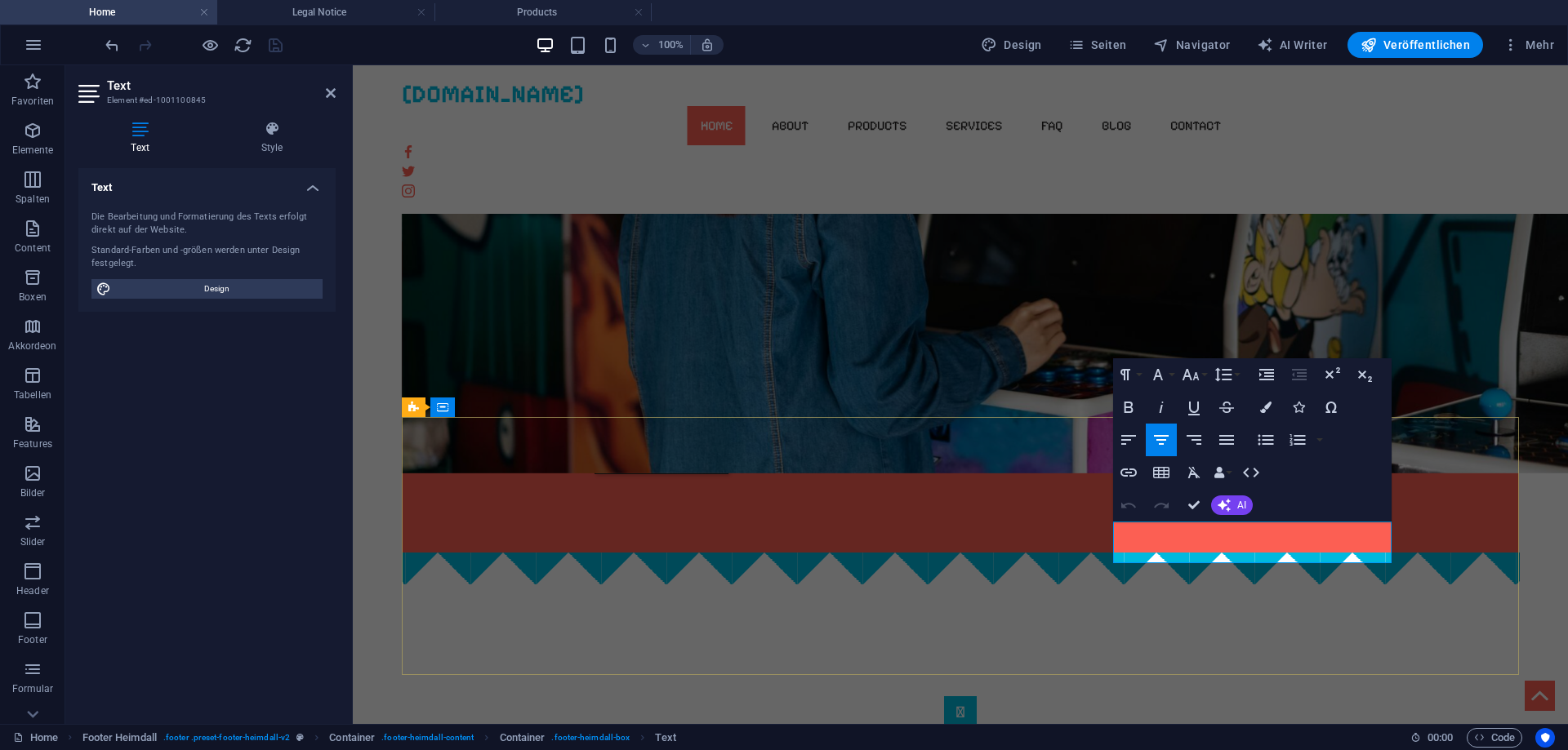
scroll to position [1165, 0]
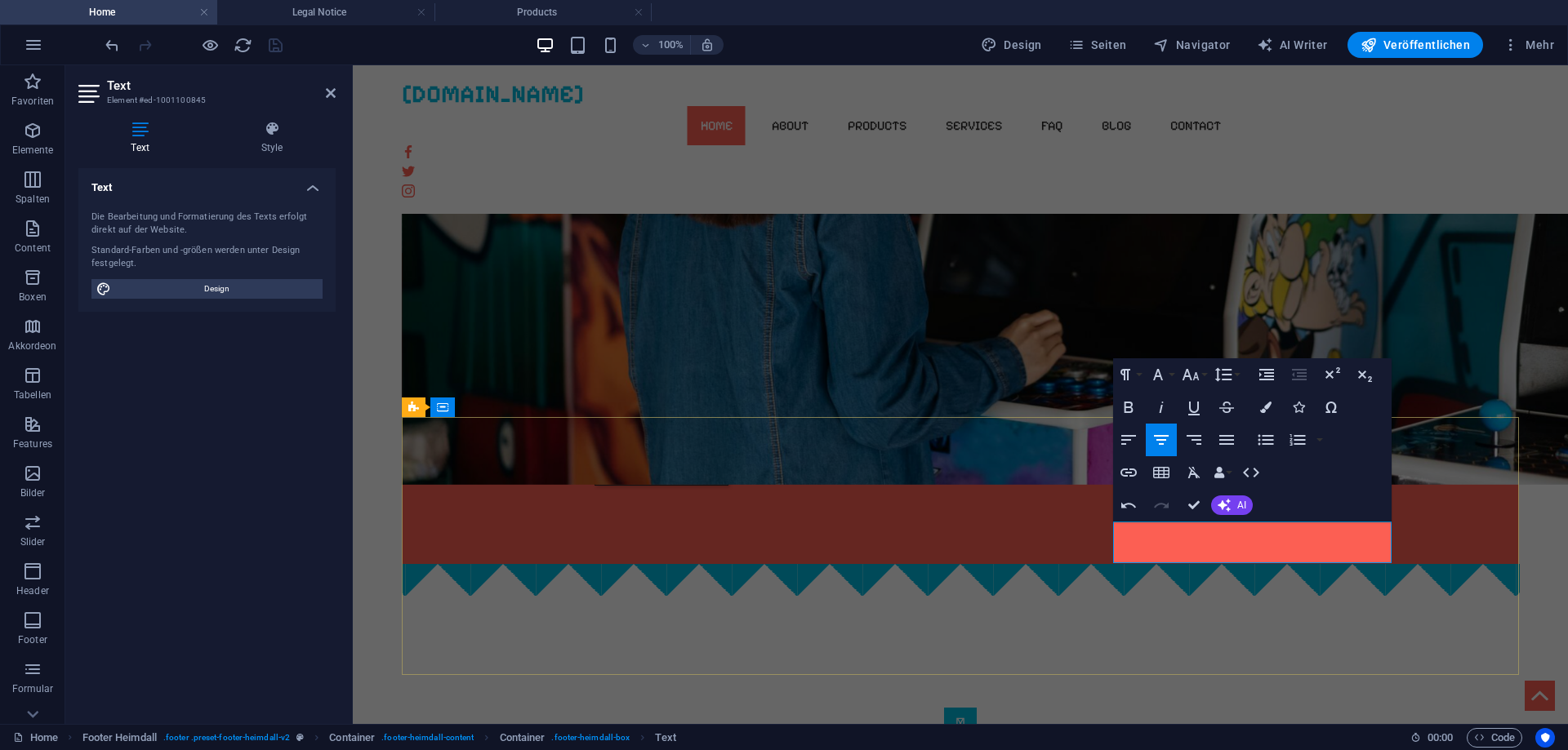
click at [1135, 464] on icon "button" at bounding box center [1128, 472] width 20 height 20
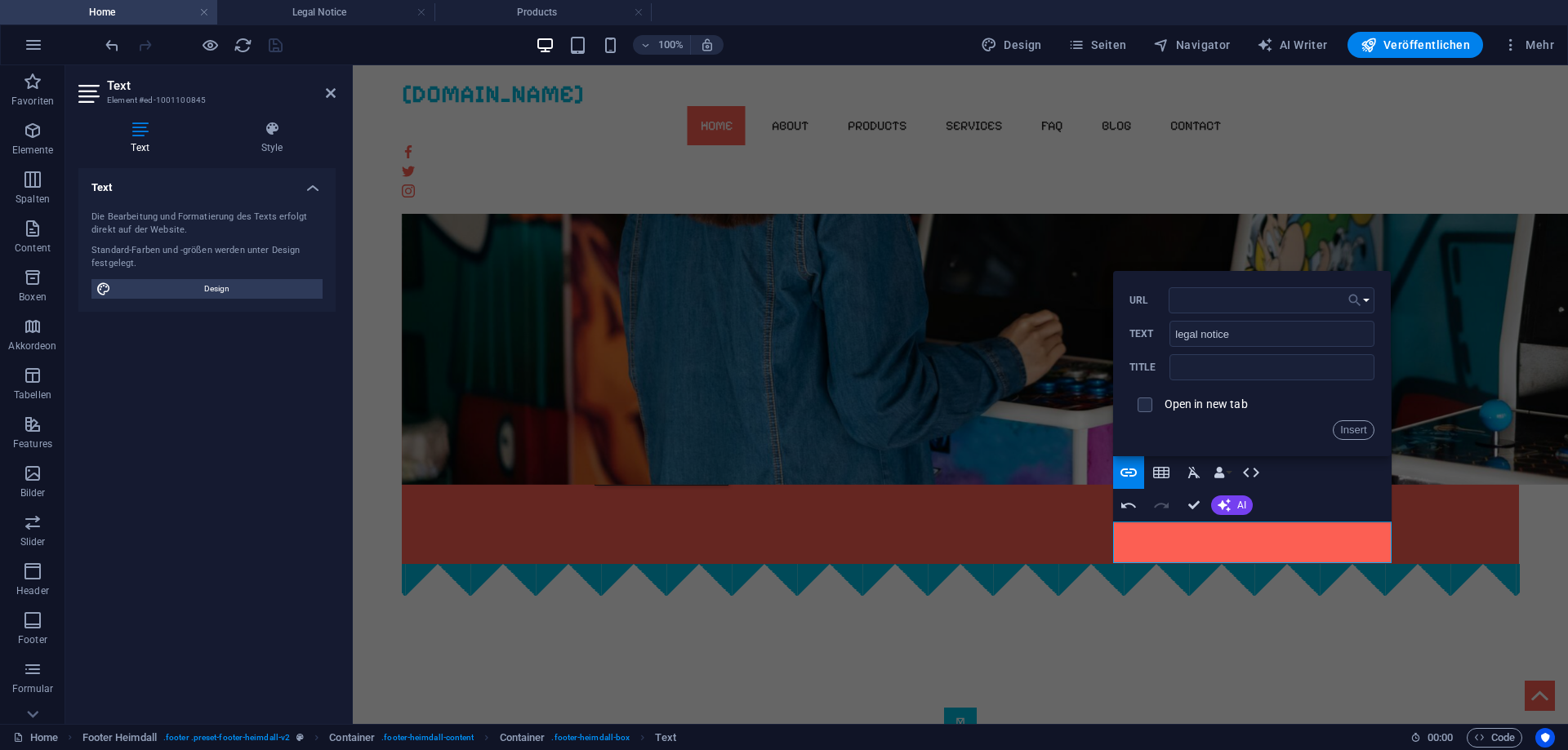
click at [1354, 297] on icon "button" at bounding box center [1354, 300] width 16 height 20
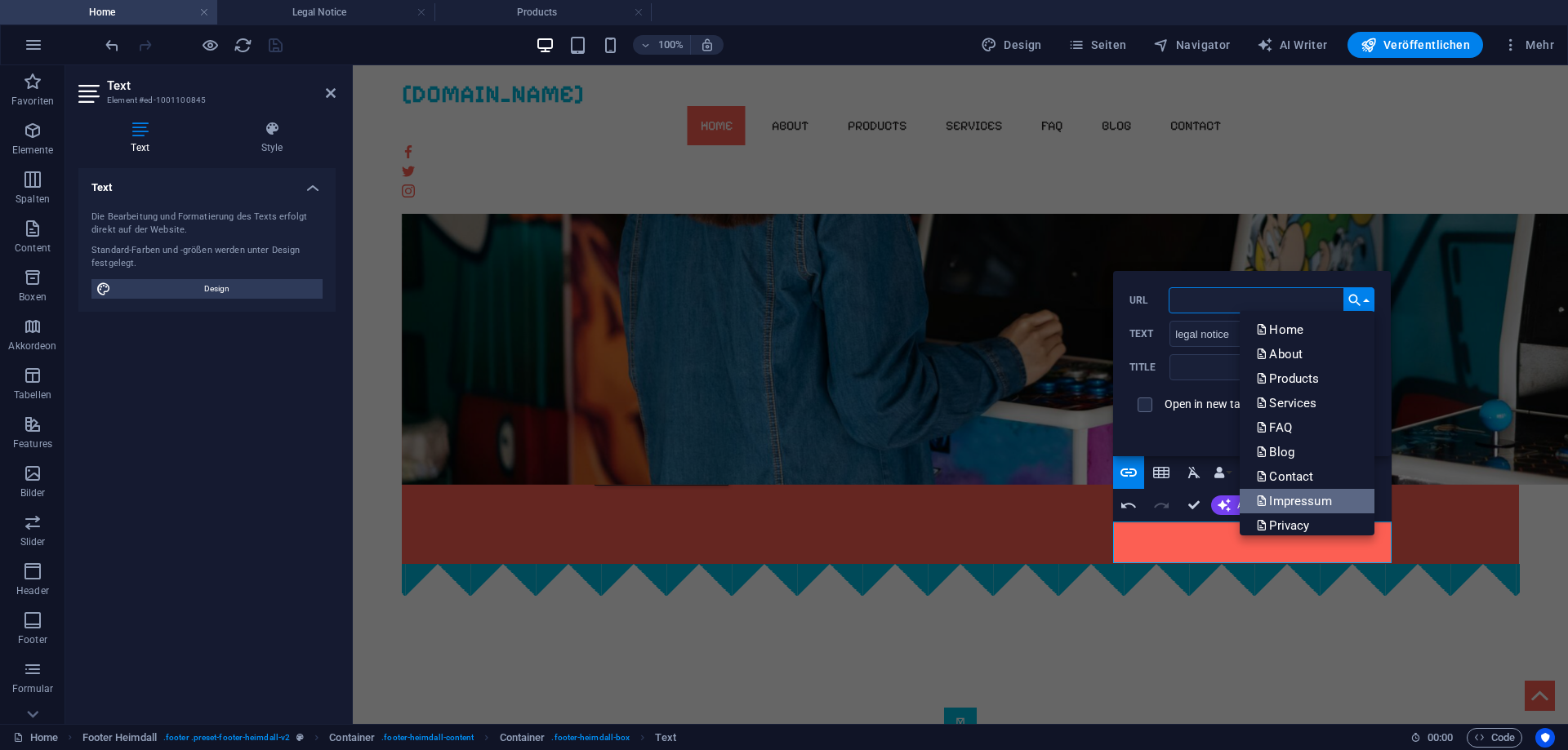
click at [1326, 496] on p "Impressum" at bounding box center [1295, 501] width 78 height 25
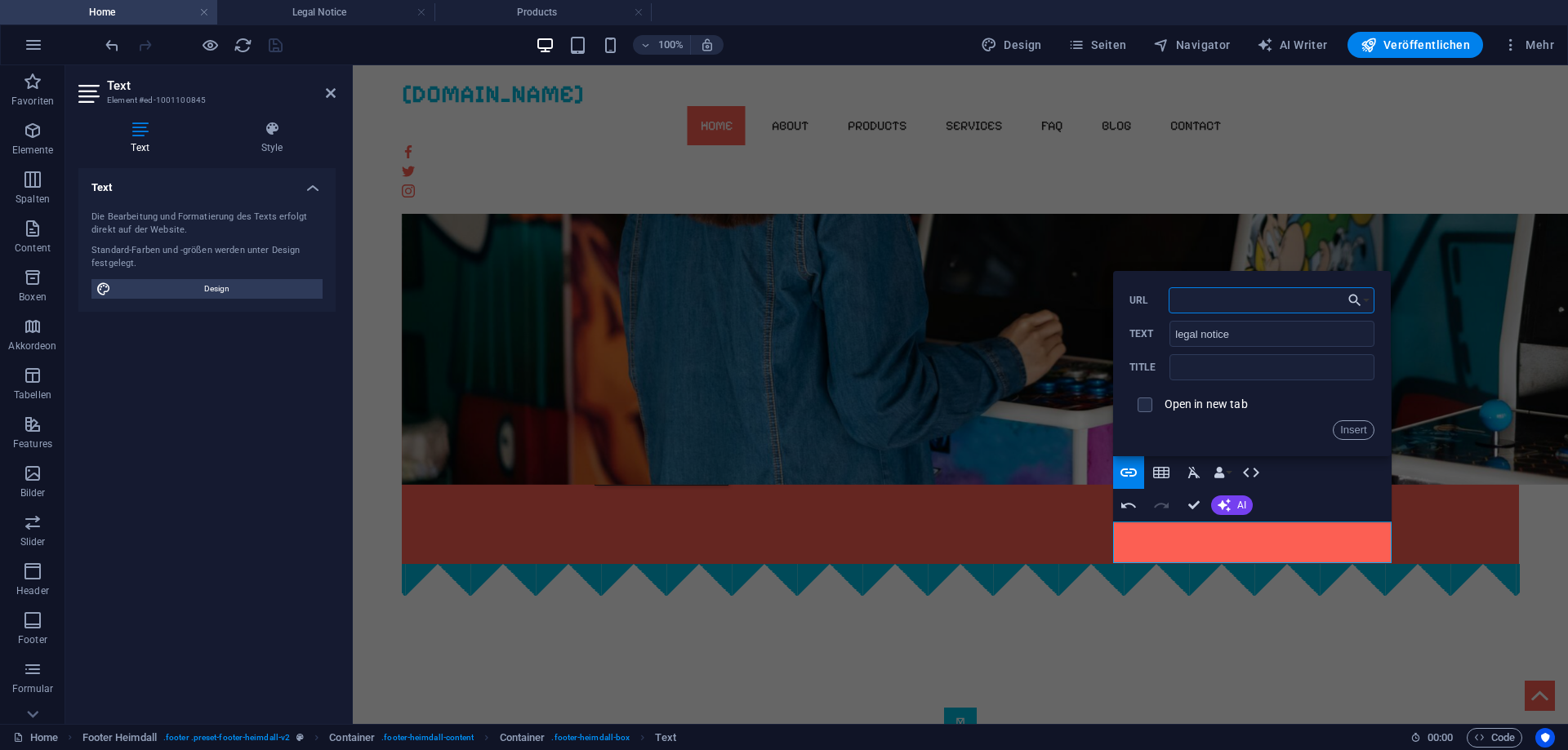
type input "/impressum"
drag, startPoint x: 1252, startPoint y: 334, endPoint x: 1164, endPoint y: 334, distance: 88.0
click at [1169, 334] on input "legal notice" at bounding box center [1271, 333] width 204 height 26
type input "Impressum"
click at [1350, 436] on button "Insert" at bounding box center [1353, 429] width 42 height 20
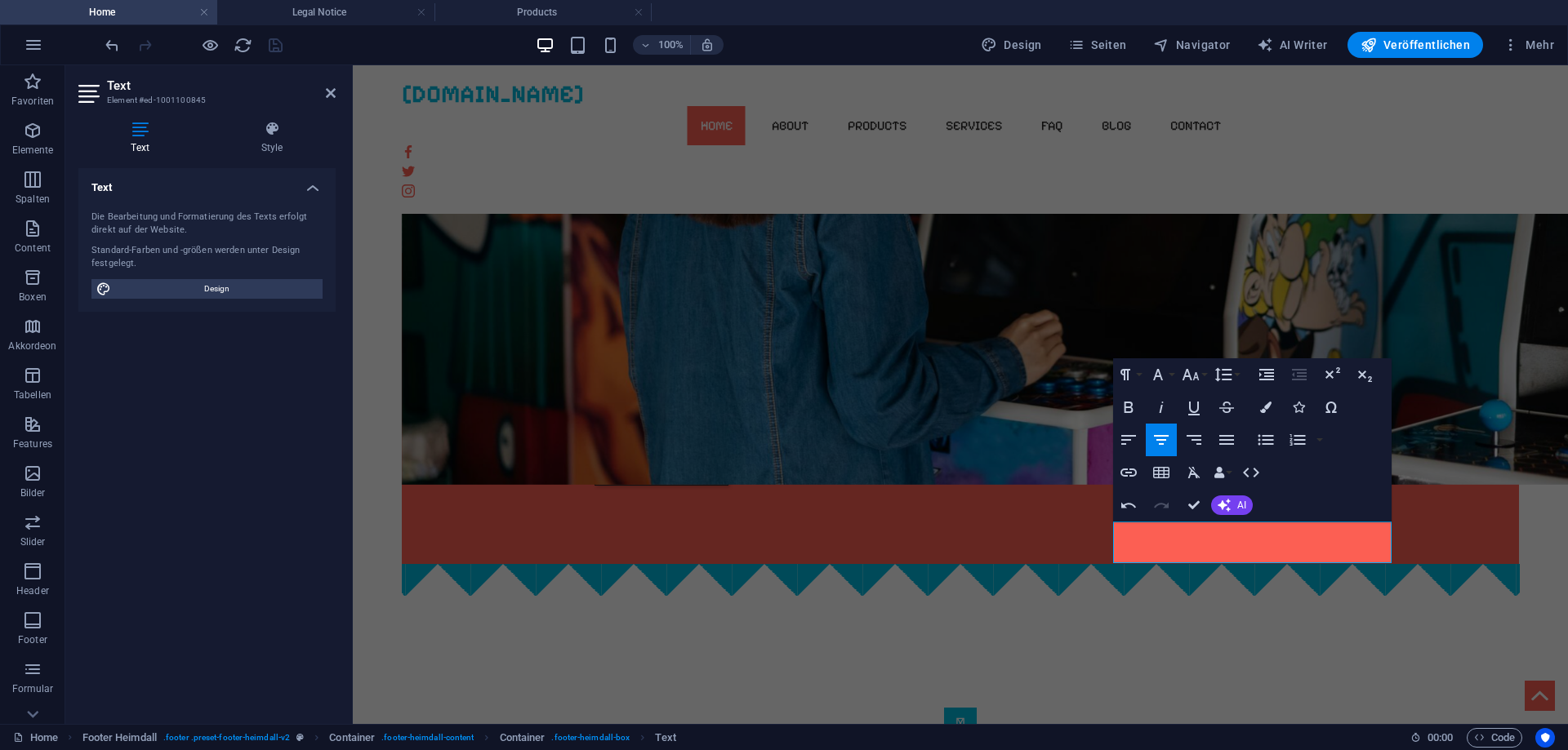
click at [1523, 395] on body "Skip to main content gamingmerch.de Home About Products Services FAQ Blog Conta…" at bounding box center [961, 258] width 1215 height 2717
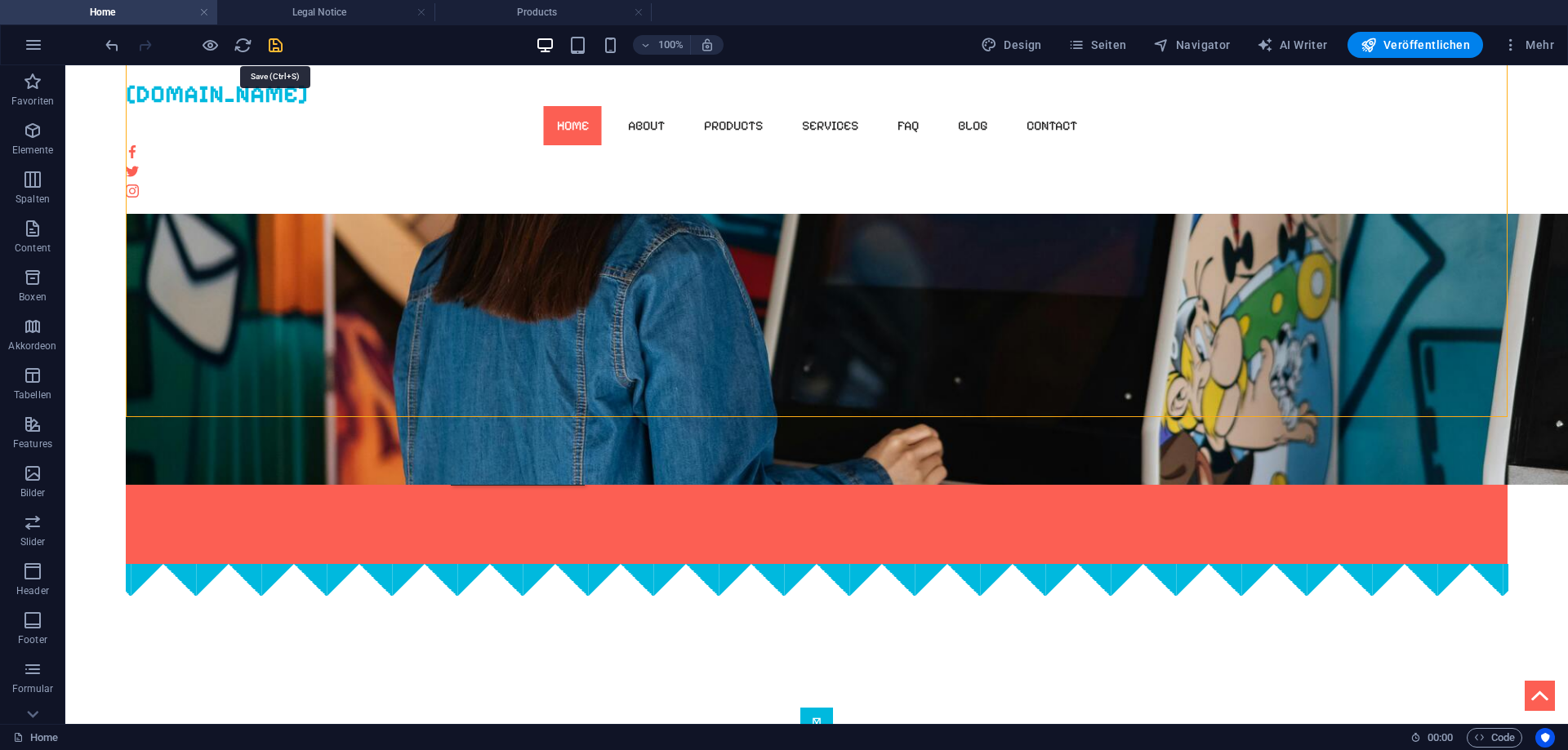
click at [279, 49] on icon "save" at bounding box center [276, 45] width 19 height 19
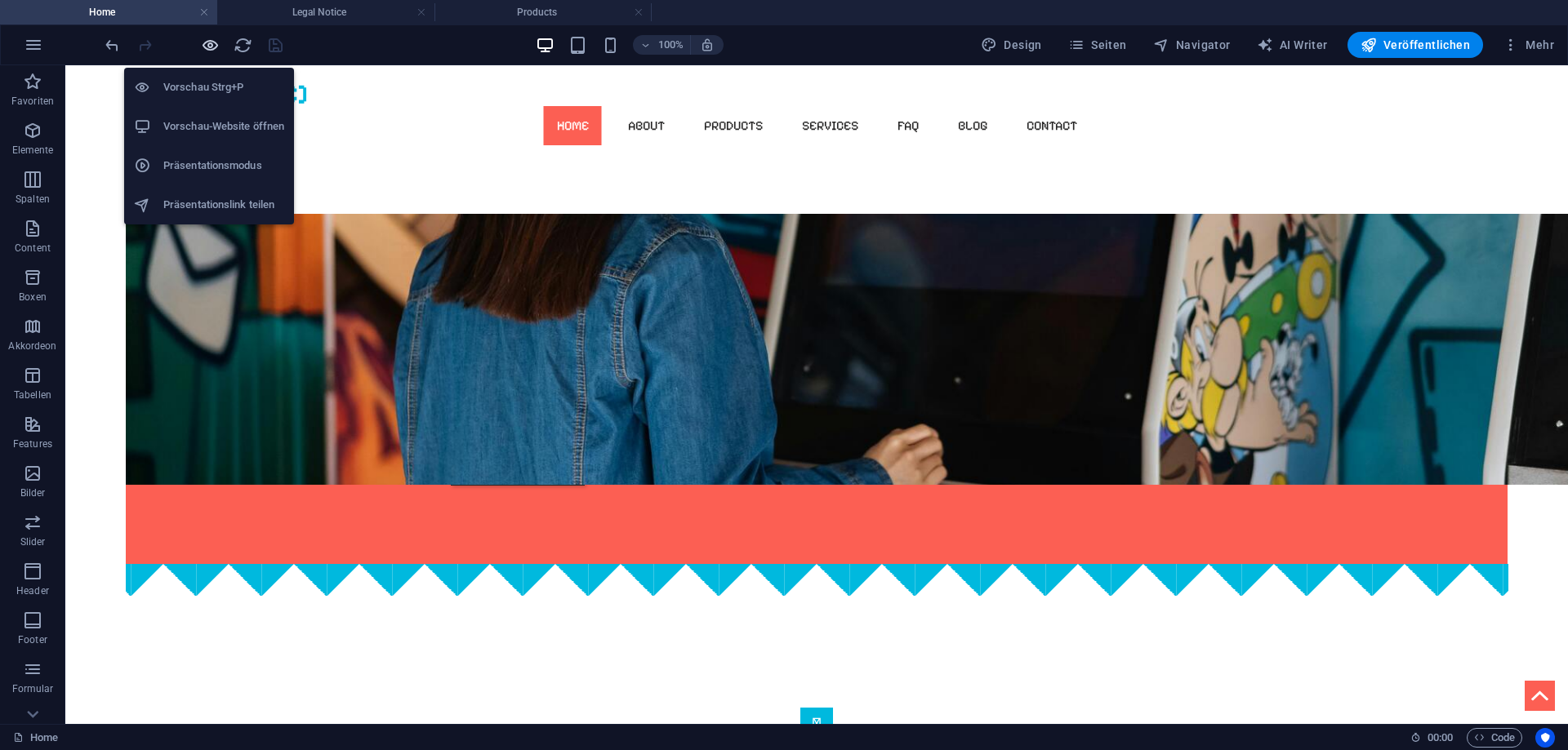
click at [208, 43] on icon "button" at bounding box center [210, 45] width 19 height 19
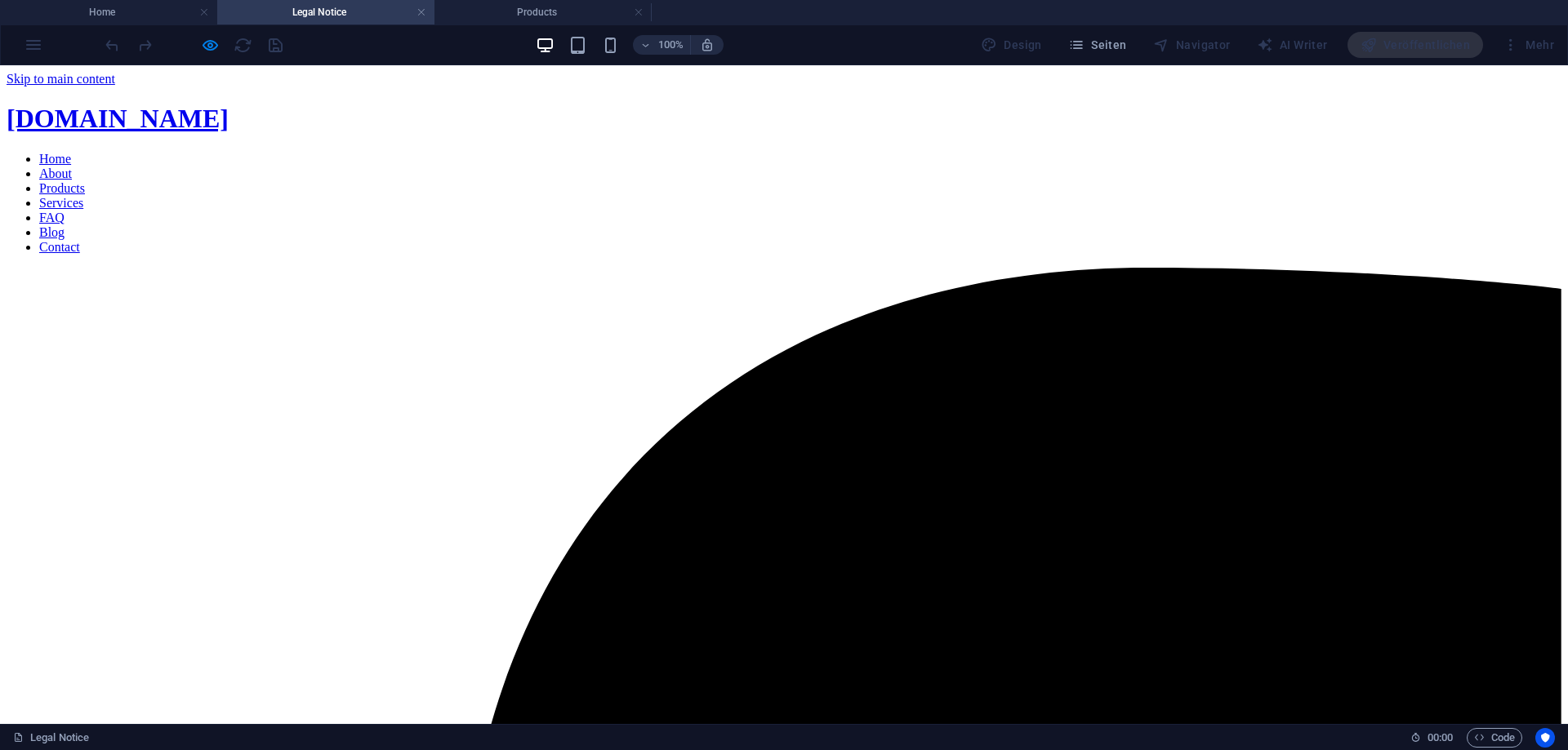
scroll to position [327, 0]
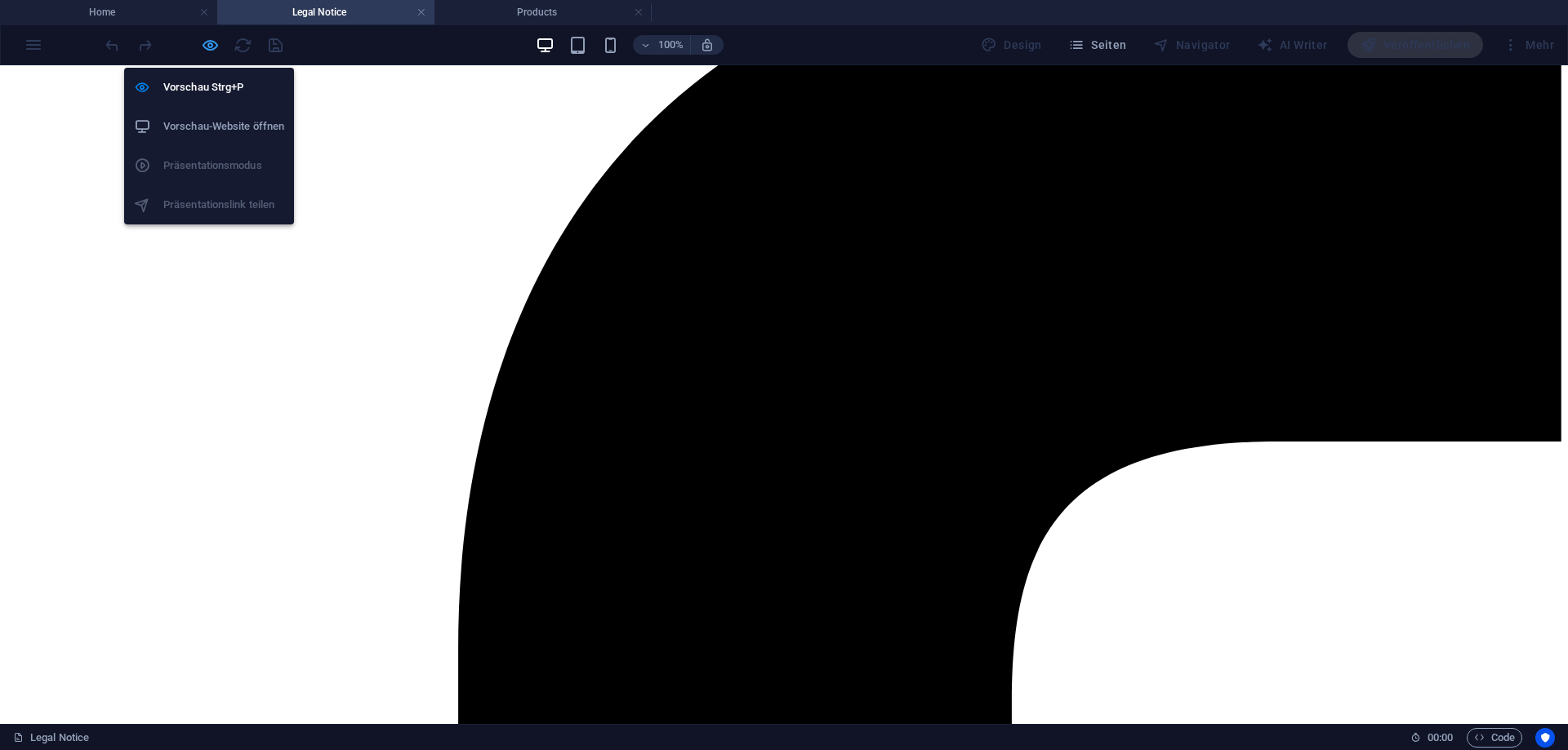
click at [203, 40] on icon "button" at bounding box center [210, 45] width 19 height 19
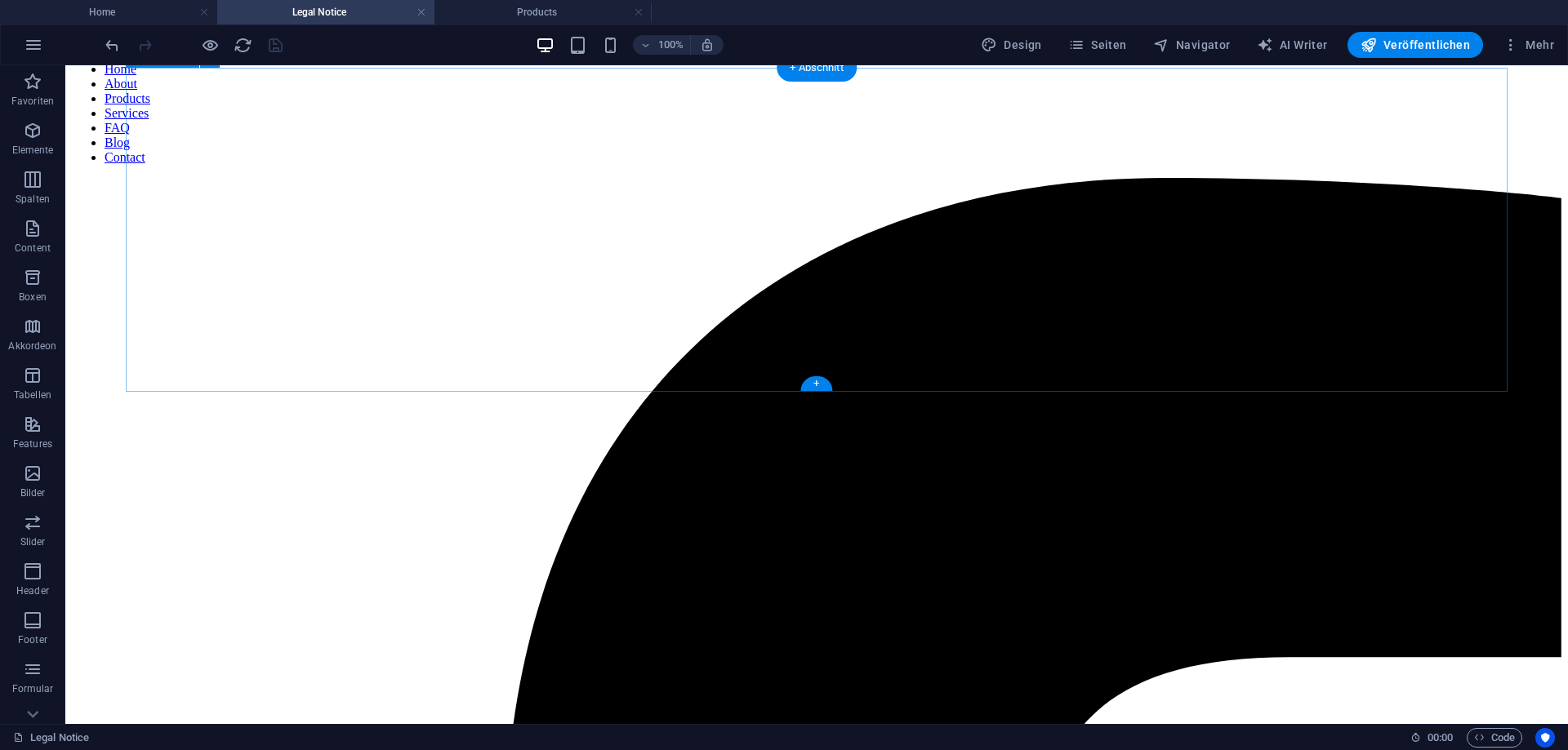
scroll to position [0, 0]
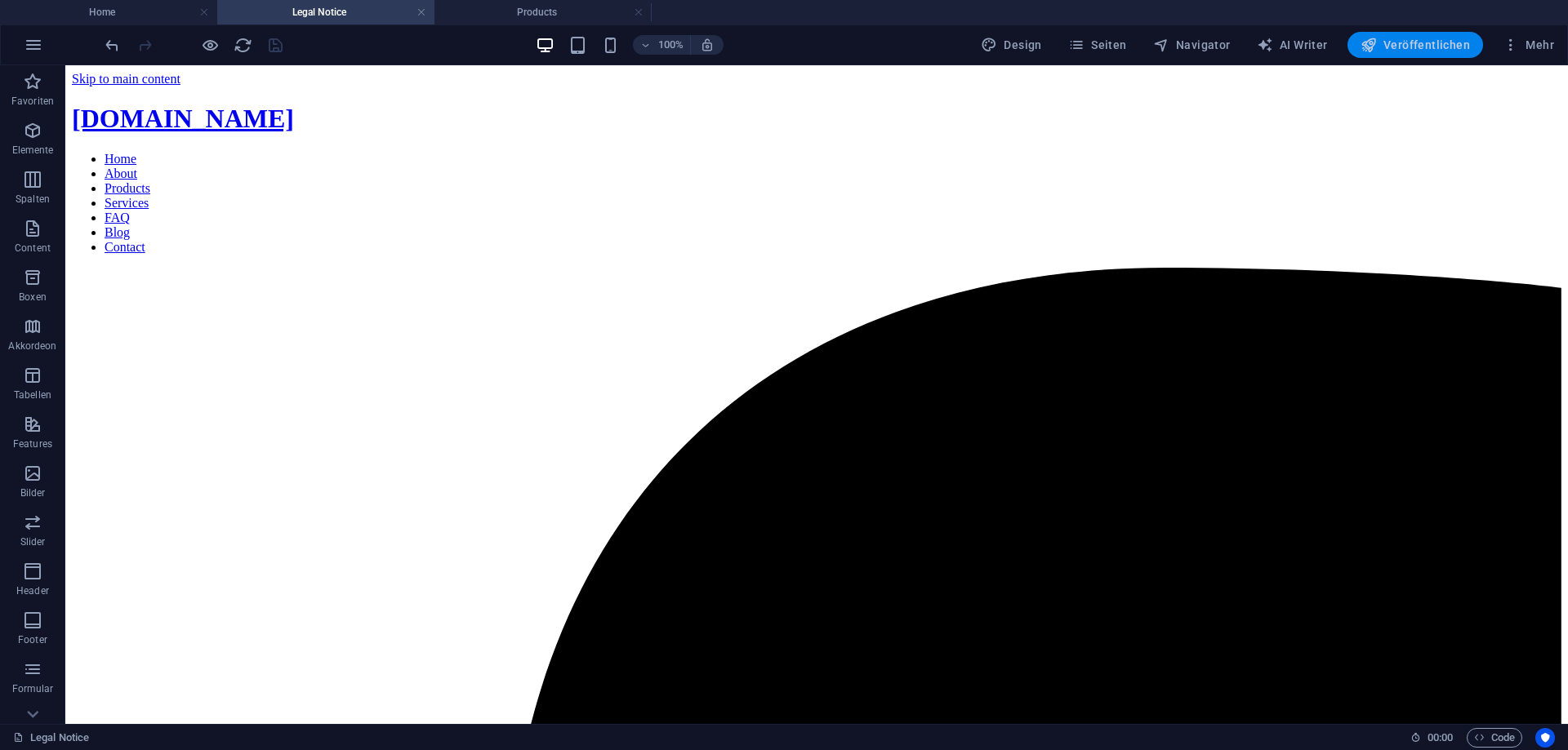
click at [1420, 47] on span "Veröffentlichen" at bounding box center [1415, 44] width 110 height 16
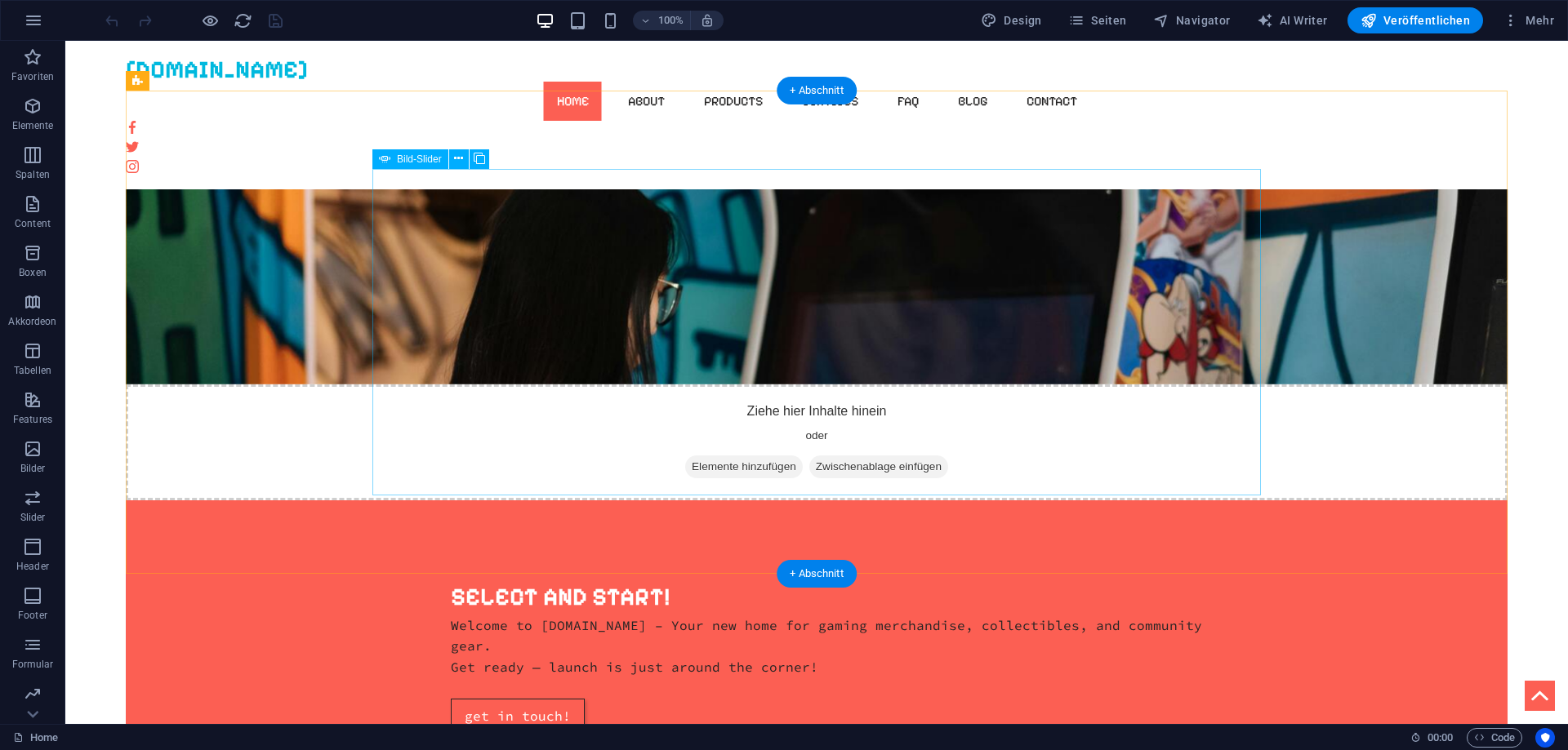
scroll to position [1174, 0]
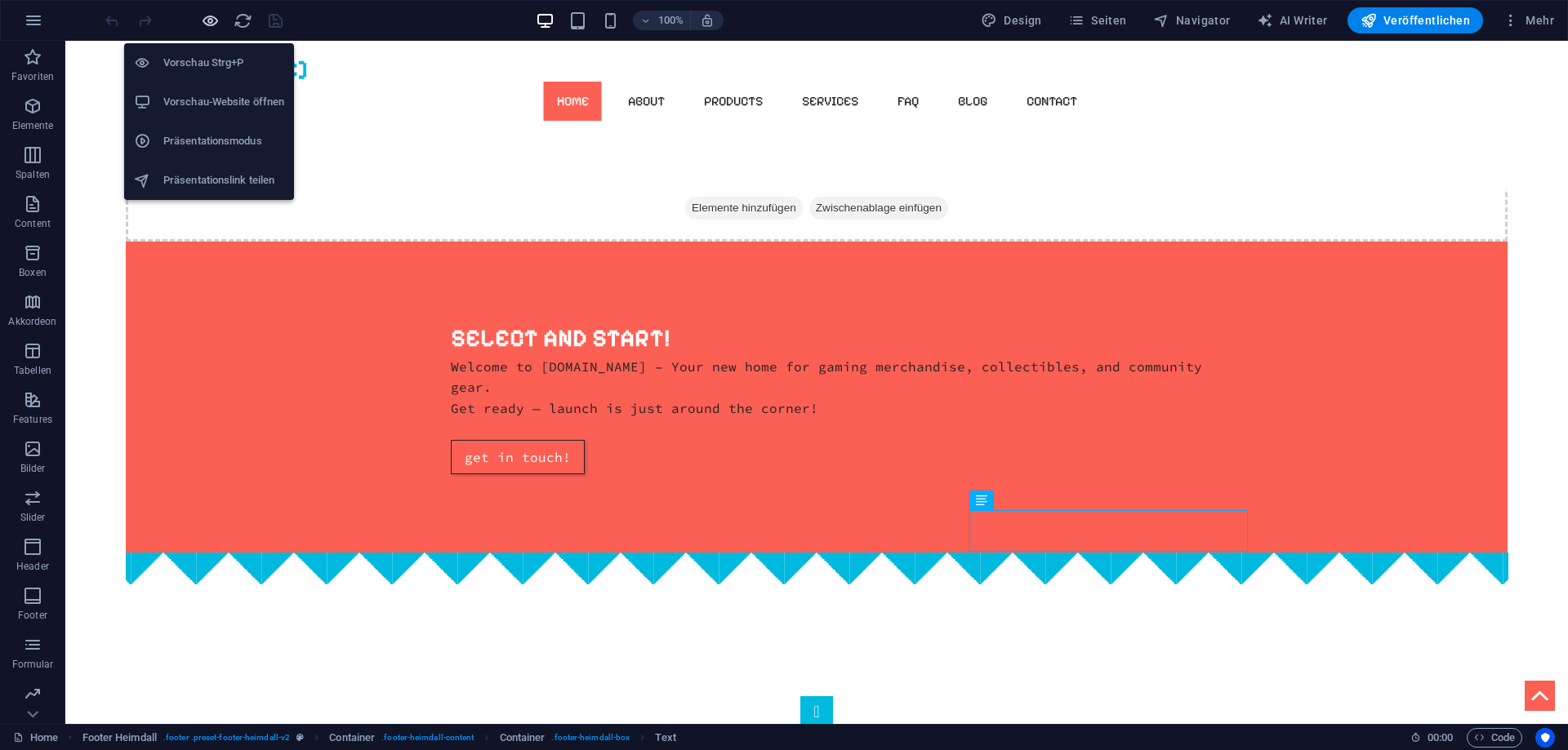
click at [214, 23] on icon "button" at bounding box center [210, 20] width 19 height 19
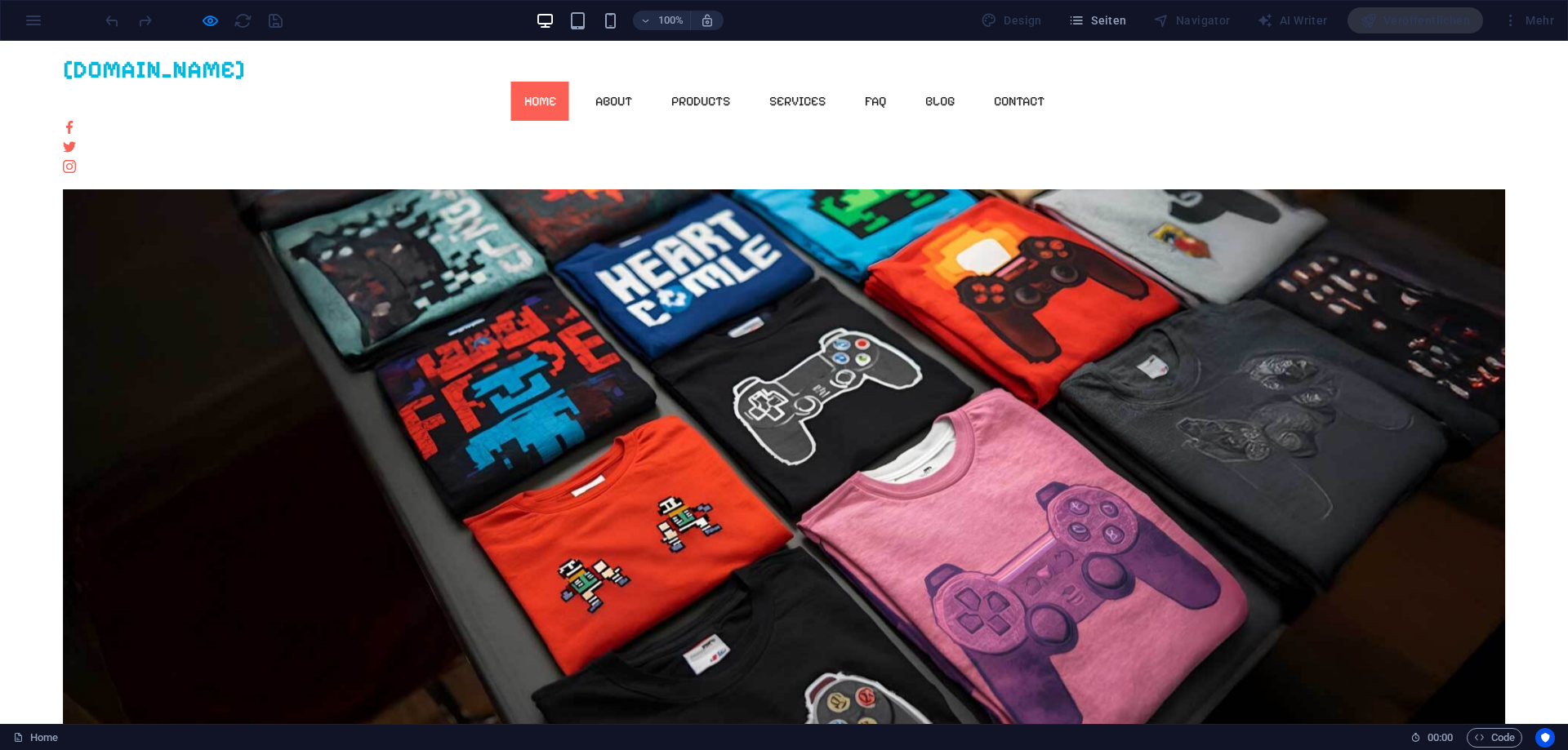
scroll to position [0, 0]
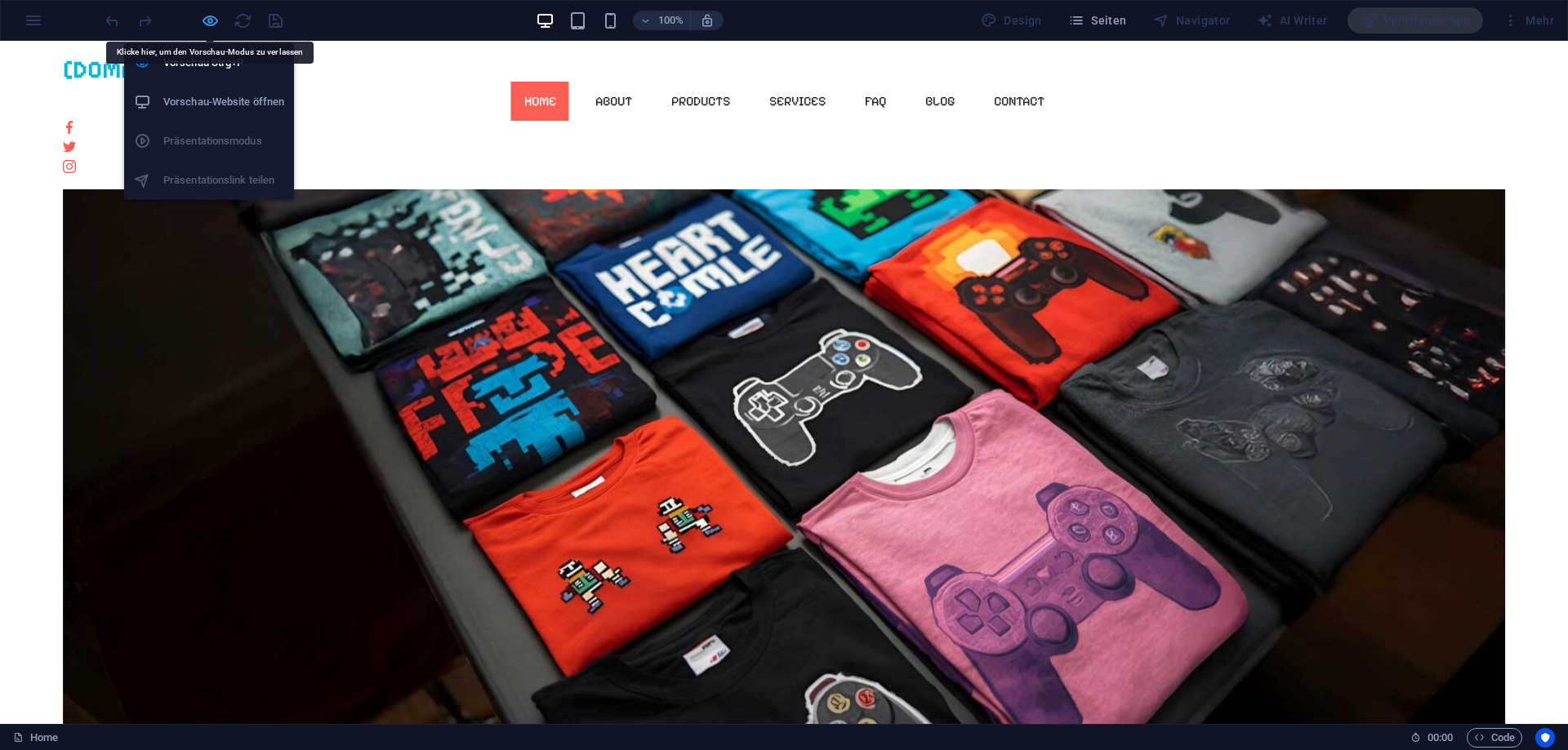
click at [210, 17] on icon "button" at bounding box center [210, 20] width 19 height 19
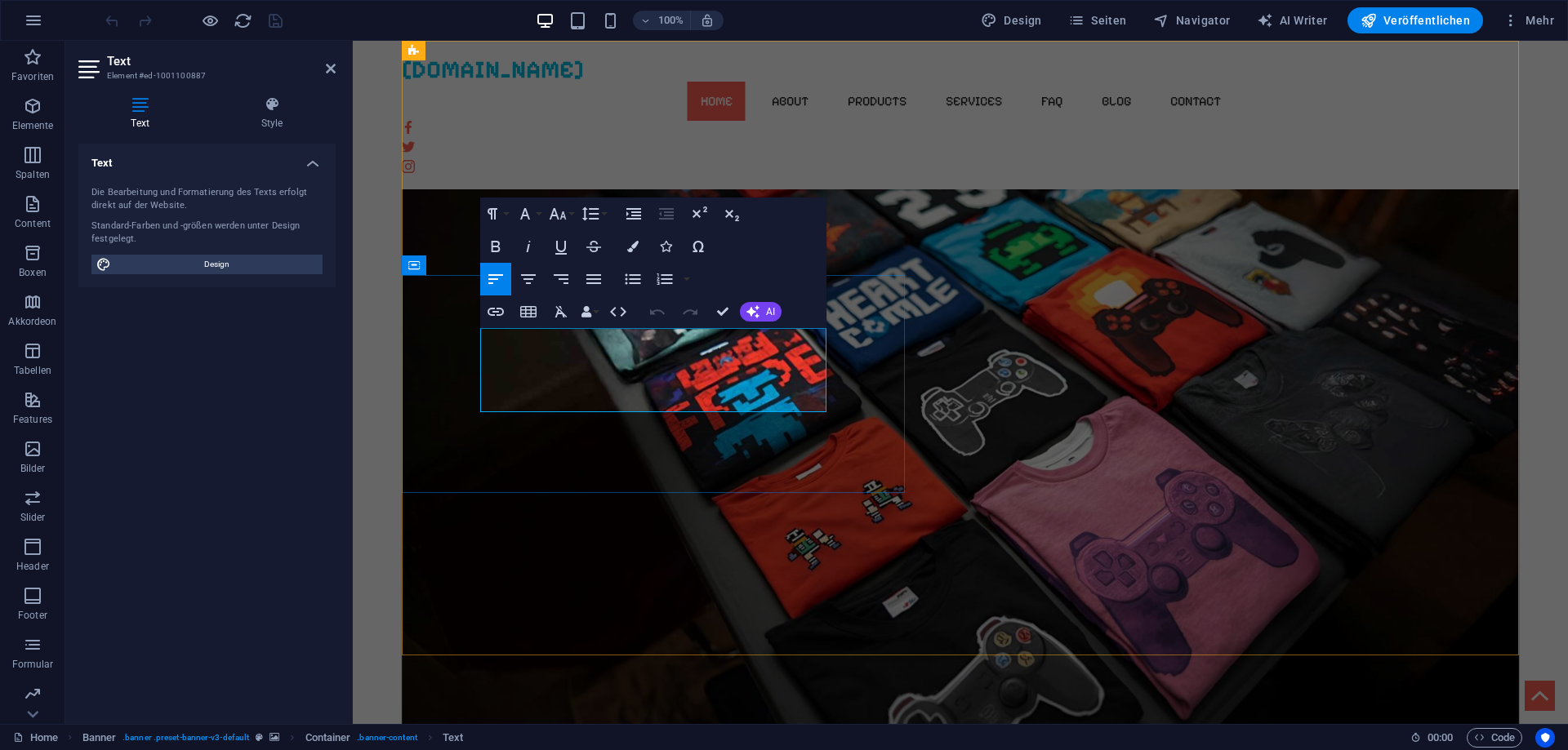
drag, startPoint x: 738, startPoint y: 342, endPoint x: 747, endPoint y: 342, distance: 9.0
click at [953, 366] on figure at bounding box center [961, 419] width 1118 height 615
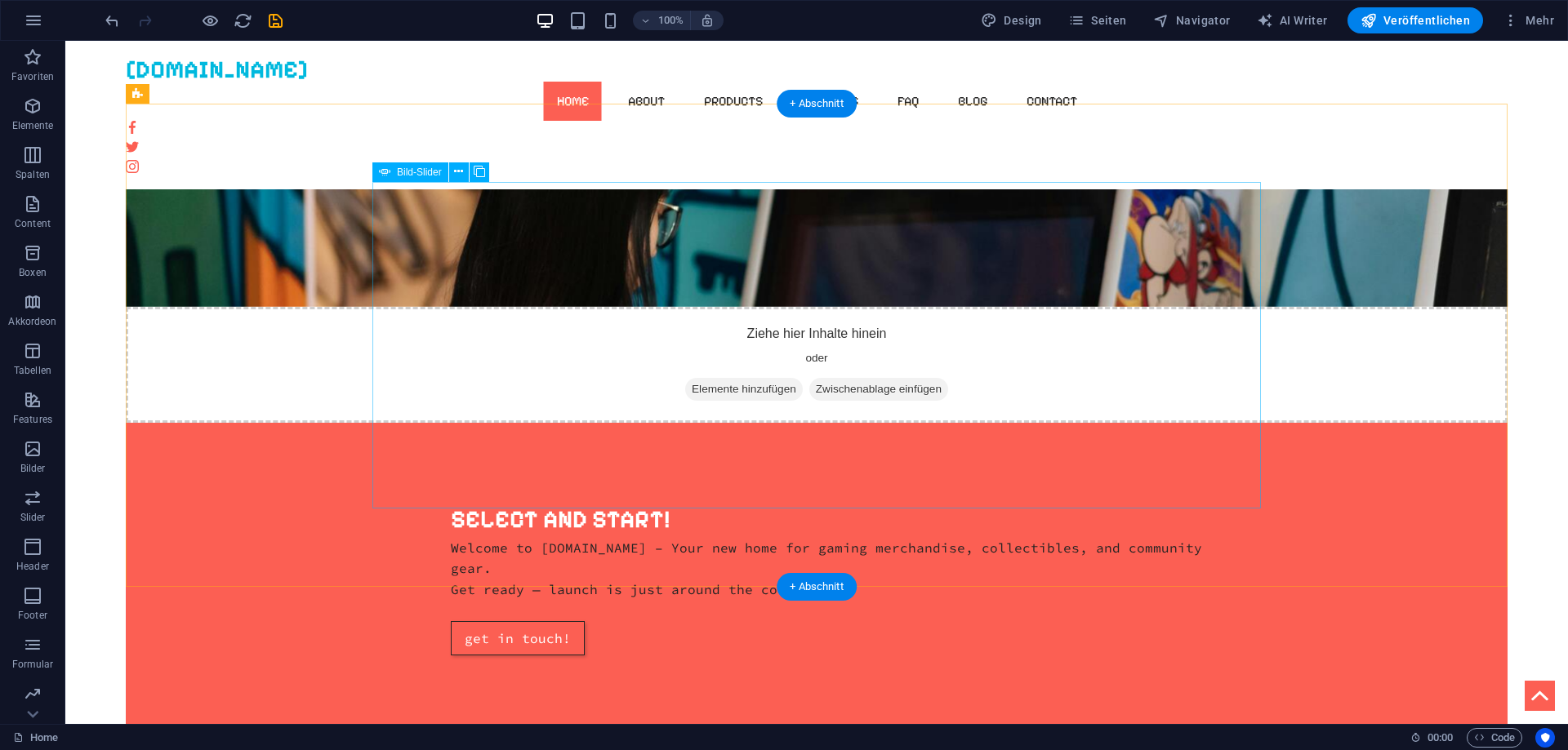
scroll to position [999, 0]
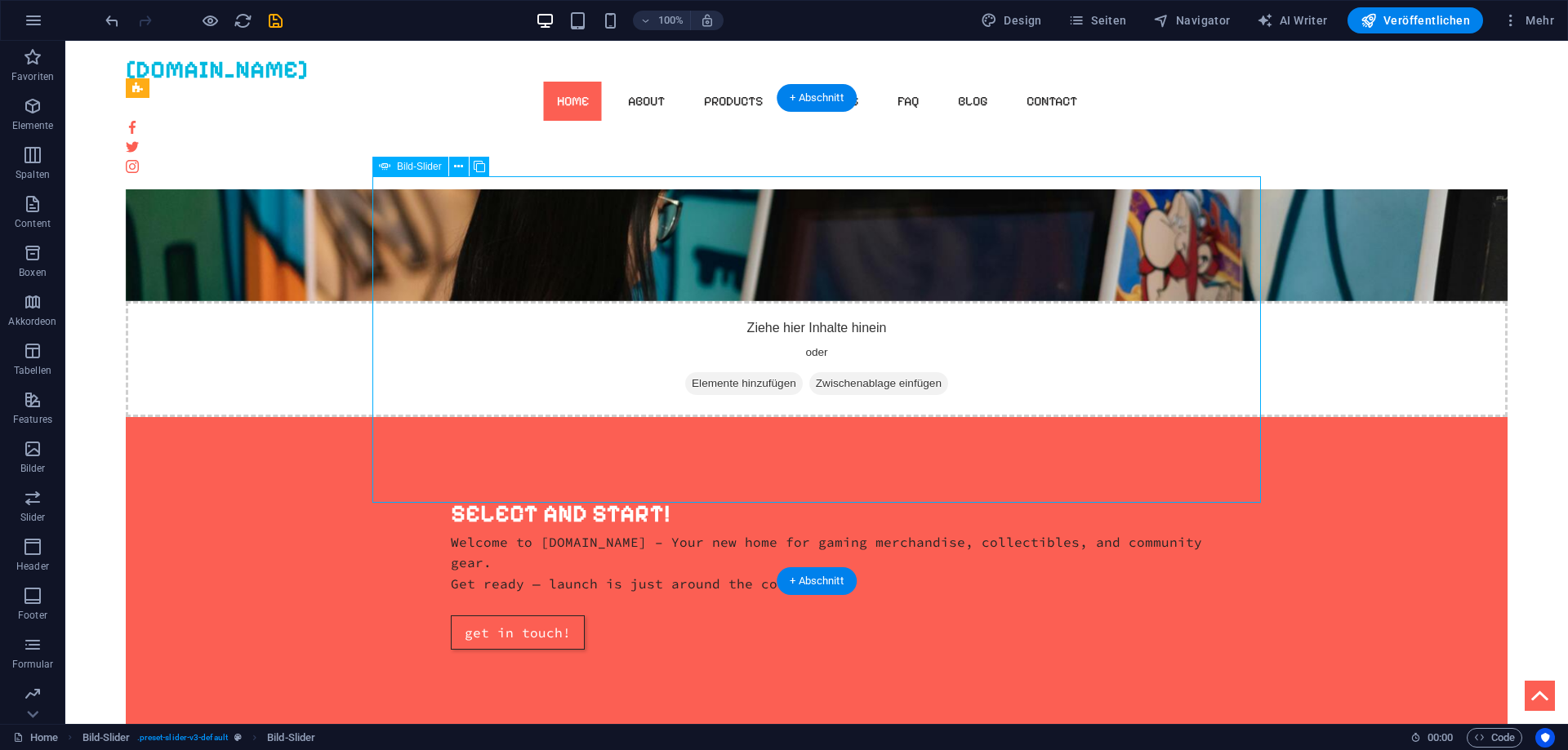
select select "px"
select select "ms"
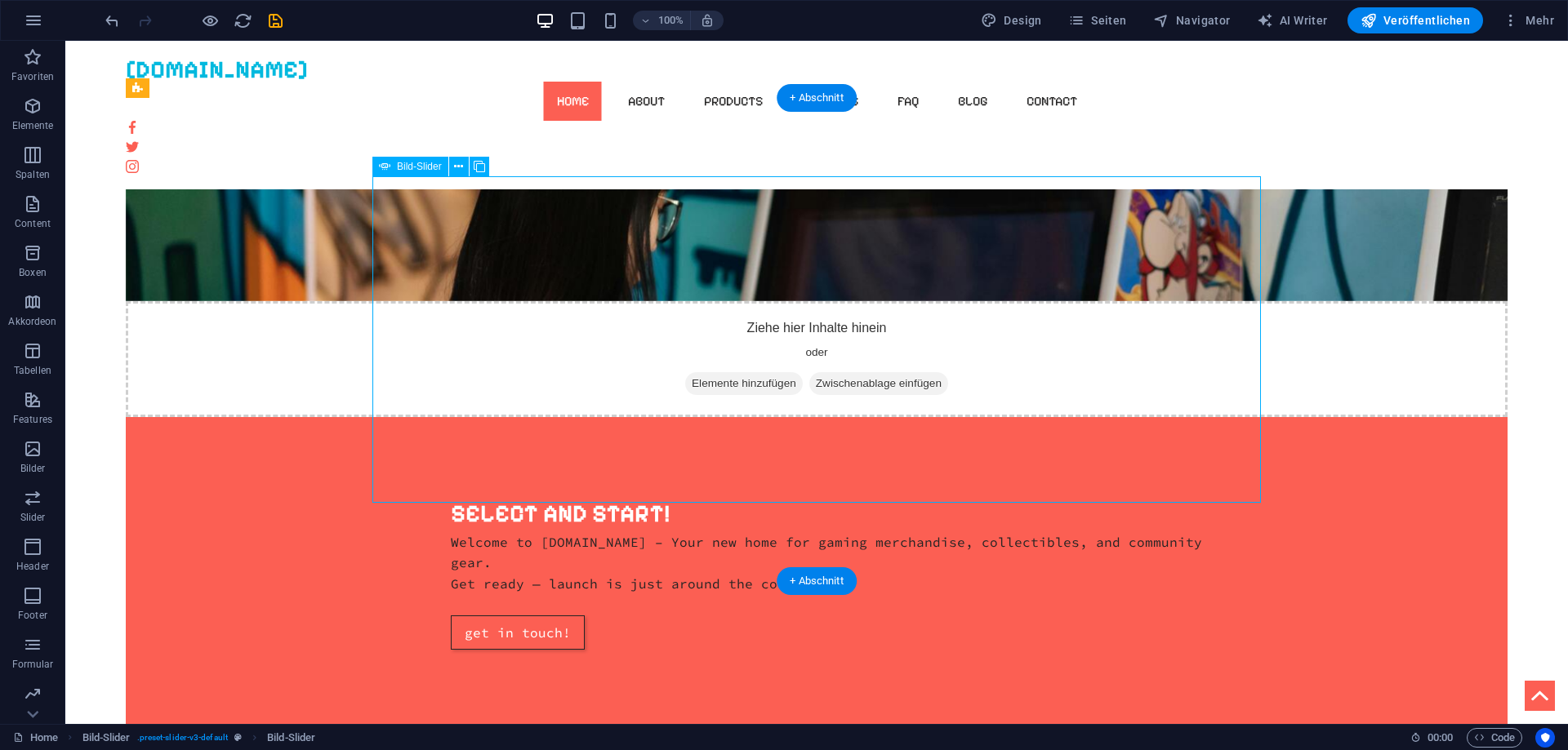
select select "s"
select select "progressive"
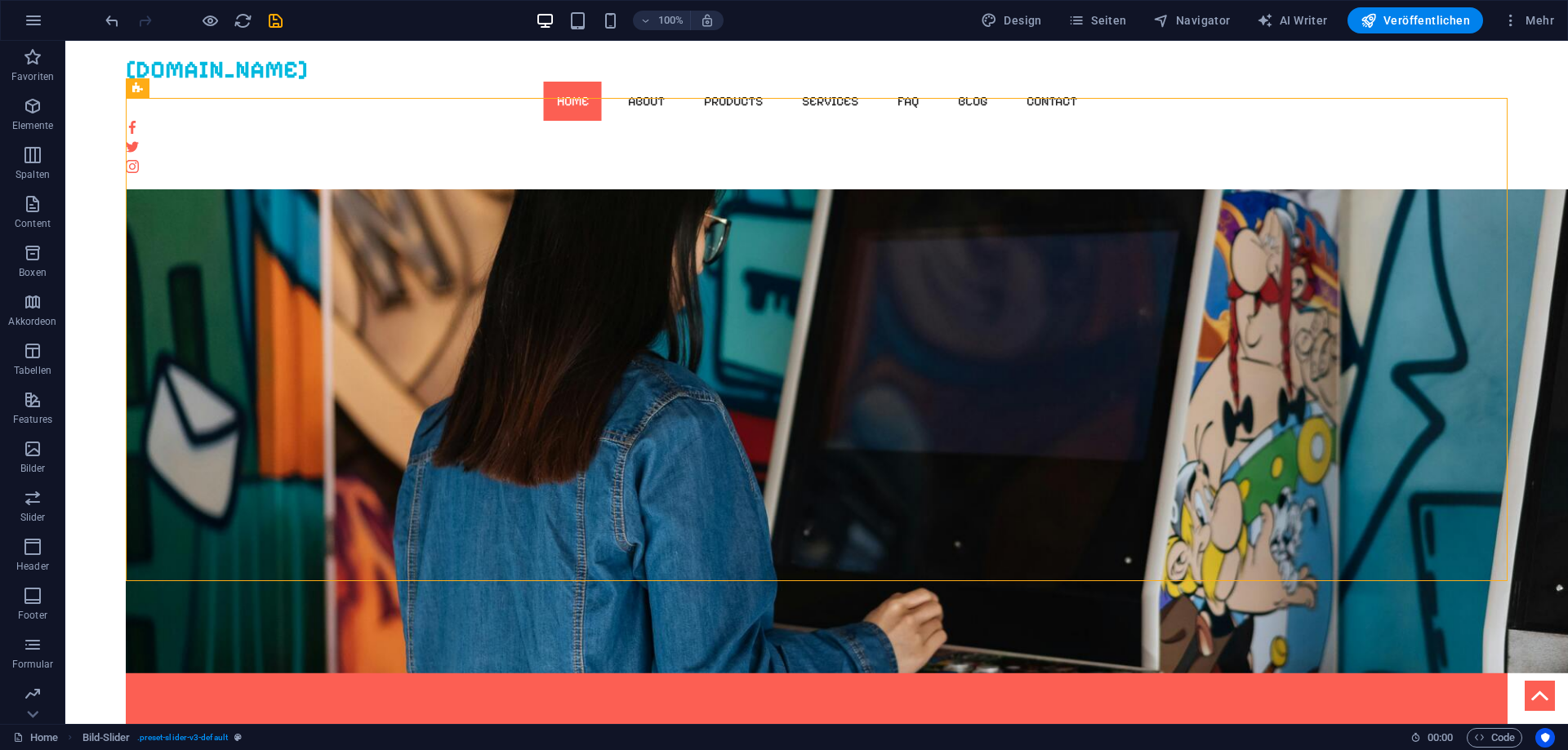
click at [1525, 473] on body "Skip to main content gamingmerch.de Home About Products Services FAQ Blog Conta…" at bounding box center [817, 411] width 1502 height 2739
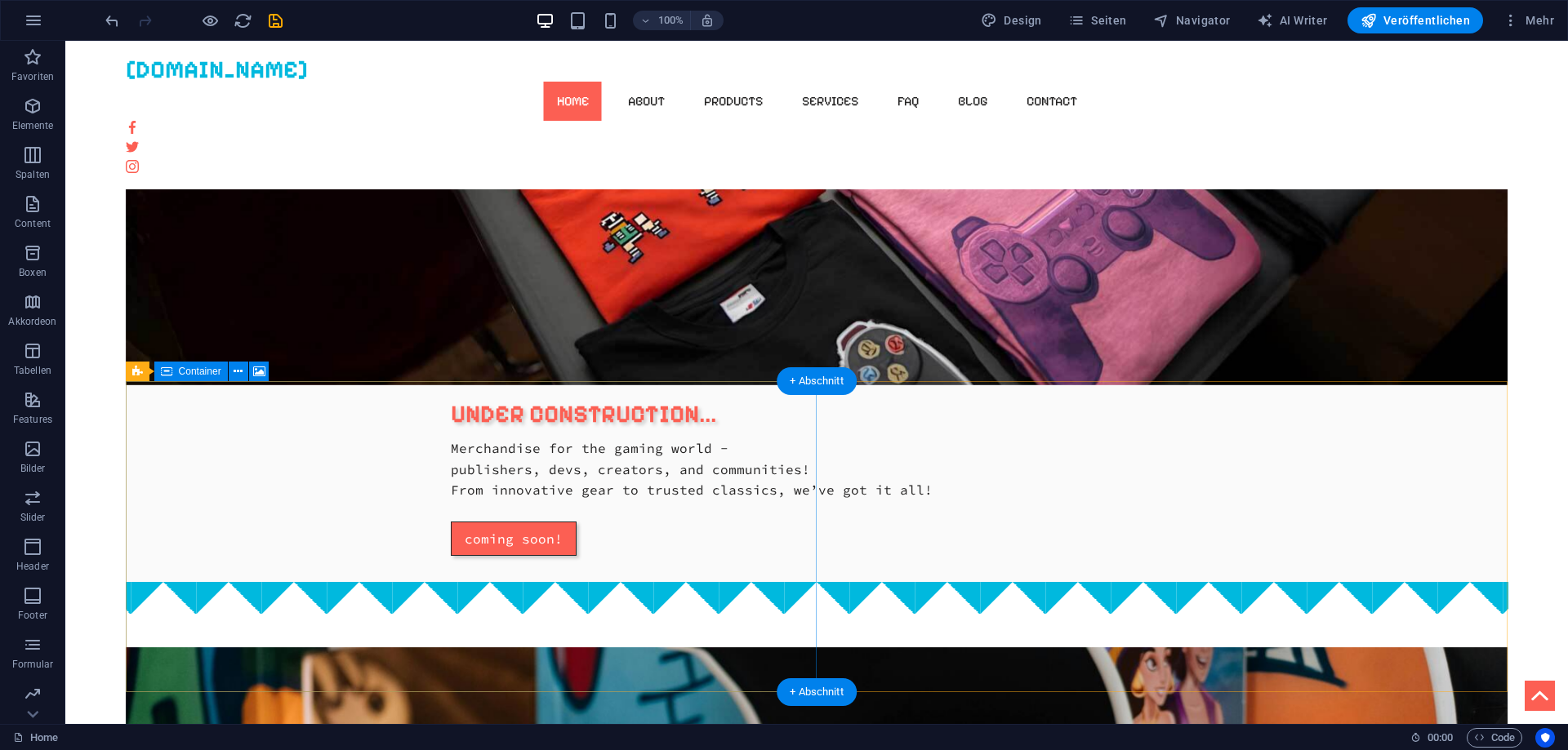
scroll to position [0, 0]
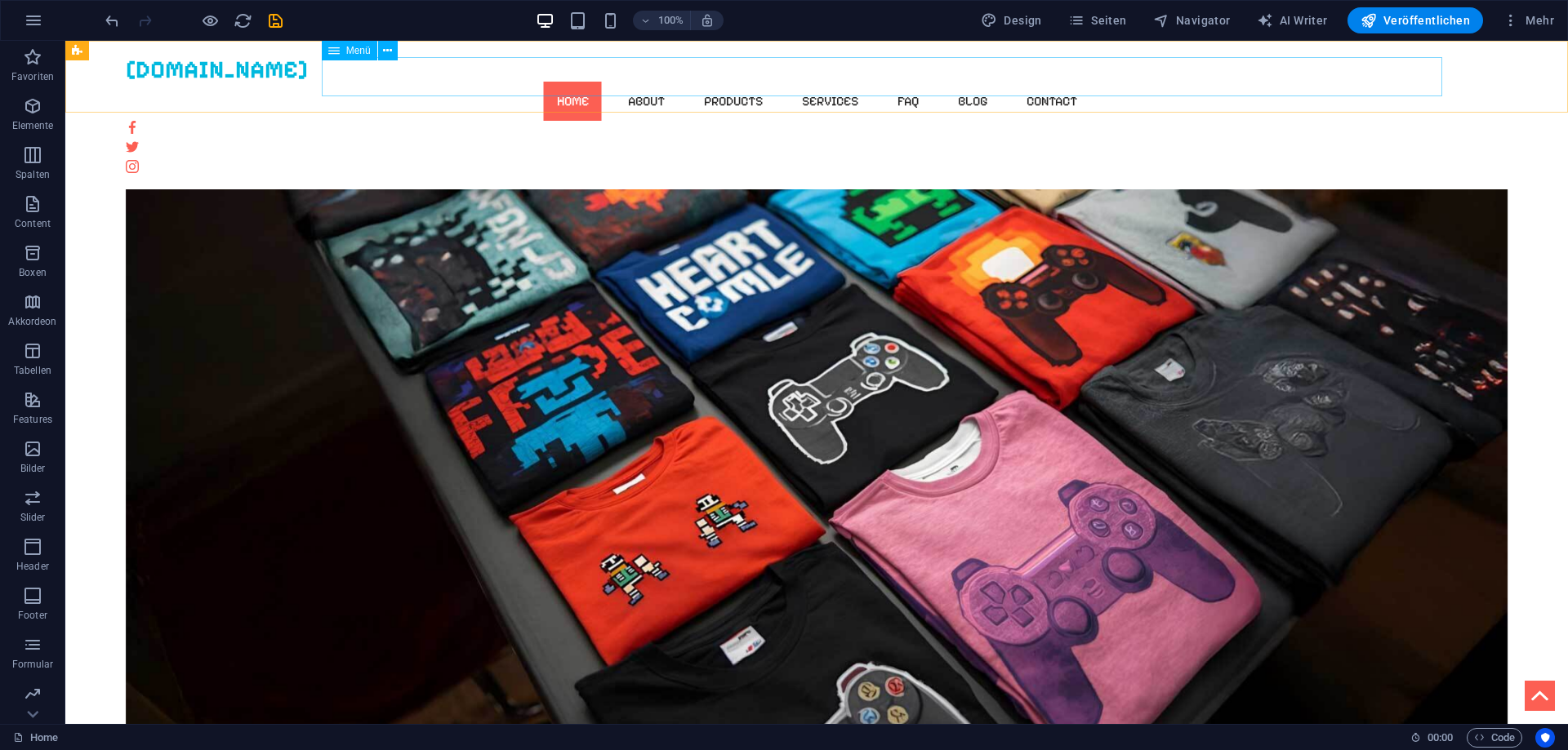
click at [721, 82] on nav "Home About Products Services FAQ Blog Contact" at bounding box center [817, 101] width 1383 height 39
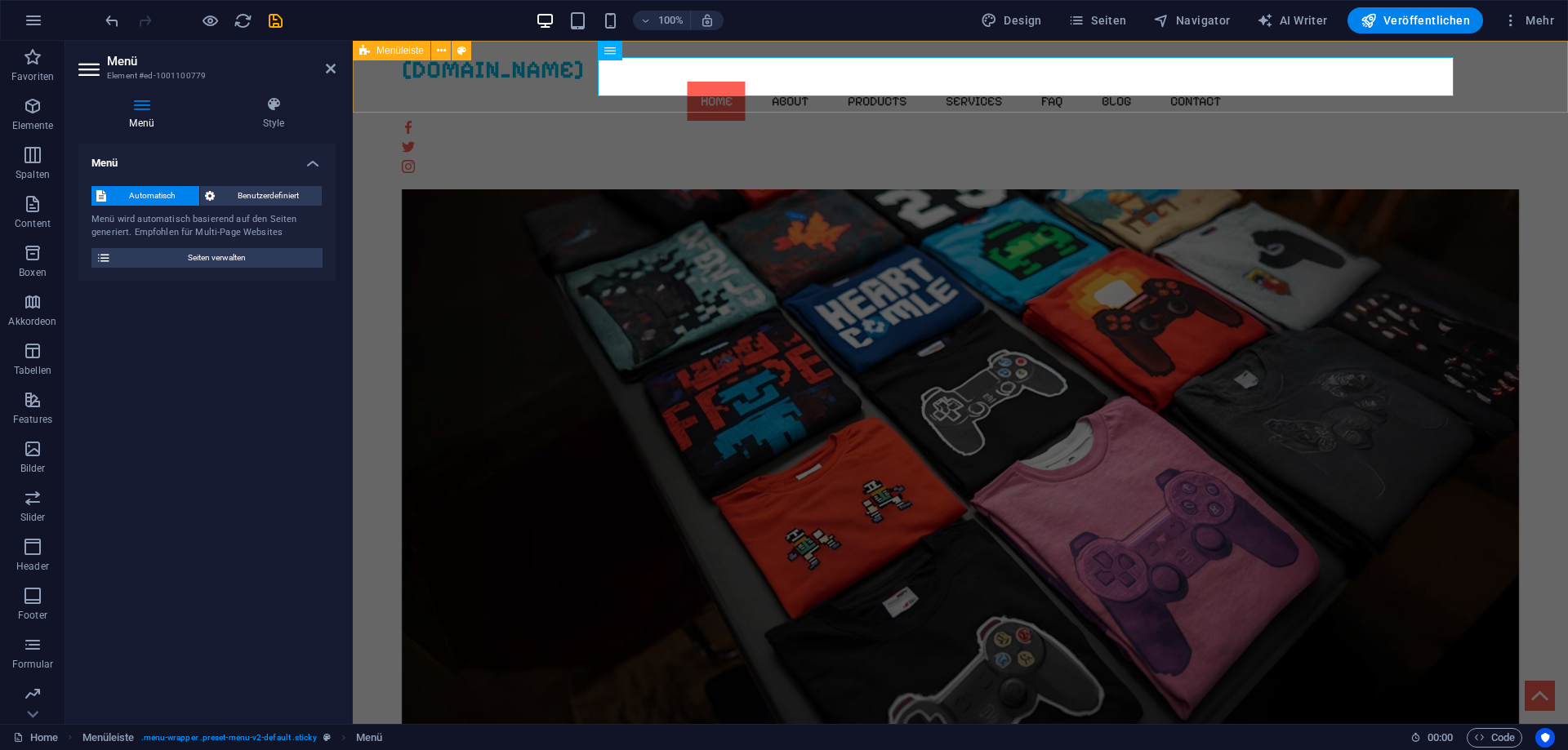
click at [408, 47] on span "Menüleiste" at bounding box center [400, 51] width 48 height 10
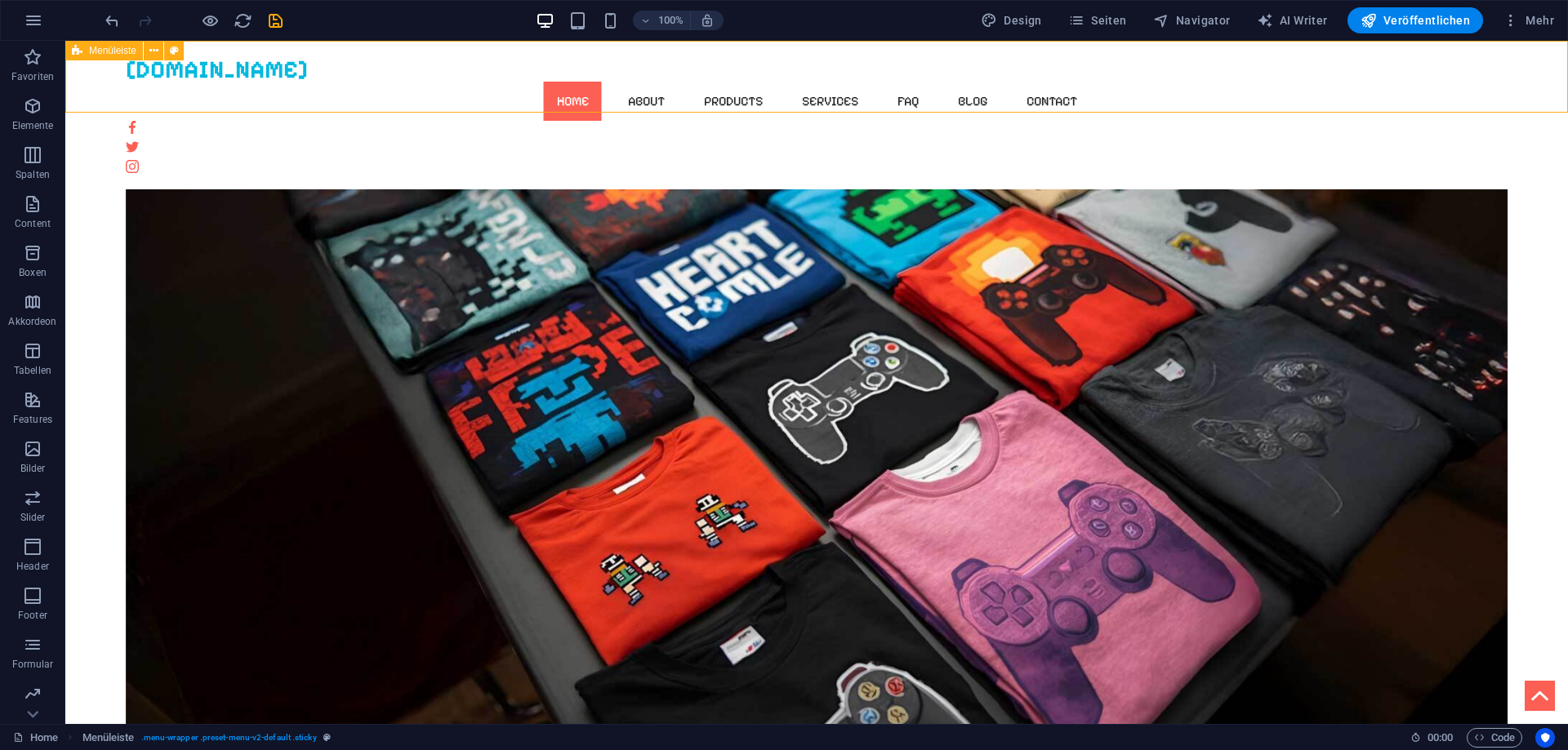
click at [127, 53] on span "Menüleiste" at bounding box center [113, 51] width 48 height 10
click at [175, 51] on icon at bounding box center [174, 51] width 9 height 17
select select "vw"
select select "px"
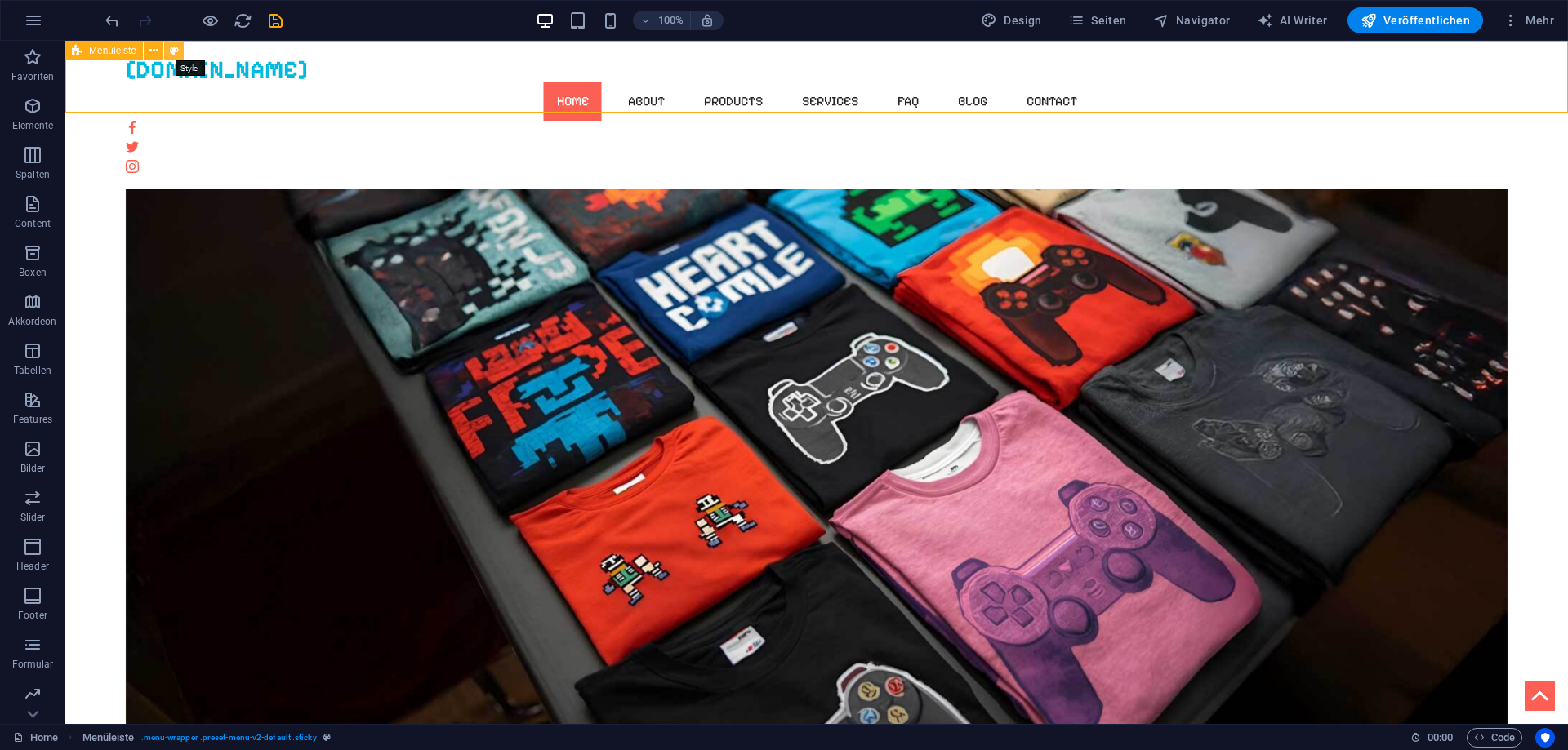
select select "vw"
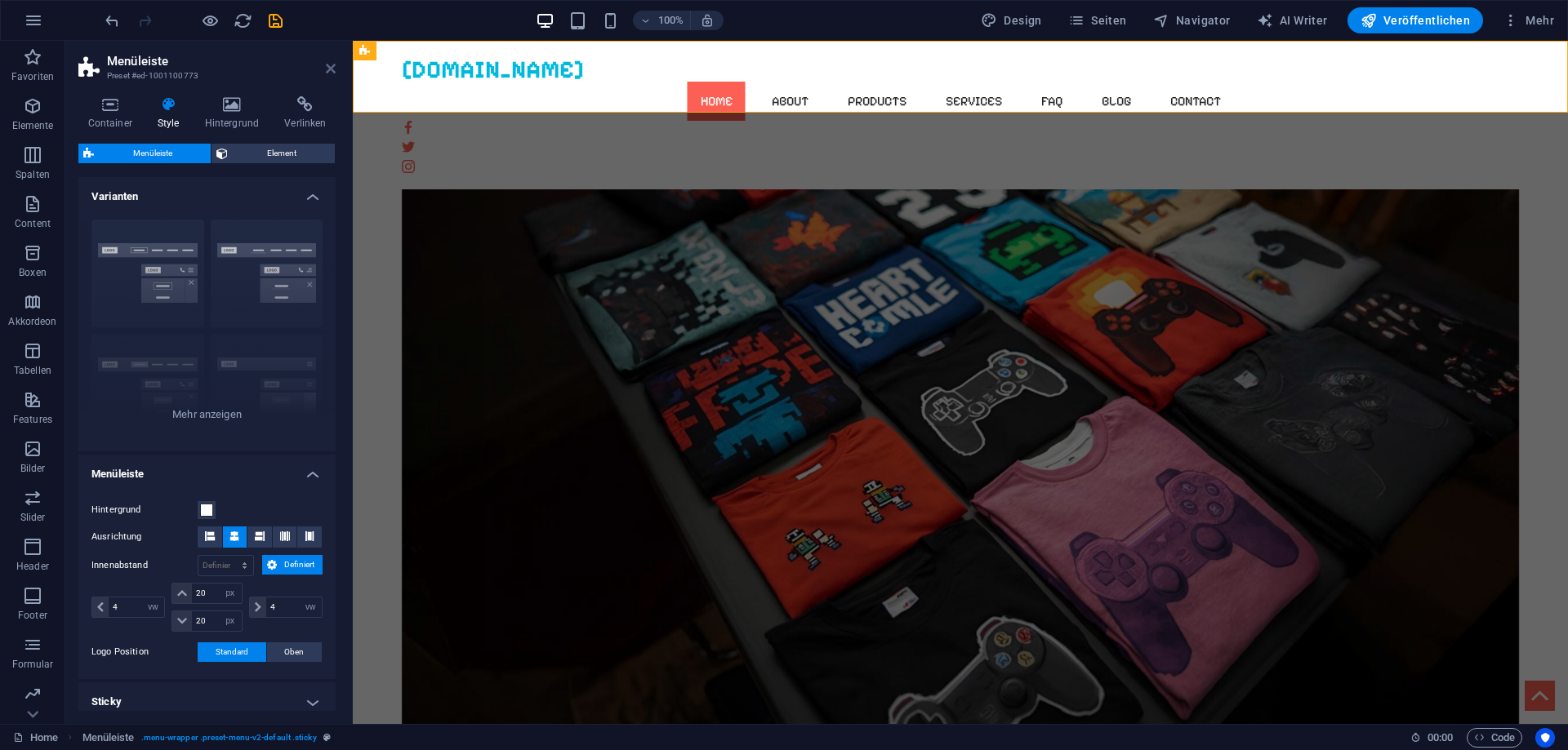
click at [330, 66] on icon at bounding box center [331, 68] width 10 height 13
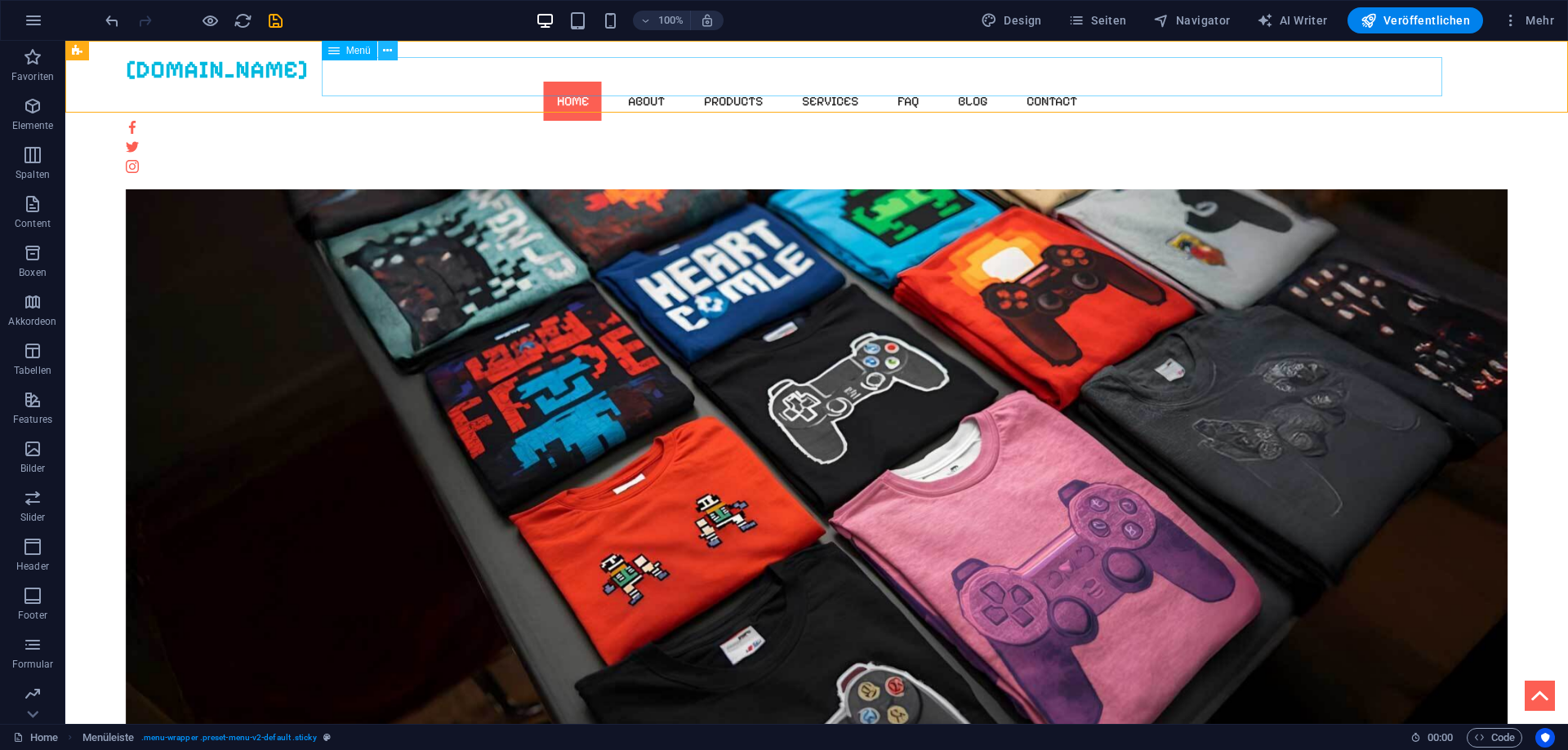
click at [386, 54] on icon at bounding box center [387, 51] width 9 height 17
click at [387, 53] on icon at bounding box center [387, 51] width 9 height 17
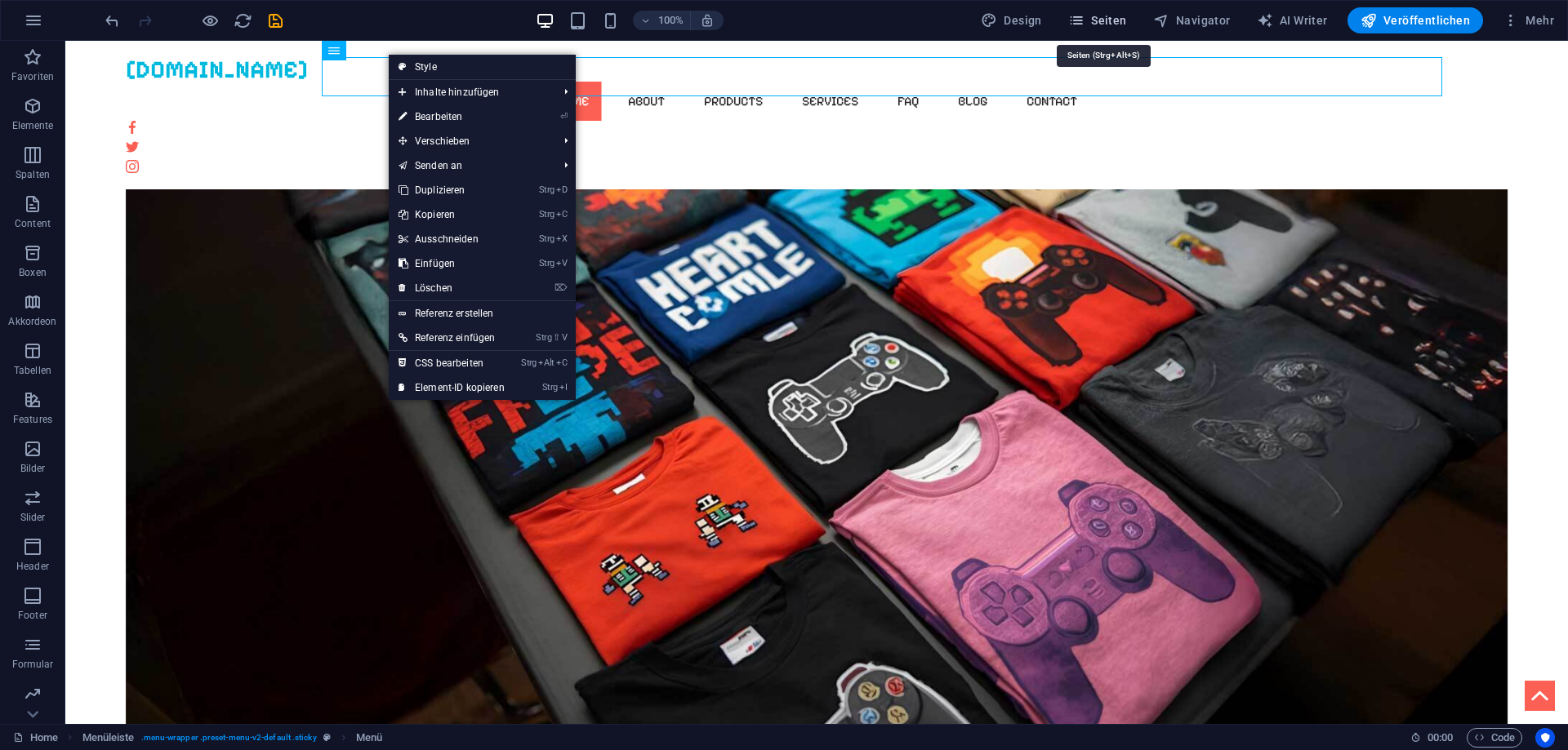
click at [1126, 18] on span "Seiten" at bounding box center [1097, 20] width 59 height 16
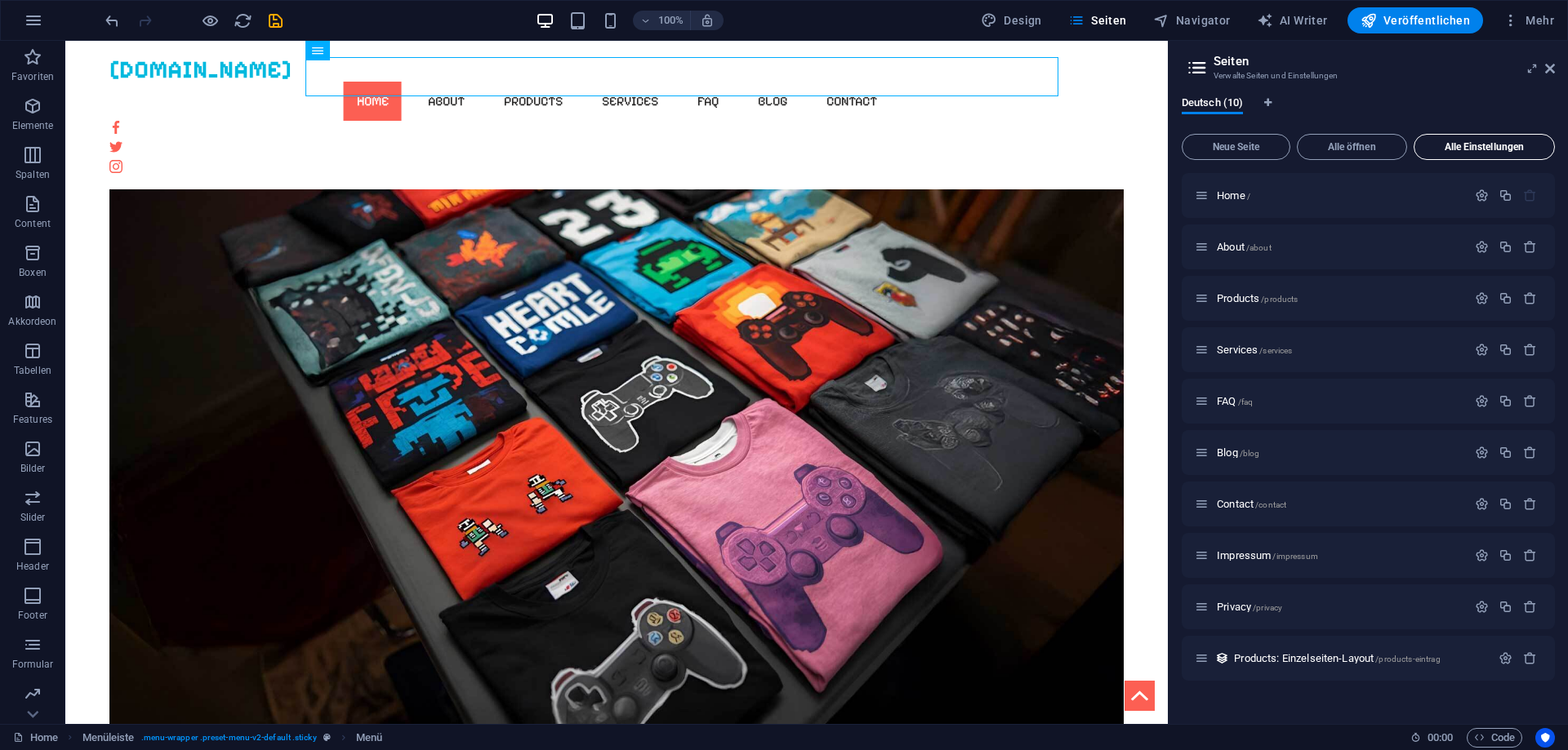
click at [1462, 150] on span "Alle Einstellungen" at bounding box center [1484, 147] width 127 height 10
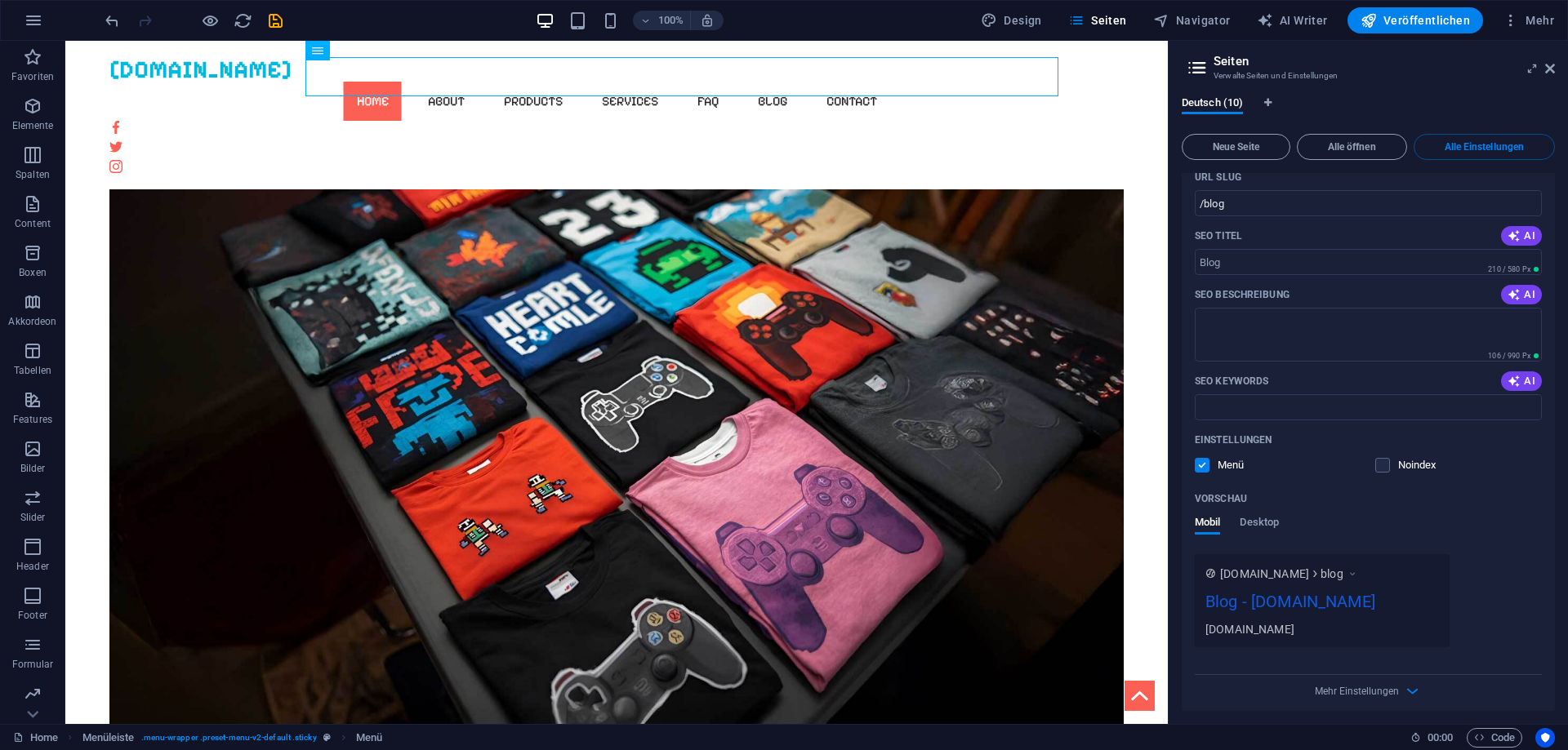
scroll to position [3331, 0]
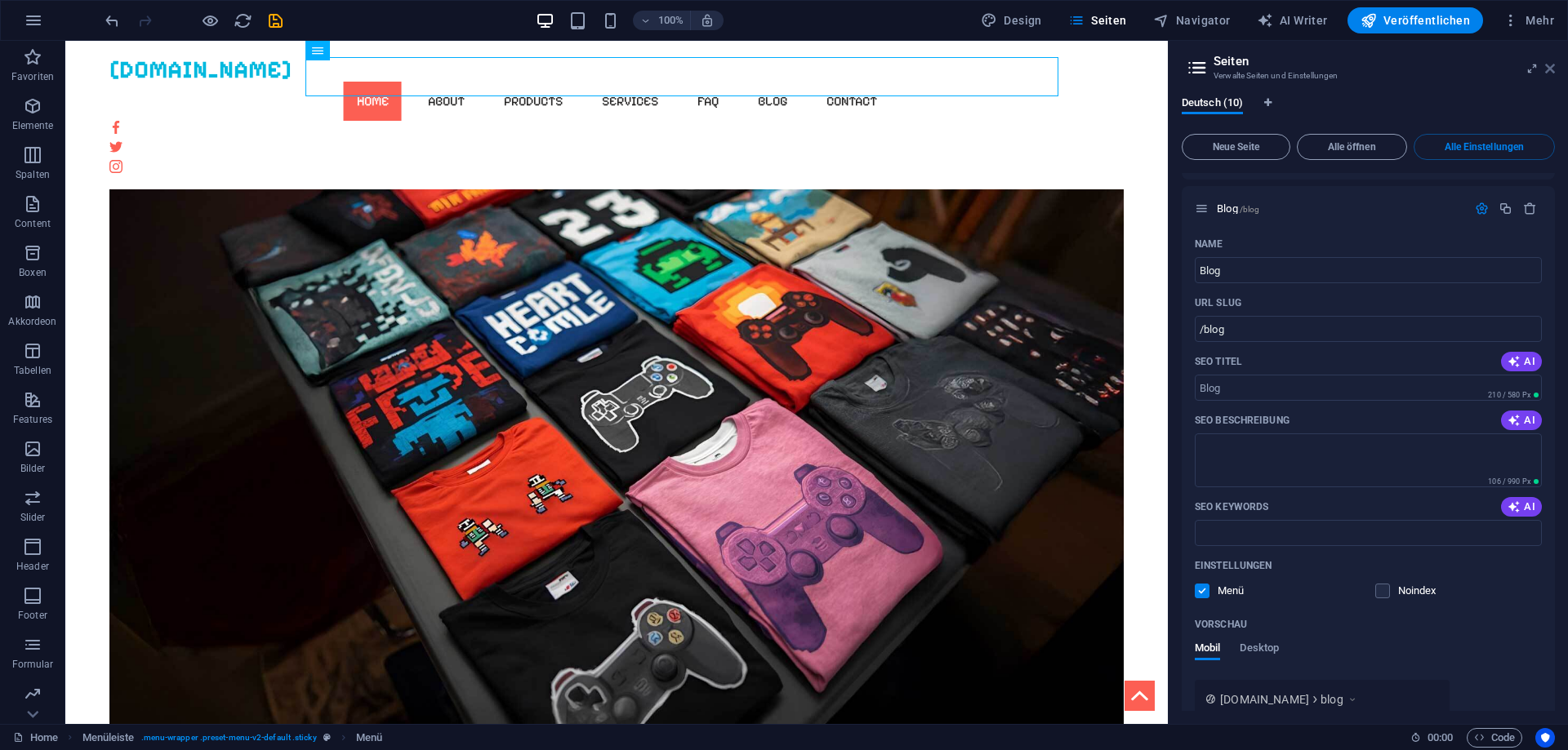
click at [1549, 71] on icon at bounding box center [1550, 68] width 10 height 13
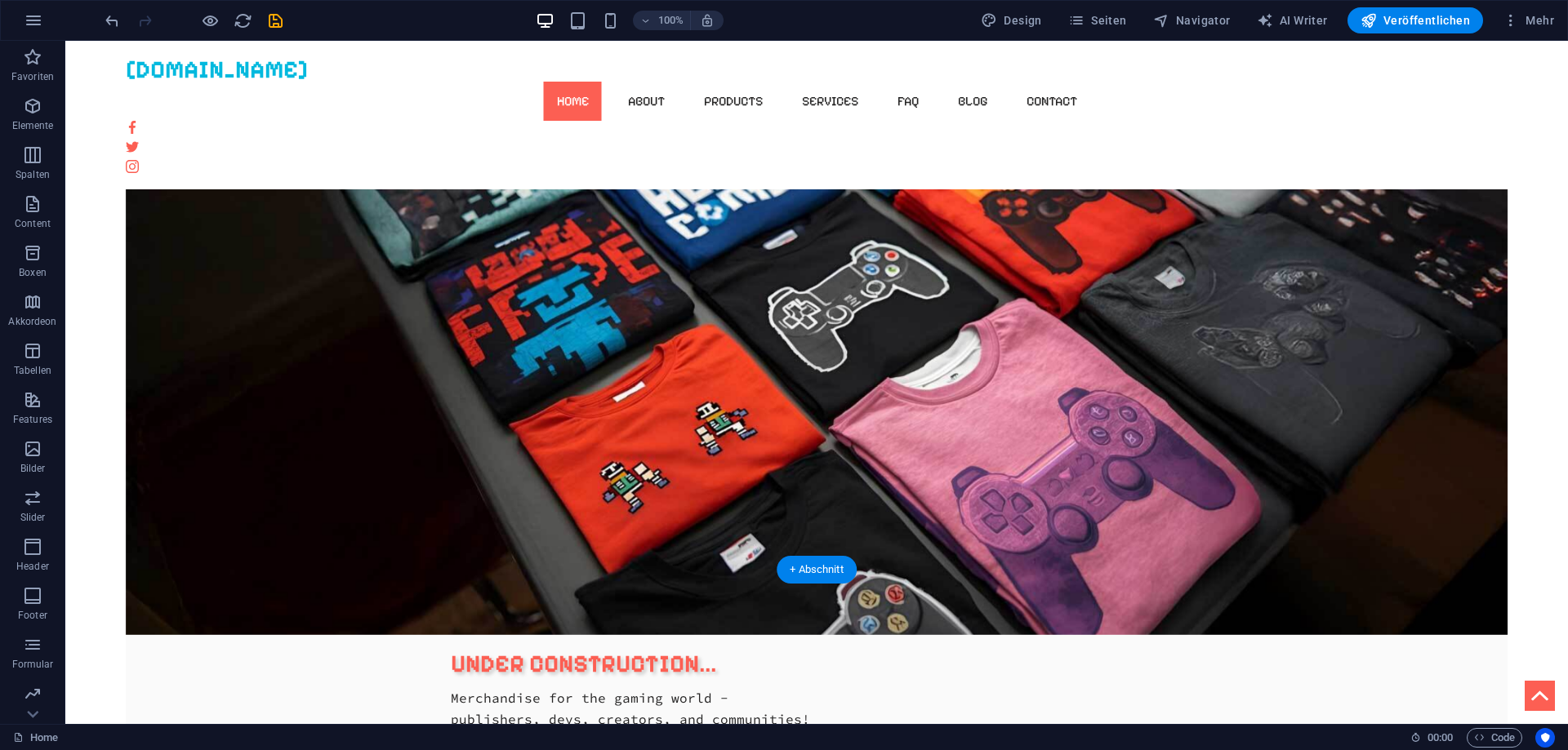
scroll to position [0, 0]
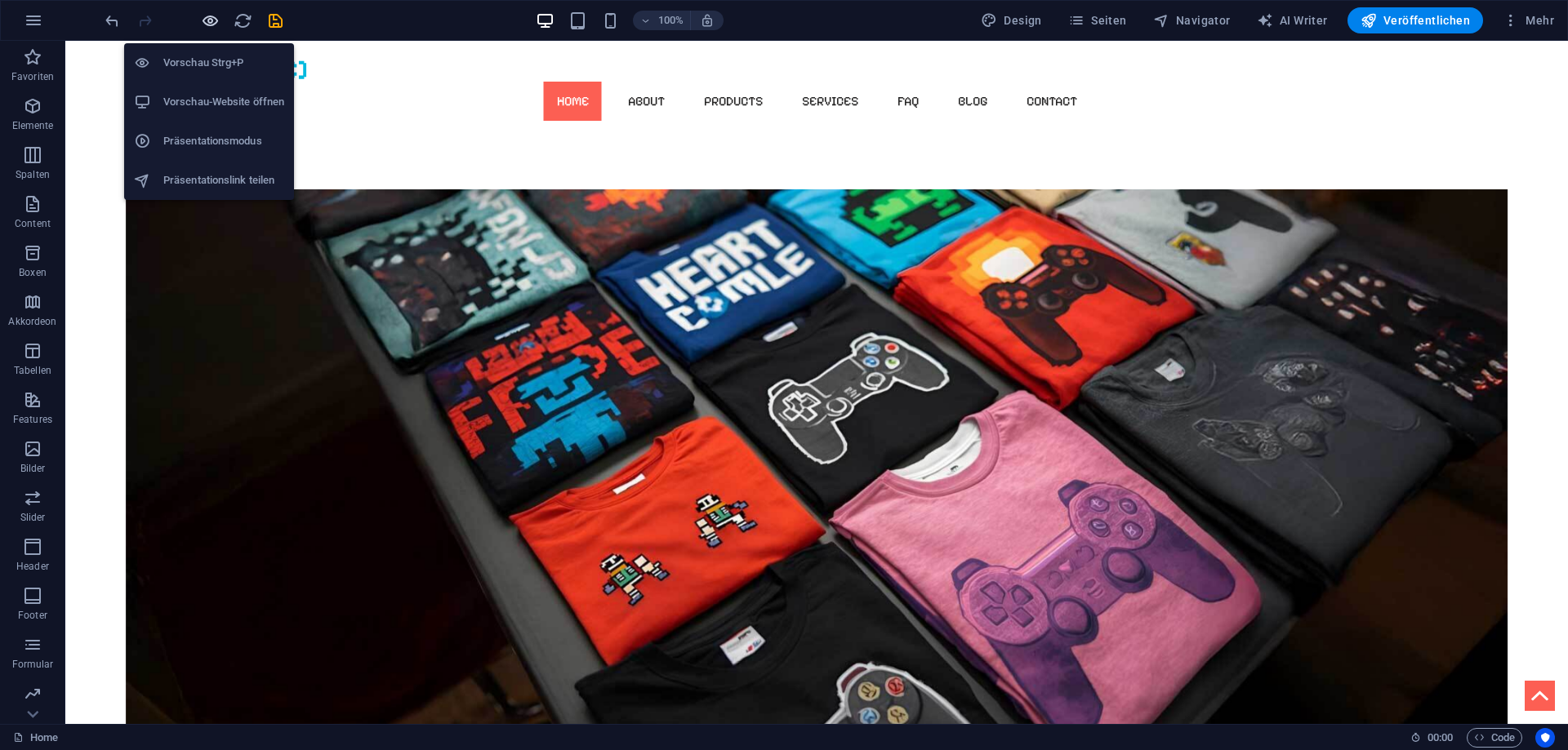
click at [213, 24] on icon "button" at bounding box center [210, 20] width 19 height 19
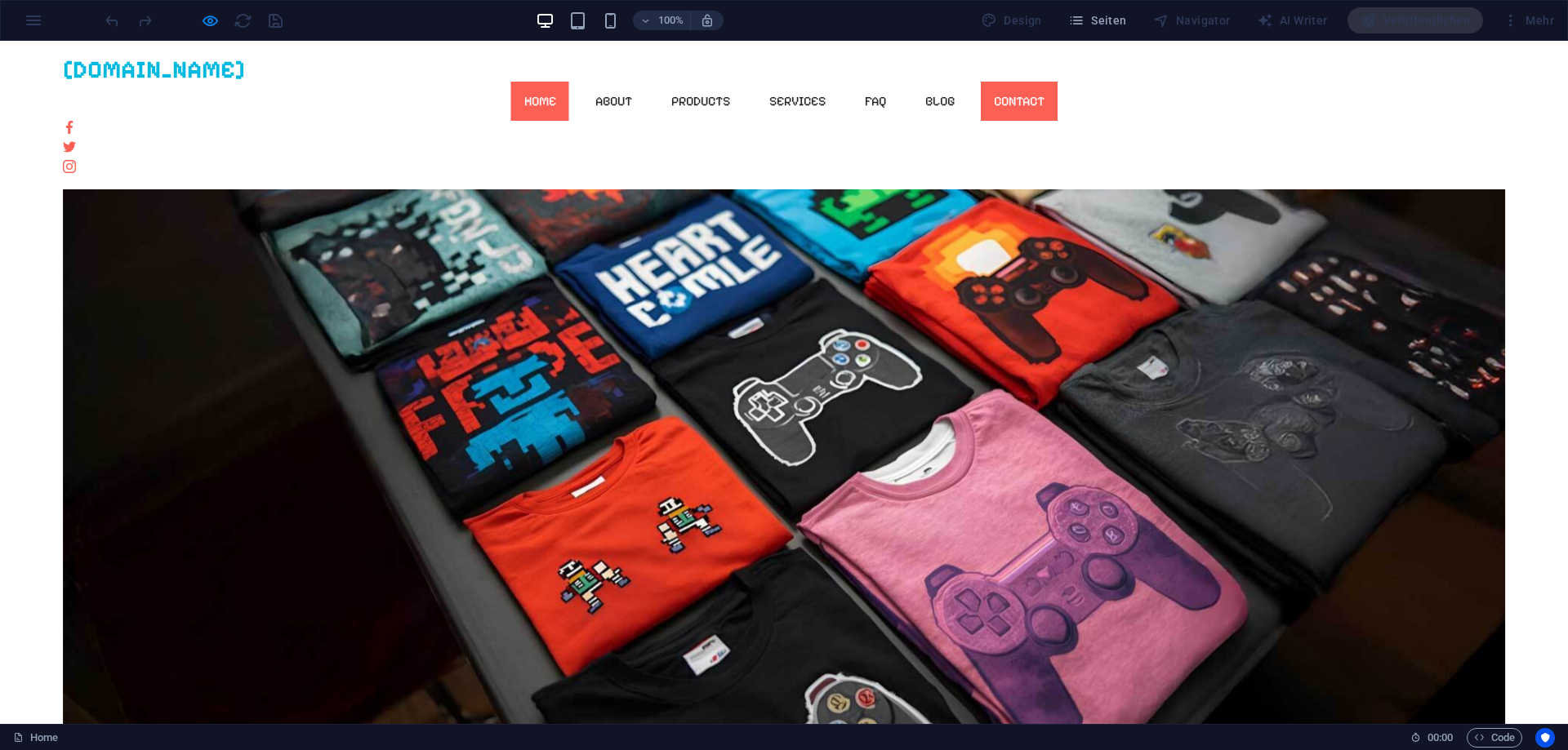
click at [1058, 82] on link "Contact" at bounding box center [1019, 101] width 77 height 39
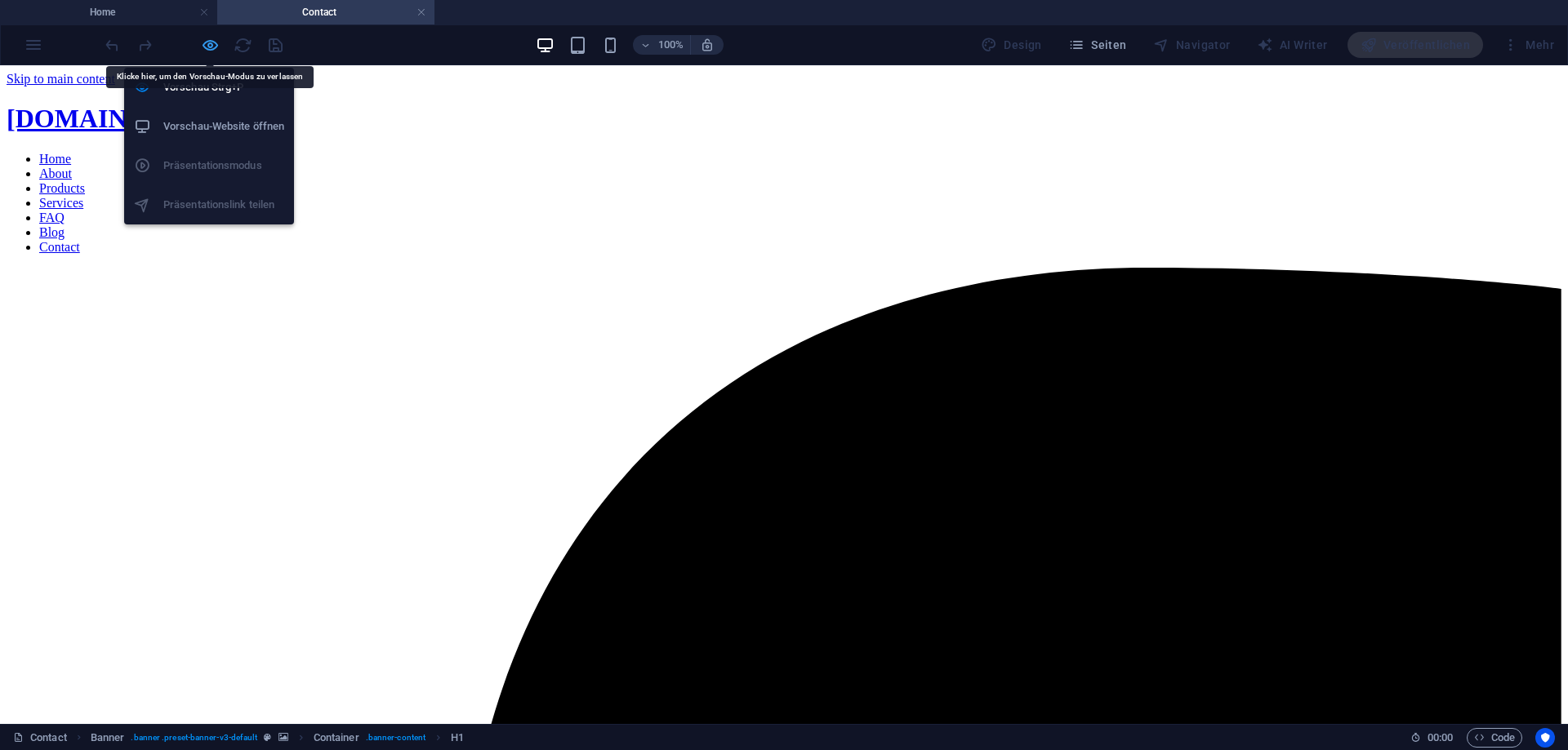
click at [203, 43] on icon "button" at bounding box center [210, 45] width 19 height 19
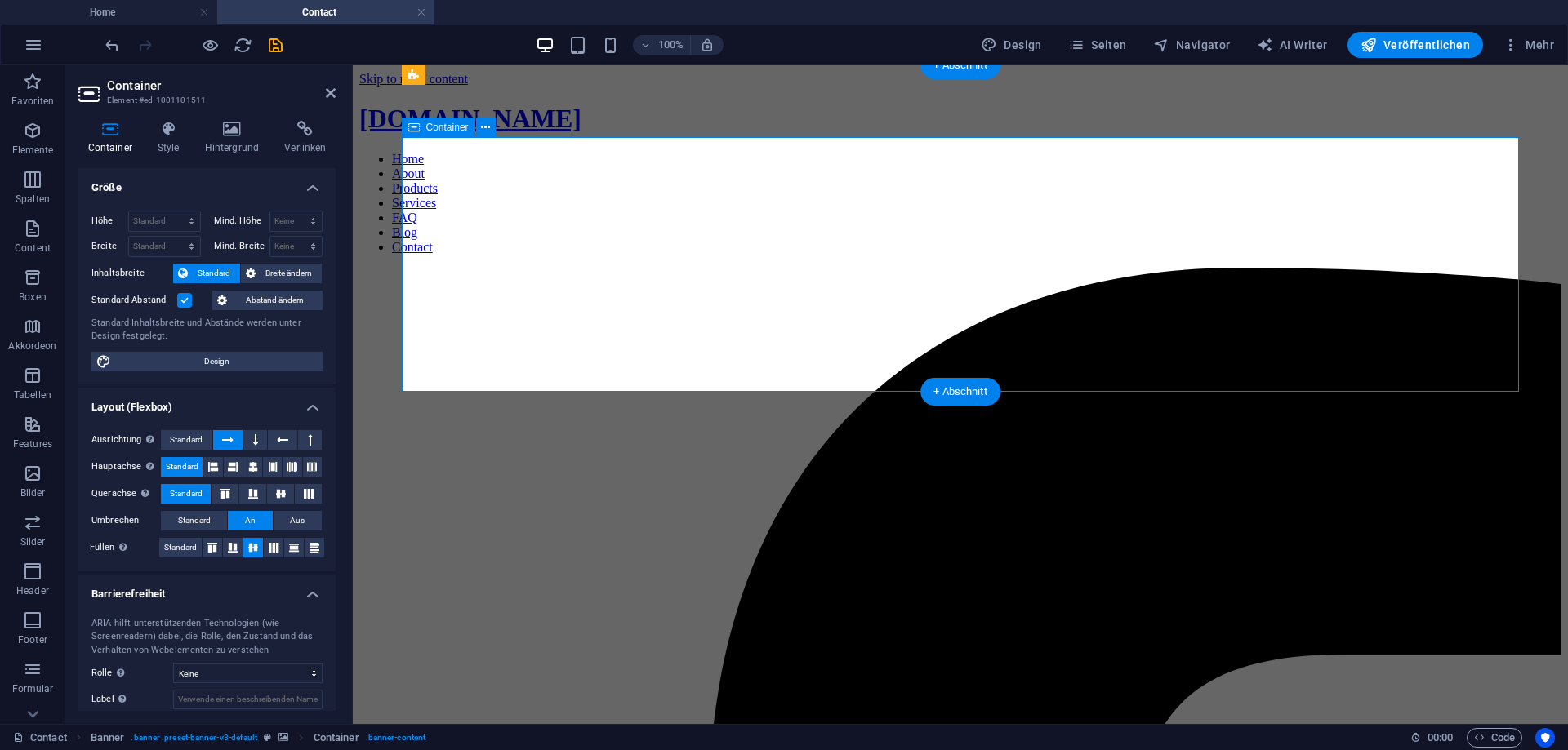
click at [226, 143] on h4 "Hintergrund" at bounding box center [235, 138] width 80 height 34
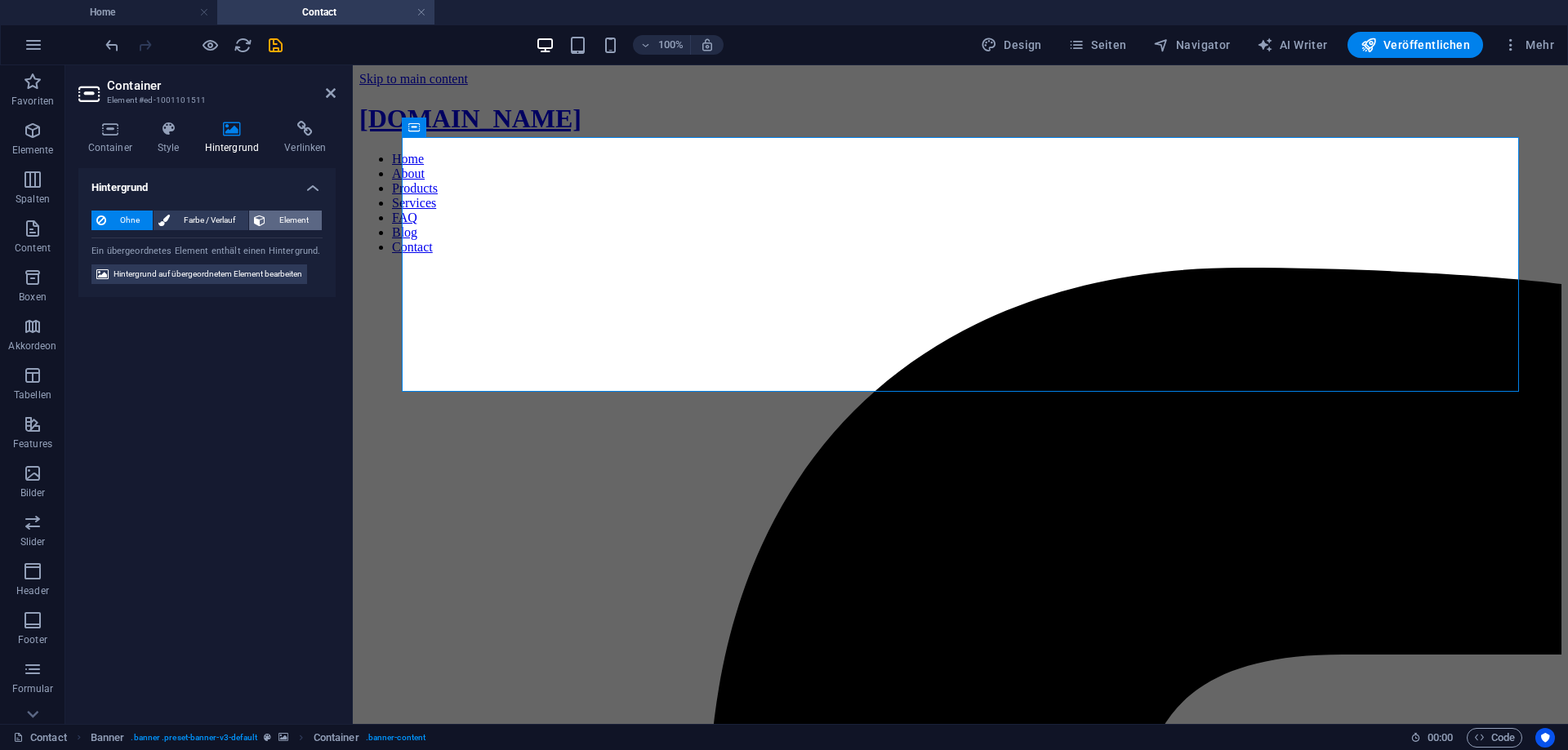
click at [286, 221] on span "Element" at bounding box center [294, 220] width 47 height 20
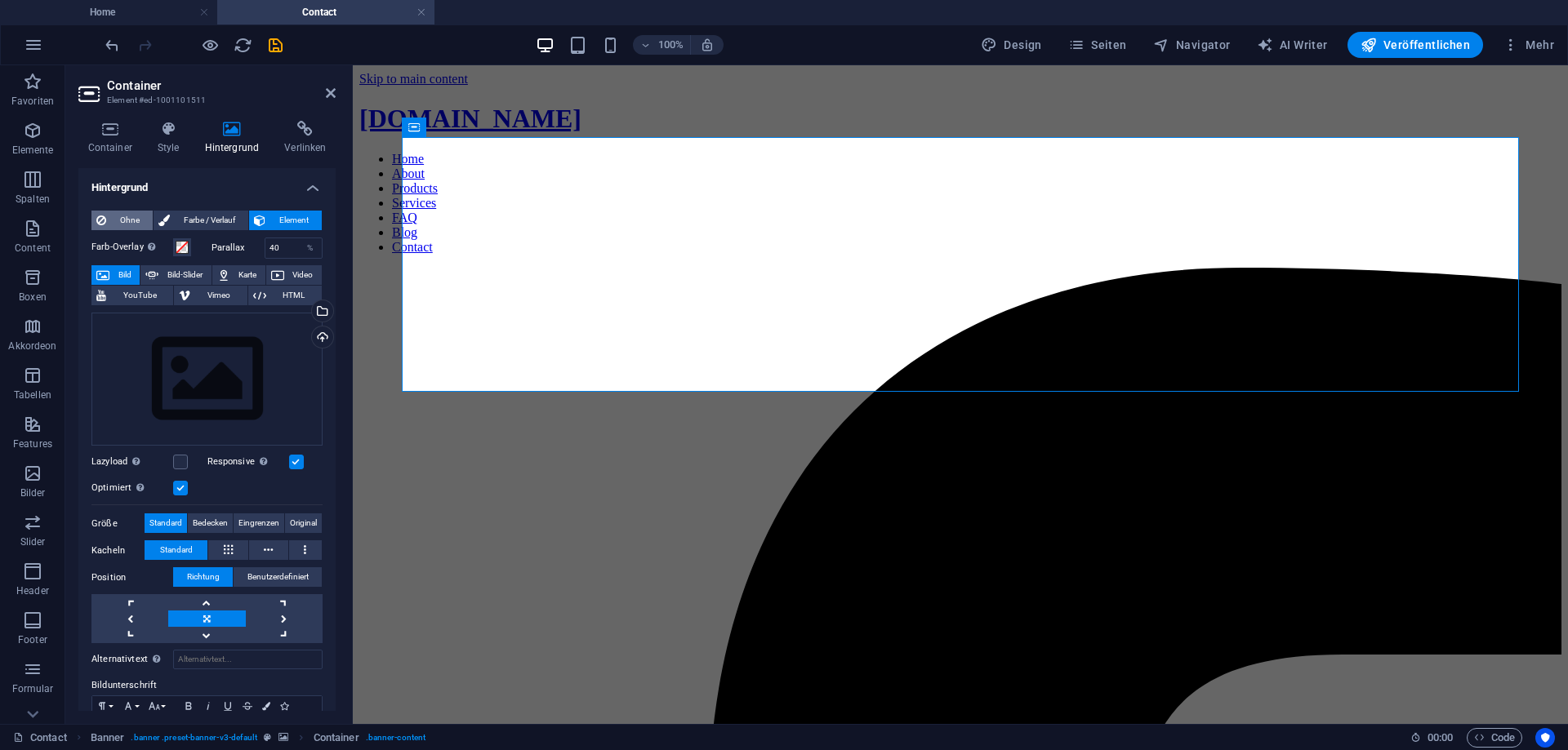
click at [132, 225] on span "Ohne" at bounding box center [129, 220] width 37 height 20
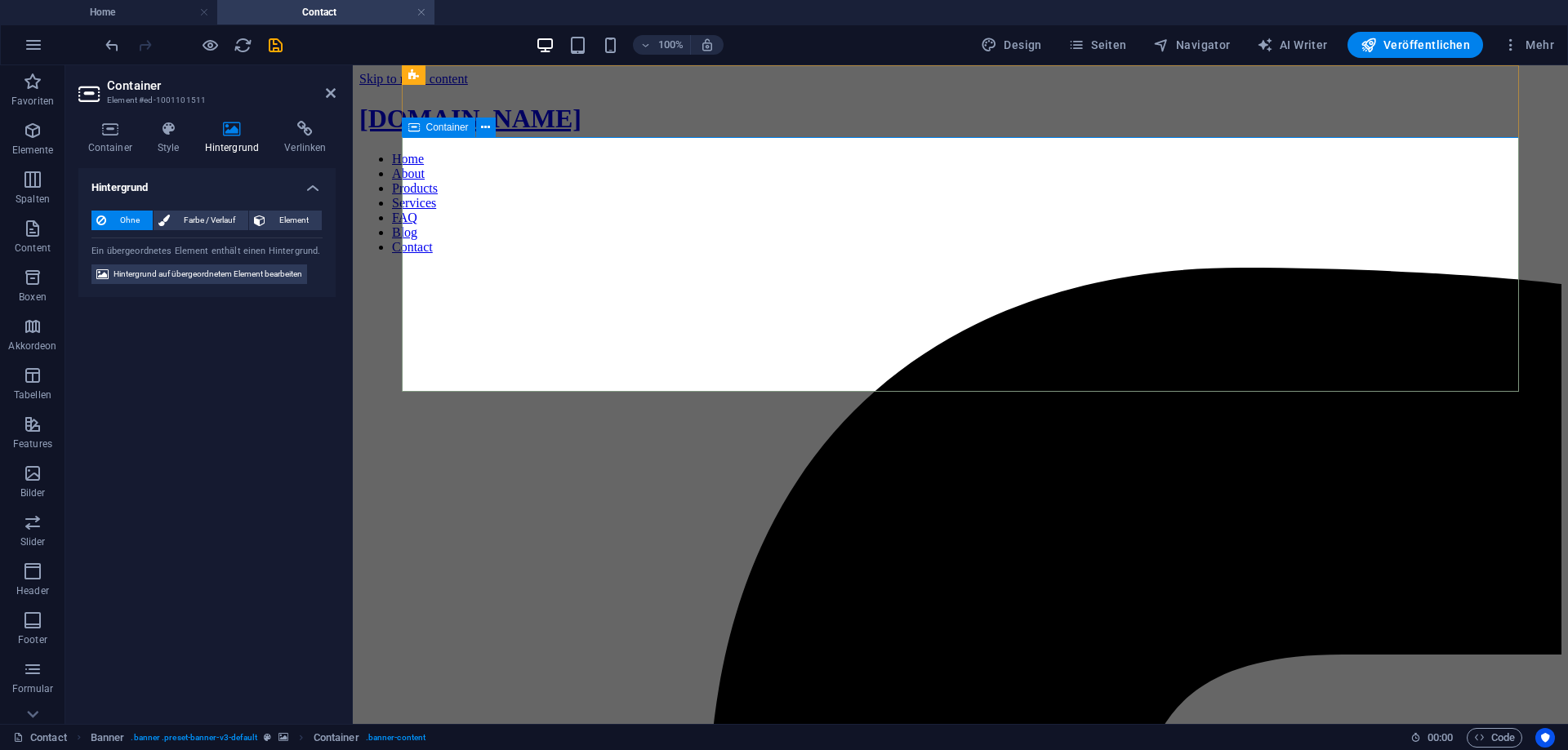
click at [445, 131] on span "Container" at bounding box center [448, 128] width 43 height 10
click at [493, 129] on button at bounding box center [485, 127] width 20 height 20
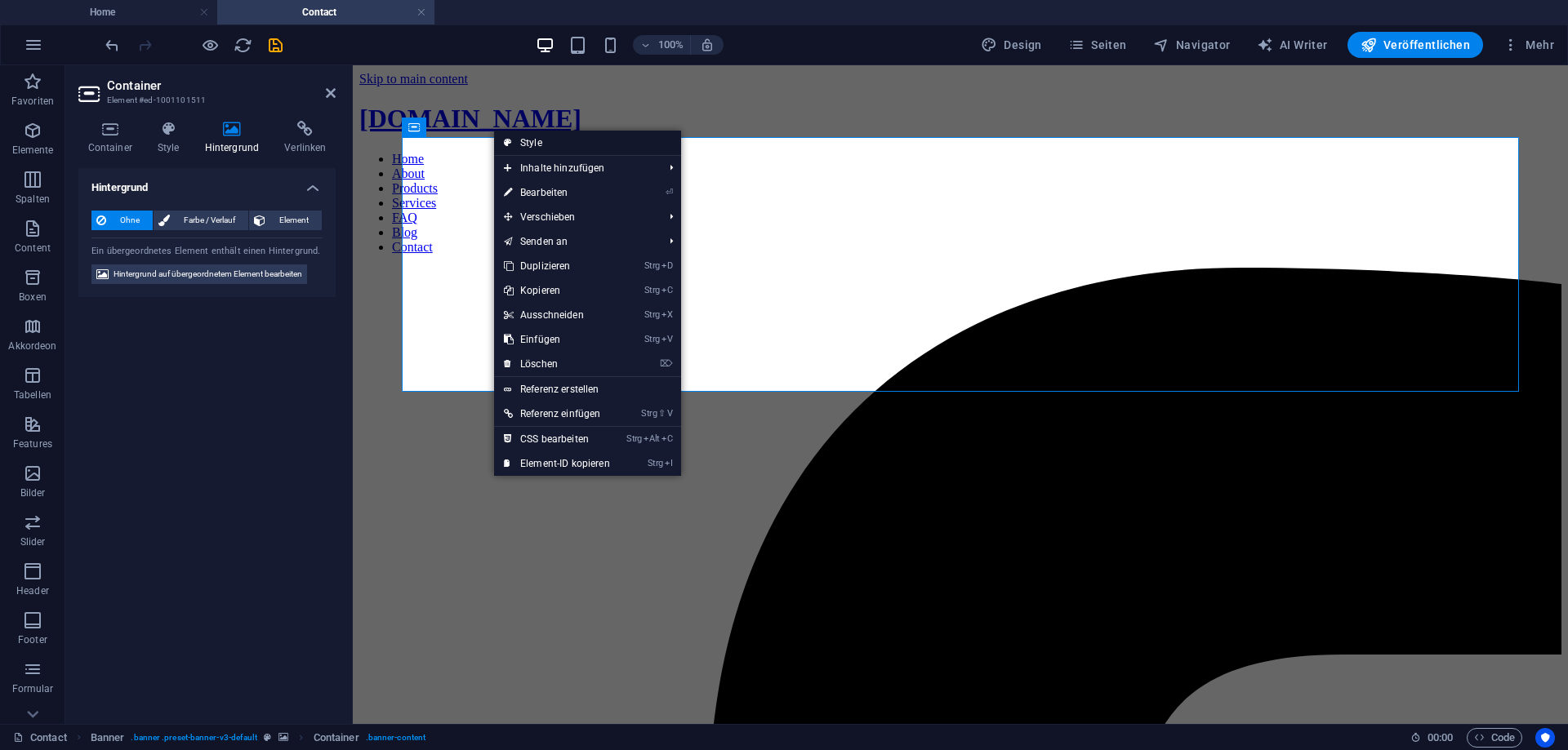
click at [520, 137] on link "Style" at bounding box center [588, 143] width 187 height 25
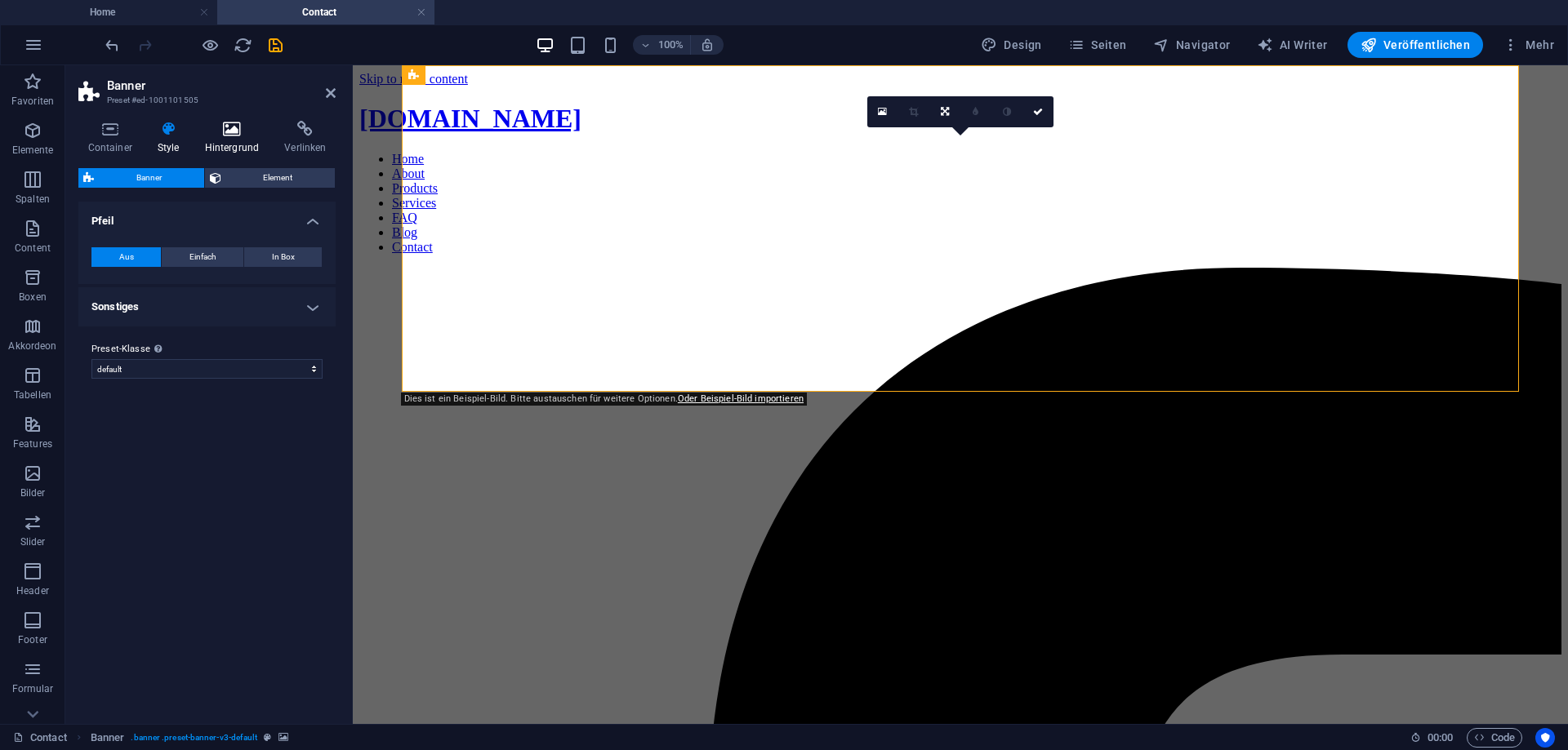
click at [236, 142] on h4 "Hintergrund" at bounding box center [235, 138] width 80 height 34
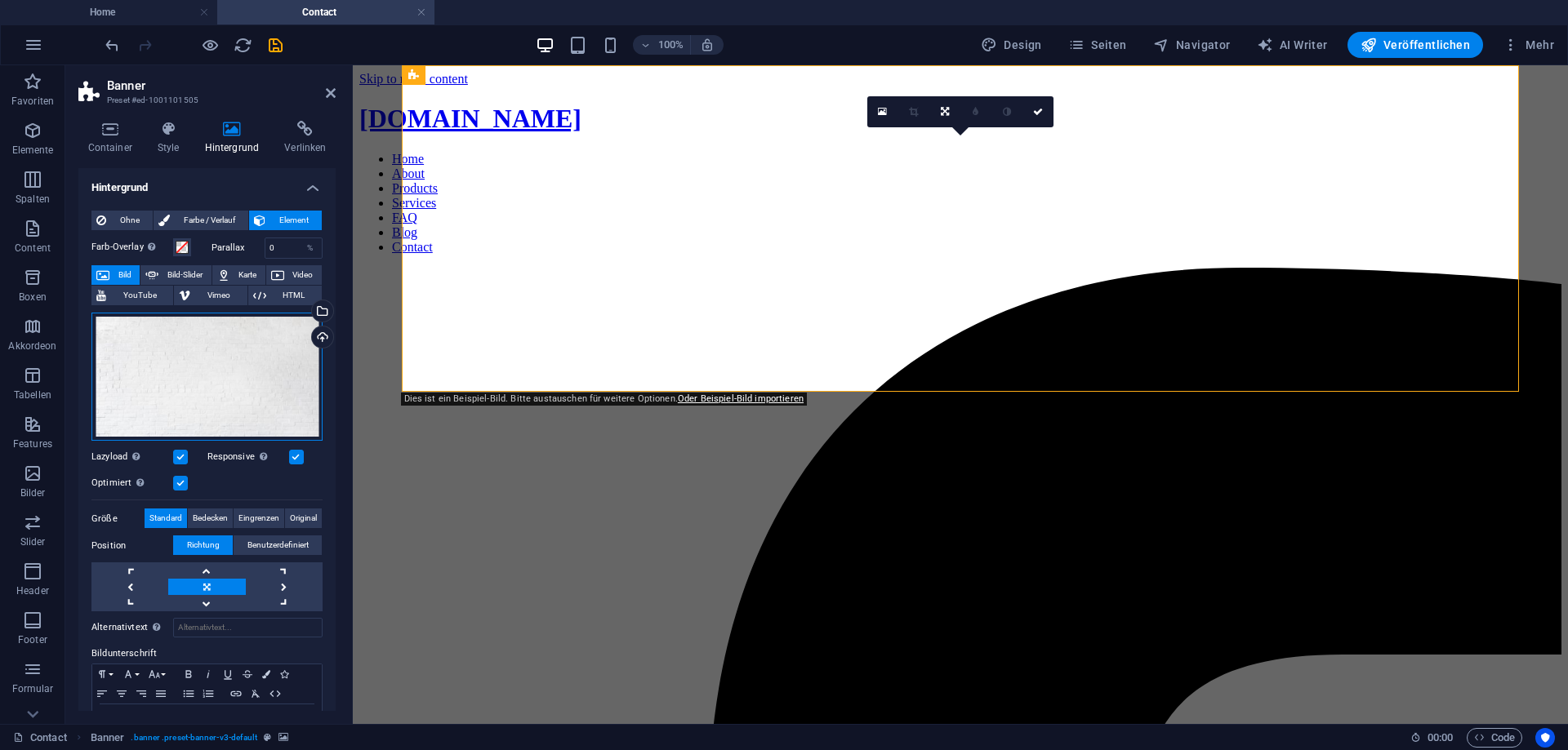
click at [237, 387] on div "Ziehe Dateien zum Hochladen hierher oder klicke hier, um aus Dateien oder koste…" at bounding box center [207, 377] width 231 height 128
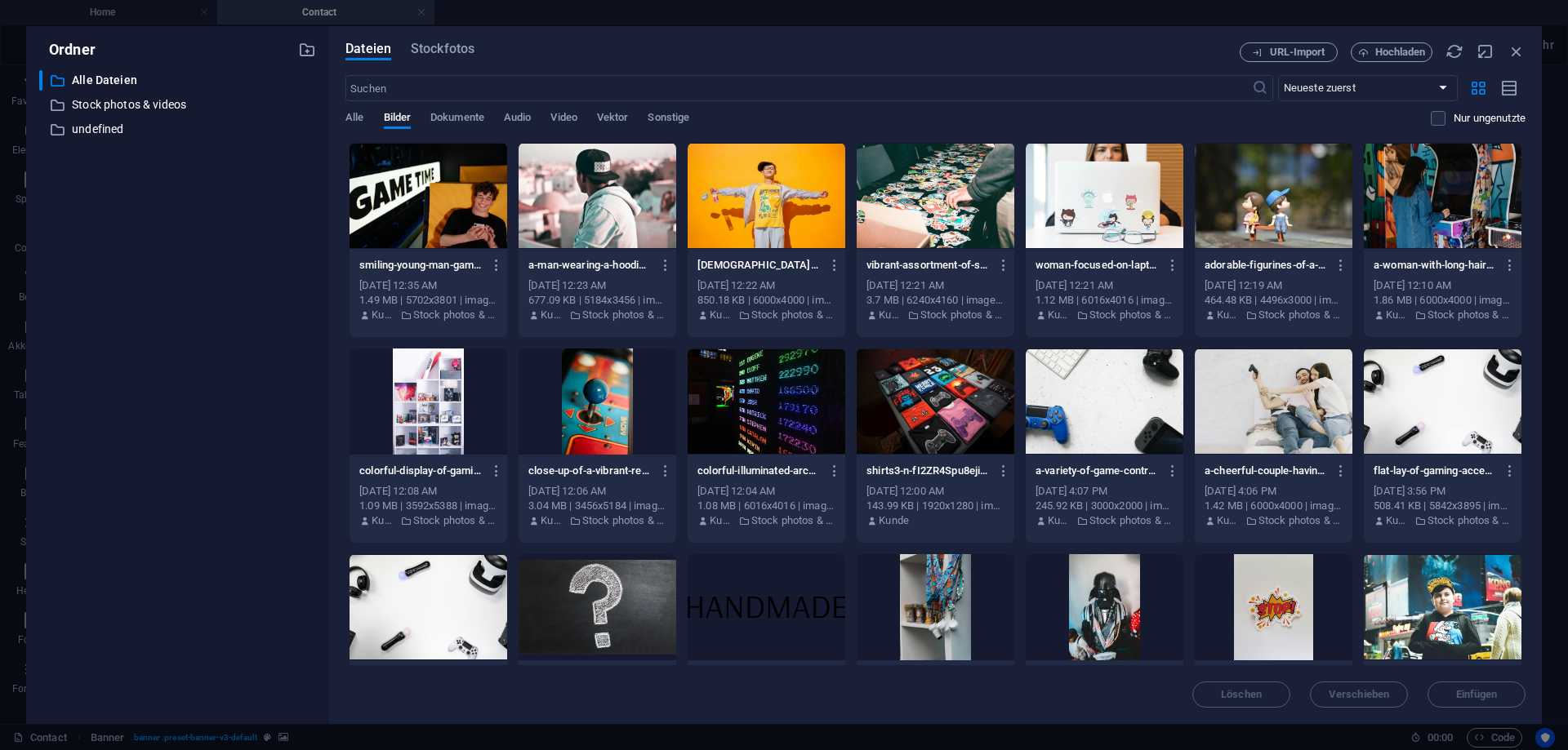
click at [1109, 418] on div at bounding box center [1103, 401] width 157 height 106
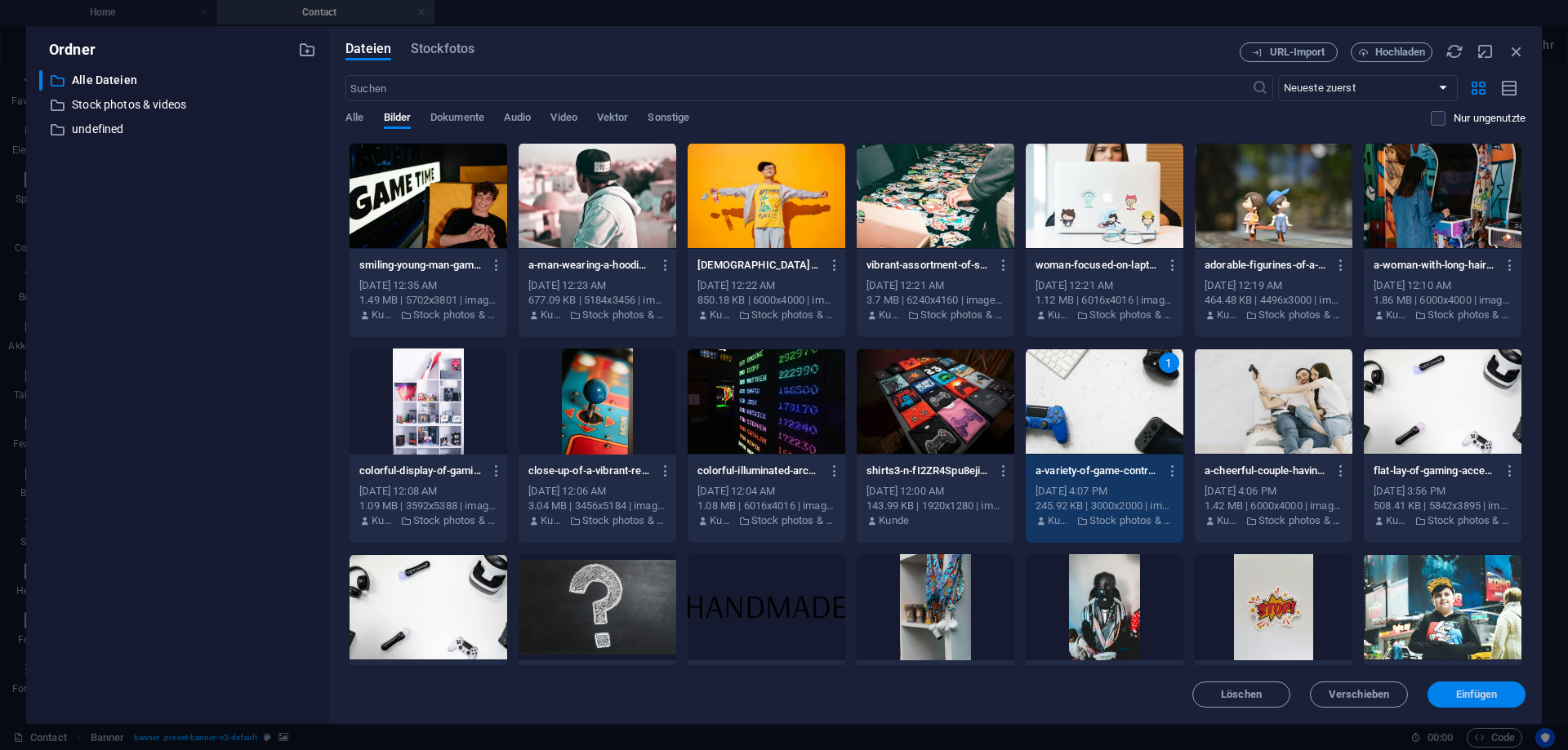
click at [1482, 691] on span "Einfügen" at bounding box center [1476, 695] width 42 height 10
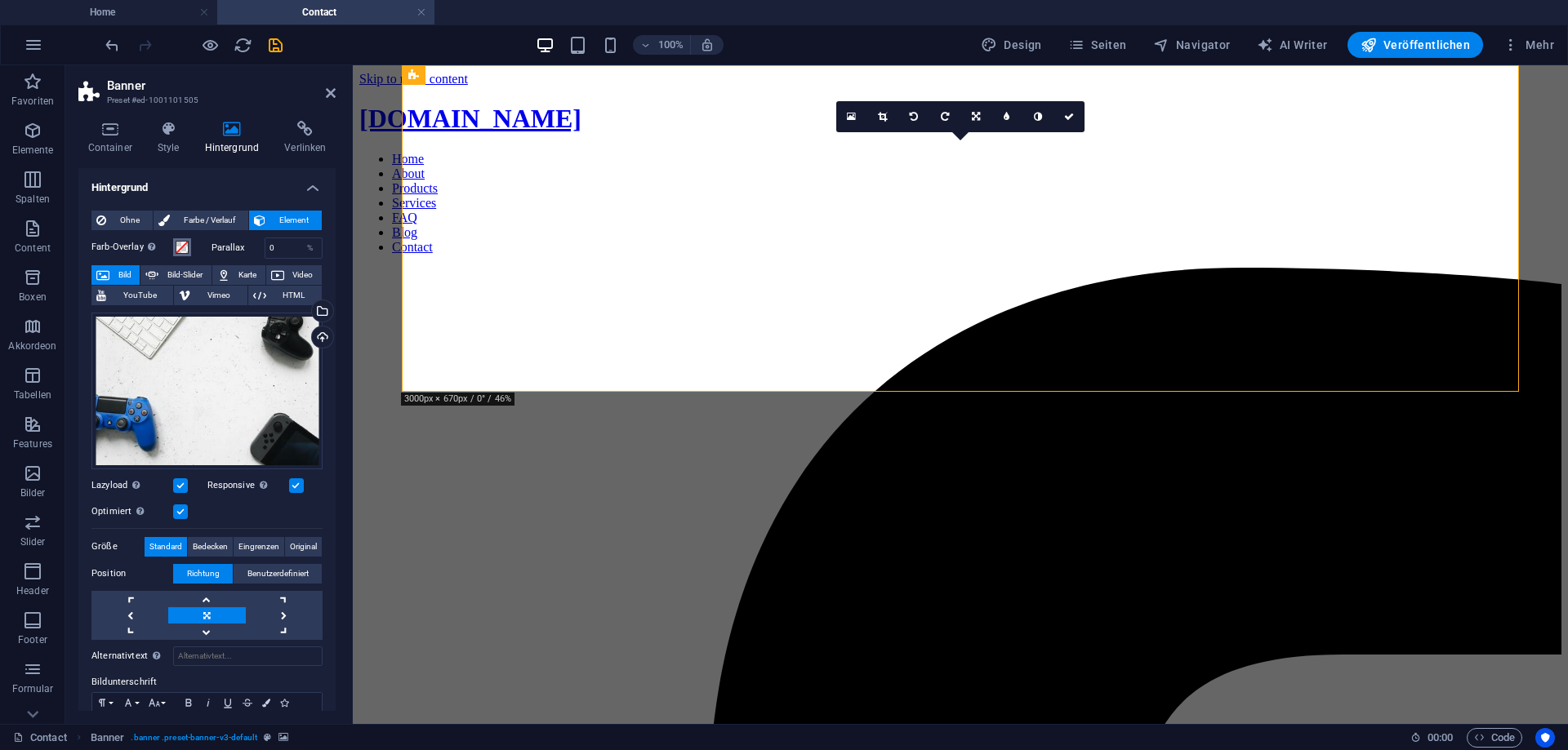
click at [180, 245] on span at bounding box center [181, 247] width 13 height 13
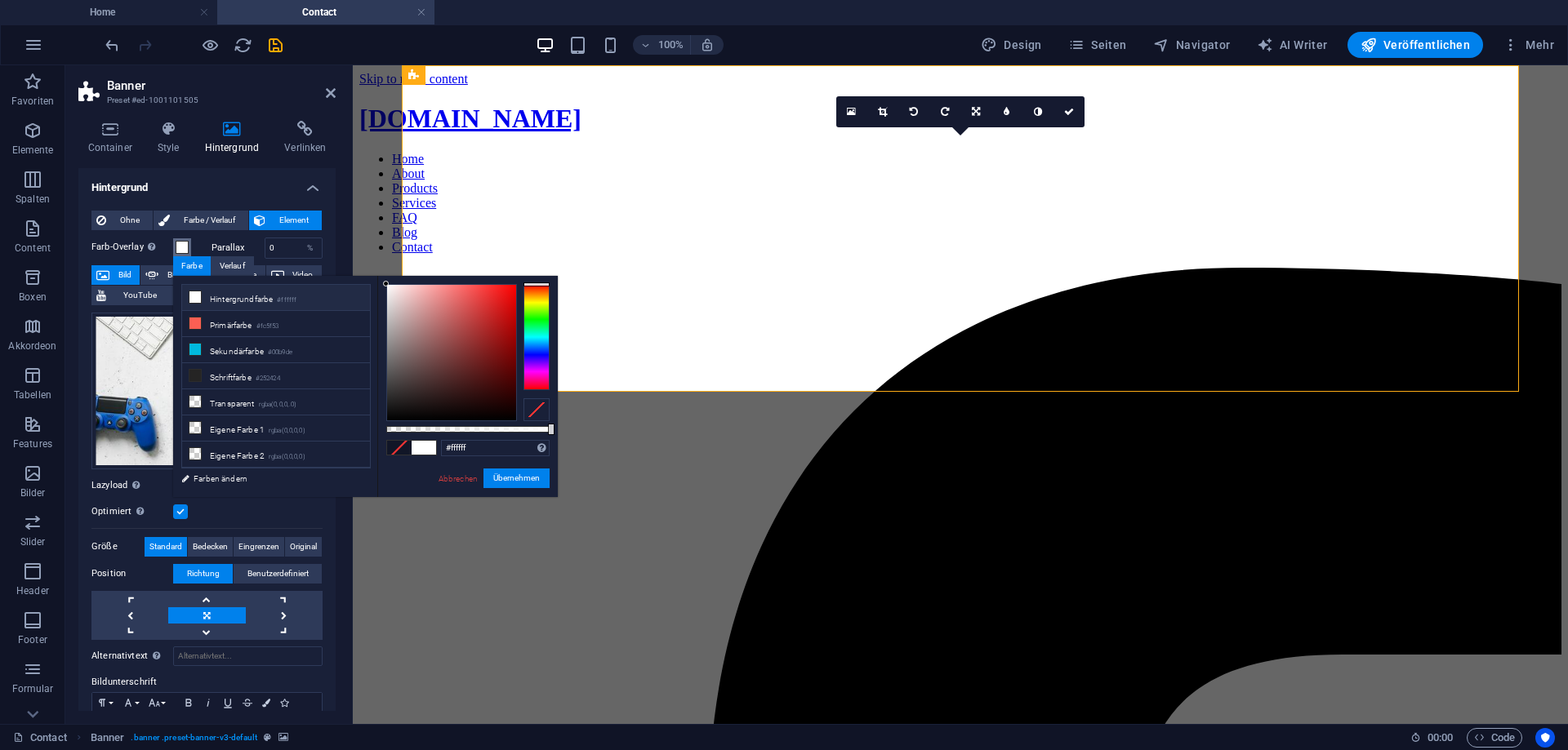
drag, startPoint x: 431, startPoint y: 386, endPoint x: 364, endPoint y: 256, distance: 146.2
click at [364, 256] on body "gamingmerch.de Home Contact Favoriten Elemente Spalten Content Boxen Akkordeon …" at bounding box center [784, 375] width 1568 height 750
drag, startPoint x: 410, startPoint y: 321, endPoint x: 372, endPoint y: 268, distance: 65.2
click at [372, 268] on body "gamingmerch.de Home Contact Favoriten Elemente Spalten Content Boxen Akkordeon …" at bounding box center [784, 375] width 1568 height 750
type input "rgba(255, 255, 255, 0.845)"
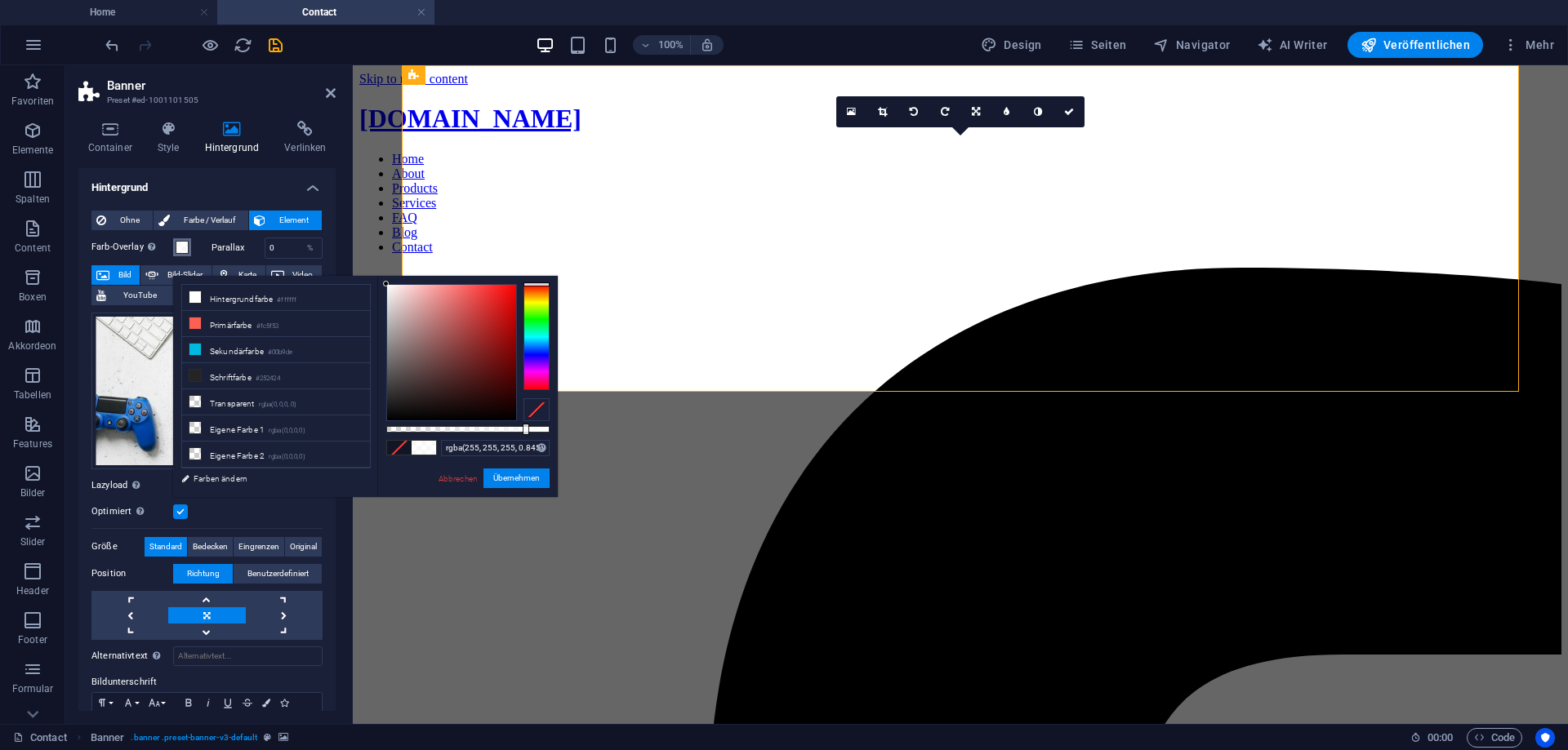
drag, startPoint x: 550, startPoint y: 429, endPoint x: 524, endPoint y: 430, distance: 26.0
click at [524, 430] on div at bounding box center [526, 429] width 7 height 11
click at [520, 484] on button "Übernehmen" at bounding box center [516, 478] width 66 height 20
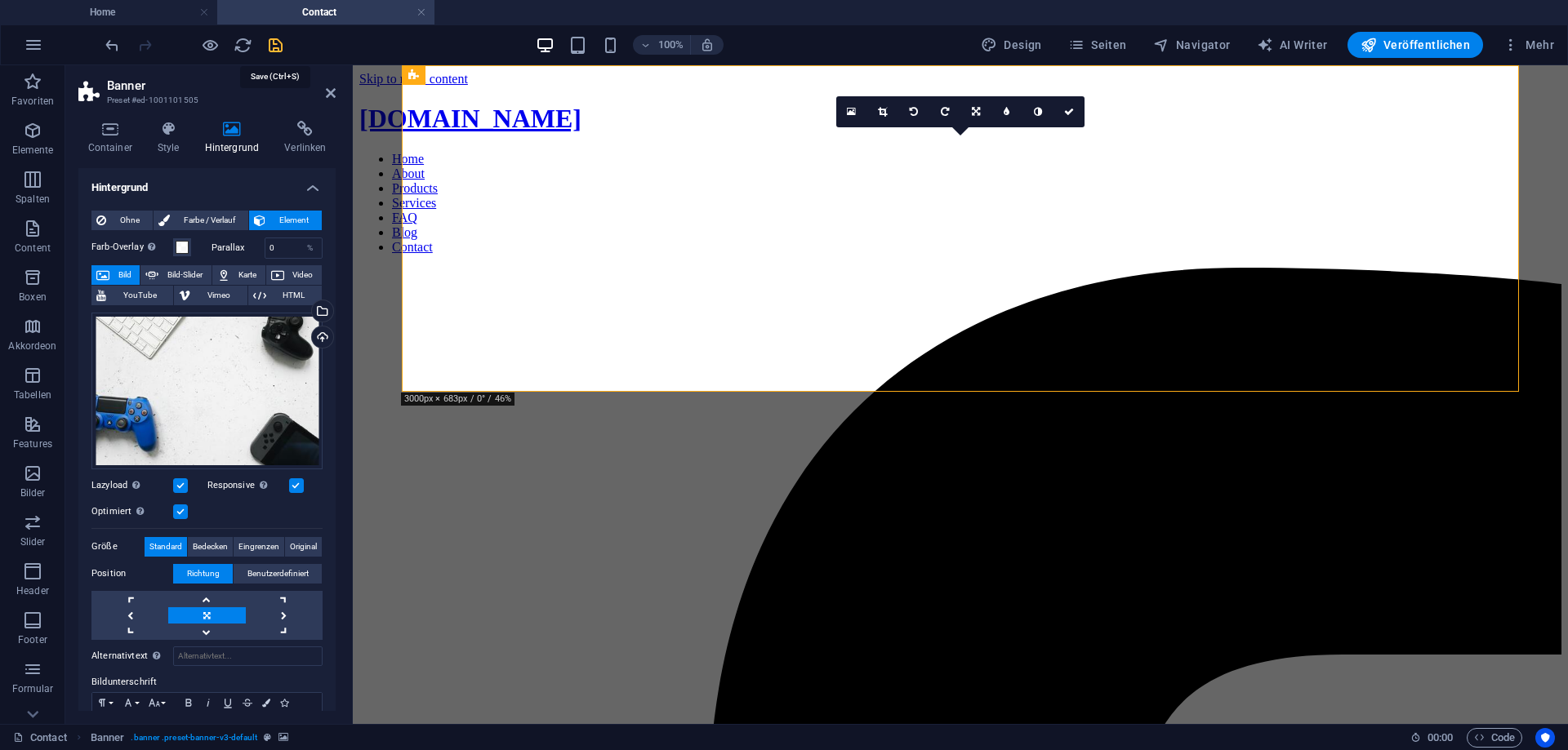
click at [274, 44] on icon "save" at bounding box center [276, 45] width 19 height 19
checkbox input "false"
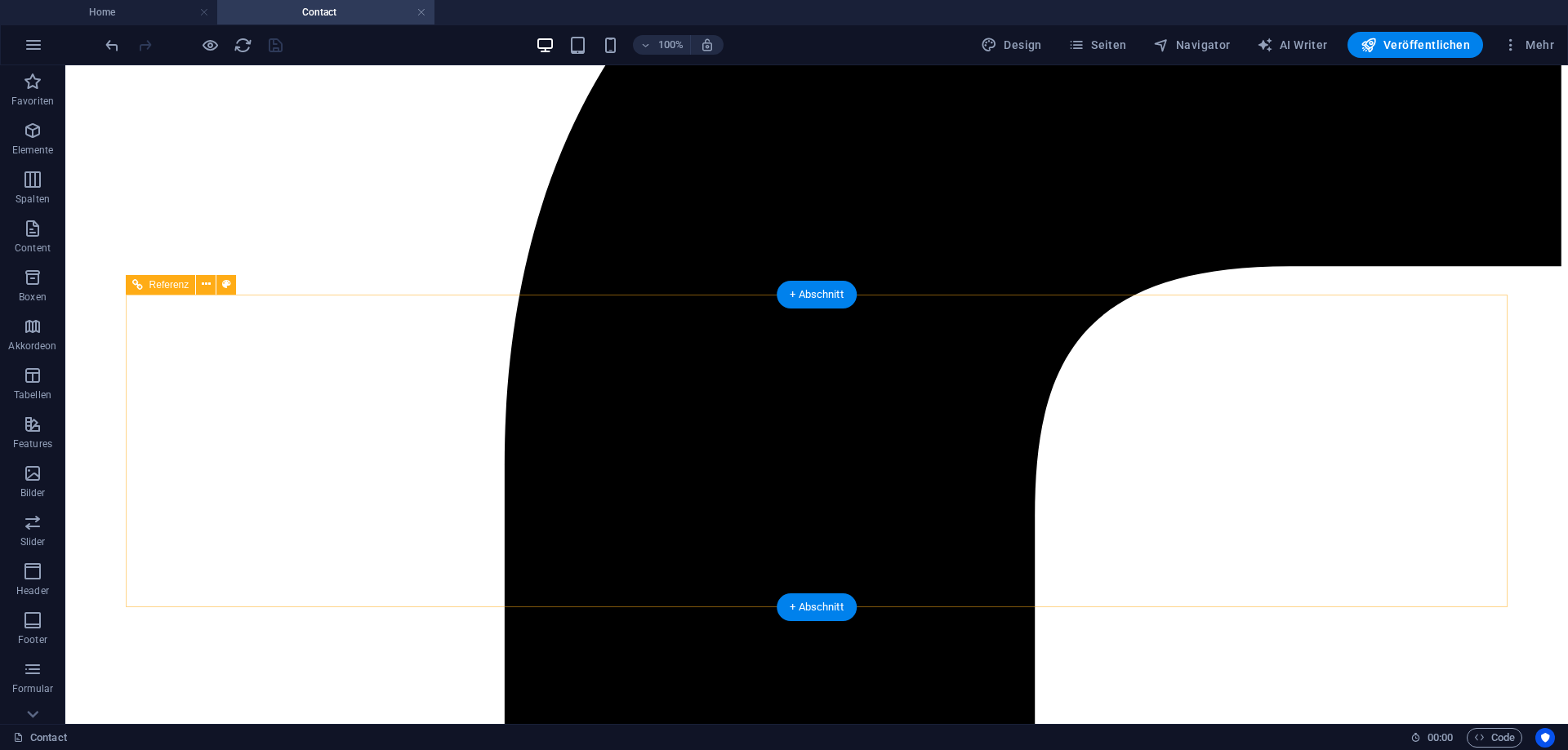
scroll to position [475, 0]
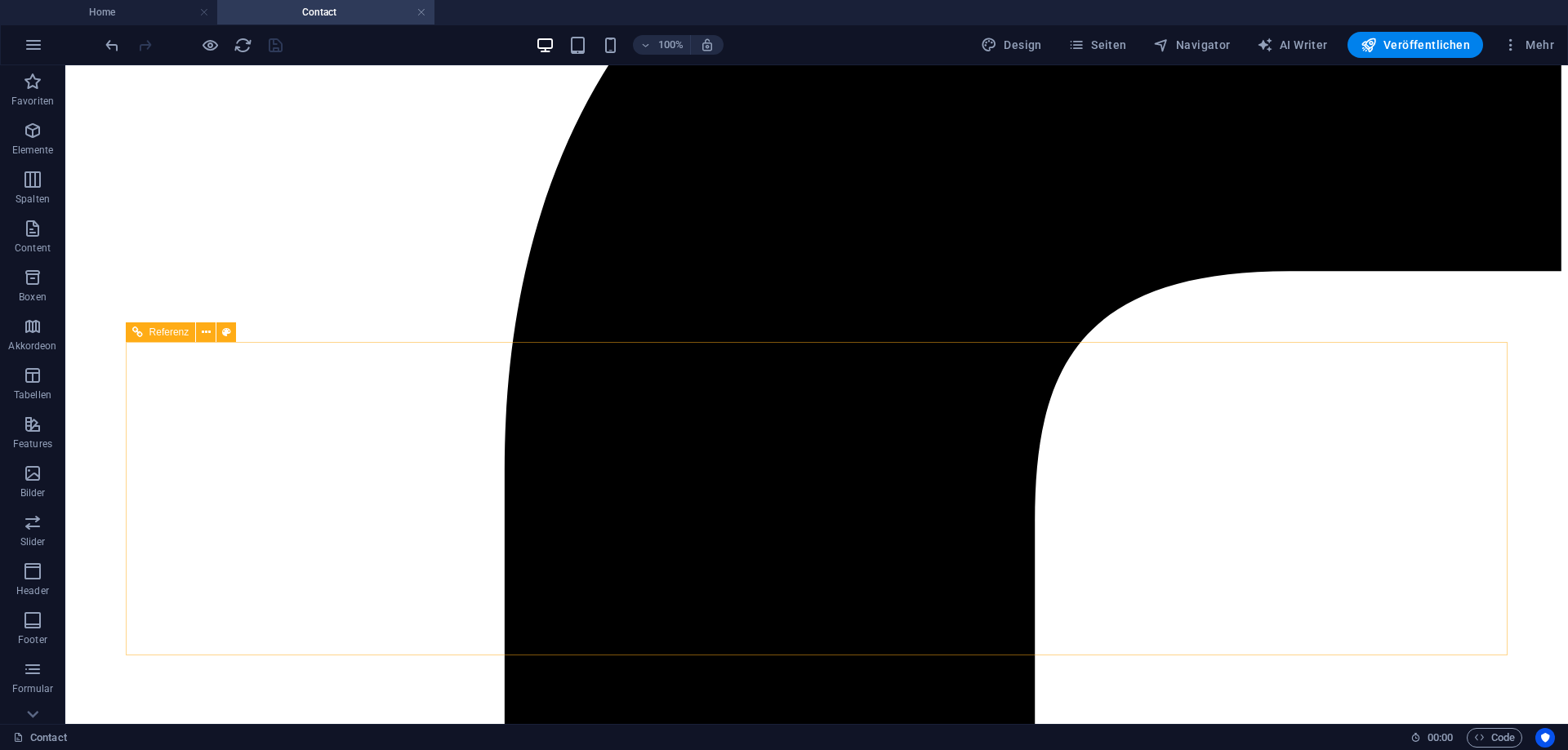
click at [174, 334] on span "Referenz" at bounding box center [169, 332] width 40 height 10
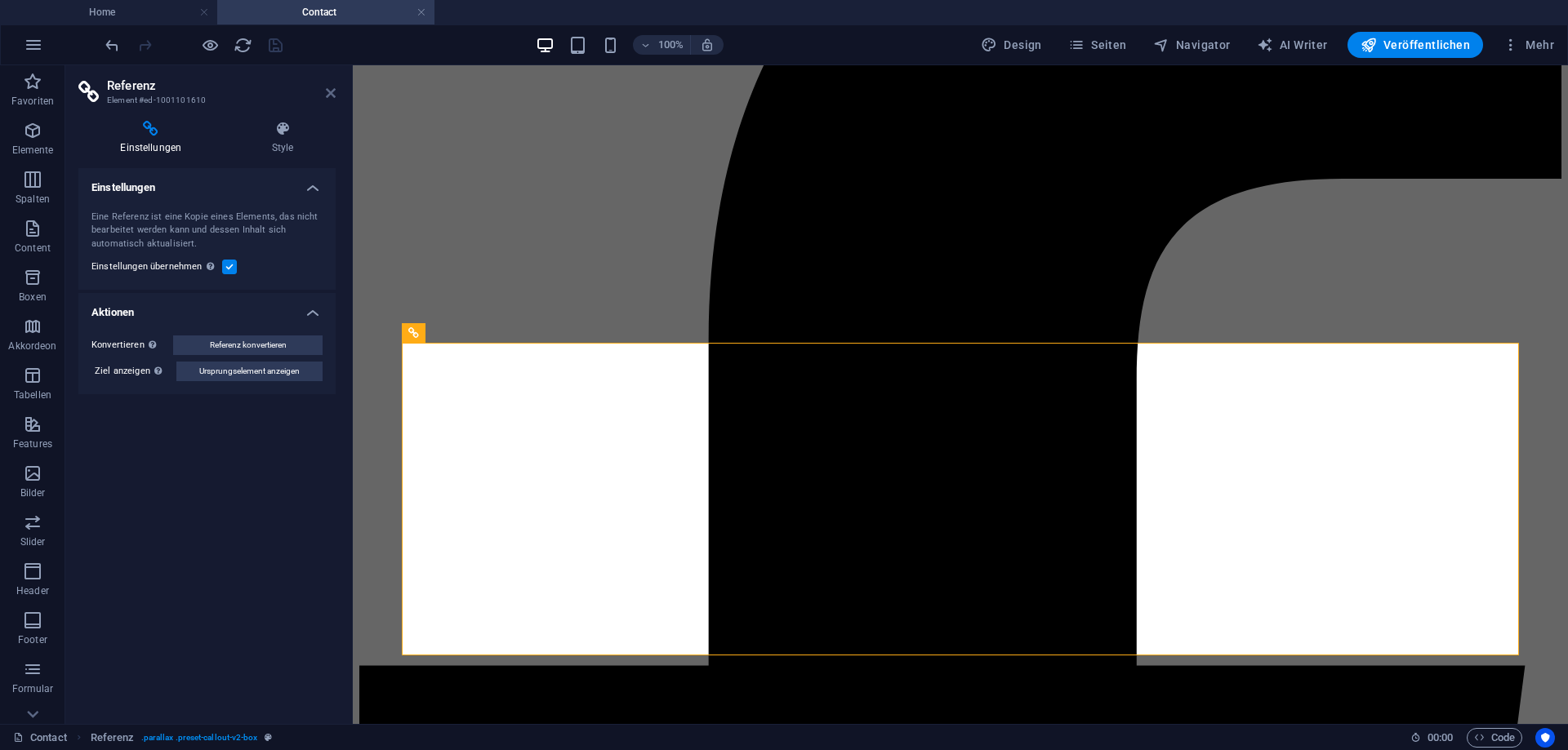
click at [332, 89] on icon at bounding box center [331, 93] width 10 height 13
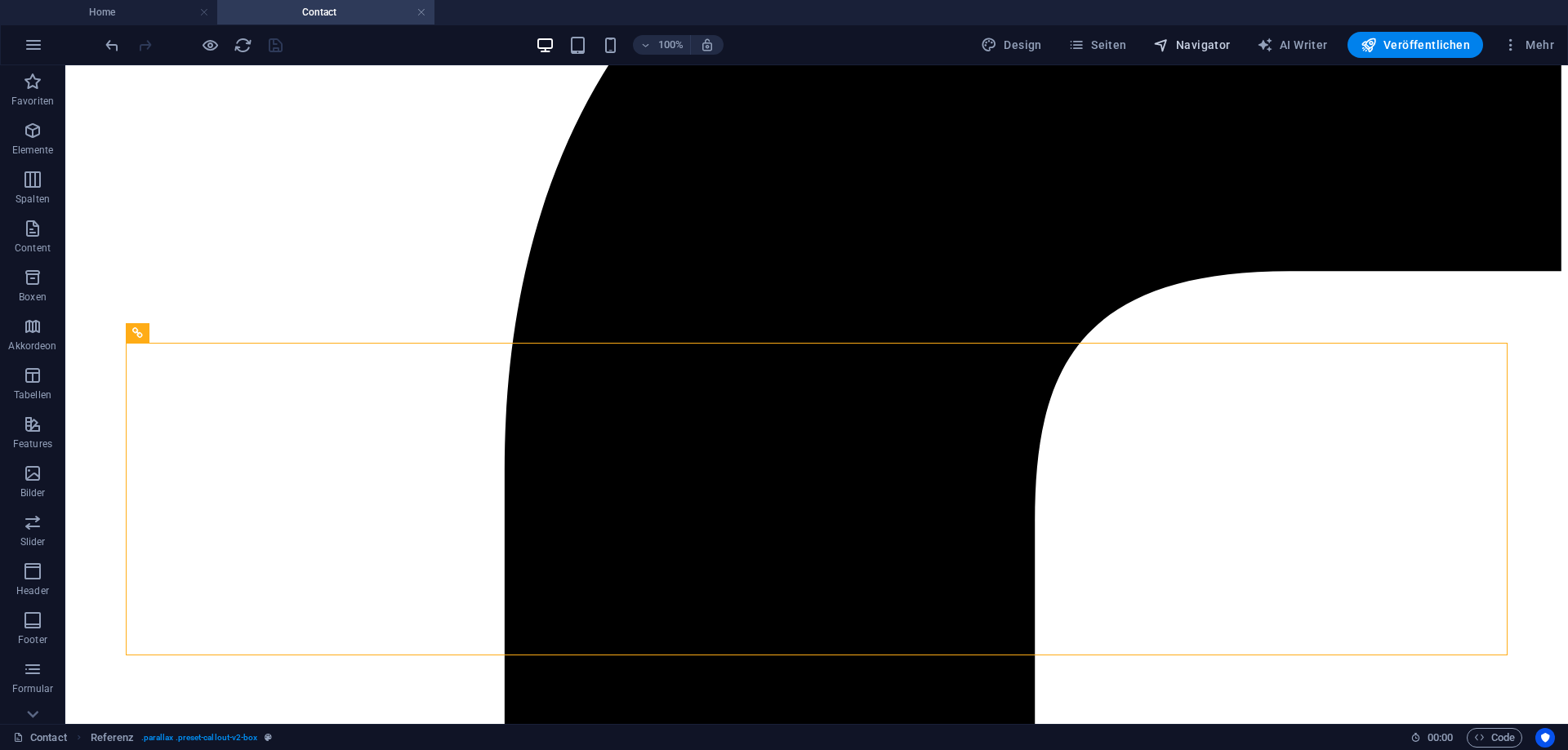
click at [1191, 43] on span "Navigator" at bounding box center [1191, 44] width 77 height 16
select select "18087209-de"
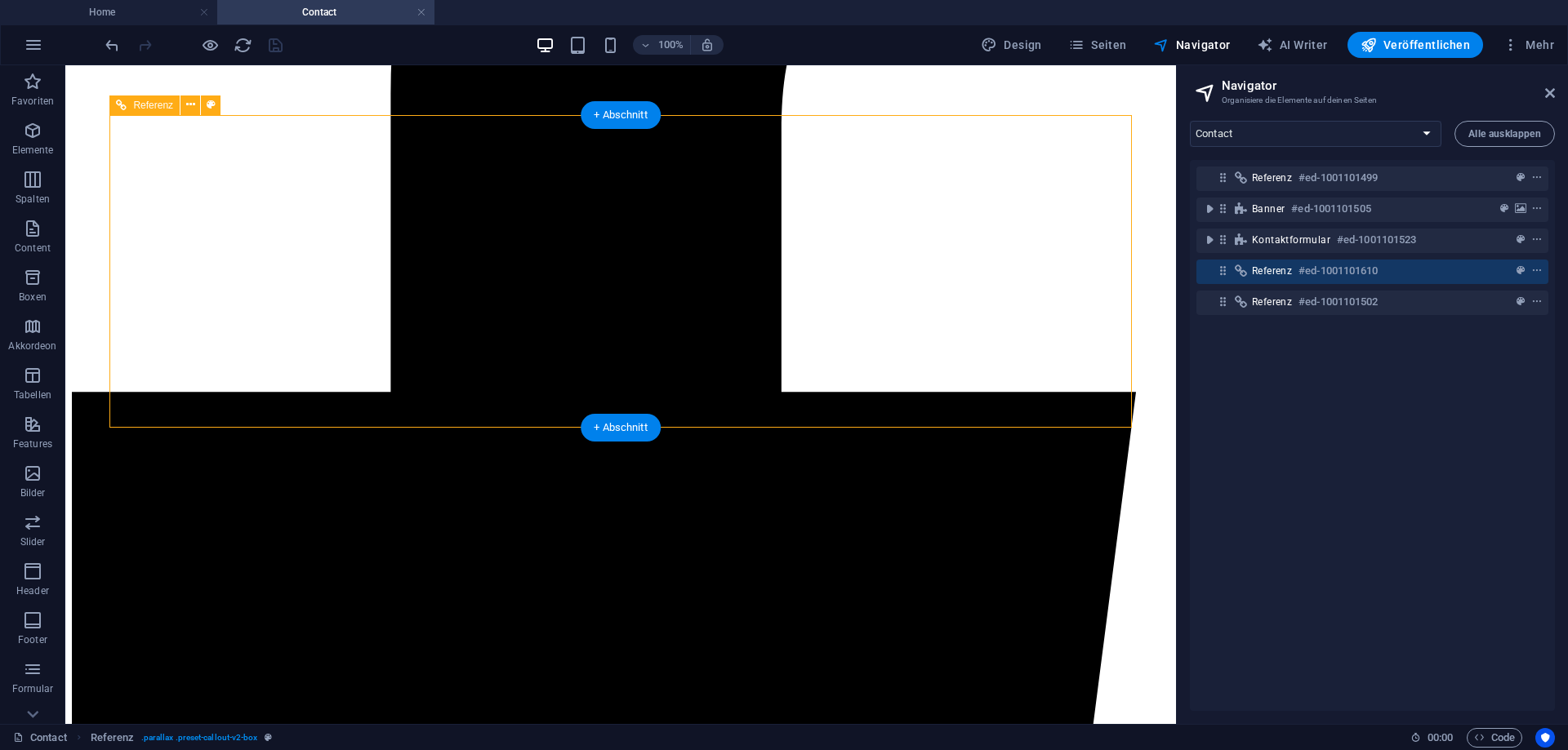
scroll to position [709, 0]
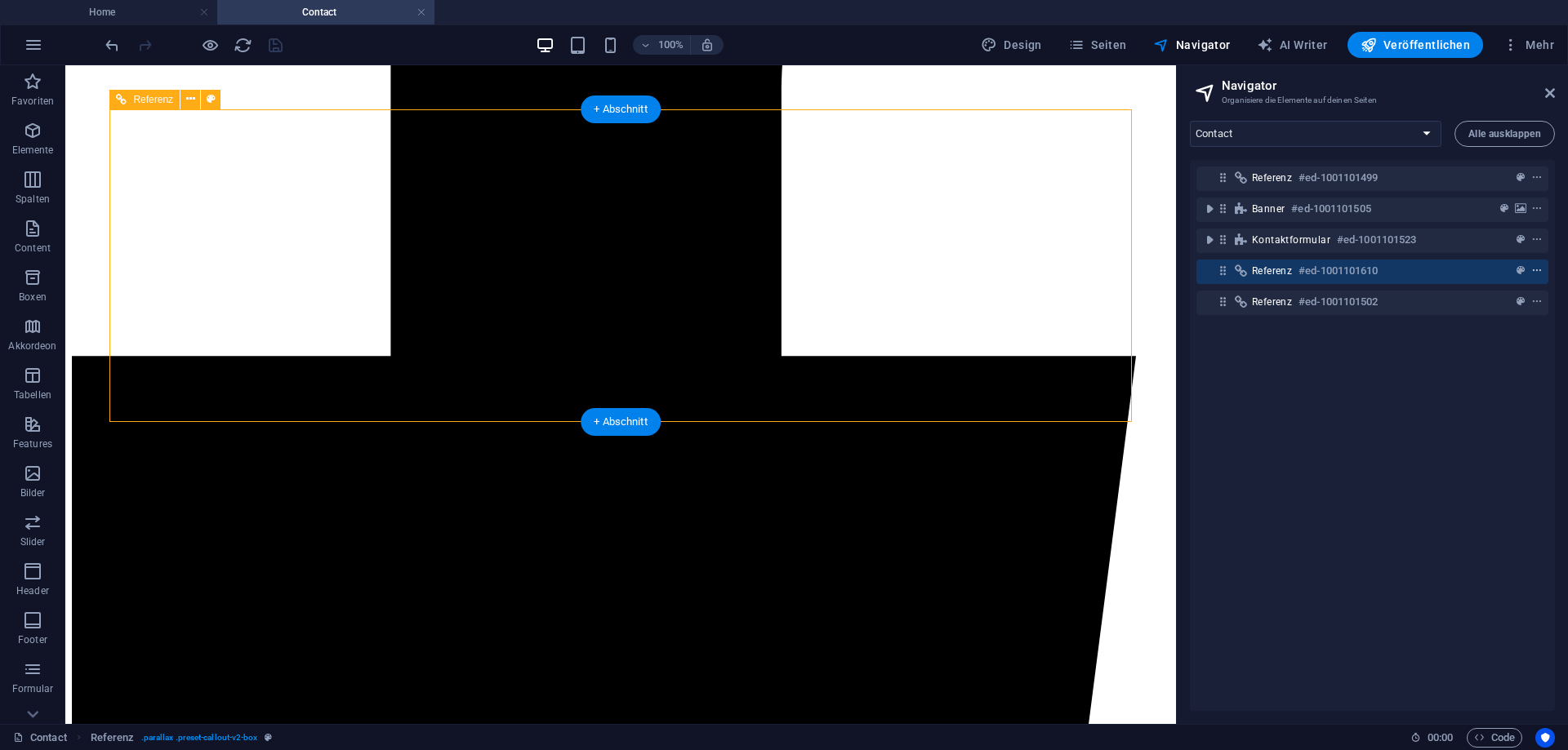
click at [1537, 266] on icon "context-menu" at bounding box center [1536, 270] width 11 height 11
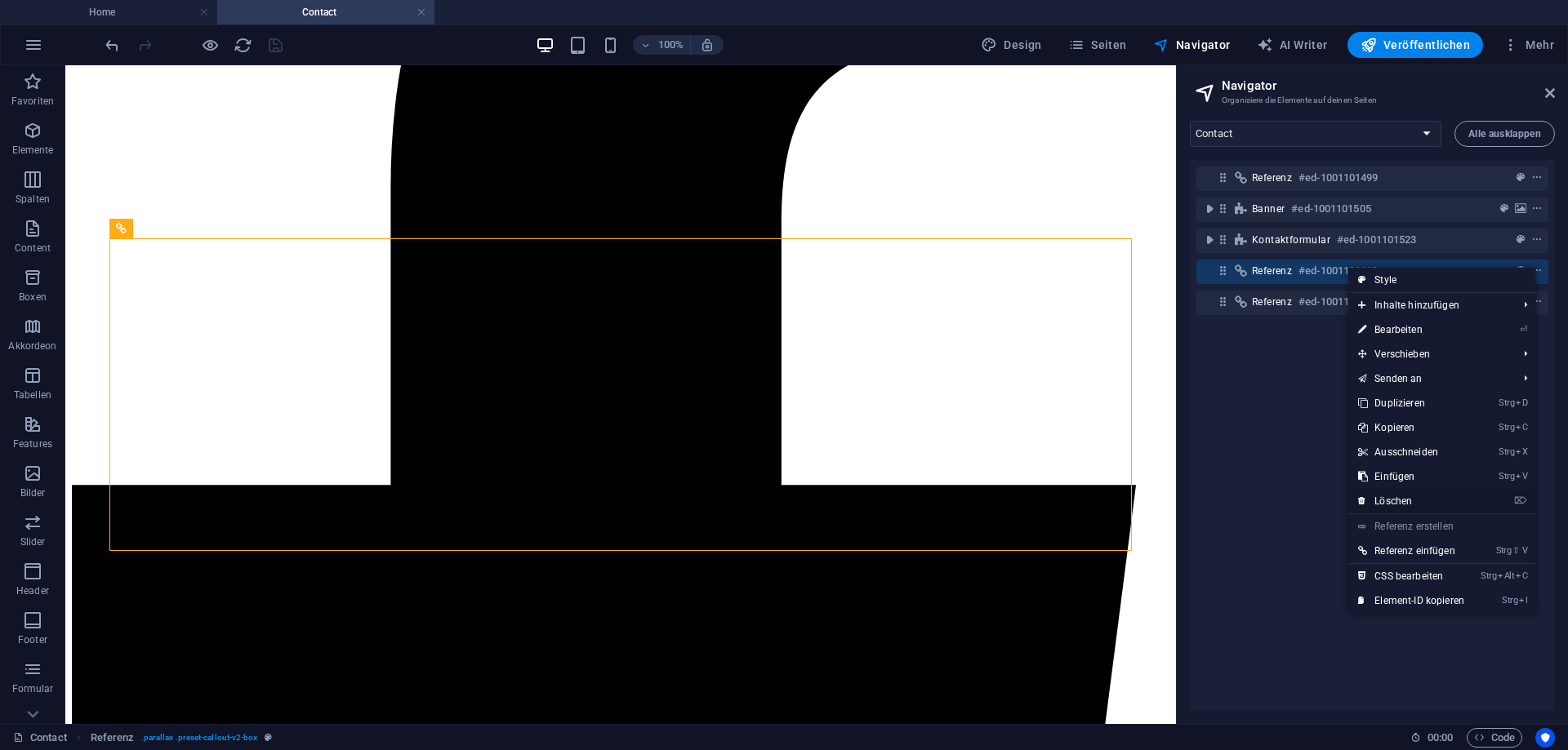
click at [1417, 495] on link "⌦ Löschen" at bounding box center [1411, 501] width 126 height 25
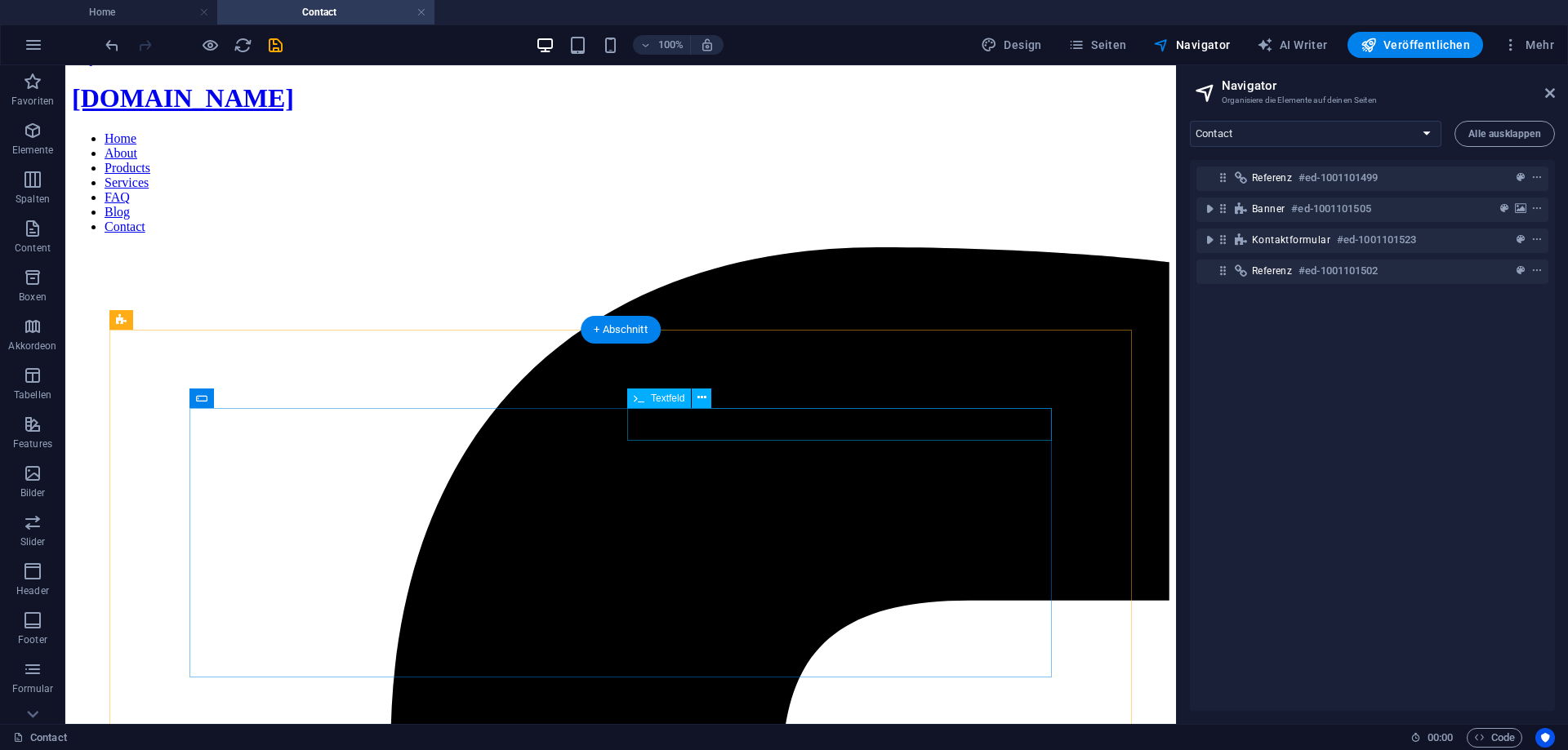
scroll to position [0, 0]
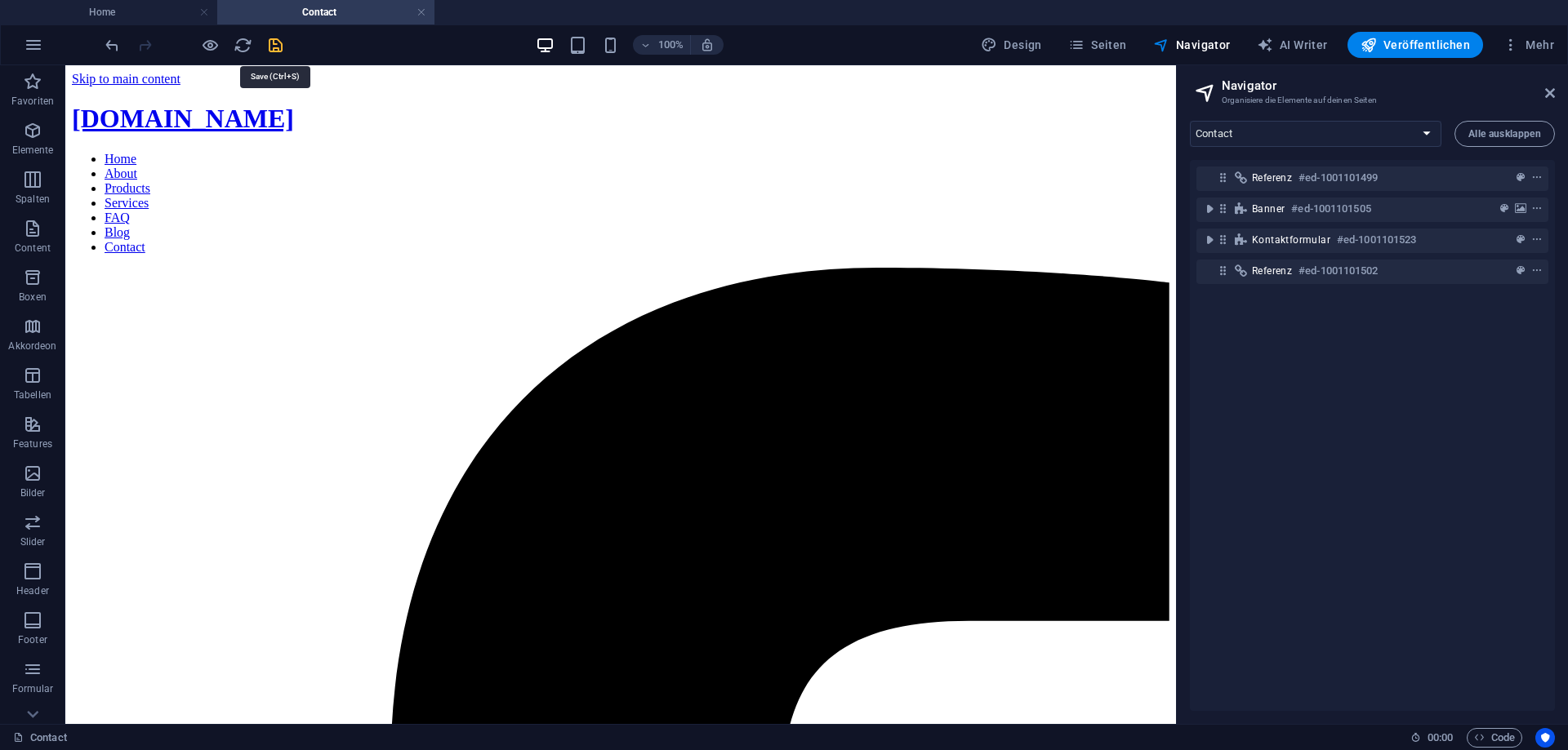
click at [282, 49] on icon "save" at bounding box center [276, 45] width 19 height 19
checkbox input "false"
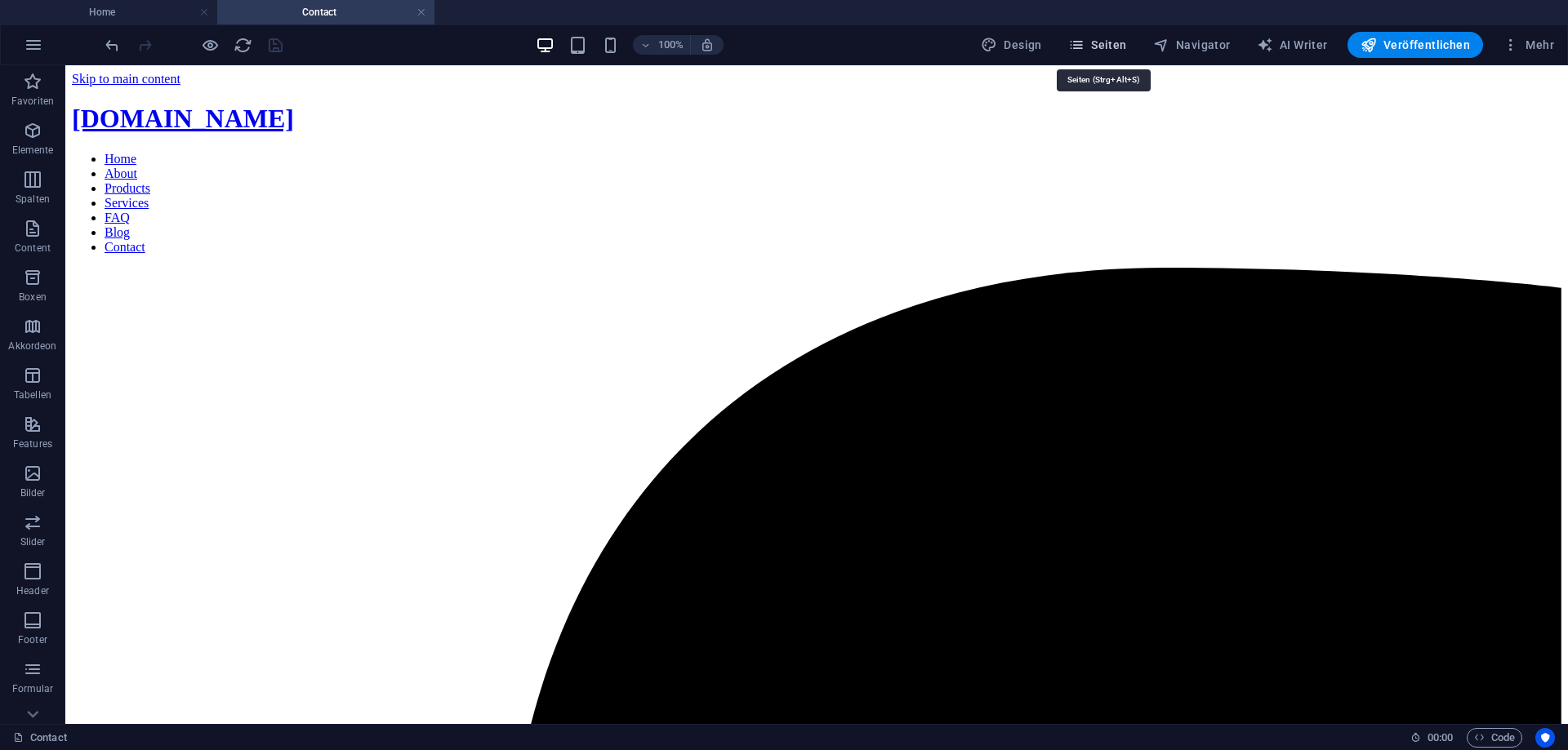
click at [1121, 47] on span "Seiten" at bounding box center [1097, 44] width 59 height 16
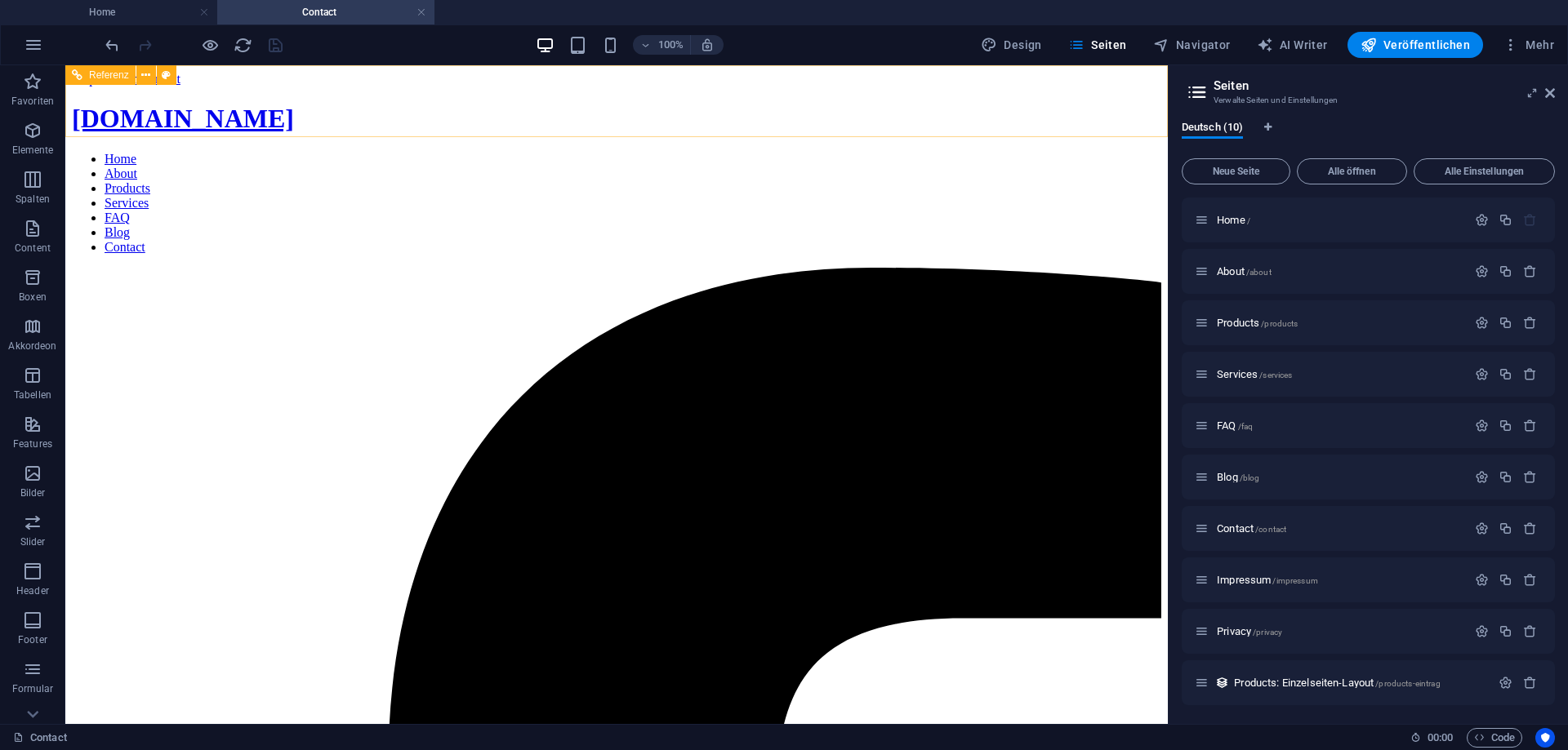
click at [847, 152] on nav "Home About Products Services FAQ Blog Contact" at bounding box center [616, 203] width 1089 height 103
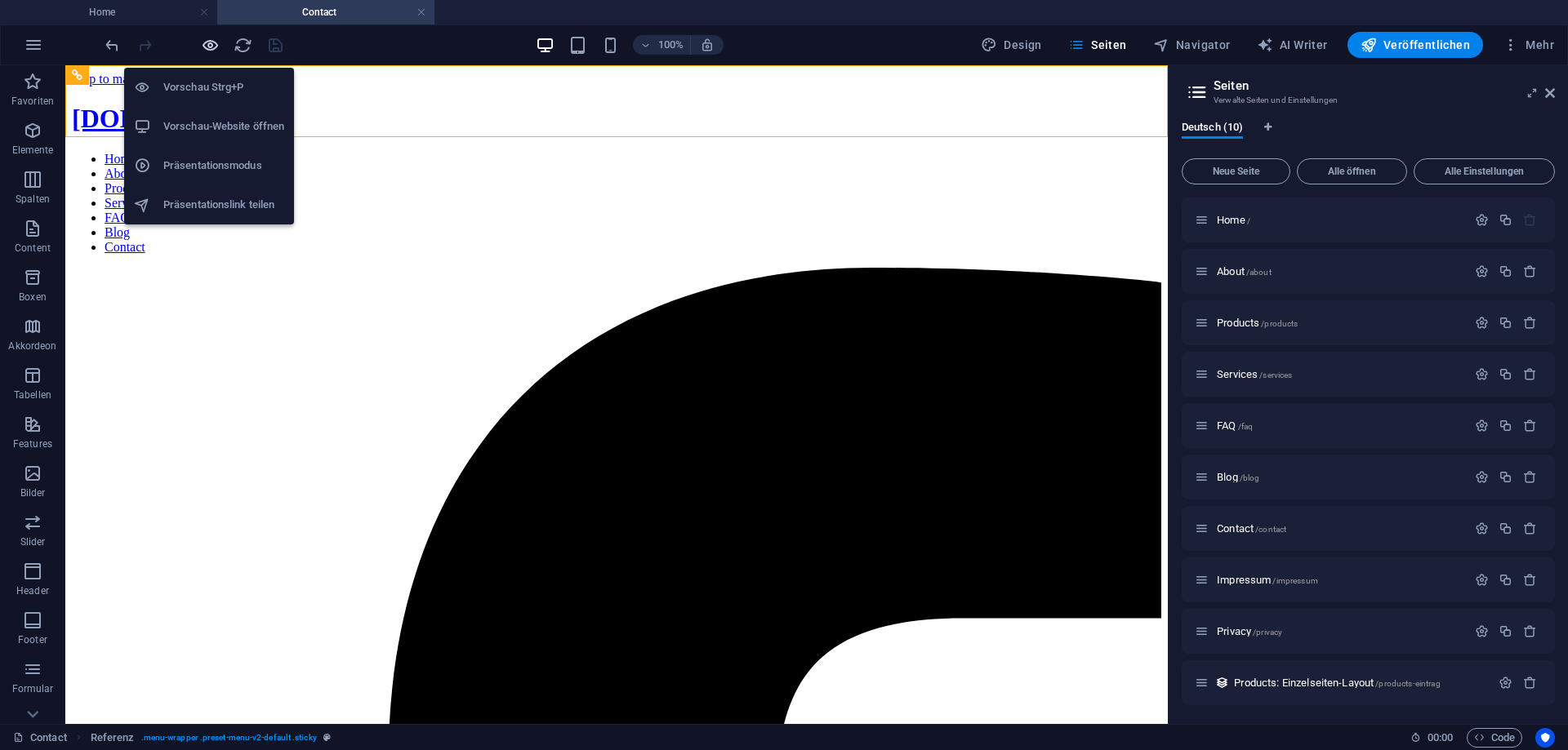
drag, startPoint x: 218, startPoint y: 45, endPoint x: 362, endPoint y: 5, distance: 149.5
click at [218, 45] on icon "button" at bounding box center [210, 45] width 19 height 19
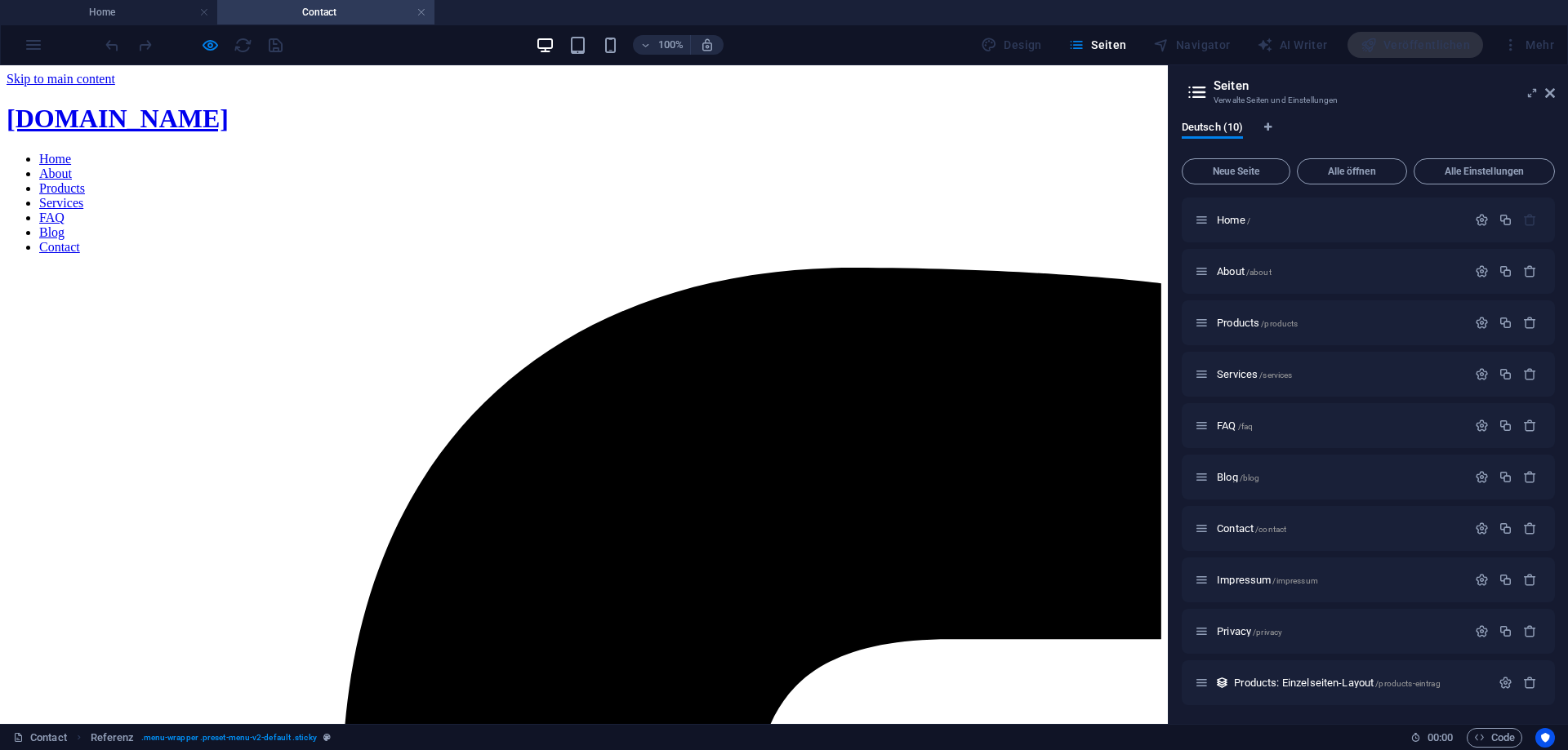
click at [65, 225] on link "Blog" at bounding box center [52, 232] width 26 height 14
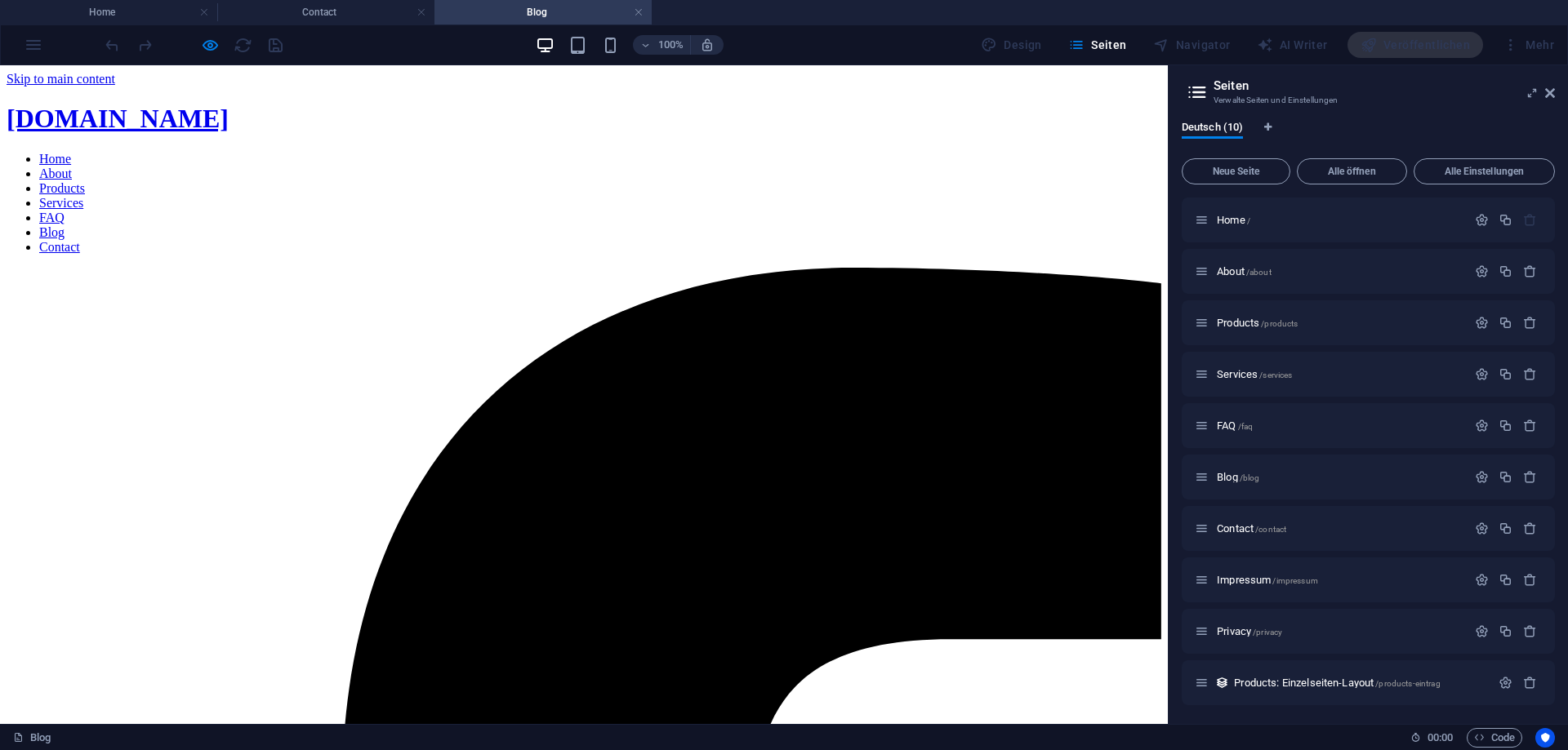
click at [888, 152] on nav "Home About Products Services FAQ Blog Contact" at bounding box center [584, 203] width 1155 height 103
click at [325, 10] on h4 "Contact" at bounding box center [325, 12] width 217 height 18
click at [528, 13] on h4 "Blog" at bounding box center [543, 12] width 217 height 18
click at [1257, 273] on span "/about" at bounding box center [1258, 272] width 26 height 9
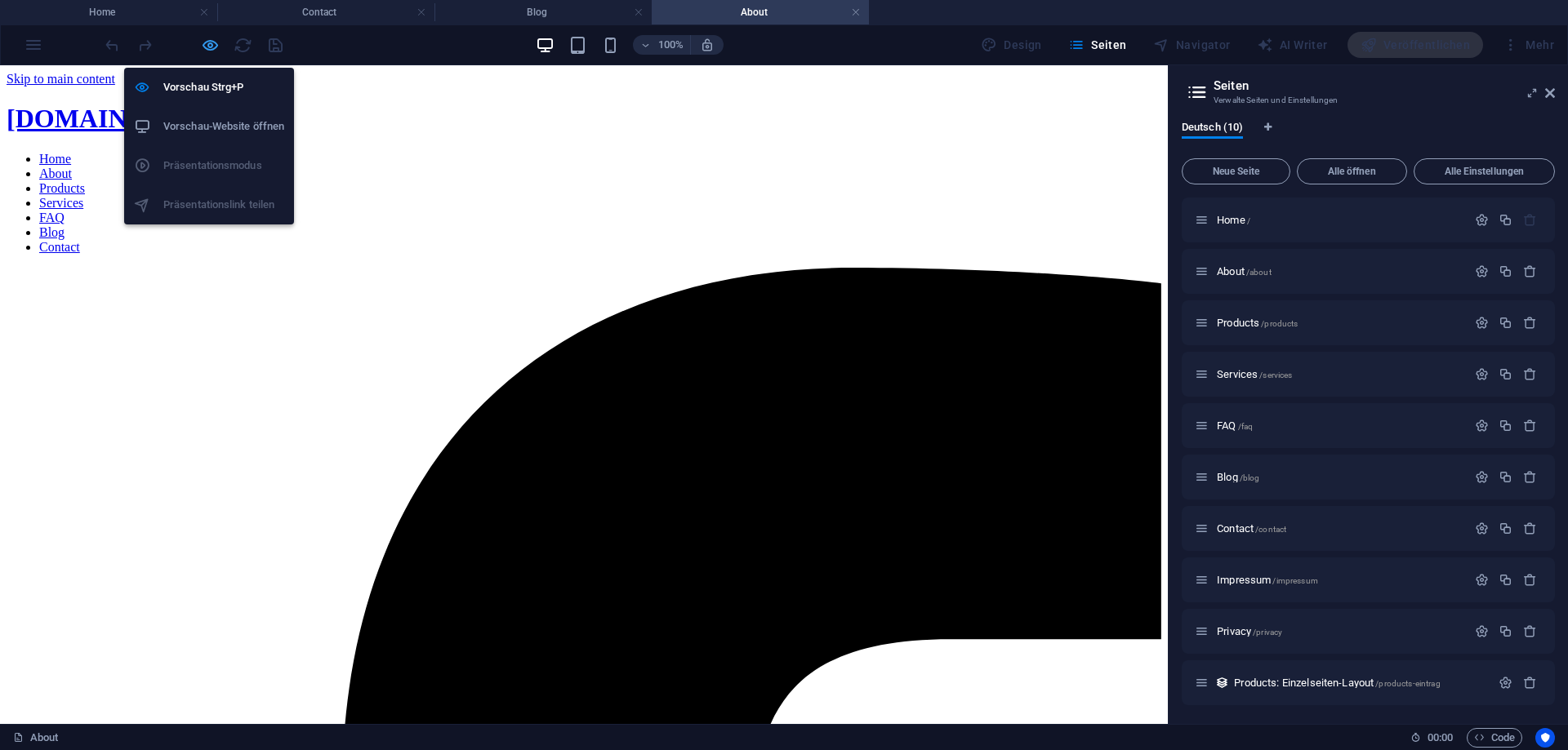
click at [217, 42] on icon "button" at bounding box center [210, 45] width 19 height 19
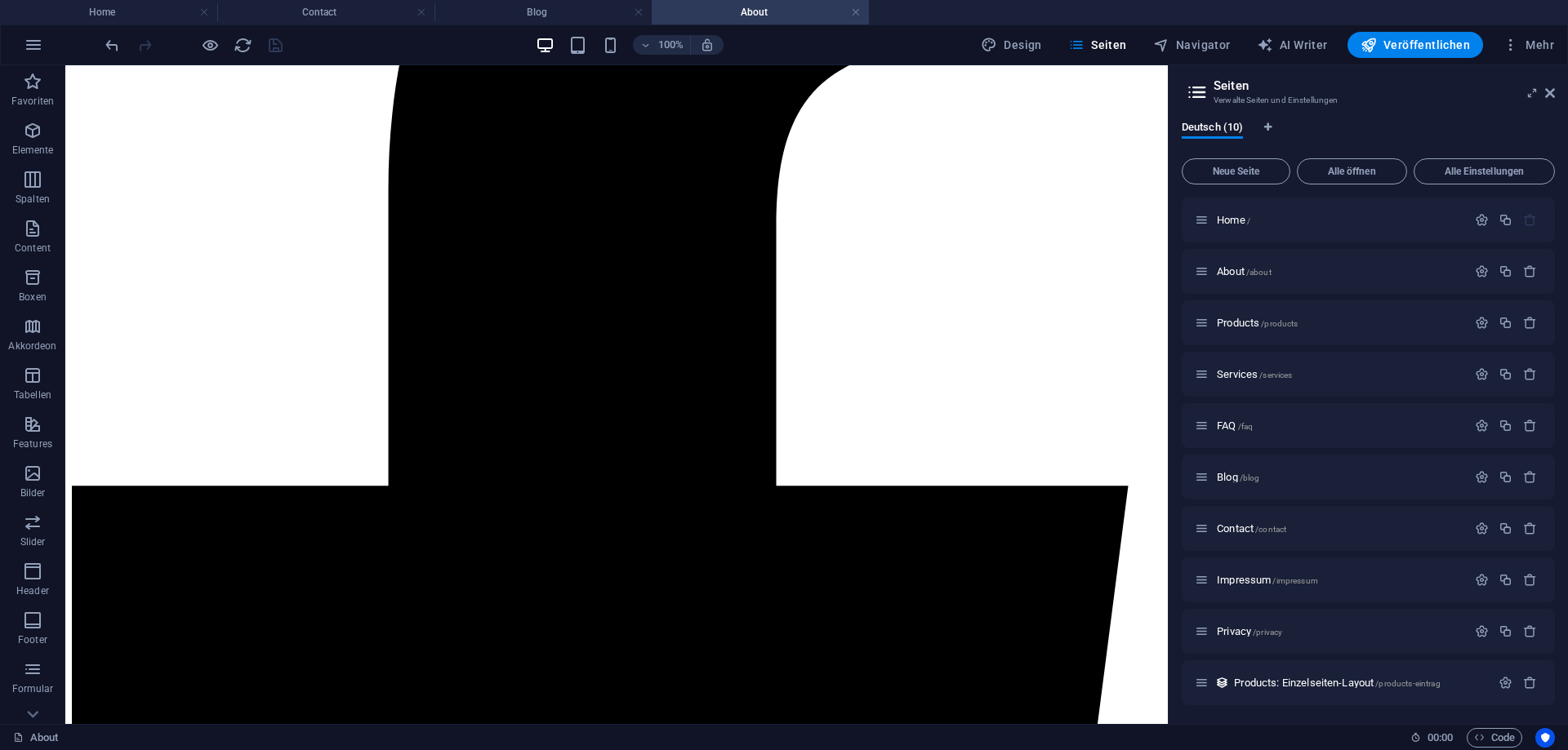
scroll to position [499, 0]
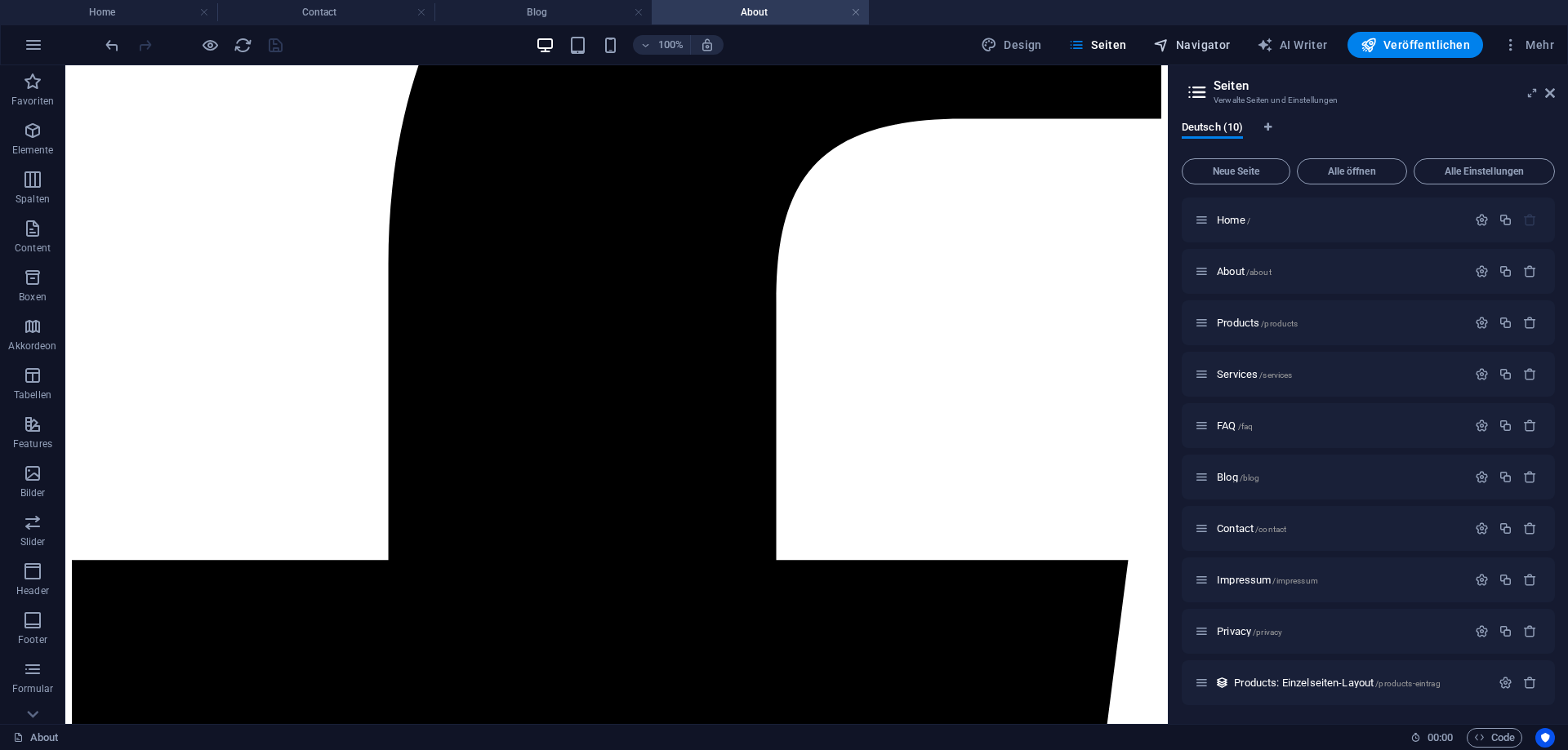
click at [1210, 48] on span "Navigator" at bounding box center [1191, 44] width 77 height 16
select select "18087194-de"
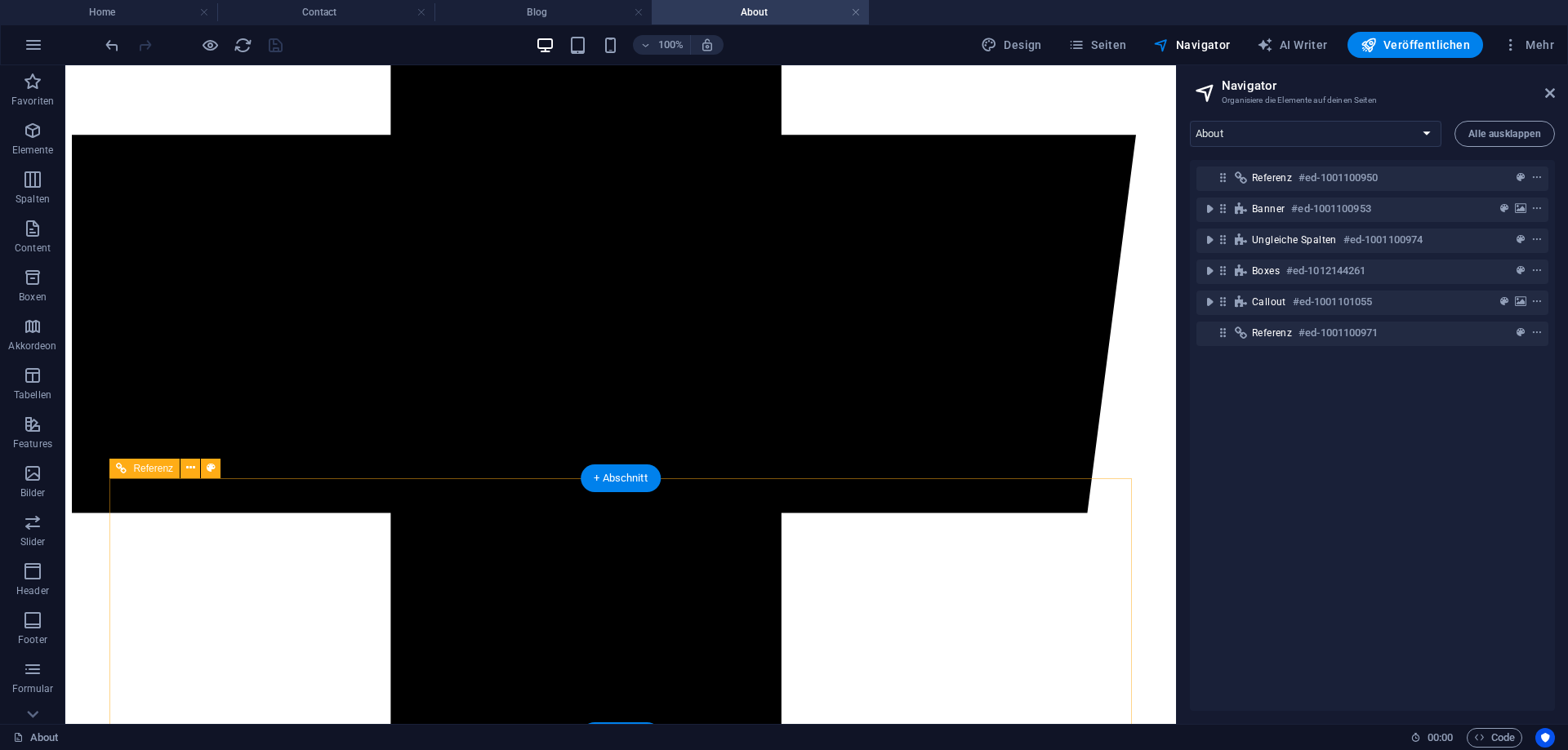
scroll to position [764, 0]
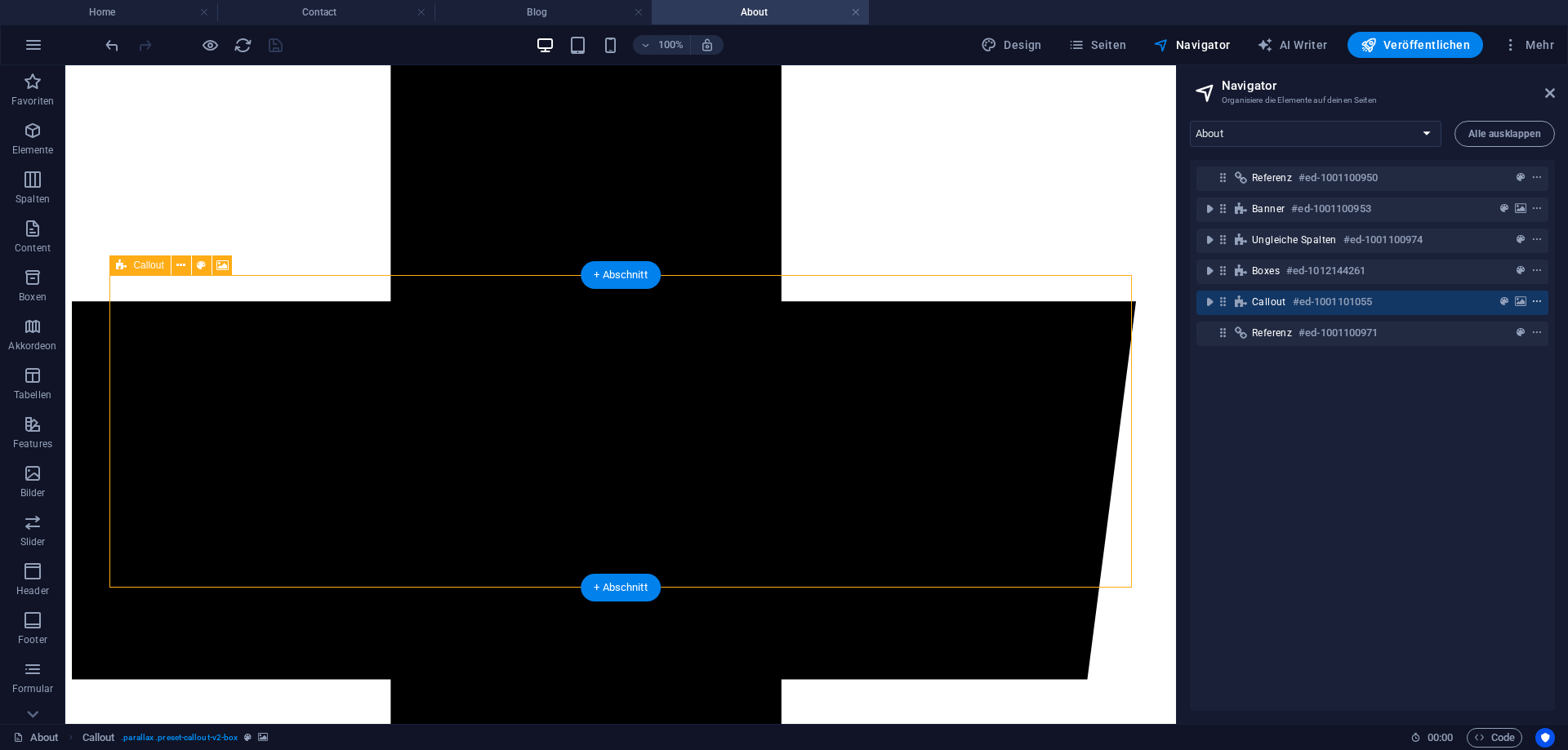
click at [1543, 304] on span "context-menu" at bounding box center [1537, 301] width 16 height 11
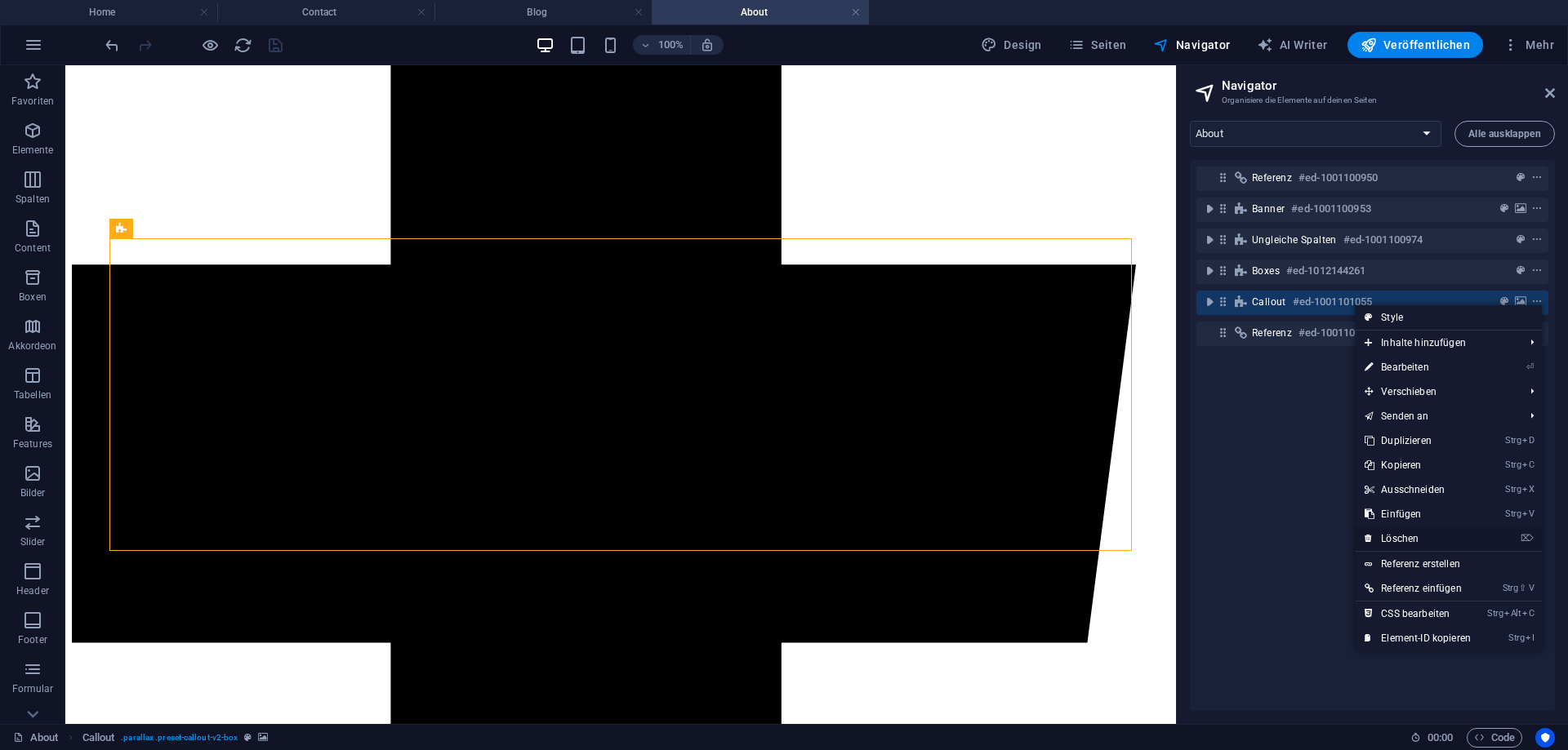
click at [1430, 536] on link "⌦ Löschen" at bounding box center [1417, 538] width 126 height 25
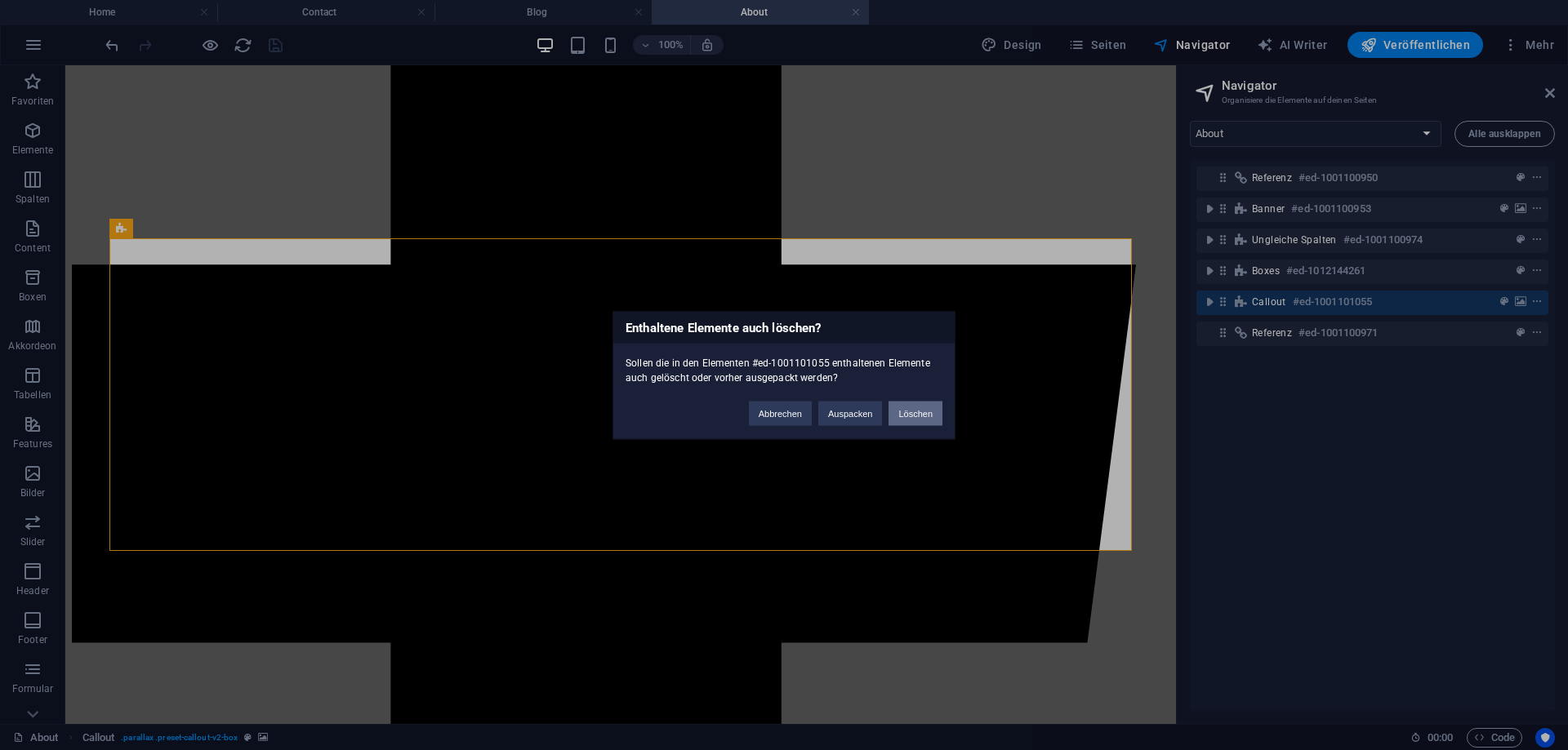
click at [919, 415] on button "Löschen" at bounding box center [915, 412] width 54 height 25
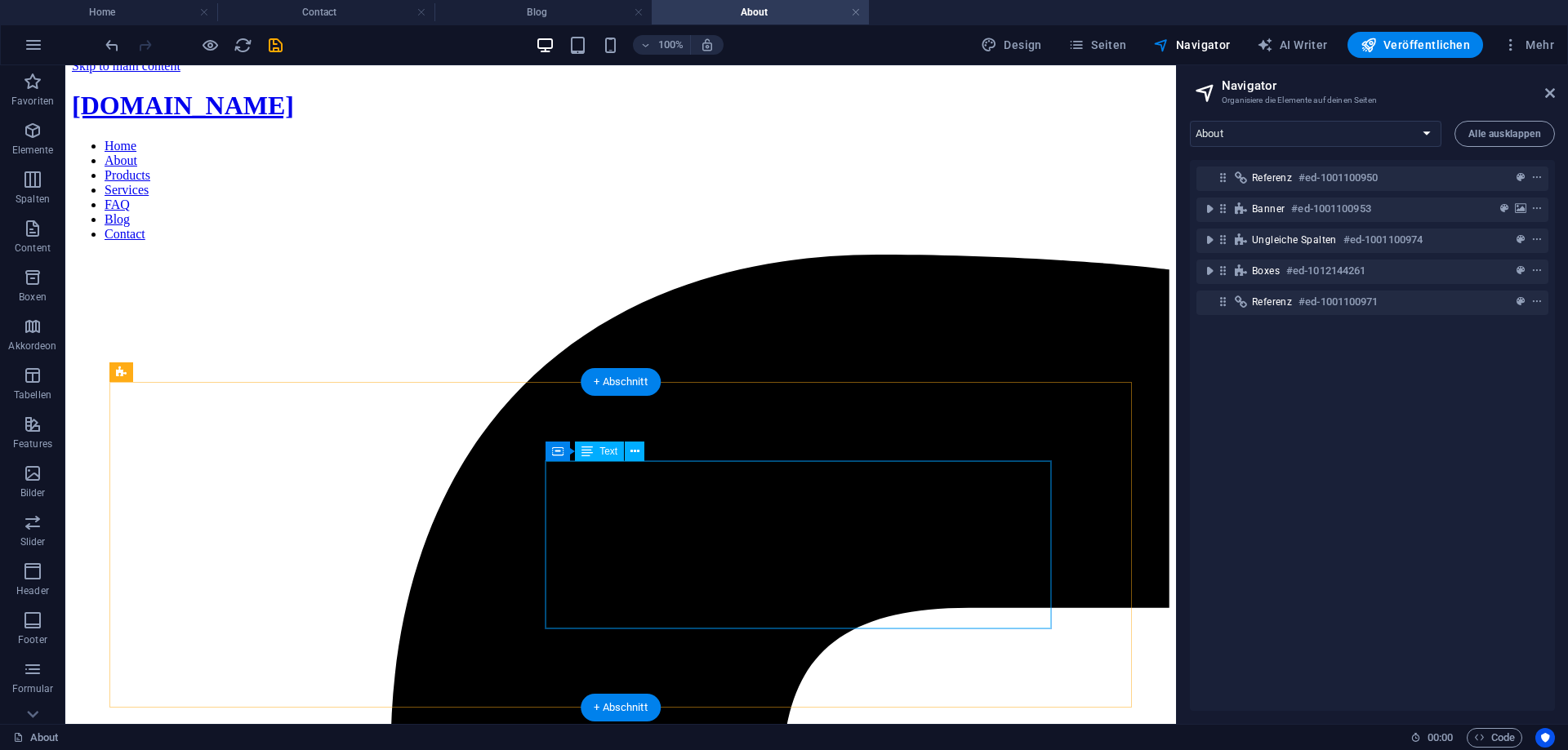
scroll to position [0, 0]
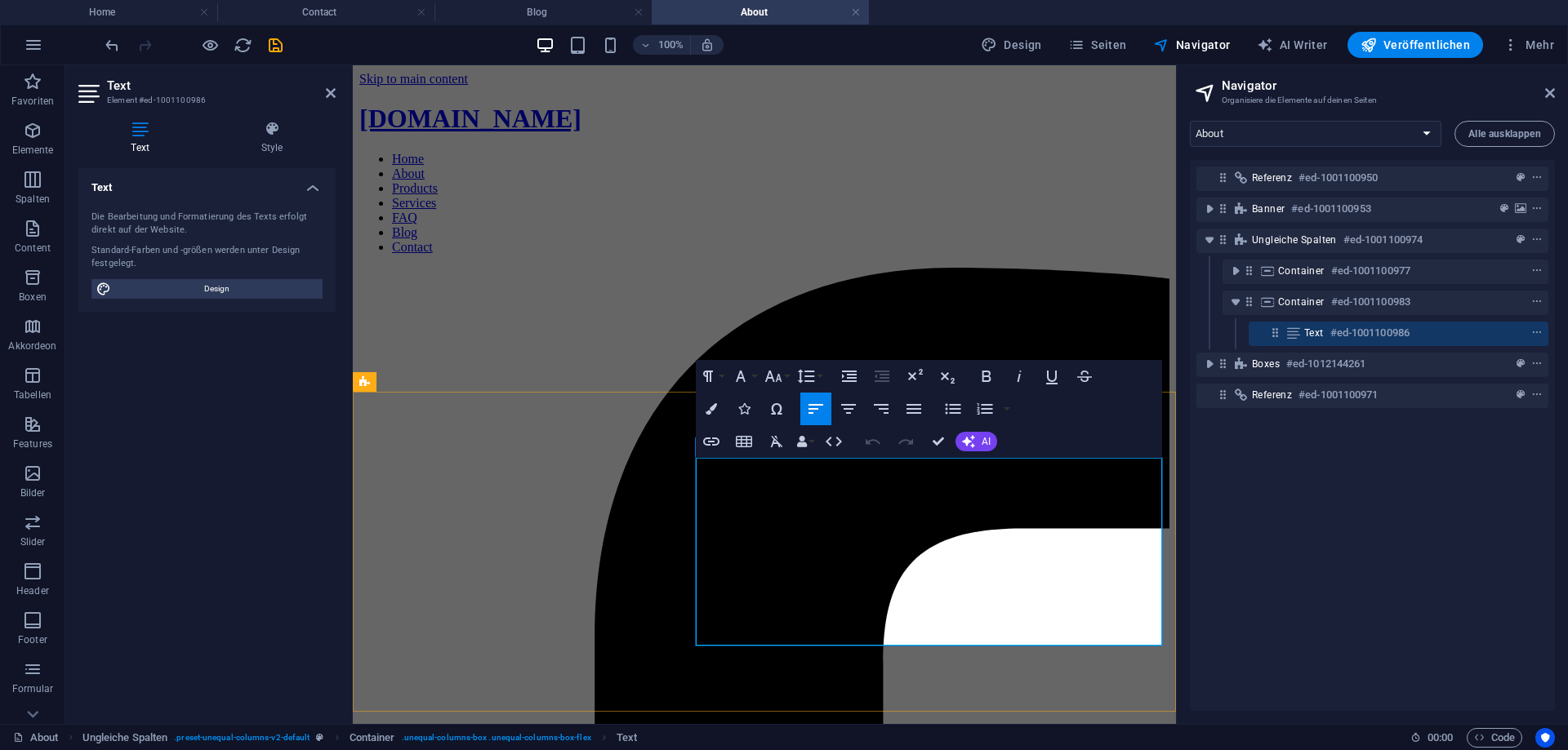
drag, startPoint x: 1073, startPoint y: 633, endPoint x: 691, endPoint y: 460, distance: 419.3
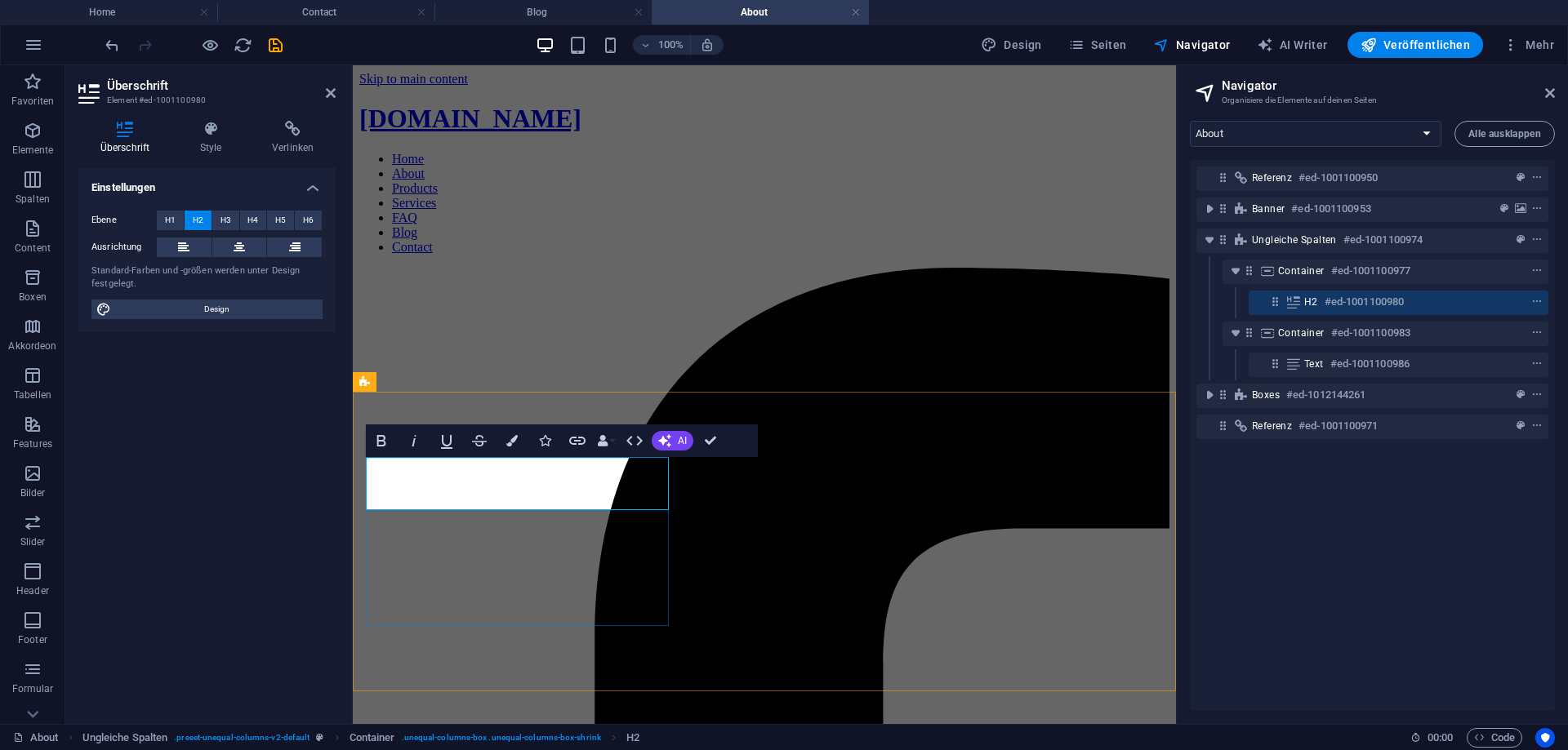
drag, startPoint x: 465, startPoint y: 500, endPoint x: 363, endPoint y: 499, distance: 102.0
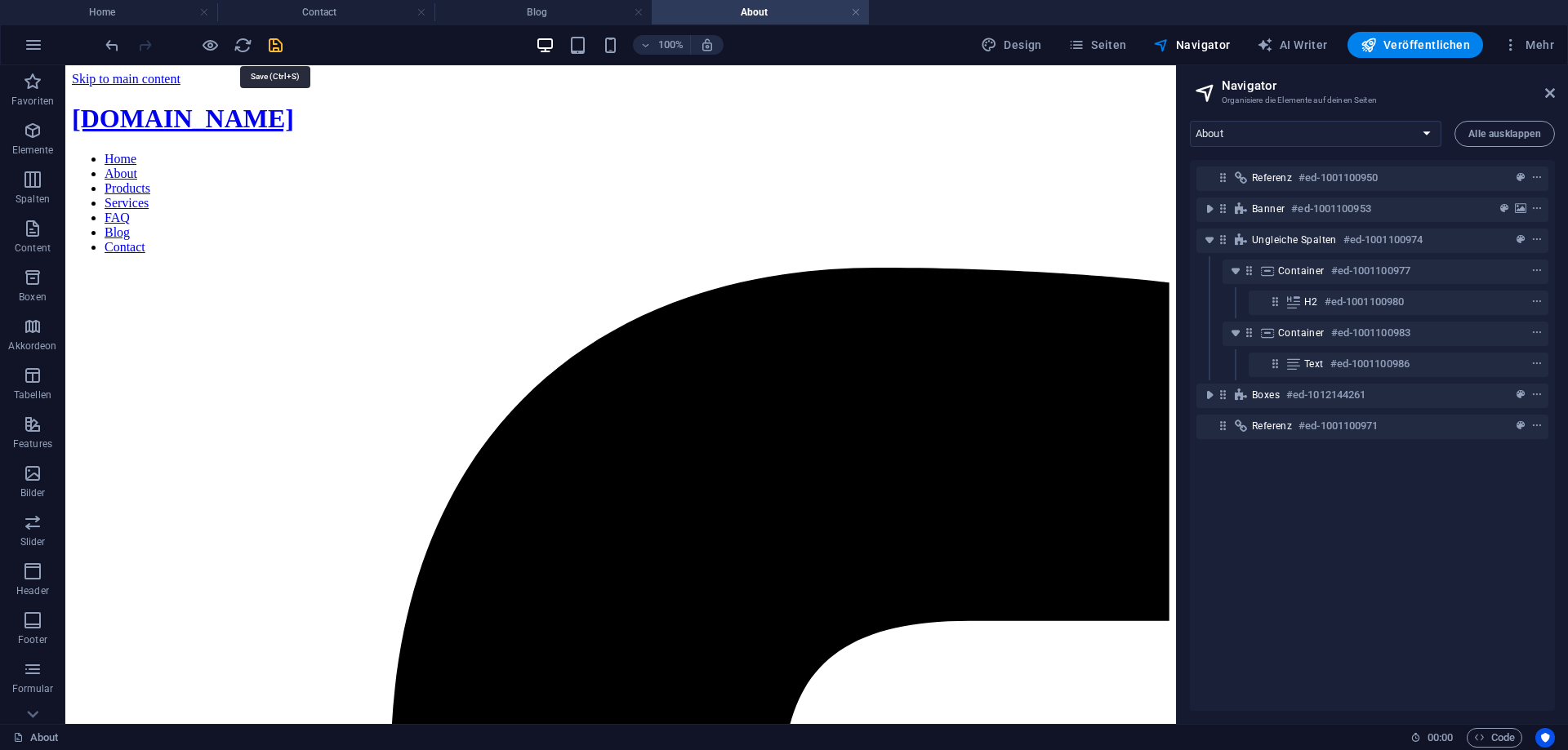
click at [275, 48] on icon "save" at bounding box center [276, 45] width 19 height 19
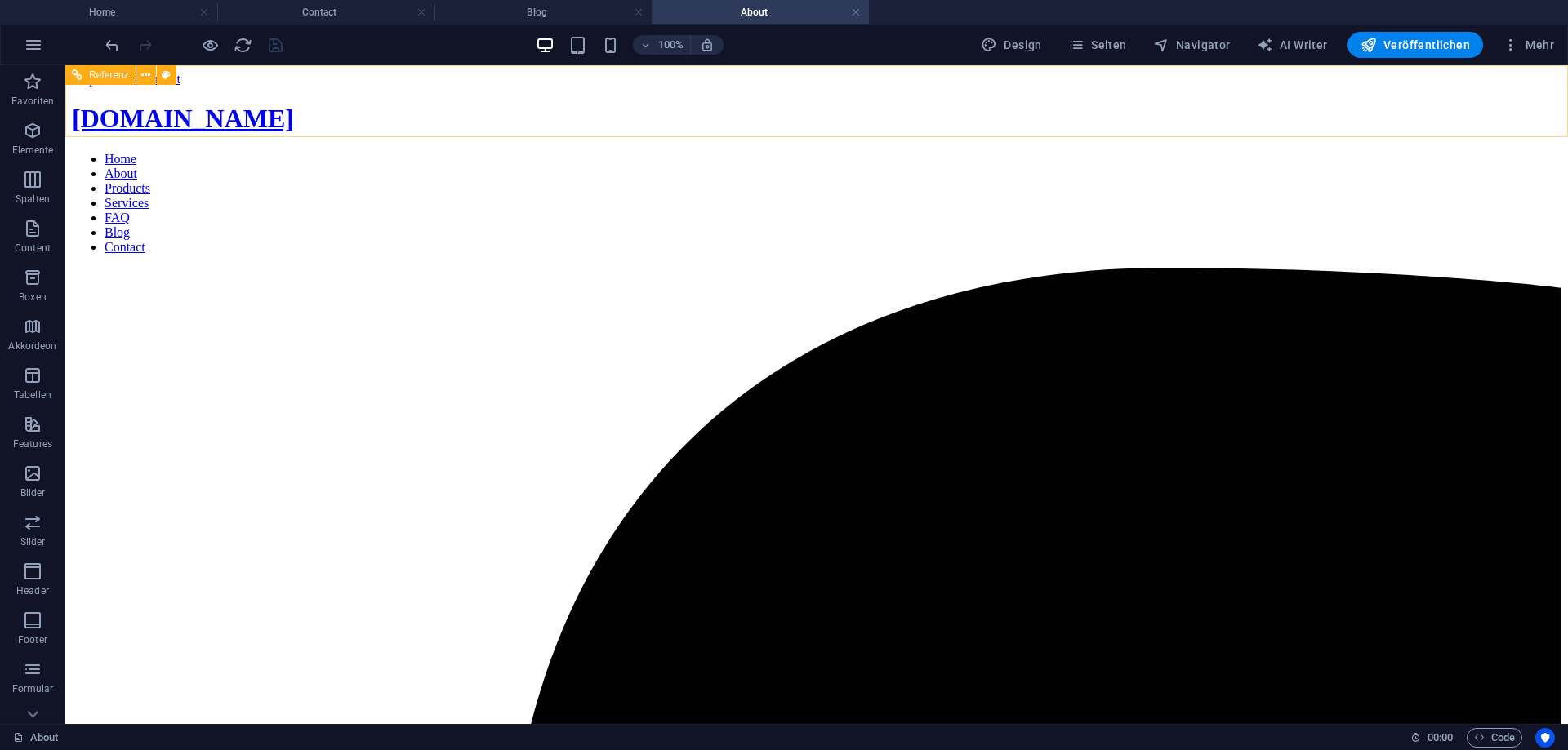
click at [909, 152] on nav "Home About Products Services FAQ Blog Contact" at bounding box center [816, 203] width 1489 height 103
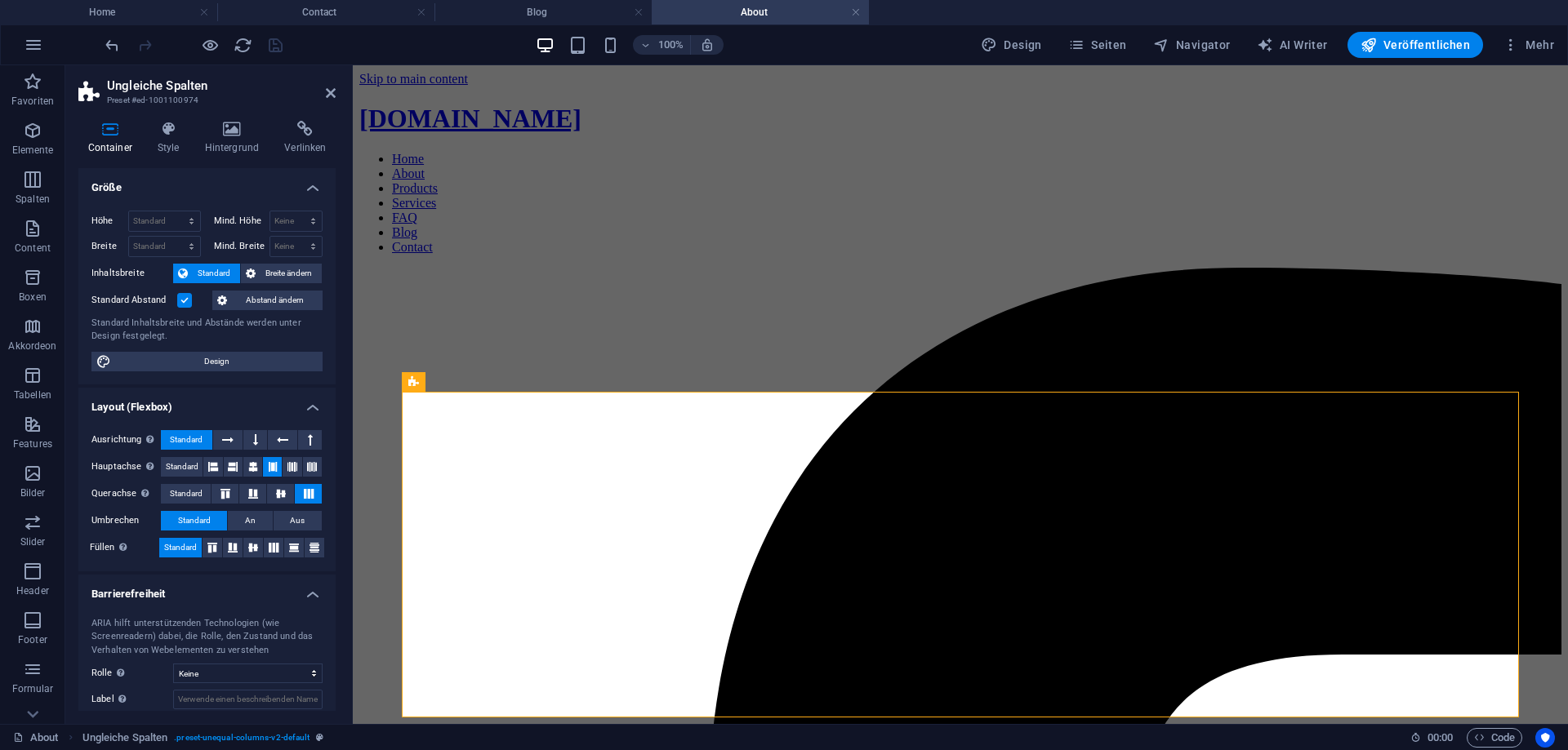
click at [862, 14] on h4 "About" at bounding box center [760, 12] width 217 height 18
click at [1084, 44] on icon "button" at bounding box center [1075, 44] width 16 height 16
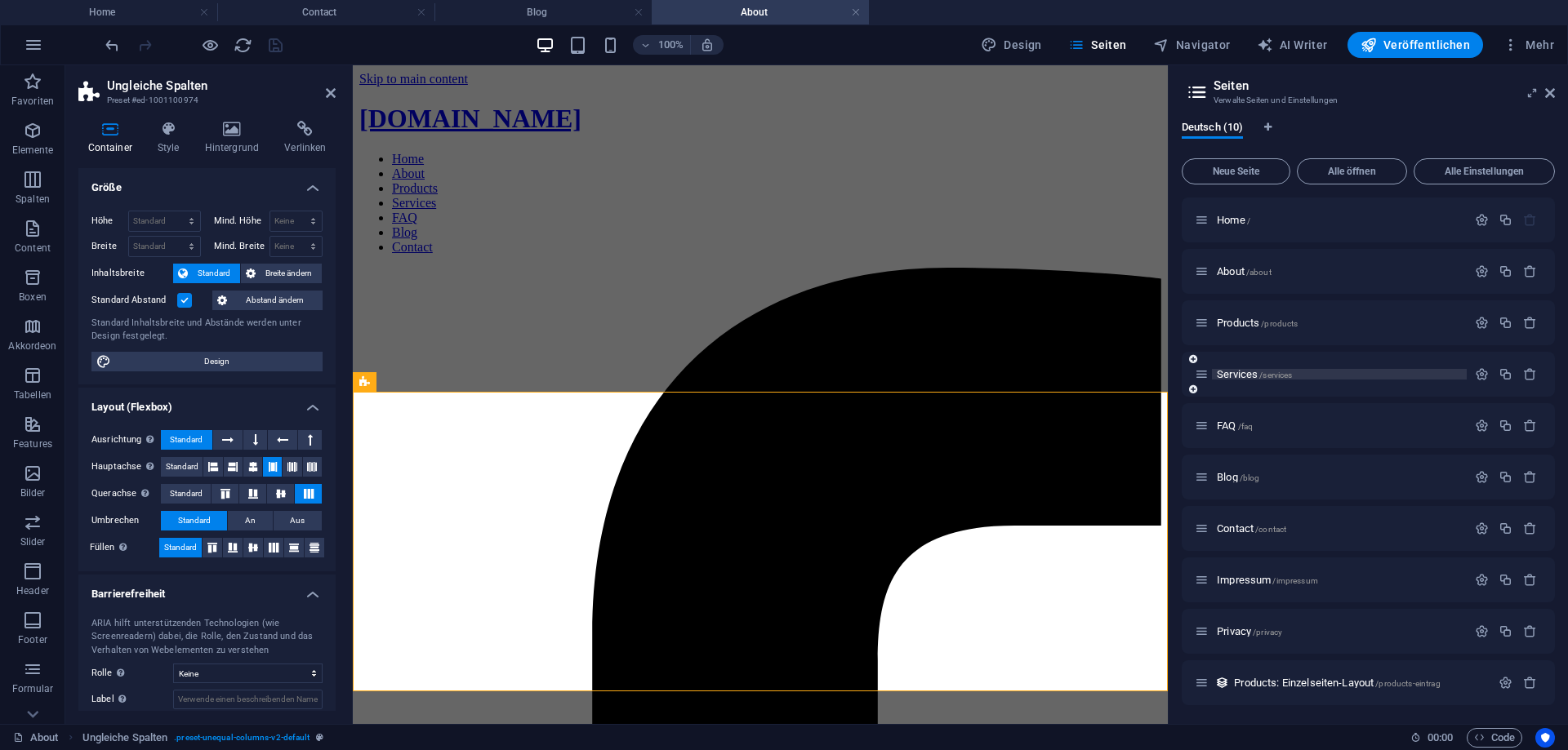
click at [1252, 376] on span "Services /services" at bounding box center [1254, 374] width 75 height 12
click at [1252, 416] on div "FAQ /faq" at bounding box center [1331, 425] width 272 height 19
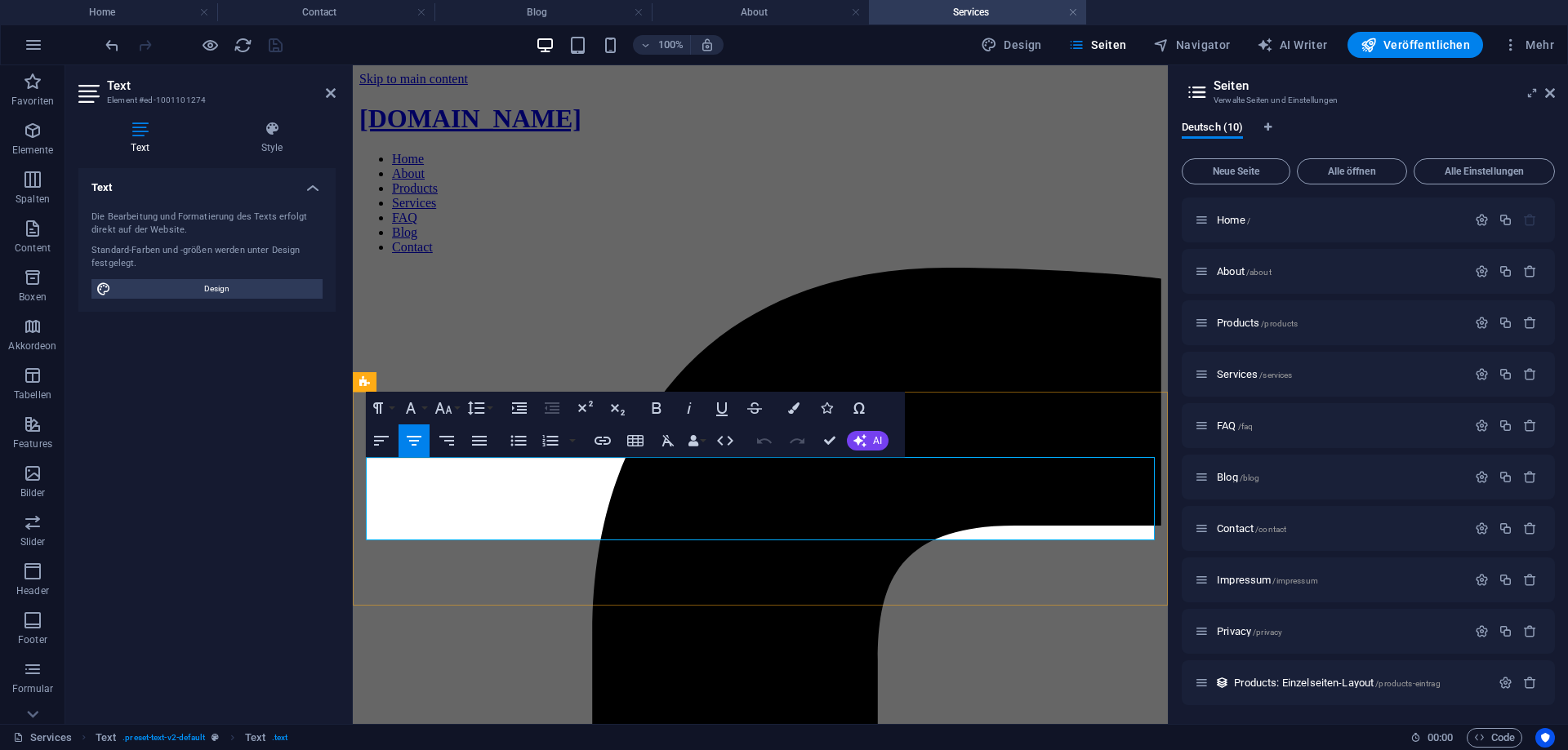
drag, startPoint x: 1028, startPoint y: 530, endPoint x: 373, endPoint y: 474, distance: 657.4
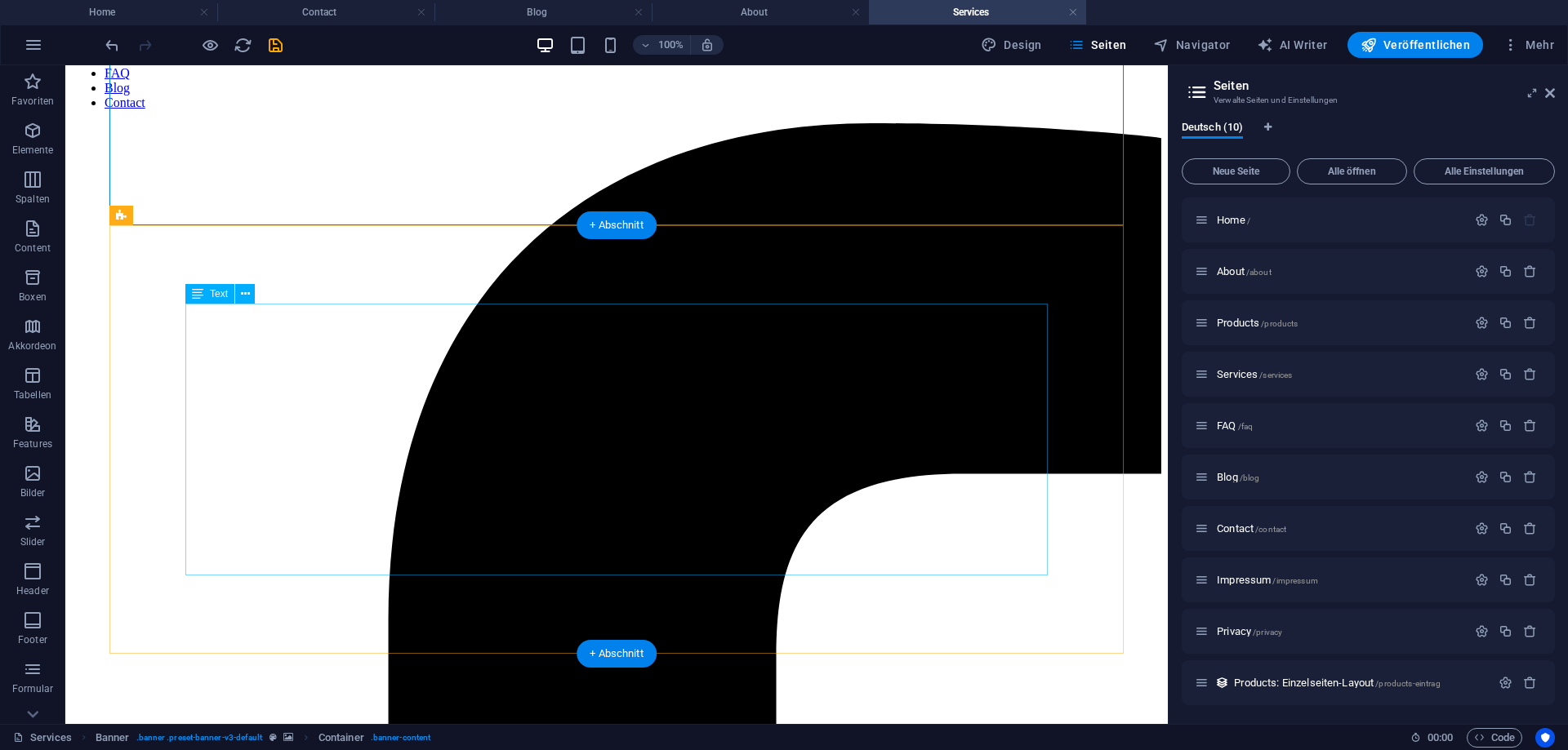
scroll to position [167, 0]
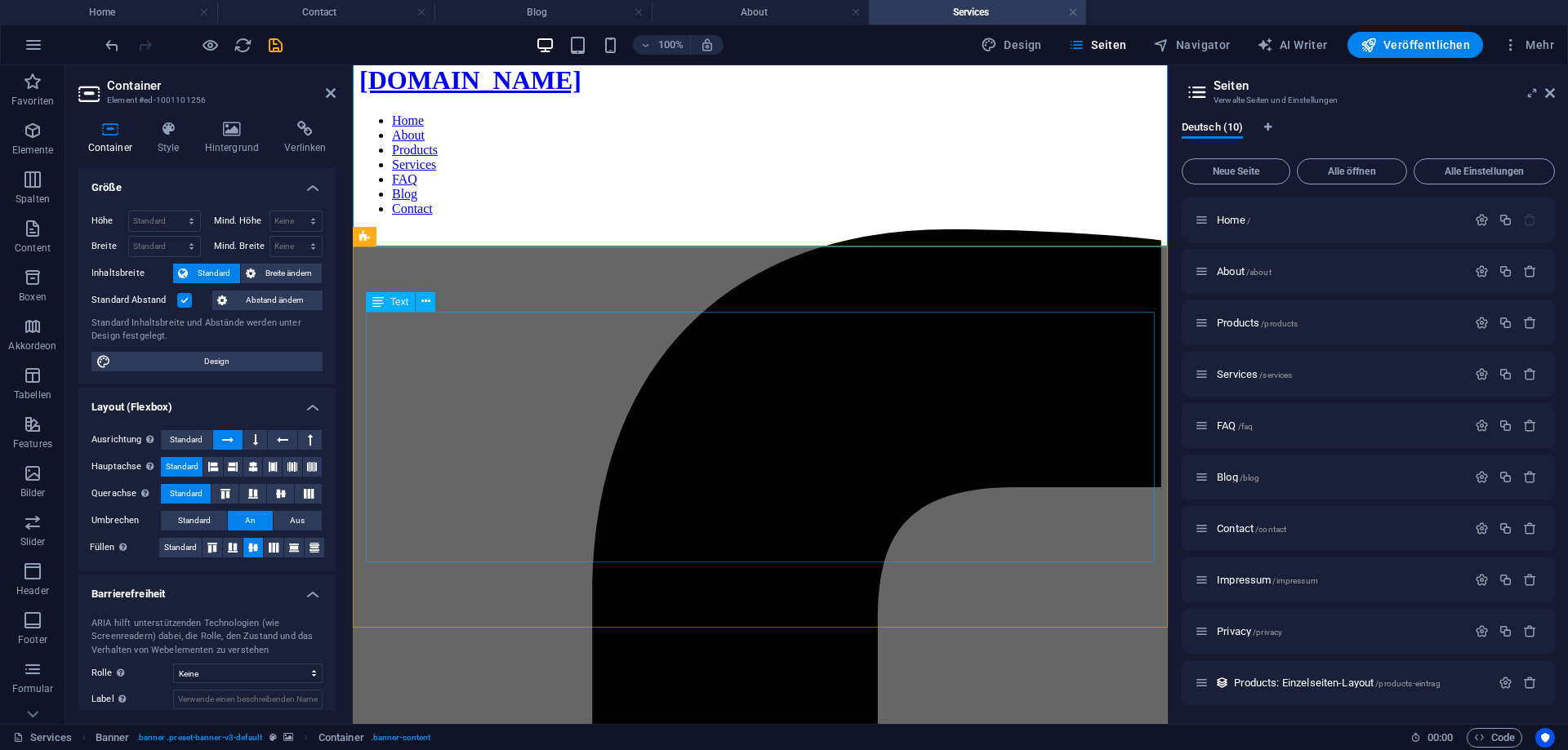
scroll to position [0, 0]
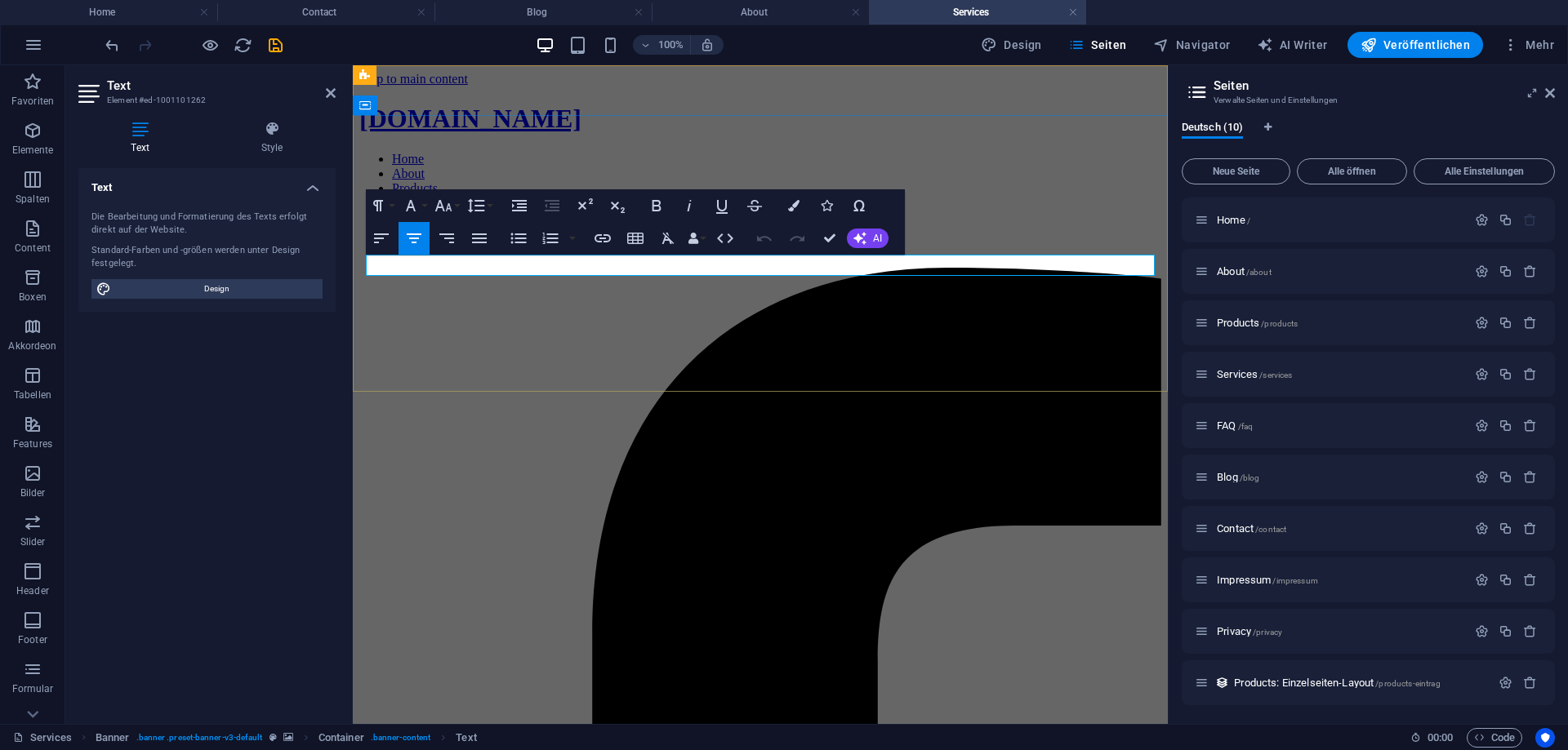
drag, startPoint x: 848, startPoint y: 264, endPoint x: 677, endPoint y: 266, distance: 171.0
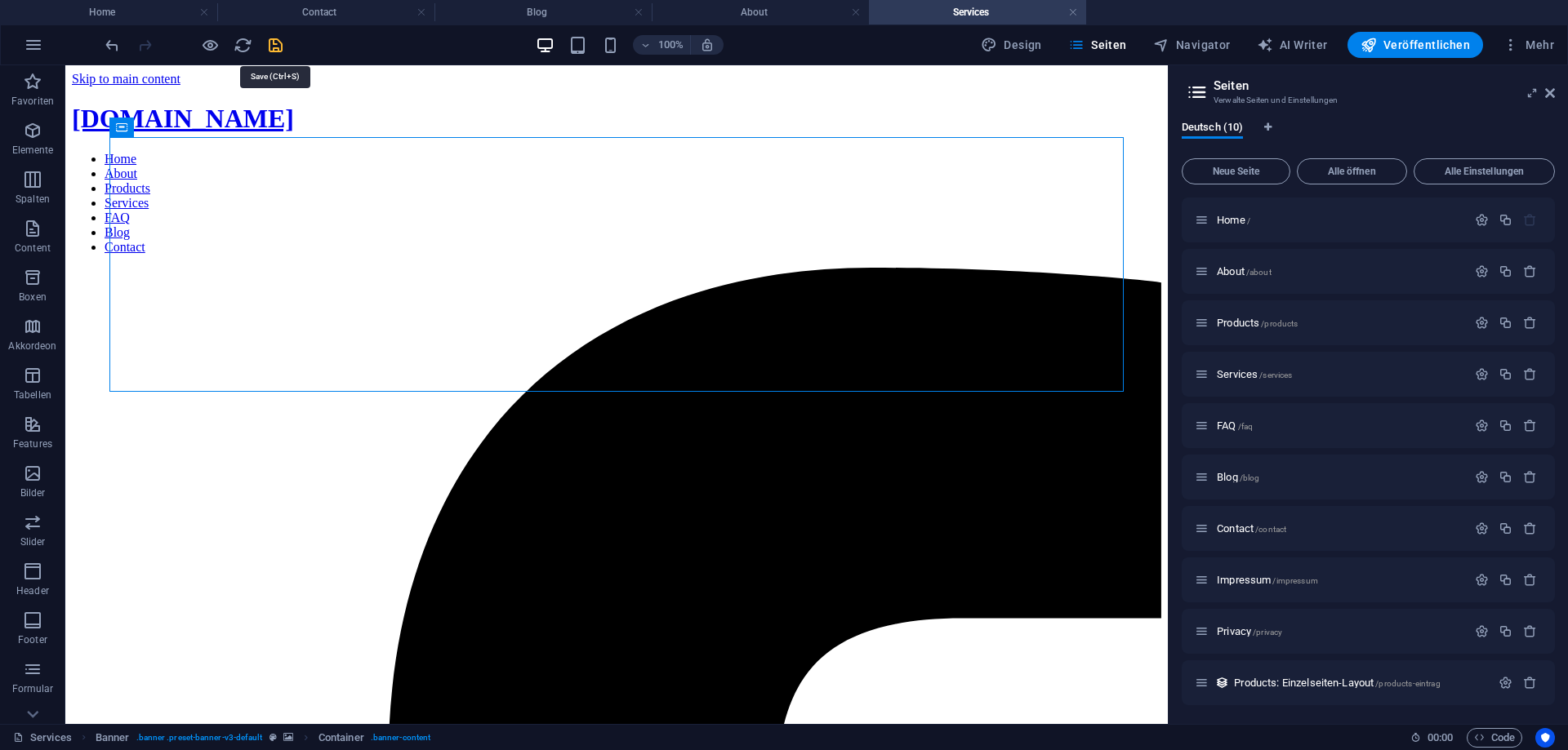
drag, startPoint x: 277, startPoint y: 39, endPoint x: 336, endPoint y: 13, distance: 64.5
click at [277, 39] on icon "save" at bounding box center [276, 45] width 19 height 19
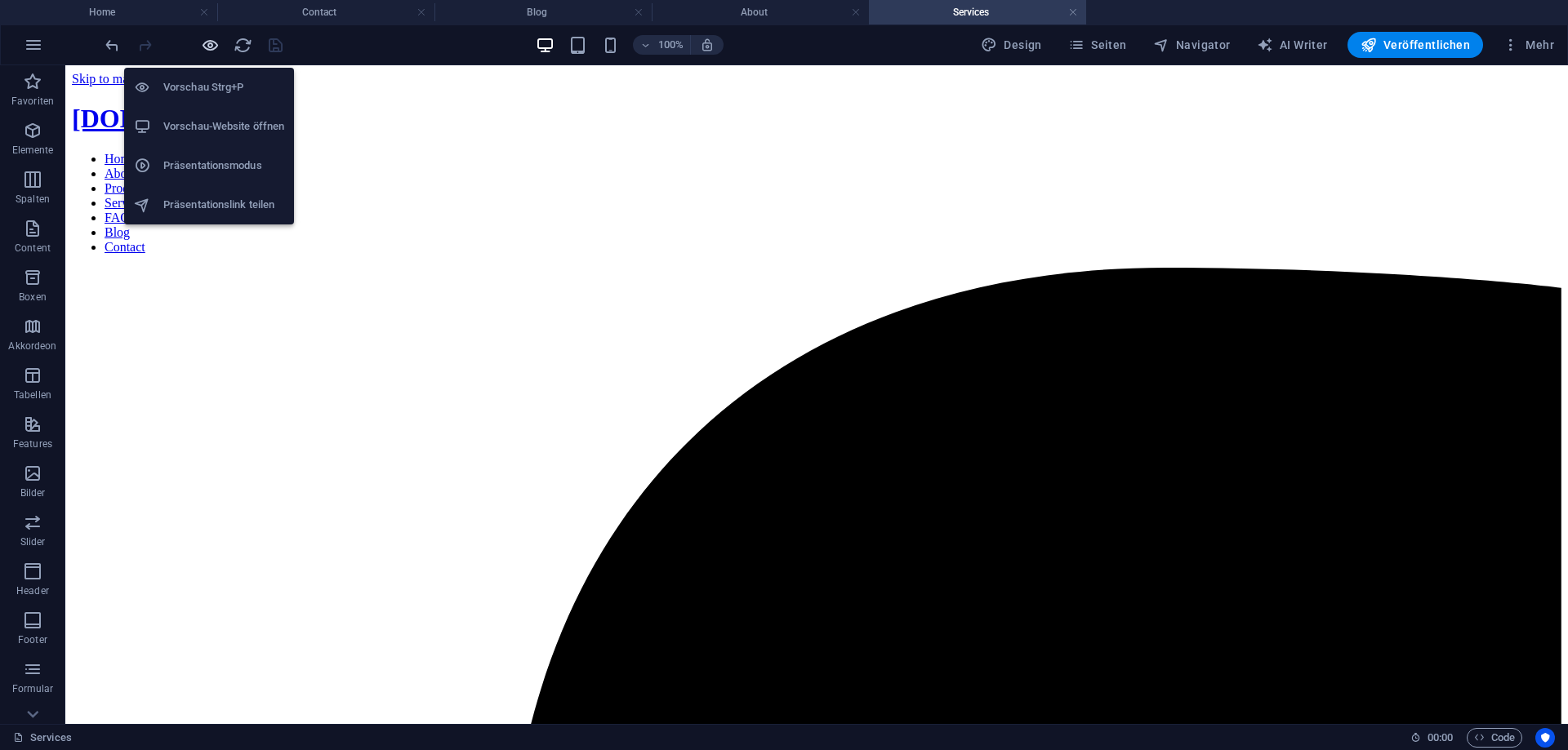
click at [211, 44] on icon "button" at bounding box center [210, 45] width 19 height 19
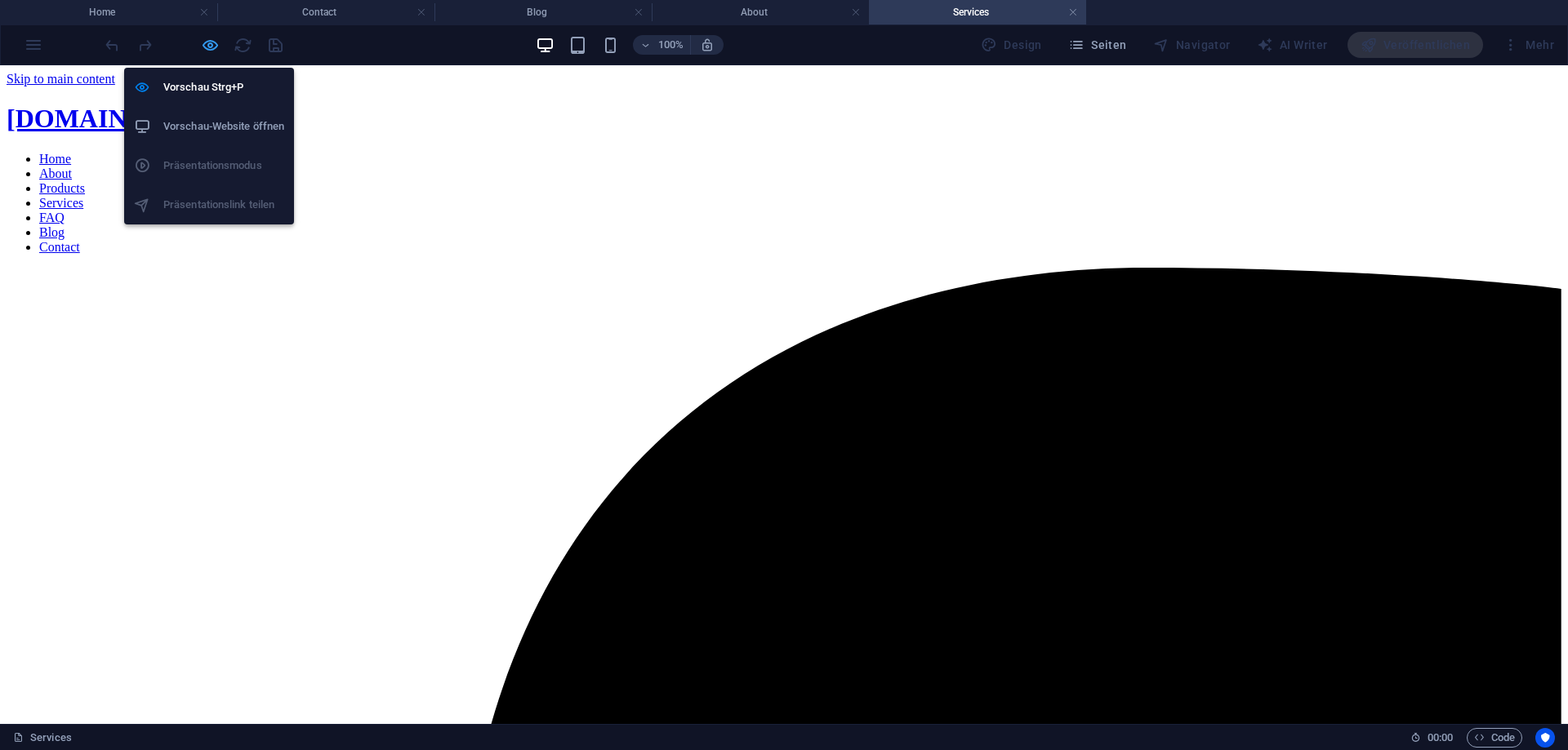
click at [213, 43] on icon "button" at bounding box center [210, 45] width 19 height 19
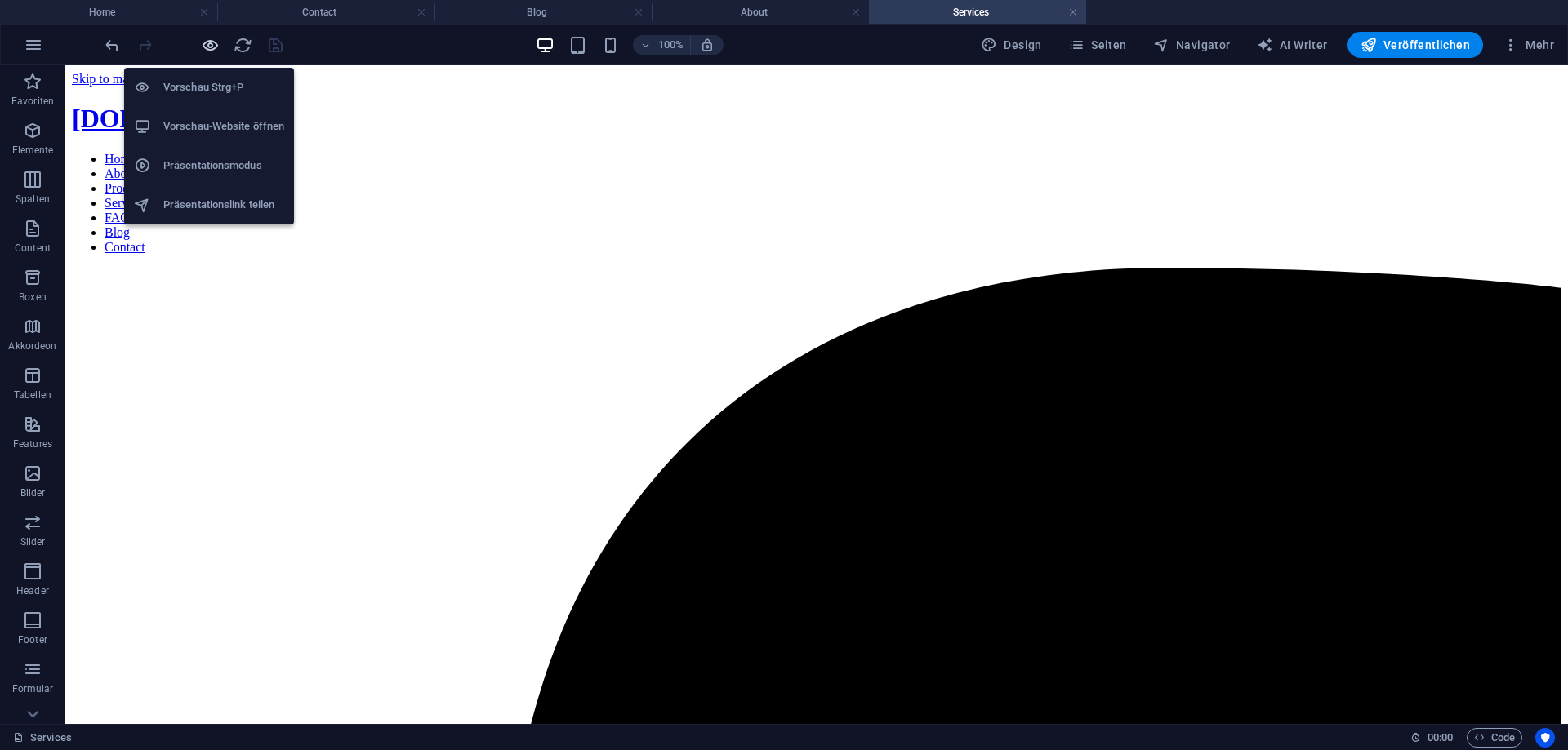
click at [209, 45] on icon "button" at bounding box center [210, 45] width 19 height 19
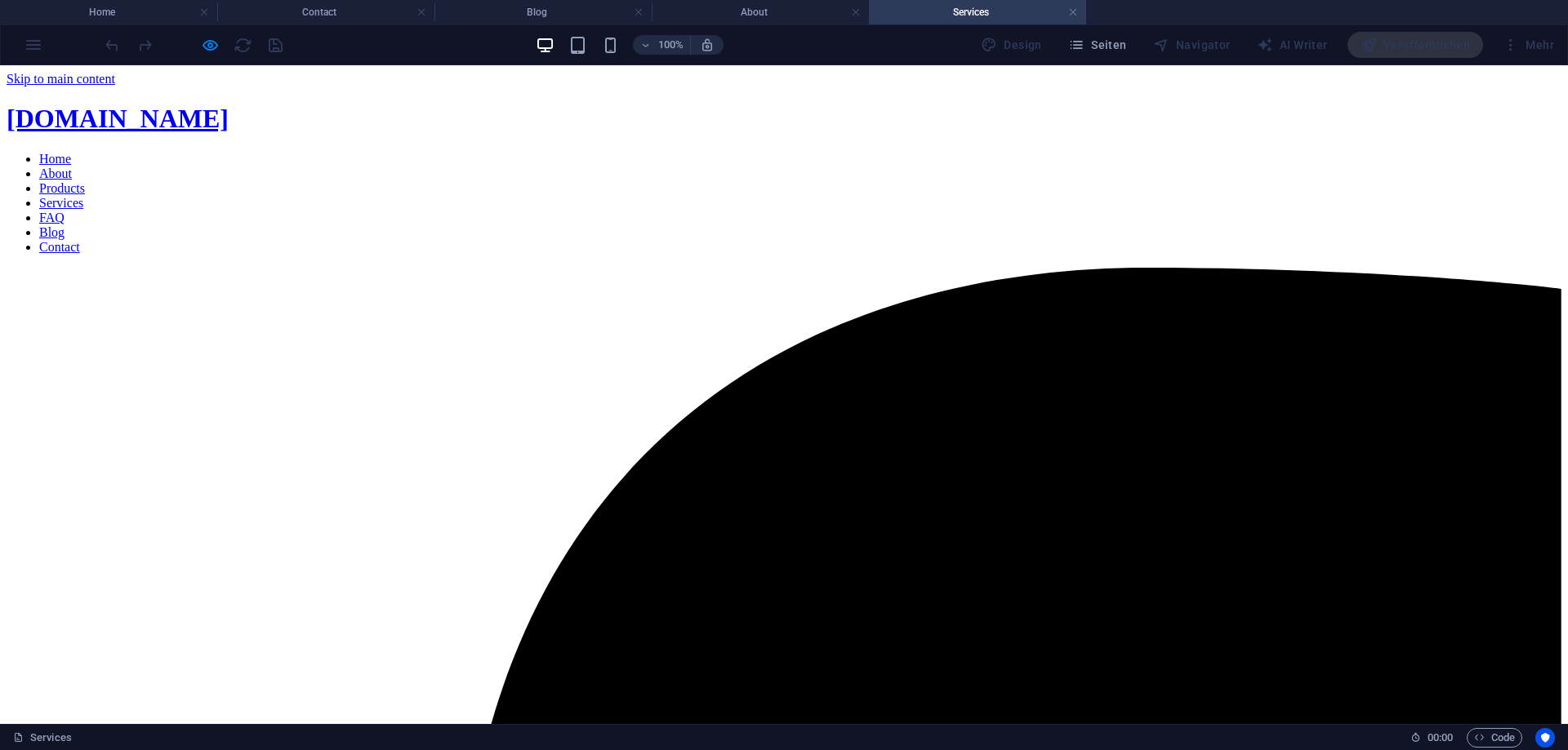
click at [85, 181] on link "Products" at bounding box center [62, 188] width 46 height 14
click at [683, 152] on nav "Home About Products Services FAQ Blog Contact" at bounding box center [784, 203] width 1554 height 103
click at [676, 152] on nav "Home About Products Services FAQ Blog Contact" at bounding box center [784, 203] width 1554 height 103
click at [613, 152] on nav "Home About Products Services FAQ Blog Contact" at bounding box center [784, 203] width 1554 height 103
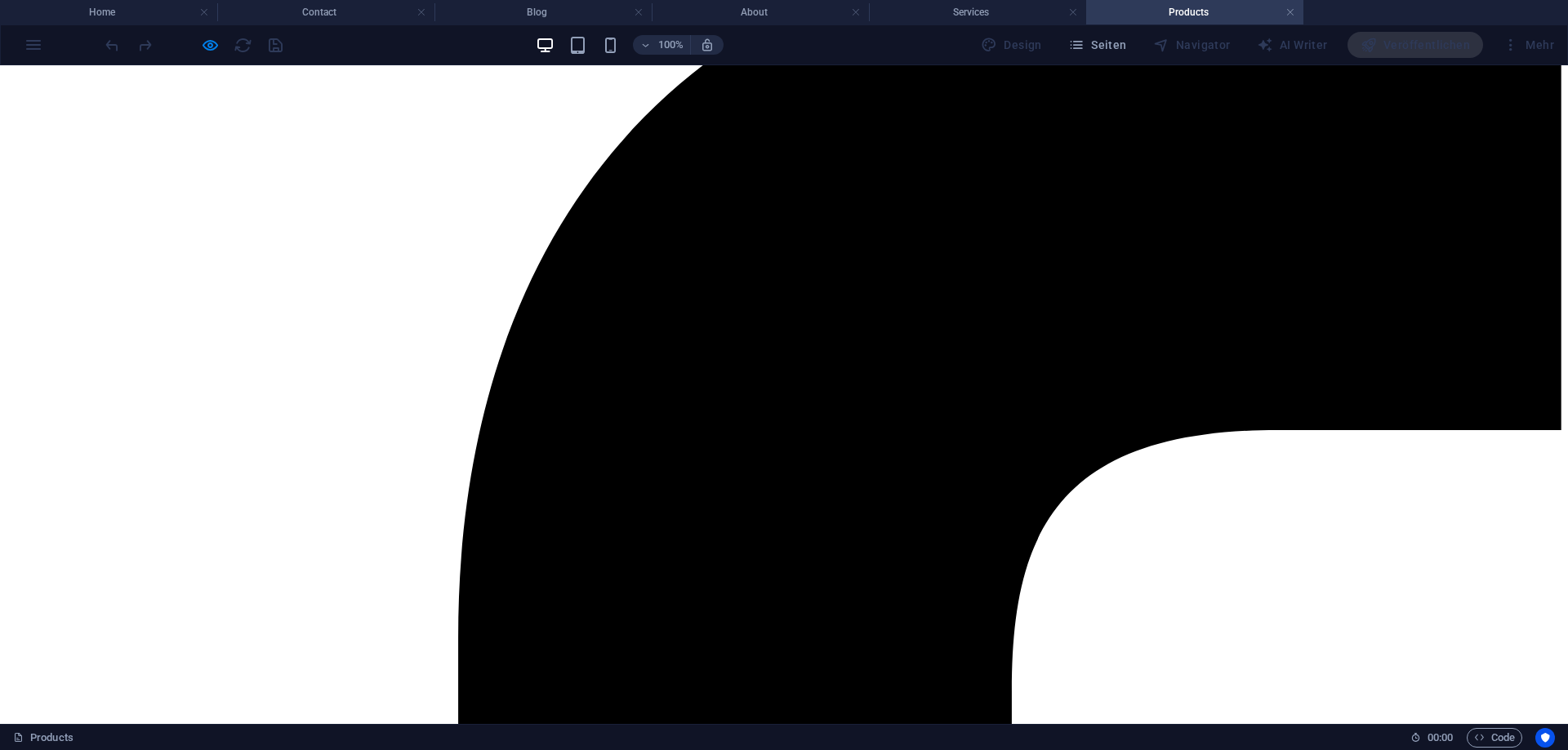
scroll to position [15, 0]
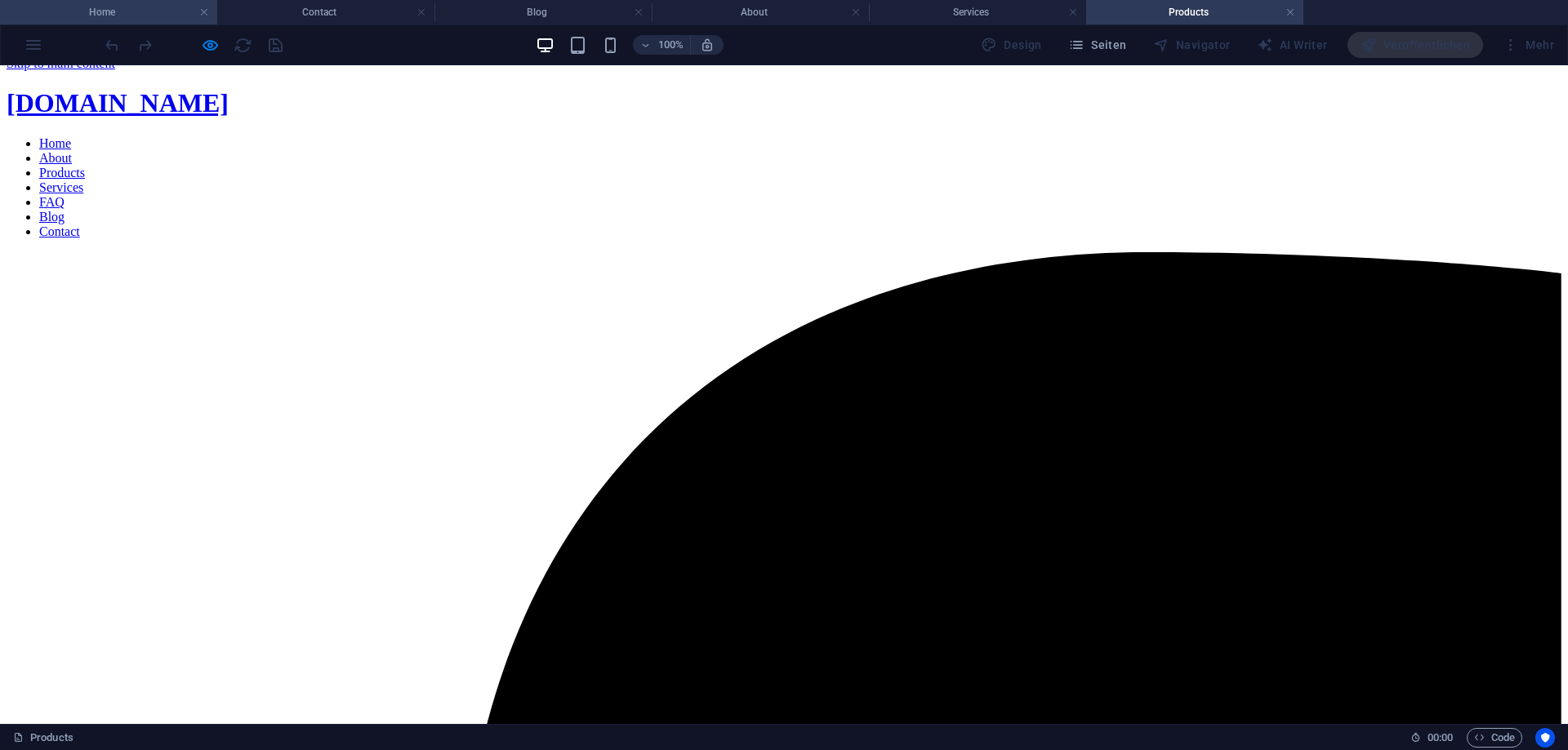
click at [136, 14] on h4 "Home" at bounding box center [108, 12] width 217 height 18
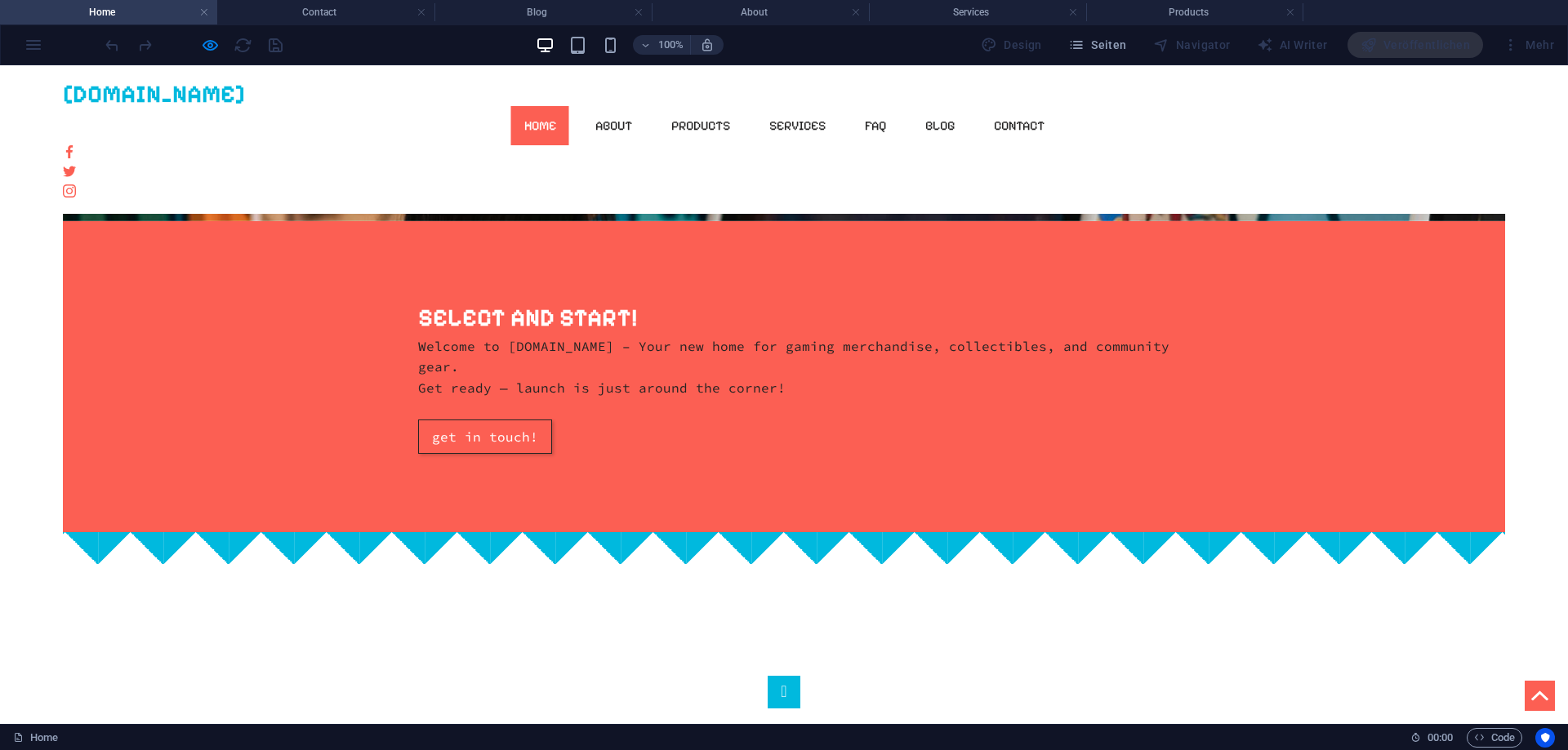
scroll to position [1082, 0]
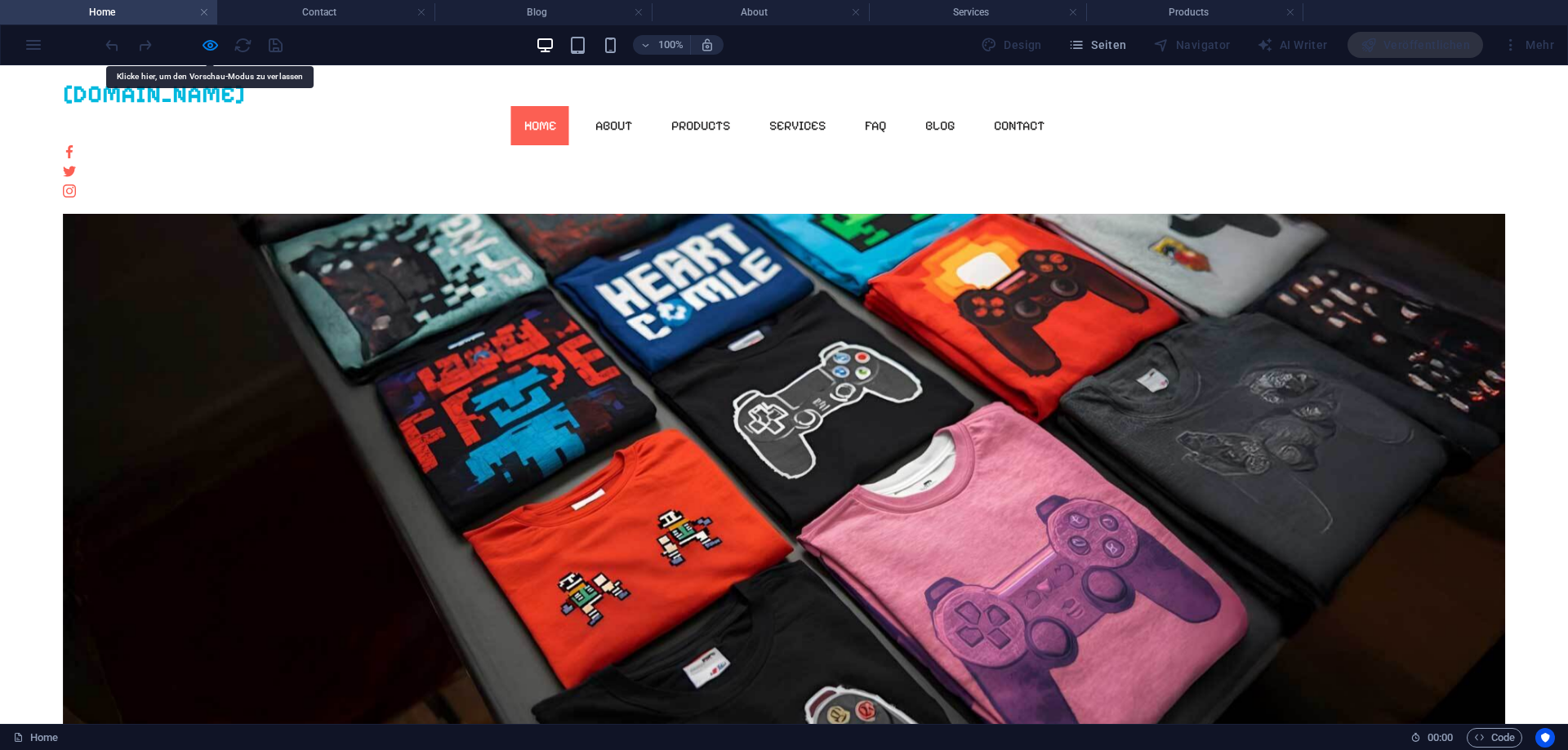
scroll to position [0, 0]
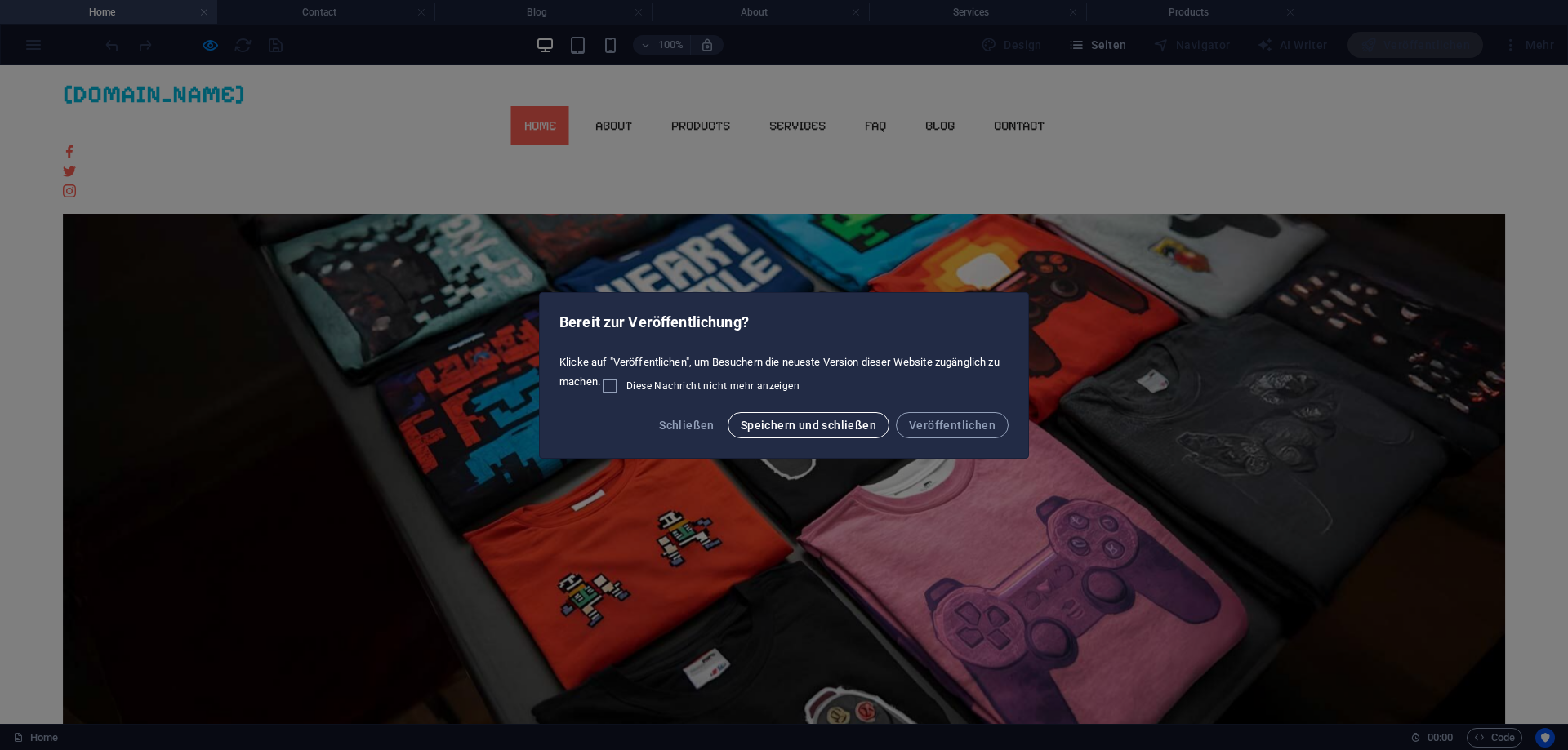
click at [858, 429] on span "Speichern und schließen" at bounding box center [807, 424] width 135 height 13
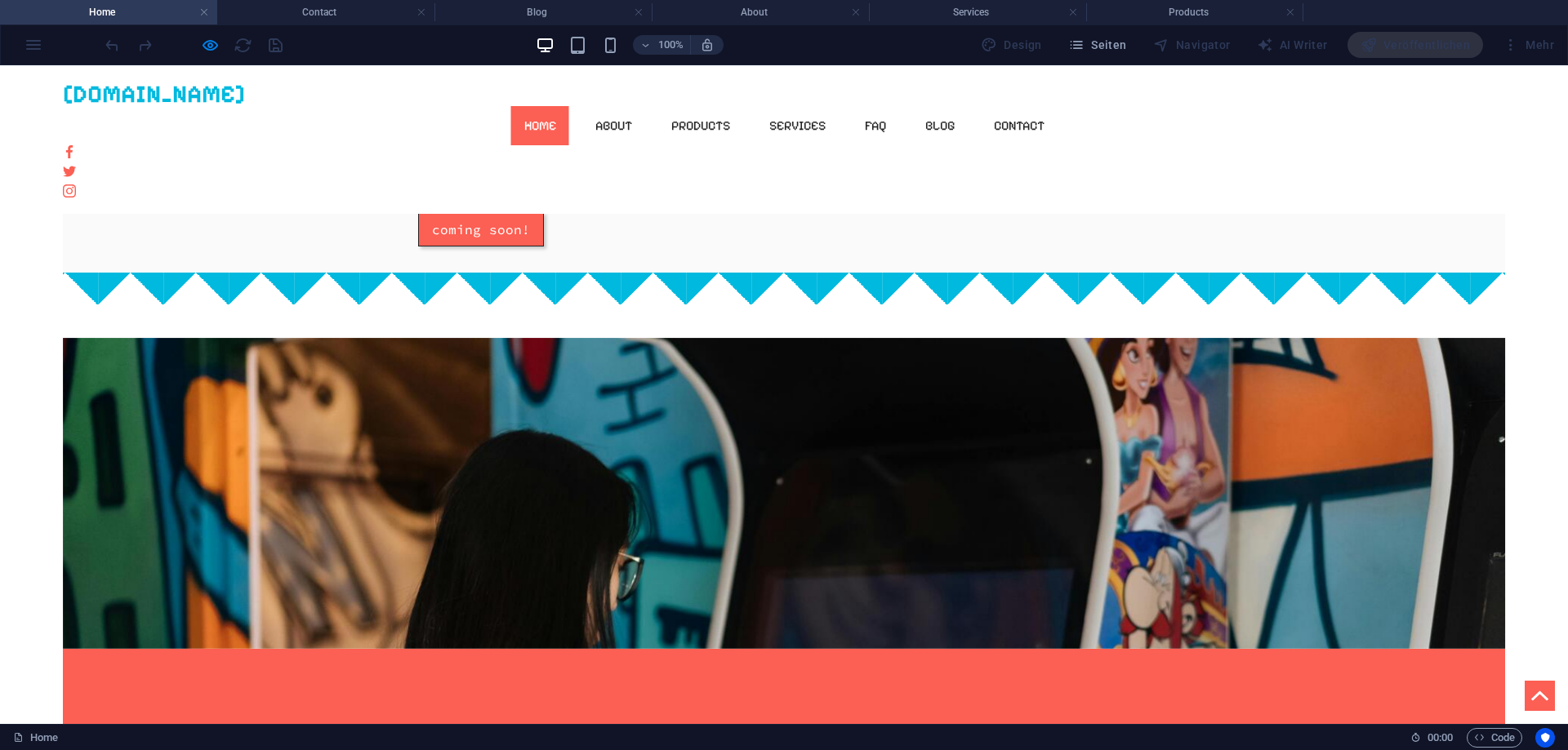
scroll to position [597, 0]
